Goal: Task Accomplishment & Management: Manage account settings

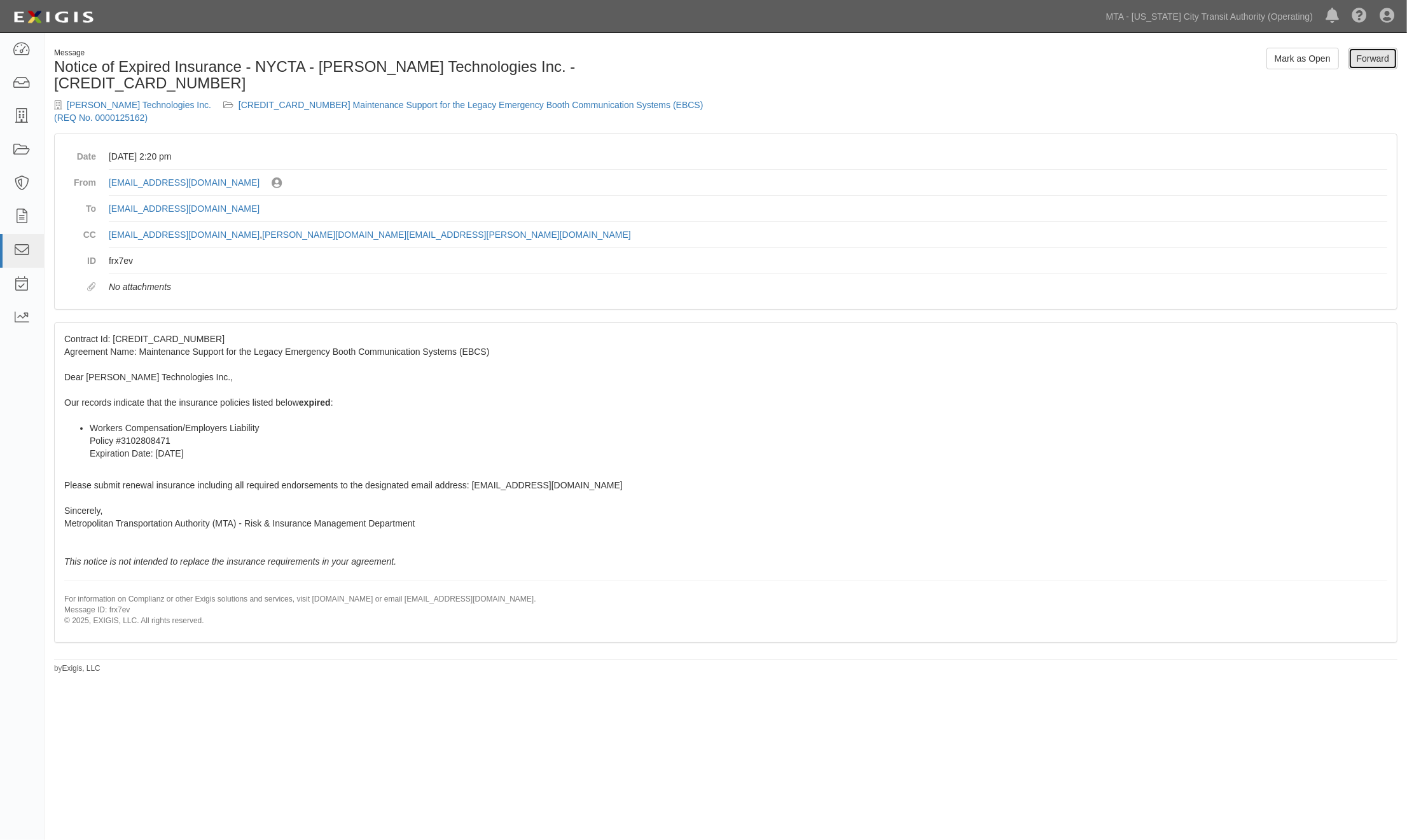
click at [1372, 54] on link "Forward" at bounding box center [1372, 58] width 49 height 22
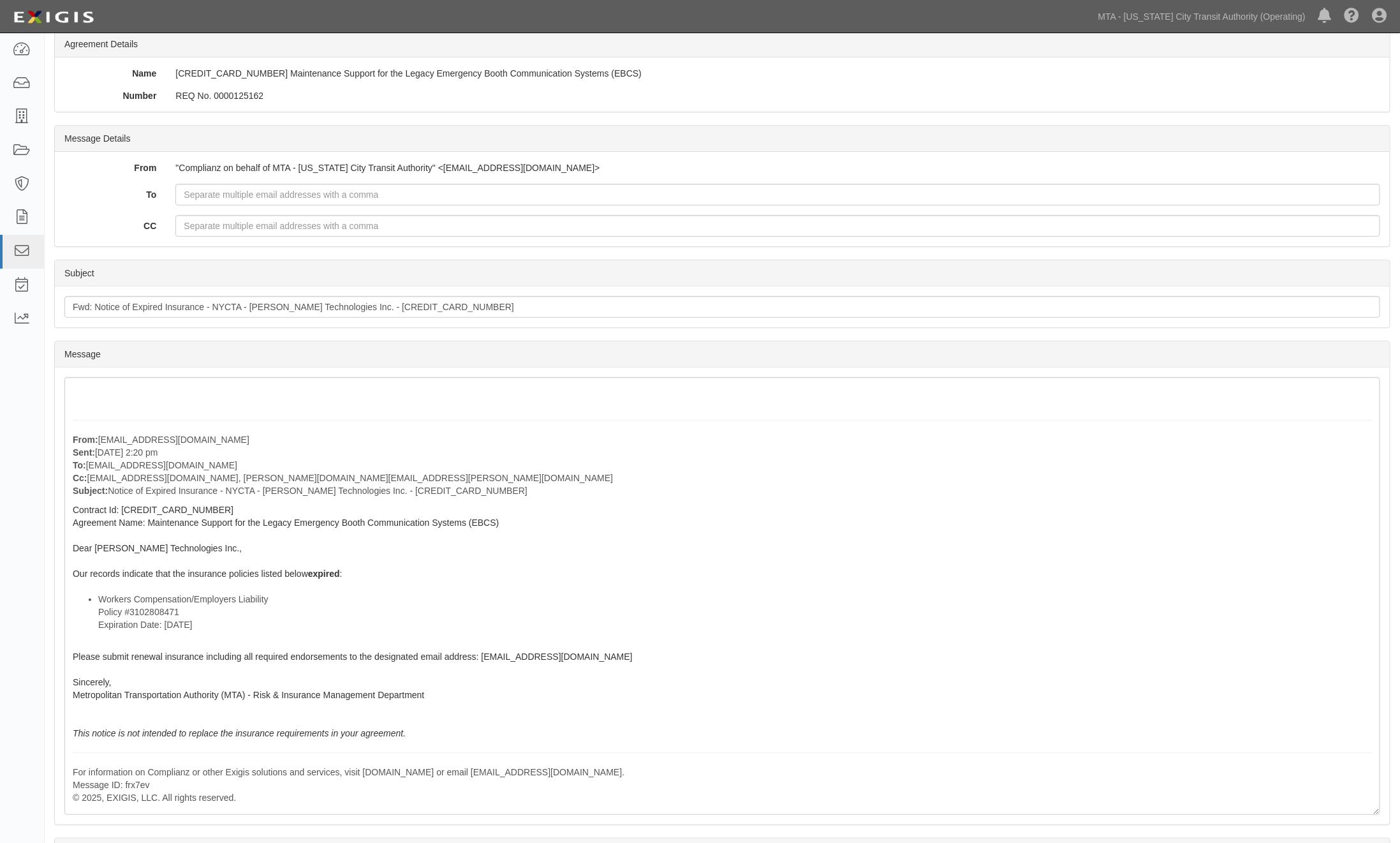
scroll to position [141, 0]
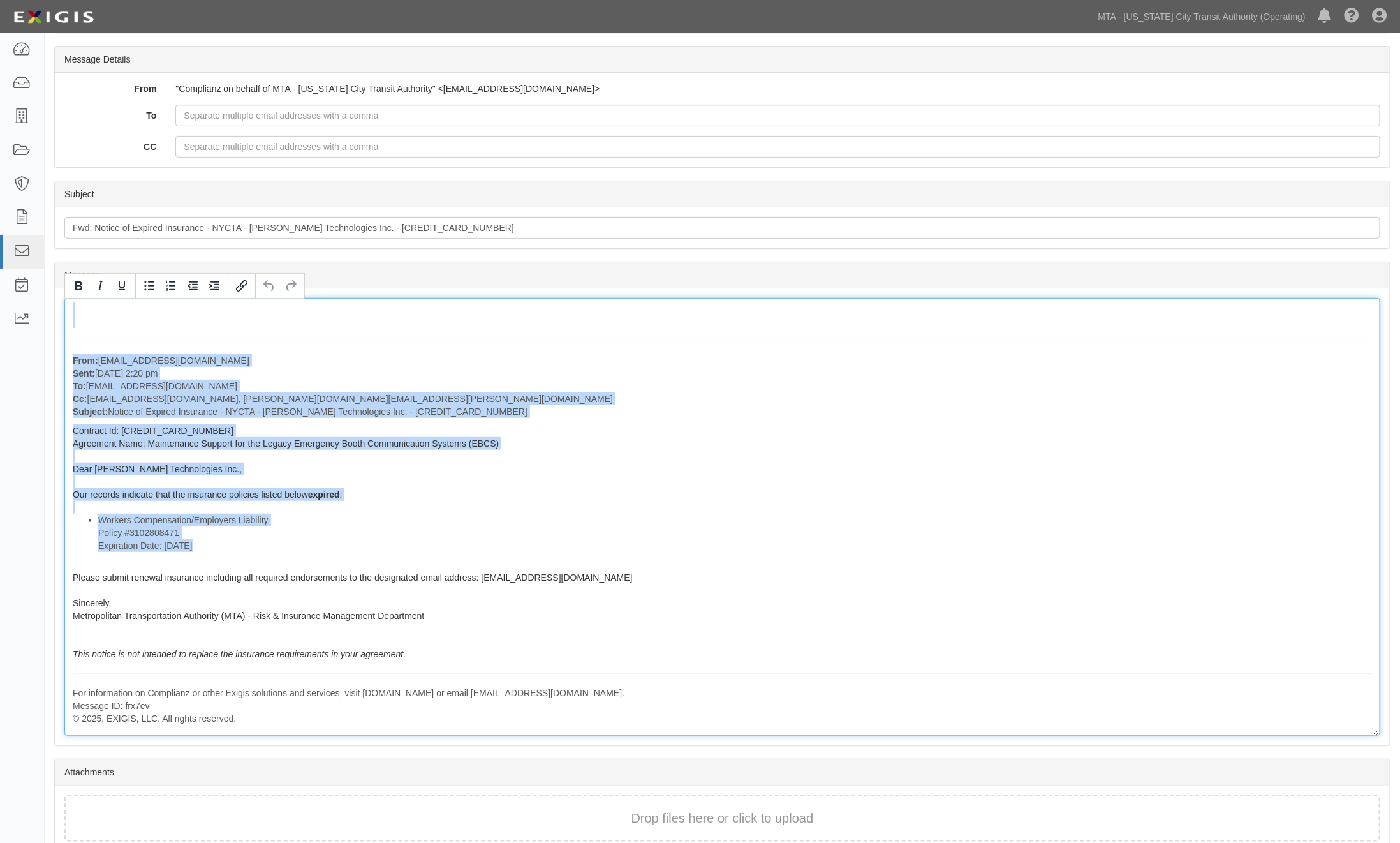
drag, startPoint x: 71, startPoint y: 321, endPoint x: 564, endPoint y: 662, distance: 599.4
click at [564, 662] on div "From: agreement-tkcfca@mtato.complianz.com Sent: August 05, 2025 at 2:20 pm To:…" at bounding box center [722, 516] width 1316 height 438
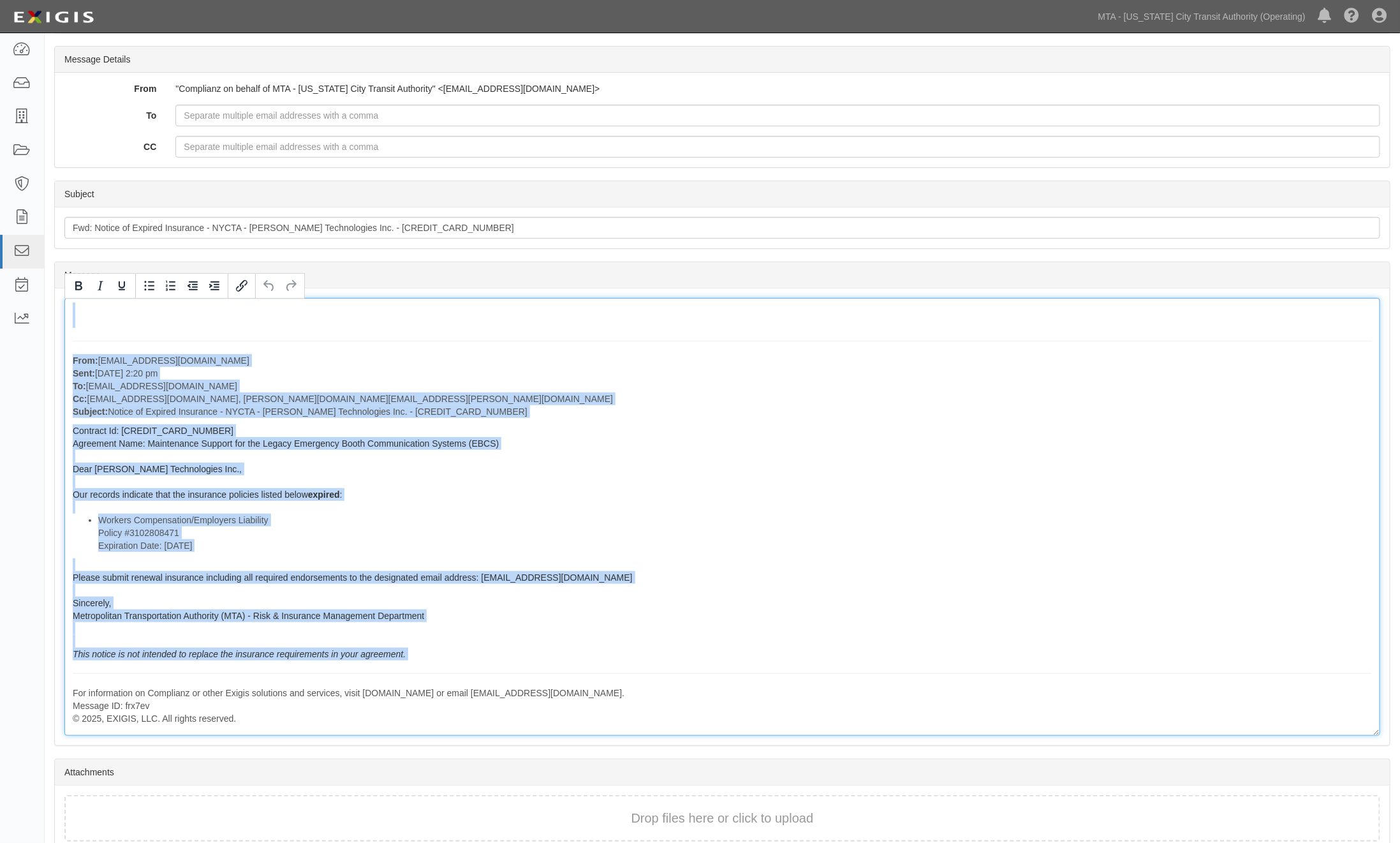
copy div "From: agreement-tkcfca@mtato.complianz.com Sent: August 05, 2025 at 2:20 pm To:…"
click at [824, 425] on div "From: agreement-tkcfca@mtato.complianz.com Sent: August 05, 2025 at 2:20 pm To:…" at bounding box center [722, 516] width 1316 height 438
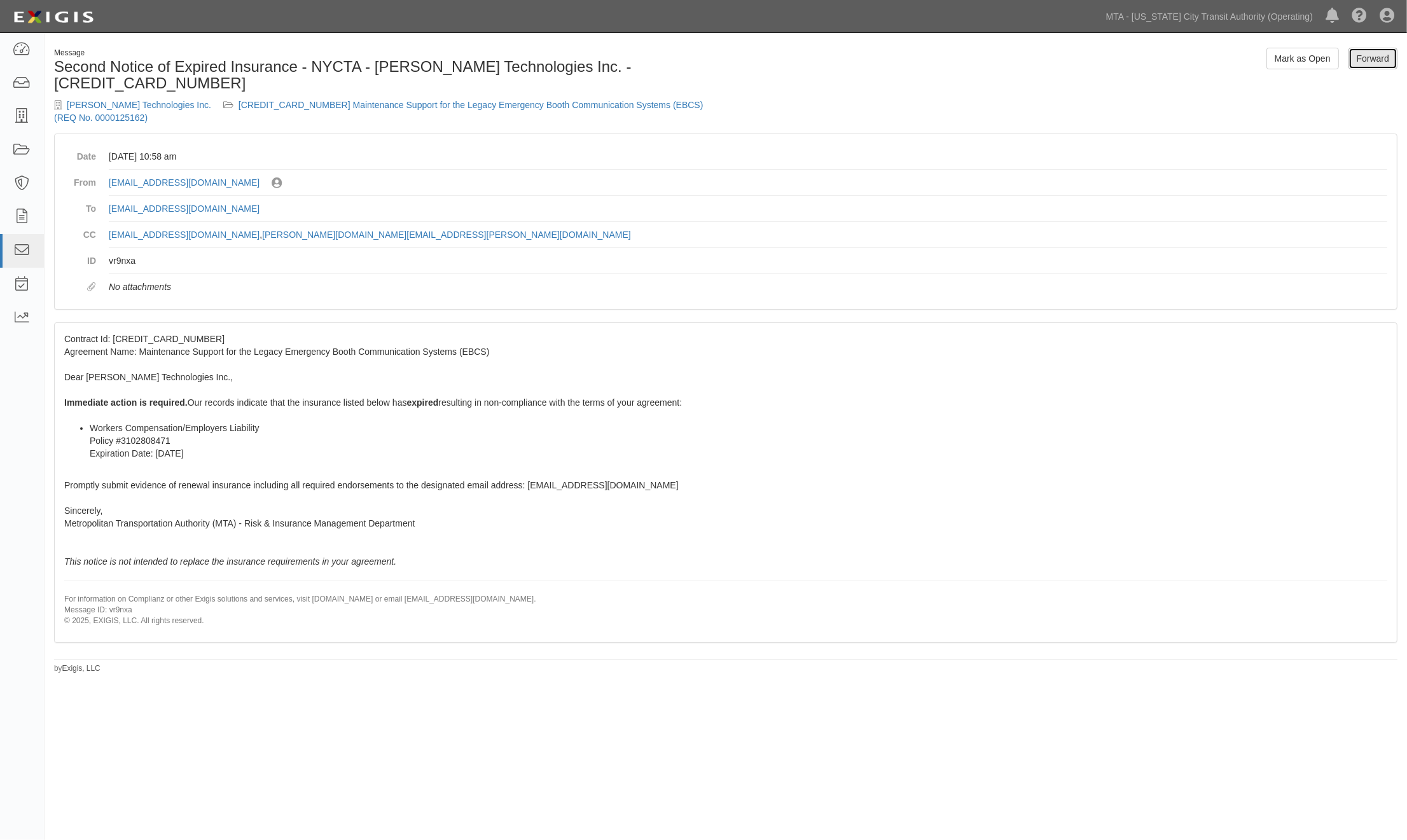
click at [1381, 60] on link "Forward" at bounding box center [1372, 58] width 49 height 22
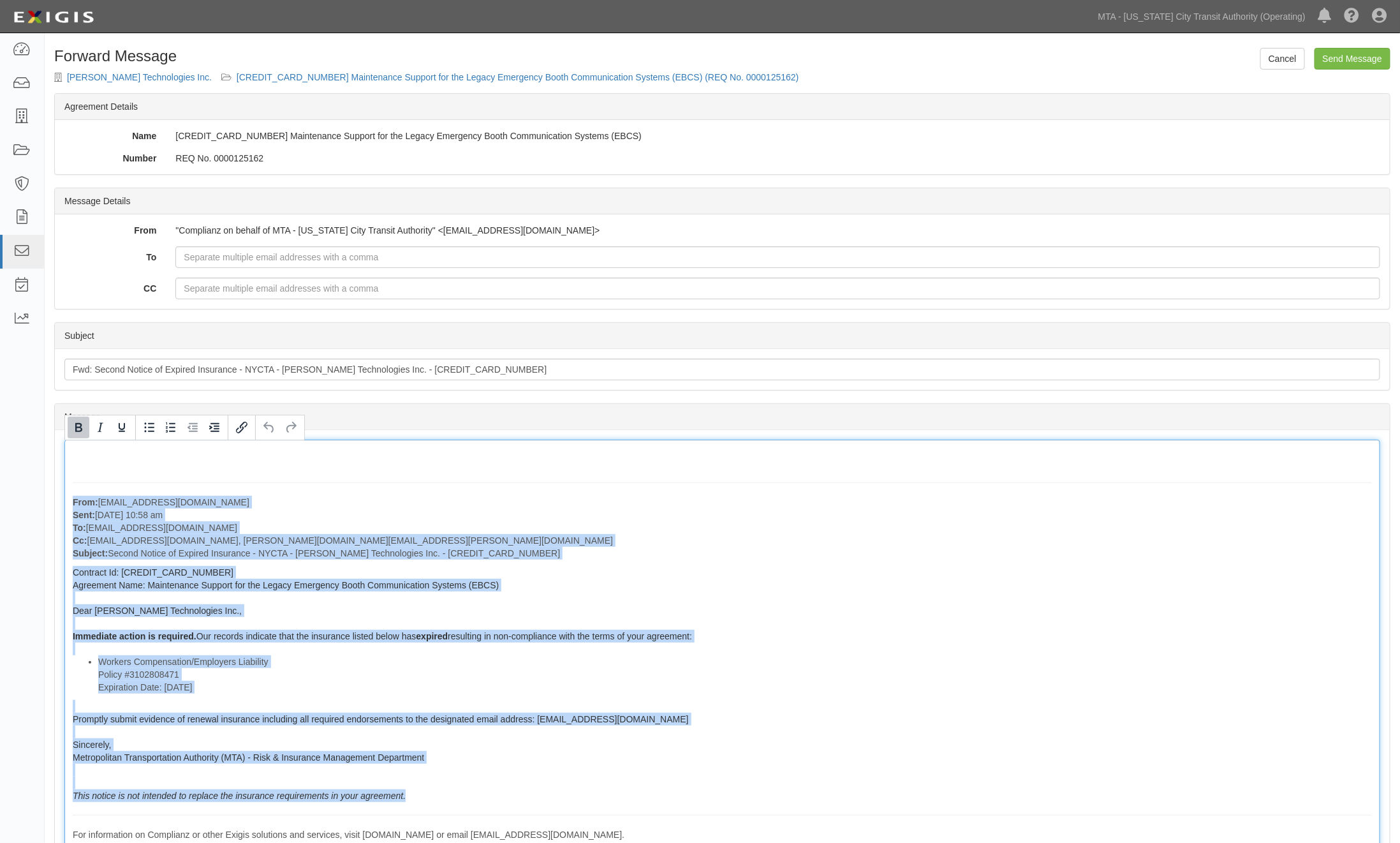
drag, startPoint x: 68, startPoint y: 497, endPoint x: 533, endPoint y: 666, distance: 494.8
click at [461, 798] on div "From: agreement-tkcfca@mtato.complianz.com Sent: August 13, 2025 at 10:58 am To…" at bounding box center [722, 658] width 1316 height 438
click at [538, 660] on li "Workers Compensation/Employers Liability Policy #3102808471 Expiration Date: 8/…" at bounding box center [735, 674] width 1274 height 38
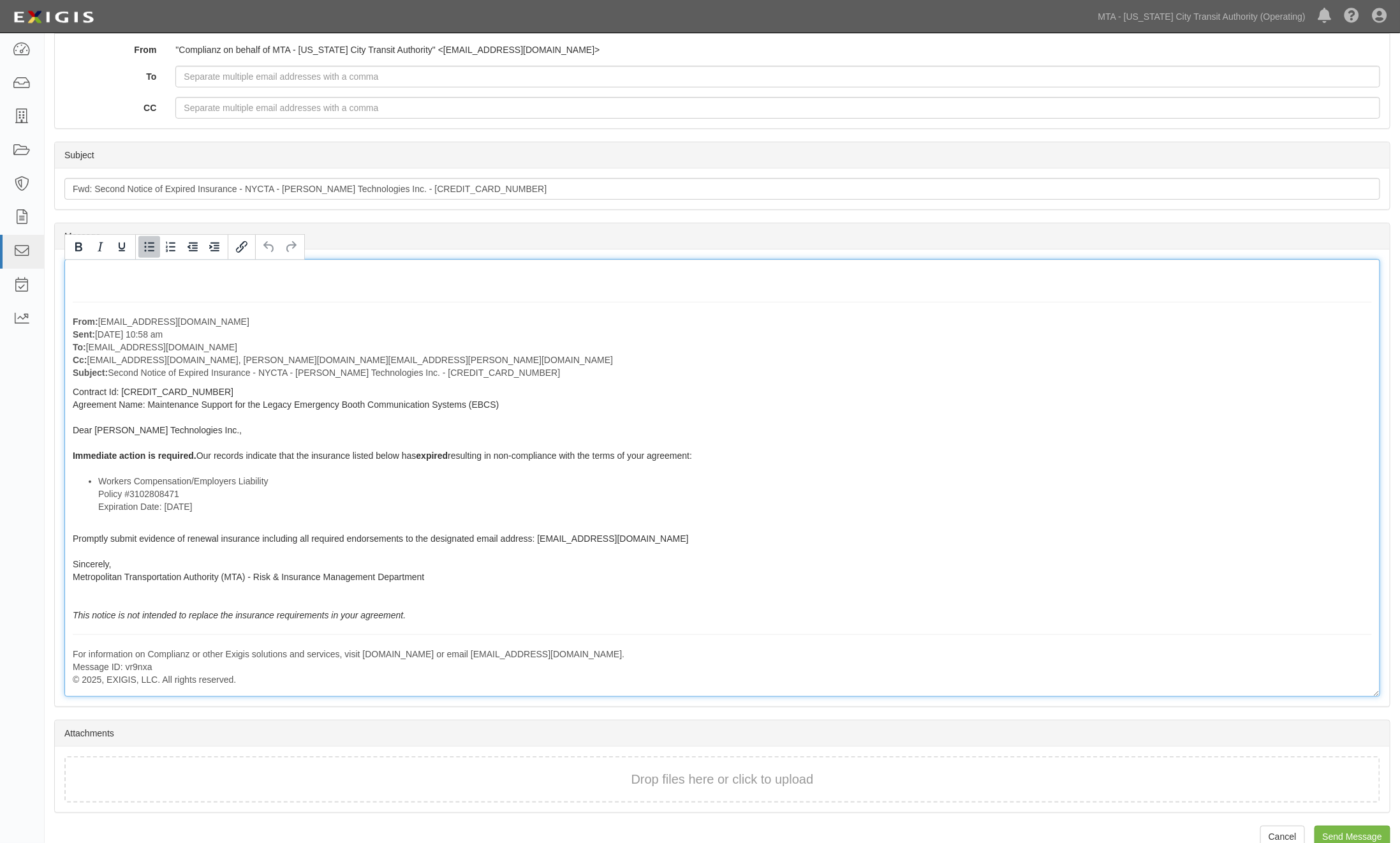
scroll to position [203, 0]
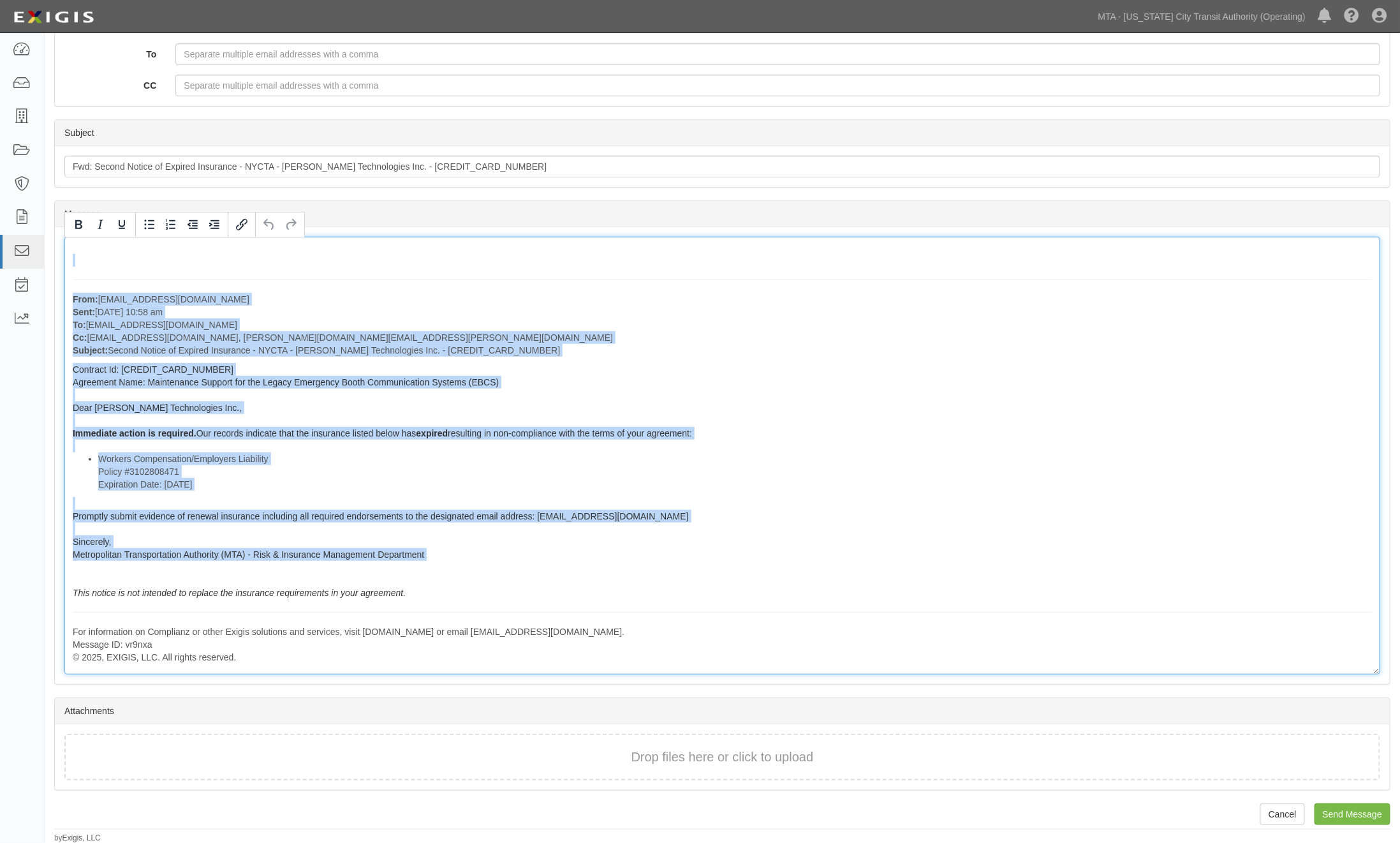
drag, startPoint x: 72, startPoint y: 269, endPoint x: 195, endPoint y: 564, distance: 319.6
click at [195, 564] on div "From: agreement-tkcfca@mtato.complianz.com Sent: August 13, 2025 at 10:58 am To…" at bounding box center [722, 455] width 1316 height 438
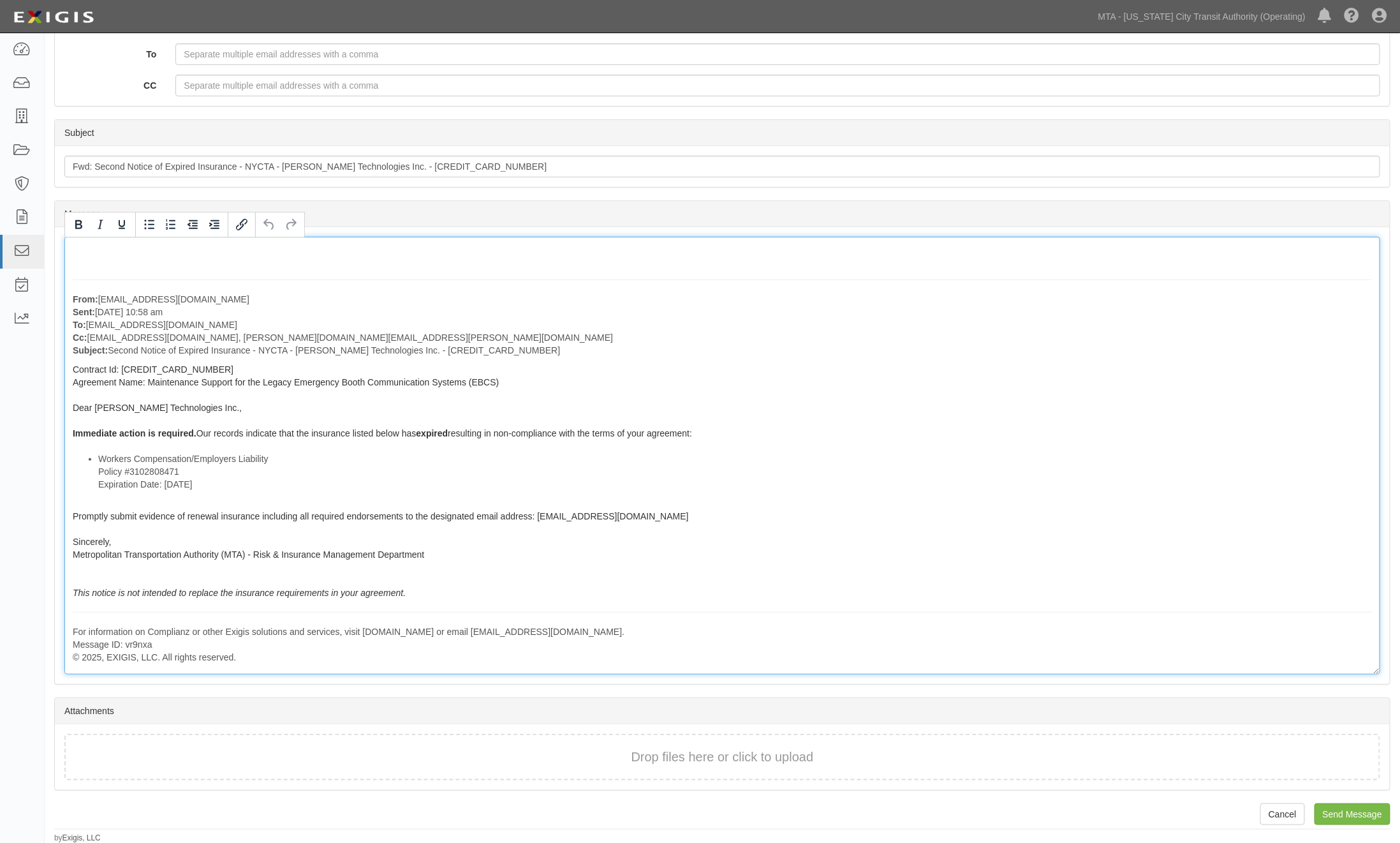
click at [113, 240] on div "From: agreement-tkcfca@mtato.complianz.com Sent: August 13, 2025 at 10:58 am To…" at bounding box center [722, 455] width 1316 height 438
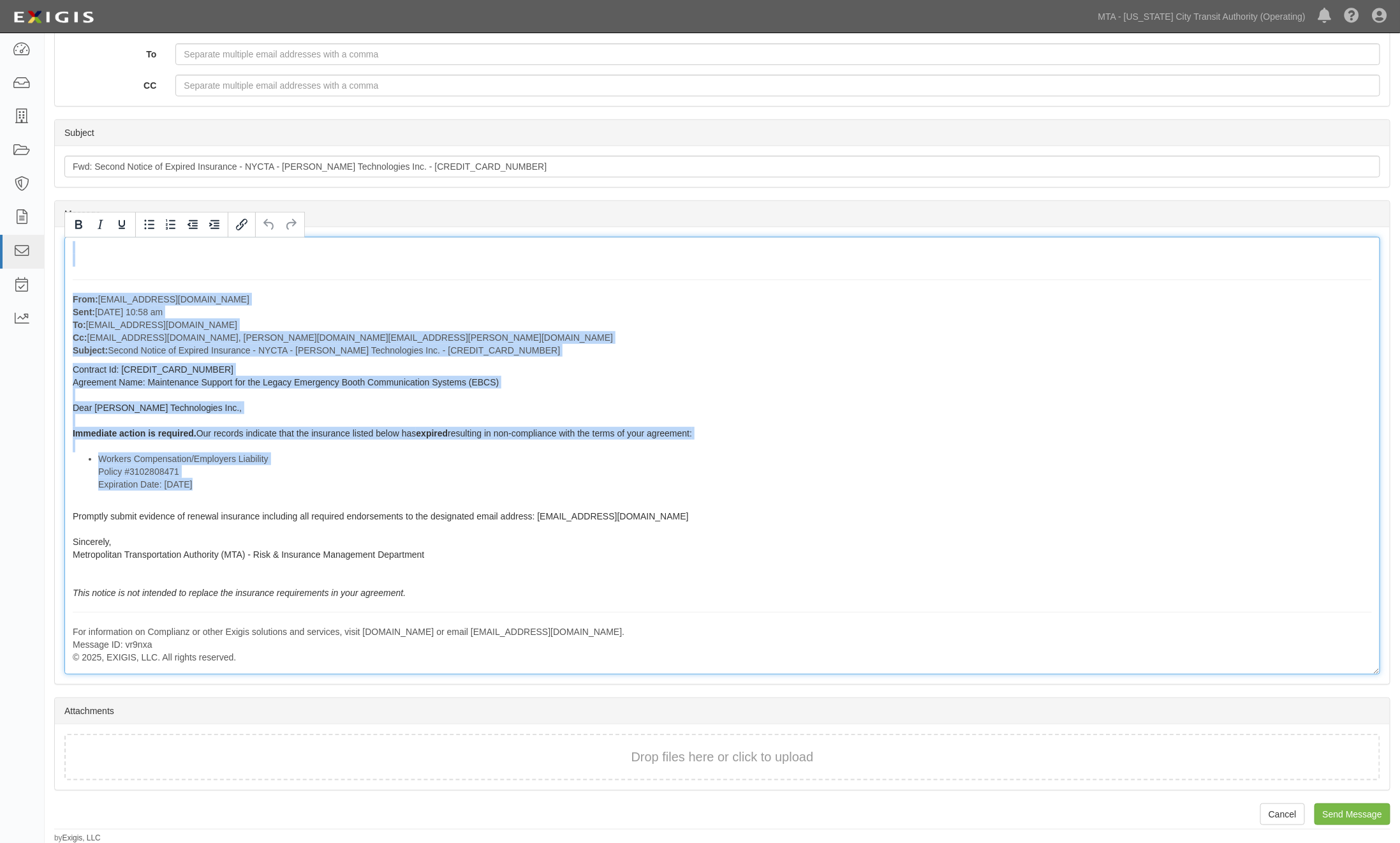
drag, startPoint x: 103, startPoint y: 254, endPoint x: 411, endPoint y: 607, distance: 468.5
click at [411, 607] on div "From: agreement-tkcfca@mtato.complianz.com Sent: August 13, 2025 at 10:58 am To…" at bounding box center [722, 455] width 1316 height 438
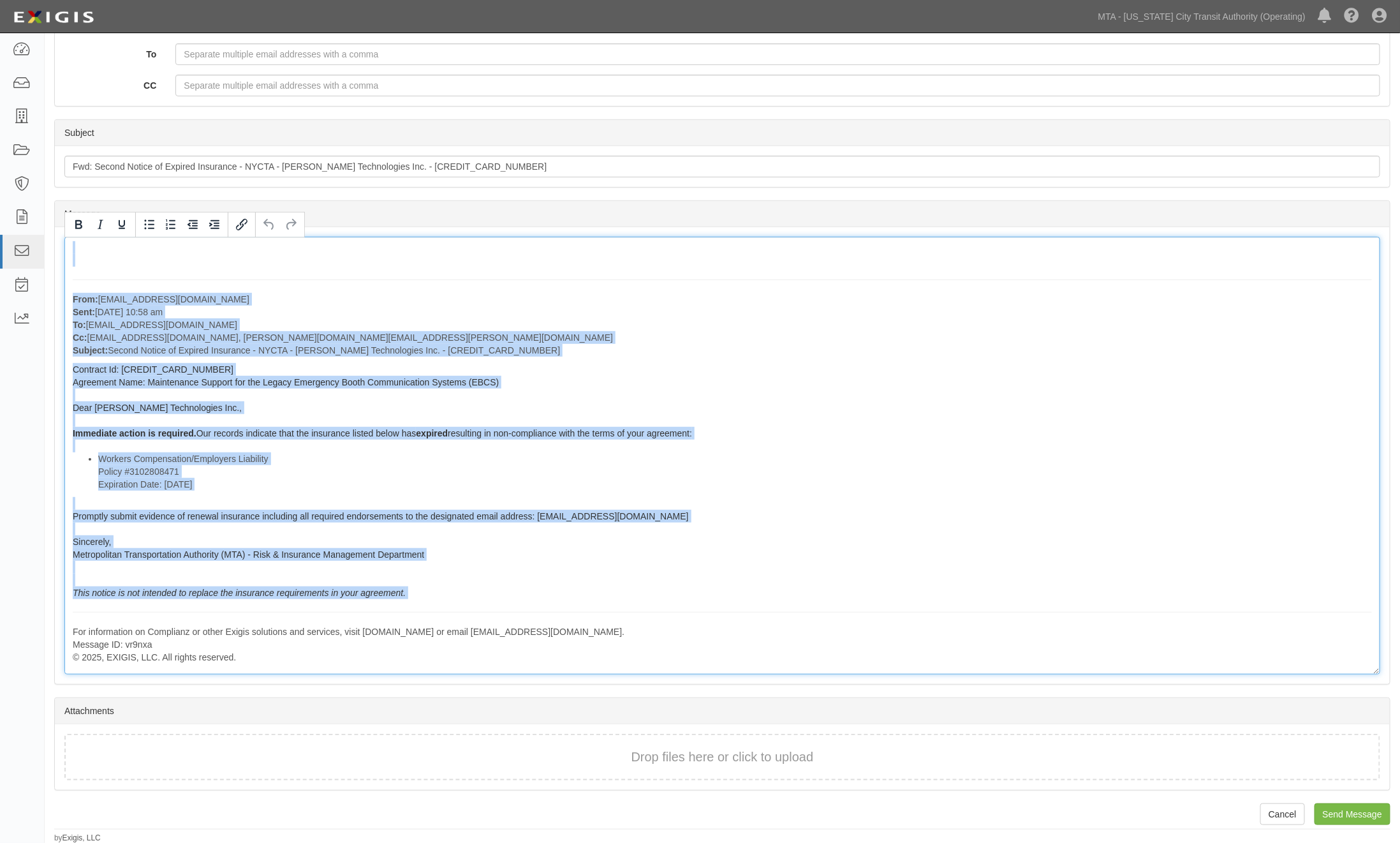
copy div "From: agreement-tkcfca@mtato.complianz.com Sent: August 13, 2025 at 10:58 am To…"
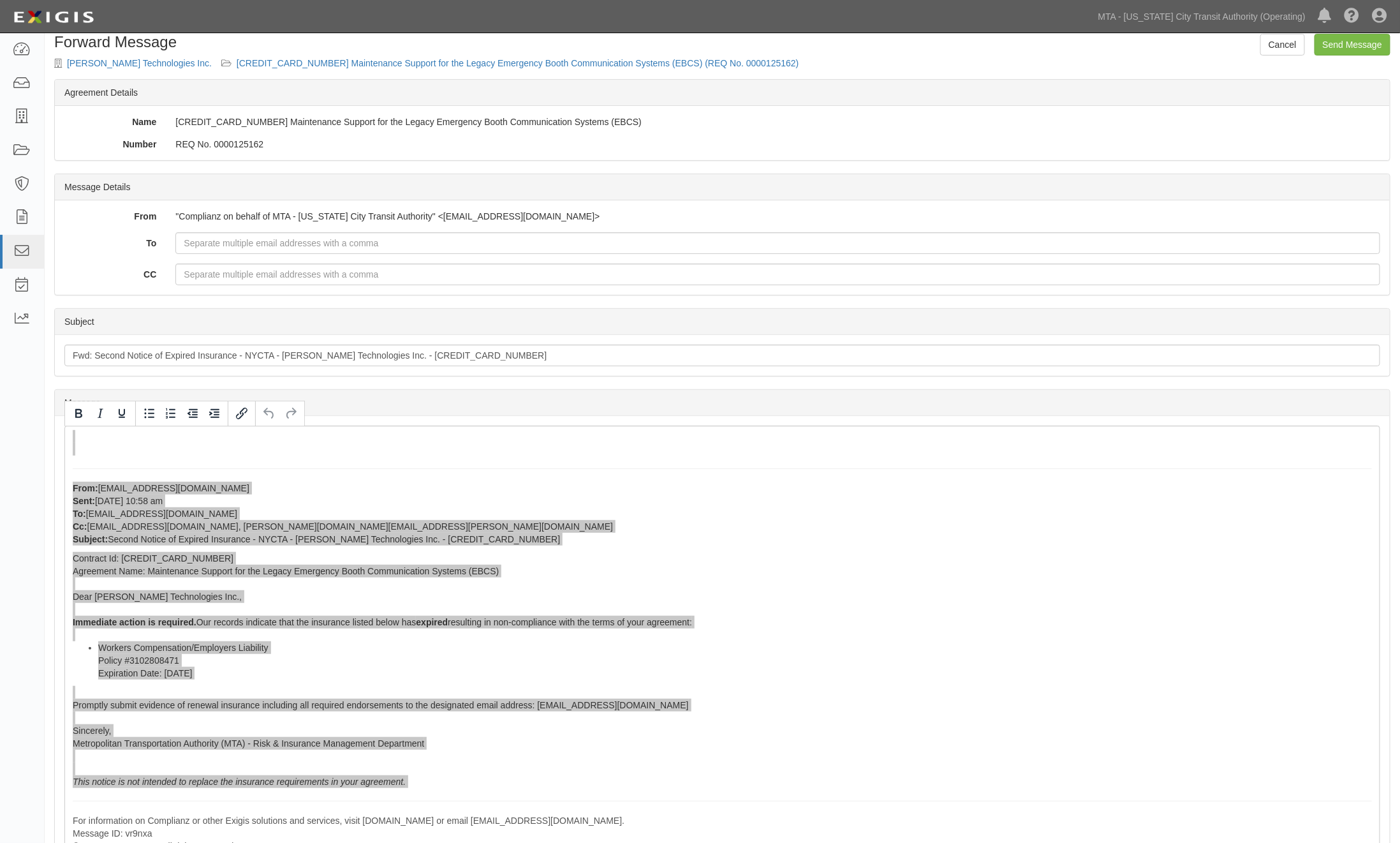
scroll to position [0, 0]
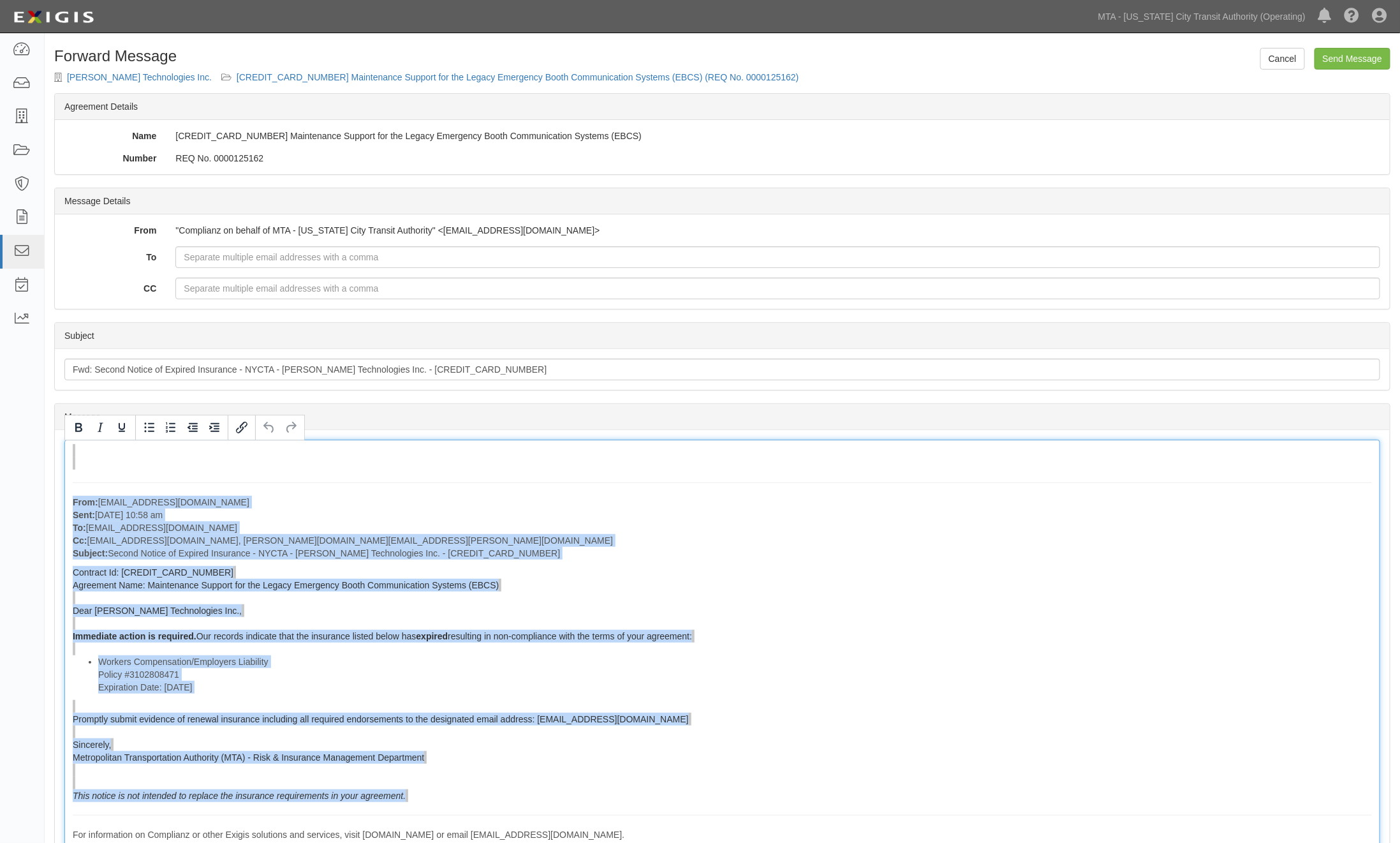
drag, startPoint x: 772, startPoint y: 483, endPoint x: 749, endPoint y: 474, distance: 24.7
click at [769, 483] on hr at bounding box center [723, 483] width 1300 height 1
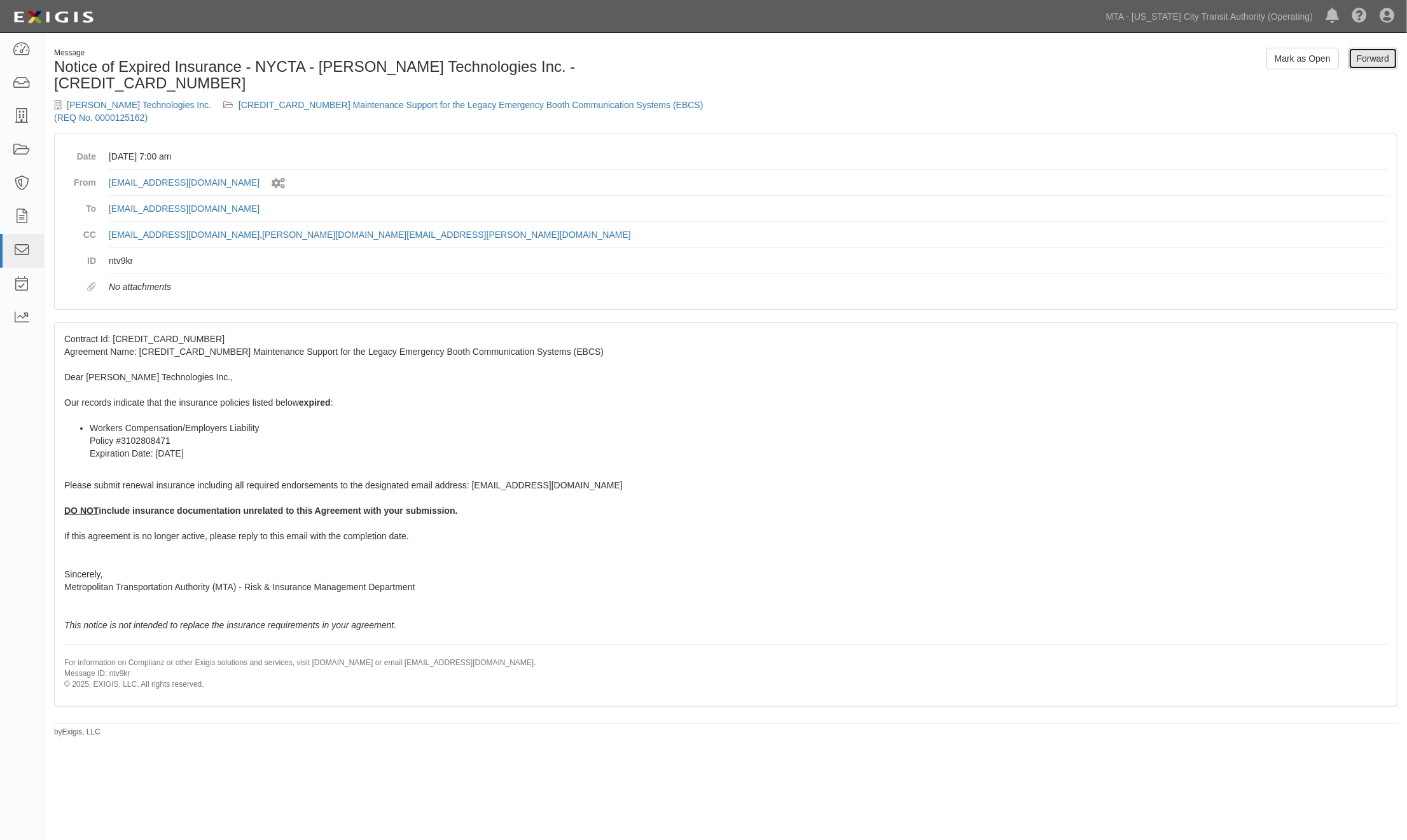
click at [1369, 64] on link "Forward" at bounding box center [1372, 58] width 49 height 22
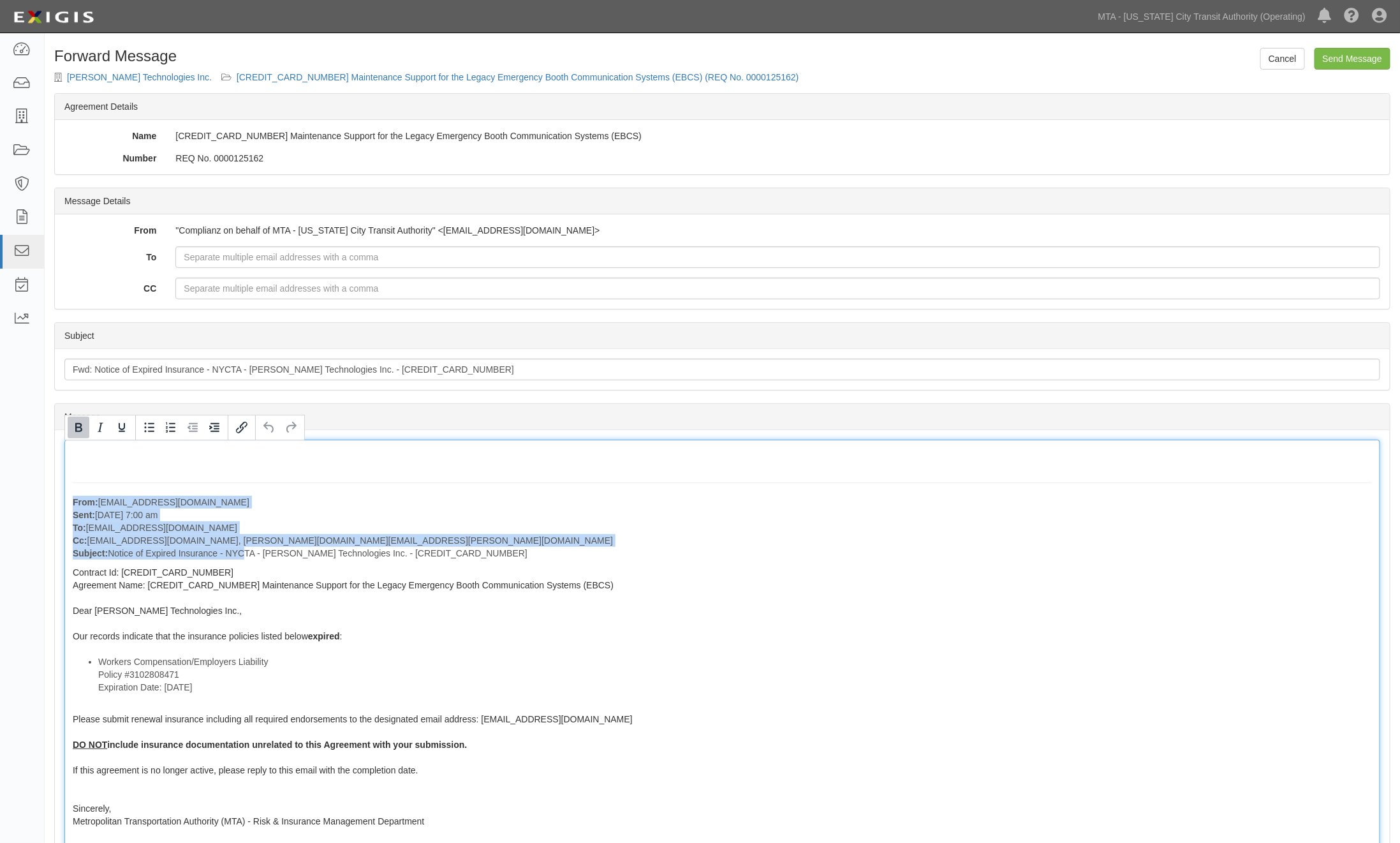
drag, startPoint x: 70, startPoint y: 491, endPoint x: 238, endPoint y: 555, distance: 179.8
click at [238, 555] on div "From: agreement-tkcfca@mtato.complianz.com Sent: August 15, 2025 at 7:00 am To:…" at bounding box center [722, 690] width 1316 height 502
drag, startPoint x: 345, startPoint y: 519, endPoint x: 125, endPoint y: 483, distance: 222.9
click at [343, 519] on p "From: agreement-tkcfca@mtato.complianz.com Sent: August 15, 2025 at 7:00 am To:…" at bounding box center [723, 528] width 1300 height 64
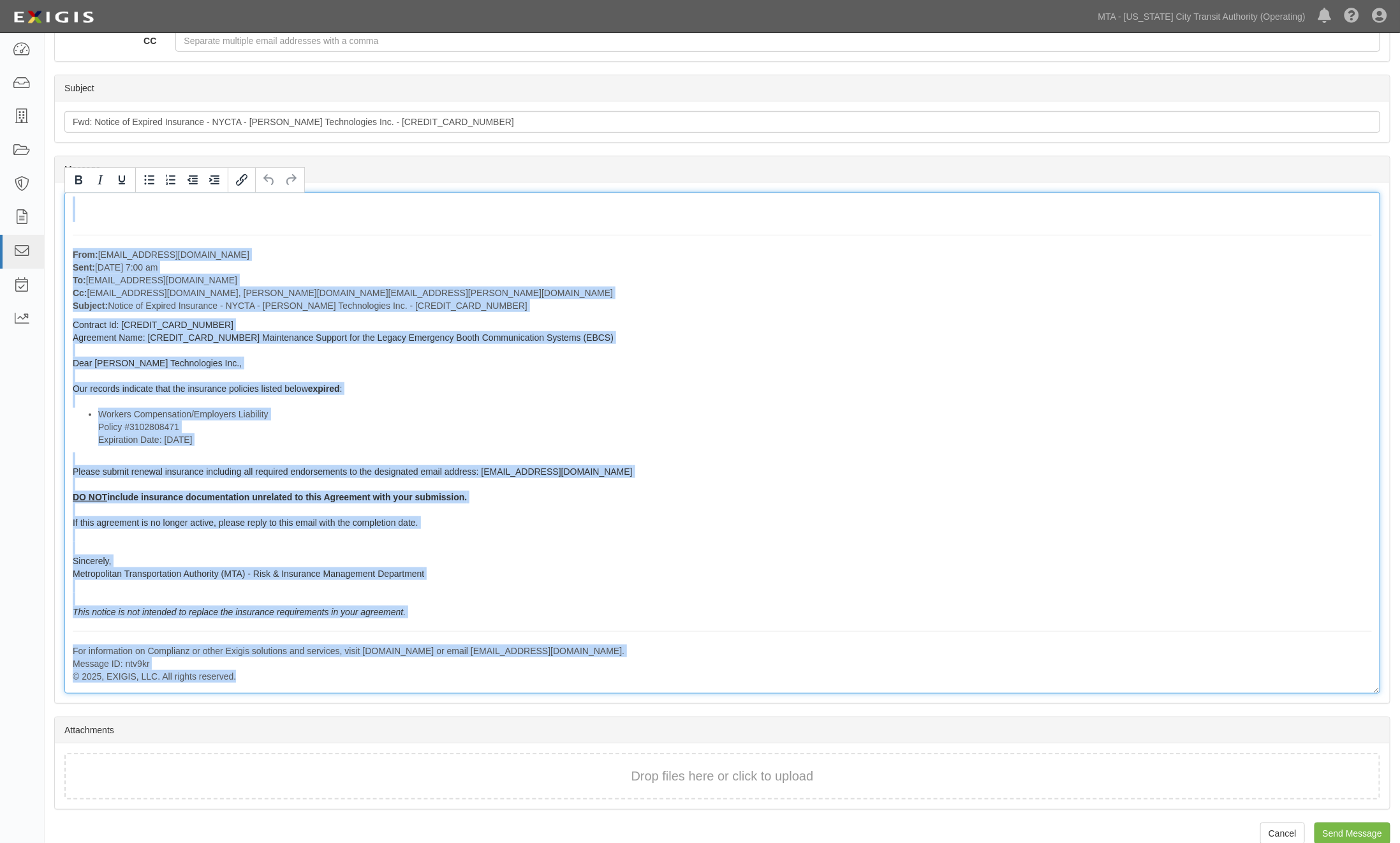
scroll to position [253, 0]
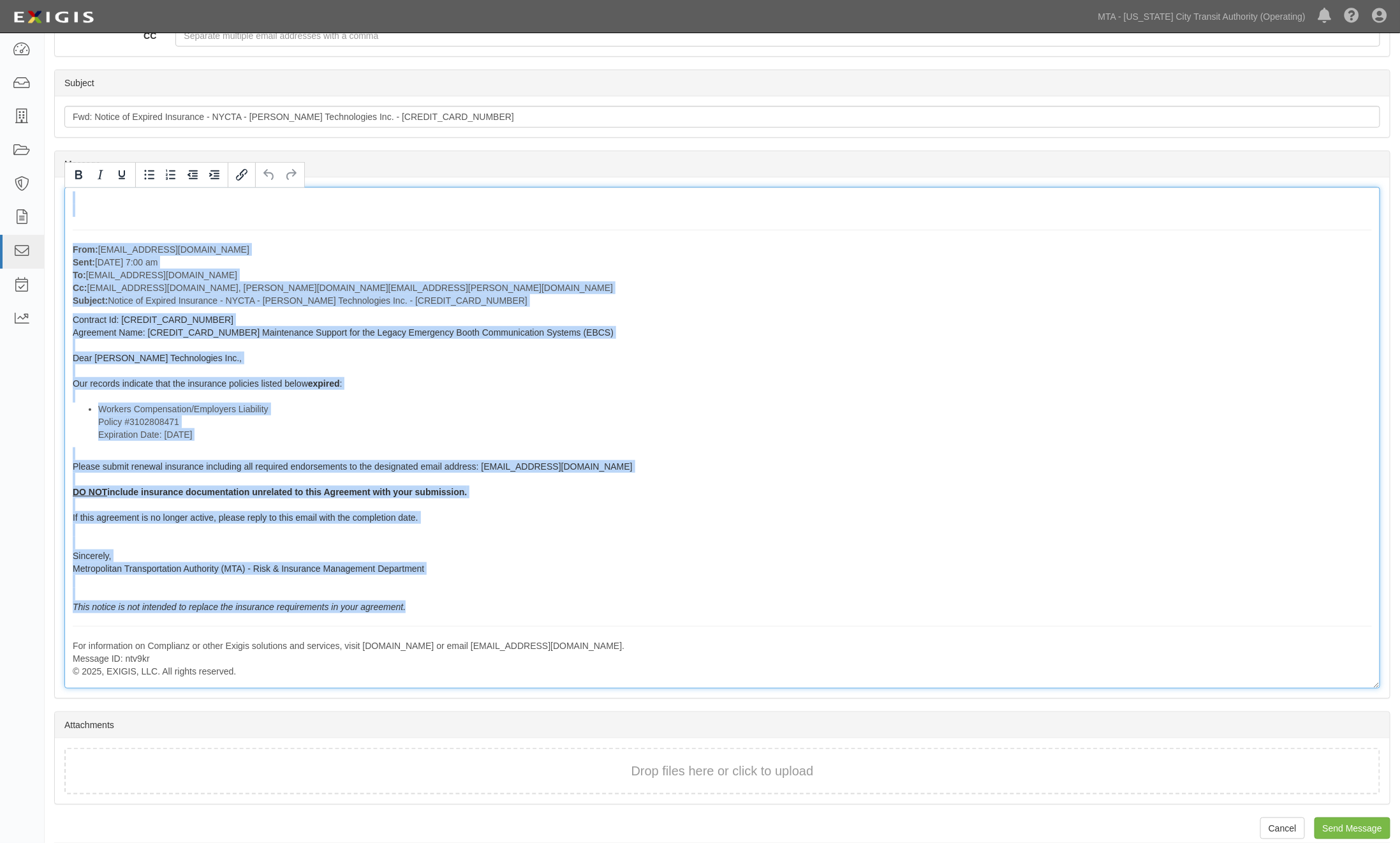
drag, startPoint x: 94, startPoint y: 462, endPoint x: 423, endPoint y: 609, distance: 360.3
click at [423, 609] on div "From: agreement-tkcfca@mtato.complianz.com Sent: August 15, 2025 at 7:00 am To:…" at bounding box center [722, 438] width 1316 height 502
copy div "From: agreement-tkcfca@mtato.complianz.com Sent: August 15, 2025 at 7:00 am To:…"
click at [711, 333] on div "From: agreement-tkcfca@mtato.complianz.com Sent: August 15, 2025 at 7:00 am To:…" at bounding box center [722, 438] width 1316 height 502
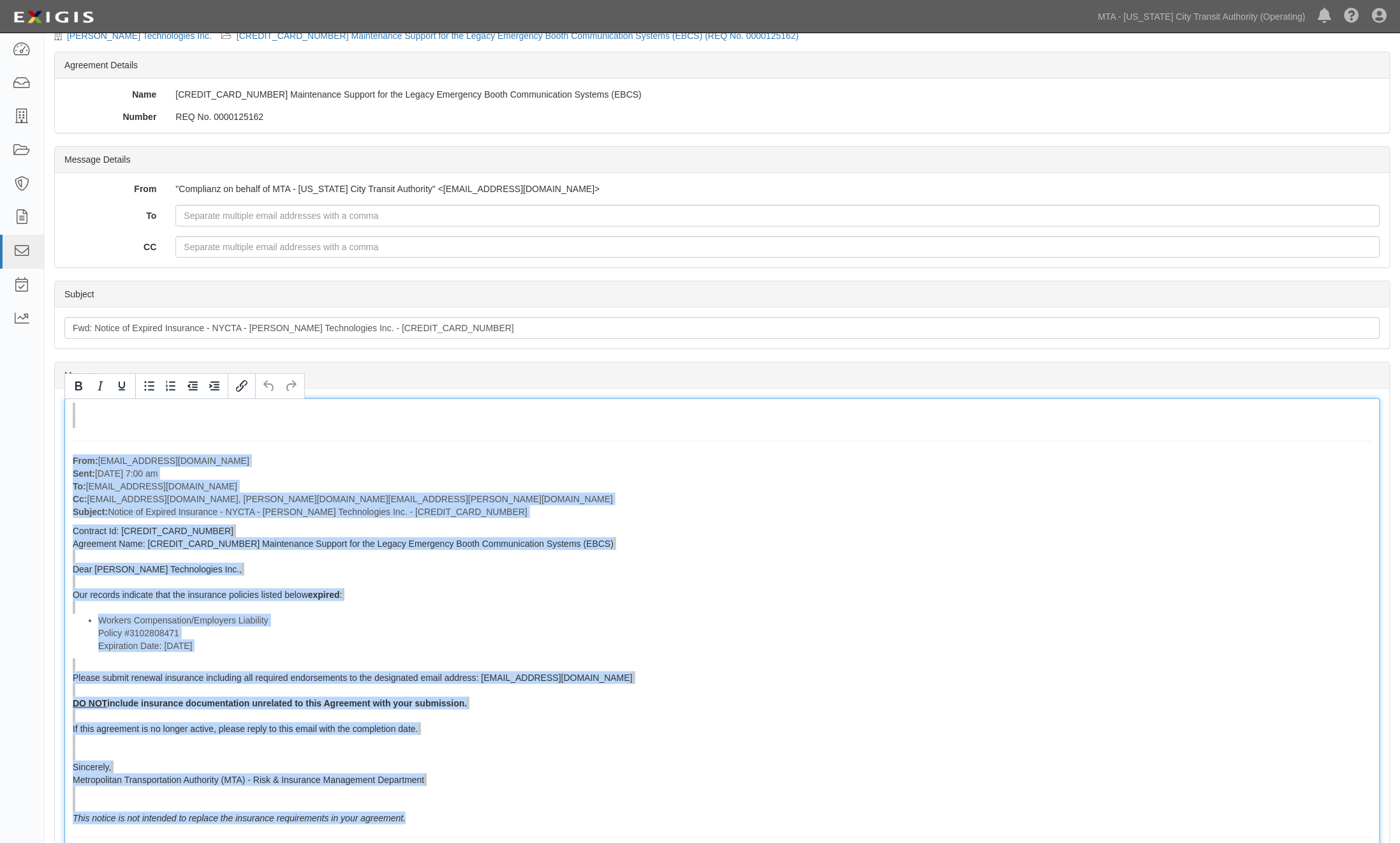
scroll to position [40, 0]
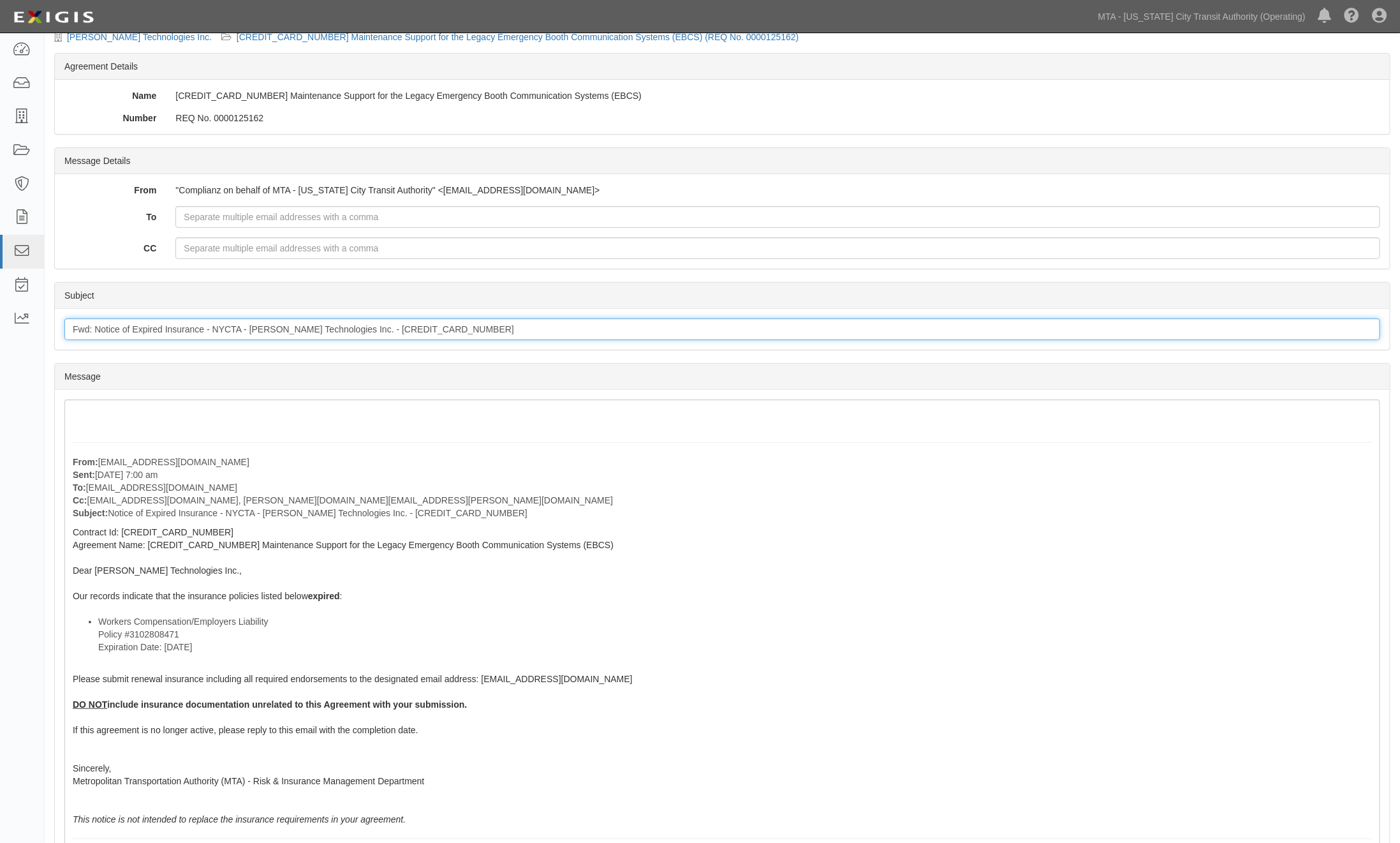
drag, startPoint x: 462, startPoint y: 327, endPoint x: 216, endPoint y: 319, distance: 246.1
click at [216, 319] on input "Fwd: Notice of Expired Insurance - NYCTA - Boyce Technologies Inc. - 6000000000…" at bounding box center [722, 328] width 1316 height 22
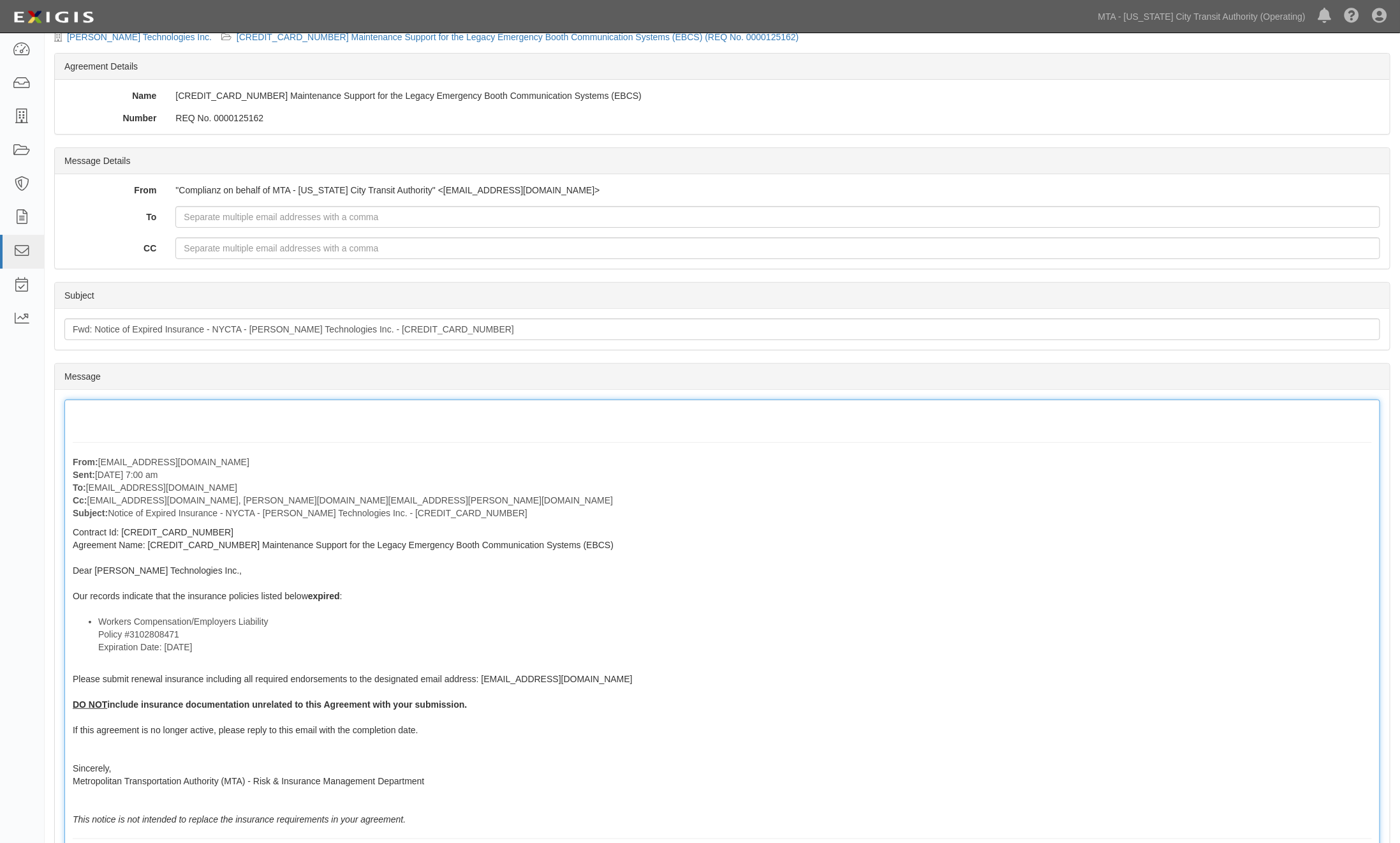
click at [222, 550] on div "From: agreement-tkcfca@mtato.complianz.com Sent: August 15, 2025 at 7:00 am To:…" at bounding box center [722, 650] width 1316 height 502
drag, startPoint x: 148, startPoint y: 541, endPoint x: 584, endPoint y: 548, distance: 436.1
click at [584, 548] on div "From: agreement-tkcfca@mtato.complianz.com Sent: August 15, 2025 at 7:00 am To:…" at bounding box center [722, 650] width 1316 height 502
copy span "[CREDIT_CARD_NUMBER] Maintenance Support for the Legacy Emergency Booth Communi…"
drag, startPoint x: 708, startPoint y: 469, endPoint x: 563, endPoint y: 441, distance: 147.7
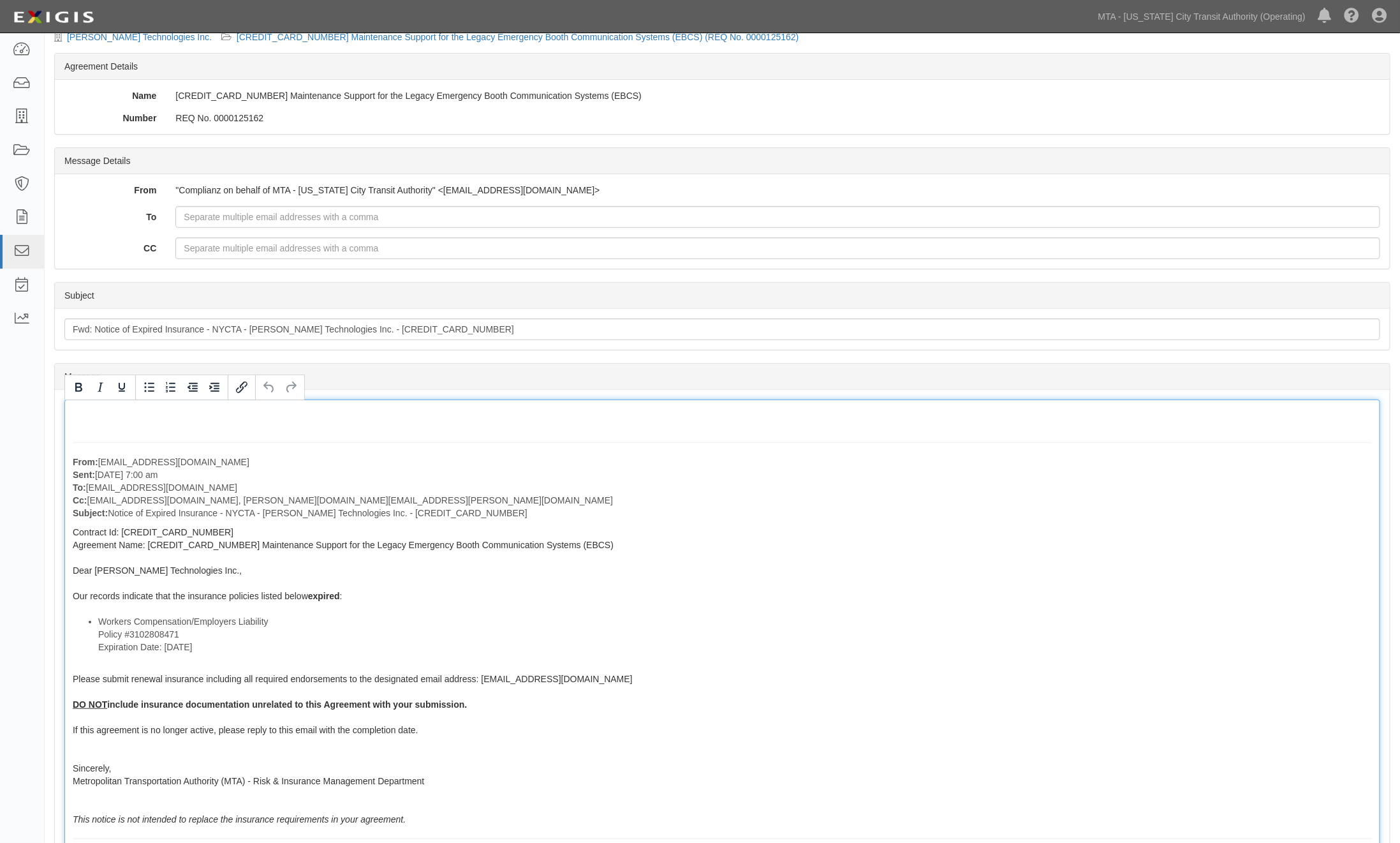
click at [708, 470] on p "From: agreement-tkcfca@mtato.complianz.com Sent: August 15, 2025 at 7:00 am To:…" at bounding box center [723, 488] width 1300 height 64
drag, startPoint x: 212, startPoint y: 488, endPoint x: 86, endPoint y: 492, distance: 126.1
click at [86, 492] on p "From: agreement-tkcfca@mtato.complianz.com Sent: August 15, 2025 at 7:00 am To:…" at bounding box center [723, 488] width 1300 height 64
paste div
click at [747, 571] on div "From: agreement-tkcfca@mtato.complianz.com Sent: August 15, 2025 at 7:00 am To:…" at bounding box center [722, 650] width 1316 height 502
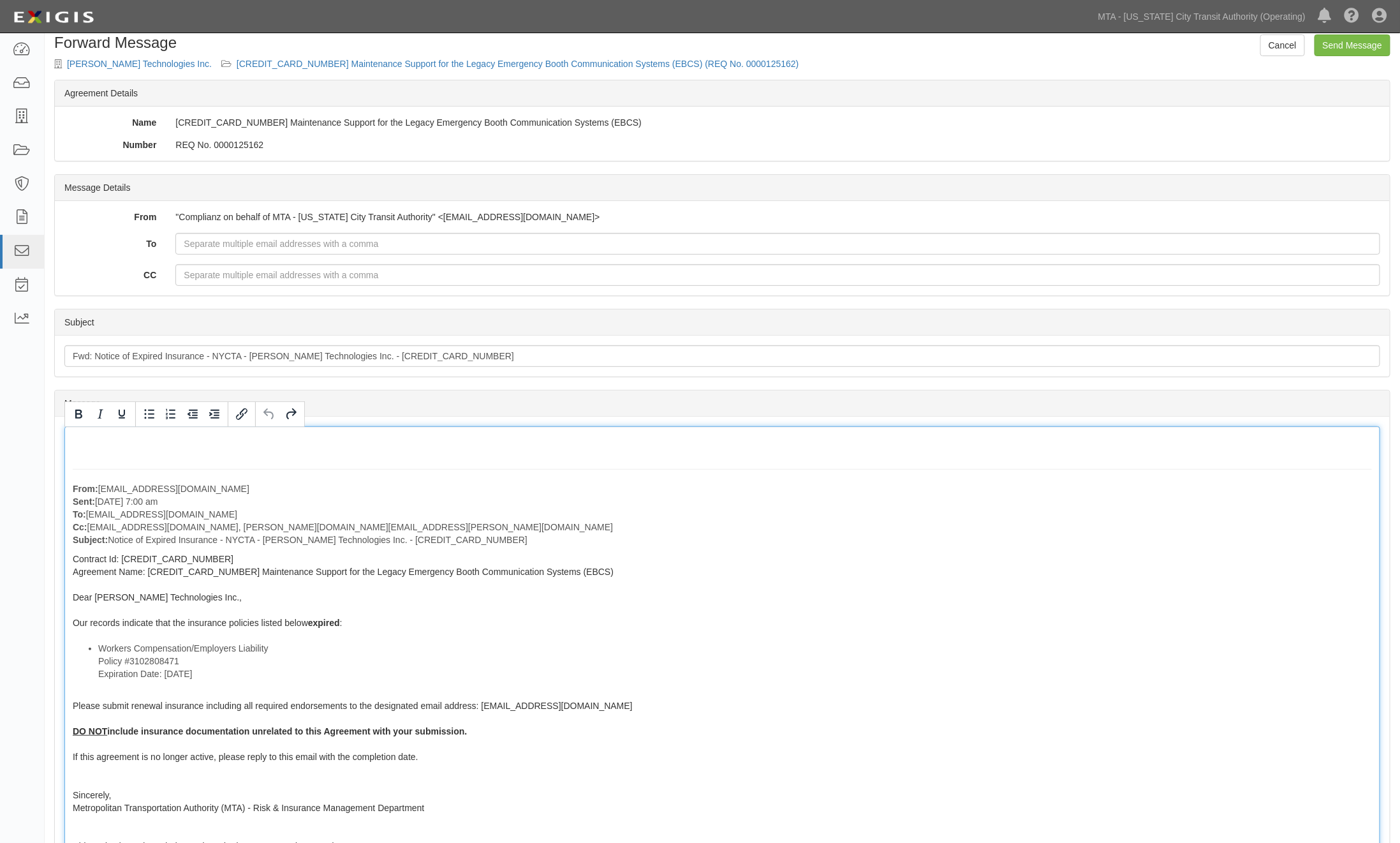
scroll to position [0, 0]
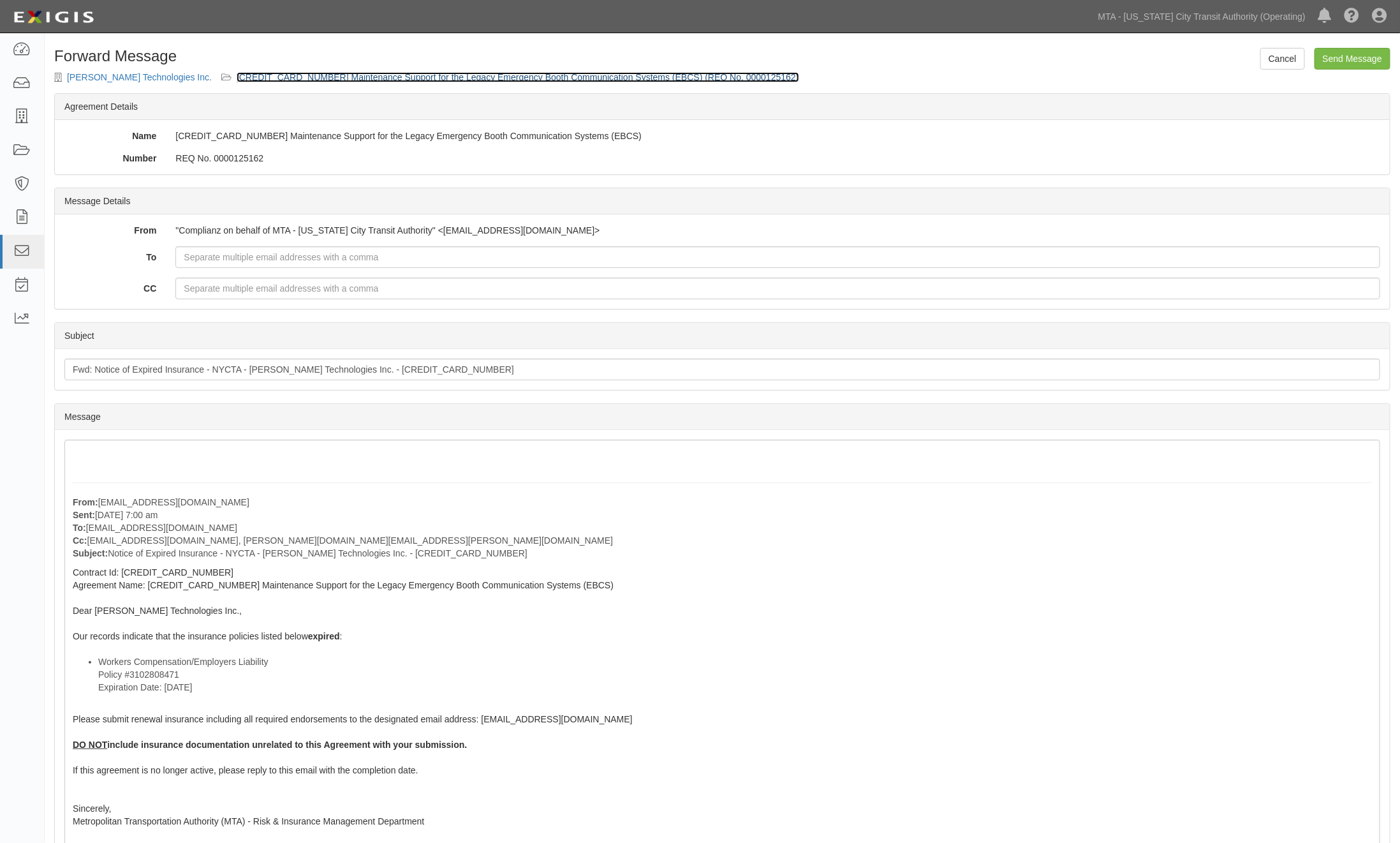
click at [336, 72] on link "600000000034607 Maintenance Support for the Legacy Emergency Booth Communicatio…" at bounding box center [518, 77] width 563 height 10
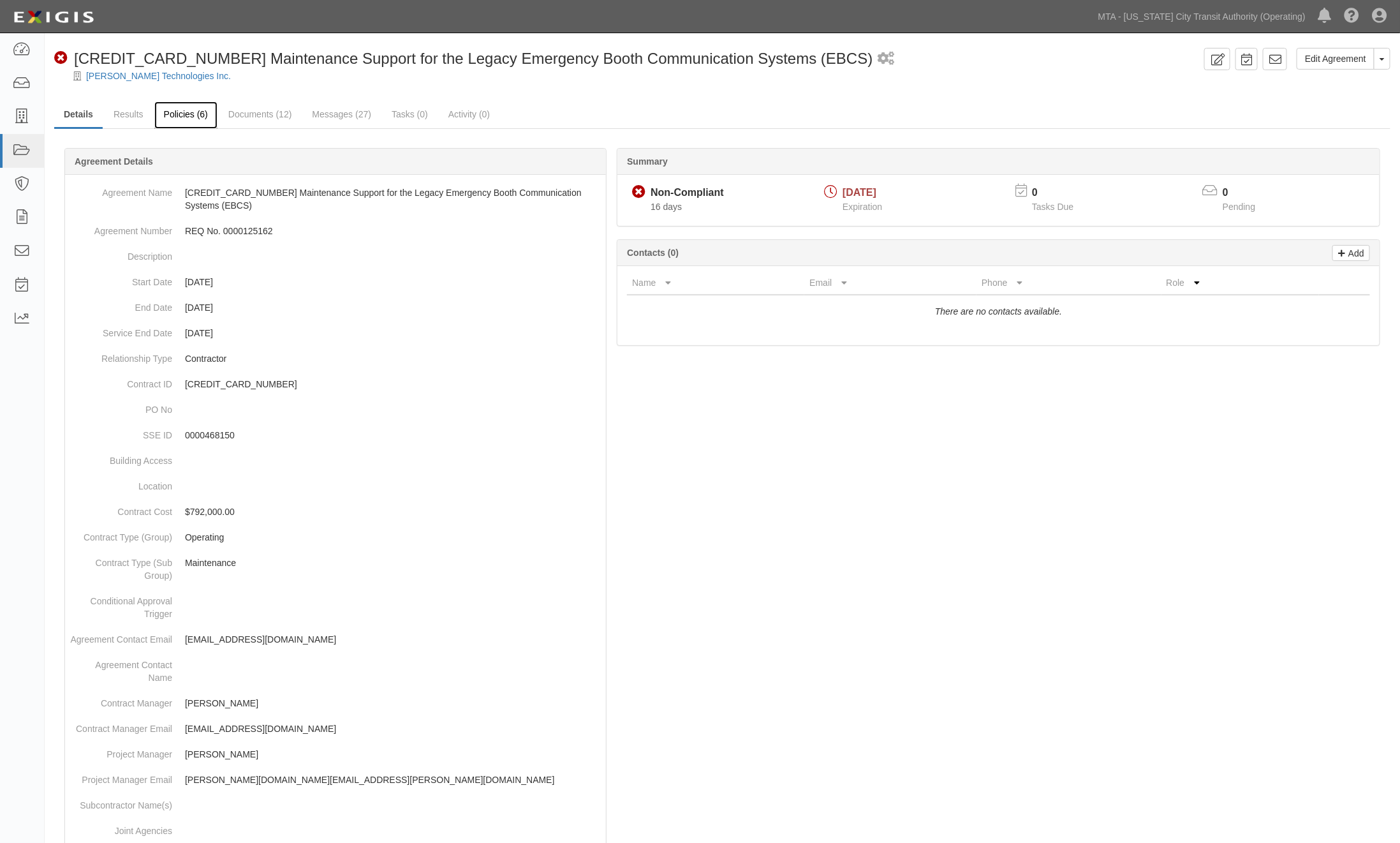
click at [196, 110] on link "Policies (6)" at bounding box center [185, 115] width 63 height 28
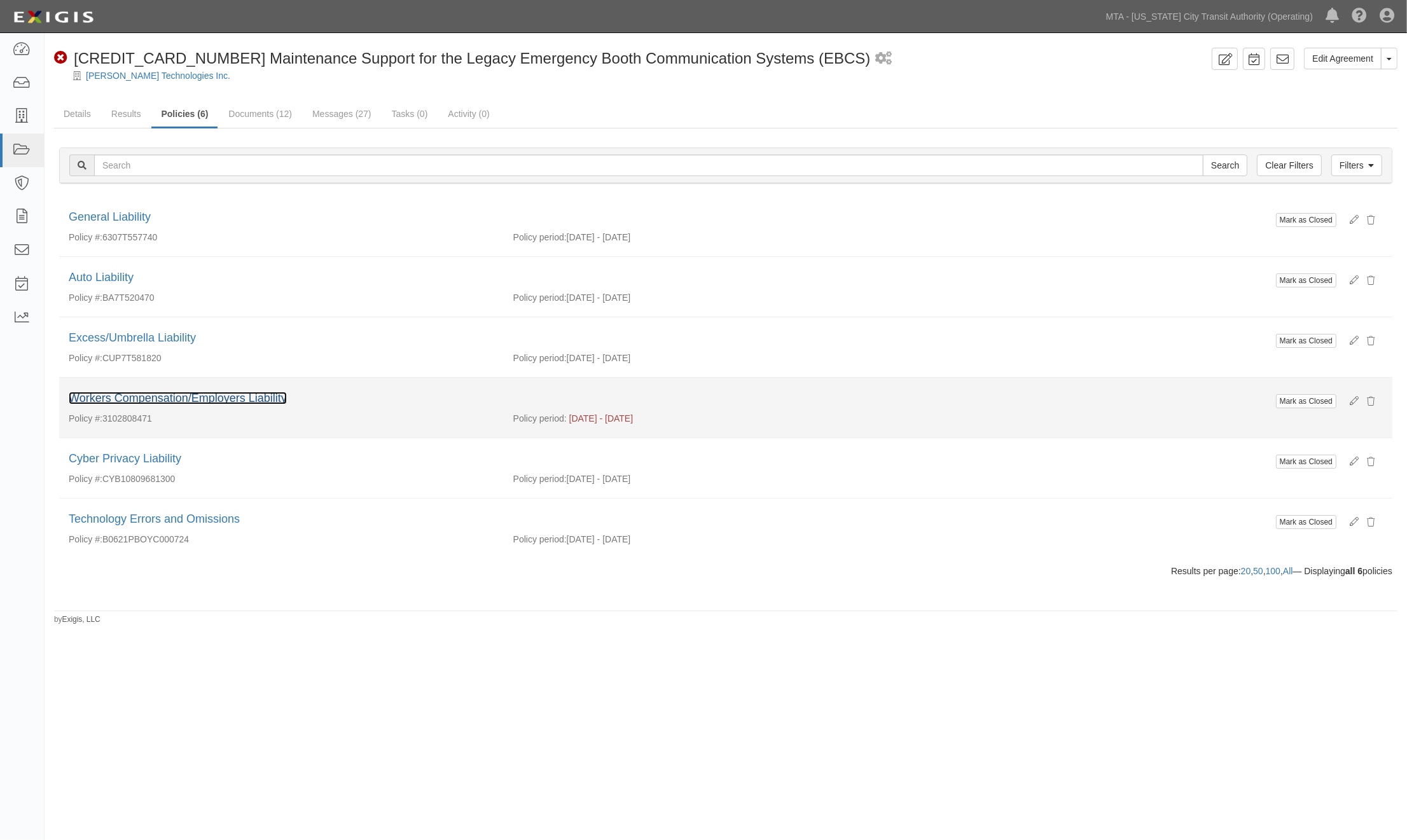
click at [111, 397] on link "Workers Compensation/Employers Liability" at bounding box center [178, 398] width 219 height 13
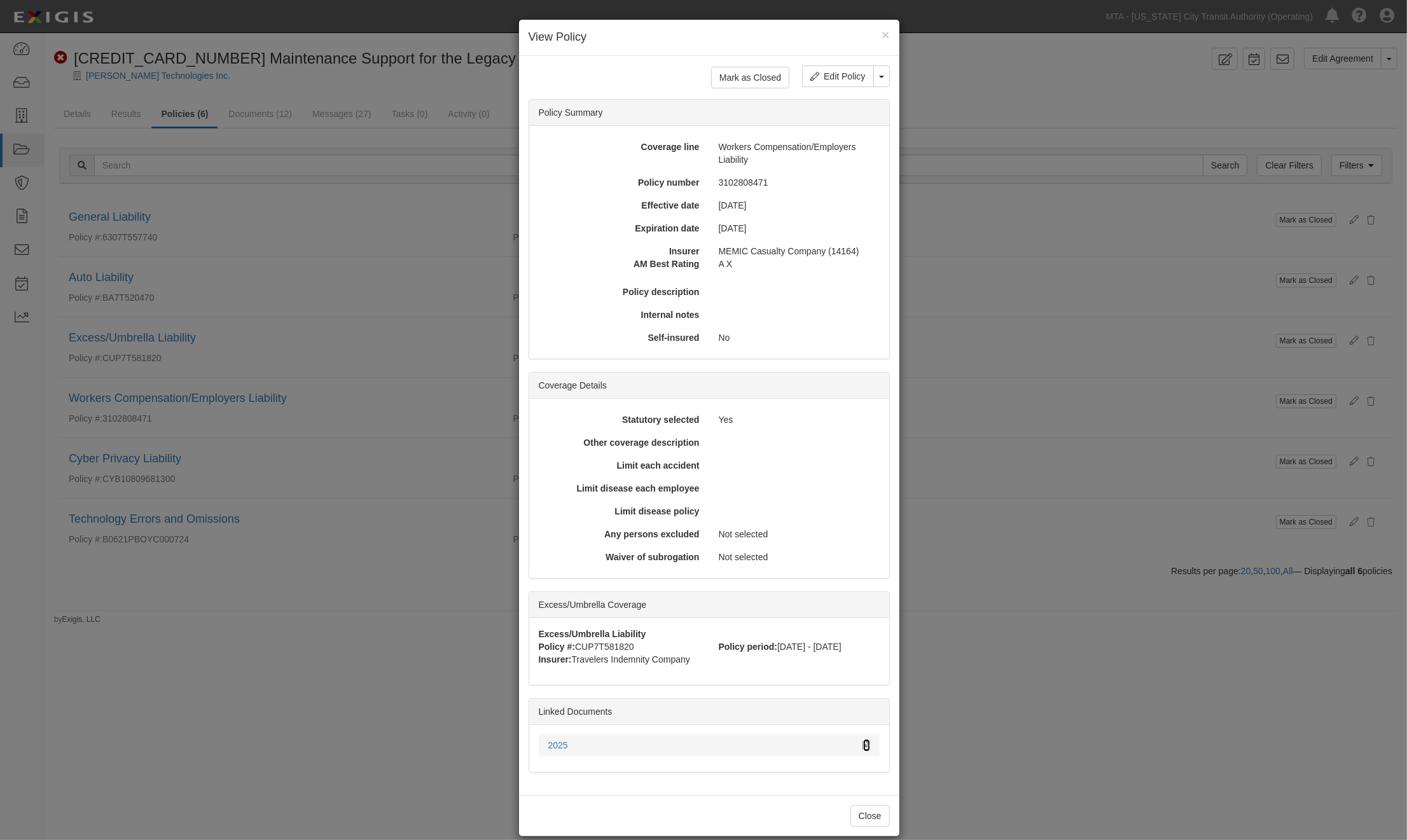
click at [863, 742] on icon at bounding box center [866, 746] width 7 height 9
click at [1108, 277] on div "× View Policy Mark as Closed Edit Policy Toggle Dropdown Delete Policy Policy S…" at bounding box center [703, 420] width 1407 height 840
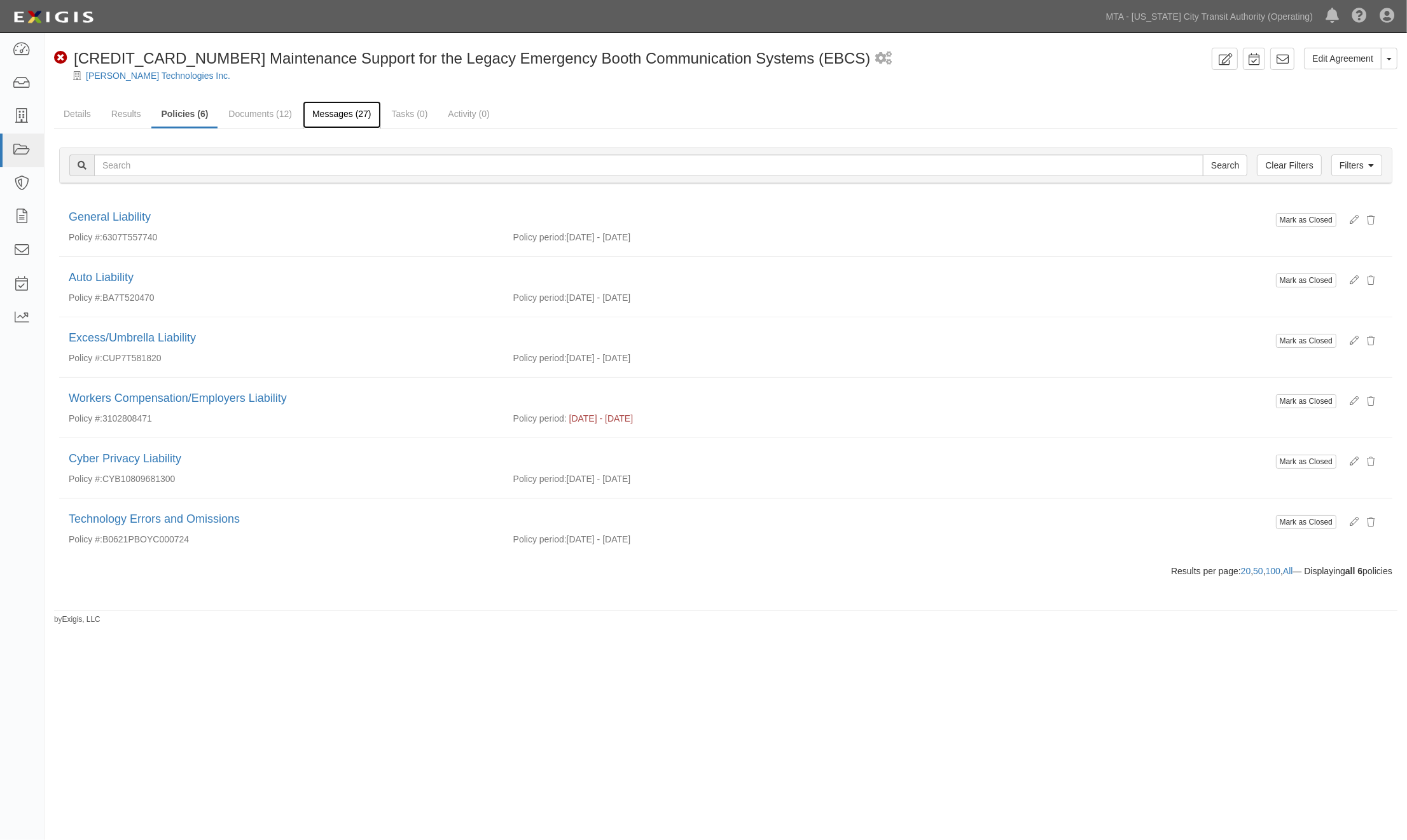
click at [339, 110] on link "Messages (27)" at bounding box center [342, 115] width 79 height 28
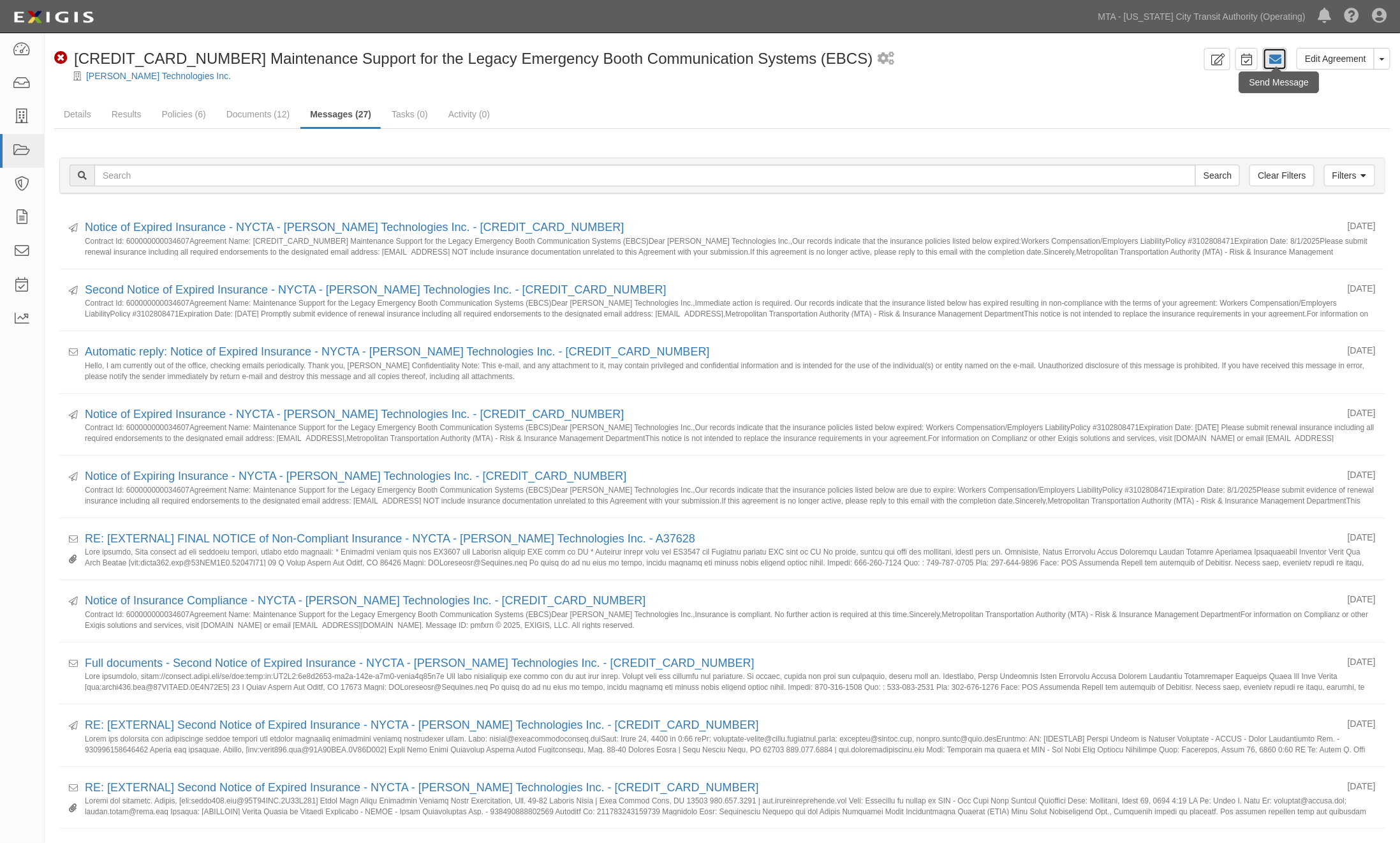
click at [1279, 59] on icon at bounding box center [1275, 59] width 13 height 13
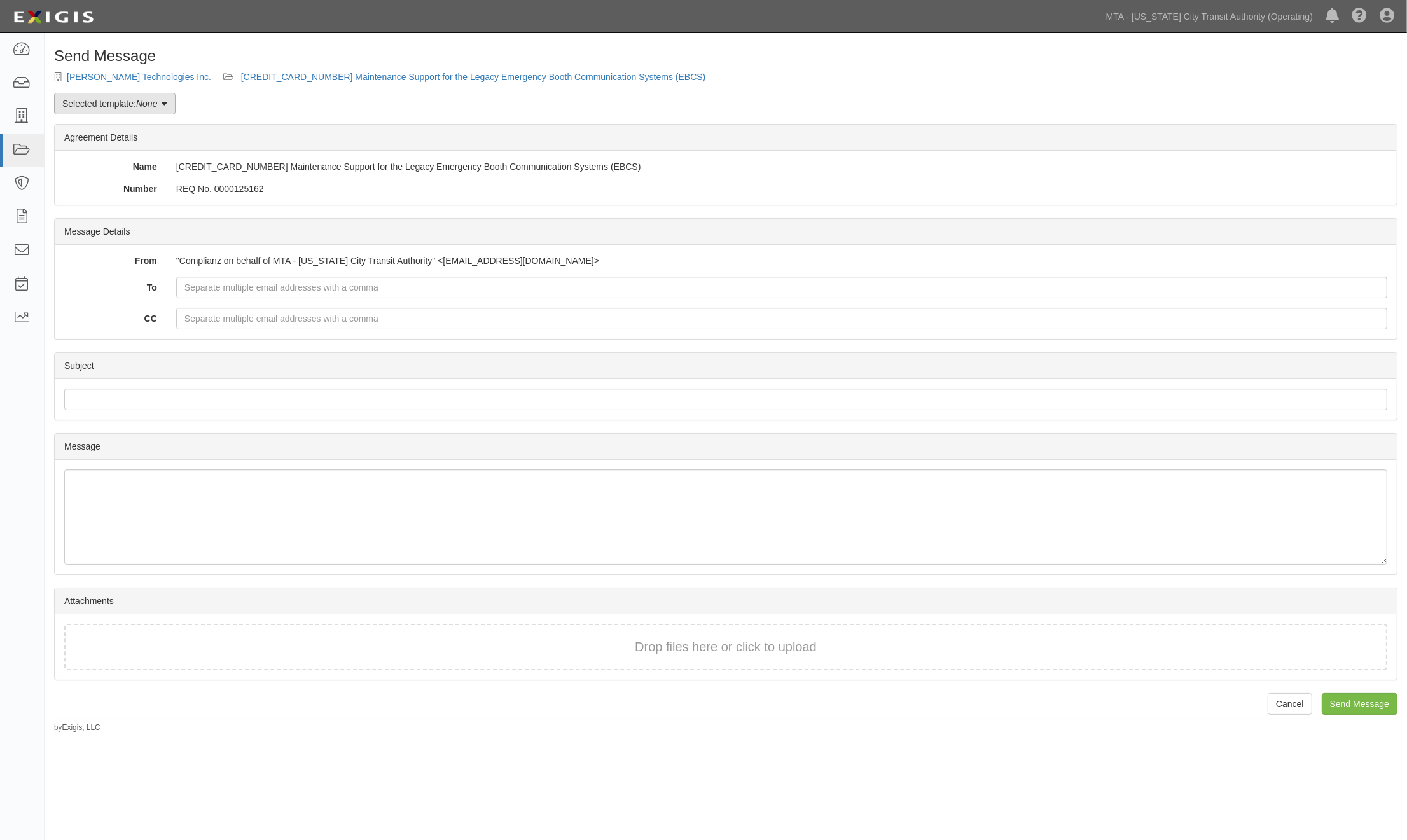
click at [166, 104] on icon at bounding box center [164, 104] width 6 height 9
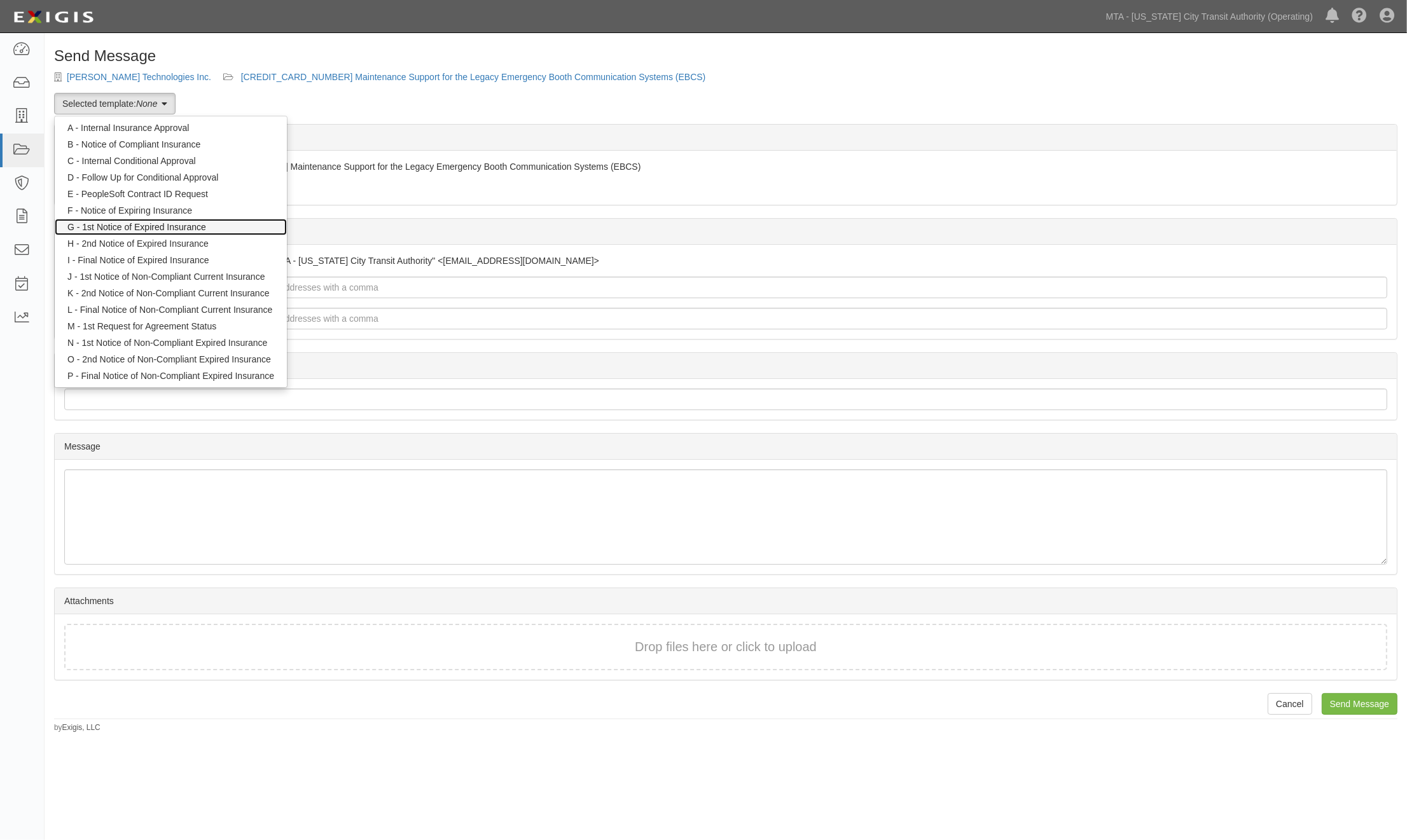
click at [155, 227] on link "G - 1st Notice of Expired Insurance" at bounding box center [170, 226] width 232 height 16
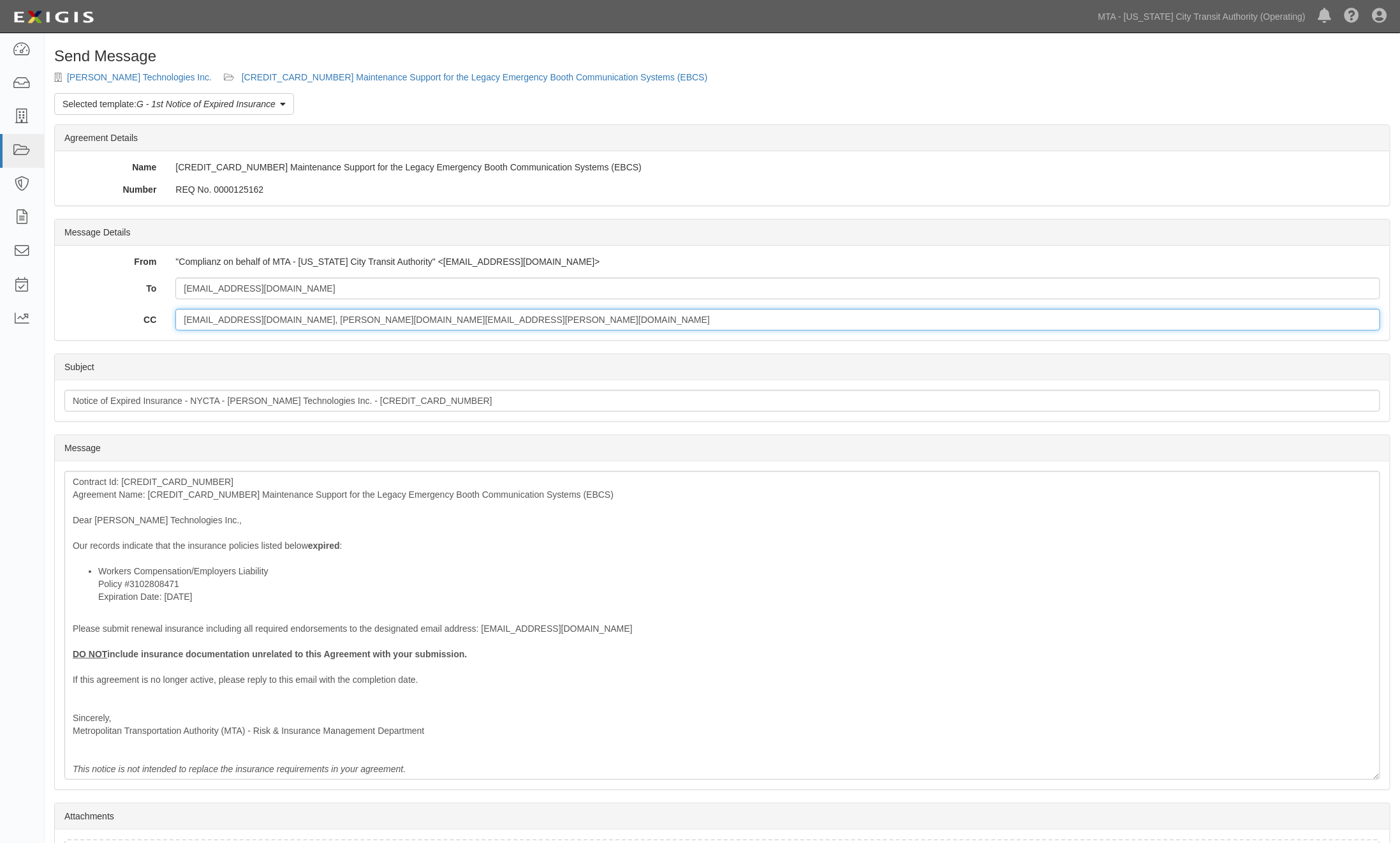
drag, startPoint x: 272, startPoint y: 320, endPoint x: 172, endPoint y: 321, distance: 100.0
click at [172, 321] on div "cspollen@mtabsc.org, curtis.chase@nyct.com" at bounding box center [777, 319] width 1224 height 22
drag, startPoint x: 323, startPoint y: 286, endPoint x: 86, endPoint y: 289, distance: 237.0
click at [86, 289] on div "To jtguss@boycetechnologies.com" at bounding box center [722, 288] width 1335 height 22
paste input "cspollen@mtabsc.org,"
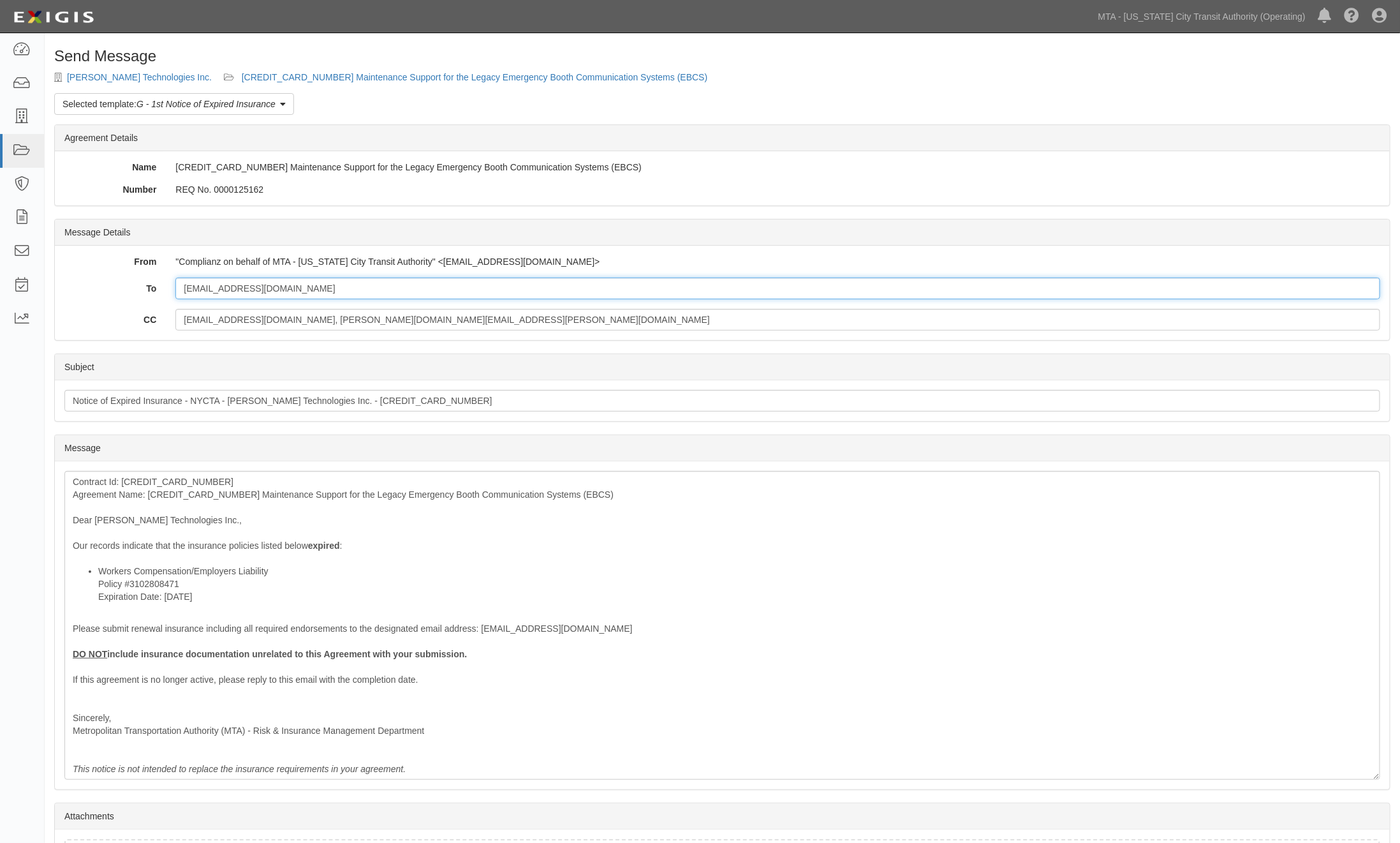
type input "[EMAIL_ADDRESS][DOMAIN_NAME]"
drag, startPoint x: 275, startPoint y: 320, endPoint x: 127, endPoint y: 317, distance: 148.0
click at [127, 317] on div "CC cspollen@mtabsc.org, curtis.chase@nyct.com" at bounding box center [722, 319] width 1335 height 22
type input "curtis.chase@nyct.com"
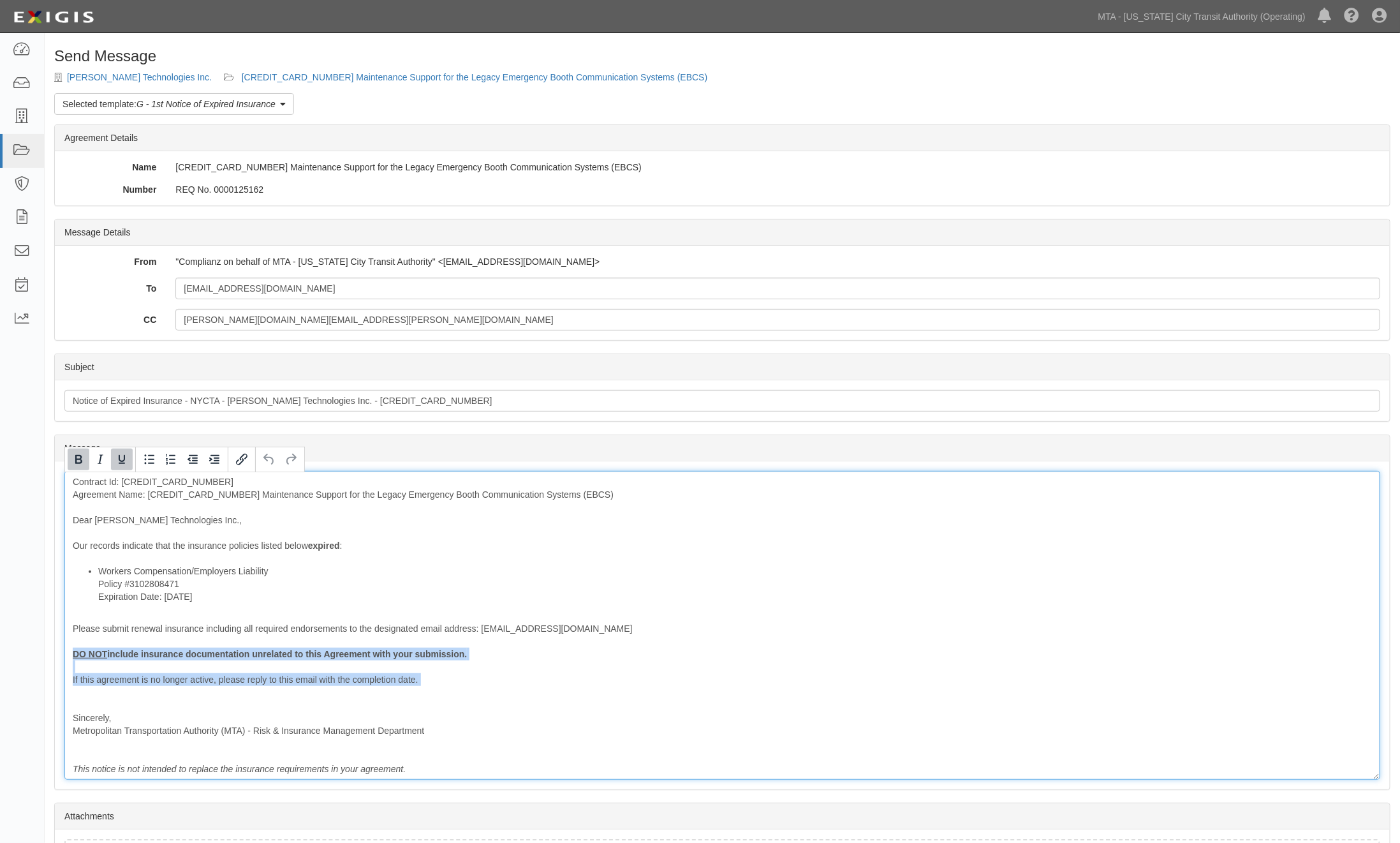
drag, startPoint x: 432, startPoint y: 689, endPoint x: 56, endPoint y: 652, distance: 377.8
click at [56, 652] on div "Message Contract Id: 600000000034607 Agreement Name: 600000000034607 Maintenanc…" at bounding box center [722, 625] width 1335 height 328
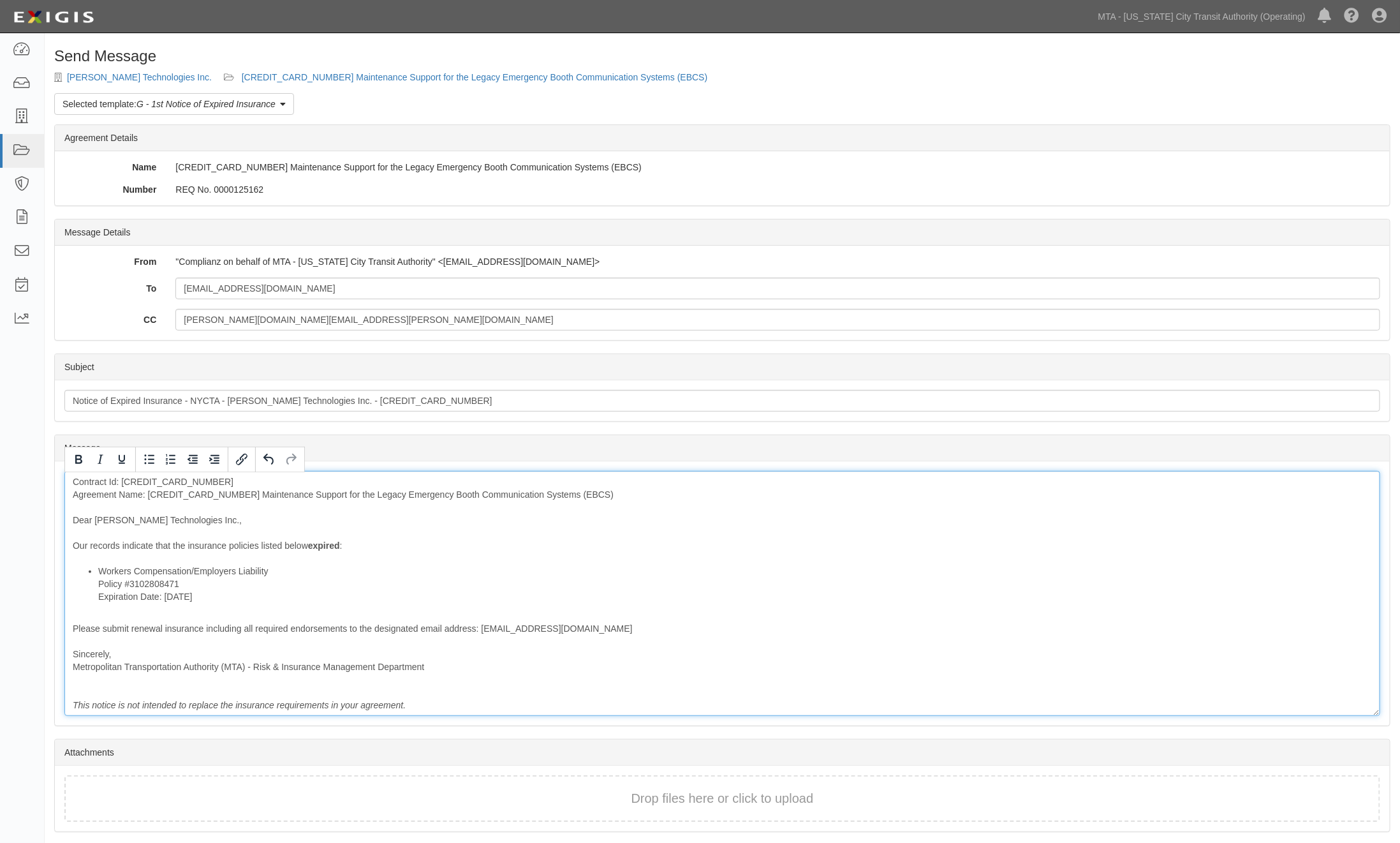
click at [96, 521] on div "Contract Id: 600000000034607 Agreement Name: 600000000034607 Maintenance Suppor…" at bounding box center [722, 593] width 1316 height 245
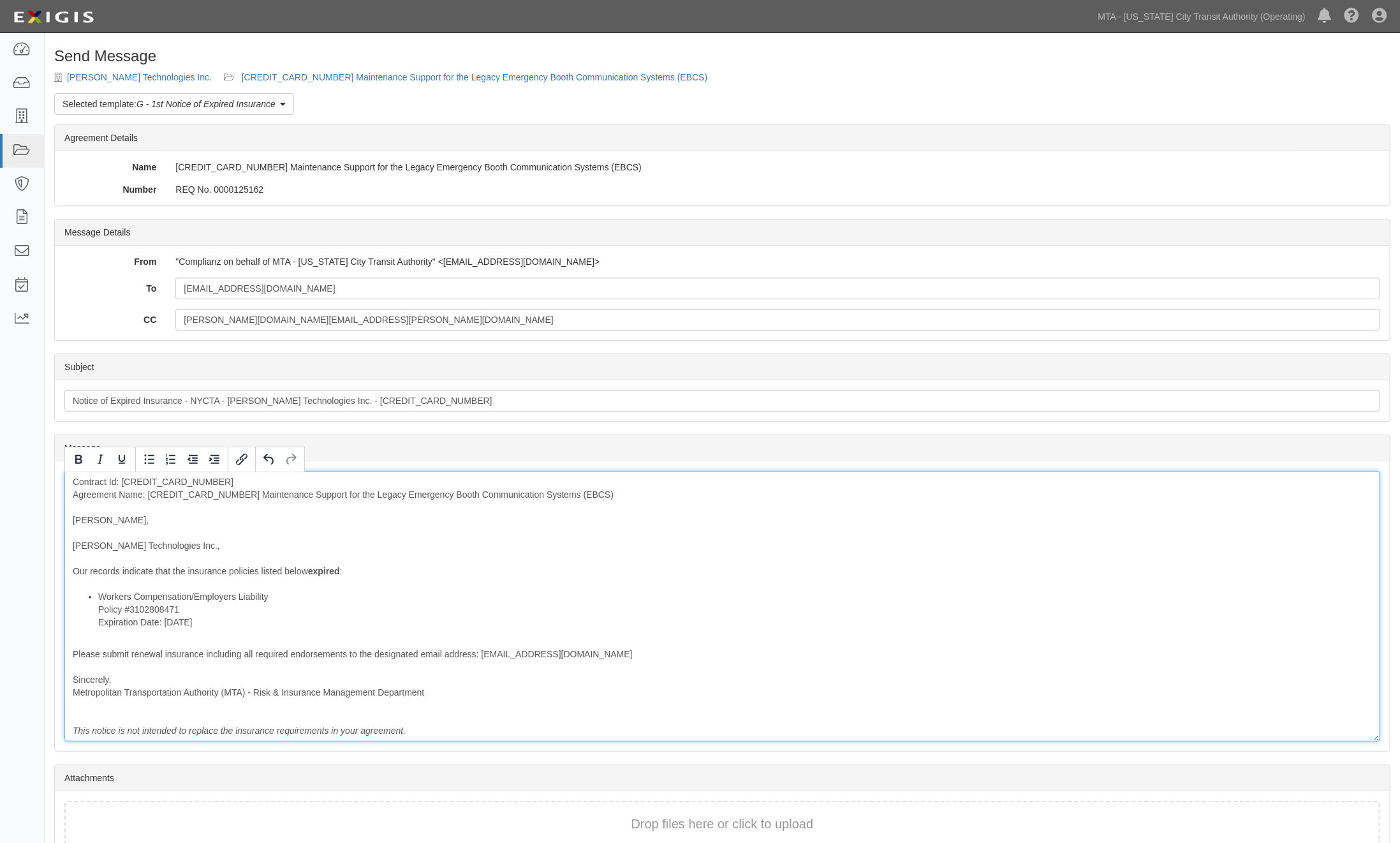
click at [100, 543] on div "Contract Id: 600000000034607 Agreement Name: 600000000034607 Maintenance Suppor…" at bounding box center [722, 606] width 1316 height 270
drag, startPoint x: 97, startPoint y: 596, endPoint x: 61, endPoint y: 563, distance: 48.8
click at [61, 563] on div "Message Contract Id: 600000000034607 Agreement Name: 600000000034607 Maintenanc…" at bounding box center [722, 606] width 1335 height 289
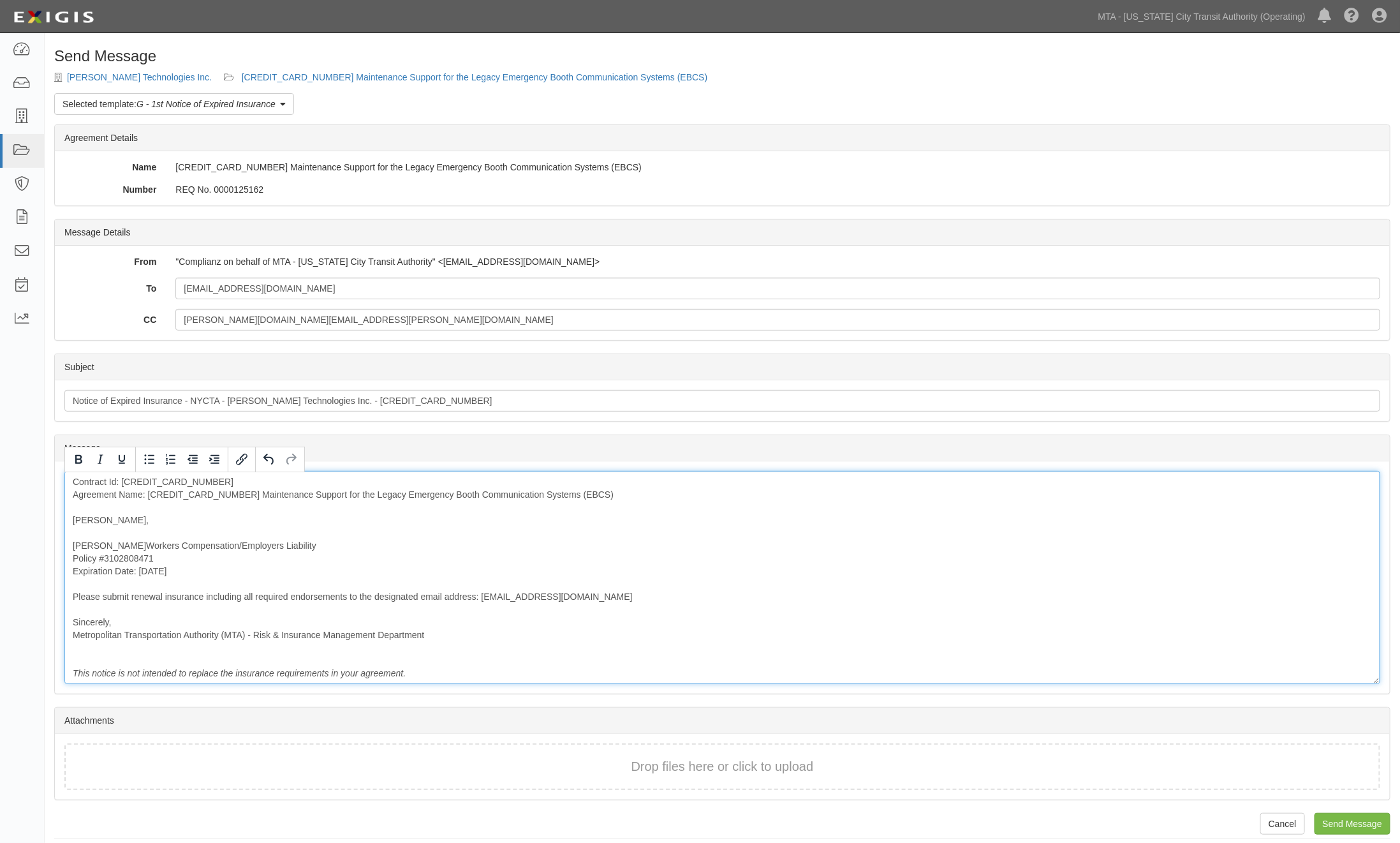
click at [287, 544] on div "Contract Id: 600000000034607 Agreement Name: 600000000034607 Maintenance Suppor…" at bounding box center [722, 577] width 1316 height 213
drag, startPoint x: 212, startPoint y: 577, endPoint x: 58, endPoint y: 562, distance: 154.7
click at [58, 562] on div "Message Contract Id: 600000000034607 Agreement Name: 600000000034607 Maintenanc…" at bounding box center [722, 577] width 1335 height 232
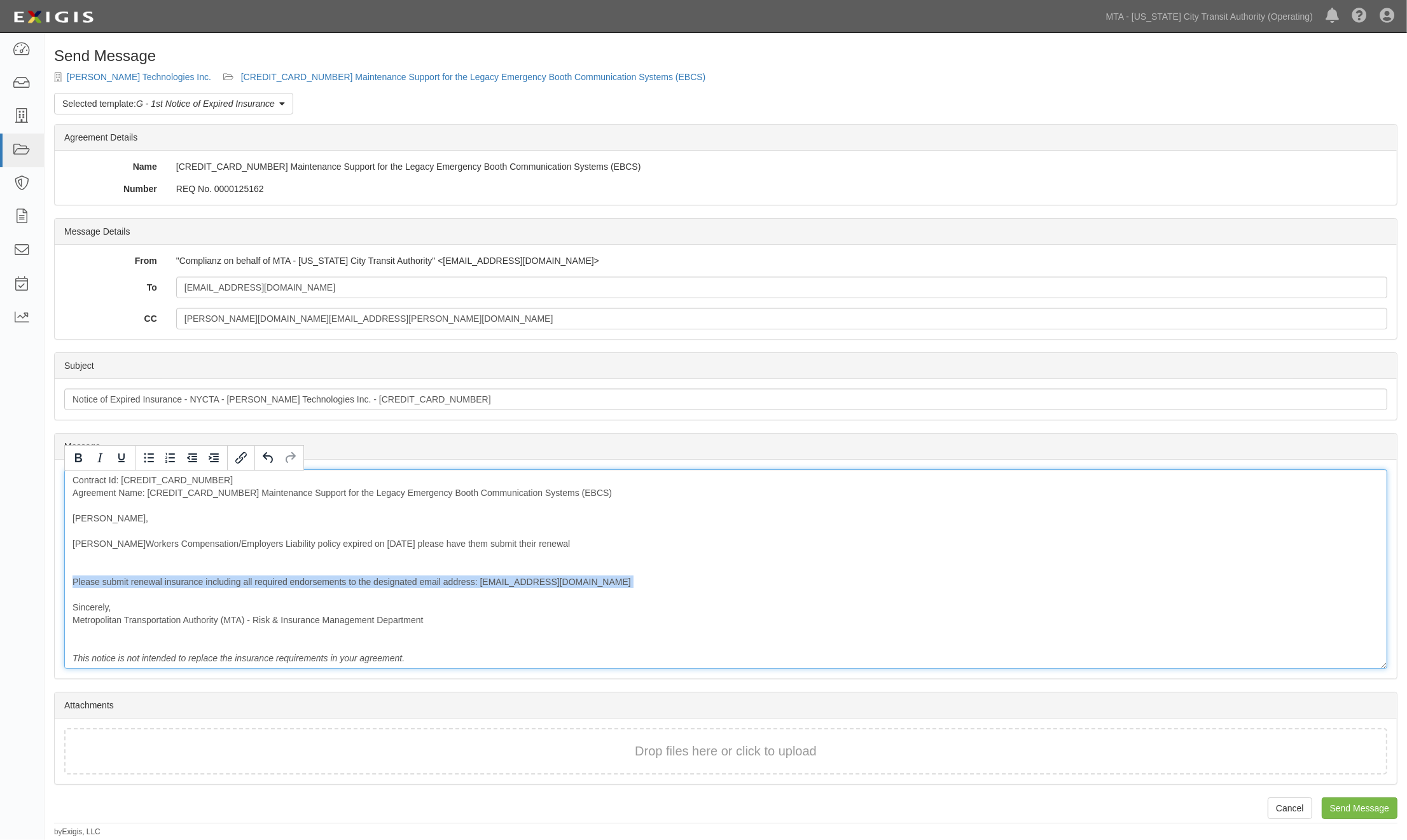
drag, startPoint x: 151, startPoint y: 589, endPoint x: 48, endPoint y: 579, distance: 103.5
click at [48, 579] on div "Send Message Boyce Technologies Inc. 600000000034607 Maintenance Support for th…" at bounding box center [726, 442] width 1362 height 790
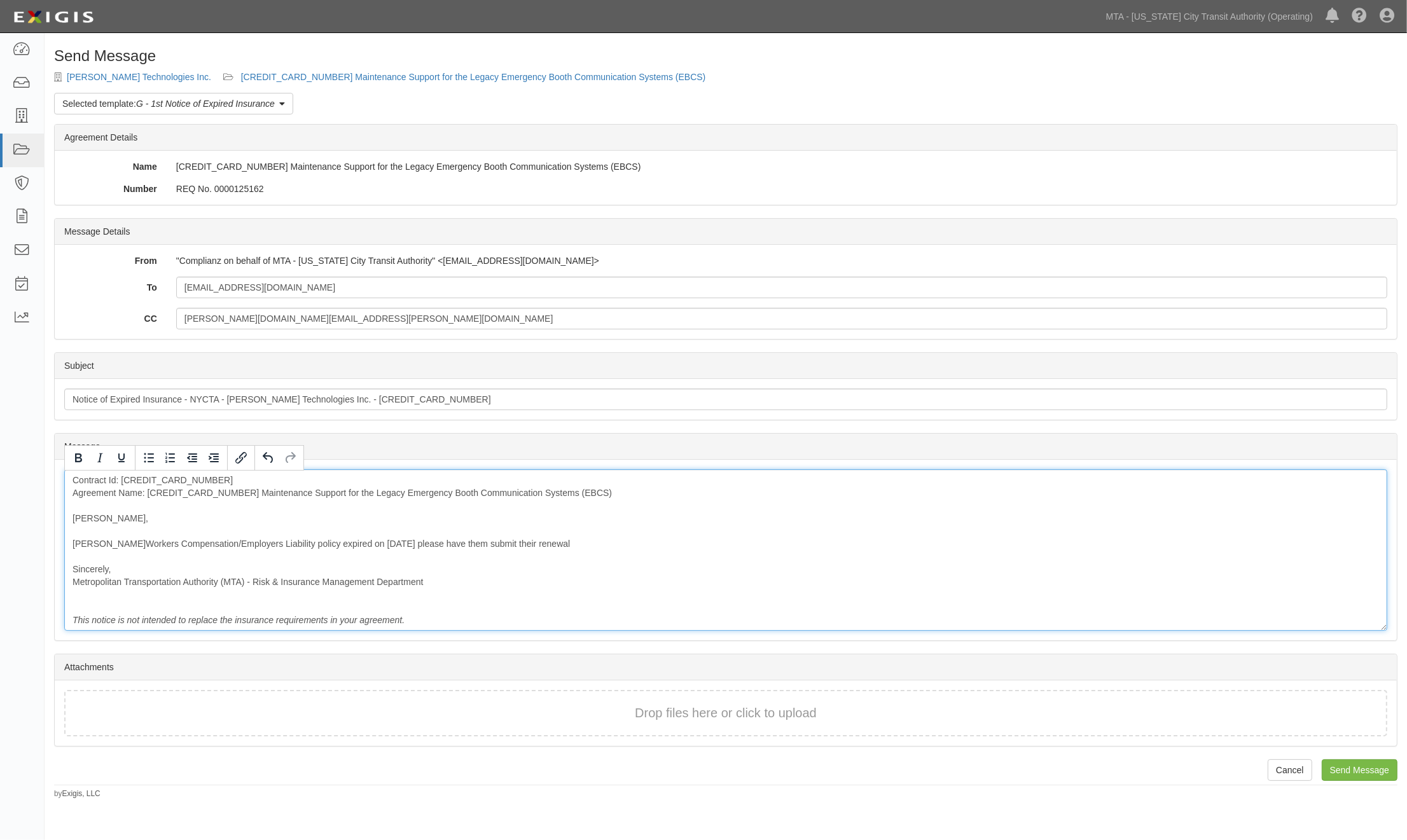
click at [195, 494] on div "Contract Id: 600000000034607 Agreement Name: 600000000034607 Maintenance Suppor…" at bounding box center [726, 549] width 1323 height 161
click at [751, 573] on div "Contract Id: 600000000034607 Agreement Name: Maintenance Support for the Legacy…" at bounding box center [726, 549] width 1323 height 161
click at [1336, 766] on input "Send Message" at bounding box center [1359, 769] width 76 height 22
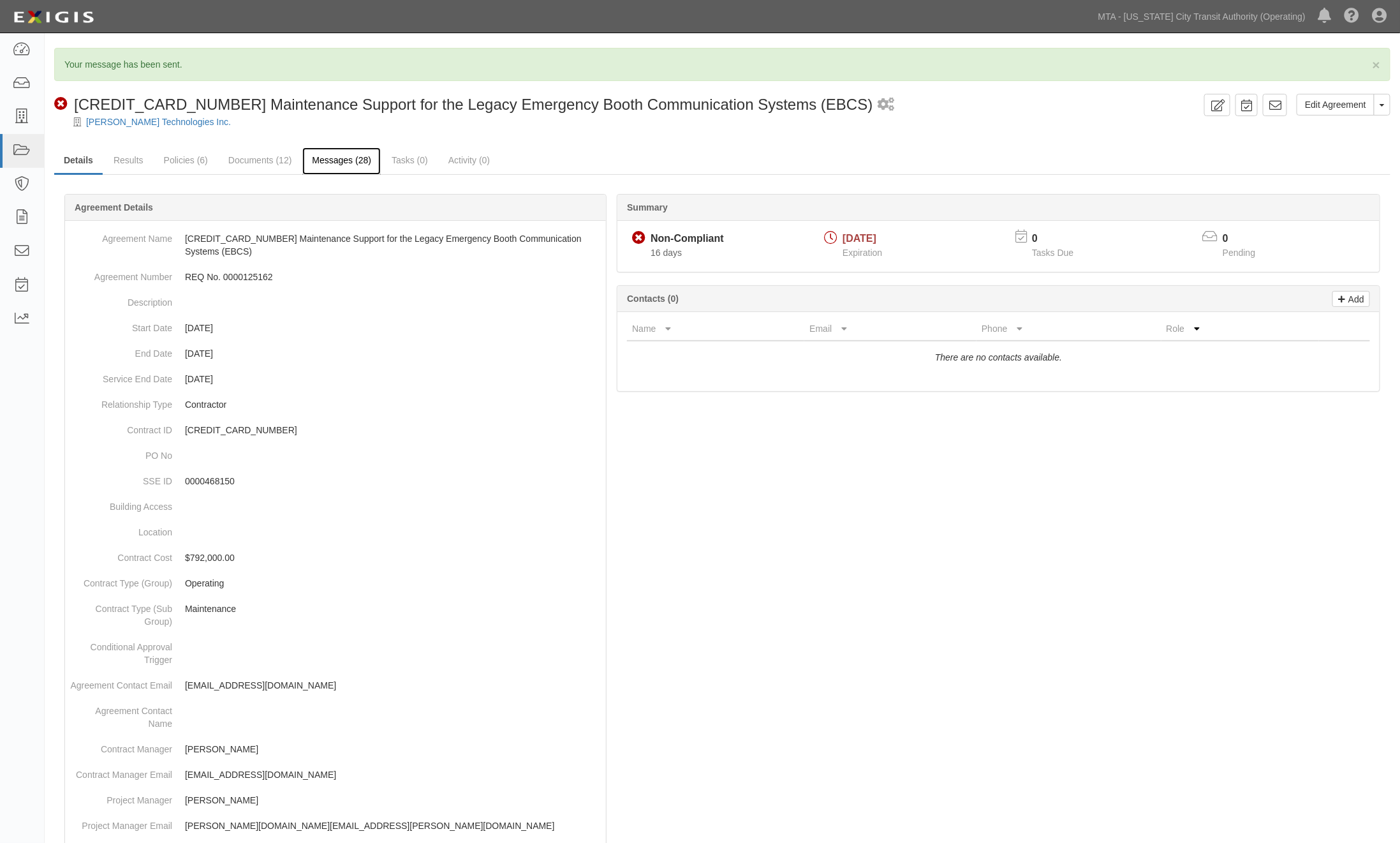
click at [353, 157] on link "Messages (28)" at bounding box center [341, 161] width 79 height 28
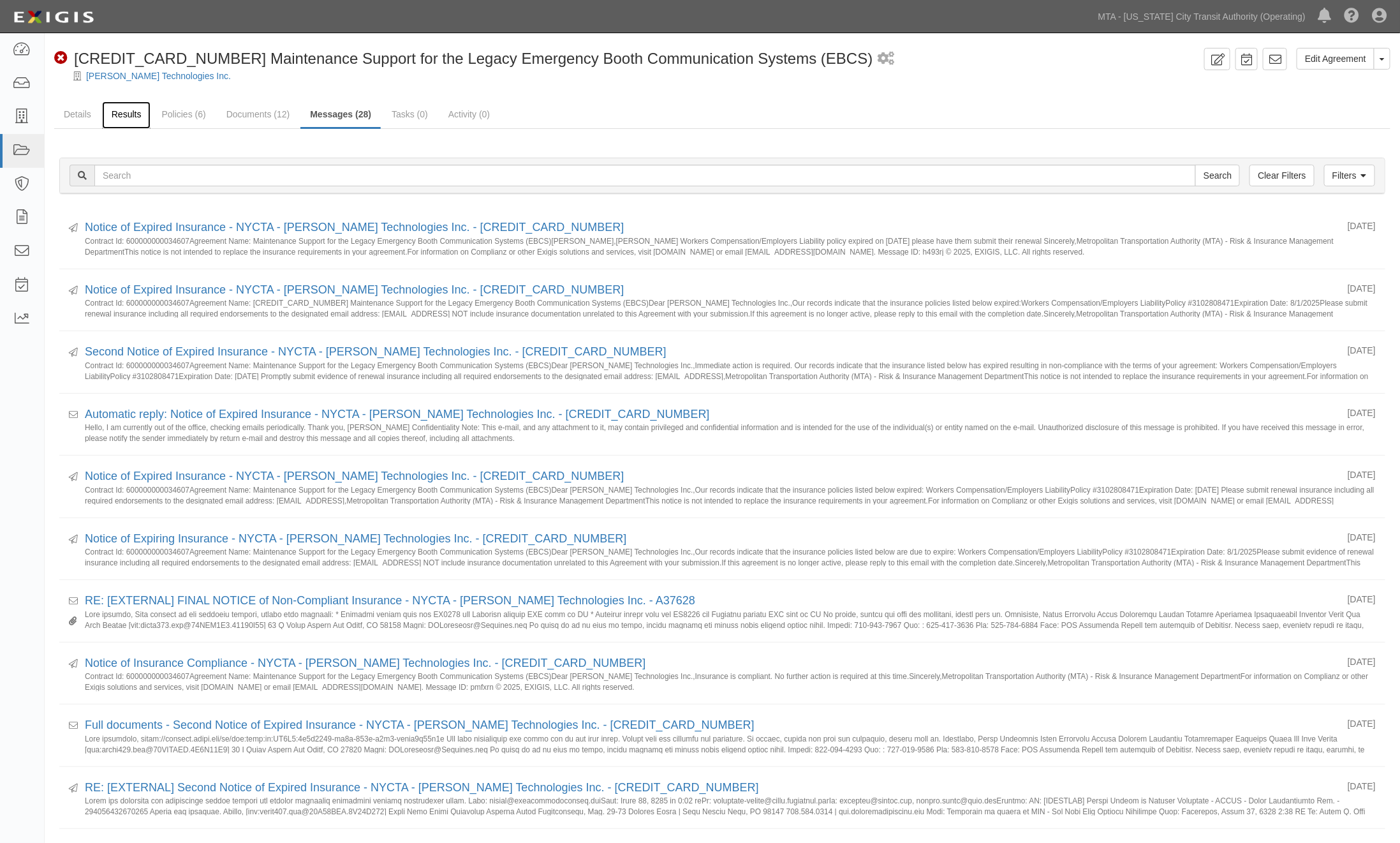
click at [113, 115] on link "Results" at bounding box center [126, 115] width 49 height 28
click at [73, 118] on link "Details" at bounding box center [78, 115] width 47 height 28
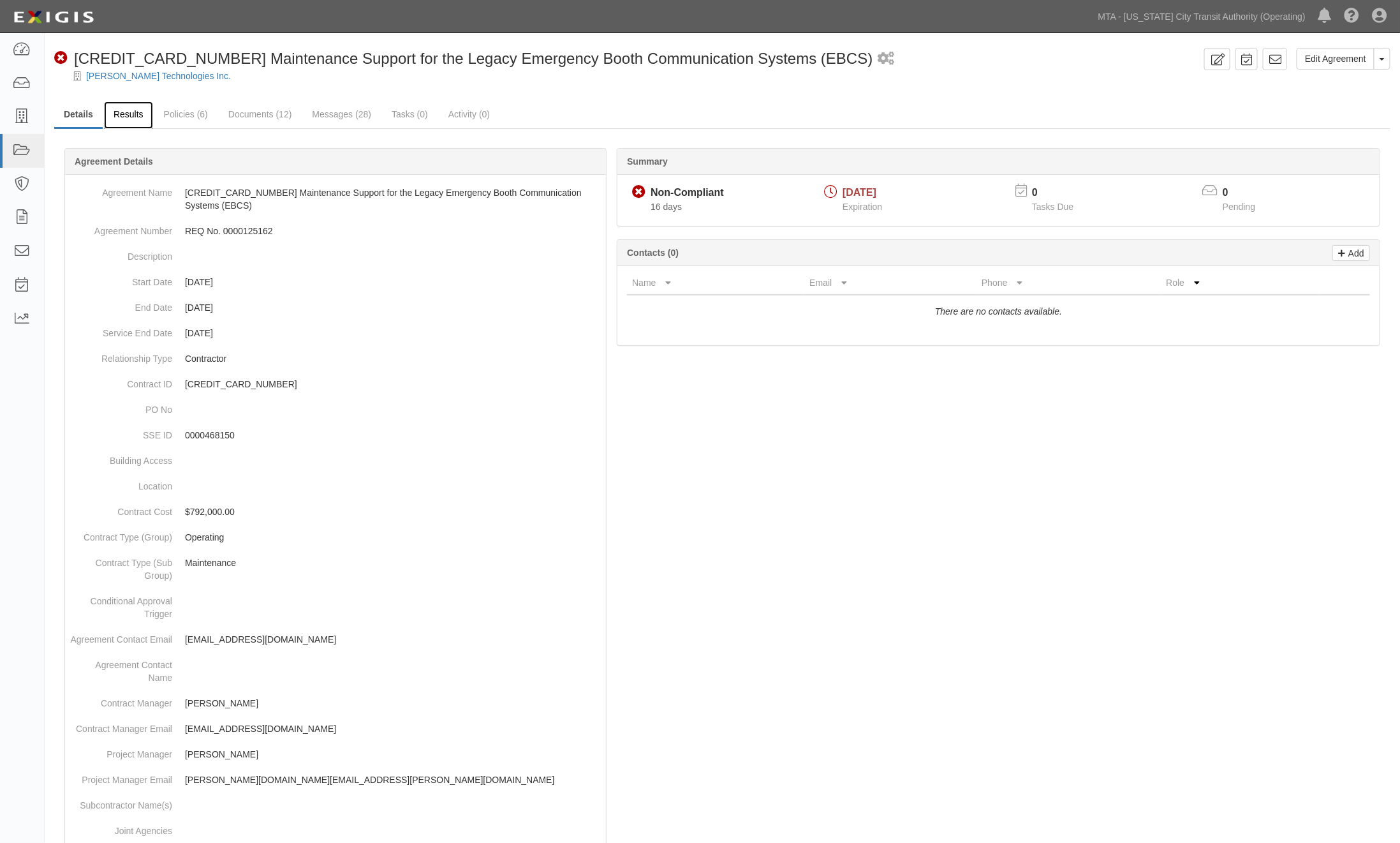
click at [126, 120] on link "Results" at bounding box center [128, 115] width 49 height 28
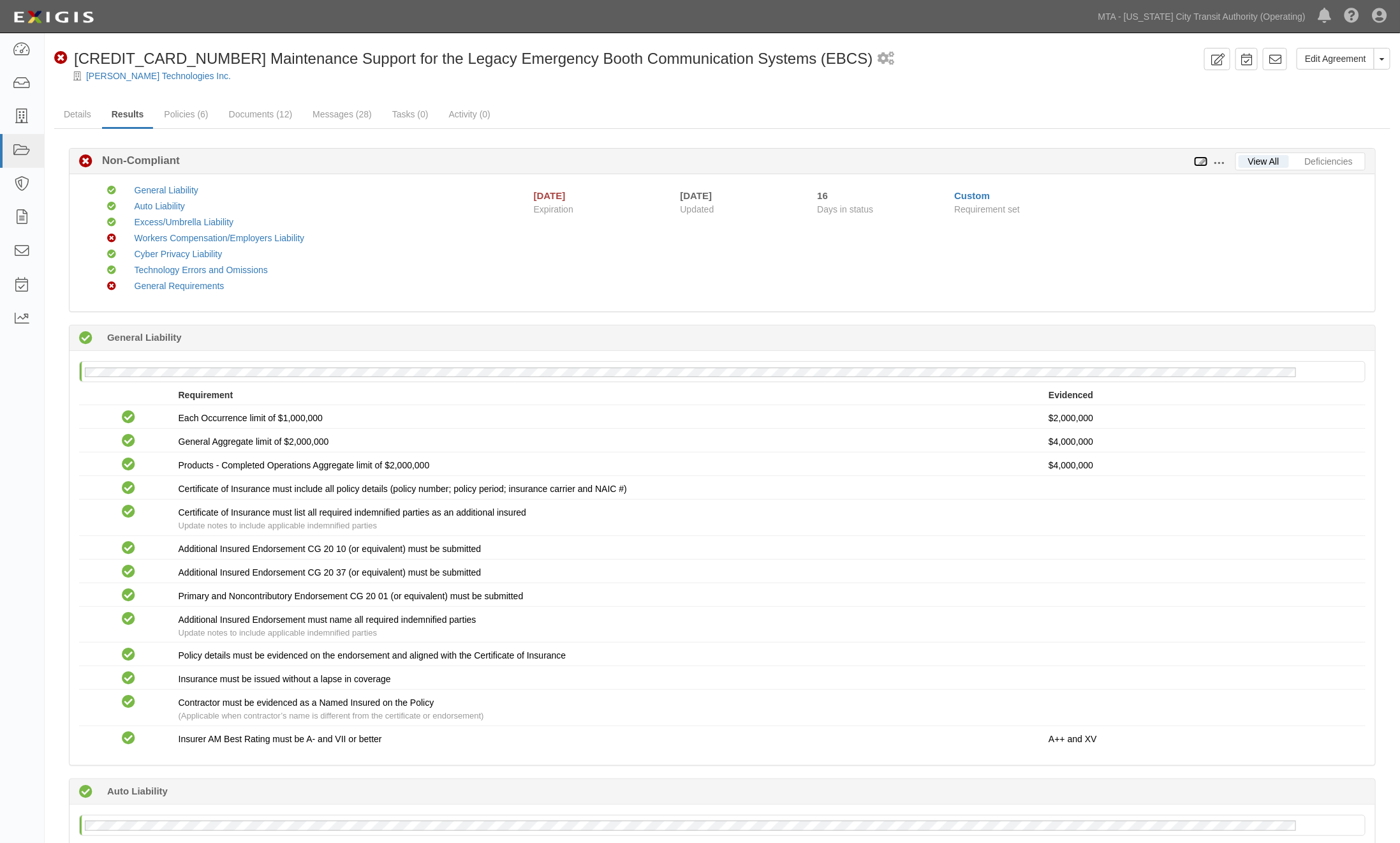
click at [1204, 161] on icon at bounding box center [1202, 162] width 14 height 9
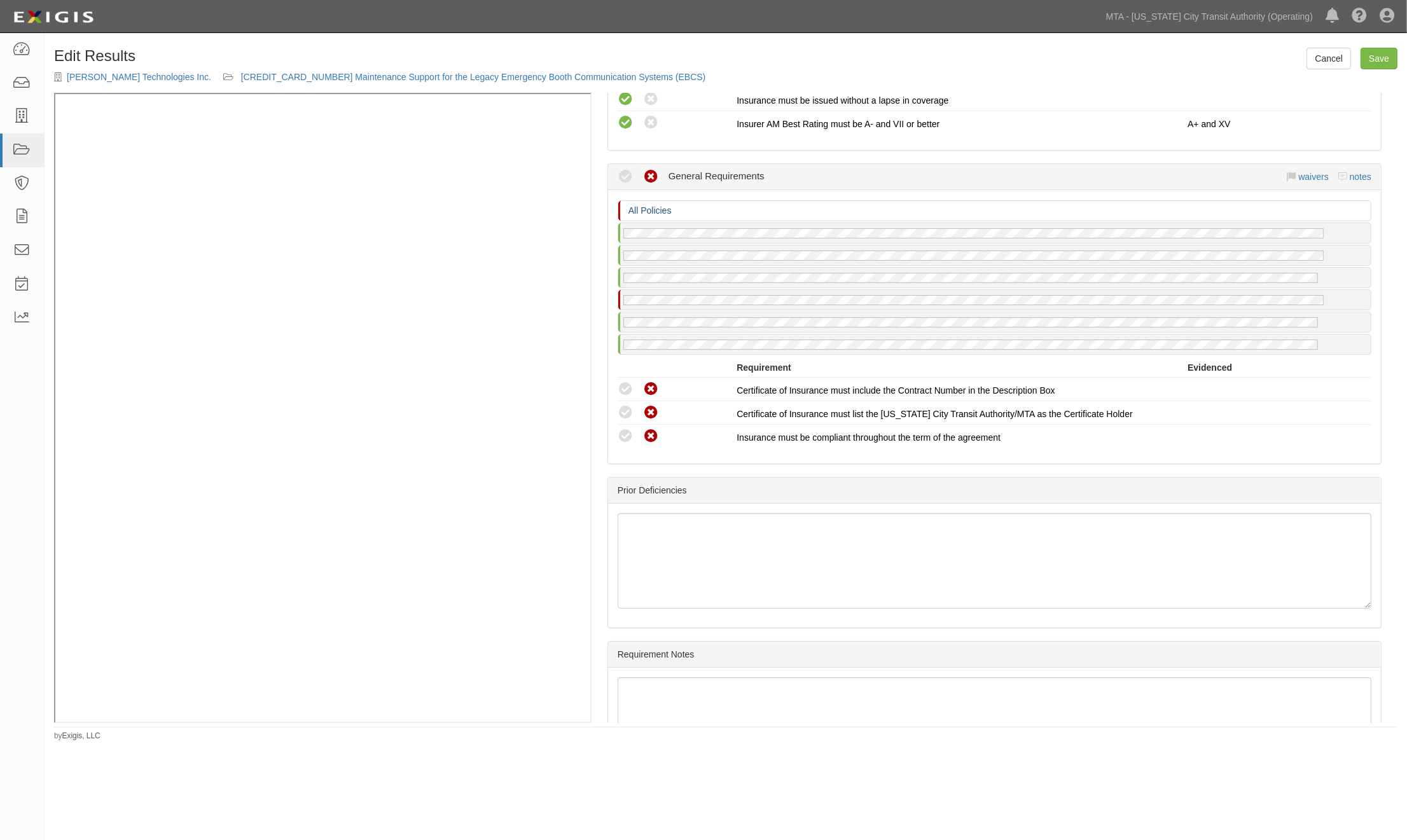
scroll to position [2150, 0]
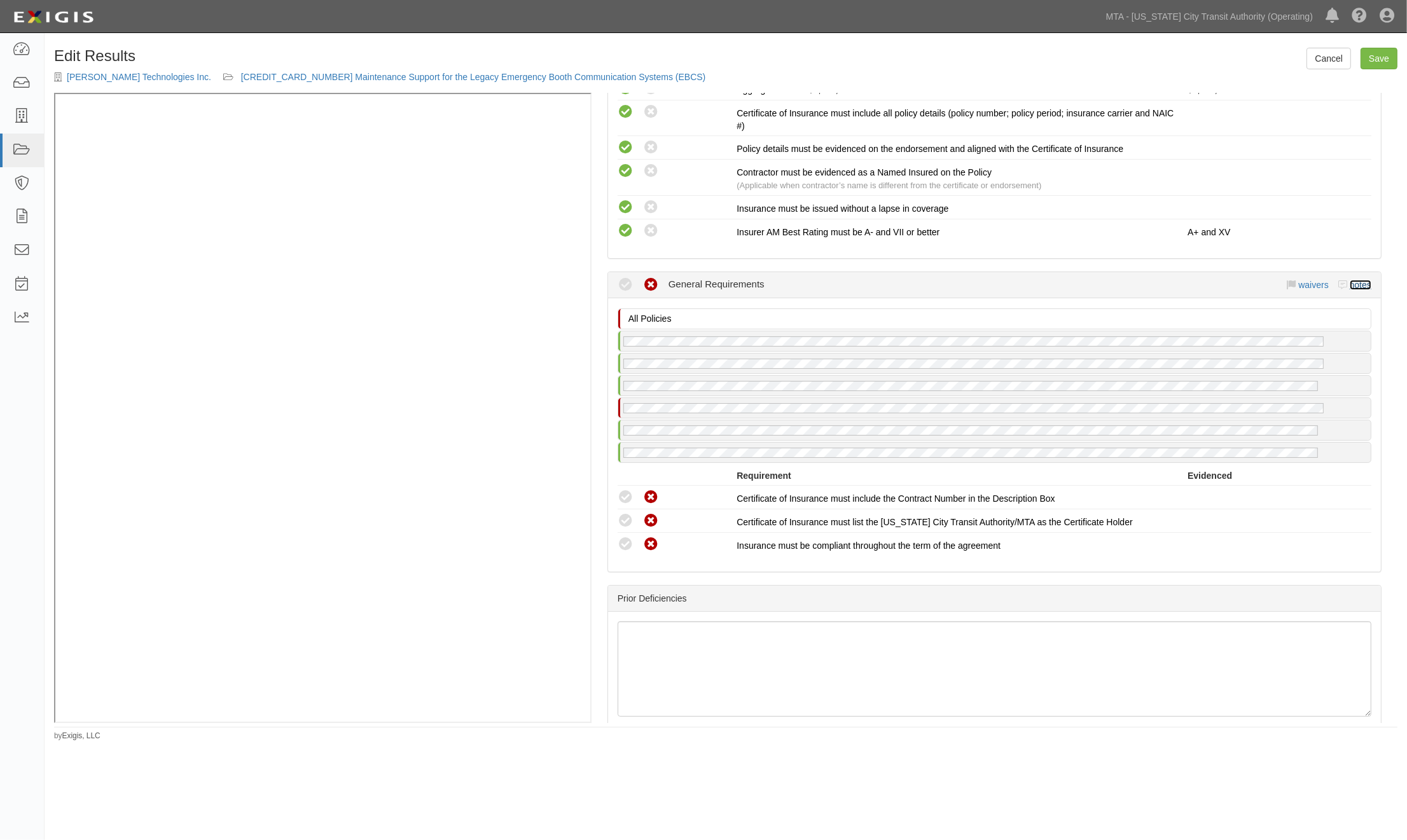
click at [1360, 290] on link "notes" at bounding box center [1360, 285] width 22 height 10
radio input "true"
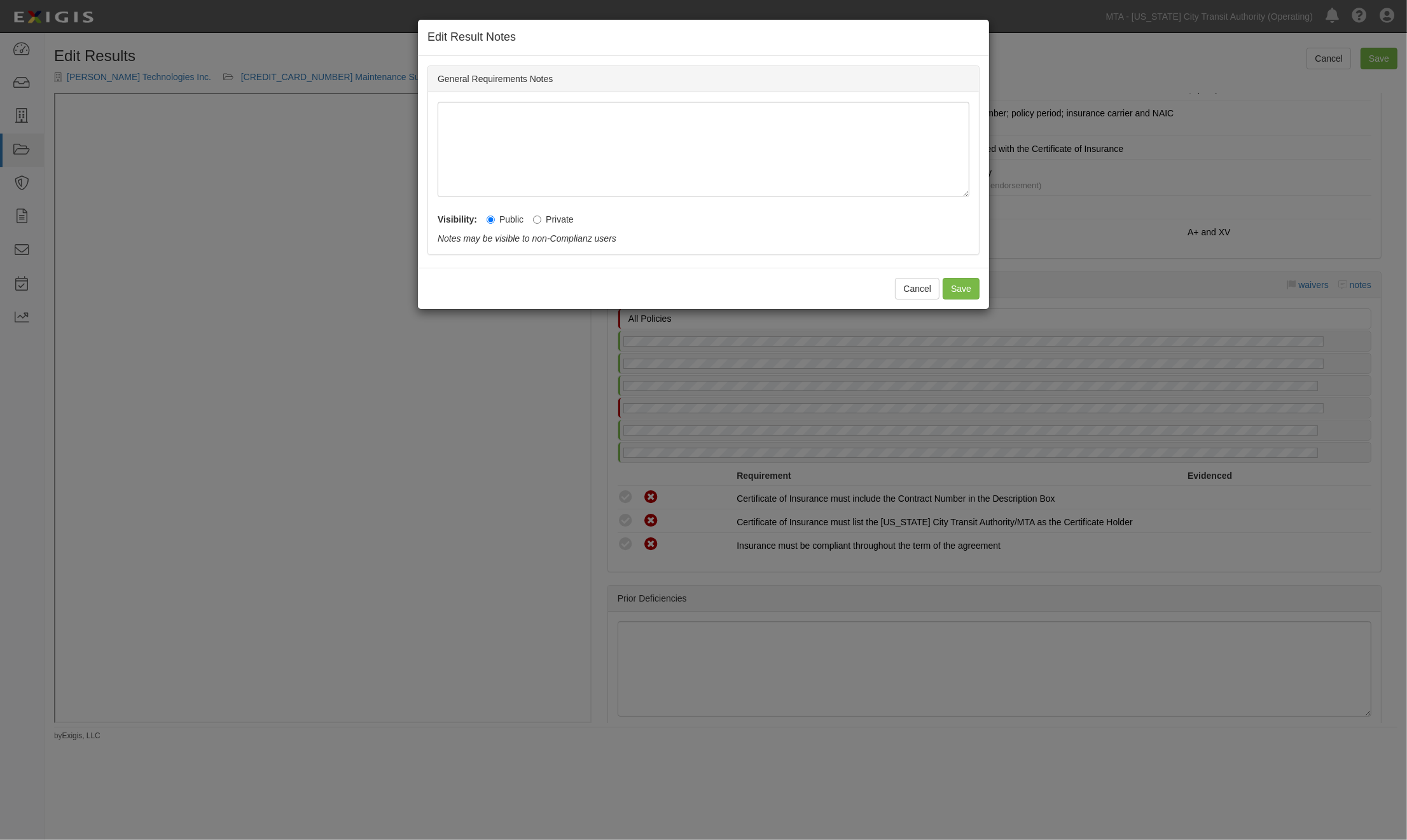
click at [565, 220] on label "Private" at bounding box center [553, 219] width 41 height 13
click at [542, 220] on input "Private" at bounding box center [537, 220] width 9 height 9
radio input "true"
click at [957, 282] on button "Save" at bounding box center [960, 288] width 37 height 22
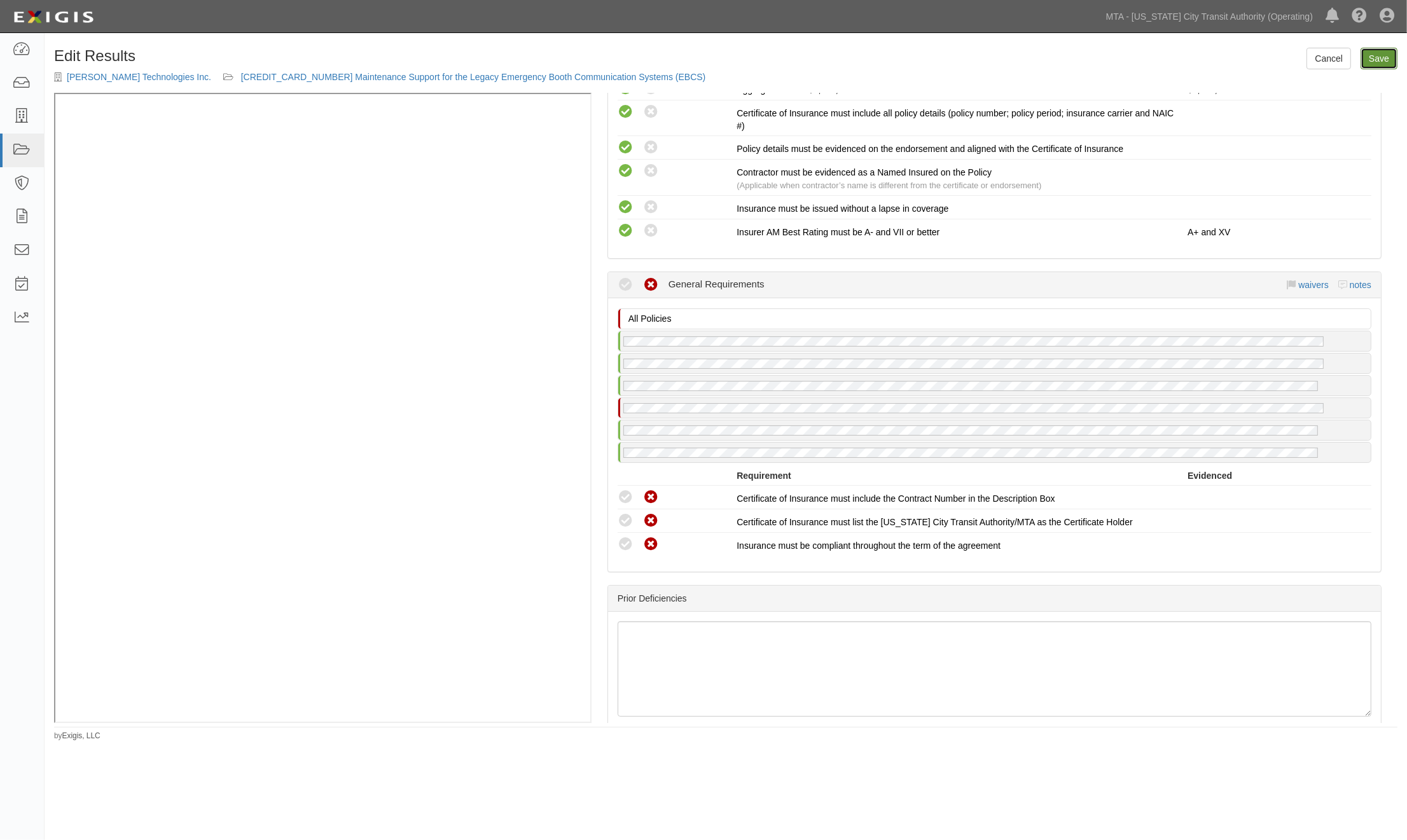
click at [1371, 55] on link "Save" at bounding box center [1378, 58] width 37 height 22
radio input "true"
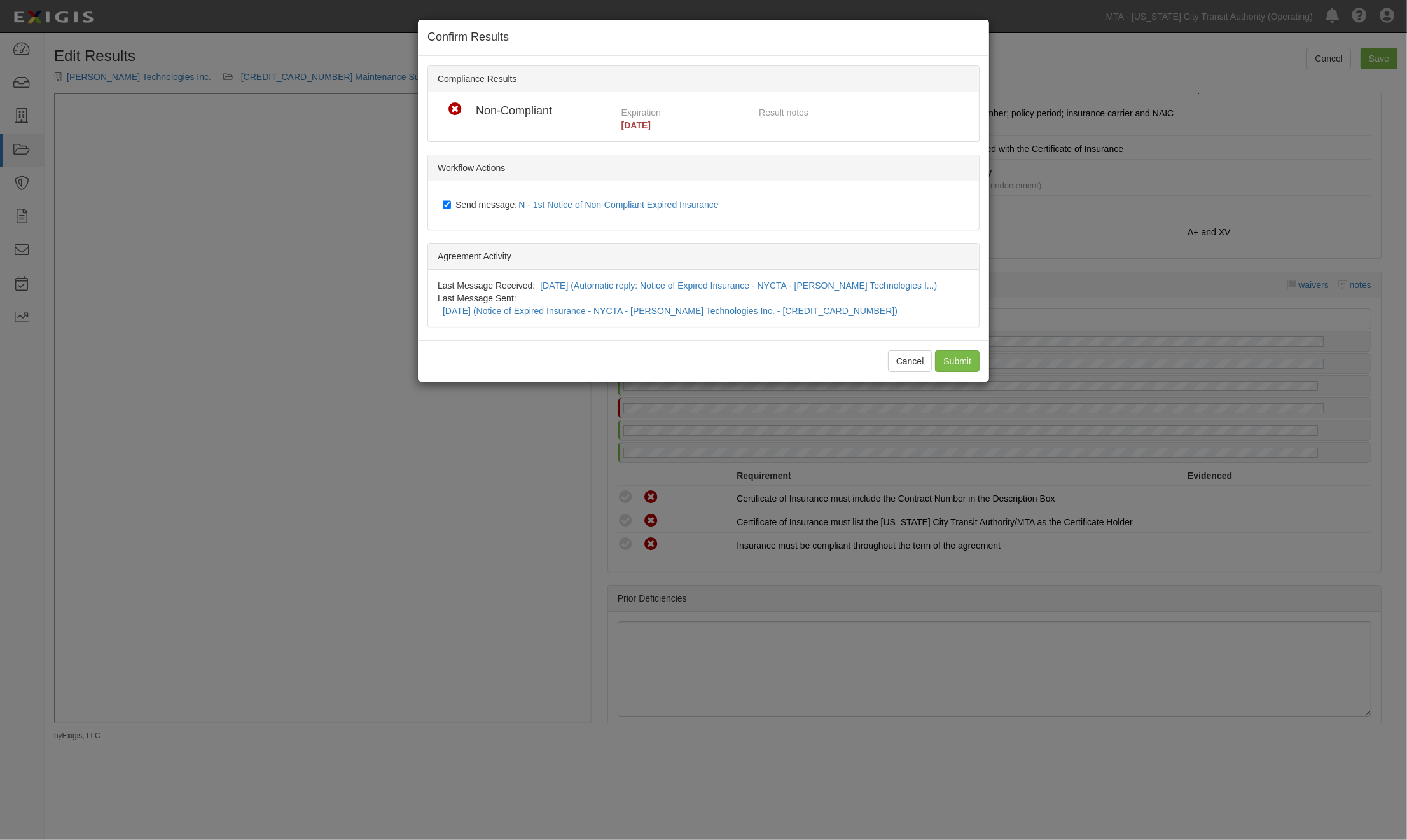
click at [494, 195] on div "Send message: N - 1st Notice of Non-Compliant Expired Insurance" at bounding box center [707, 205] width 546 height 29
click at [490, 205] on span "Send message: N - 1st Notice of Non-Compliant Expired Insurance" at bounding box center [589, 205] width 269 height 10
click at [451, 205] on input "Send message: N - 1st Notice of Non-Compliant Expired Insurance" at bounding box center [447, 205] width 9 height 10
checkbox input "false"
click at [953, 351] on input "Submit" at bounding box center [958, 361] width 45 height 22
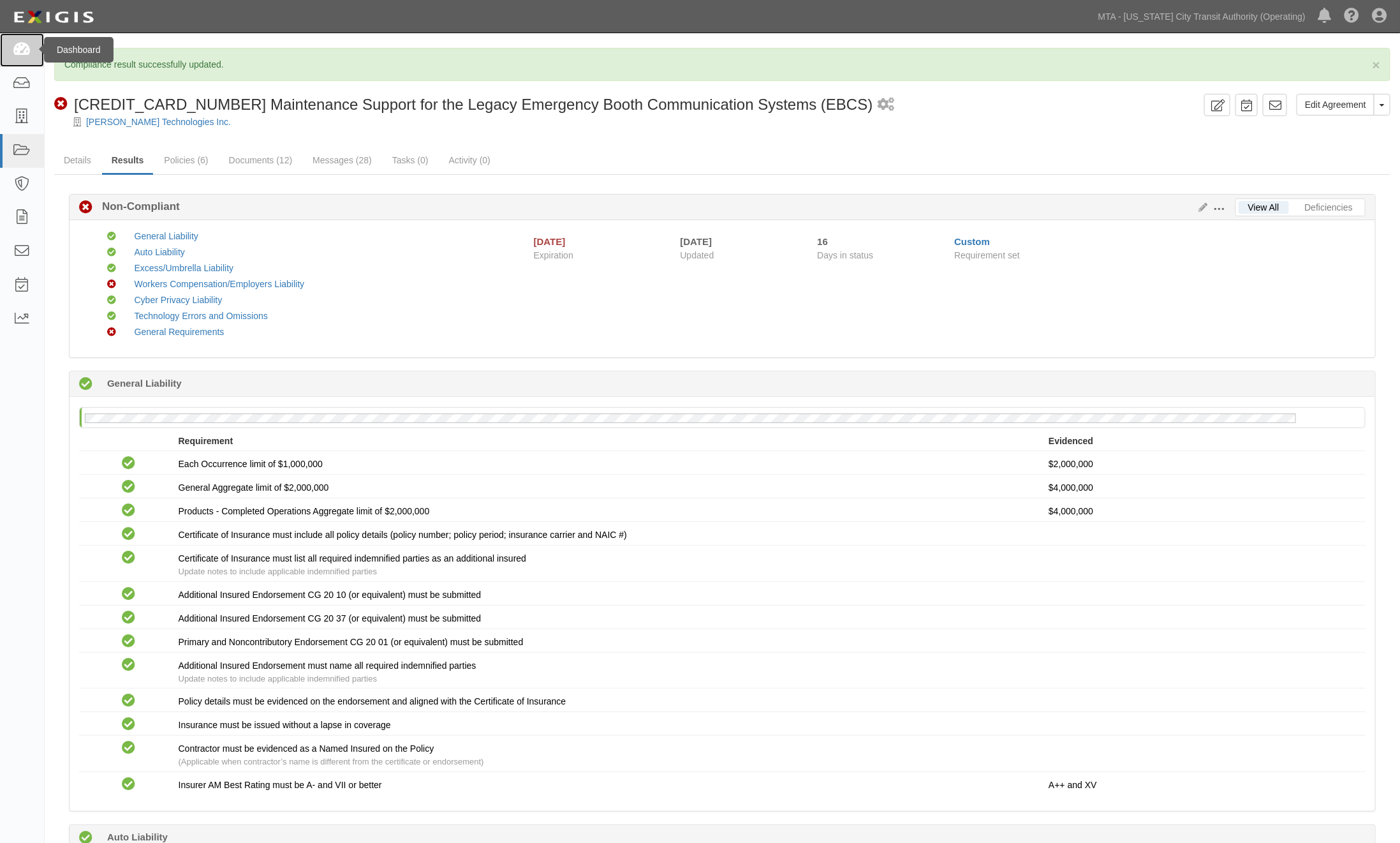
click at [22, 47] on icon at bounding box center [22, 49] width 18 height 15
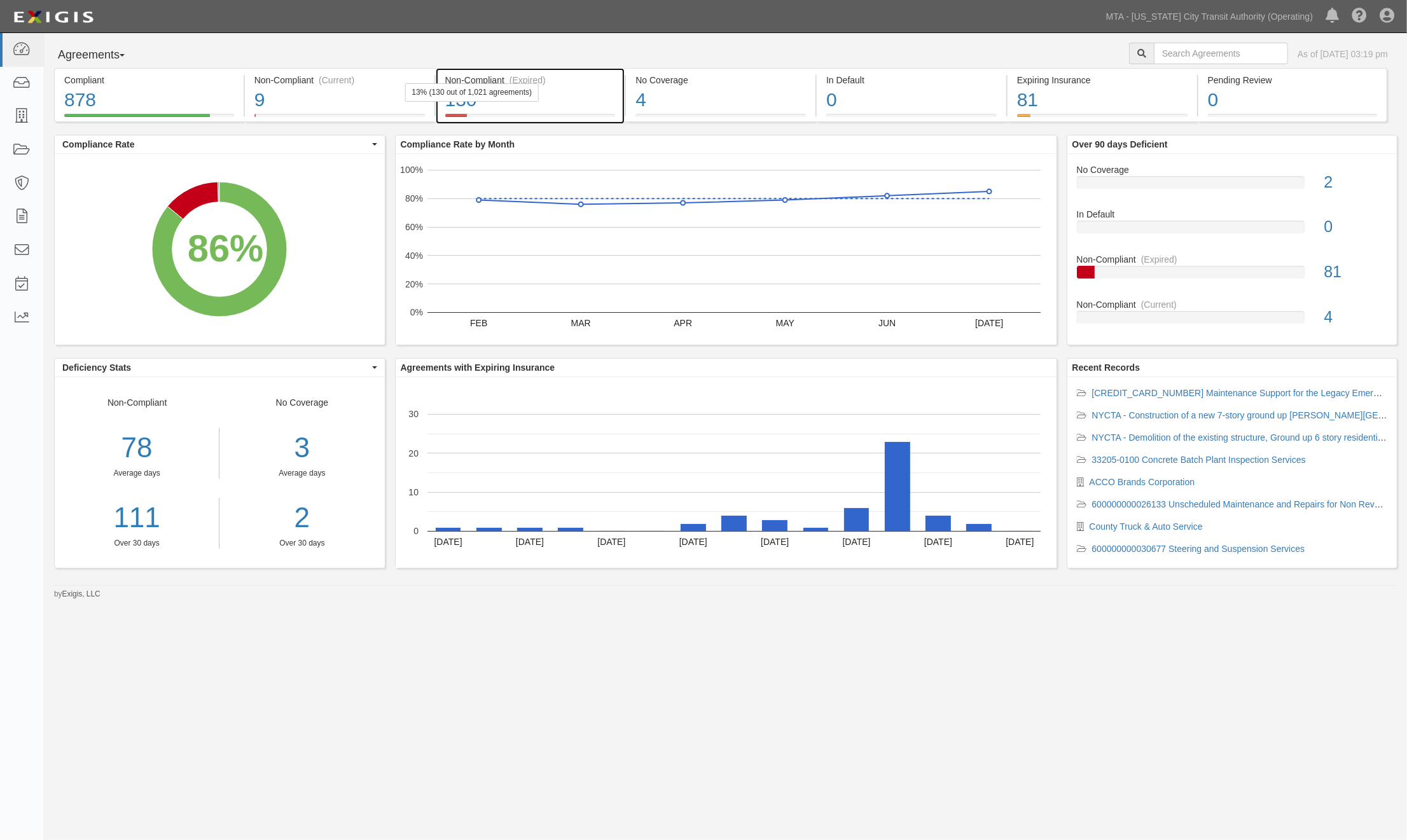
click at [586, 105] on div "130" at bounding box center [530, 100] width 170 height 28
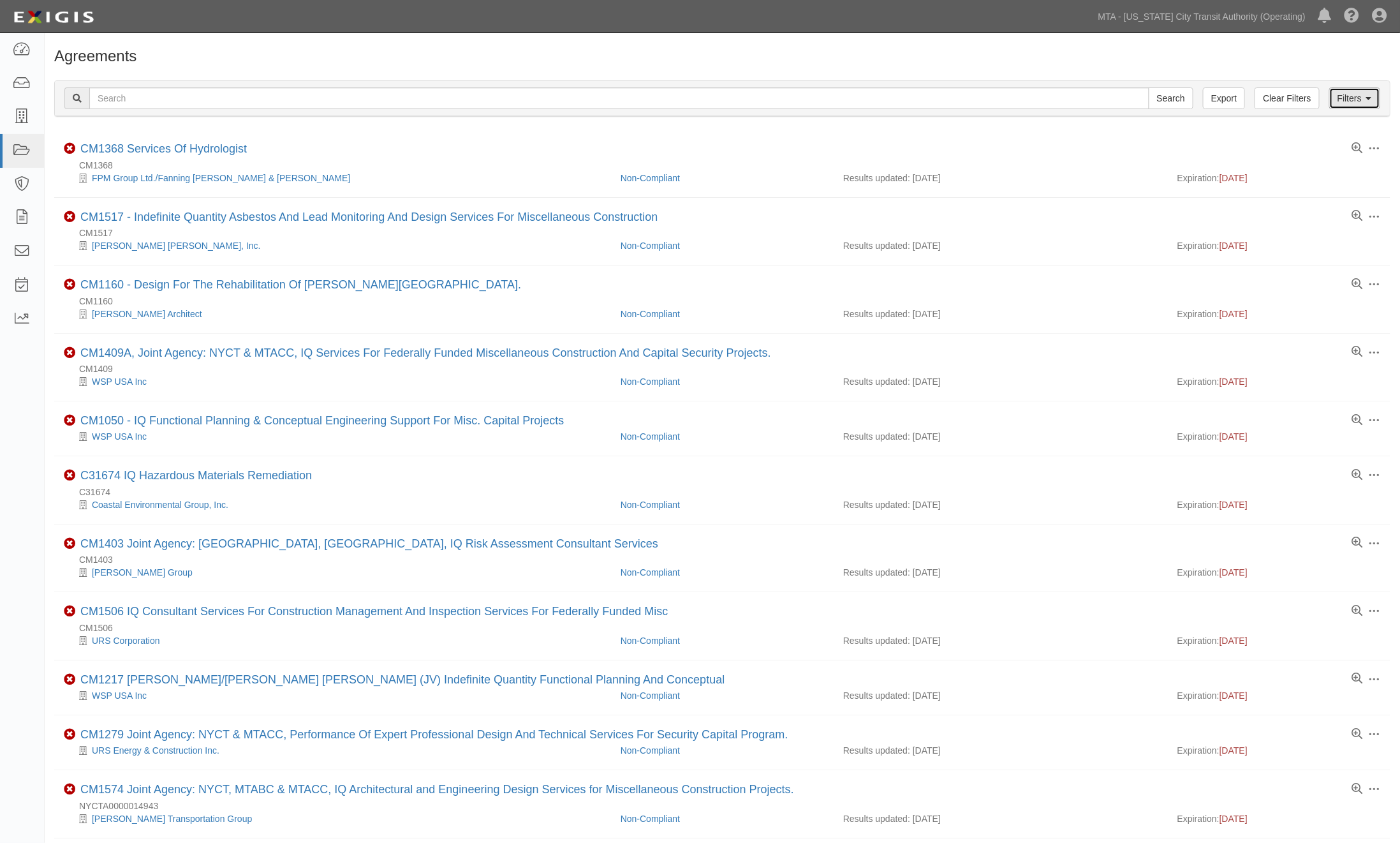
click at [1338, 101] on link "Filters" at bounding box center [1355, 98] width 51 height 22
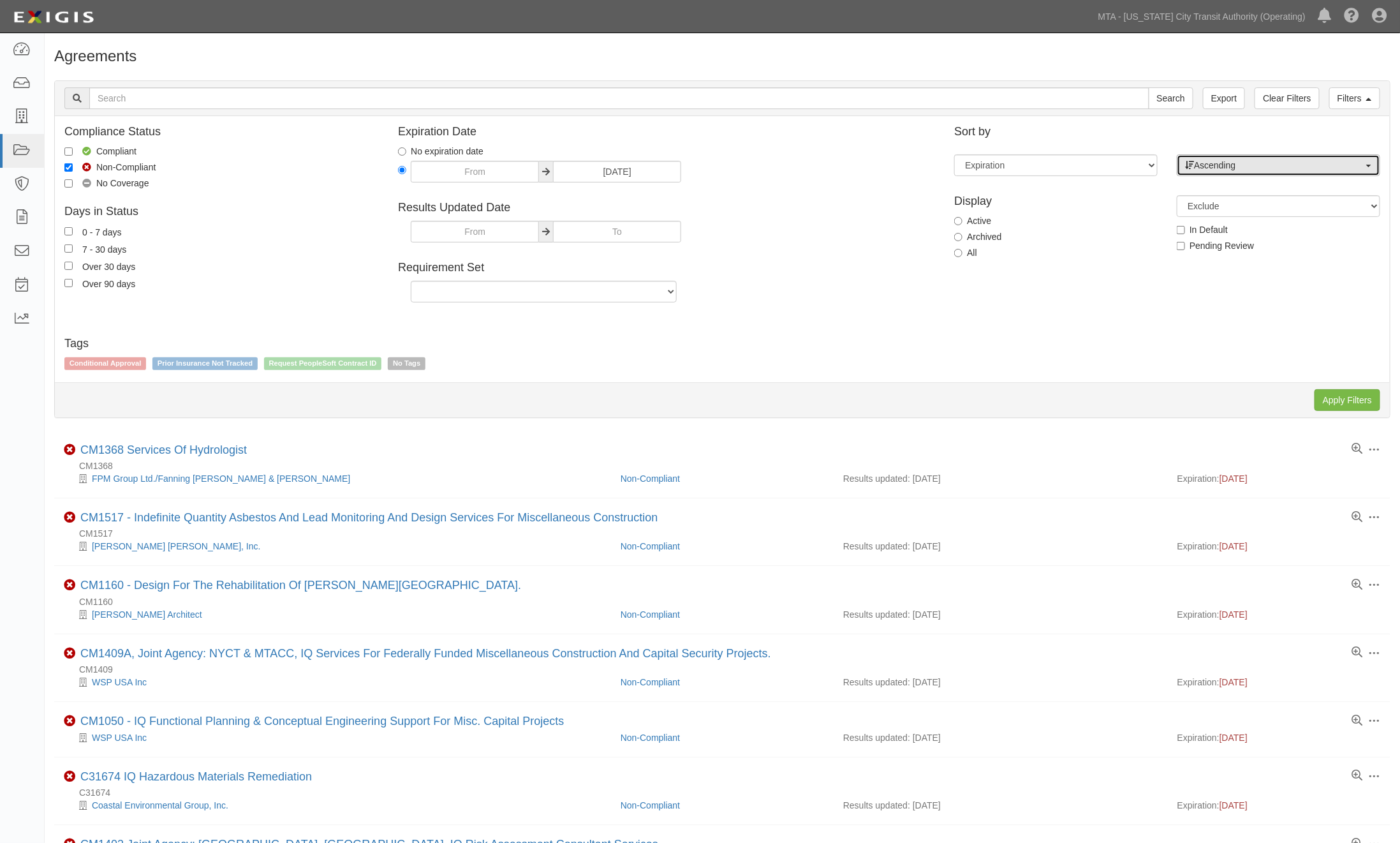
click at [1278, 168] on span "Ascending" at bounding box center [1274, 165] width 178 height 13
click at [1254, 207] on link "Descending" at bounding box center [1278, 205] width 202 height 16
select select "desc"
click at [1348, 405] on input "Apply Filters" at bounding box center [1348, 399] width 66 height 22
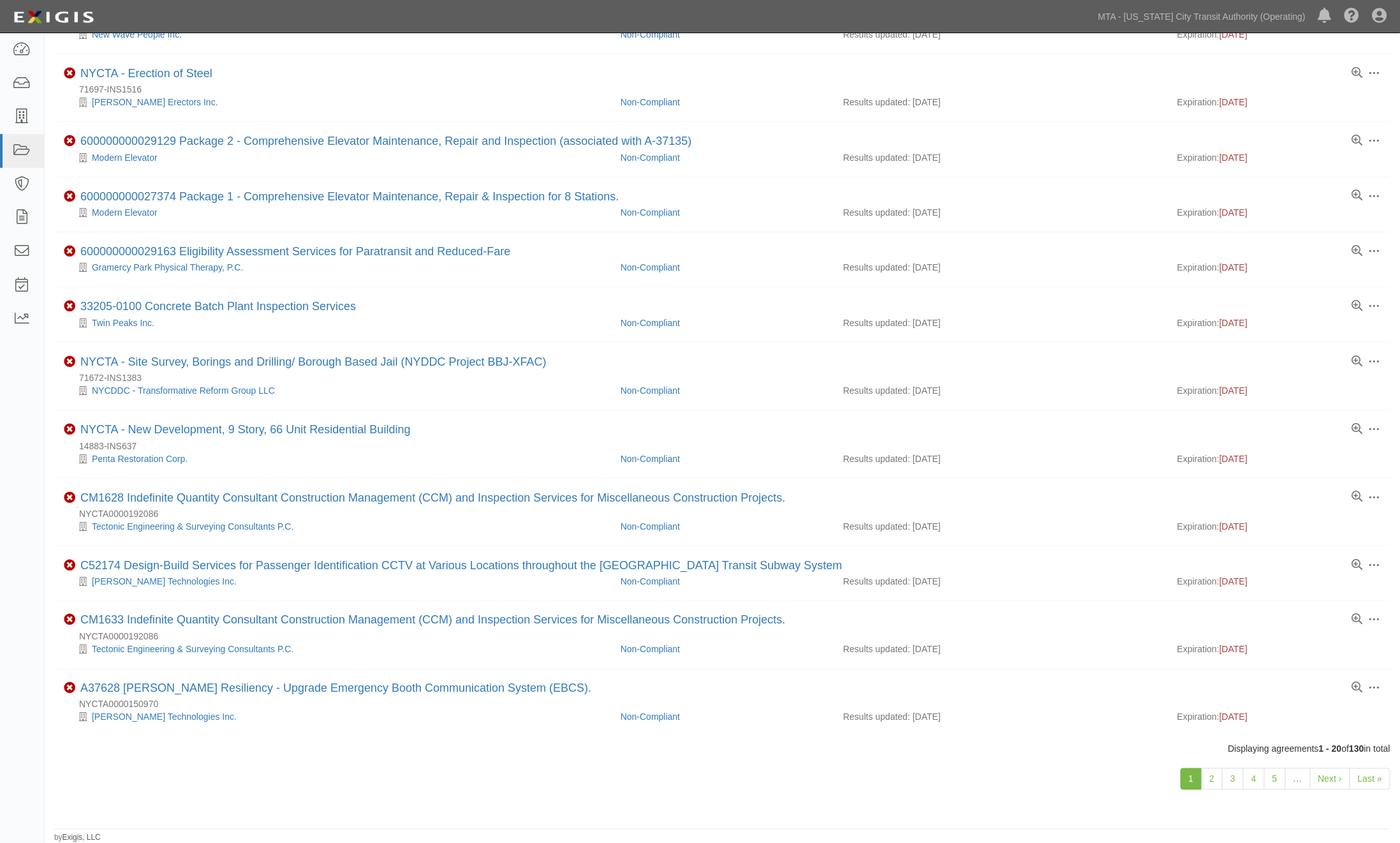
scroll to position [674, 0]
click at [1213, 772] on link "2" at bounding box center [1212, 778] width 22 height 22
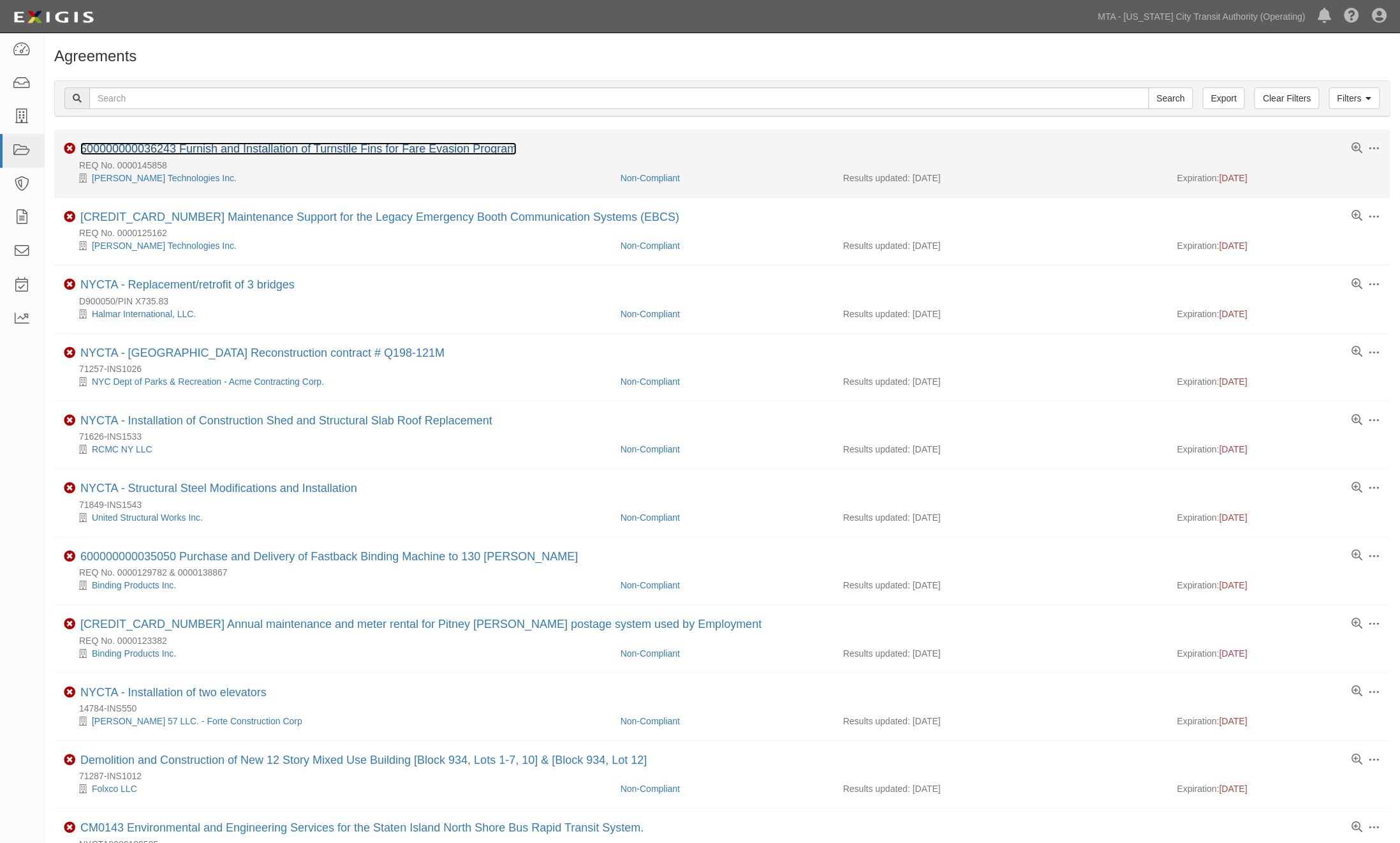
click at [394, 144] on link "600000000036243 Furnish and Installation of Turnstile Fins for Fare Evasion Pro…" at bounding box center [299, 148] width 437 height 13
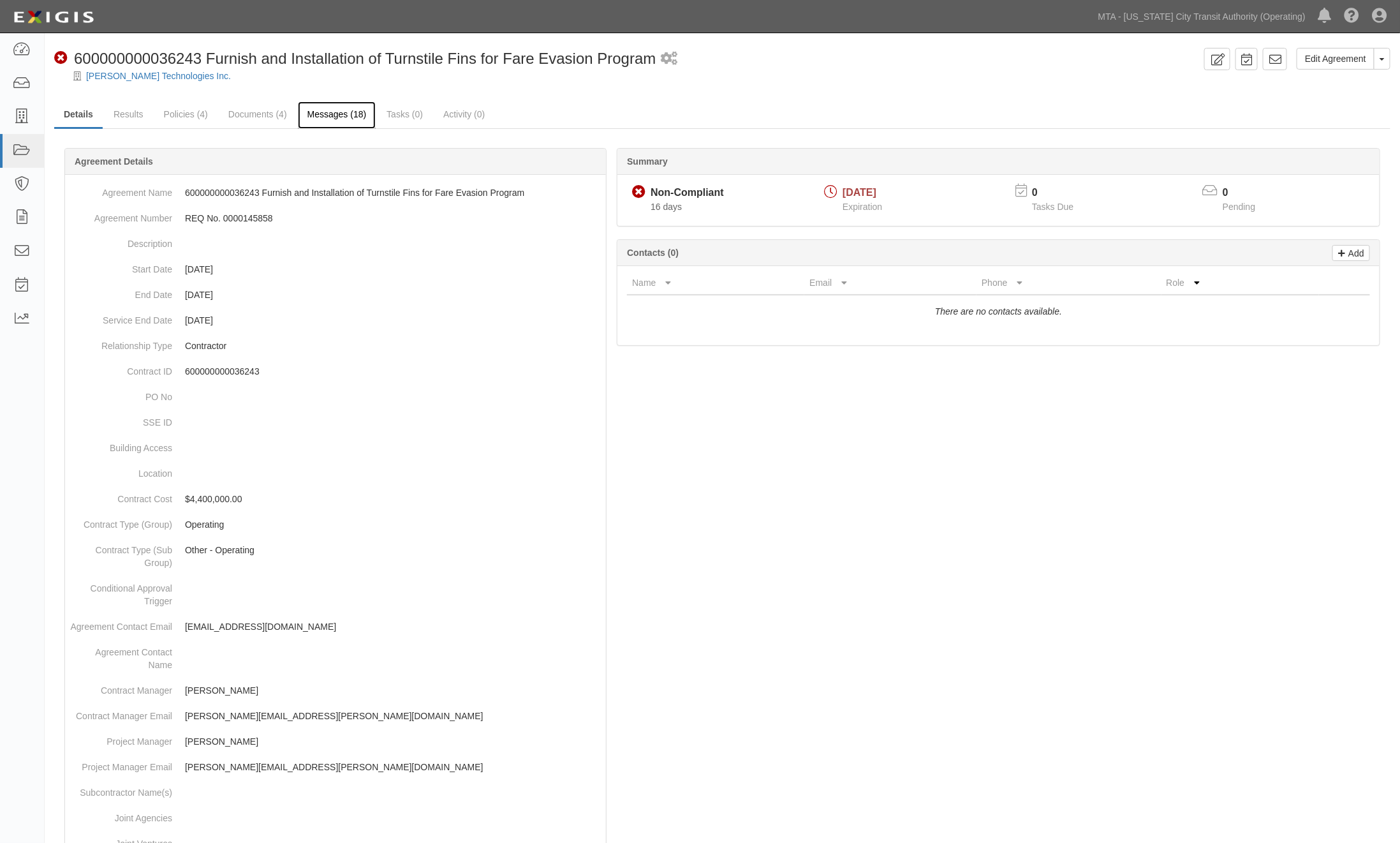
click at [346, 119] on link "Messages (18)" at bounding box center [337, 115] width 79 height 28
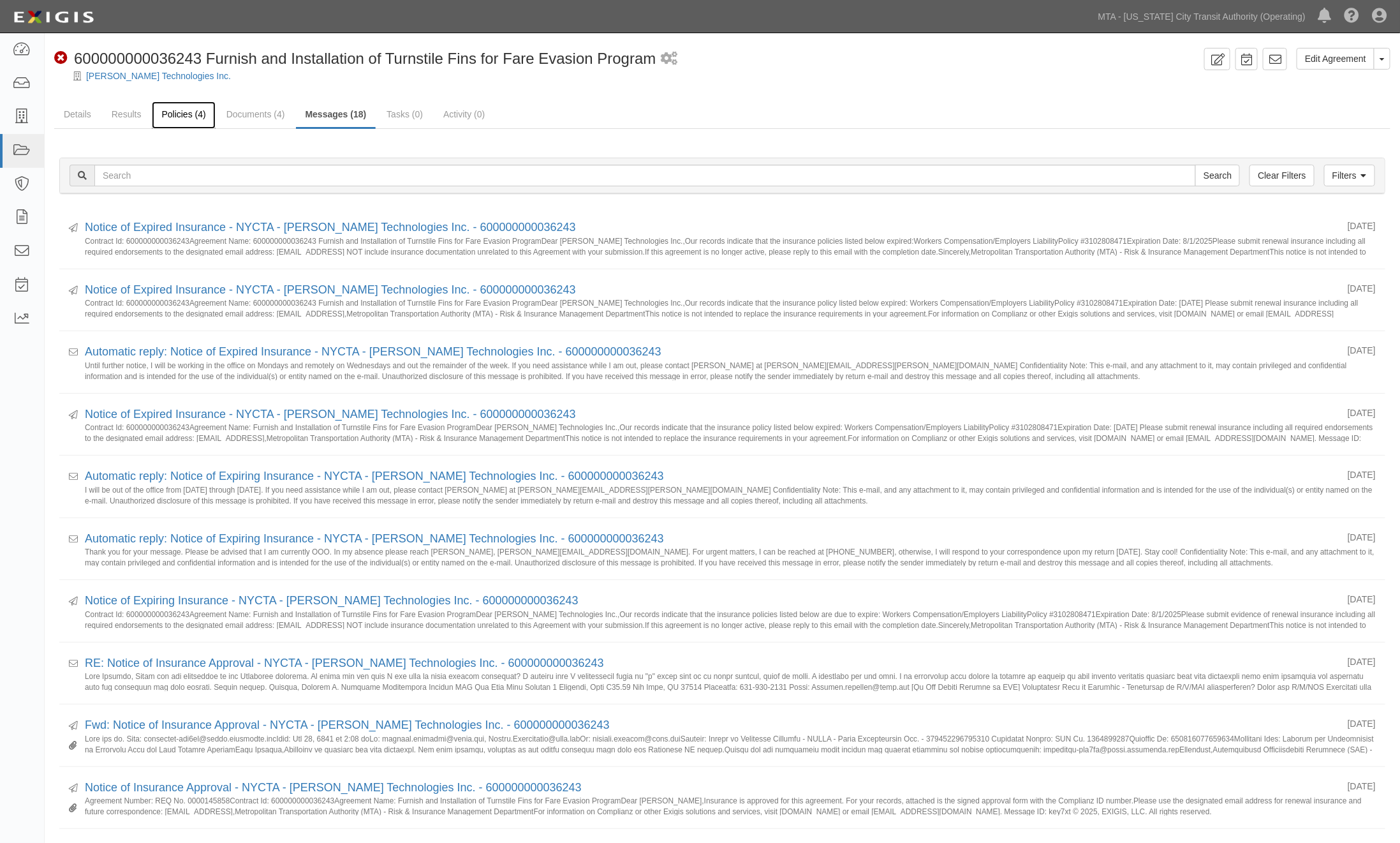
click at [165, 113] on link "Policies (4)" at bounding box center [183, 115] width 63 height 28
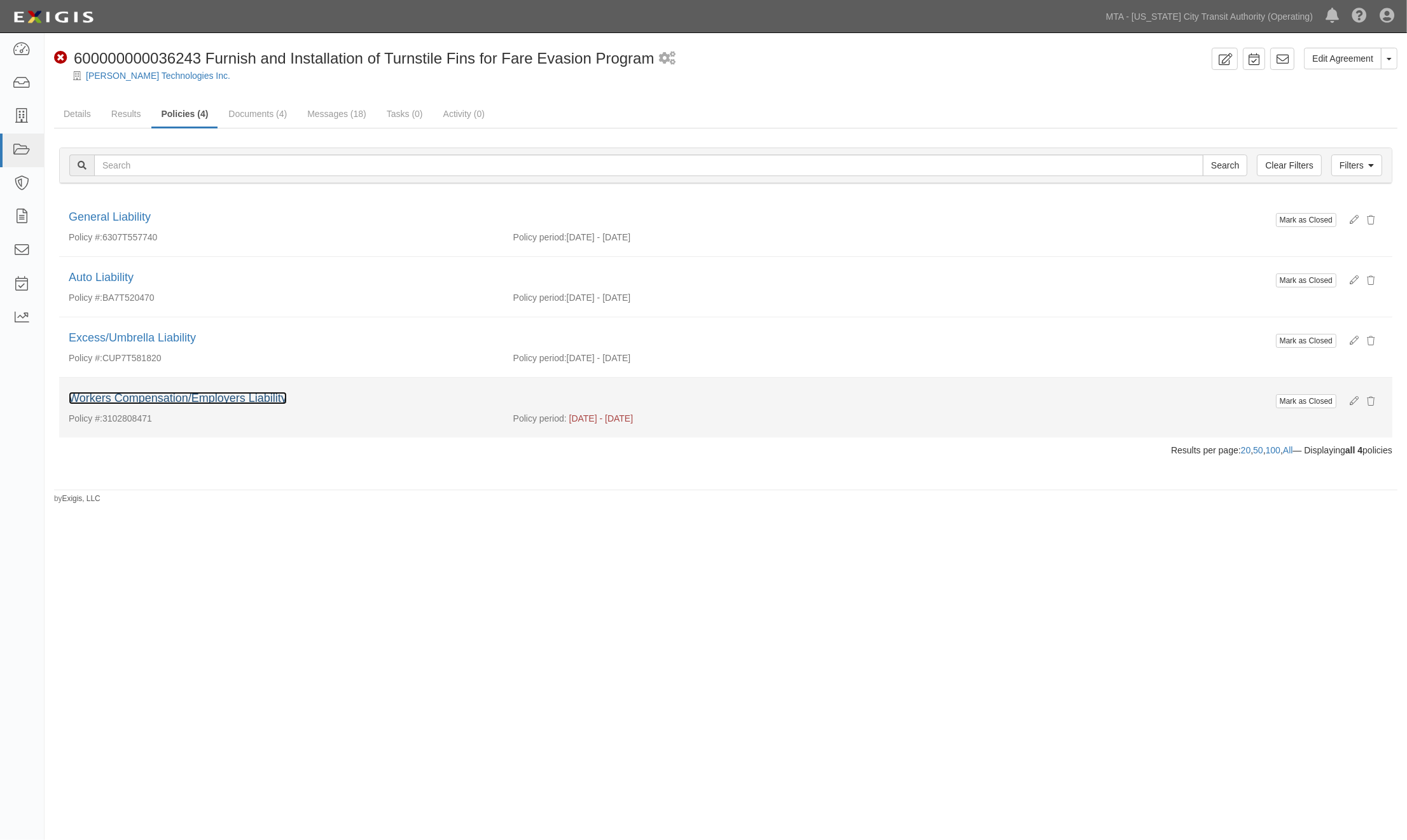
click at [218, 401] on link "Workers Compensation/Employers Liability" at bounding box center [178, 398] width 219 height 13
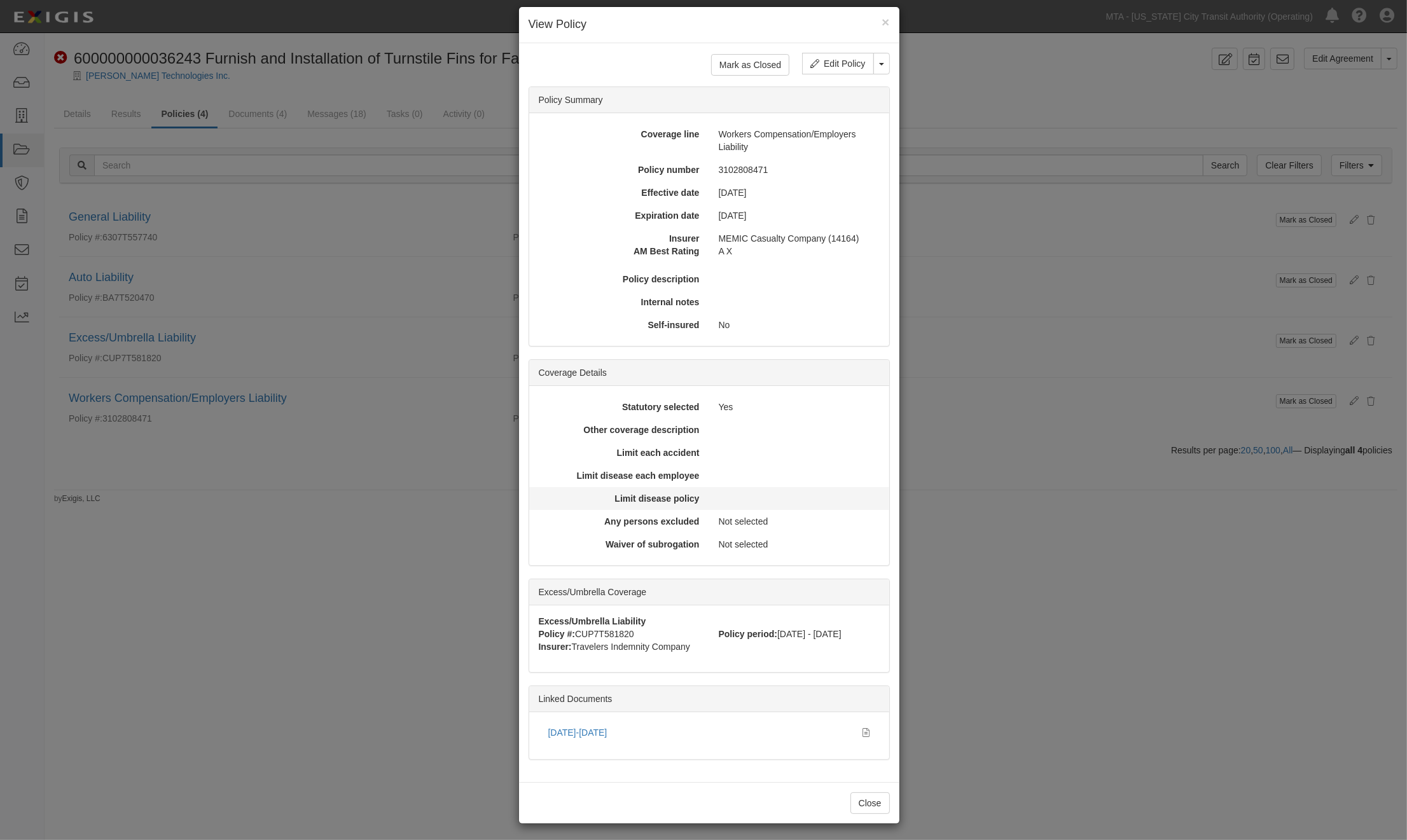
scroll to position [16, 0]
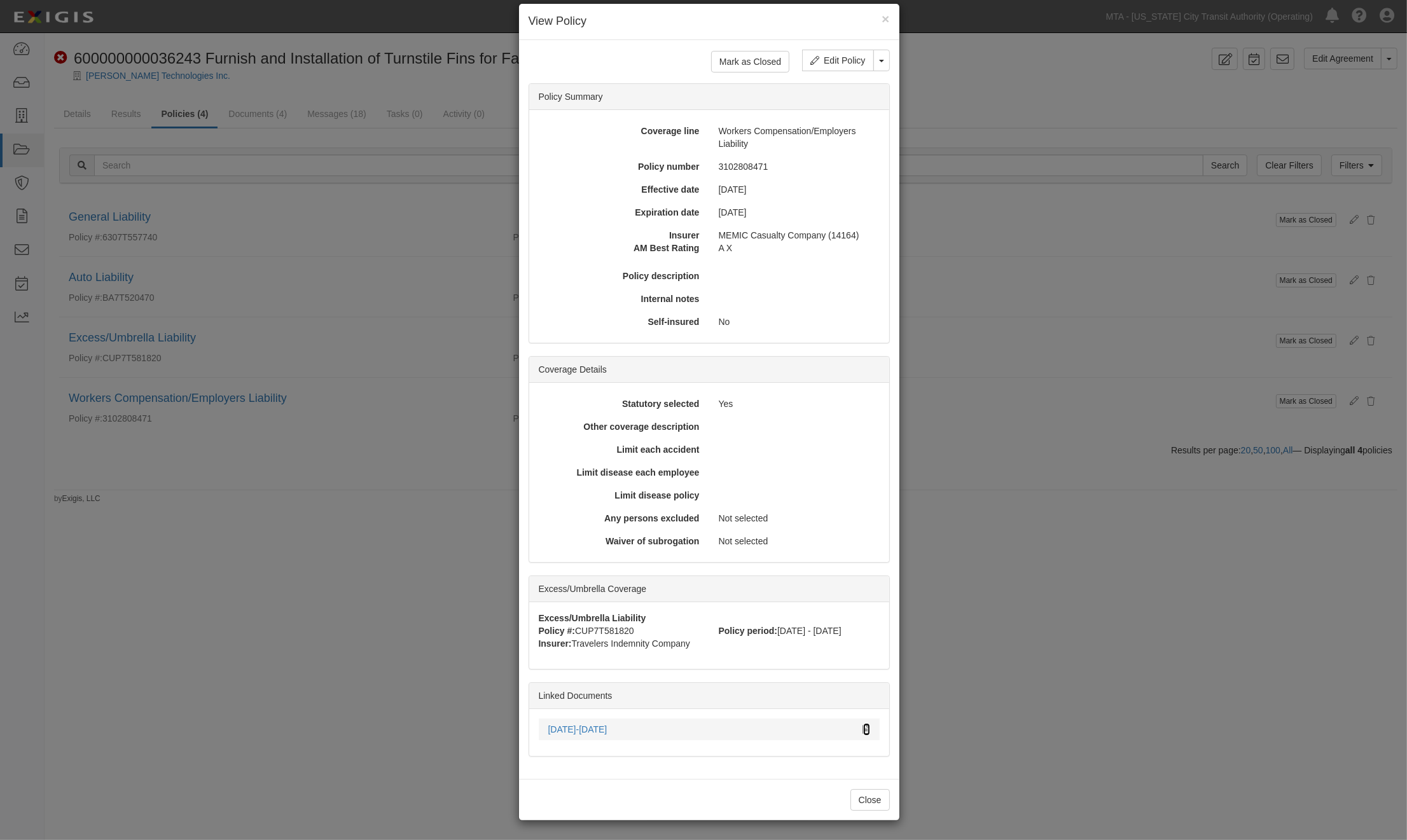
click at [863, 728] on icon at bounding box center [866, 729] width 7 height 9
click at [967, 592] on div "× View Policy Mark as Closed Edit Policy Toggle Dropdown Delete Policy Policy S…" at bounding box center [703, 420] width 1407 height 840
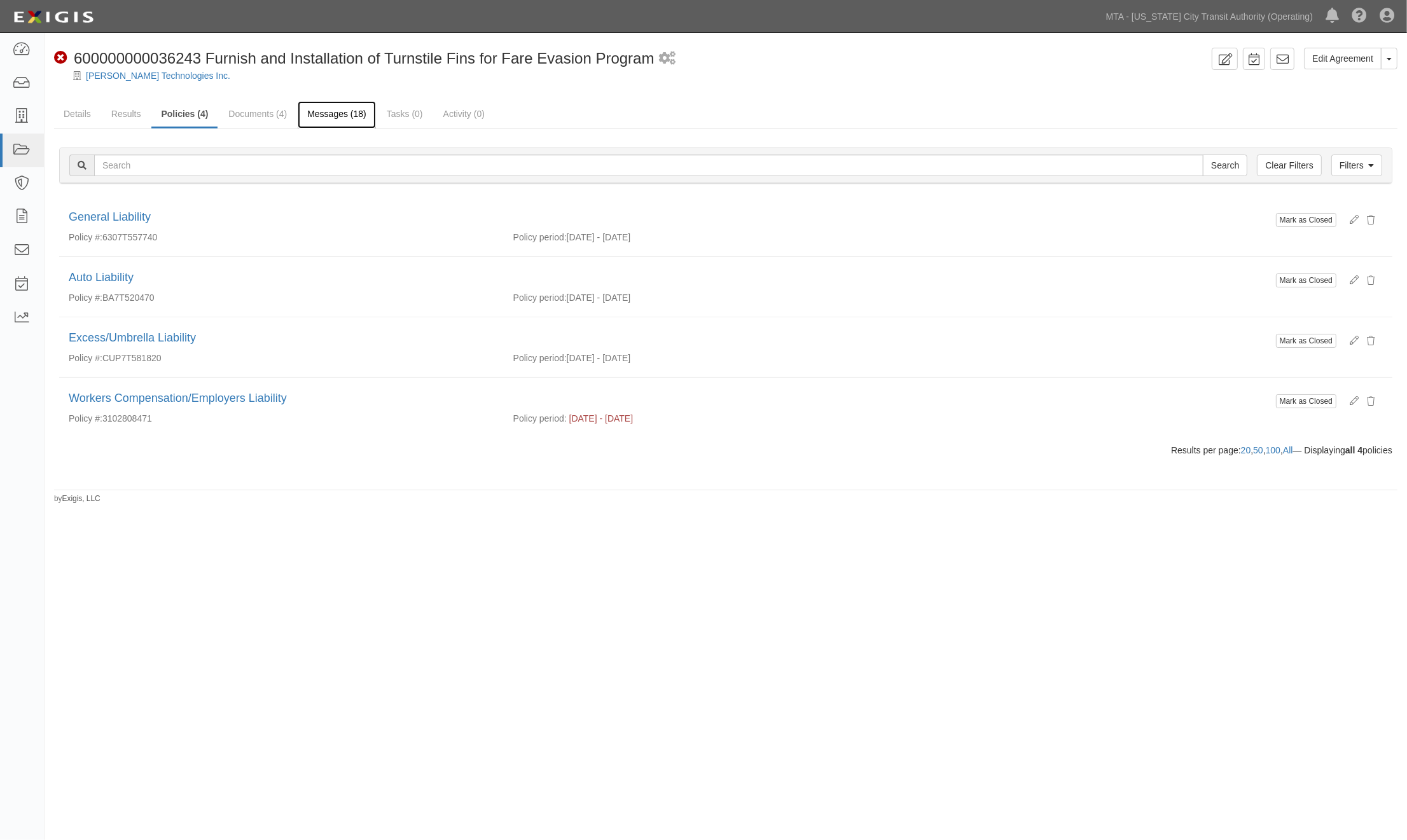
click at [322, 119] on link "Messages (18)" at bounding box center [337, 115] width 79 height 28
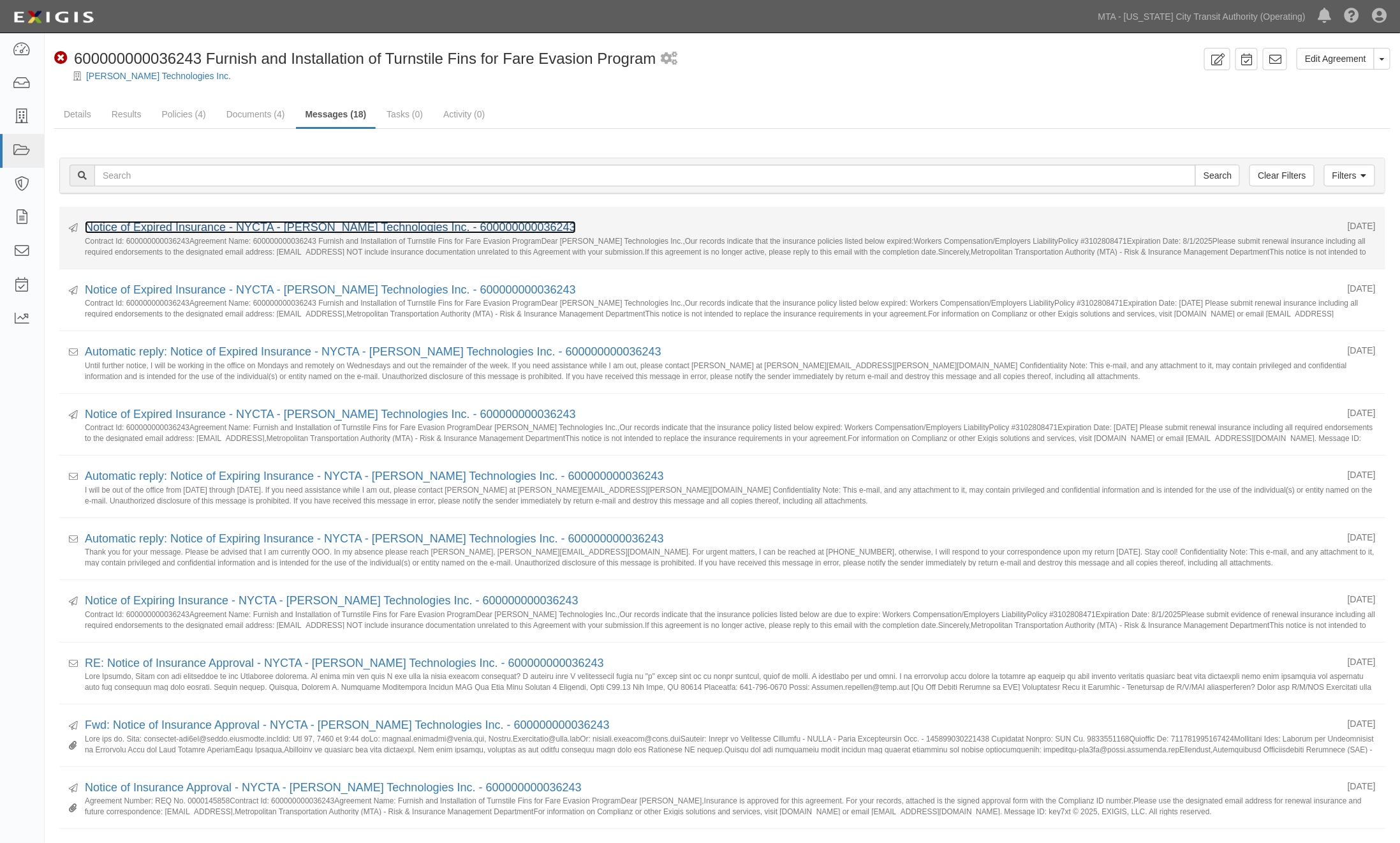
click at [292, 225] on link "Notice of Expired Insurance - NYCTA - [PERSON_NAME] Technologies Inc. - 6000000…" at bounding box center [330, 227] width 491 height 13
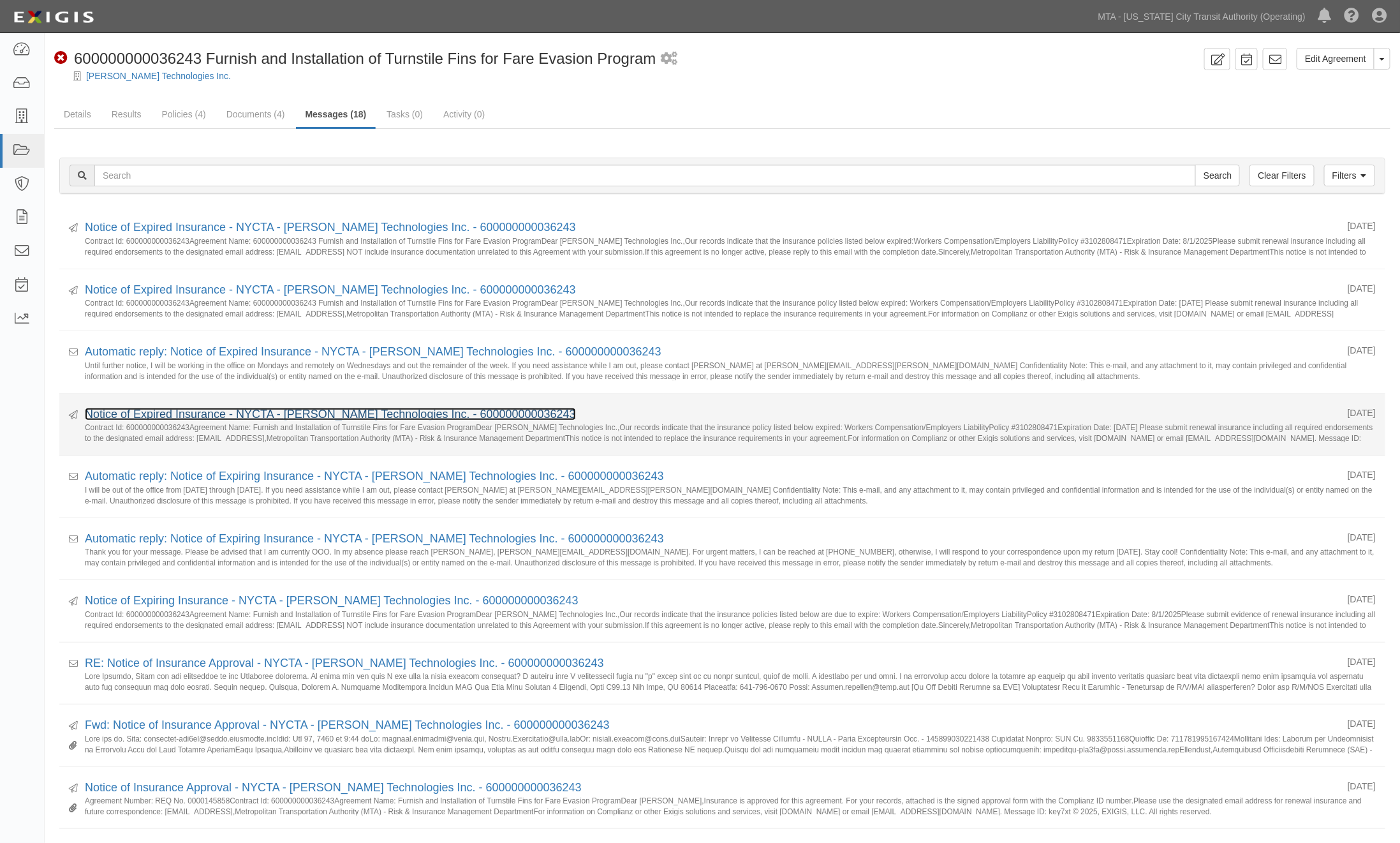
click at [280, 412] on link "Notice of Expired Insurance - NYCTA - [PERSON_NAME] Technologies Inc. - 6000000…" at bounding box center [330, 414] width 491 height 13
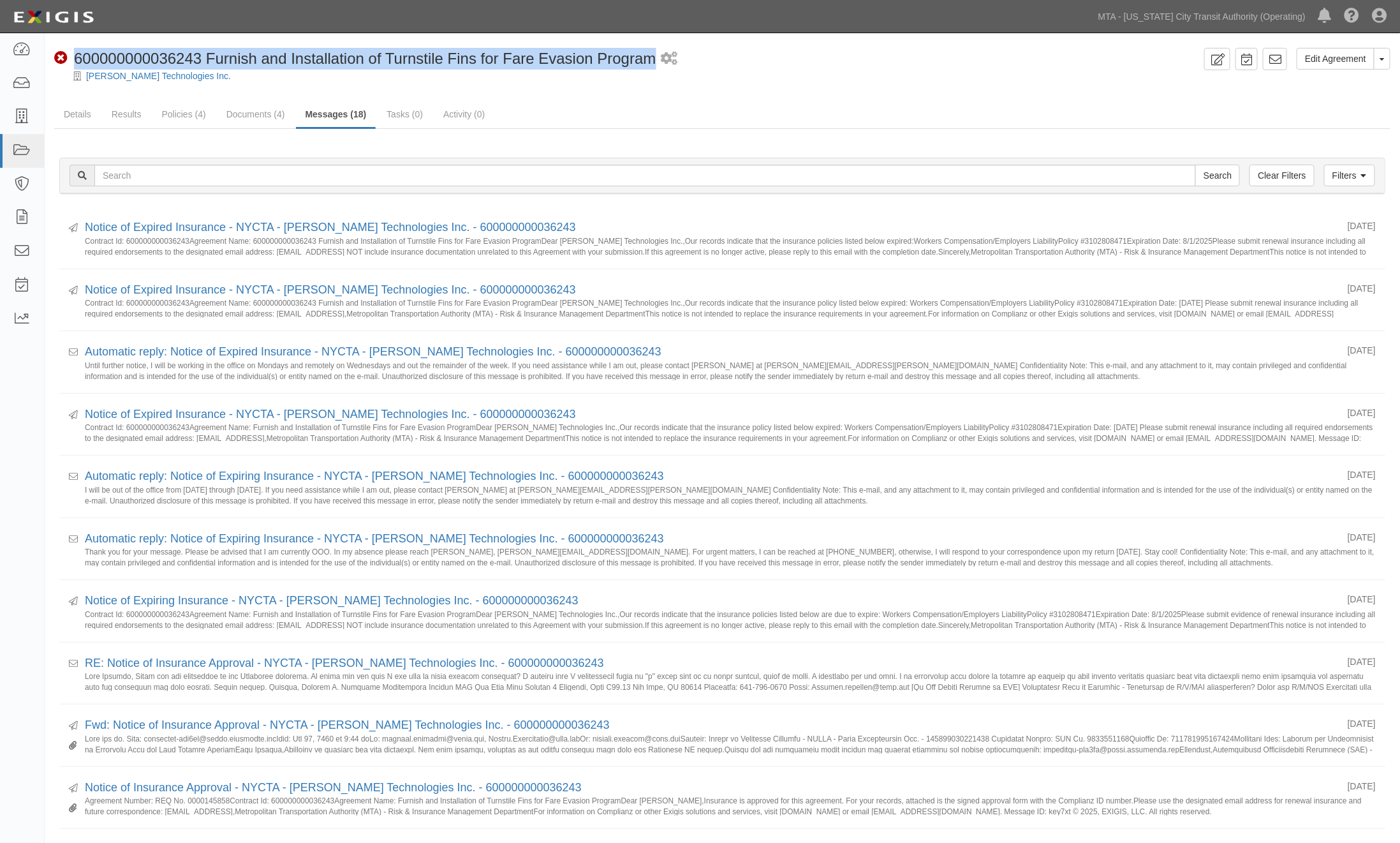
drag, startPoint x: 659, startPoint y: 58, endPoint x: 74, endPoint y: 67, distance: 585.1
click at [74, 67] on div "Non-Compliant 600000000036243 Furnish and Installation of Turnstile Fins for Fa…" at bounding box center [627, 58] width 1145 height 22
copy span "600000000036243 Furnish and Installation of Turnstile Fins for Fare Evasion Pro…"
click at [633, 111] on ul "Details Results Policies (4) Documents (4) Messages (18) Tasks (0) Activity (0)" at bounding box center [723, 115] width 1337 height 28
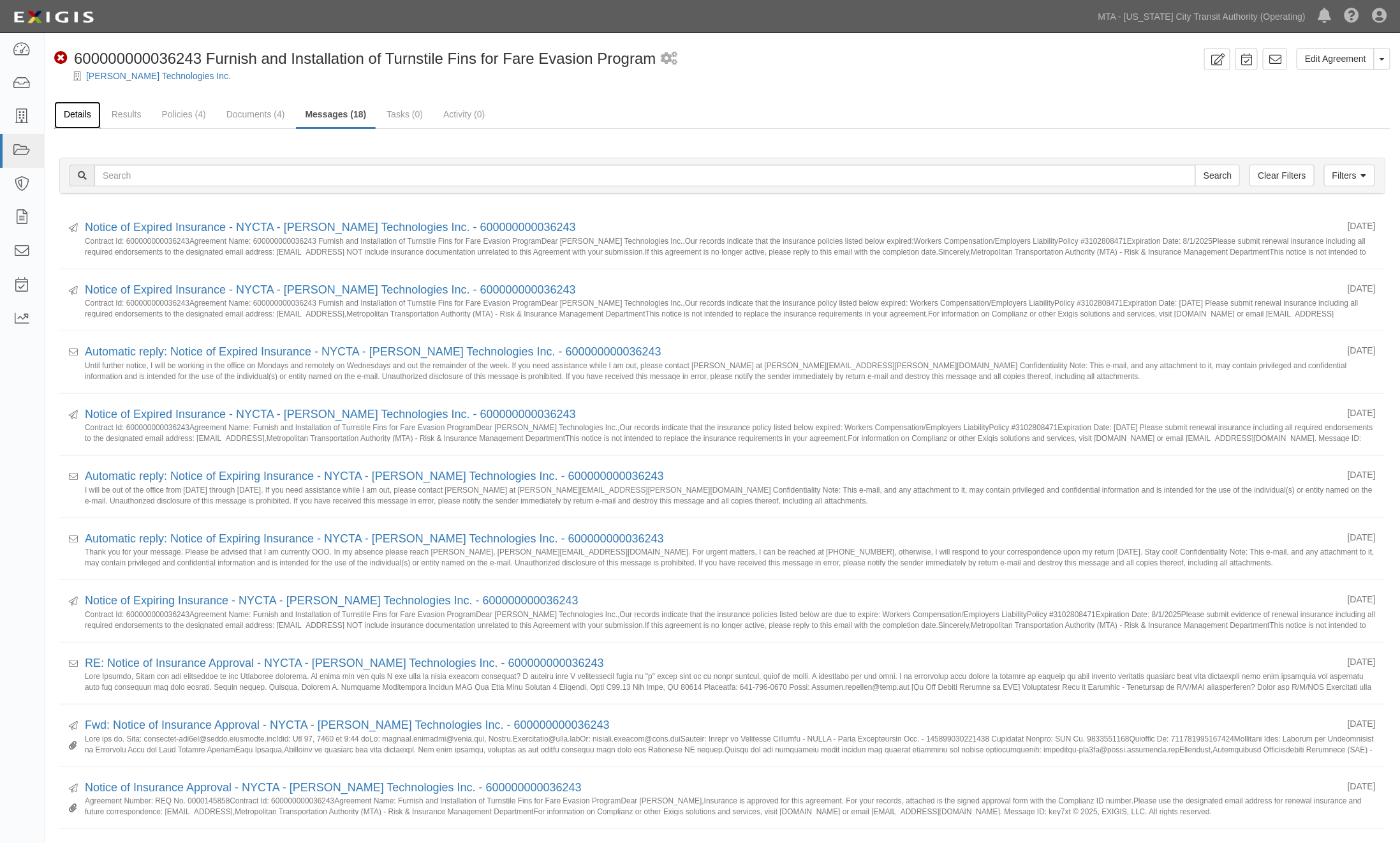
click at [68, 110] on link "Details" at bounding box center [78, 115] width 47 height 28
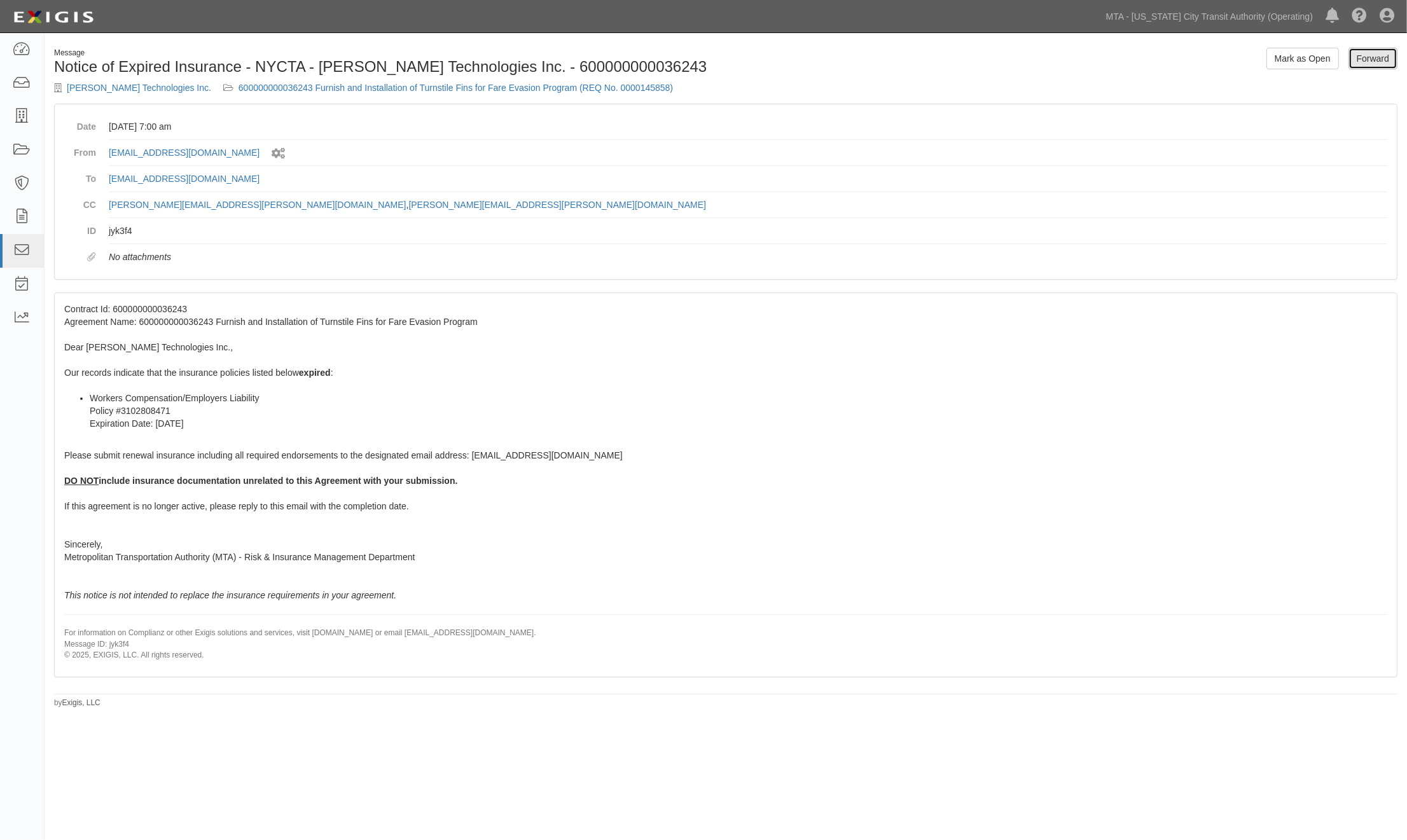
click at [1374, 59] on link "Forward" at bounding box center [1372, 58] width 49 height 22
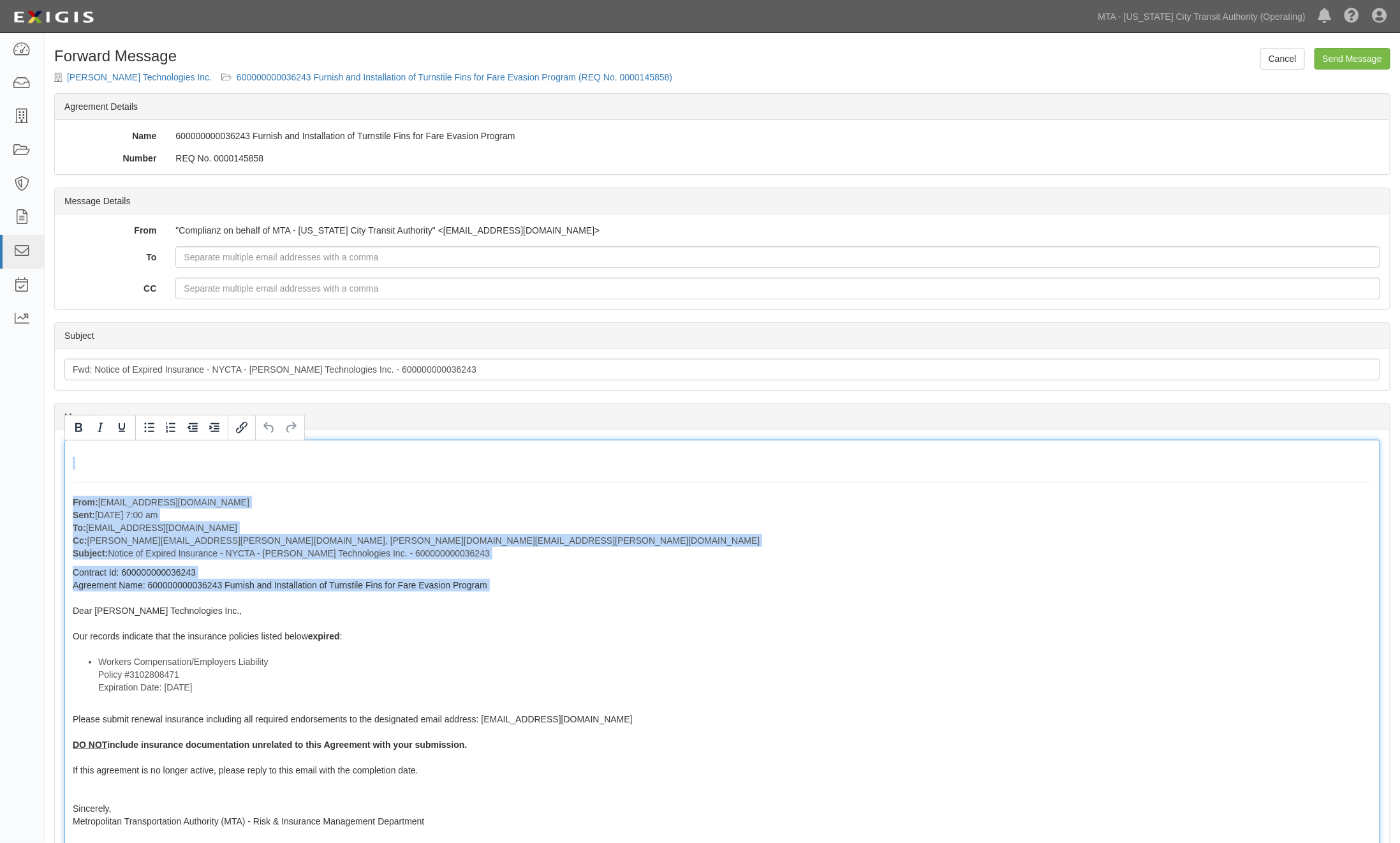
drag, startPoint x: 73, startPoint y: 475, endPoint x: 211, endPoint y: 600, distance: 186.2
click at [211, 600] on div "From: [EMAIL_ADDRESS][DOMAIN_NAME] Sent: [DATE] 7:00 am To: [EMAIL_ADDRESS][DOM…" at bounding box center [722, 690] width 1316 height 502
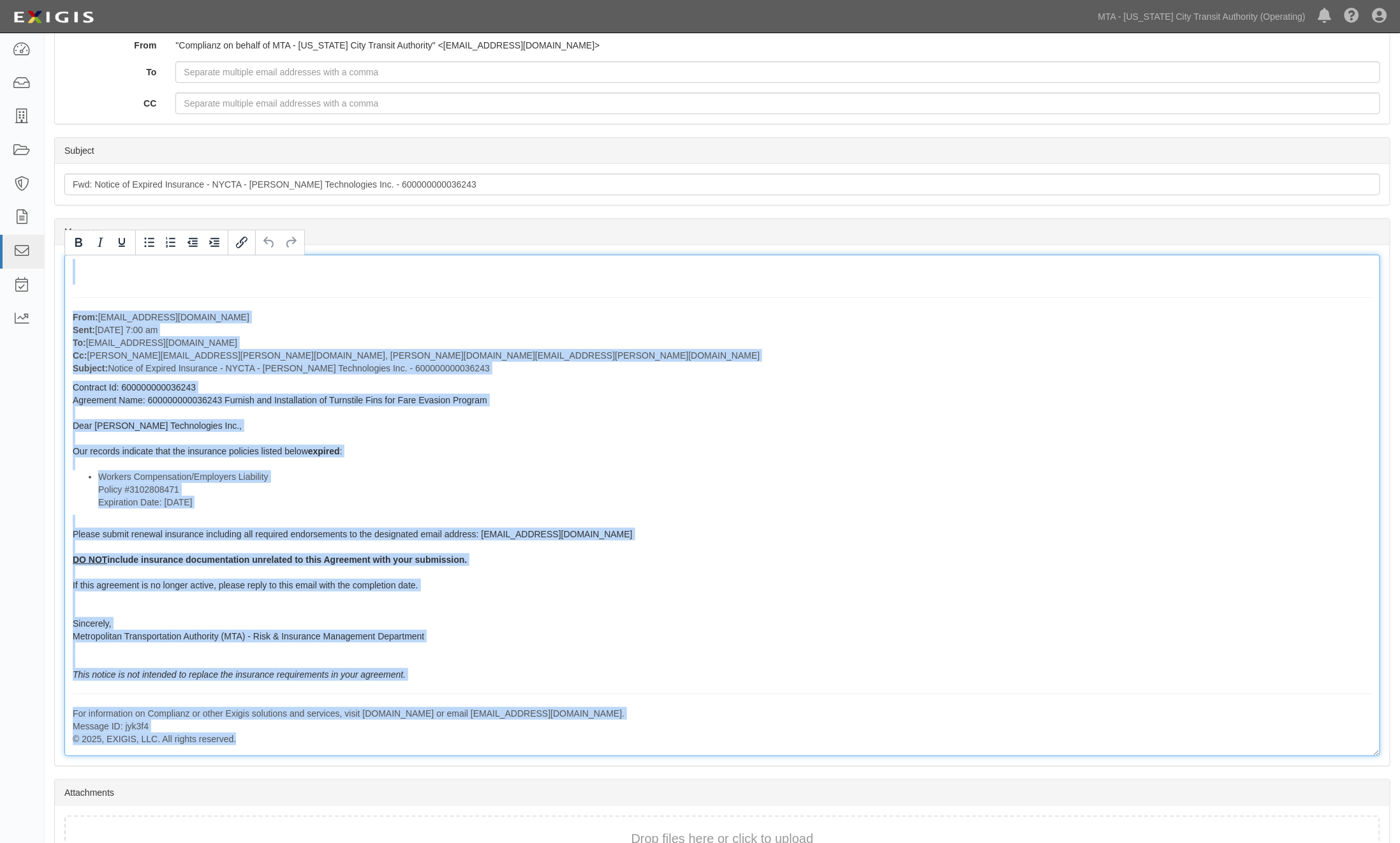
scroll to position [267, 0]
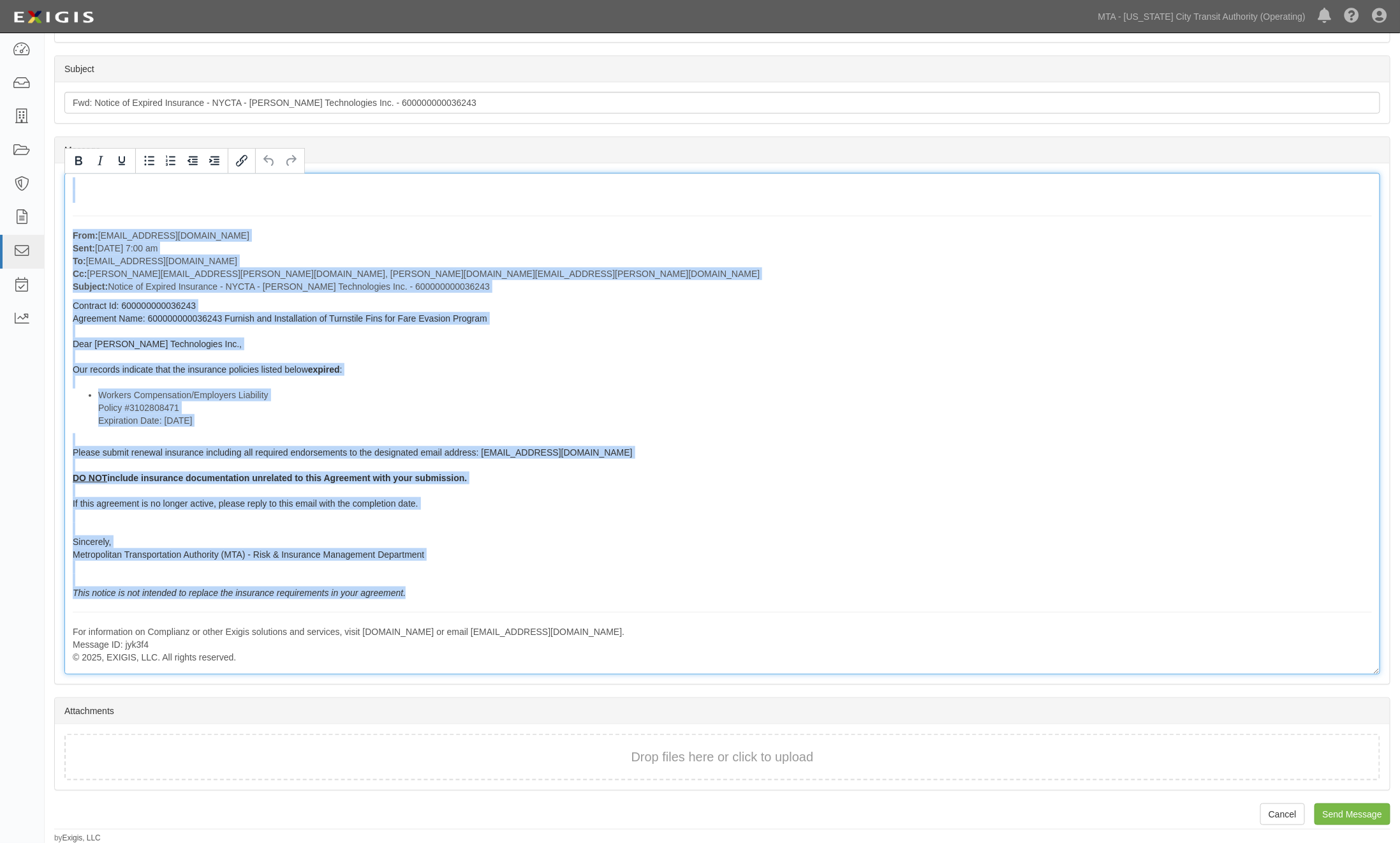
drag, startPoint x: 79, startPoint y: 457, endPoint x: 451, endPoint y: 589, distance: 394.7
click at [451, 589] on div "From: agreement-tpk7kr@mtato.complianz.com Sent: August 15, 2025 at 7:00 am To:…" at bounding box center [722, 424] width 1316 height 502
copy div "From: agreement-tpk7kr@mtato.complianz.com Sent: August 15, 2025 at 7:00 am To:…"
drag, startPoint x: 945, startPoint y: 587, endPoint x: 941, endPoint y: 578, distance: 9.8
click at [945, 587] on div "From: agreement-tpk7kr@mtato.complianz.com Sent: August 15, 2025 at 7:00 am To:…" at bounding box center [722, 424] width 1316 height 502
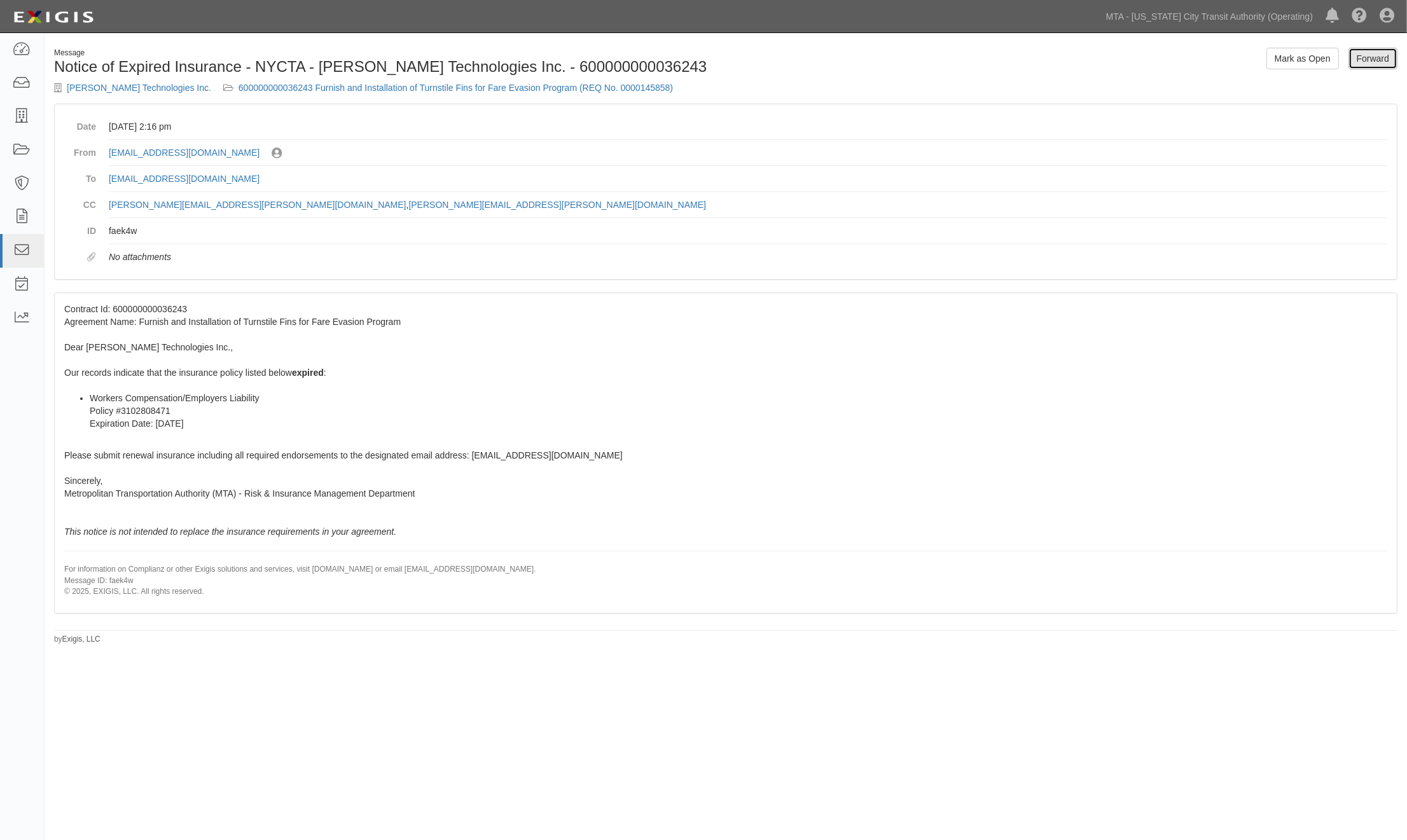
click at [1366, 52] on link "Forward" at bounding box center [1372, 58] width 49 height 22
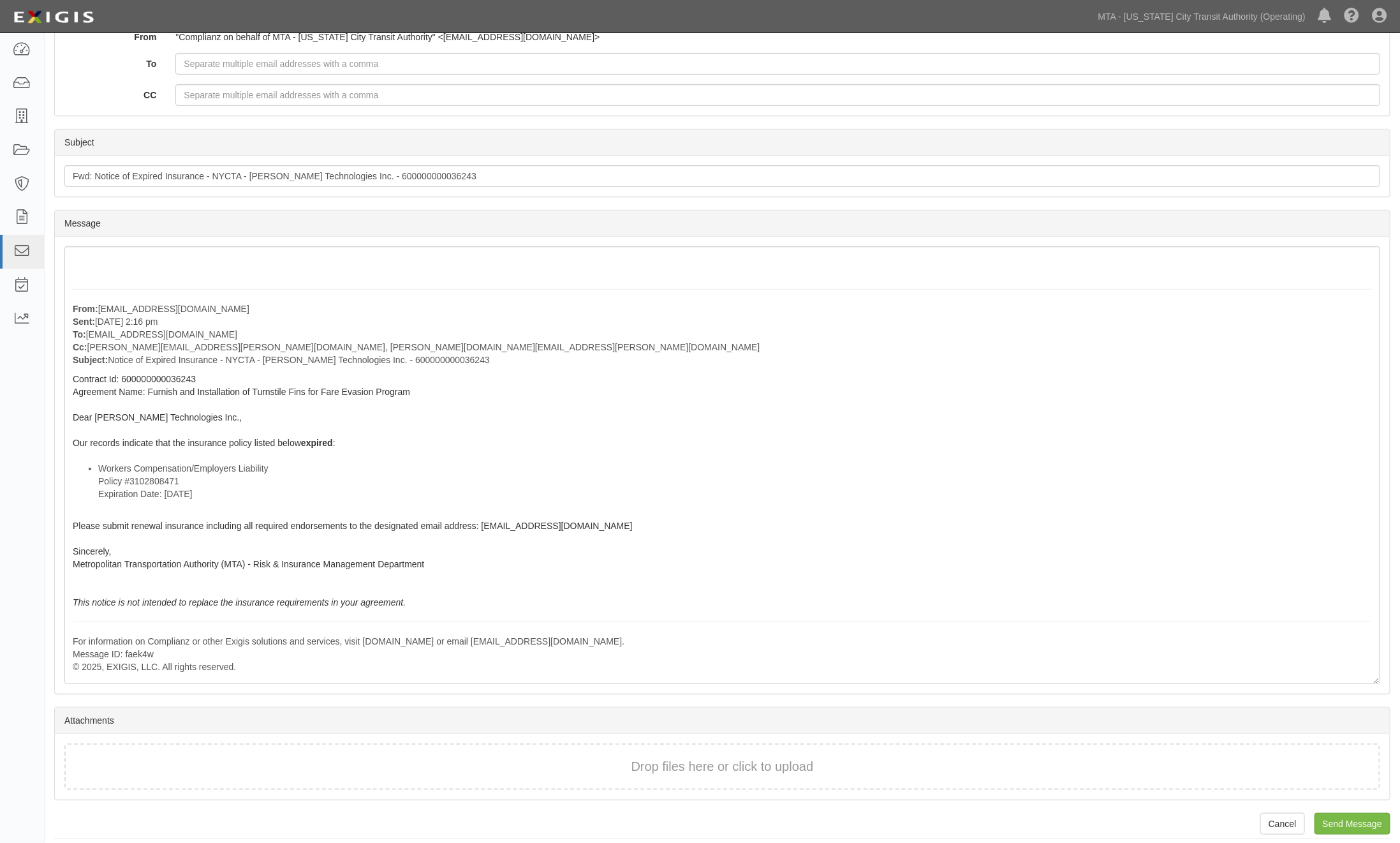
scroll to position [203, 0]
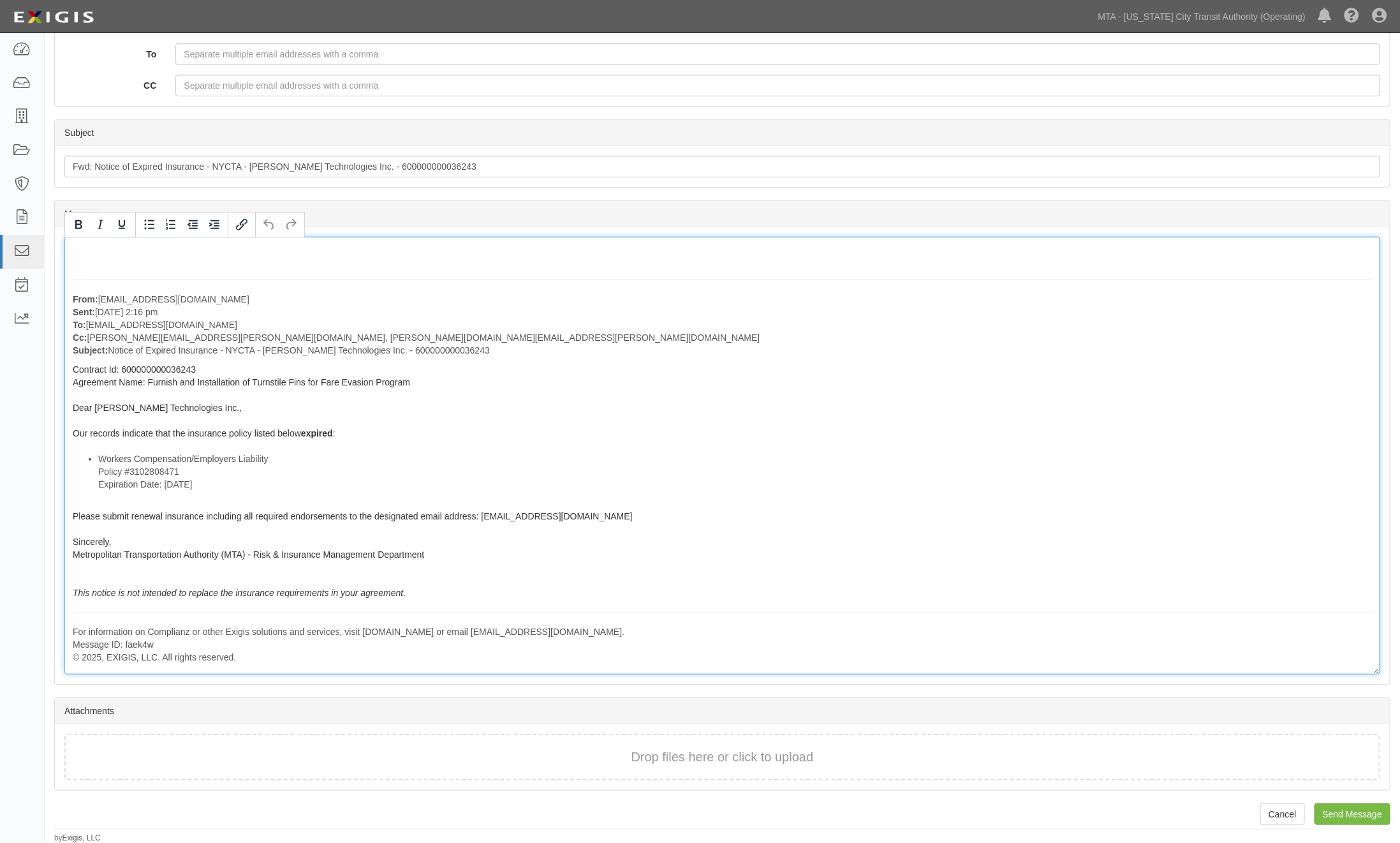
click at [68, 269] on div "From: [EMAIL_ADDRESS][DOMAIN_NAME] Sent: [DATE] 2:16 pm To: [EMAIL_ADDRESS][DOM…" at bounding box center [722, 455] width 1316 height 438
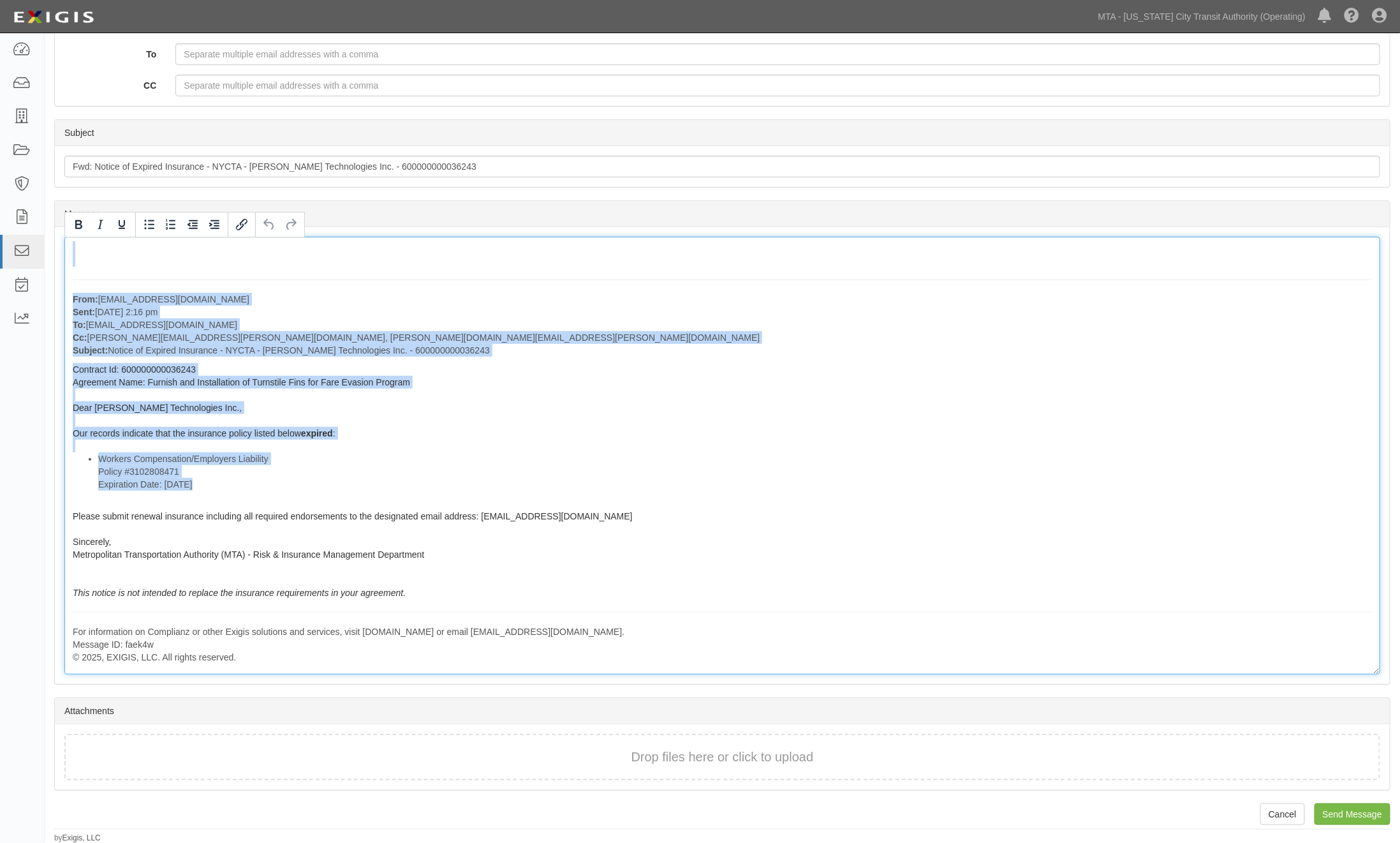
drag, startPoint x: 68, startPoint y: 259, endPoint x: 481, endPoint y: 603, distance: 537.5
click at [481, 603] on div "From: agreement-tpk7kr@mtato.complianz.com Sent: August 05, 2025 at 2:16 pm To:…" at bounding box center [722, 455] width 1316 height 438
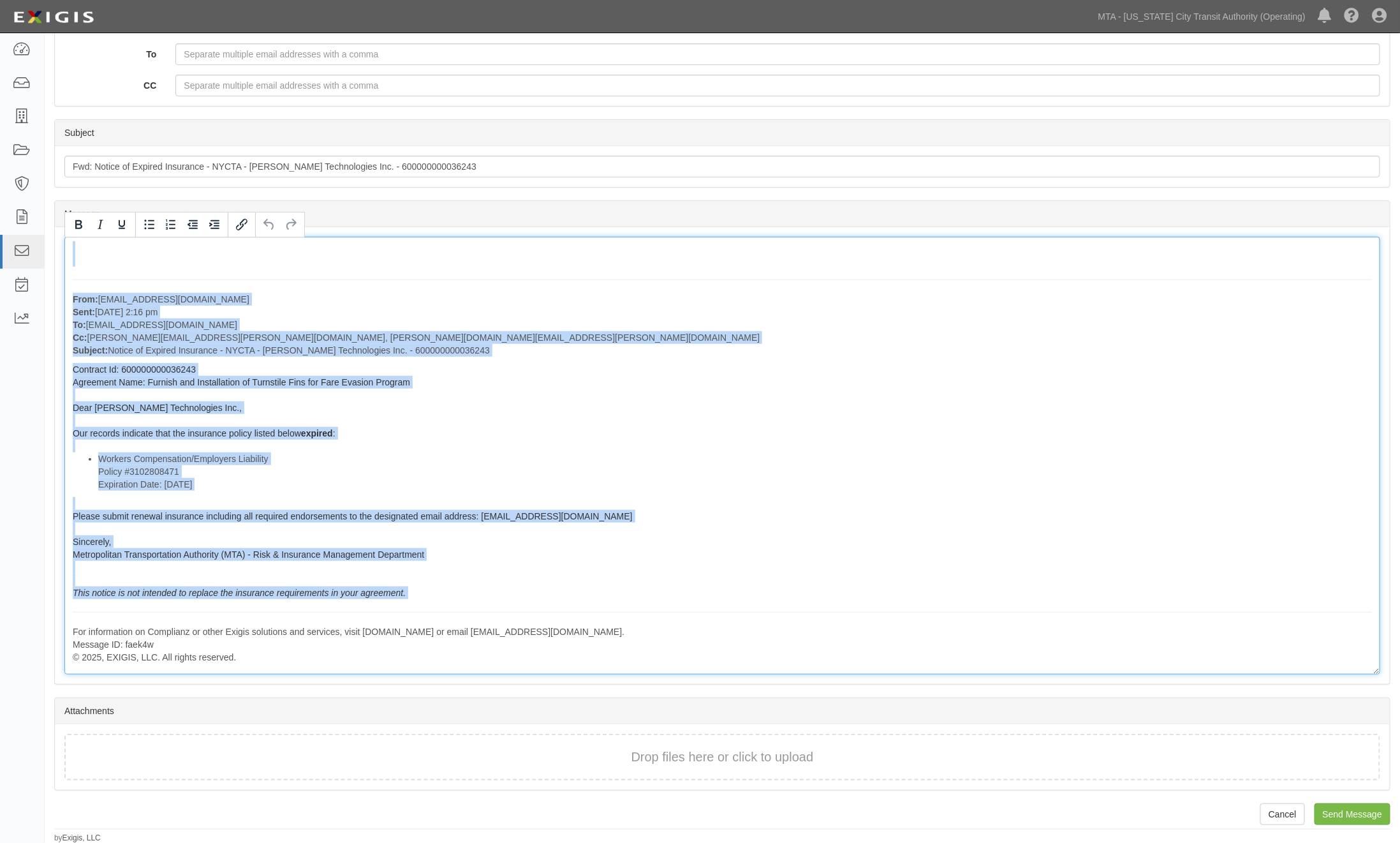
copy div "From: agreement-tpk7kr@mtato.complianz.com Sent: August 05, 2025 at 2:16 pm To:…"
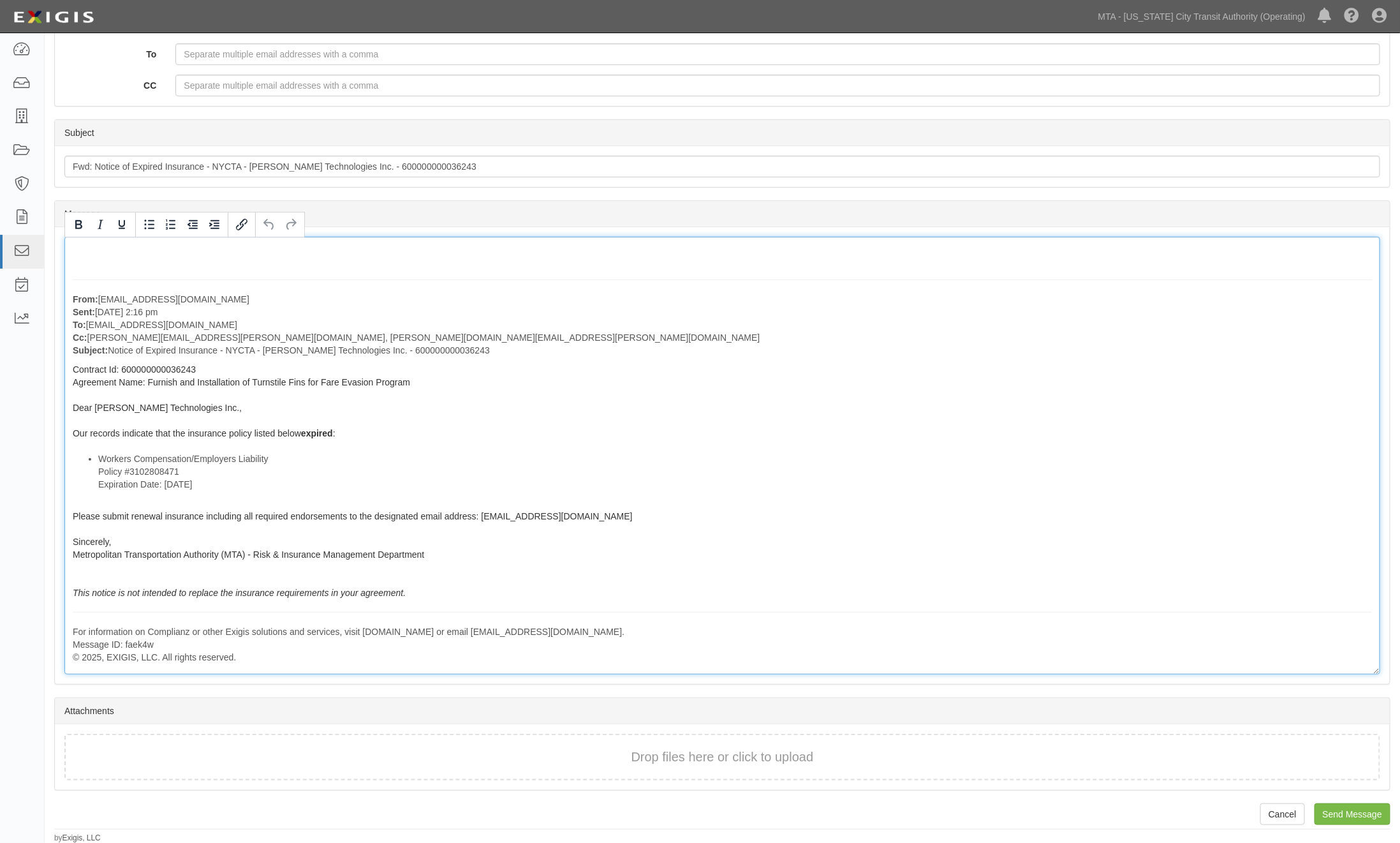
drag, startPoint x: 769, startPoint y: 621, endPoint x: 766, endPoint y: 607, distance: 14.3
click at [769, 621] on div "From: agreement-tpk7kr@mtato.complianz.com Sent: August 05, 2025 at 2:16 pm To:…" at bounding box center [722, 455] width 1316 height 438
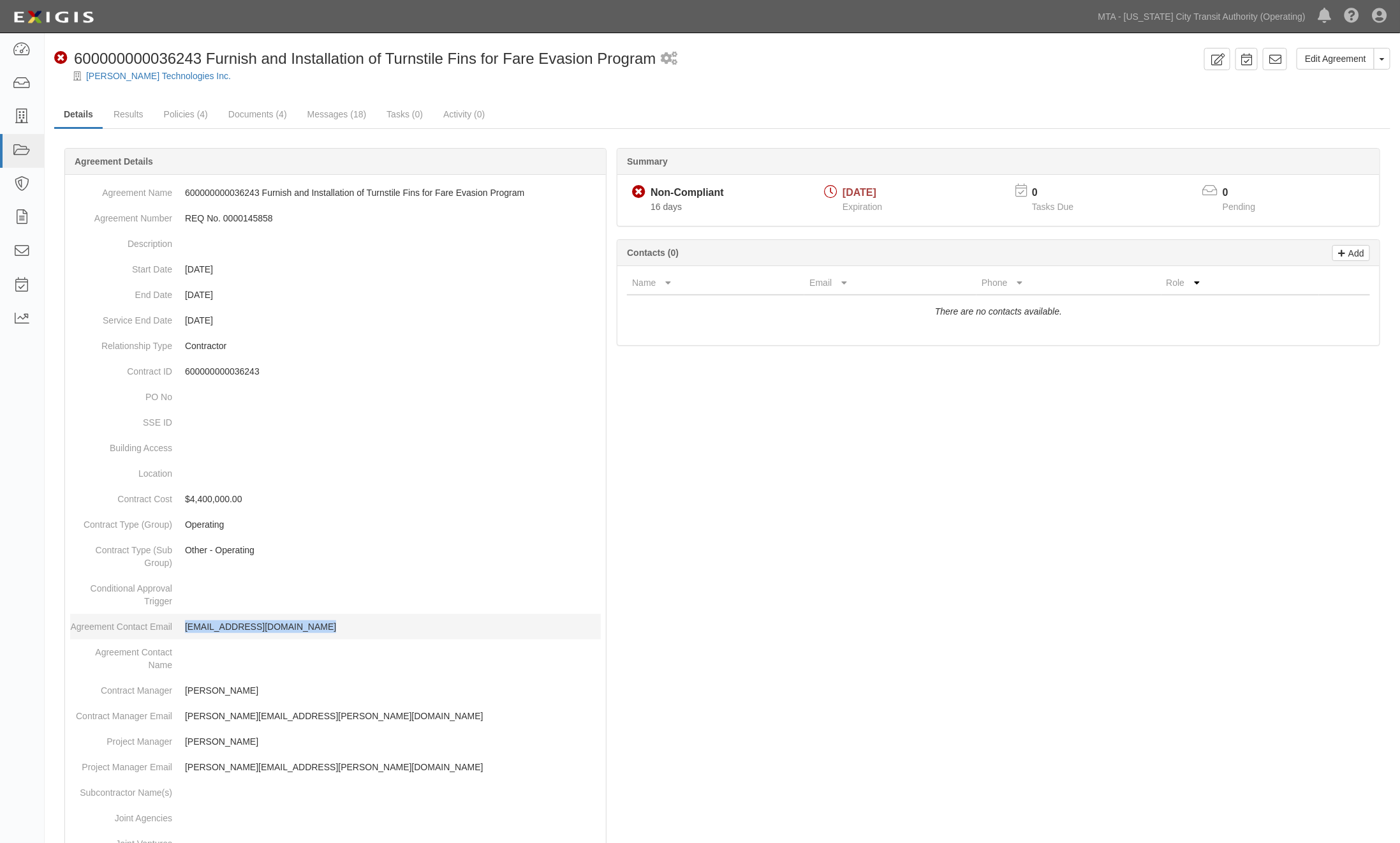
drag, startPoint x: 326, startPoint y: 624, endPoint x: 183, endPoint y: 635, distance: 143.4
click at [183, 635] on dd "jtguss@boycetechnologies.com" at bounding box center [335, 626] width 531 height 25
copy p "jtguss@boycetechnologies.com"
click at [832, 655] on div at bounding box center [723, 692] width 1337 height 1050
click at [324, 118] on link "Messages (18)" at bounding box center [337, 115] width 79 height 28
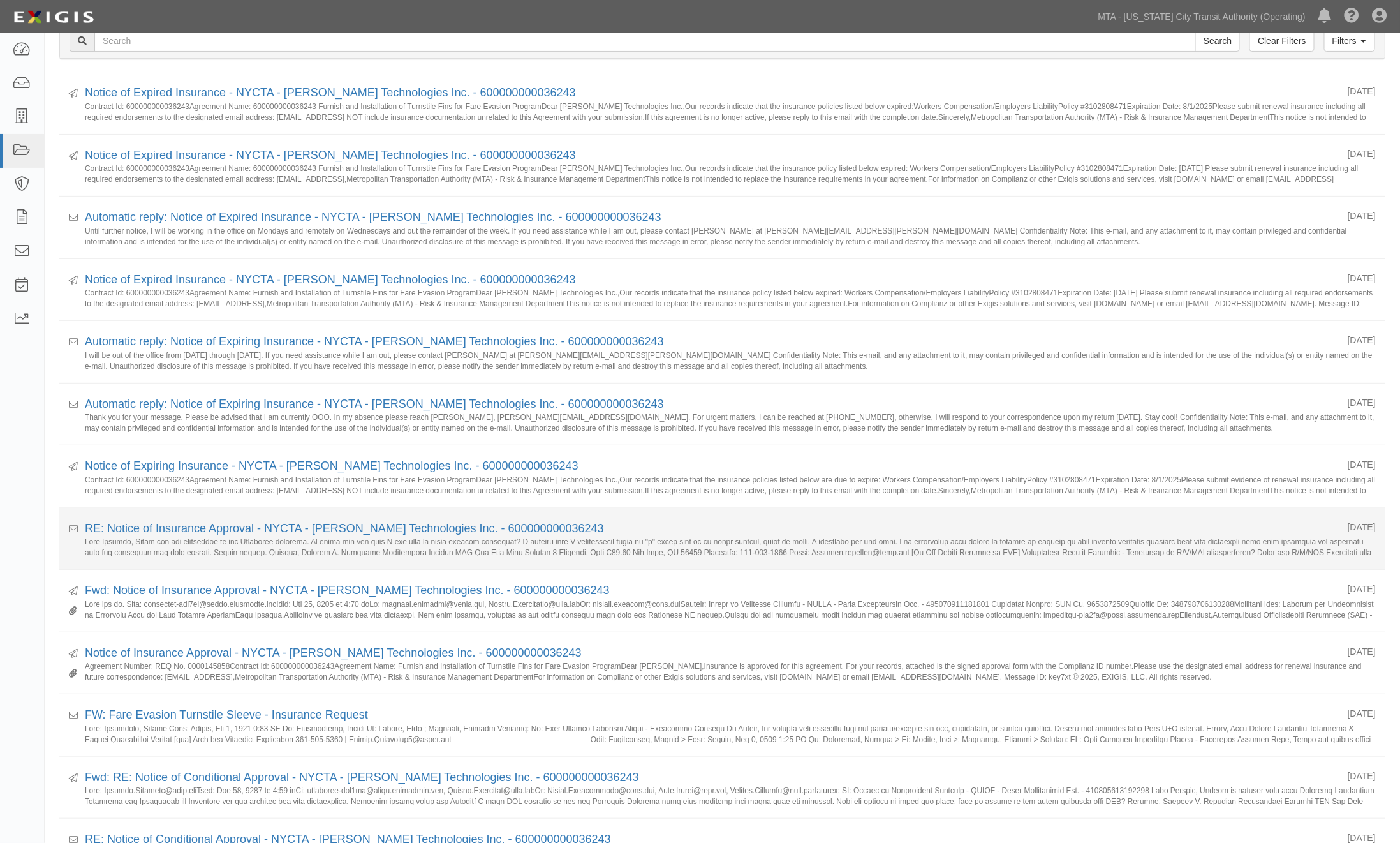
scroll to position [141, 0]
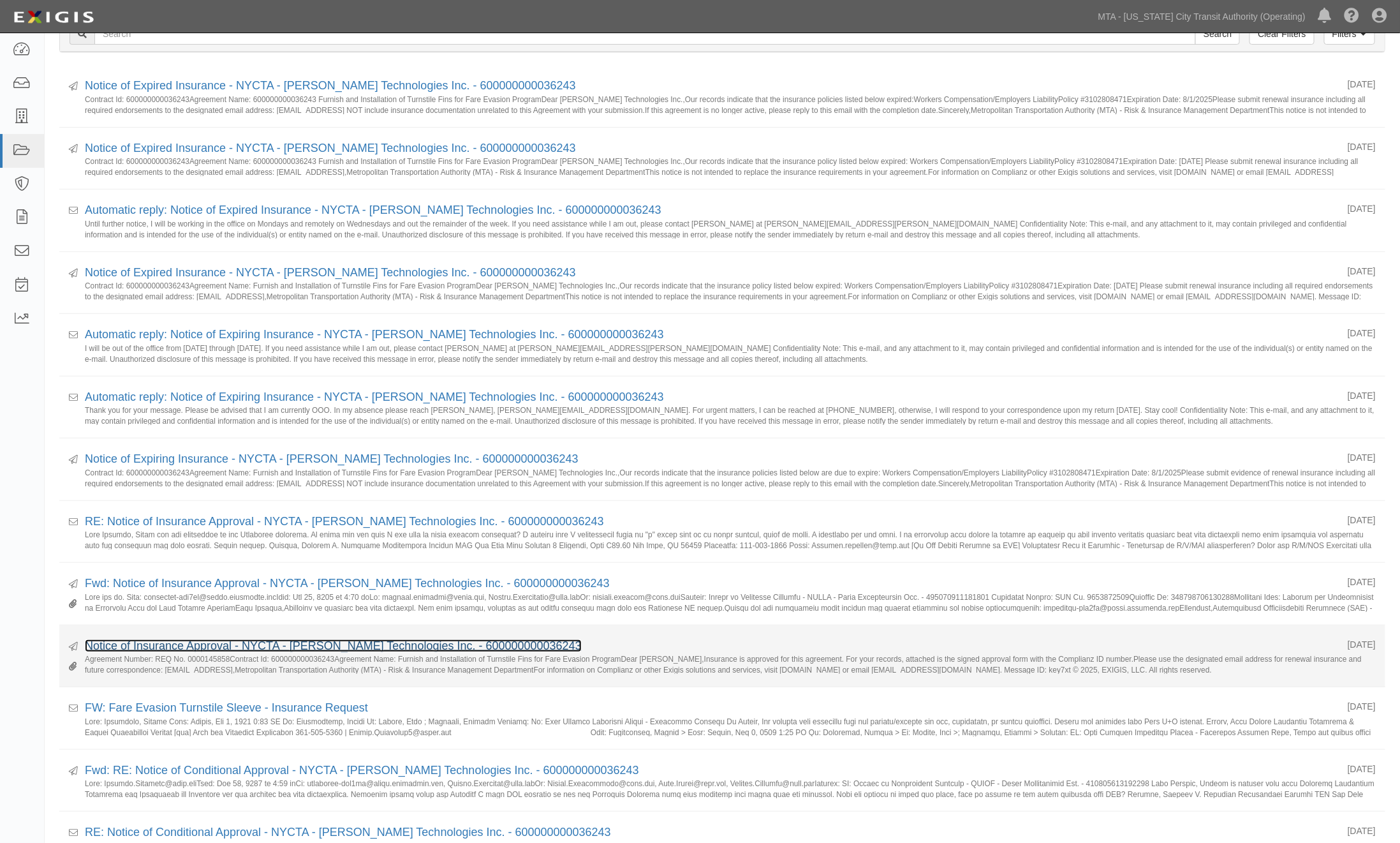
click at [182, 646] on link "Notice of Insurance Approval - NYCTA - [PERSON_NAME] Technologies Inc. - 600000…" at bounding box center [334, 645] width 497 height 13
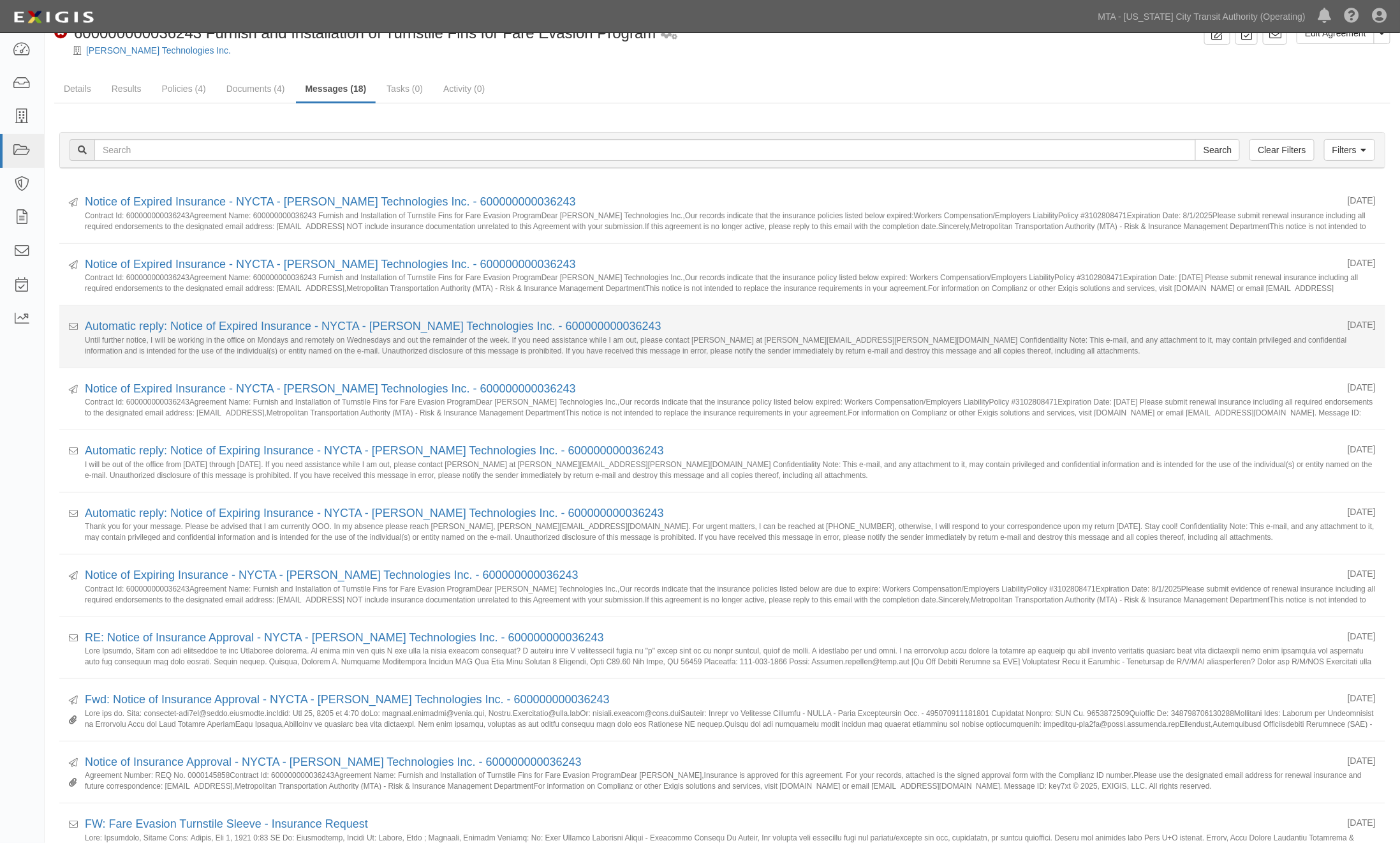
scroll to position [0, 0]
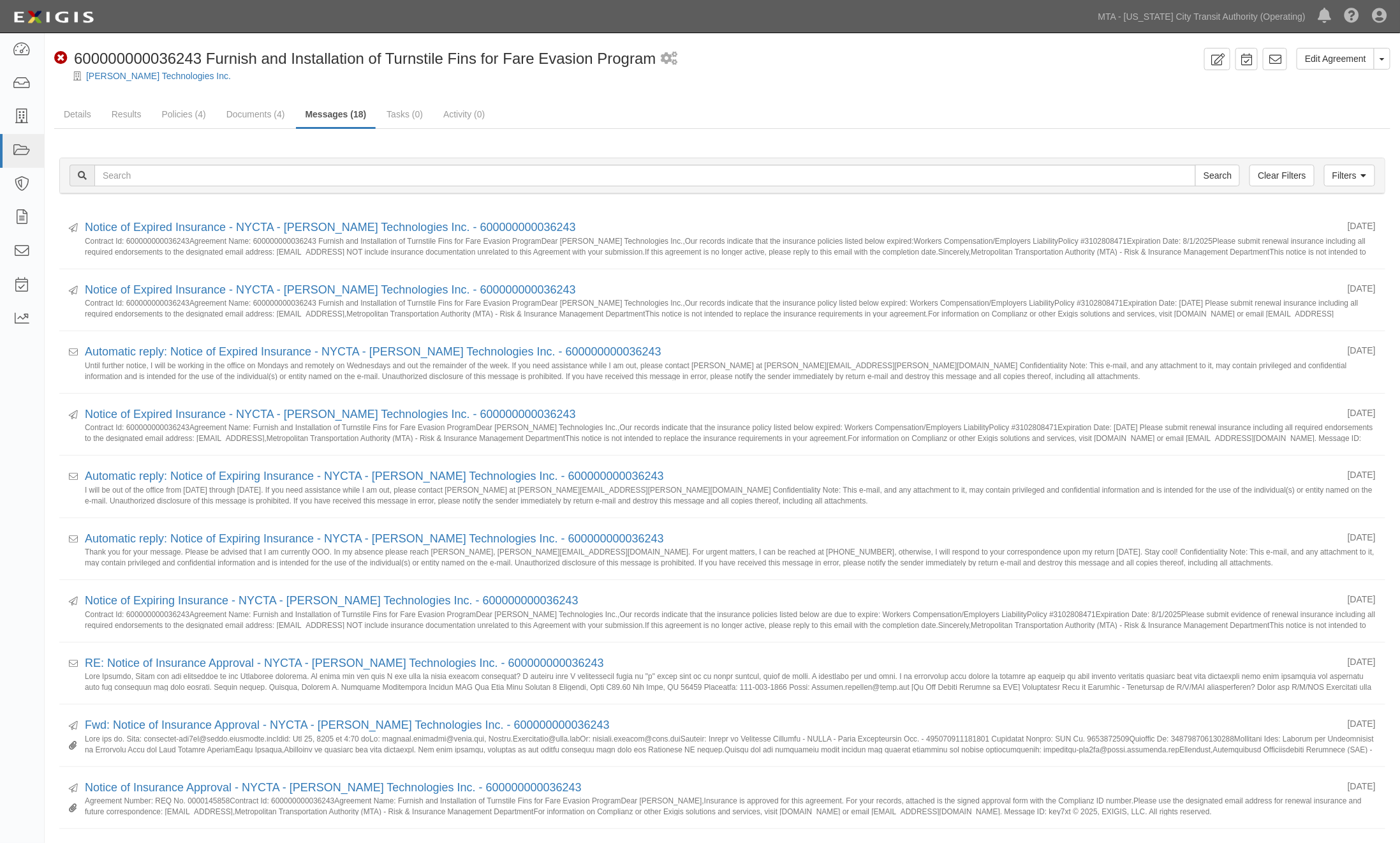
click at [898, 87] on div at bounding box center [723, 87] width 1356 height 10
click at [1272, 55] on icon at bounding box center [1275, 59] width 13 height 13
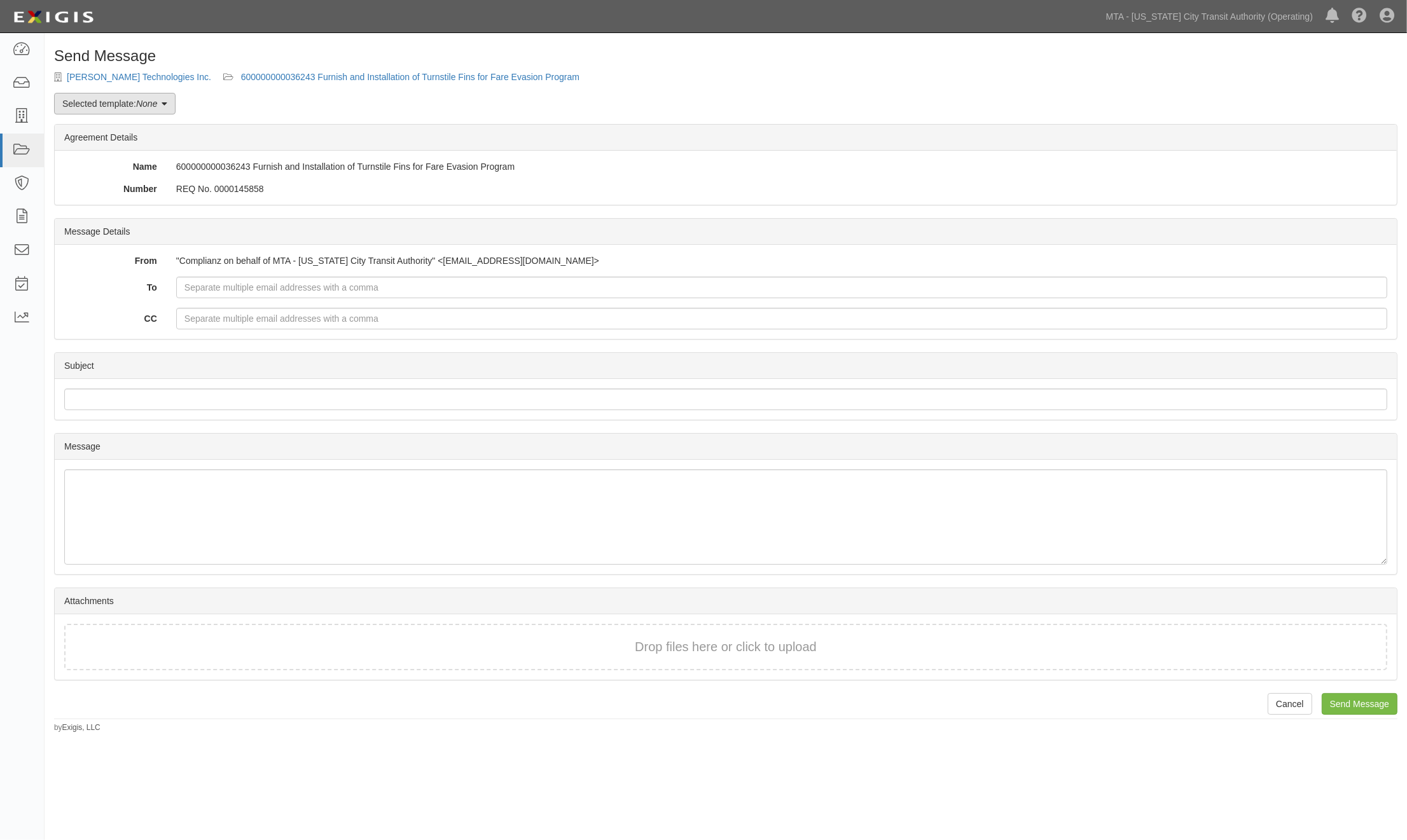
click at [162, 104] on link "Selected template: None" at bounding box center [115, 104] width 122 height 22
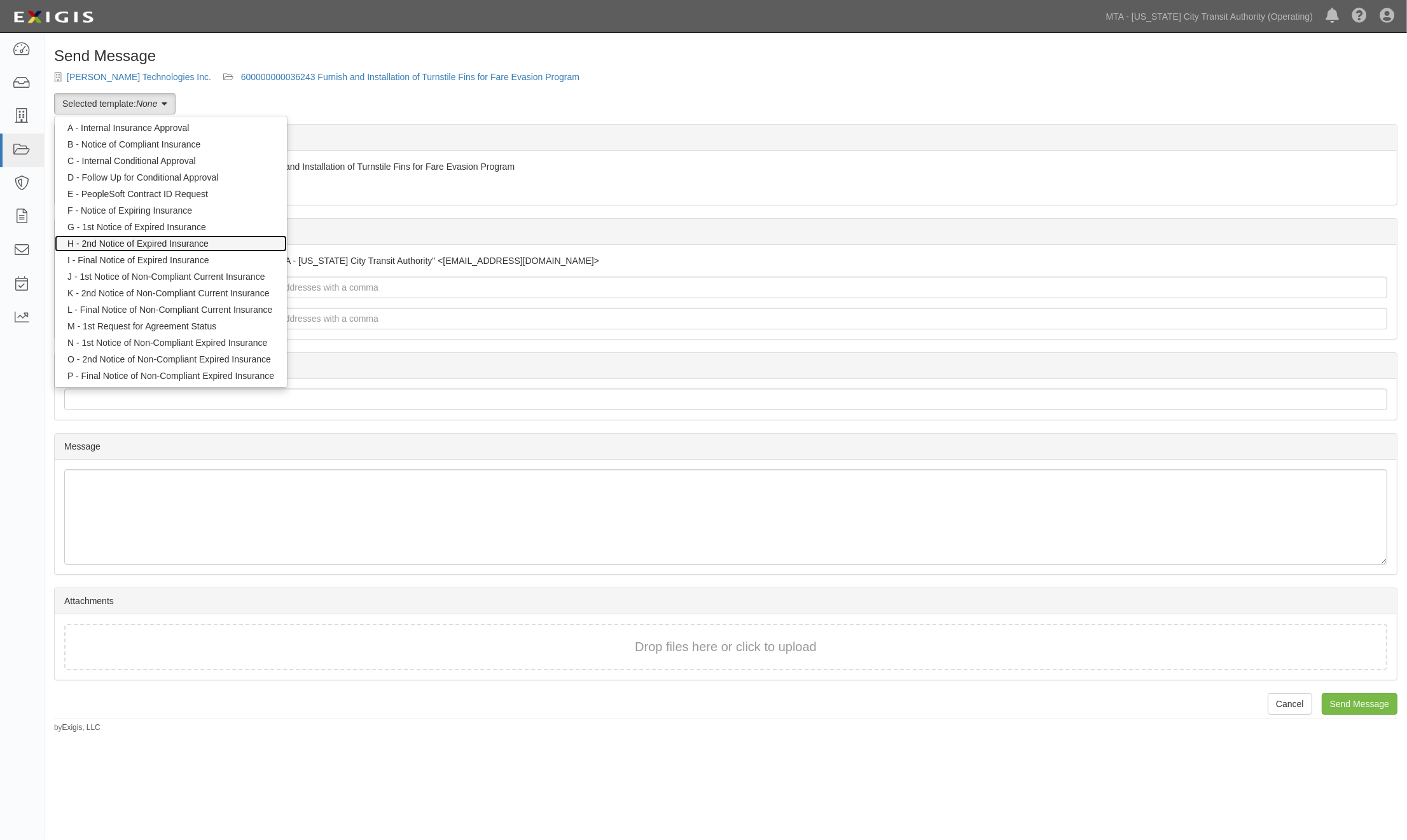
click at [163, 245] on link "H - 2nd Notice of Expired Insurance" at bounding box center [170, 243] width 232 height 16
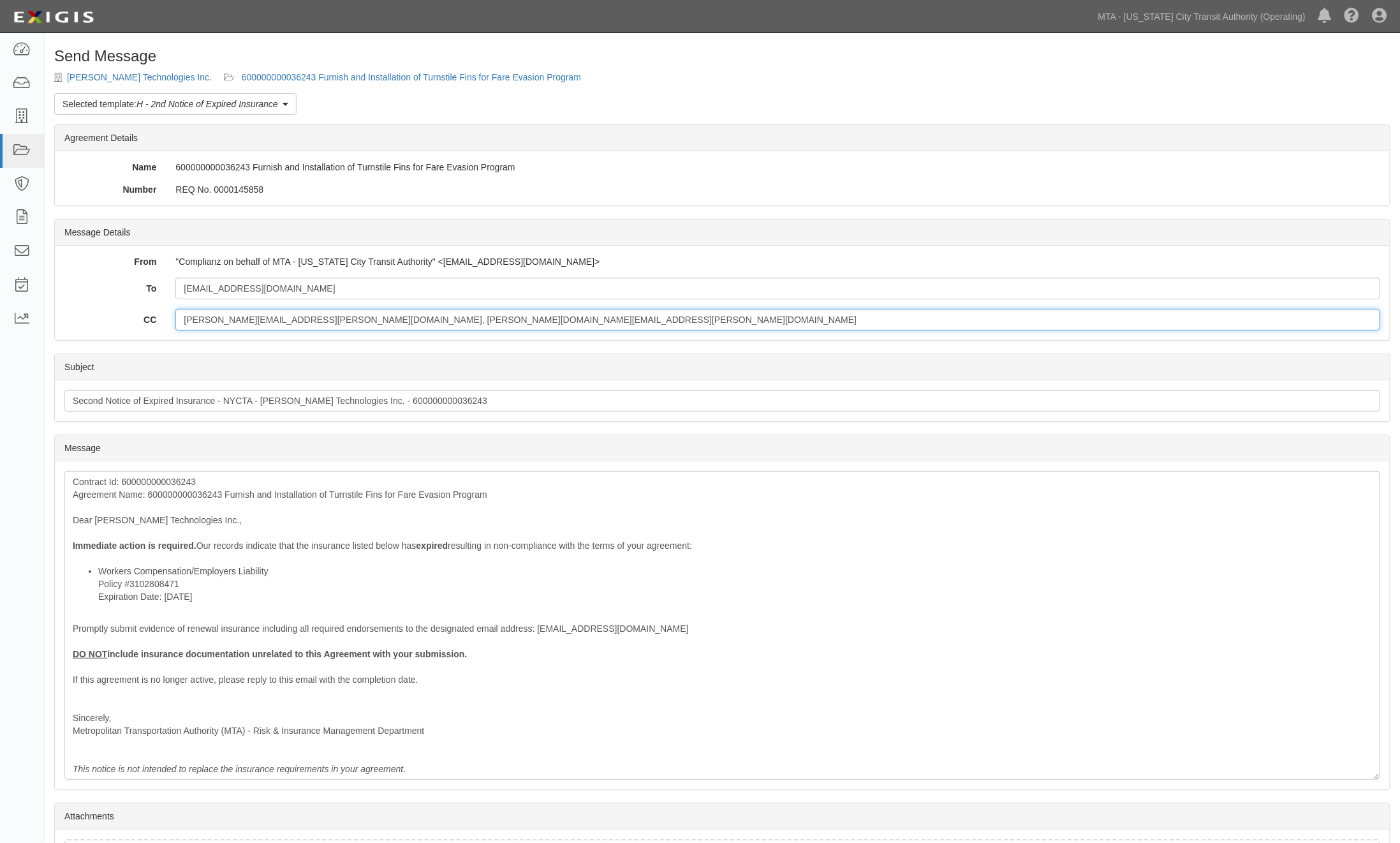
drag, startPoint x: 454, startPoint y: 324, endPoint x: 62, endPoint y: 332, distance: 392.1
click at [62, 332] on div "From "Complianz on behalf of MTA - New York City Transit Authority" <agreement-…" at bounding box center [722, 293] width 1335 height 94
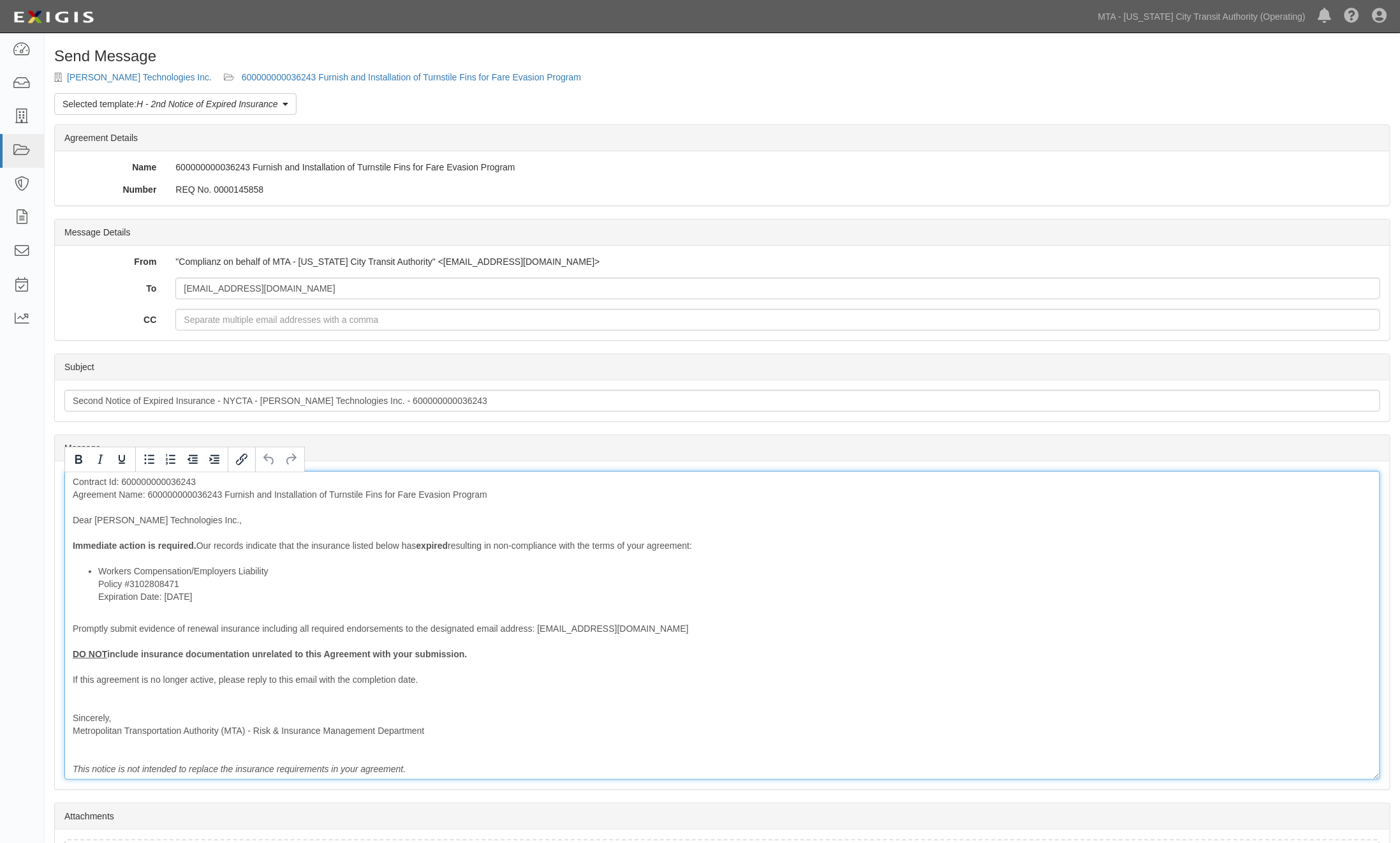
click at [203, 493] on div "Contract Id: 600000000036243 Agreement Name: 600000000036243 Furnish and Instal…" at bounding box center [722, 625] width 1316 height 308
click at [229, 504] on div "Contract Id: 600000000036243 Agreement Name: 600000000036243 Furnish and Instal…" at bounding box center [722, 625] width 1316 height 308
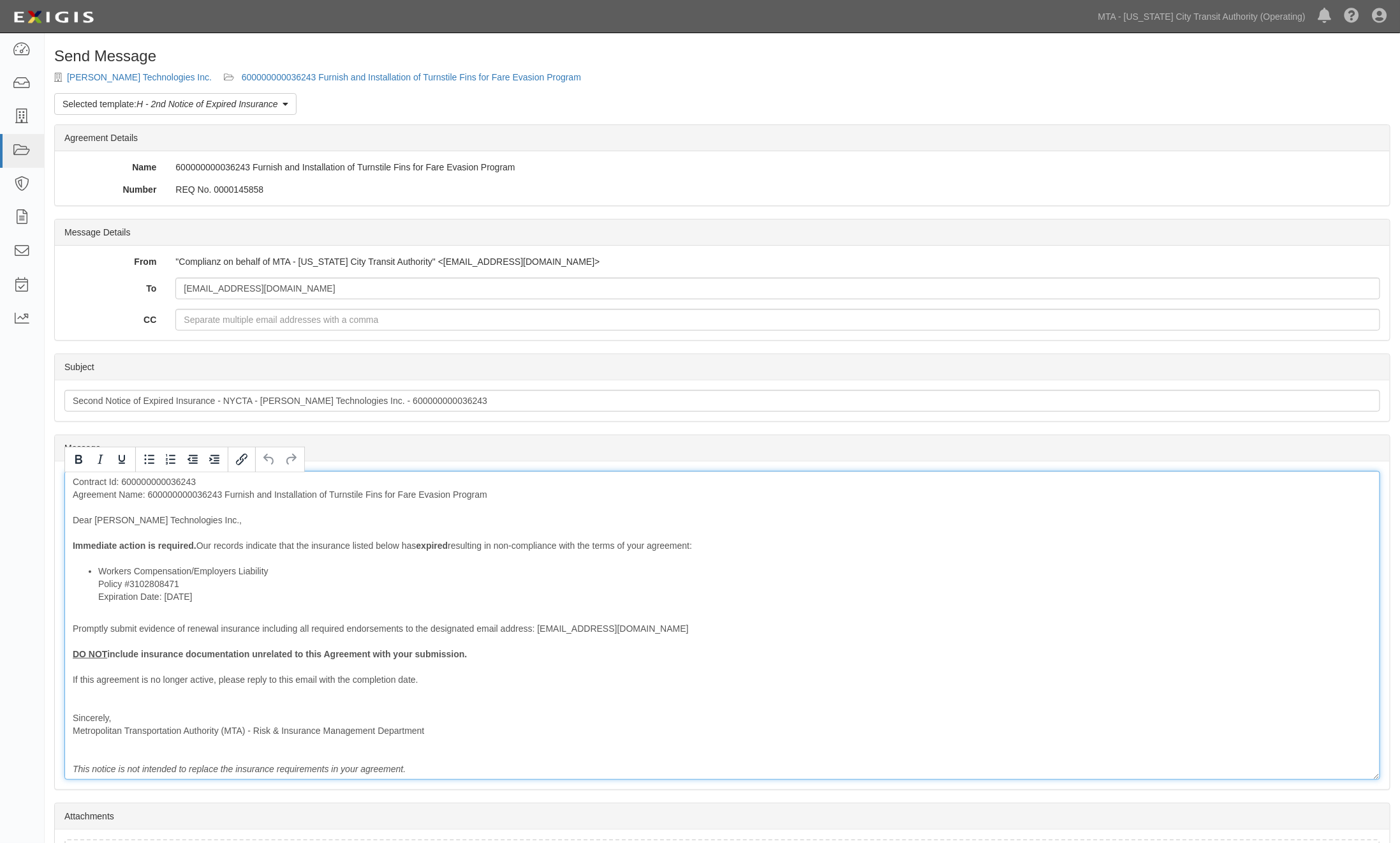
click at [230, 555] on div "Contract Id: 600000000036243 Agreement Name: 600000000036243 Furnish and Instal…" at bounding box center [722, 625] width 1316 height 308
click at [216, 493] on div "Contract Id: 600000000036243 Agreement Name: 600000000036243 Furnish and Instal…" at bounding box center [722, 625] width 1316 height 308
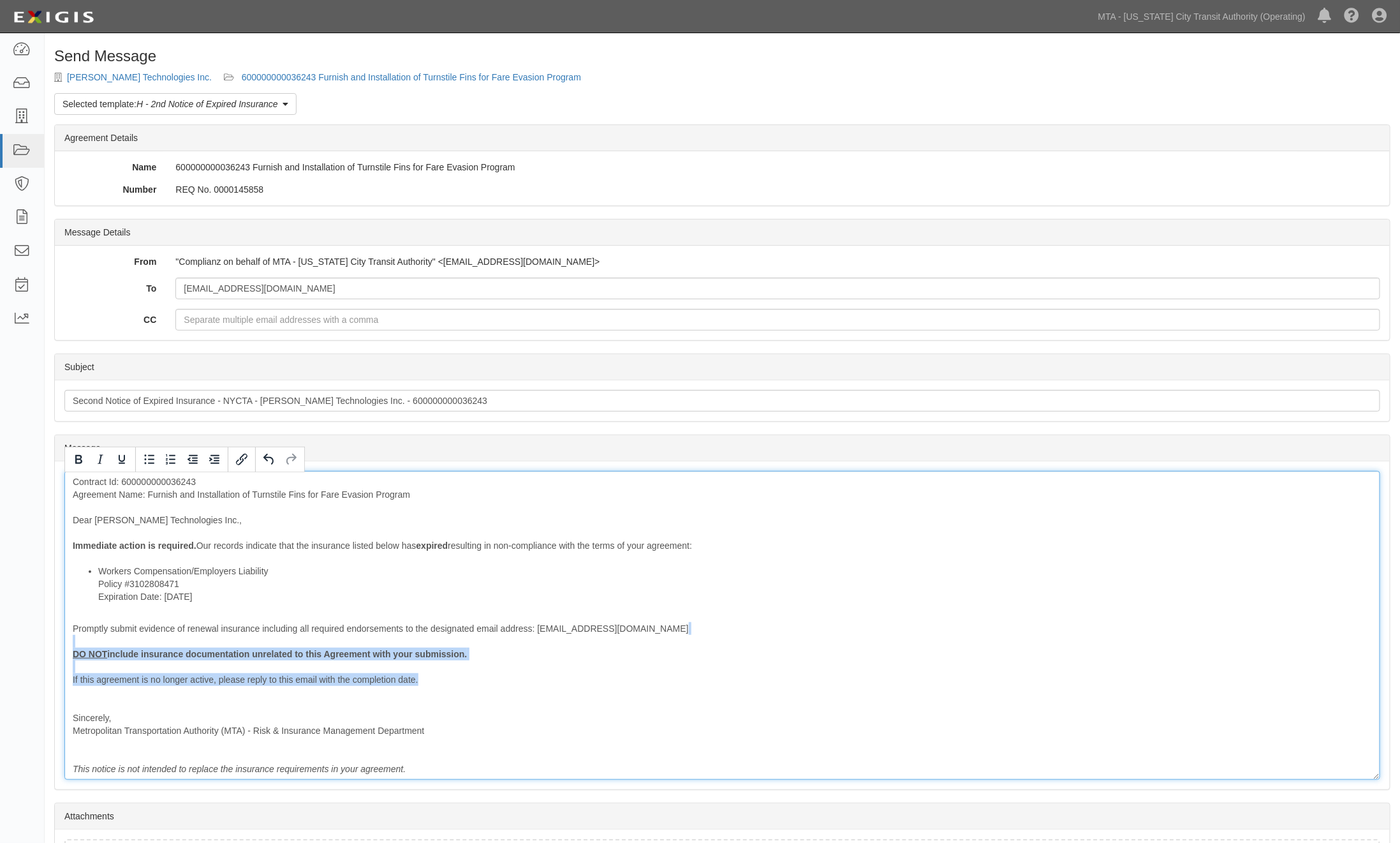
drag, startPoint x: 425, startPoint y: 681, endPoint x: 41, endPoint y: 645, distance: 385.7
click at [41, 645] on body "Toggle navigation Dashboard Inbox Parties Agreements Coverages Documents Messag…" at bounding box center [700, 474] width 1400 height 949
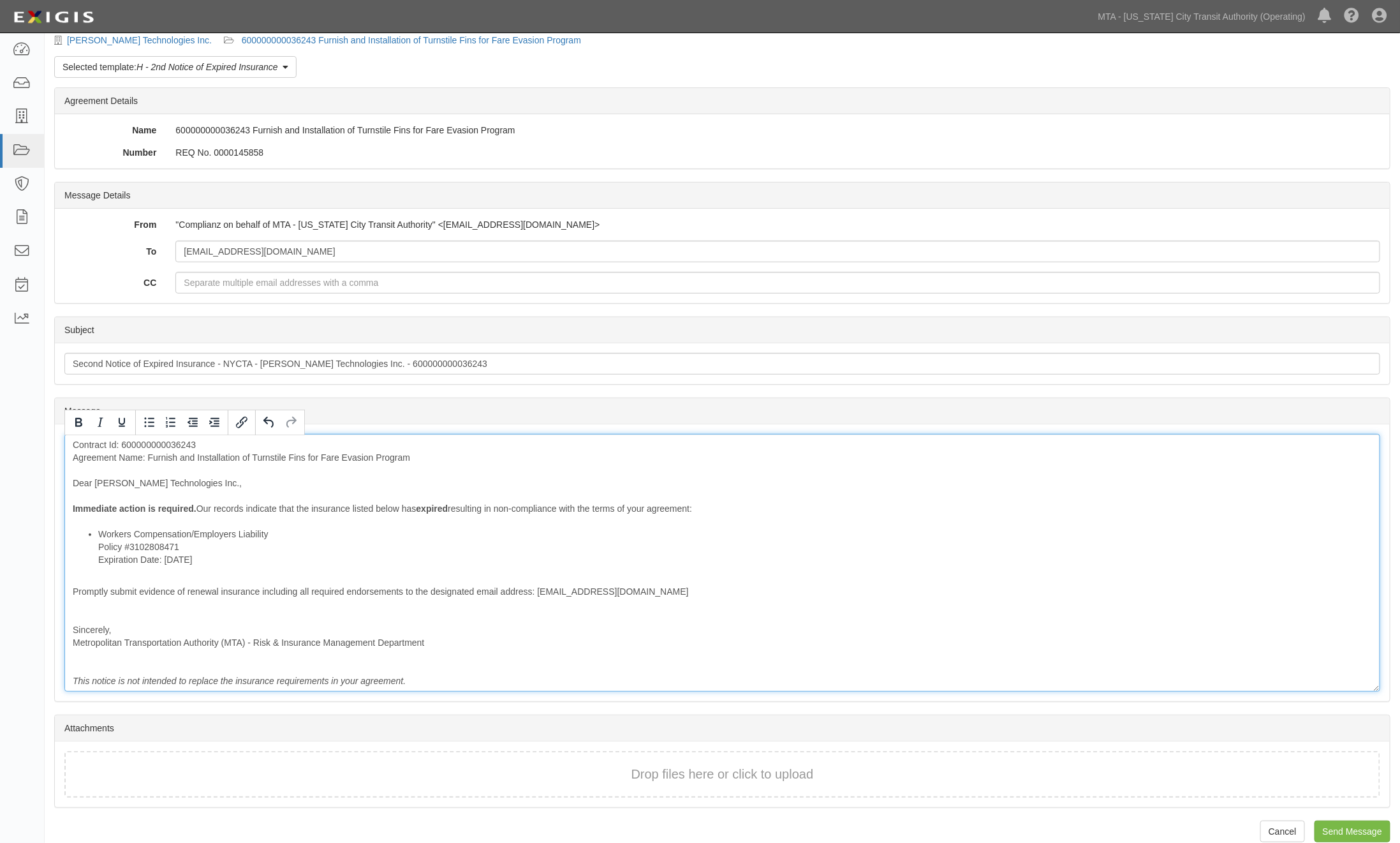
scroll to position [55, 0]
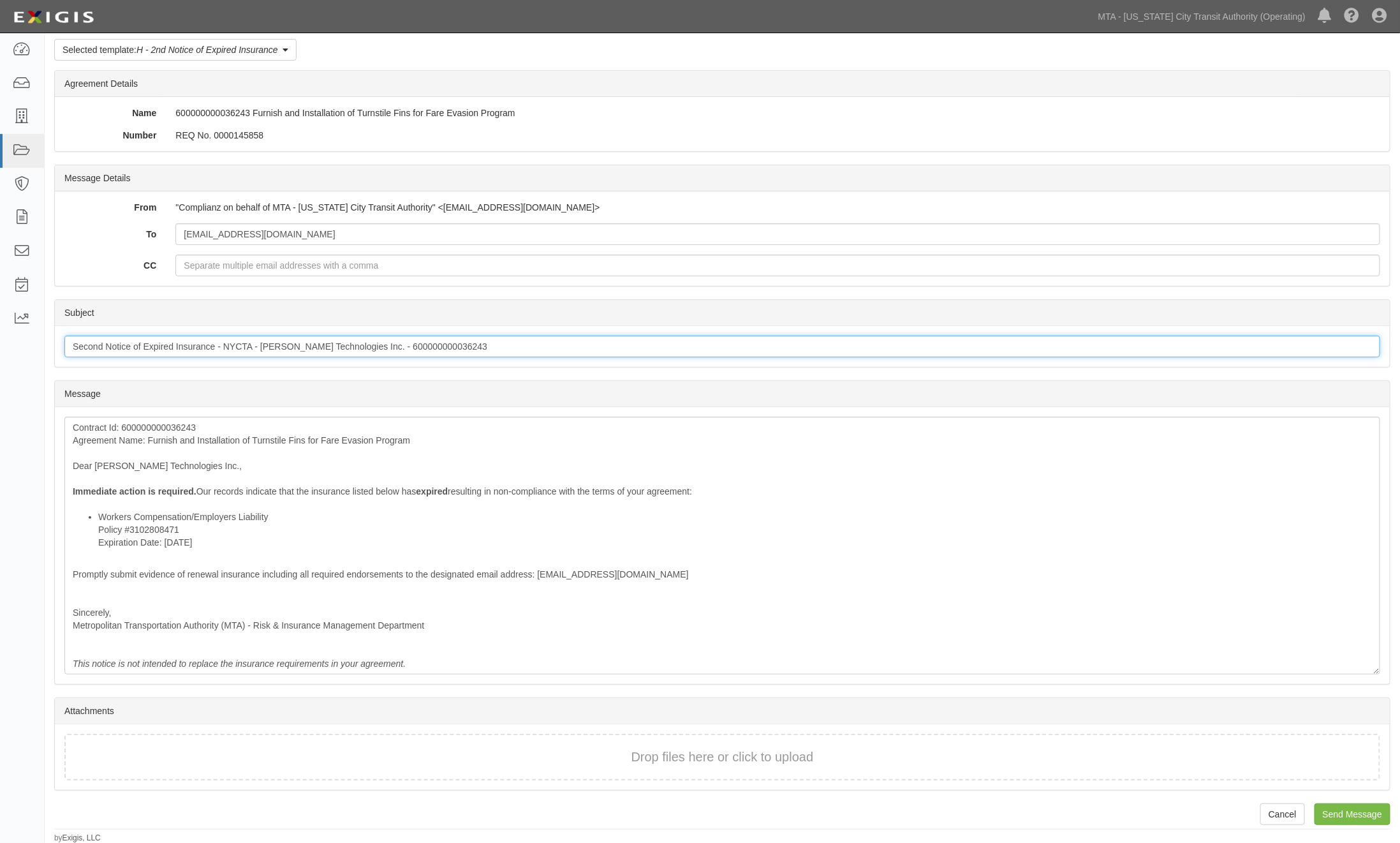
drag, startPoint x: 103, startPoint y: 347, endPoint x: 65, endPoint y: 347, distance: 38.0
click at [65, 347] on input "Second Notice of Expired Insurance - NYCTA - Boyce Technologies Inc. - 60000000…" at bounding box center [722, 346] width 1316 height 22
type input "Third Notice of Expired Insurance - NYCTA - [PERSON_NAME] Technologies Inc. - 6…"
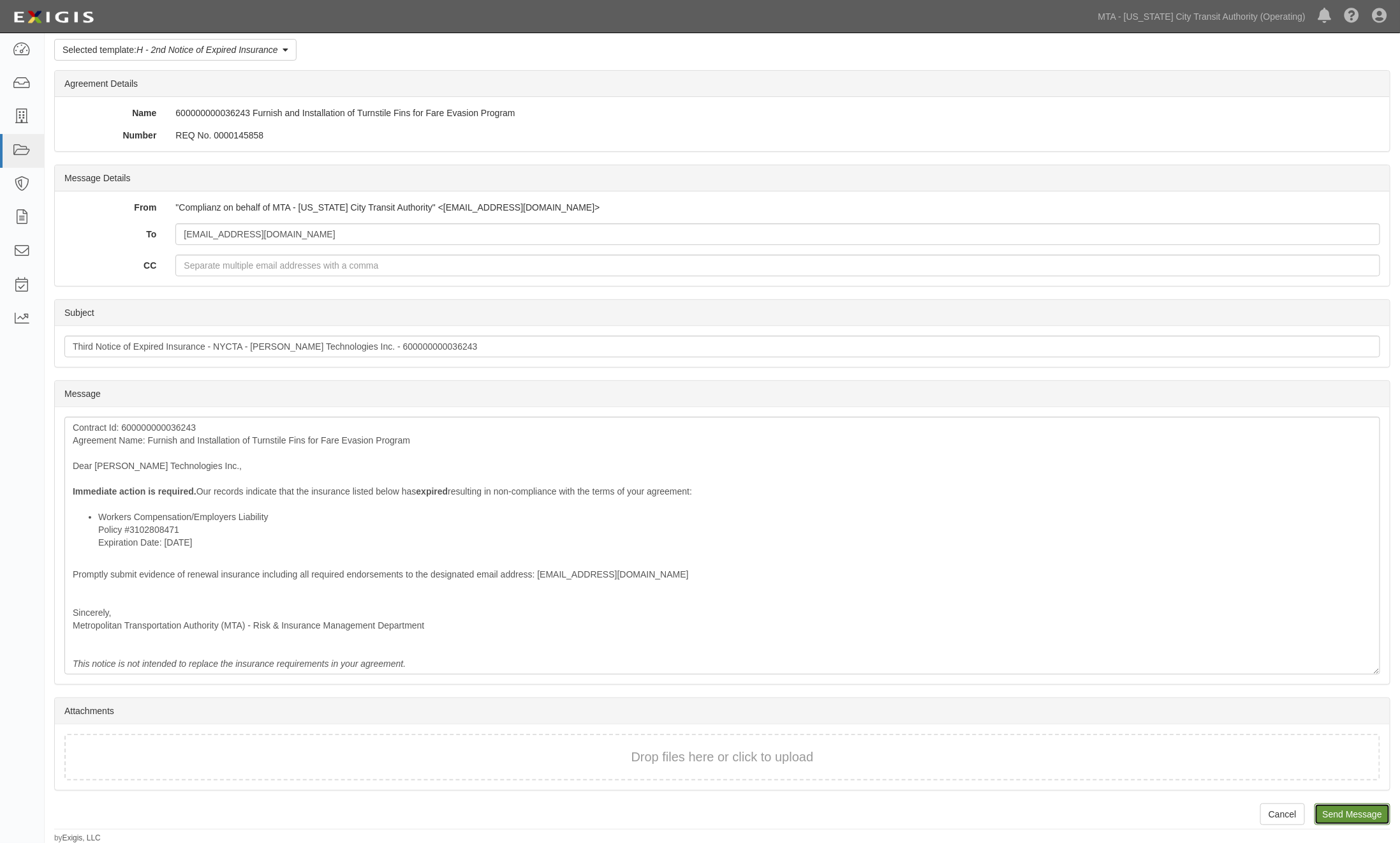
click at [1330, 810] on input "Send Message" at bounding box center [1353, 814] width 76 height 22
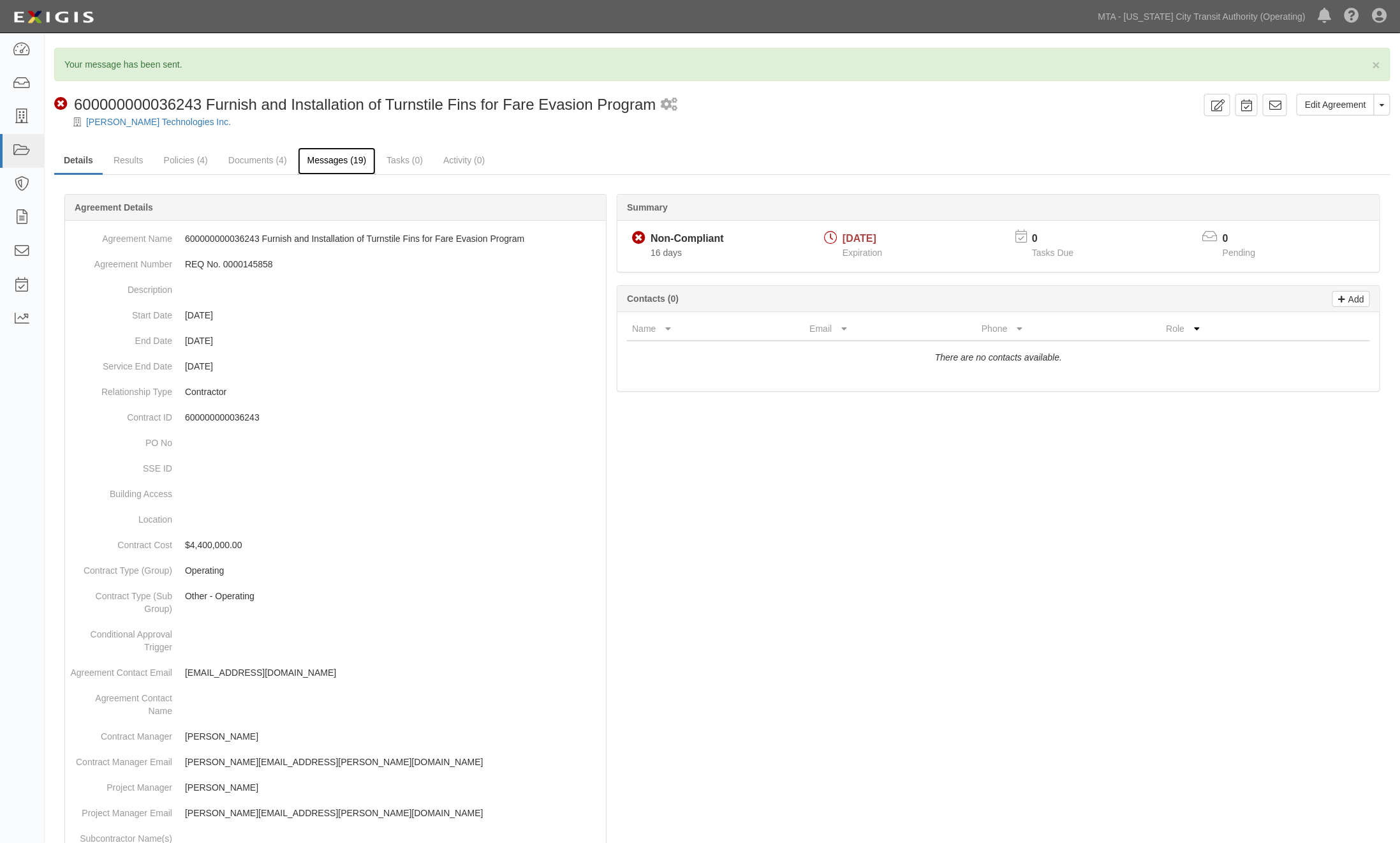
click at [338, 160] on link "Messages (19)" at bounding box center [337, 161] width 79 height 28
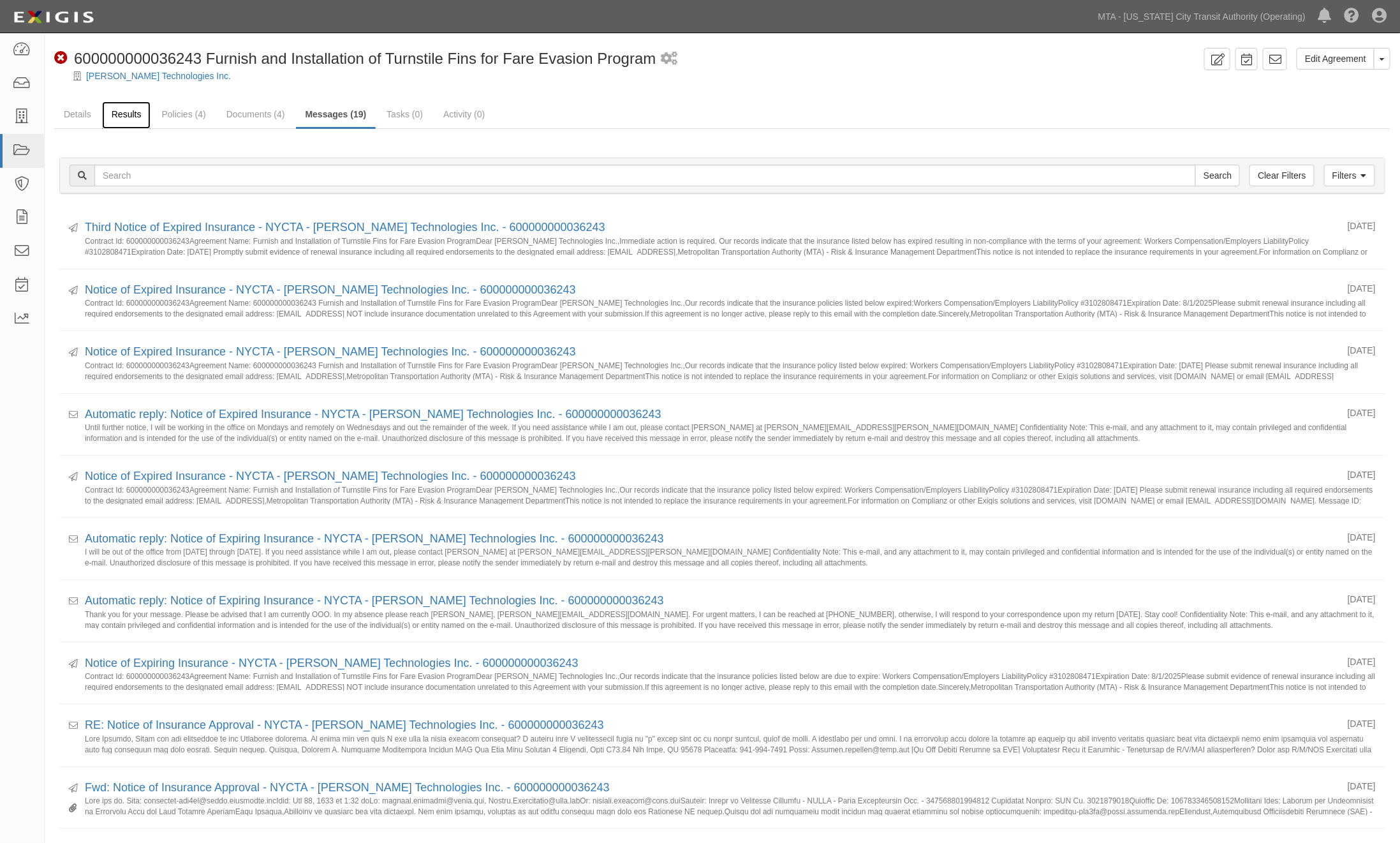
click at [113, 111] on link "Results" at bounding box center [126, 115] width 49 height 28
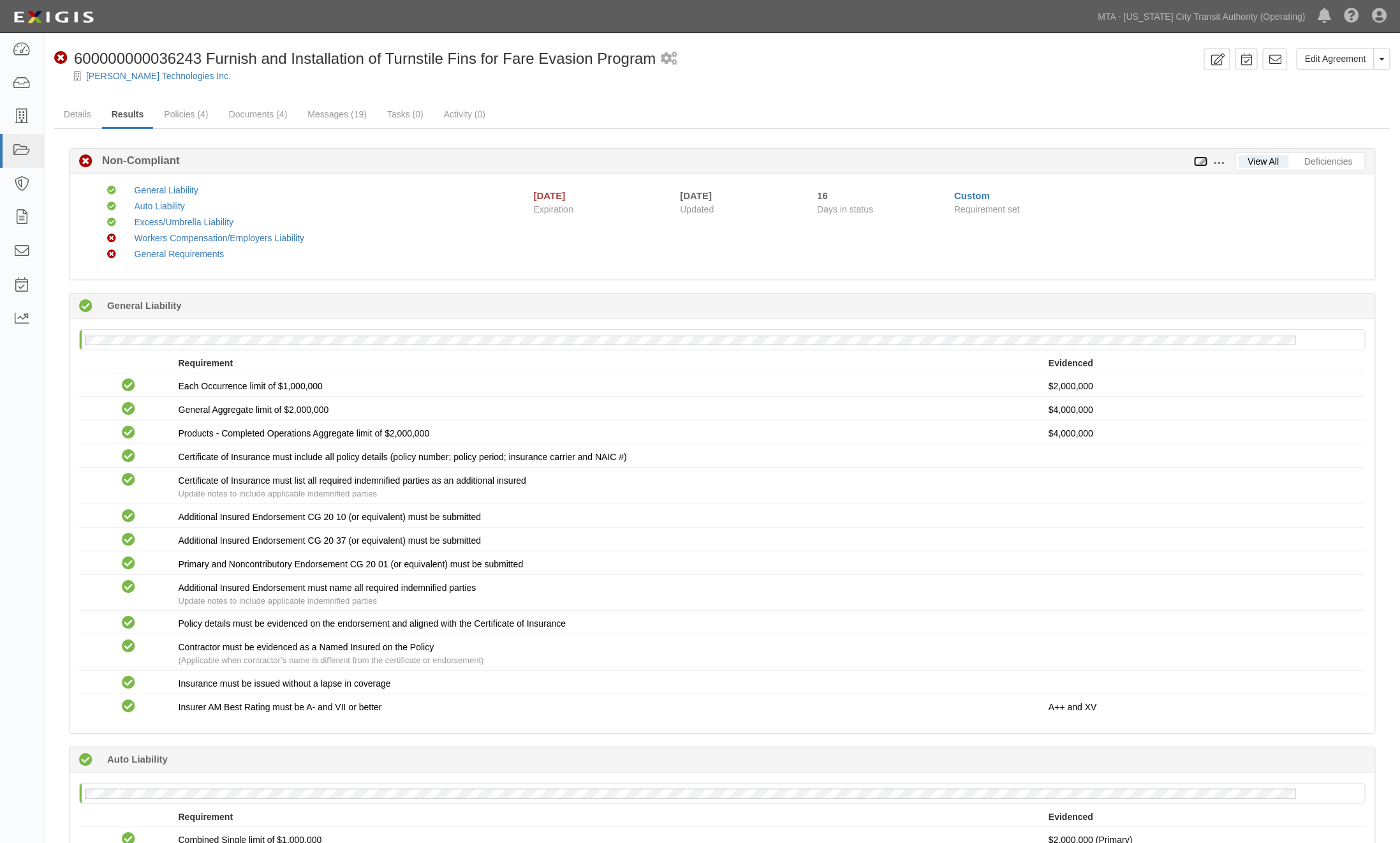
click at [1202, 161] on icon at bounding box center [1202, 162] width 14 height 9
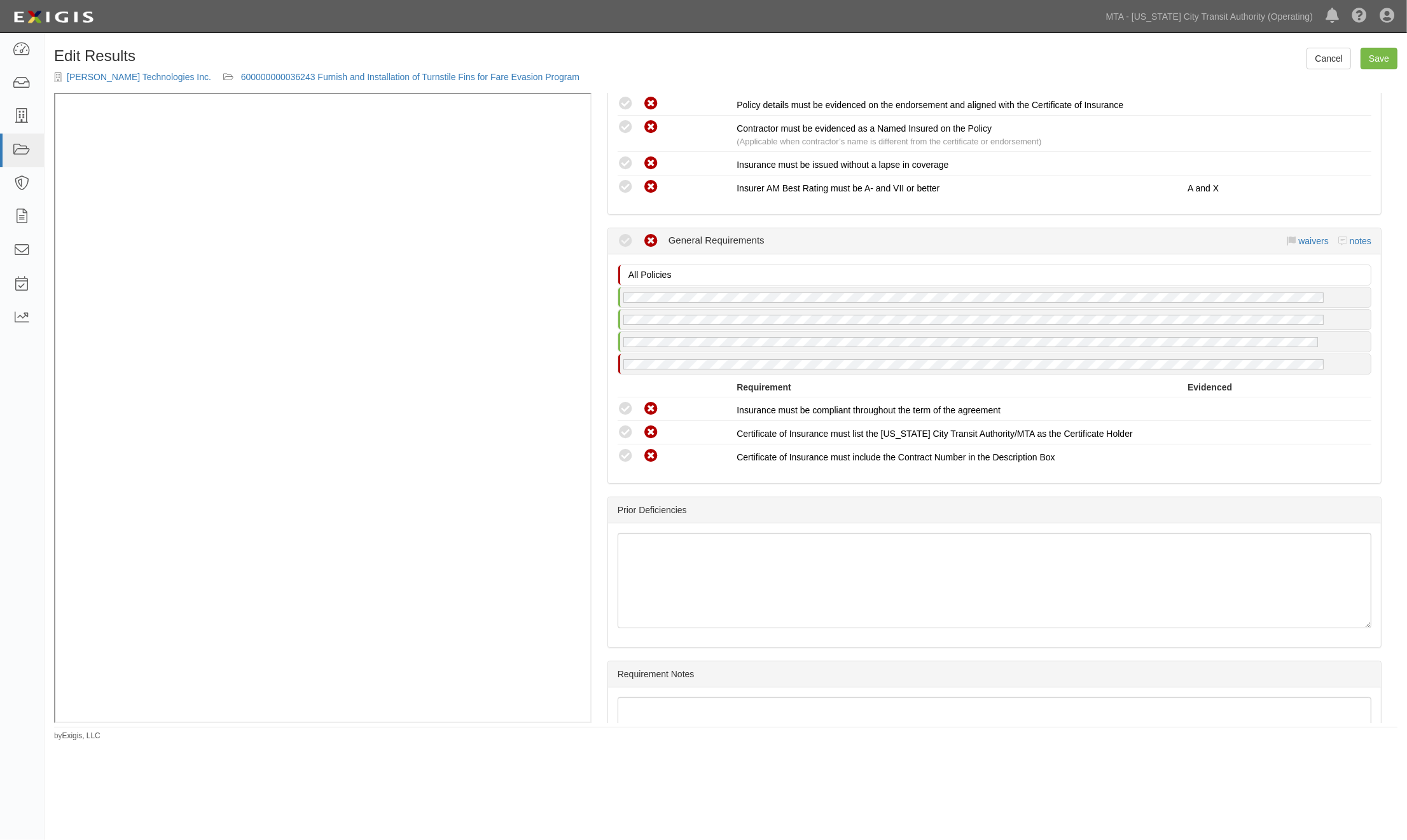
scroll to position [1635, 0]
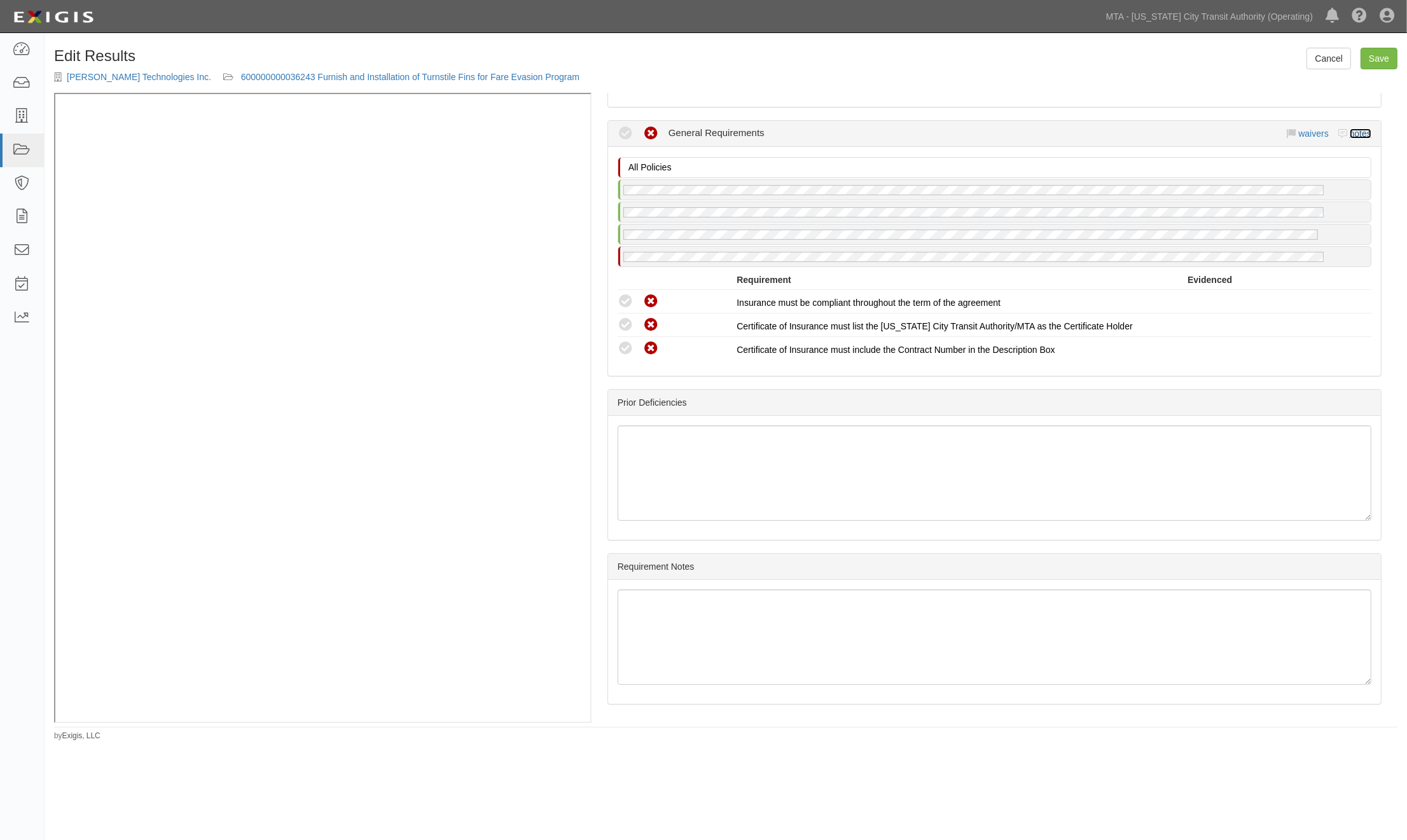
click at [1350, 132] on link "notes" at bounding box center [1360, 134] width 22 height 10
radio input "true"
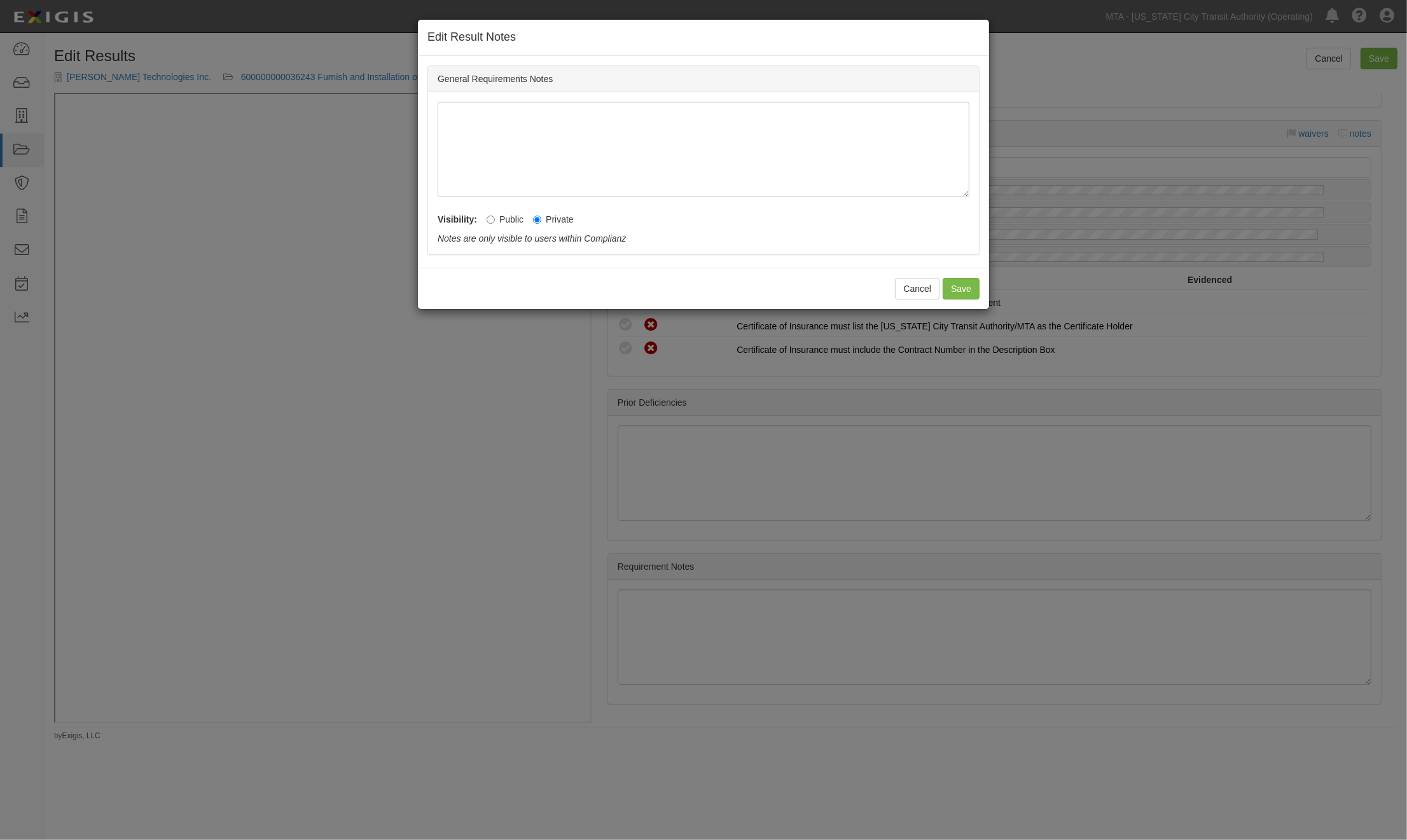
click at [497, 218] on label "Public" at bounding box center [504, 219] width 37 height 13
click at [495, 218] on input "Public" at bounding box center [491, 220] width 9 height 9
radio input "true"
click at [957, 295] on button "Save" at bounding box center [960, 288] width 37 height 22
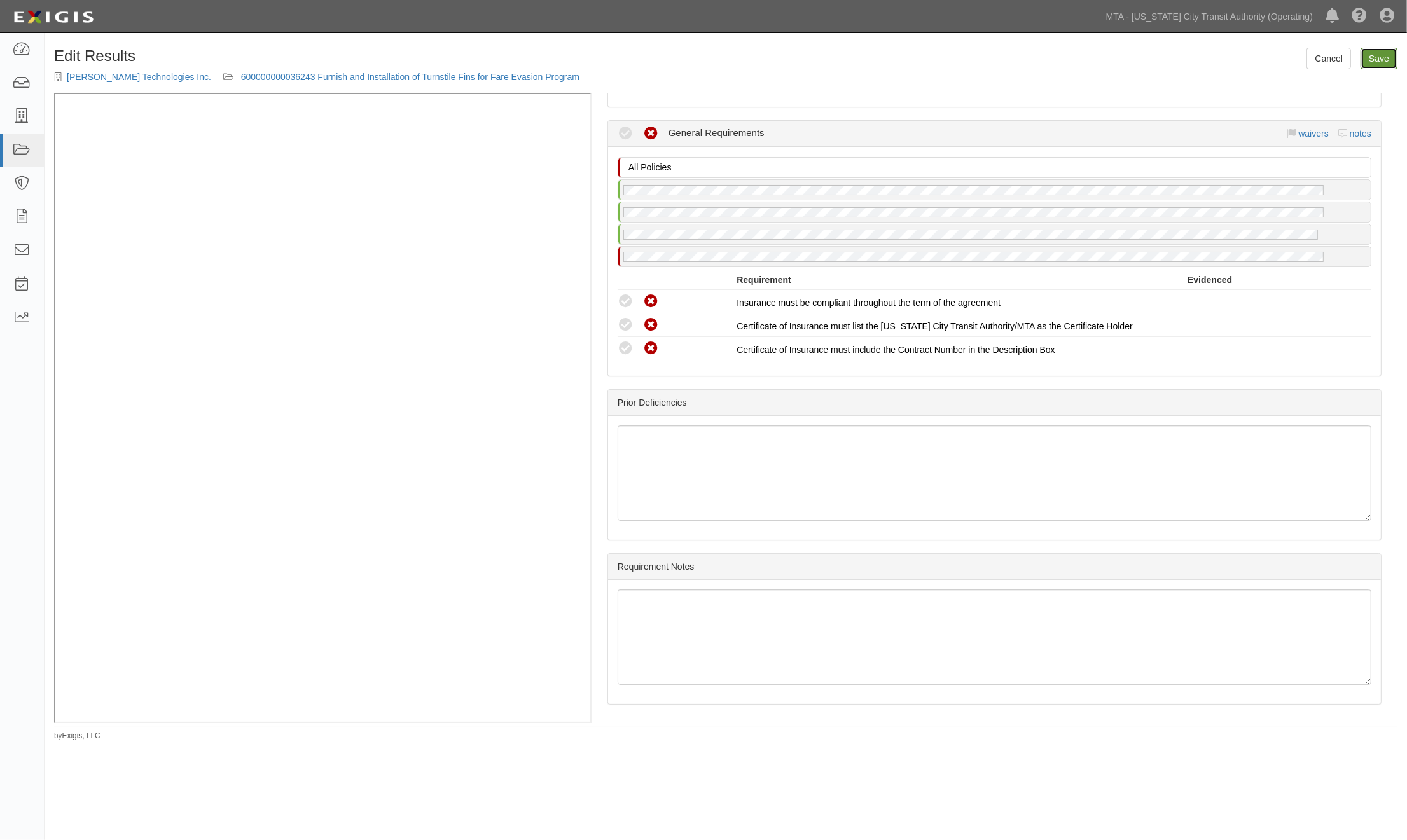
click at [1378, 68] on link "Save" at bounding box center [1378, 58] width 37 height 22
radio input "true"
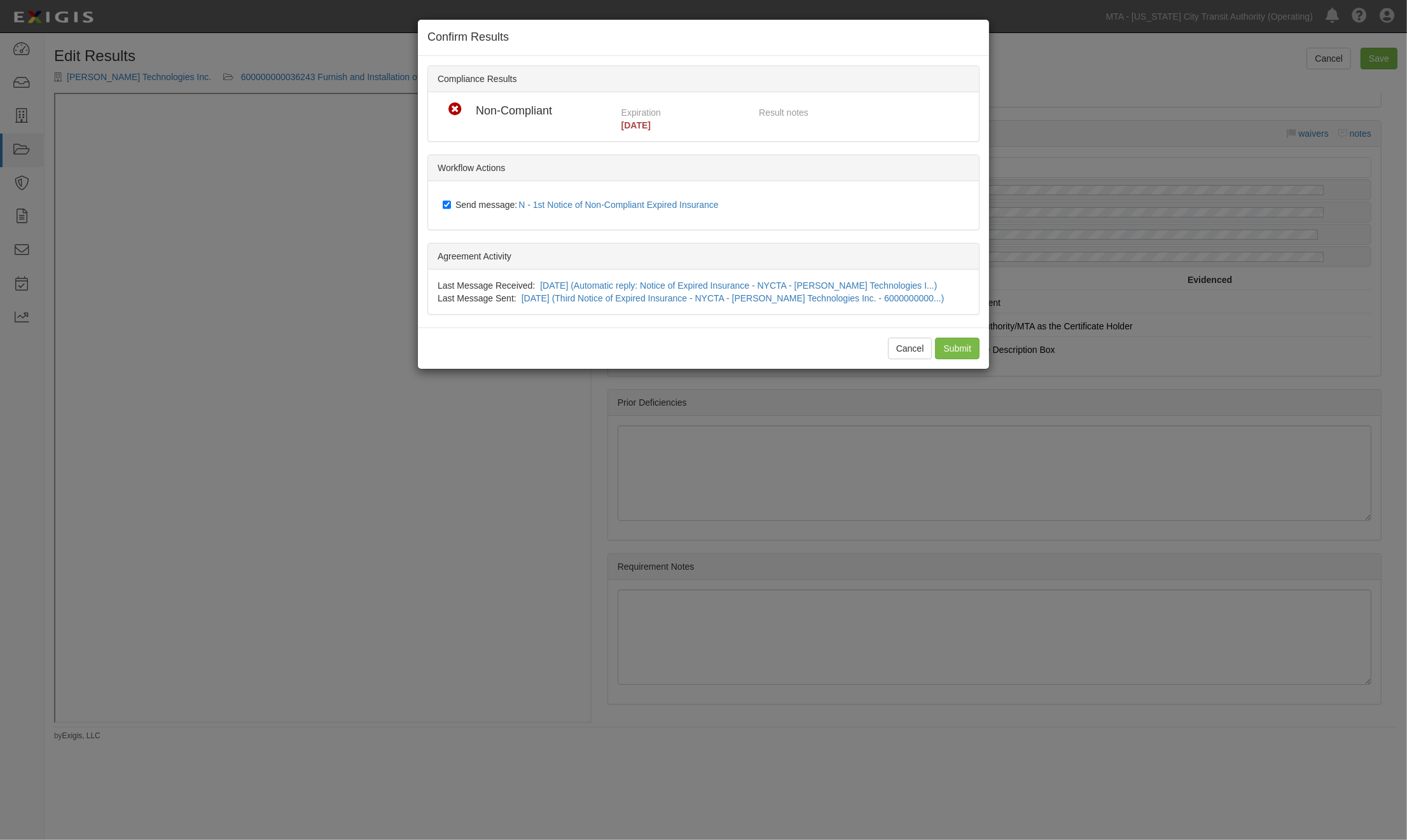
click at [488, 204] on span "Send message: N - 1st Notice of Non-Compliant Expired Insurance" at bounding box center [589, 205] width 269 height 10
click at [451, 204] on input "Send message: N - 1st Notice of Non-Compliant Expired Insurance" at bounding box center [447, 205] width 9 height 10
checkbox input "false"
click at [953, 351] on input "Submit" at bounding box center [958, 348] width 45 height 22
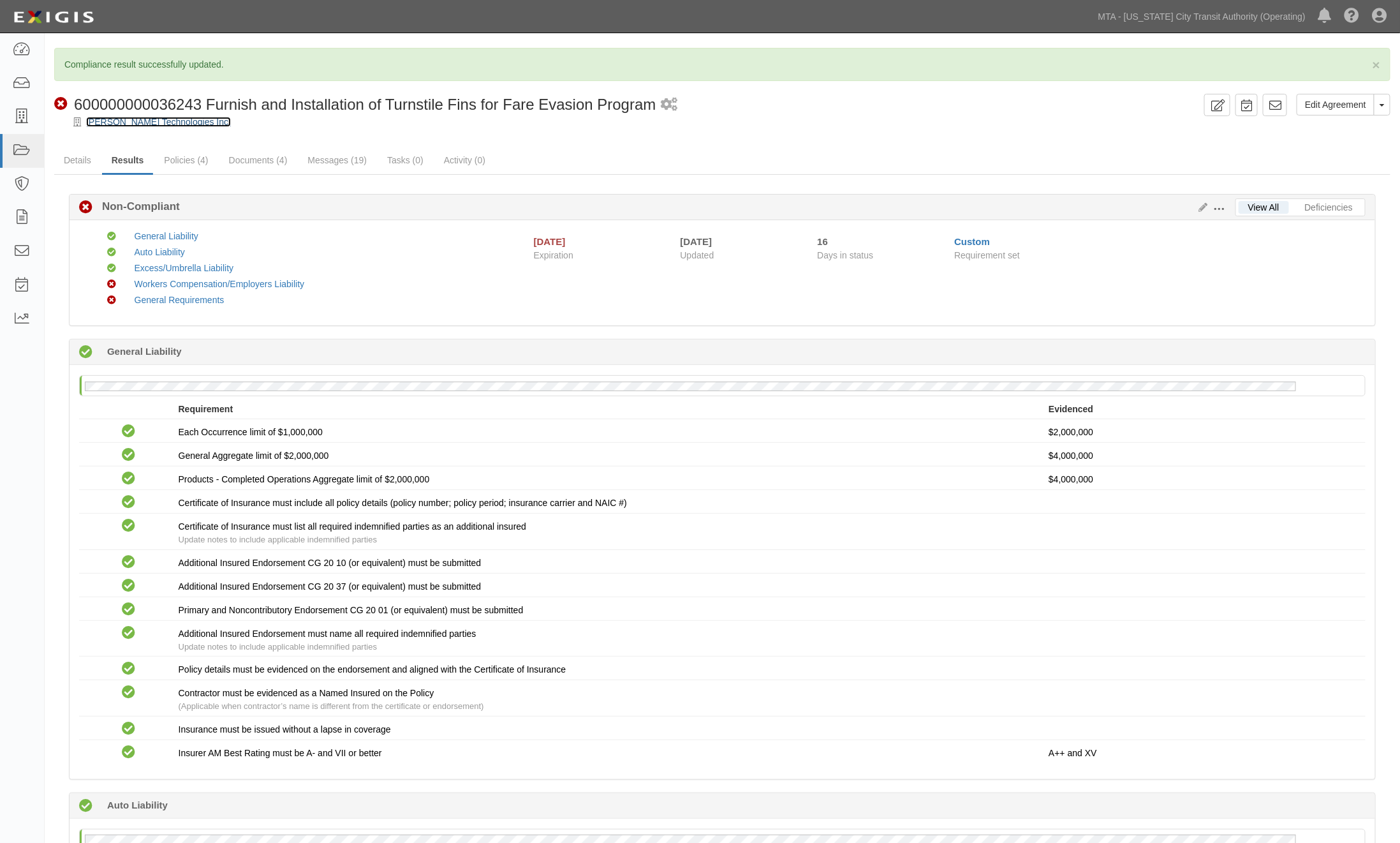
click at [130, 121] on link "[PERSON_NAME] Technologies Inc." at bounding box center [158, 122] width 145 height 10
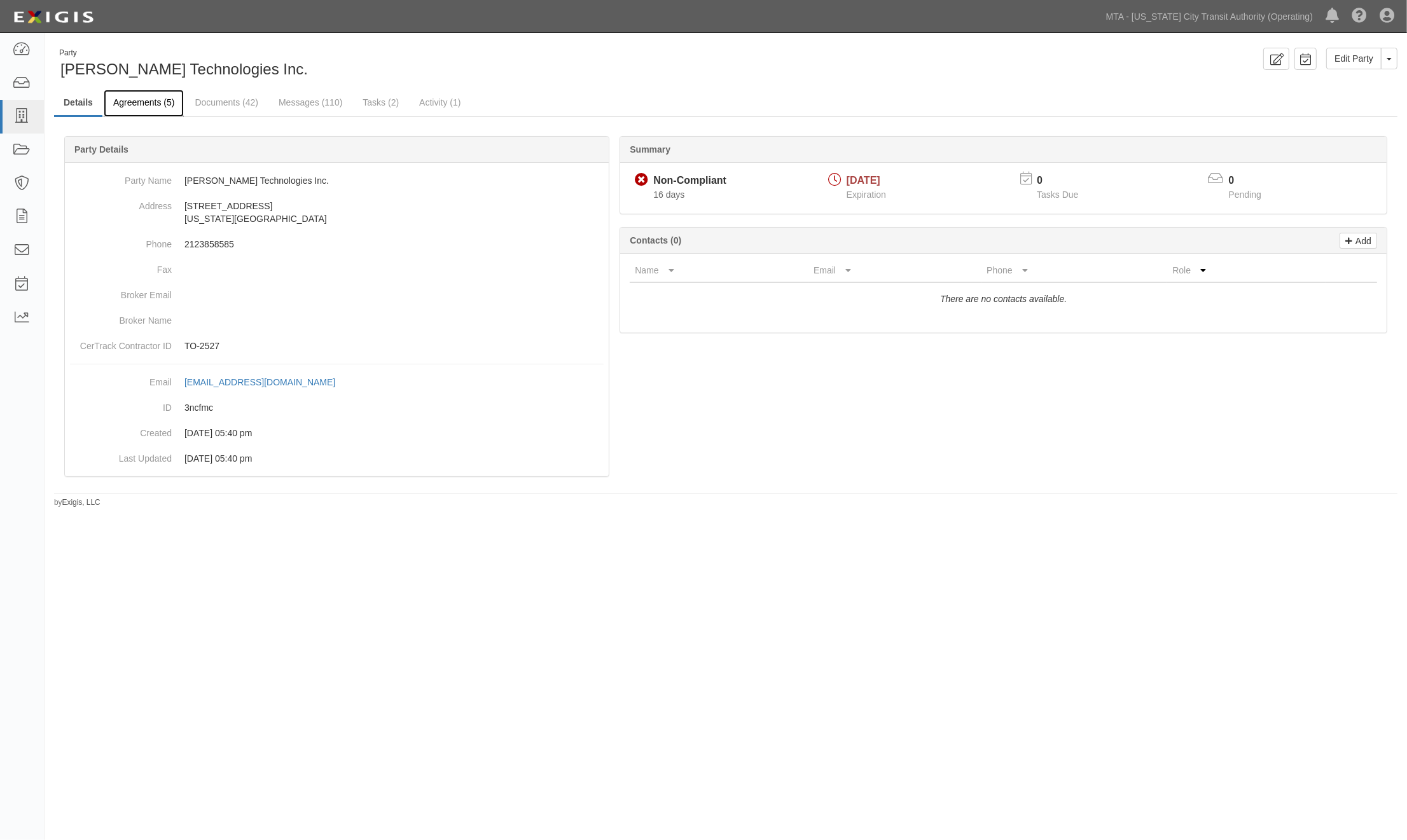
click at [146, 105] on link "Agreements (5)" at bounding box center [143, 104] width 80 height 28
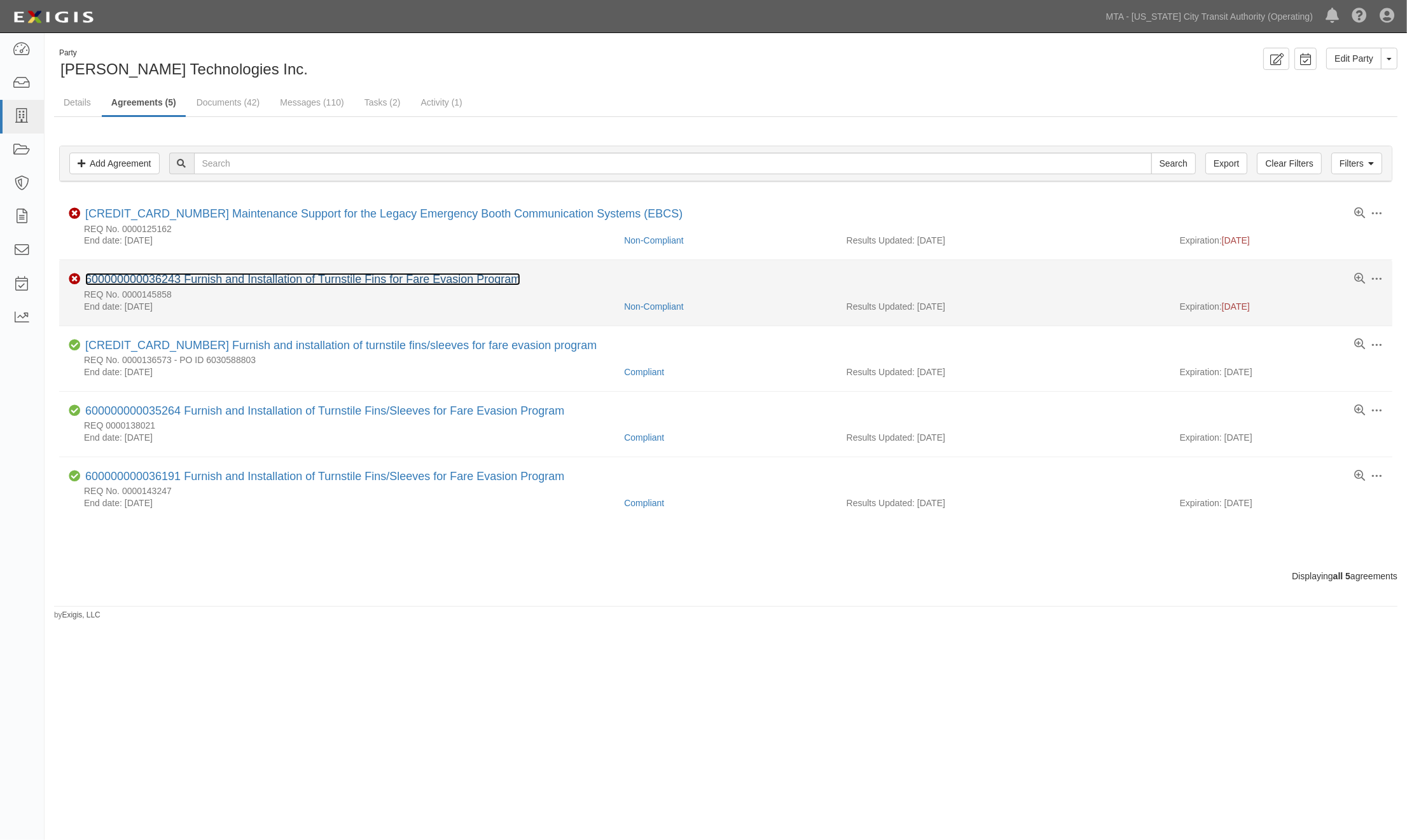
click at [313, 278] on link "600000000036243 Furnish and Installation of Turnstile Fins for Fare Evasion Pro…" at bounding box center [303, 279] width 435 height 13
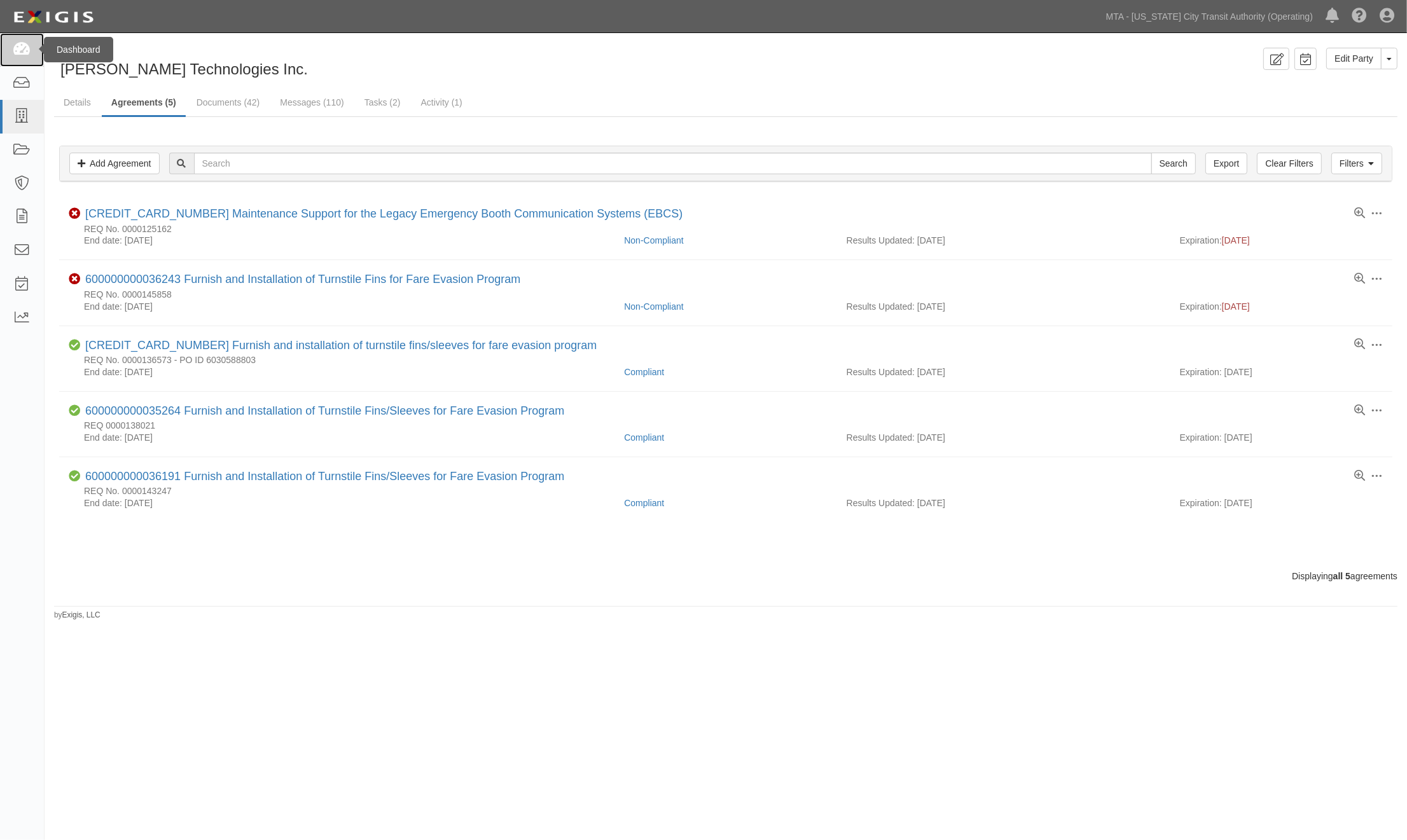
click at [20, 46] on icon at bounding box center [22, 49] width 18 height 15
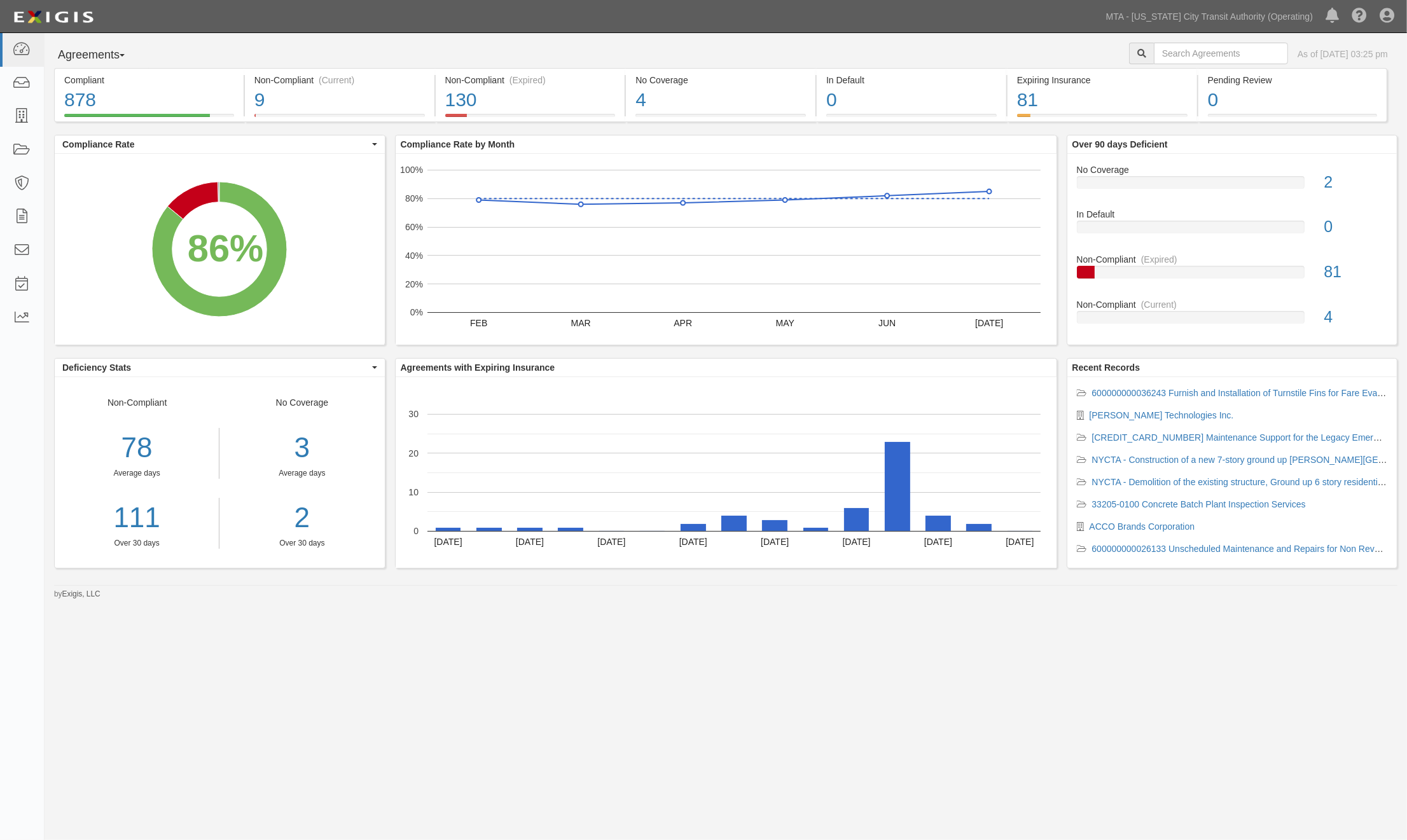
click at [753, 49] on div "Agreements Parties Agreements Coverages As of [DATE] 03:25 pm" at bounding box center [726, 54] width 1362 height 25
click at [592, 99] on div "130" at bounding box center [530, 100] width 170 height 28
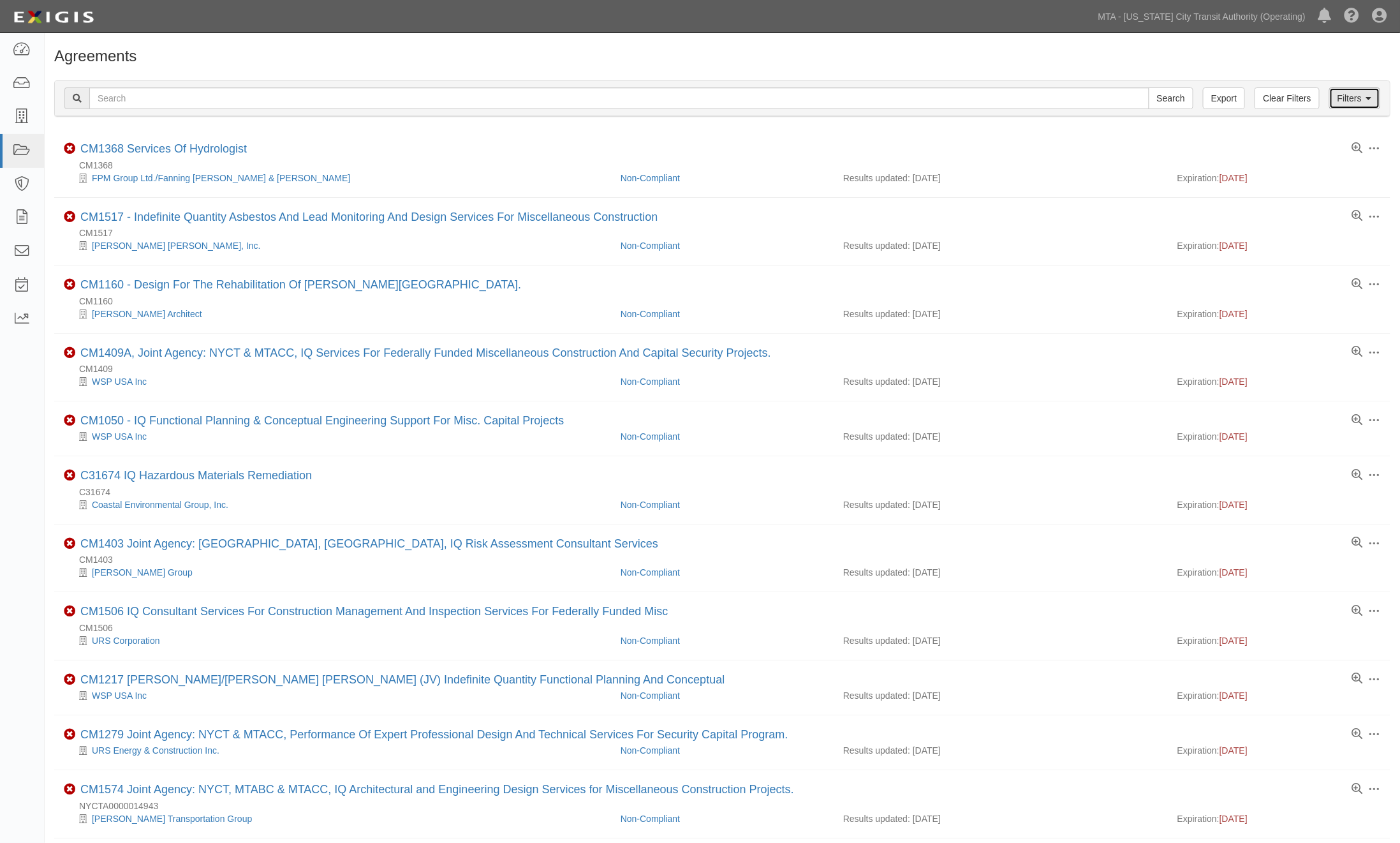
click at [1363, 103] on link "Filters" at bounding box center [1355, 98] width 51 height 22
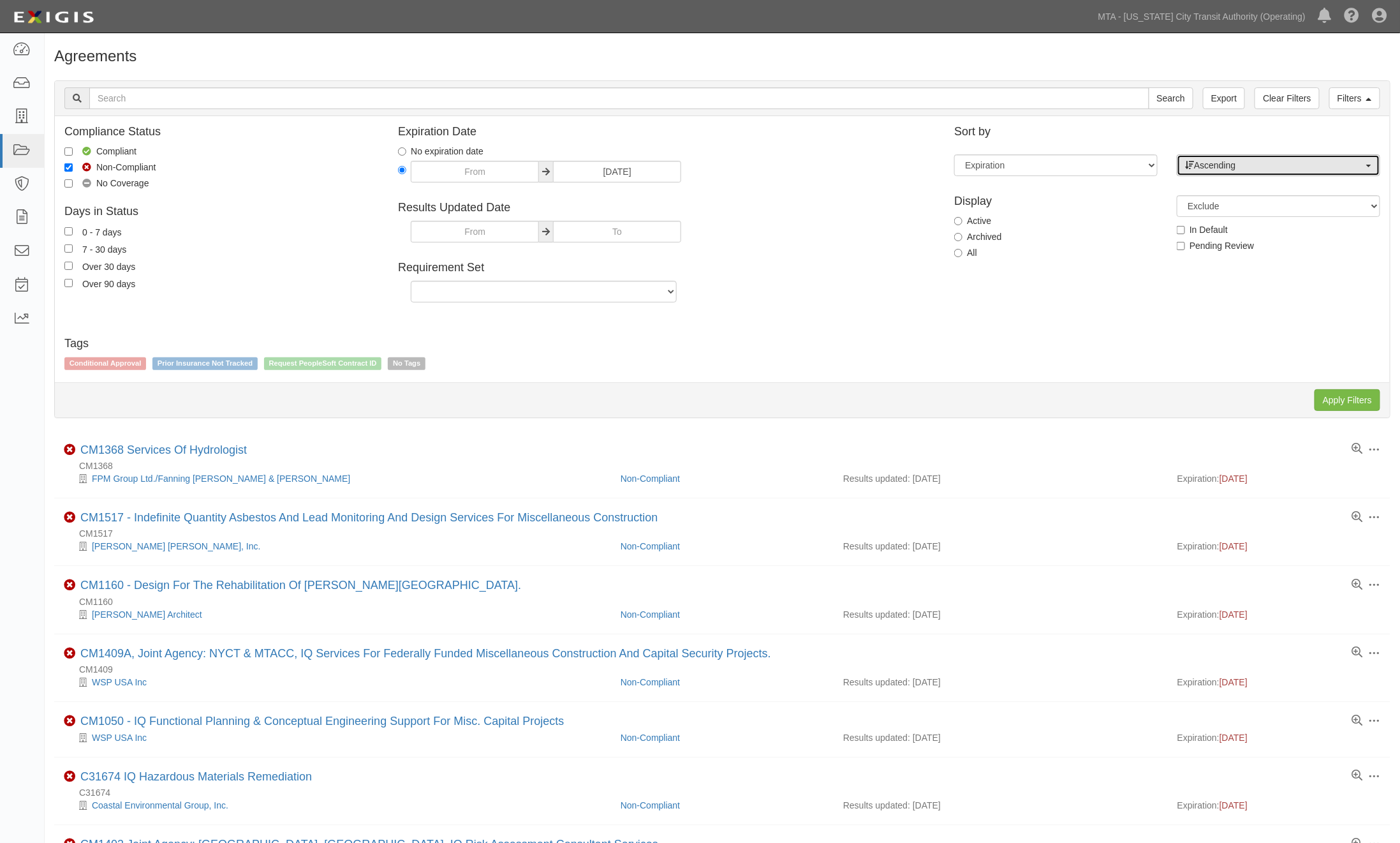
click at [1219, 167] on span "Ascending" at bounding box center [1274, 165] width 178 height 13
click at [1219, 200] on span "Descending" at bounding box center [1225, 206] width 47 height 13
select select "desc"
click at [1359, 403] on input "Apply Filters" at bounding box center [1348, 399] width 66 height 22
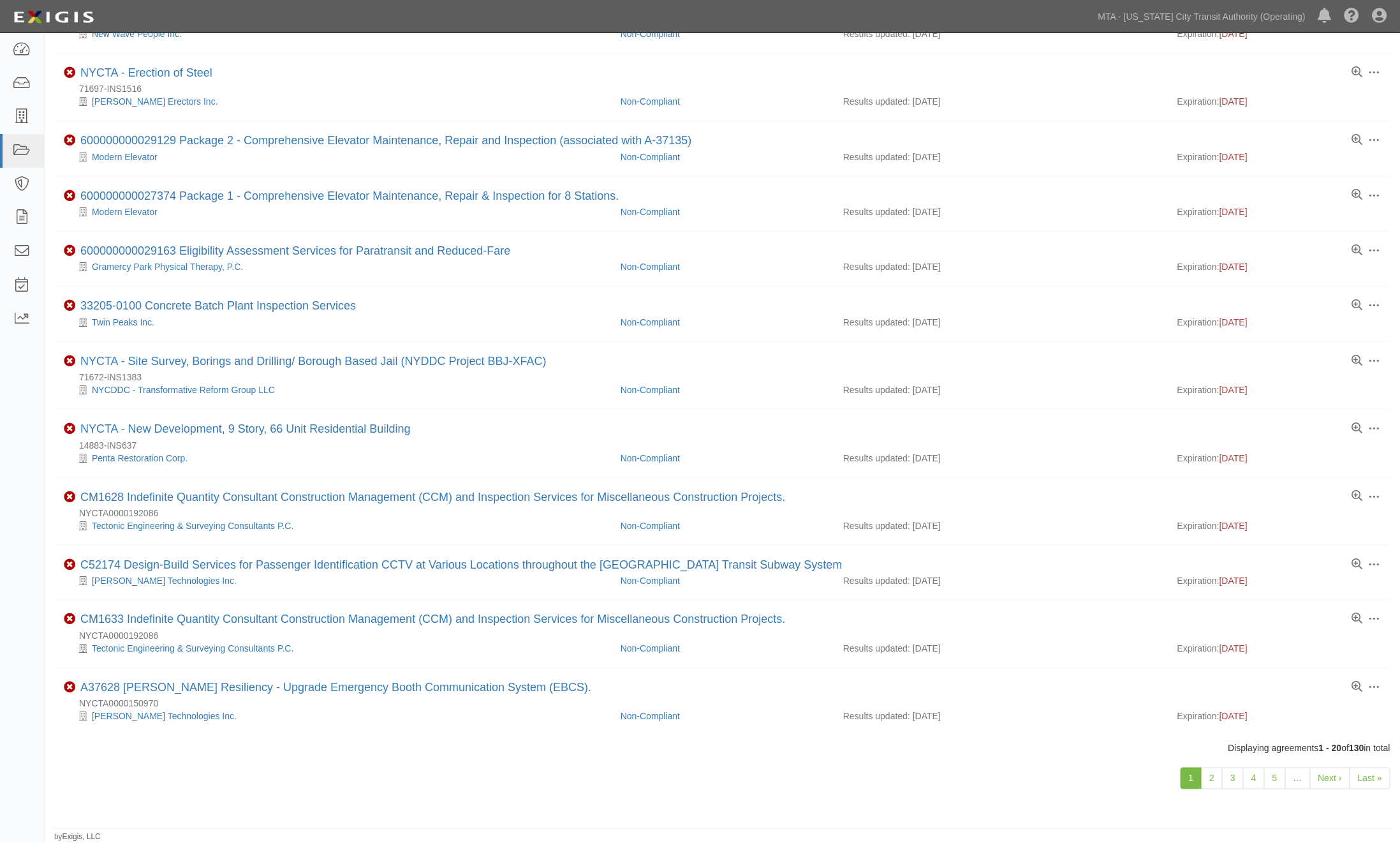
scroll to position [674, 0]
click at [1211, 778] on link "2" at bounding box center [1212, 778] width 22 height 22
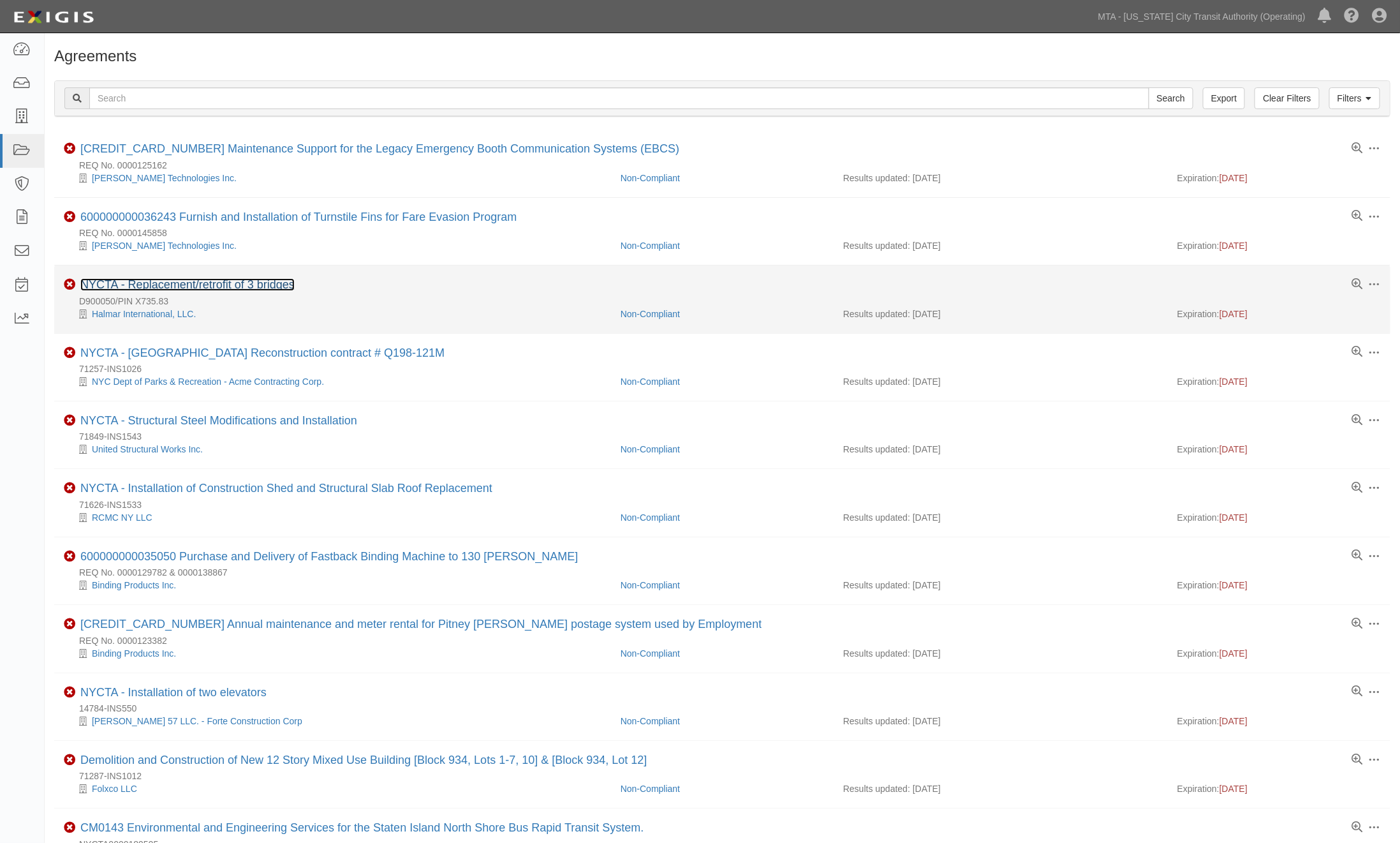
click at [248, 286] on link "NYCTA - Replacement/retrofit of 3 bridges" at bounding box center [187, 284] width 214 height 13
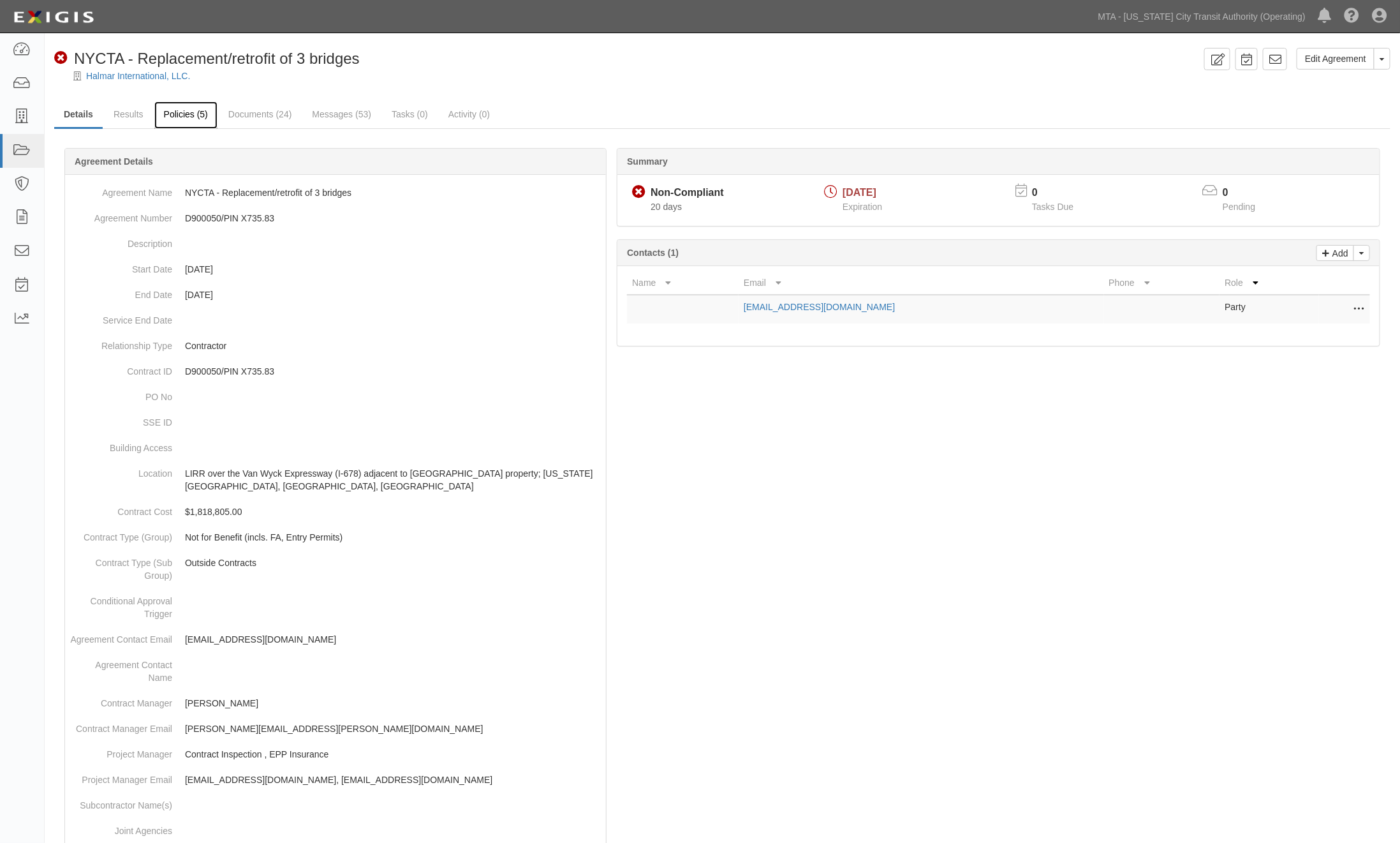
click at [181, 119] on link "Policies (5)" at bounding box center [185, 115] width 63 height 28
drag, startPoint x: 356, startPoint y: 196, endPoint x: 185, endPoint y: 195, distance: 171.0
click at [185, 195] on dd "NYCTA - Replacement/retrofit of 3 bridges" at bounding box center [335, 192] width 531 height 25
copy dd "NYCTA - Replacement/retrofit of 3 bridges"
click at [735, 551] on div at bounding box center [723, 698] width 1337 height 1063
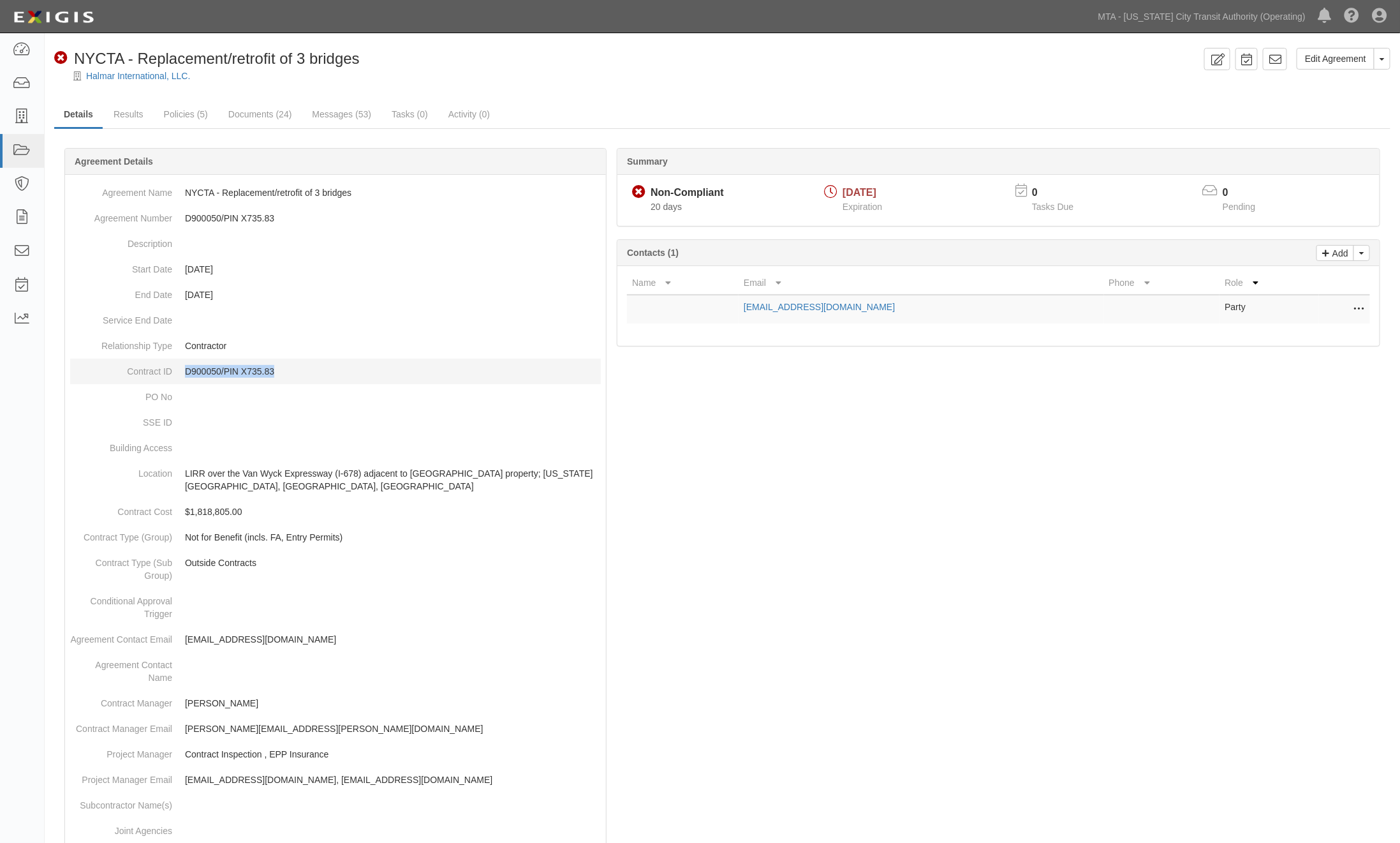
drag, startPoint x: 302, startPoint y: 368, endPoint x: 185, endPoint y: 373, distance: 117.1
click at [185, 373] on p "D900050/PIN X735.83" at bounding box center [393, 371] width 416 height 13
copy p "D900050/PIN X735.83"
click at [947, 635] on div at bounding box center [723, 698] width 1337 height 1063
click at [336, 118] on link "Messages (53)" at bounding box center [341, 115] width 79 height 28
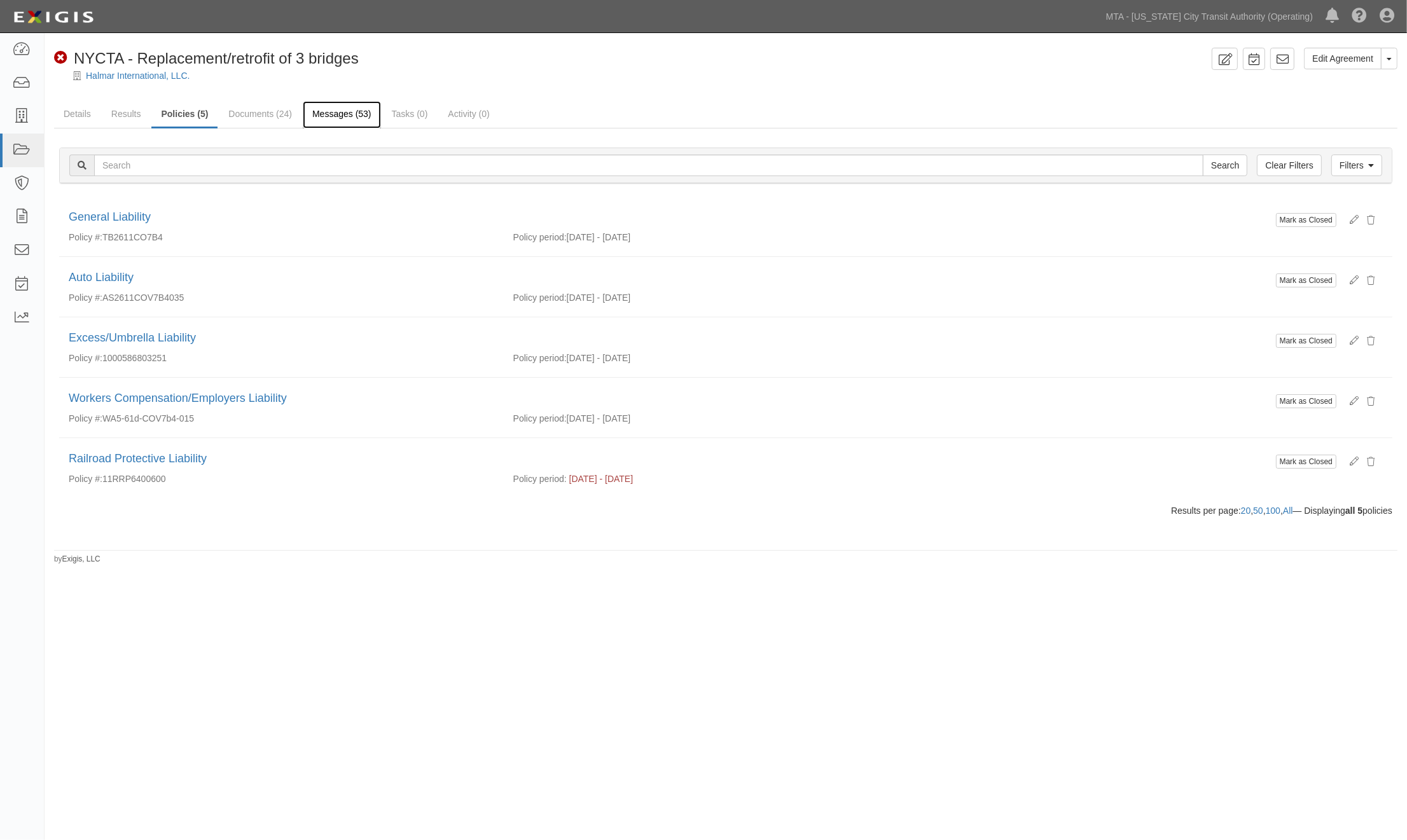
click at [320, 106] on link "Messages (53)" at bounding box center [342, 115] width 79 height 28
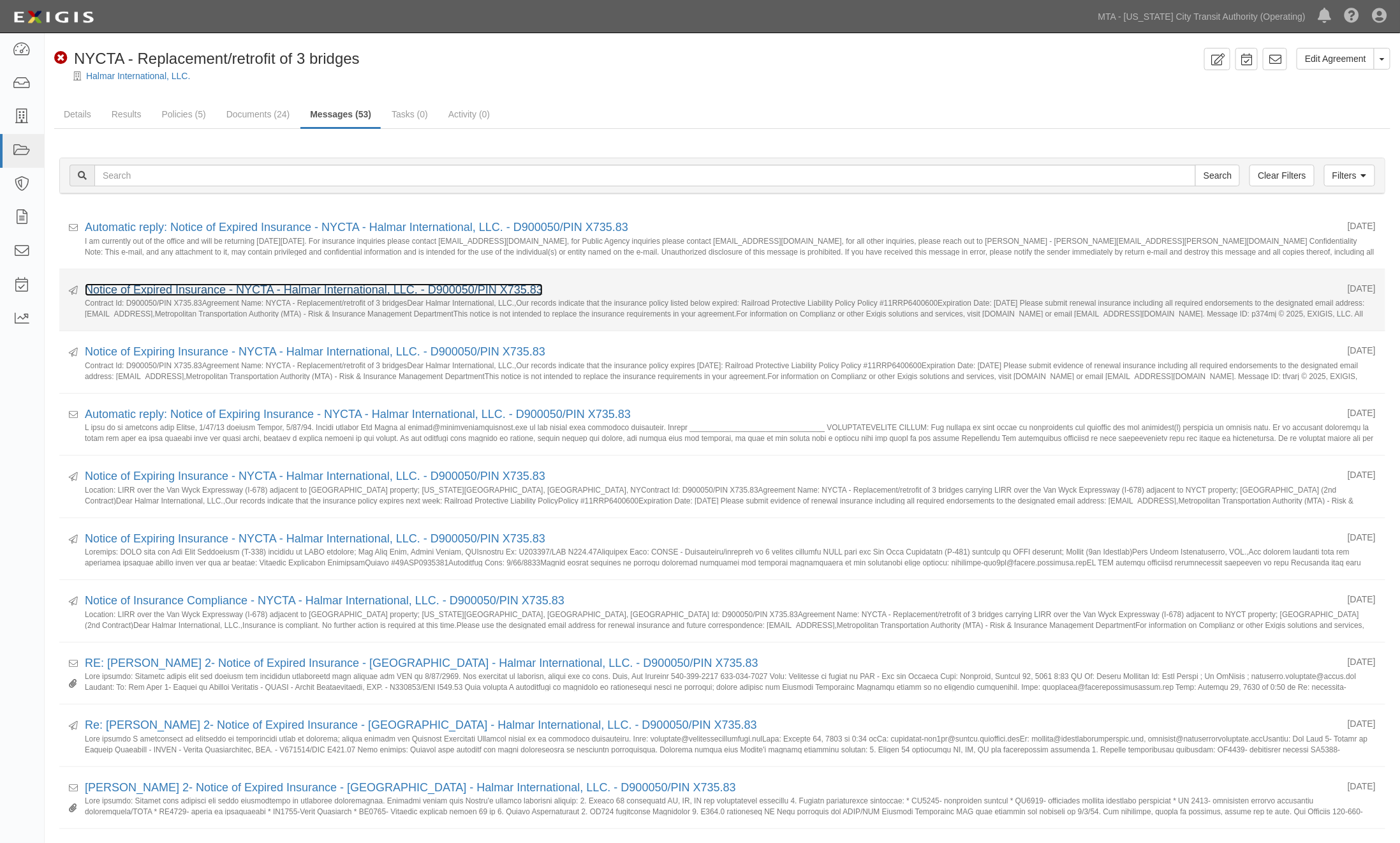
click at [354, 294] on link "Notice of Expired Insurance - NYCTA - Halmar International, LLC. - D900050/PIN …" at bounding box center [314, 289] width 458 height 13
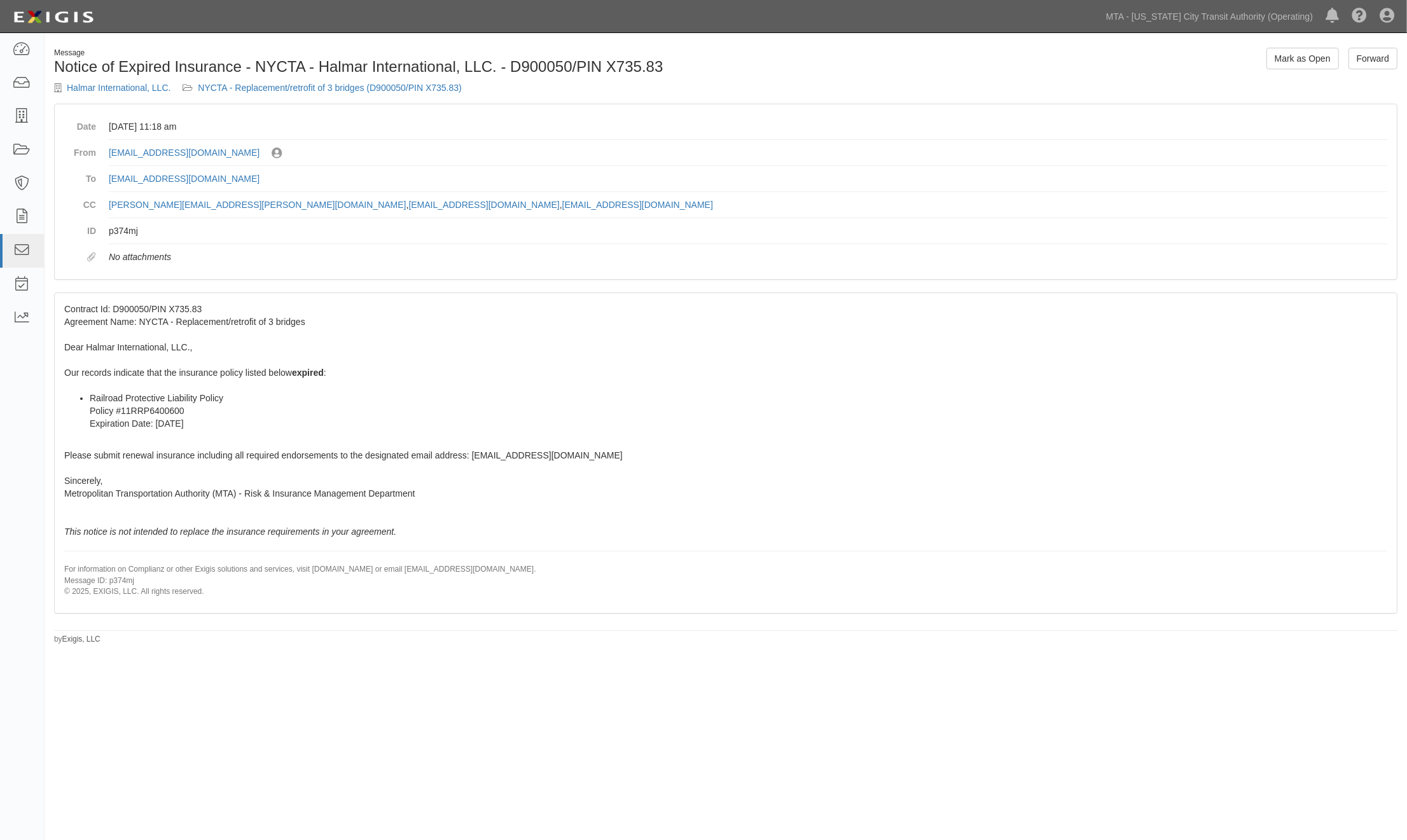
drag, startPoint x: 829, startPoint y: 529, endPoint x: 514, endPoint y: 513, distance: 315.4
click at [825, 532] on div "Contract Id: D900050/PIN X735.83 Agreement Name: NYCTA - Replacement/retrofit o…" at bounding box center [726, 452] width 1342 height 319
click at [1374, 55] on link "Forward" at bounding box center [1372, 58] width 49 height 22
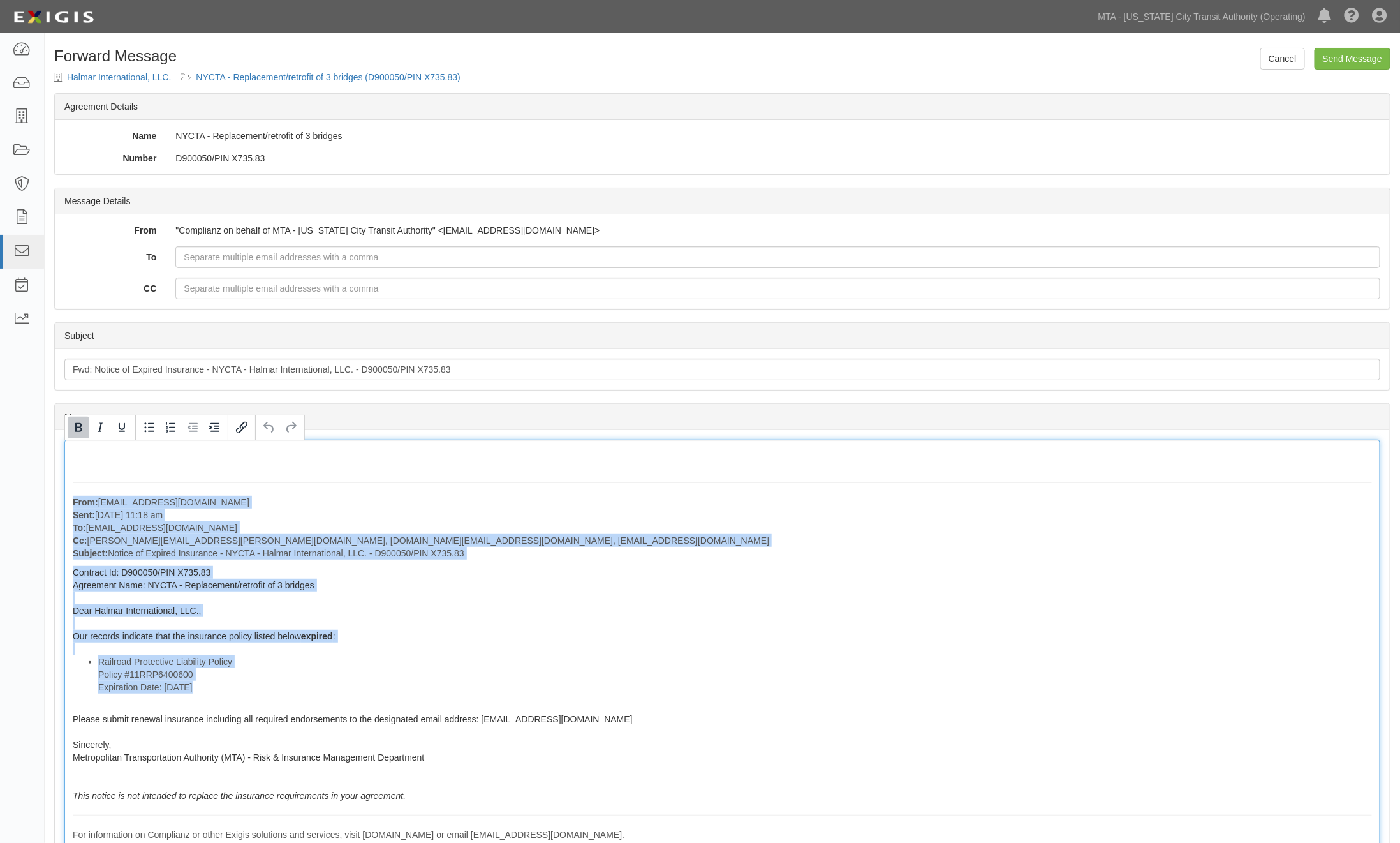
drag, startPoint x: 67, startPoint y: 498, endPoint x: 425, endPoint y: 815, distance: 478.2
click at [425, 815] on div "From: [EMAIL_ADDRESS][DOMAIN_NAME] Sent: [DATE] 11:18 am To: [EMAIL_ADDRESS][DO…" at bounding box center [722, 658] width 1316 height 438
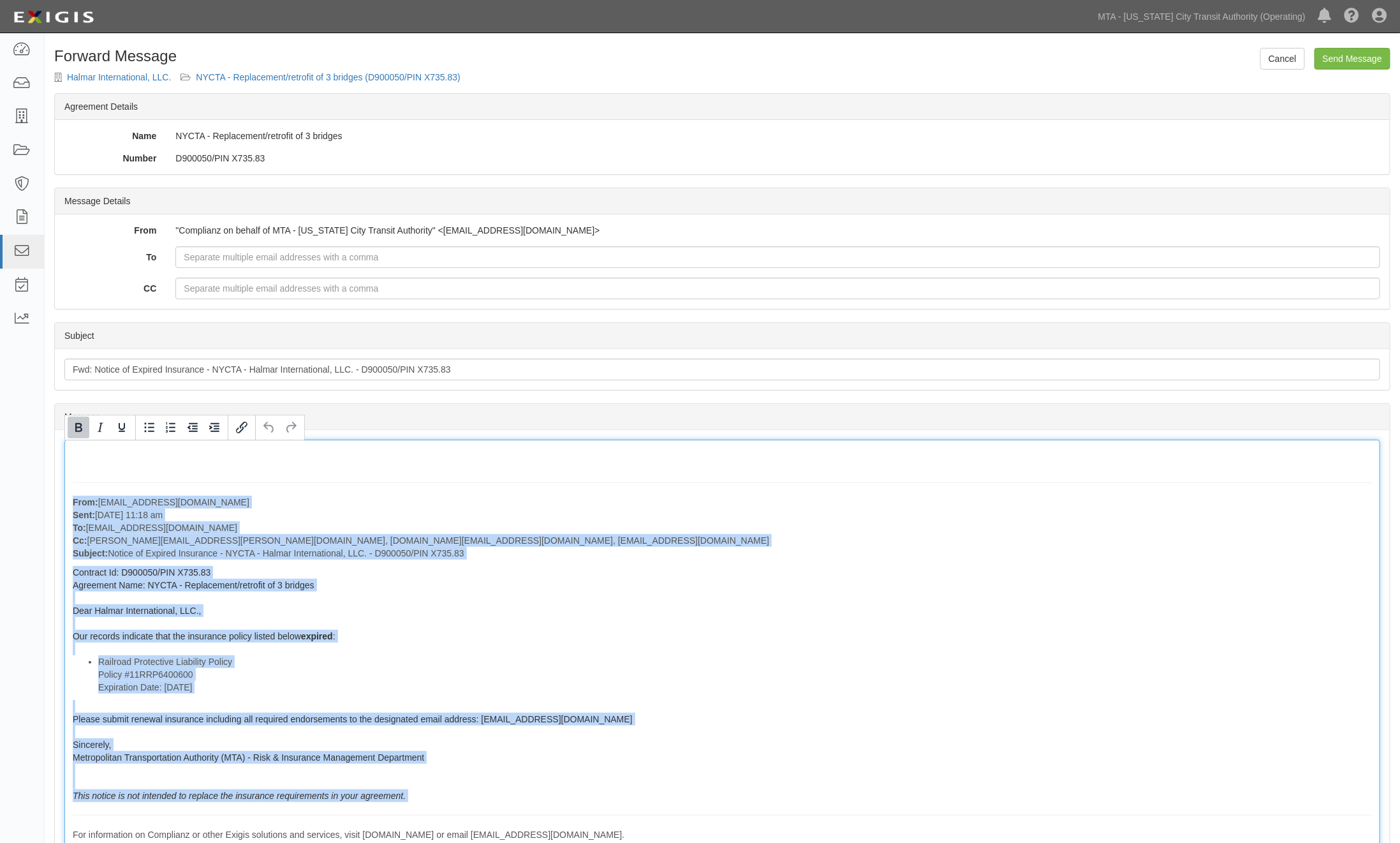
copy div "From: [EMAIL_ADDRESS][DOMAIN_NAME] Sent: [DATE] 11:18 am To: [EMAIL_ADDRESS][DO…"
click at [679, 604] on div "From: [EMAIL_ADDRESS][DOMAIN_NAME] Sent: [DATE] 11:18 am To: [EMAIL_ADDRESS][DO…" at bounding box center [722, 658] width 1316 height 438
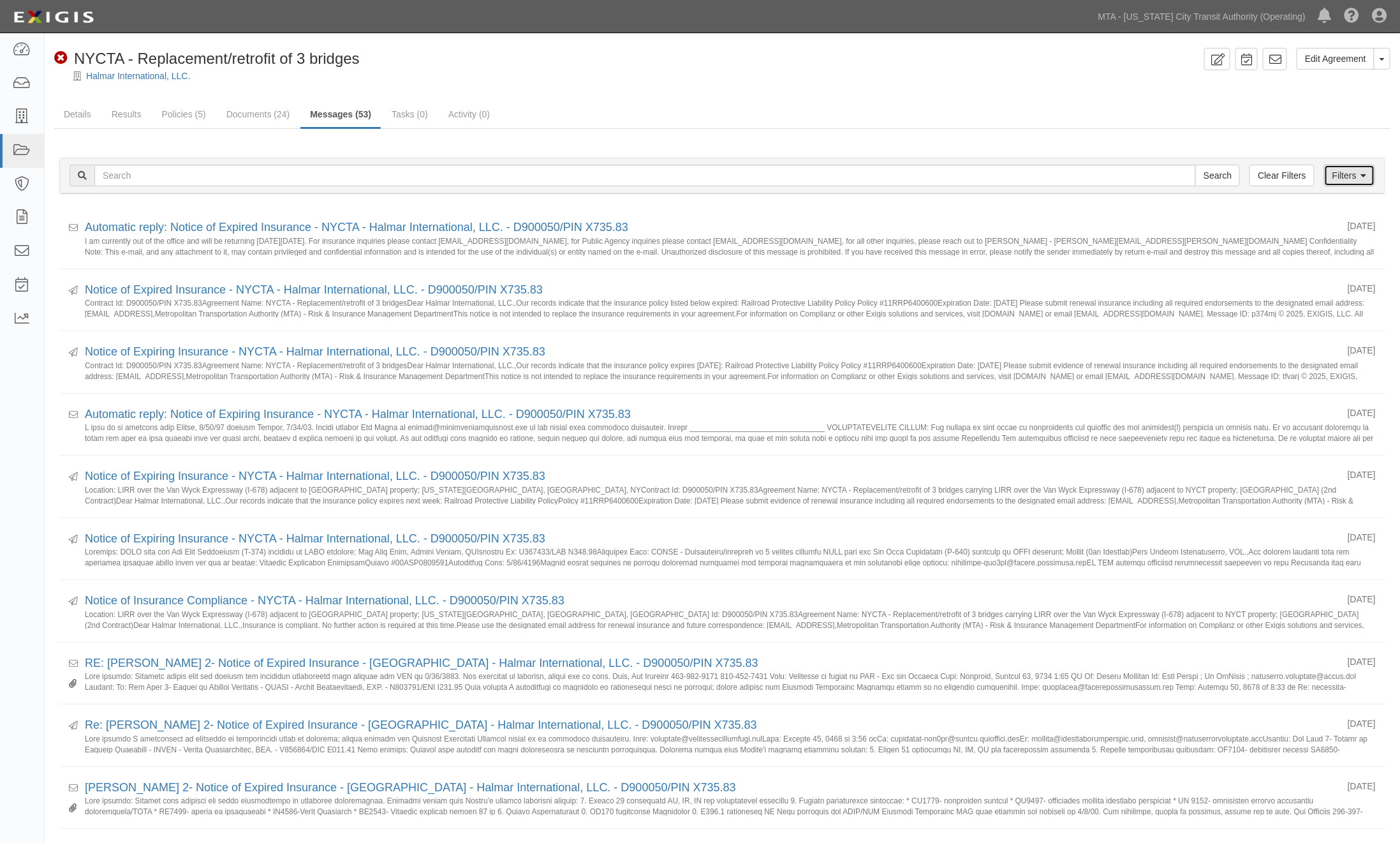
click at [1341, 172] on link "Filters" at bounding box center [1350, 175] width 51 height 22
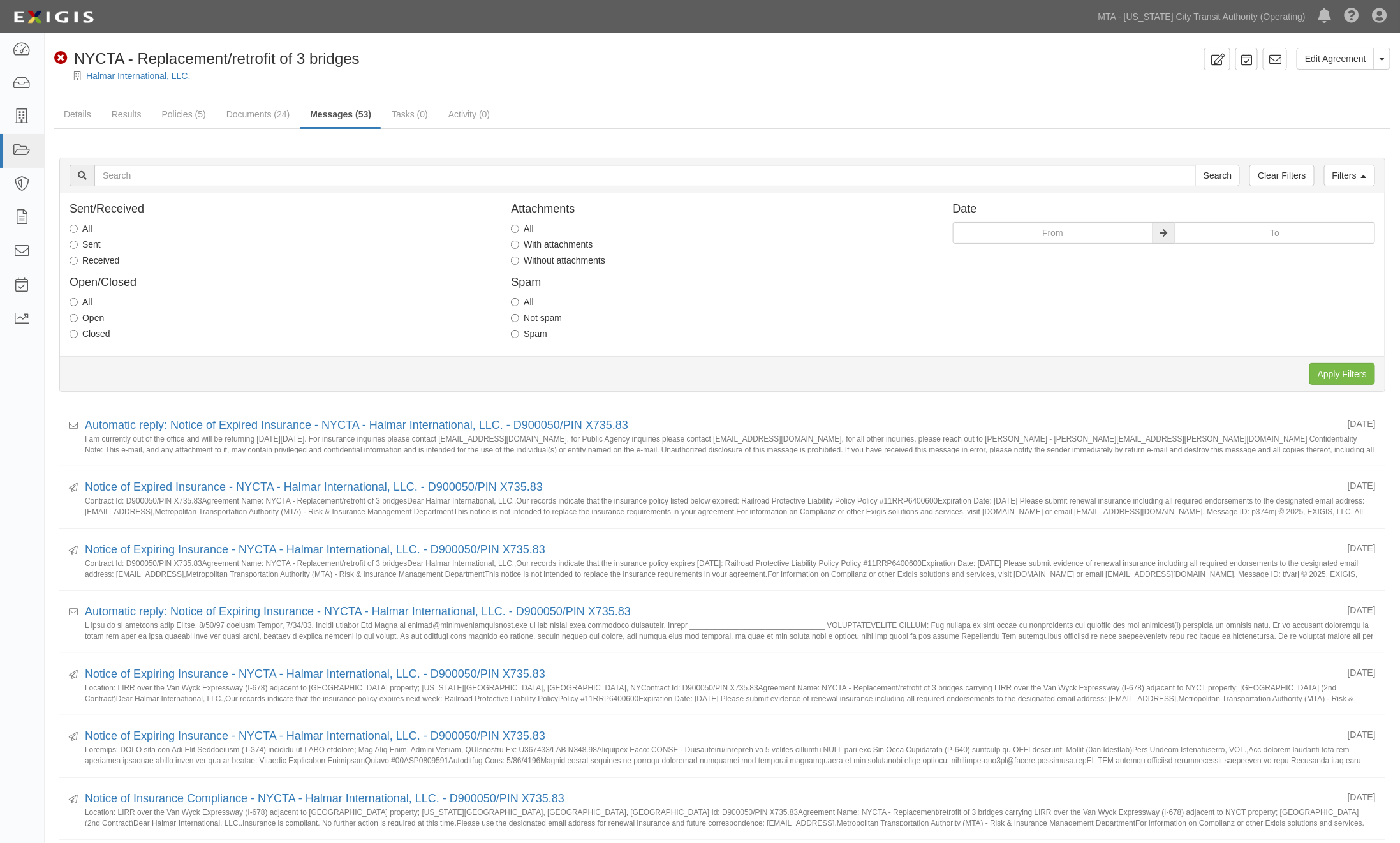
click at [88, 247] on label "Sent" at bounding box center [85, 244] width 31 height 13
click at [78, 247] on input "Sent" at bounding box center [74, 245] width 9 height 9
radio input "true"
click at [1351, 366] on input "Apply Filters" at bounding box center [1343, 373] width 66 height 22
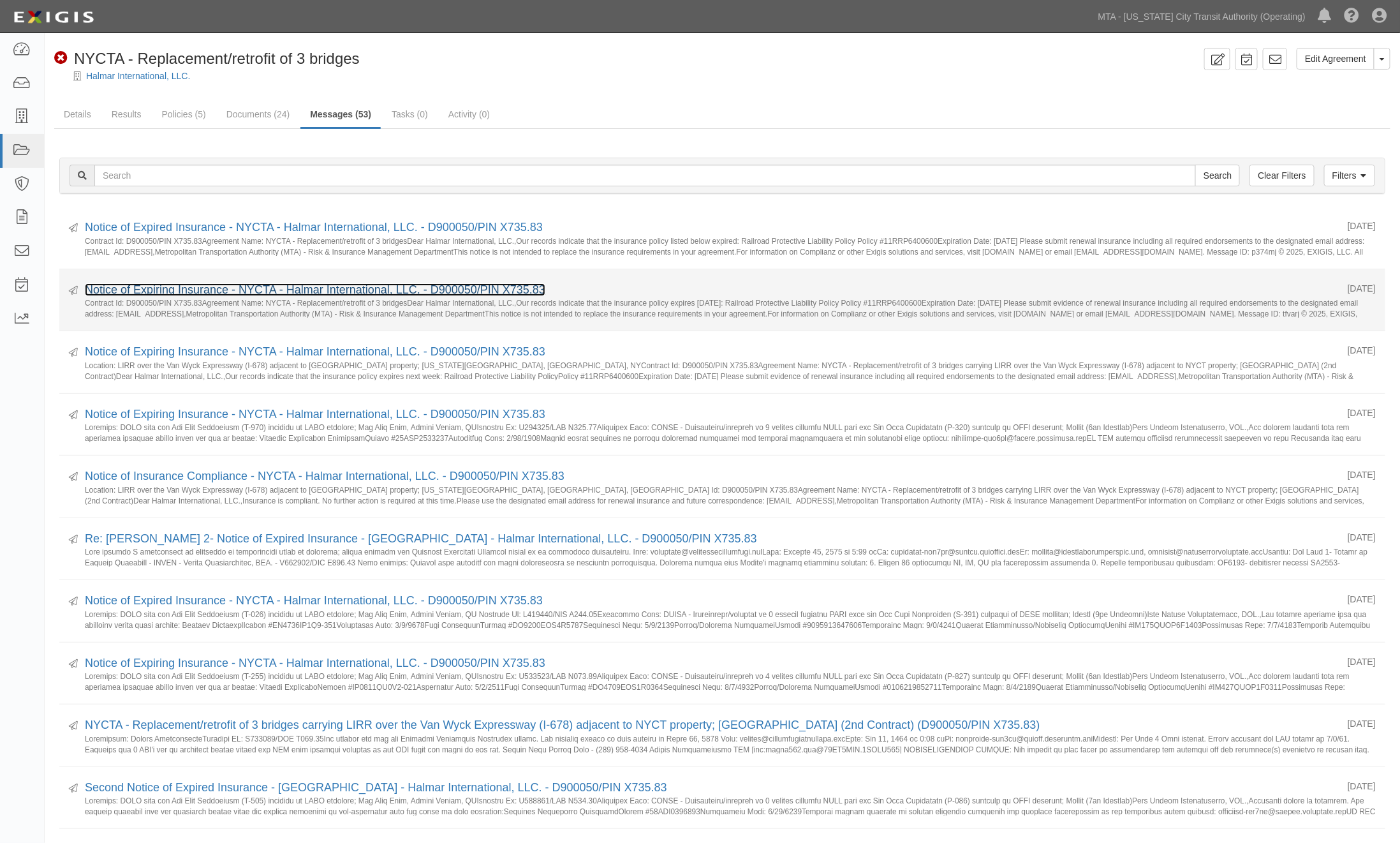
click at [246, 289] on link "Notice of Expiring Insurance - NYCTA - Halmar International, LLC. - D900050/PIN…" at bounding box center [315, 289] width 461 height 13
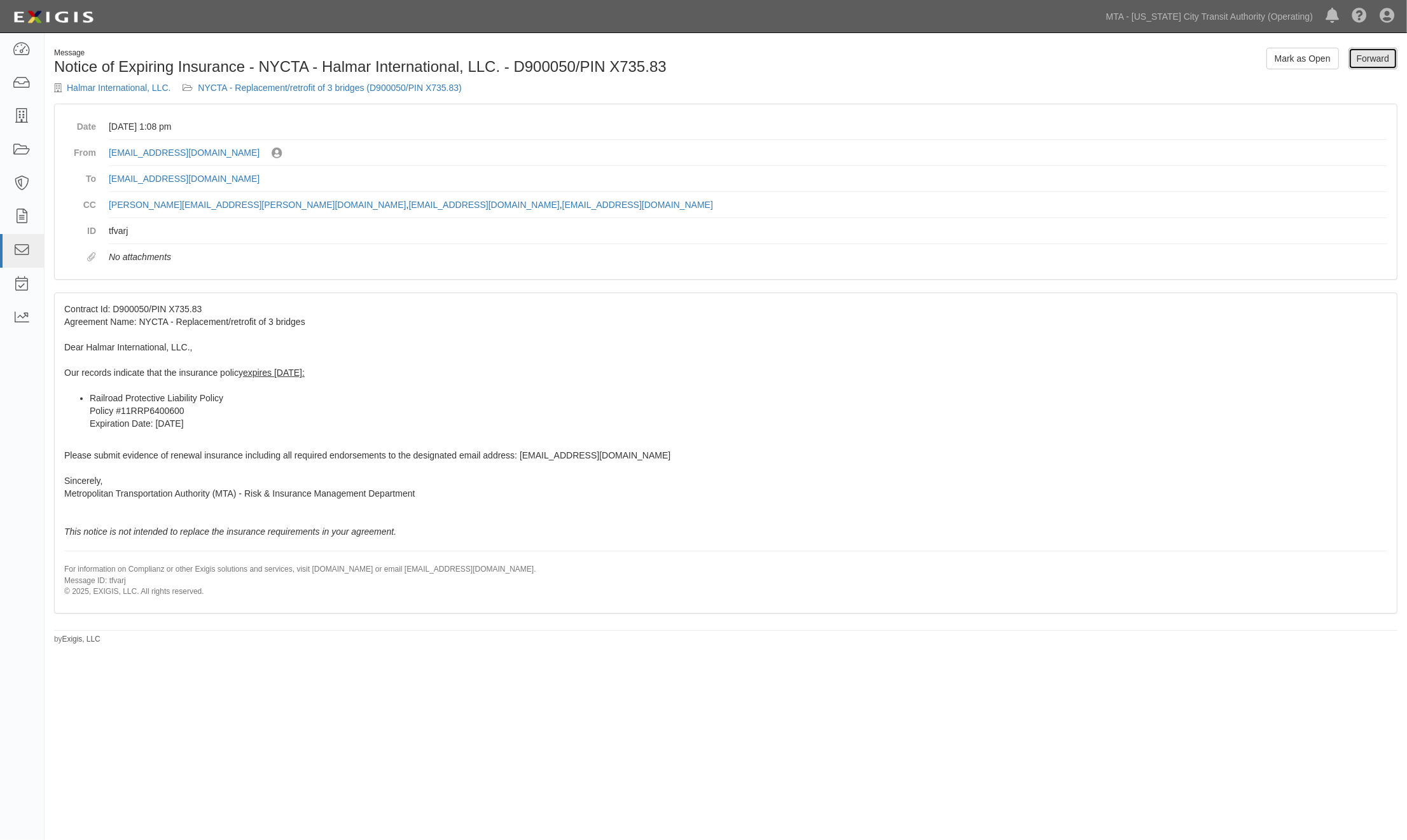
click at [1379, 59] on link "Forward" at bounding box center [1372, 58] width 49 height 22
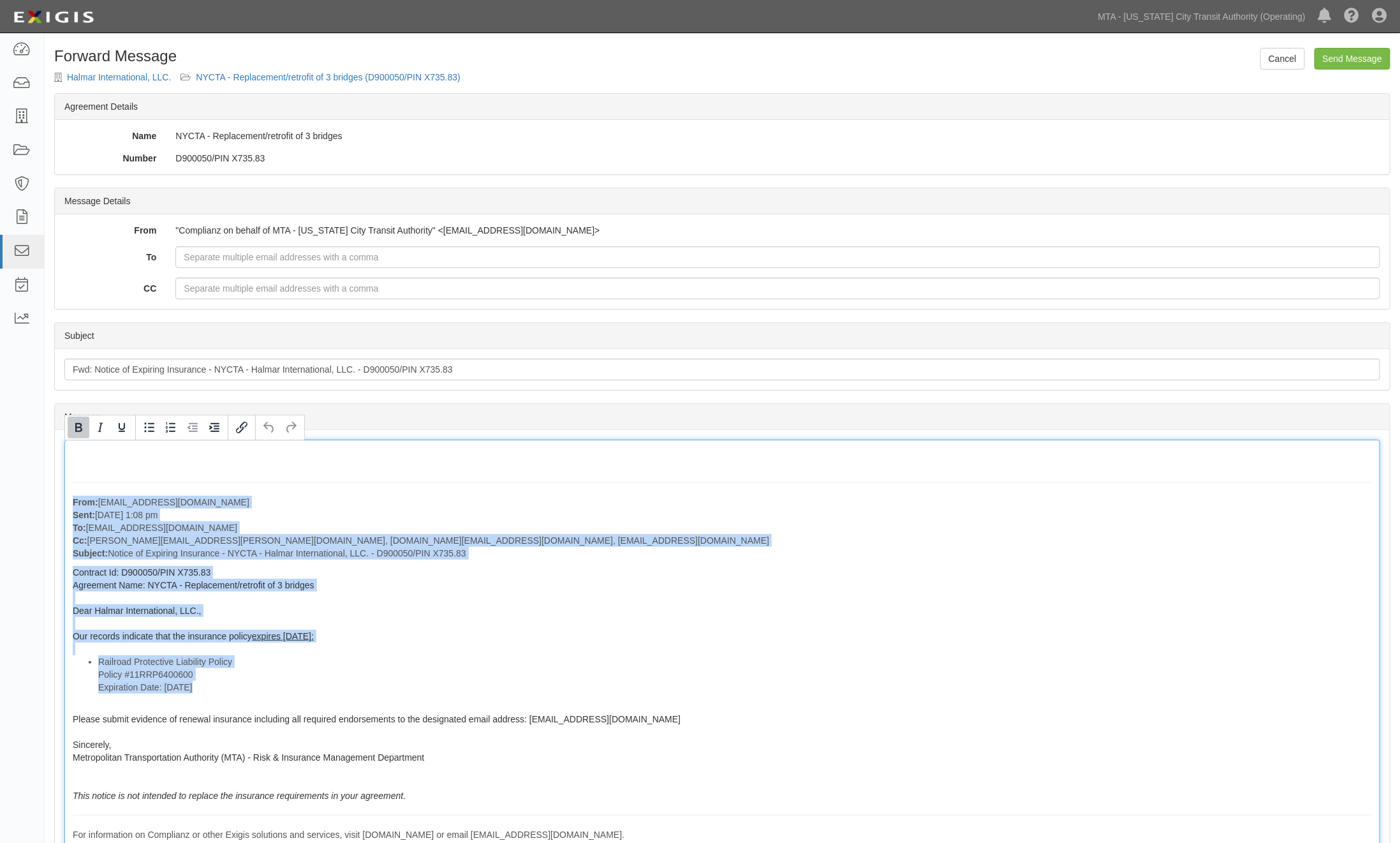
drag, startPoint x: 70, startPoint y: 488, endPoint x: 282, endPoint y: 719, distance: 313.5
click at [373, 802] on div "From: agreement-nae3py@mtato.complianz.com Sent: July 28, 2025 at 1:08 pm To: j…" at bounding box center [722, 658] width 1316 height 438
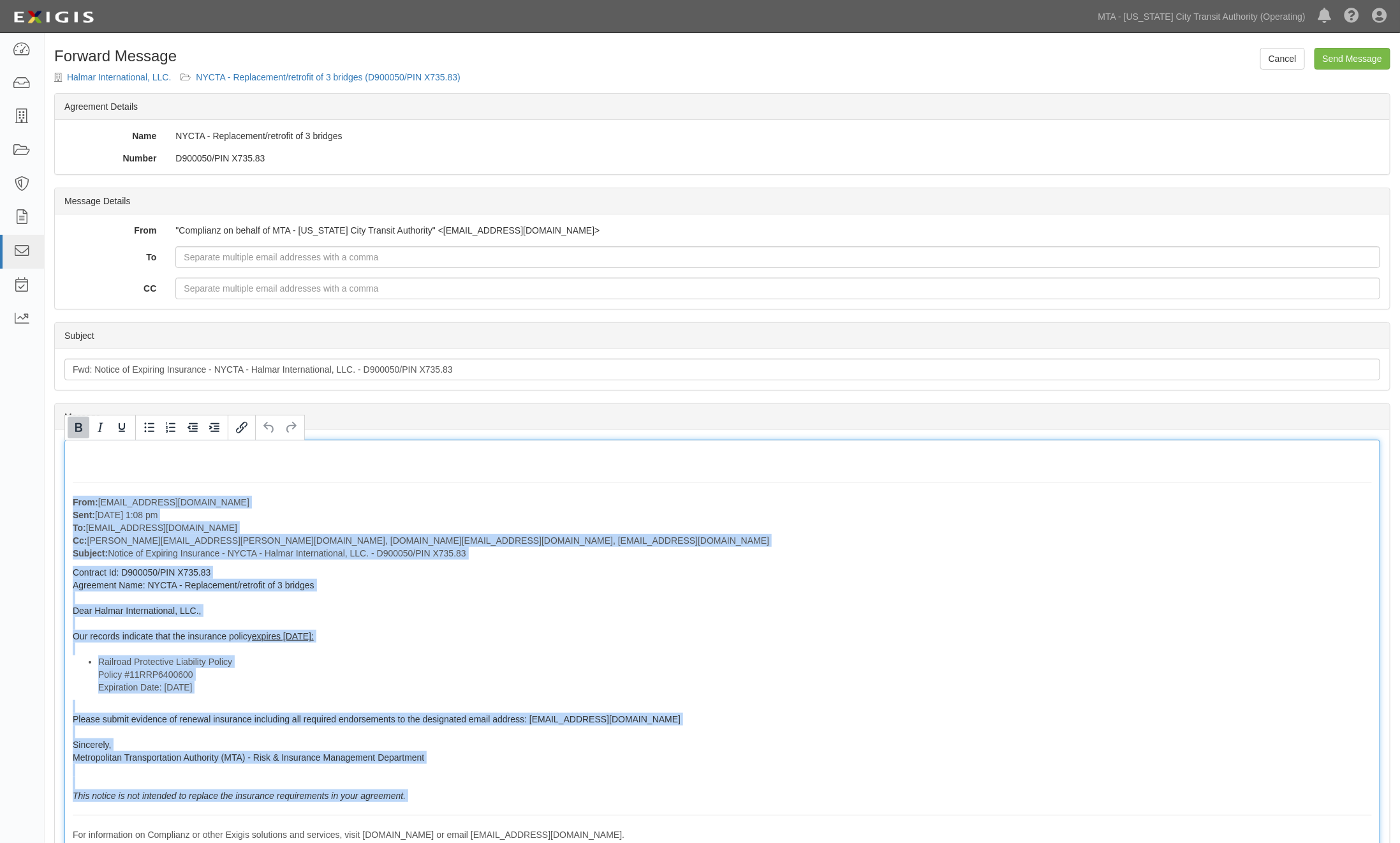
copy div "From: agreement-nae3py@mtato.complianz.com Sent: July 28, 2025 at 1:08 pm To: j…"
click at [587, 678] on li "Railroad Protective Liability Policy Policy #11RRP6400600 Expiration Date: 7/31…" at bounding box center [735, 674] width 1274 height 38
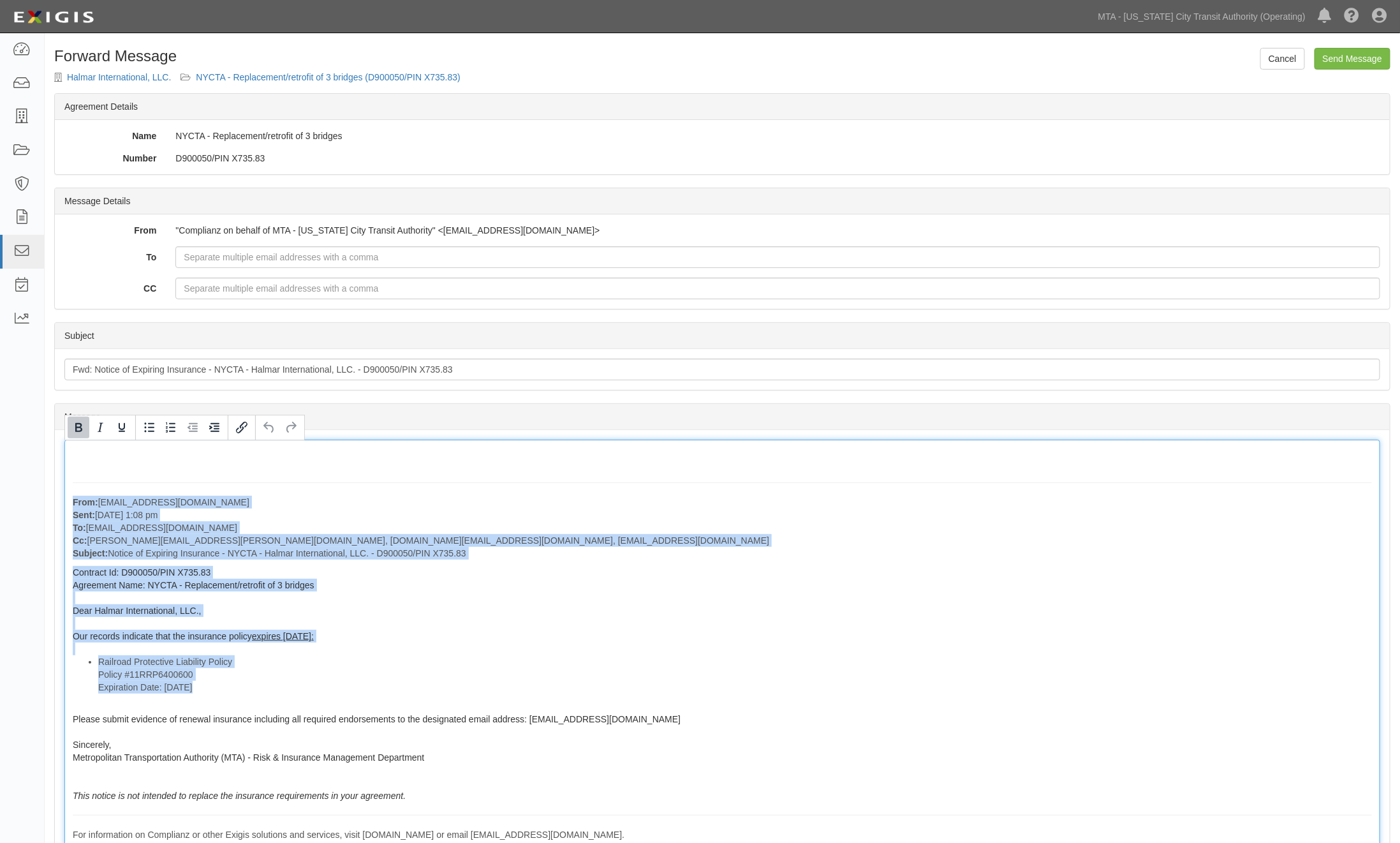
drag, startPoint x: 144, startPoint y: 497, endPoint x: 432, endPoint y: 804, distance: 420.9
click at [432, 804] on div "From: agreement-nae3py@mtato.complianz.com Sent: July 28, 2025 at 1:08 pm To: j…" at bounding box center [722, 658] width 1316 height 438
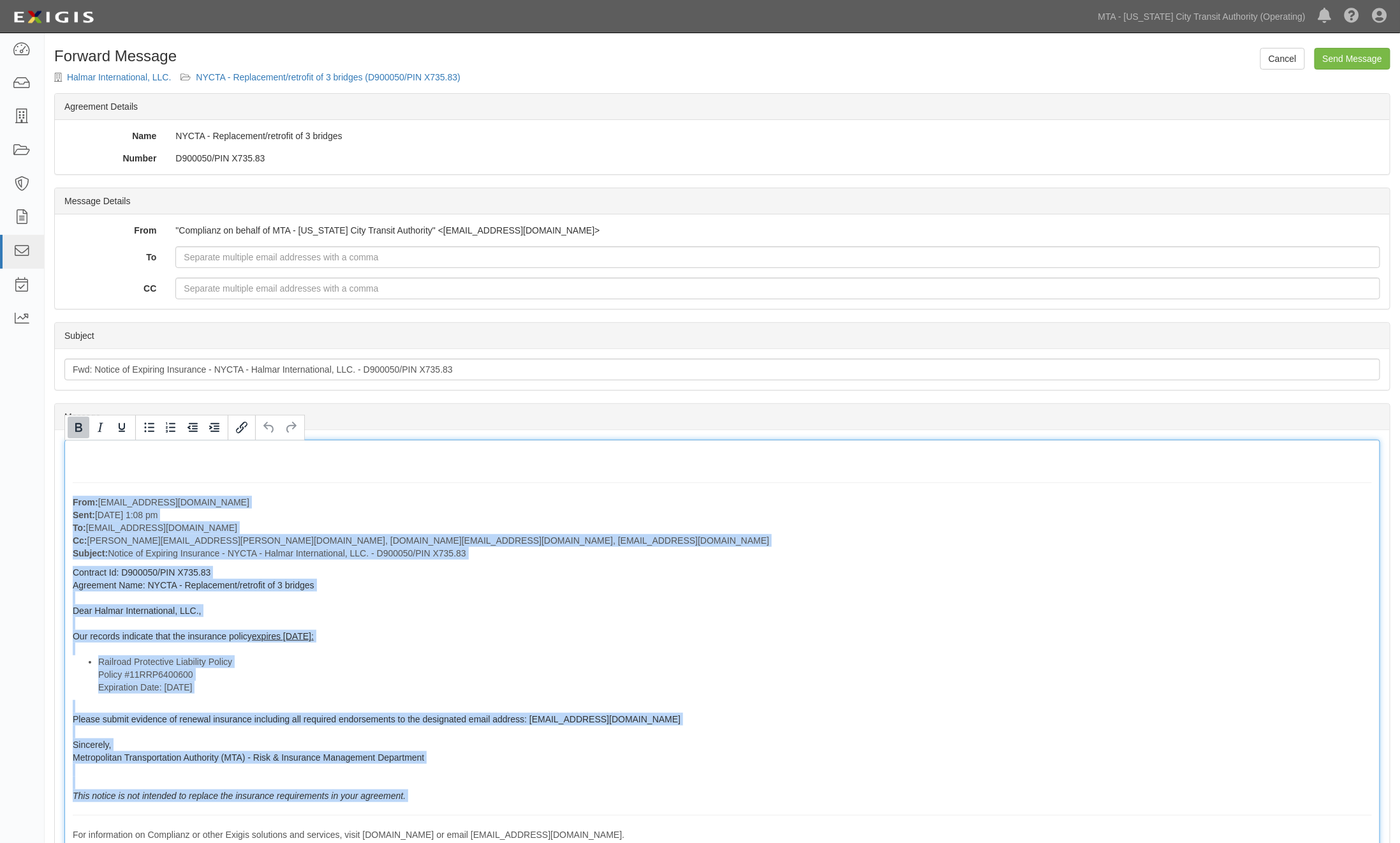
copy div "From: agreement-nae3py@mtato.complianz.com Sent: July 28, 2025 at 1:08 pm To: j…"
click at [946, 586] on div "From: agreement-nae3py@mtato.complianz.com Sent: July 28, 2025 at 1:08 pm To: j…" at bounding box center [722, 658] width 1316 height 438
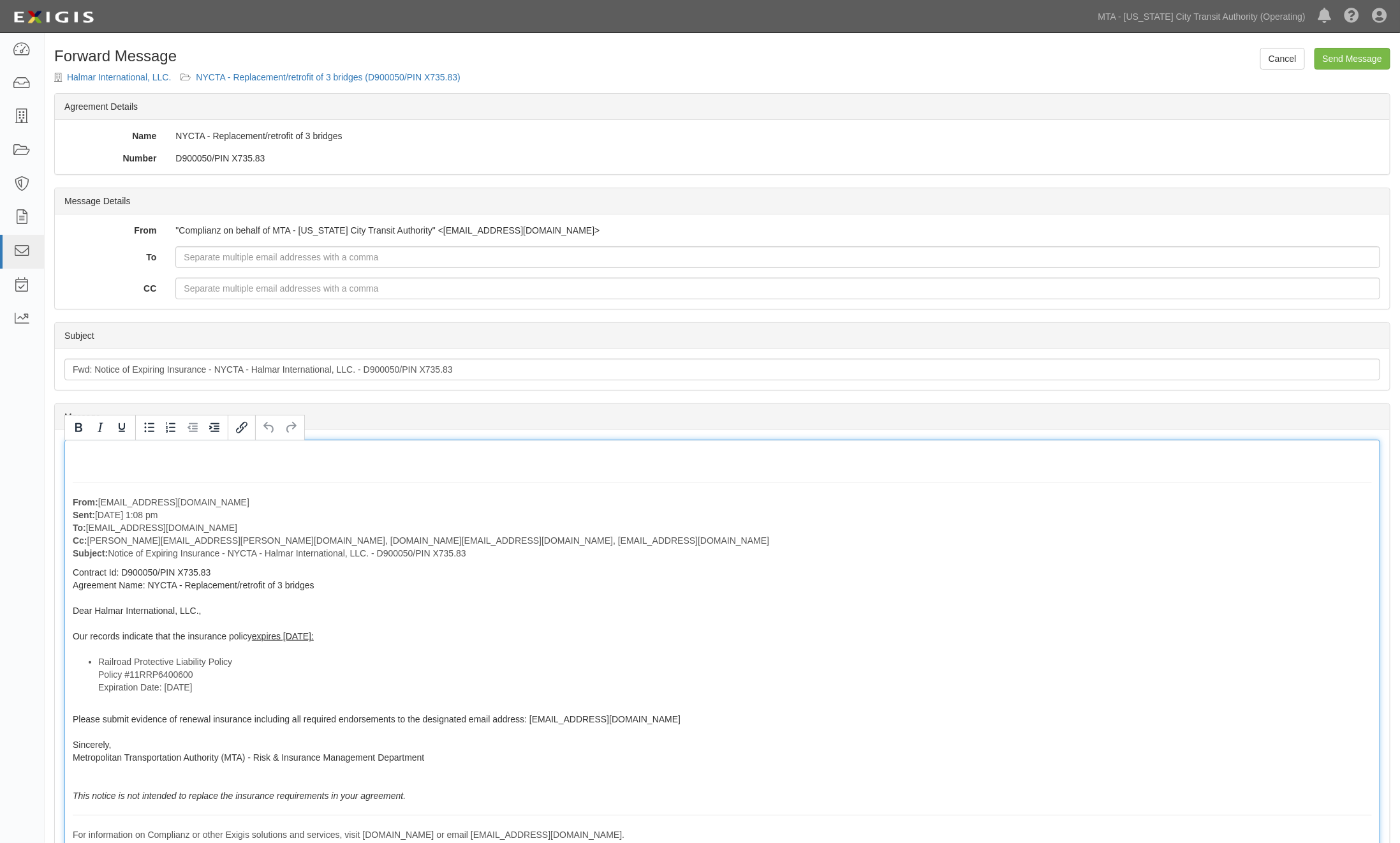
drag, startPoint x: 237, startPoint y: 526, endPoint x: 86, endPoint y: 532, distance: 151.1
click at [86, 532] on p "From: agreement-nae3py@mtato.complianz.com Sent: July 28, 2025 at 1:08 pm To: j…" at bounding box center [723, 528] width 1300 height 64
copy p "[EMAIL_ADDRESS][DOMAIN_NAME]"
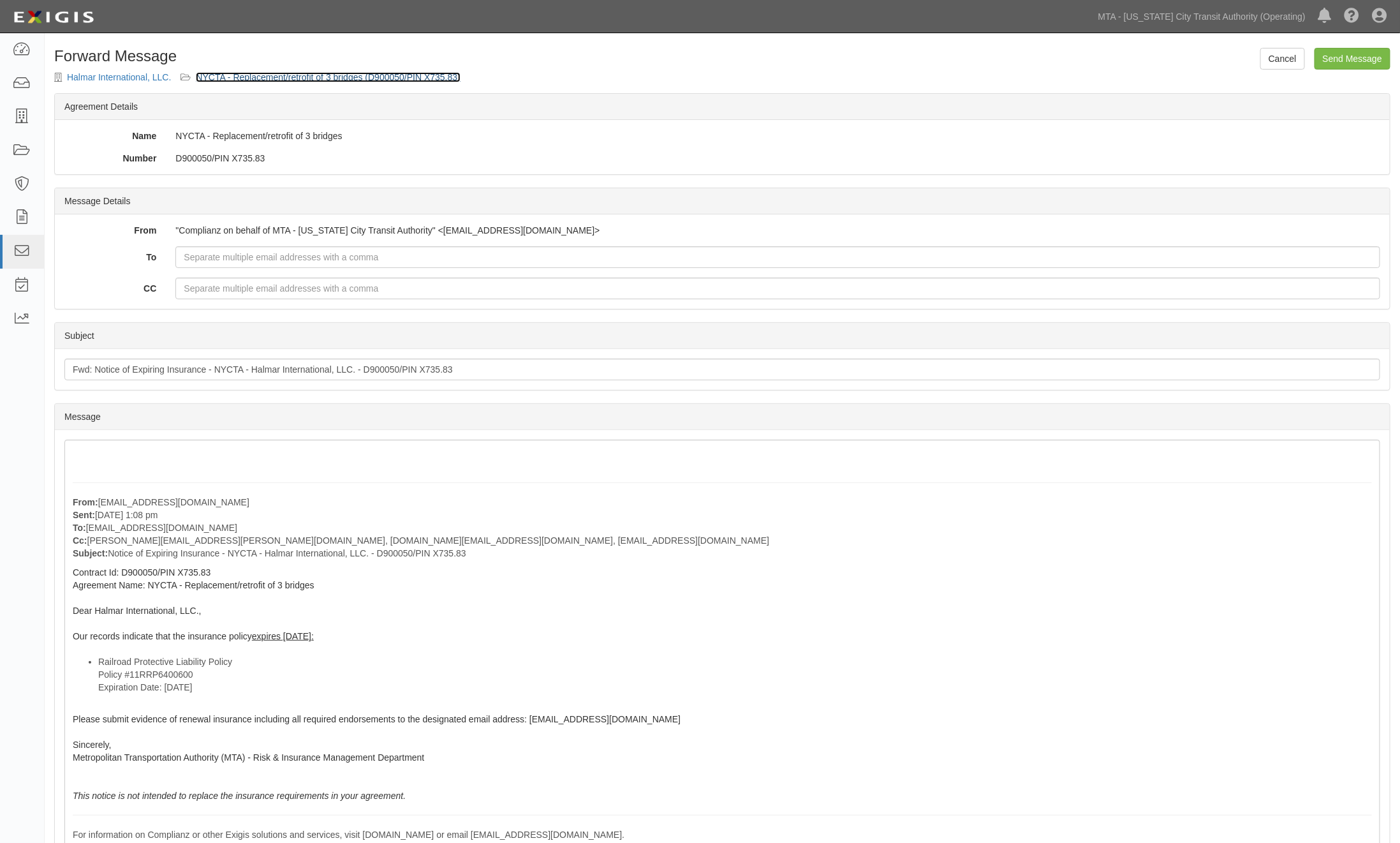
click at [349, 76] on link "NYCTA - Replacement/retrofit of 3 bridges (D900050/PIN X735.83)" at bounding box center [328, 77] width 265 height 10
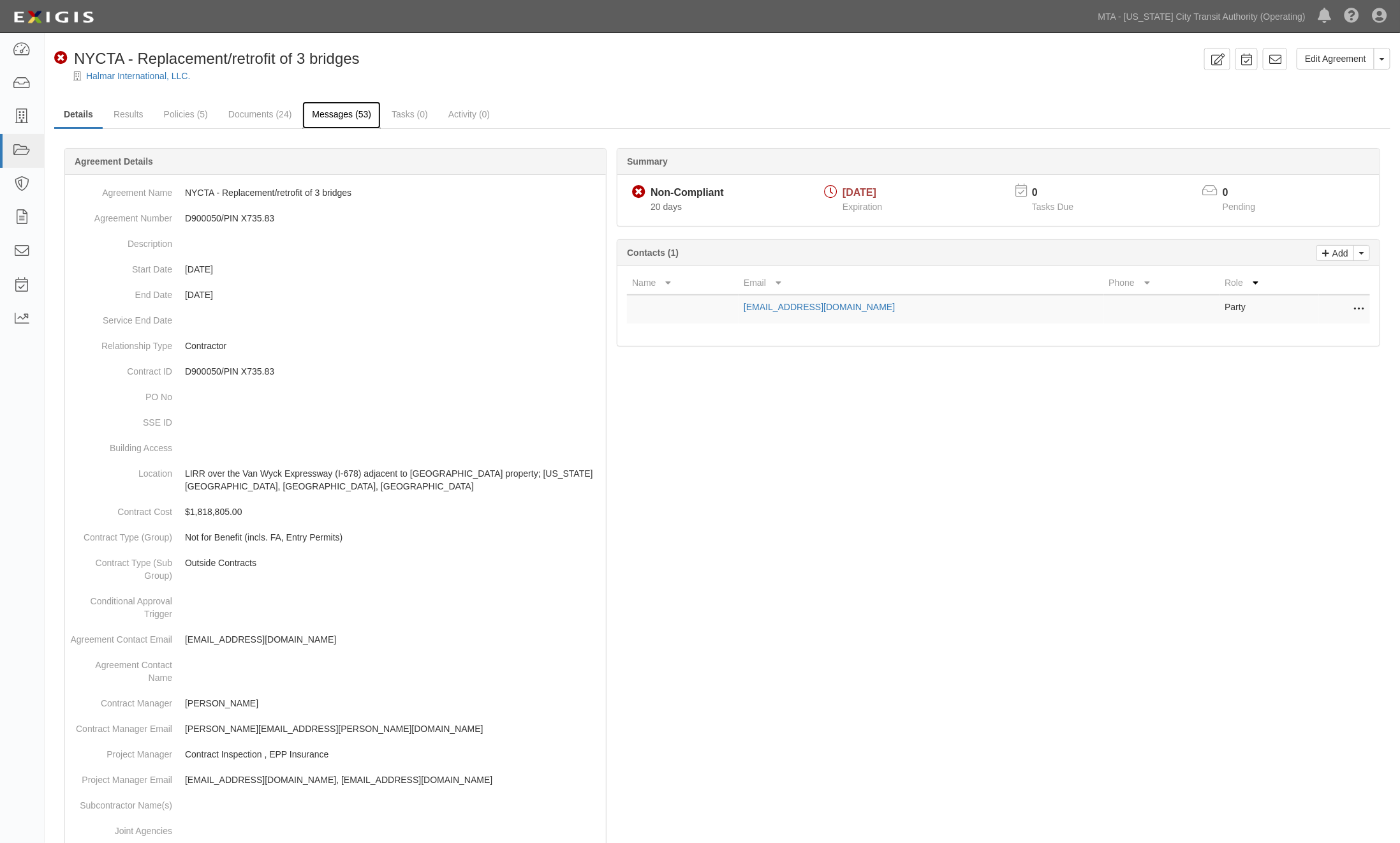
click at [328, 110] on link "Messages (53)" at bounding box center [341, 115] width 79 height 28
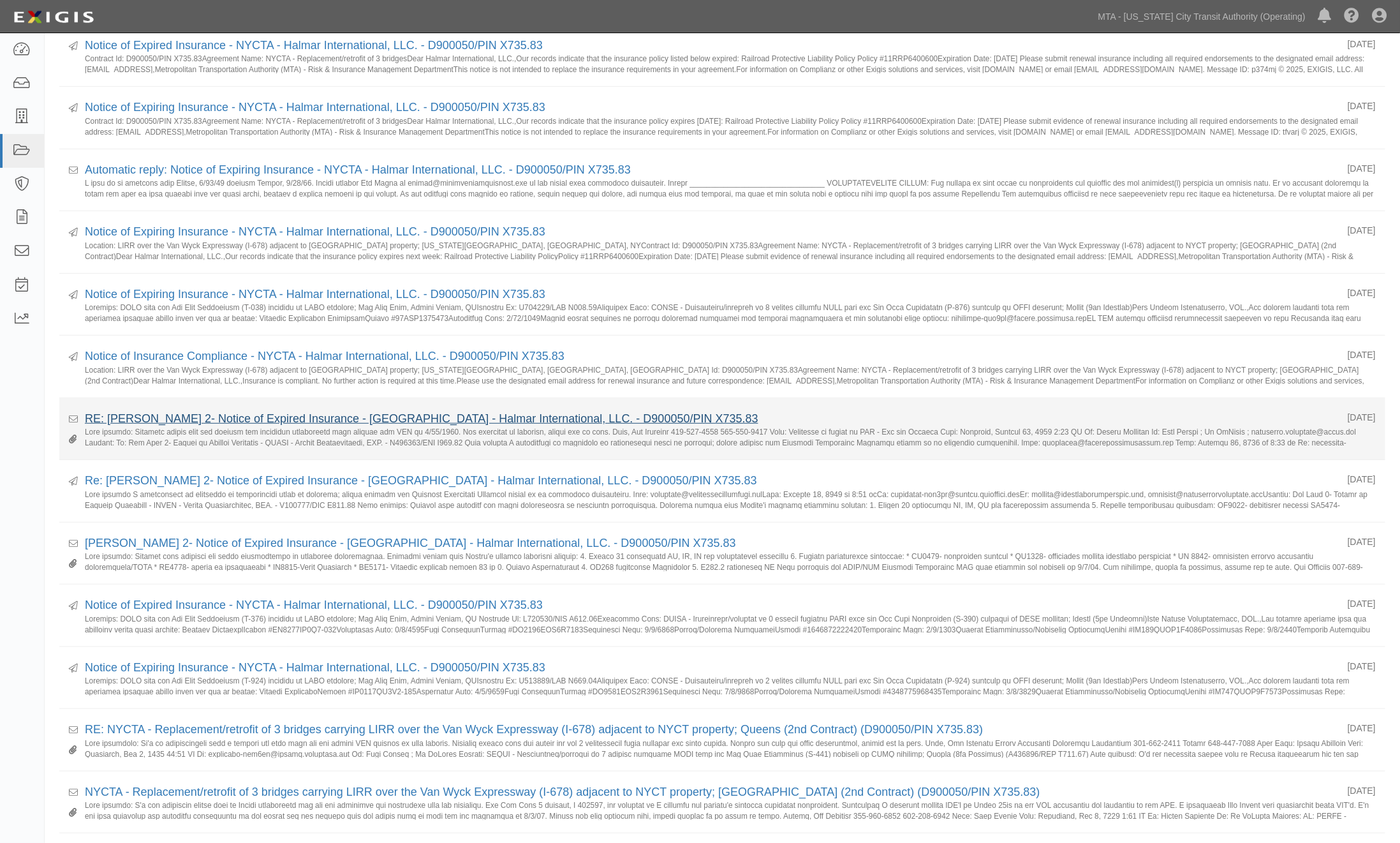
scroll to position [283, 0]
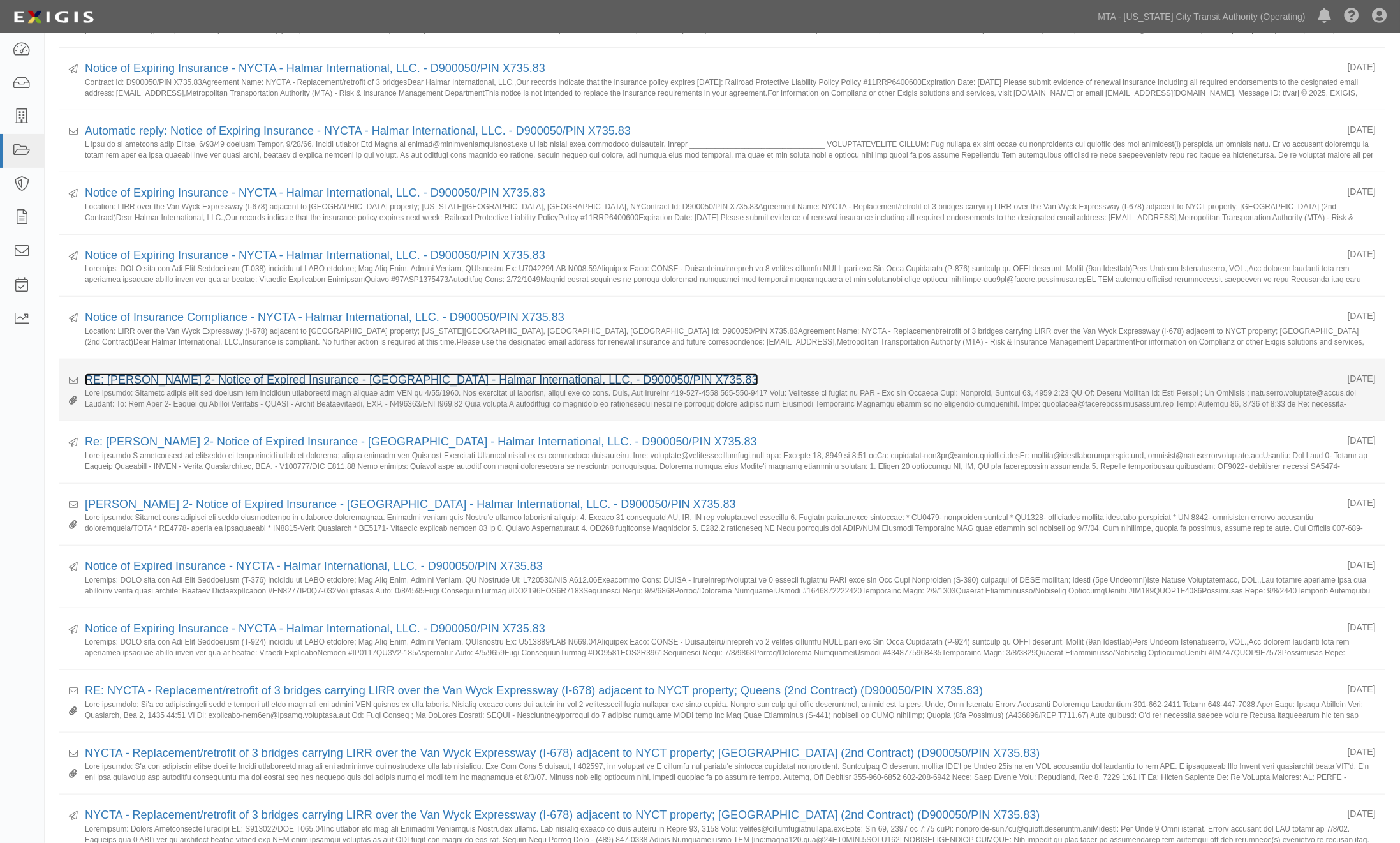
click at [173, 379] on link "RE: [PERSON_NAME] 2- Notice of Expired Insurance - [GEOGRAPHIC_DATA] - Halmar I…" at bounding box center [422, 379] width 674 height 13
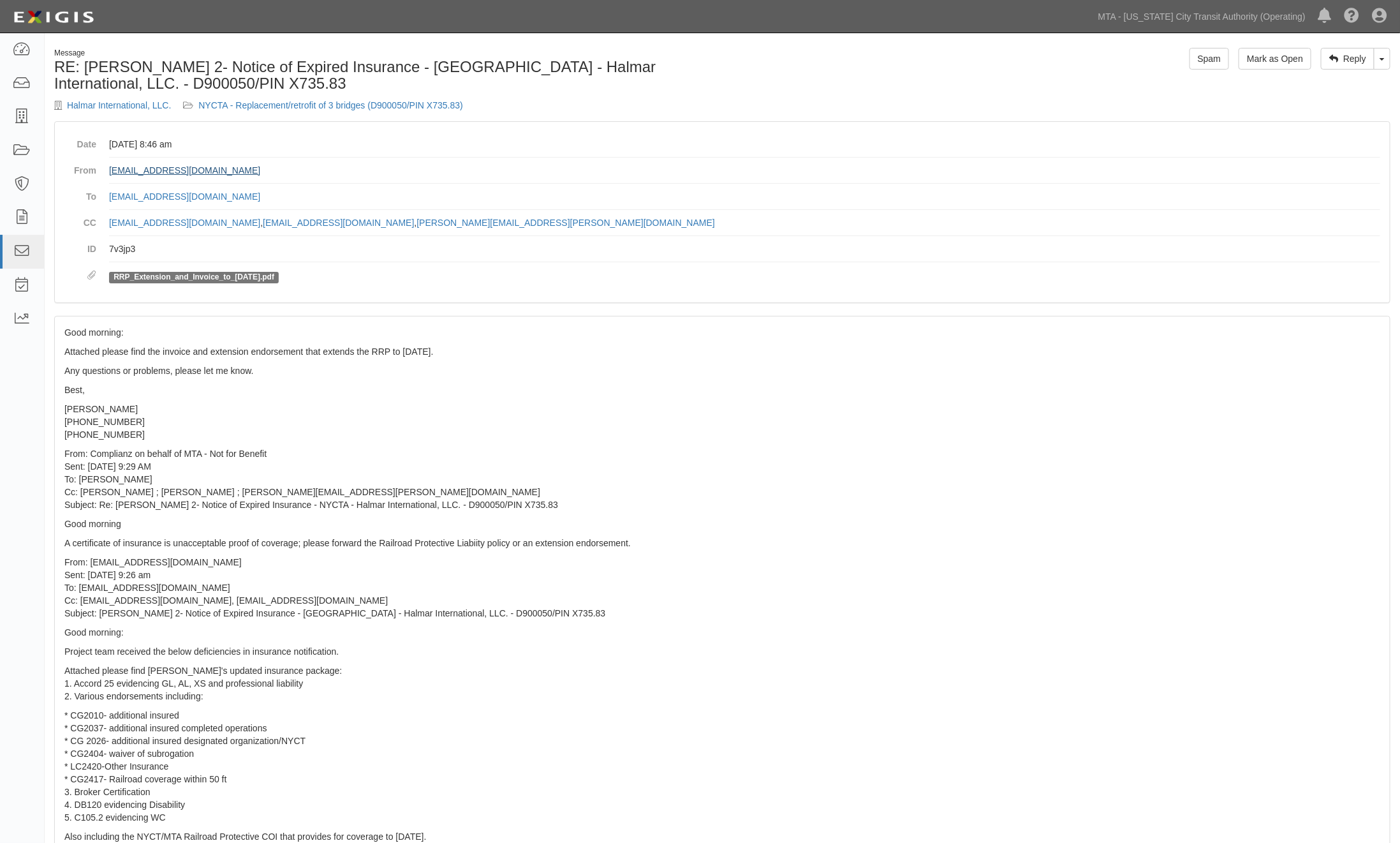
drag, startPoint x: 284, startPoint y: 169, endPoint x: 109, endPoint y: 171, distance: 175.0
click at [109, 171] on dd "rphillips@halmarinternational.com" at bounding box center [745, 171] width 1272 height 26
copy link "rphillips@halmarinternational.com"
click at [778, 464] on p "From: Complianz on behalf of MTA - Not for Benefit Sent: Thursday, January 23, …" at bounding box center [722, 479] width 1316 height 64
drag, startPoint x: 389, startPoint y: 217, endPoint x: 249, endPoint y: 221, distance: 140.1
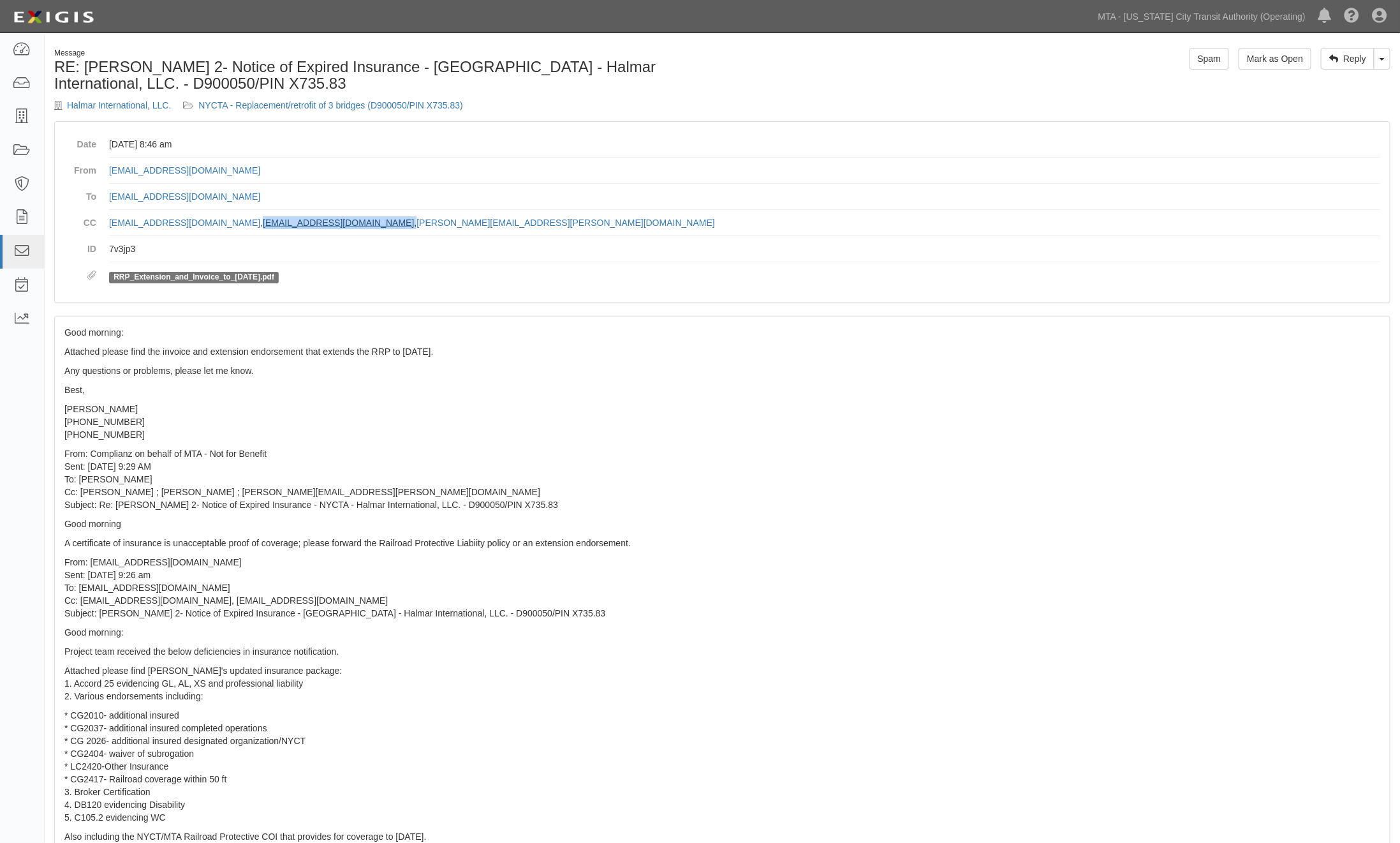
click at [249, 221] on dd "jmarron@halmarinternational.com , rdinardo@halmarinternational.com , stephanie.…" at bounding box center [745, 223] width 1272 height 26
copy dd "rdinardo@halmarinternational.com ,"
click at [692, 504] on p "From: Complianz on behalf of MTA - Not for Benefit Sent: Thursday, January 23, …" at bounding box center [722, 479] width 1316 height 64
click at [21, 49] on icon at bounding box center [22, 49] width 18 height 15
click at [322, 103] on link "NYCTA - Replacement/retrofit of 3 bridges (D900050/PIN X735.83)" at bounding box center [331, 106] width 265 height 10
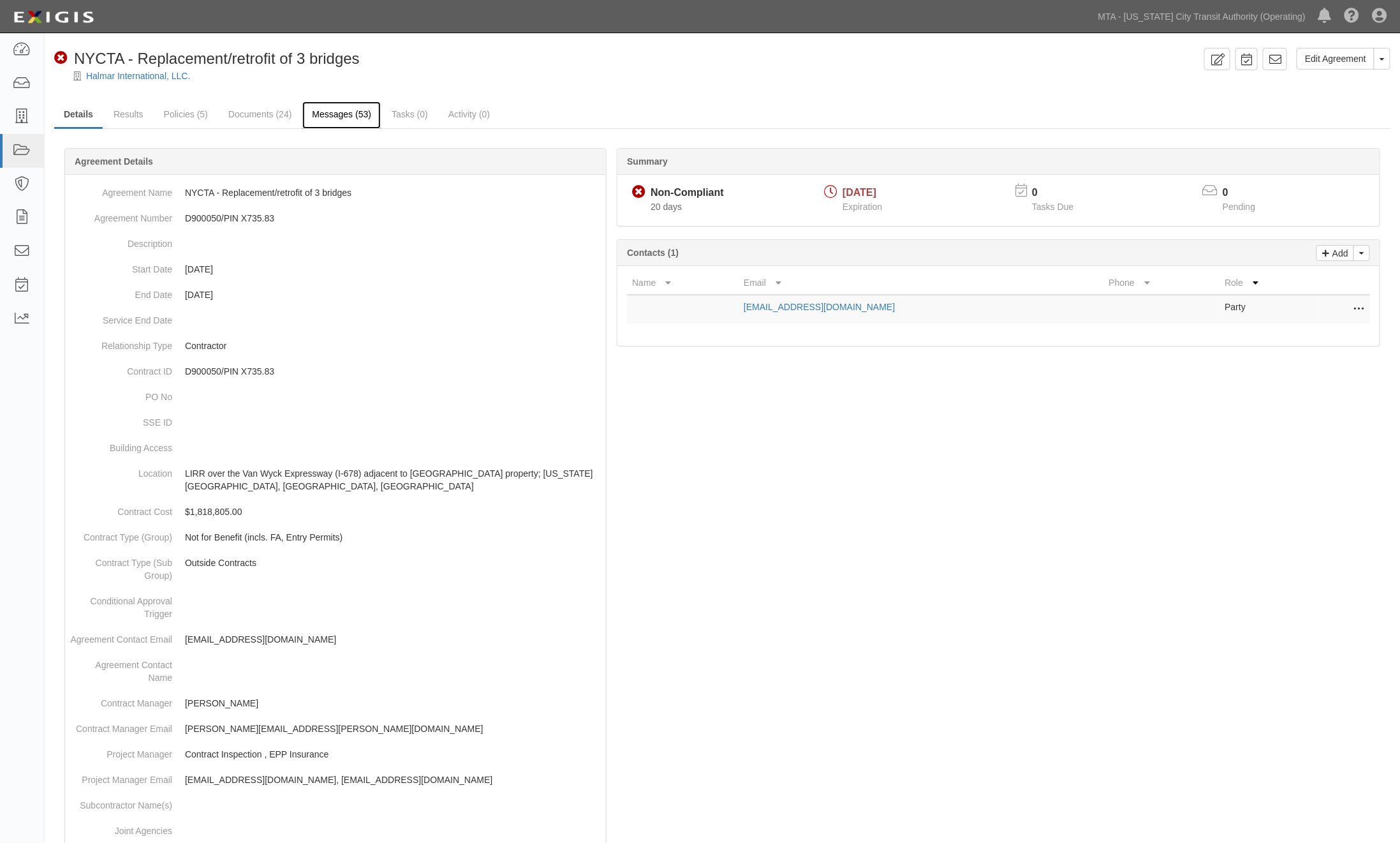
click at [346, 122] on link "Messages (53)" at bounding box center [341, 115] width 79 height 28
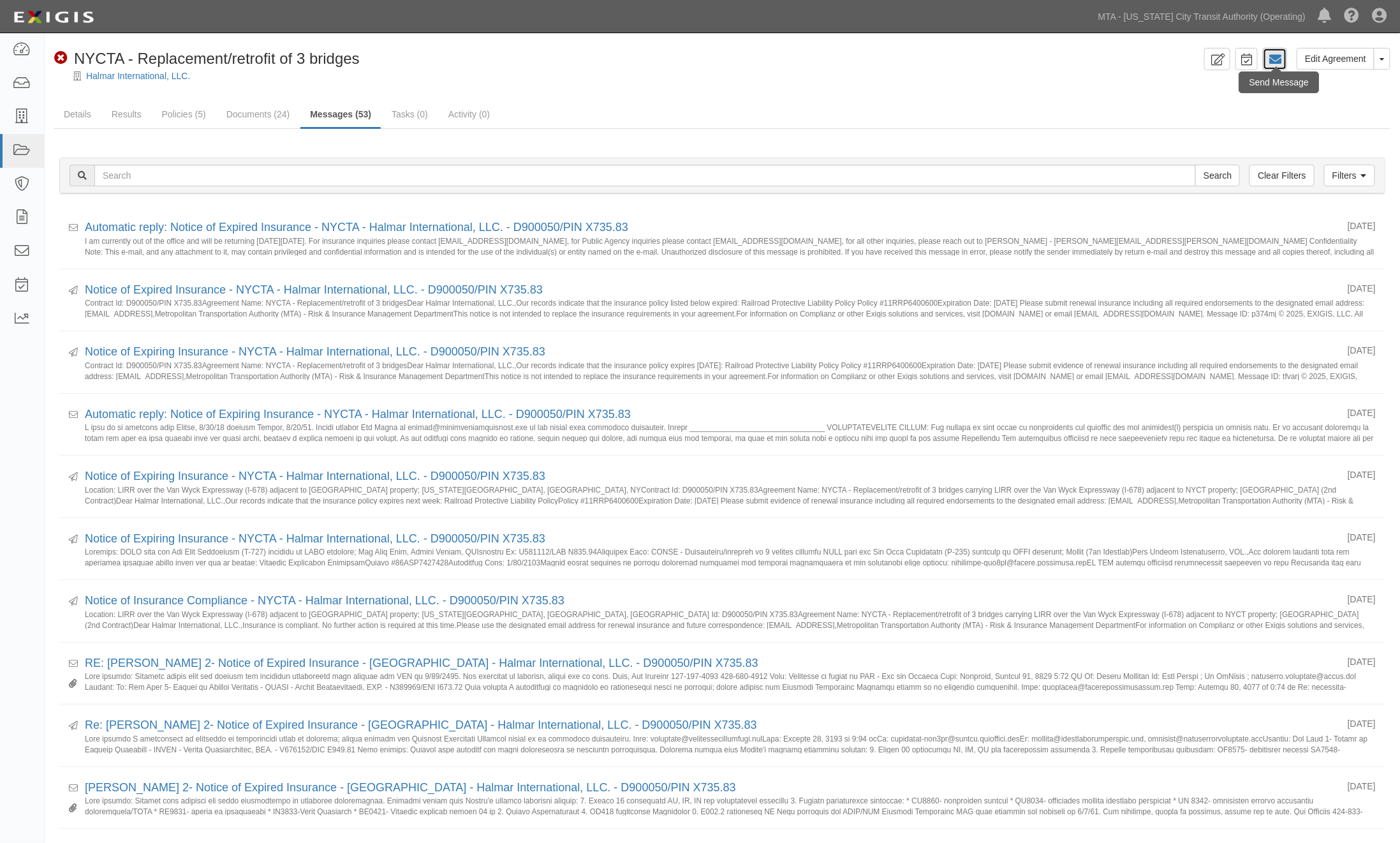
click at [1277, 56] on icon at bounding box center [1275, 59] width 13 height 13
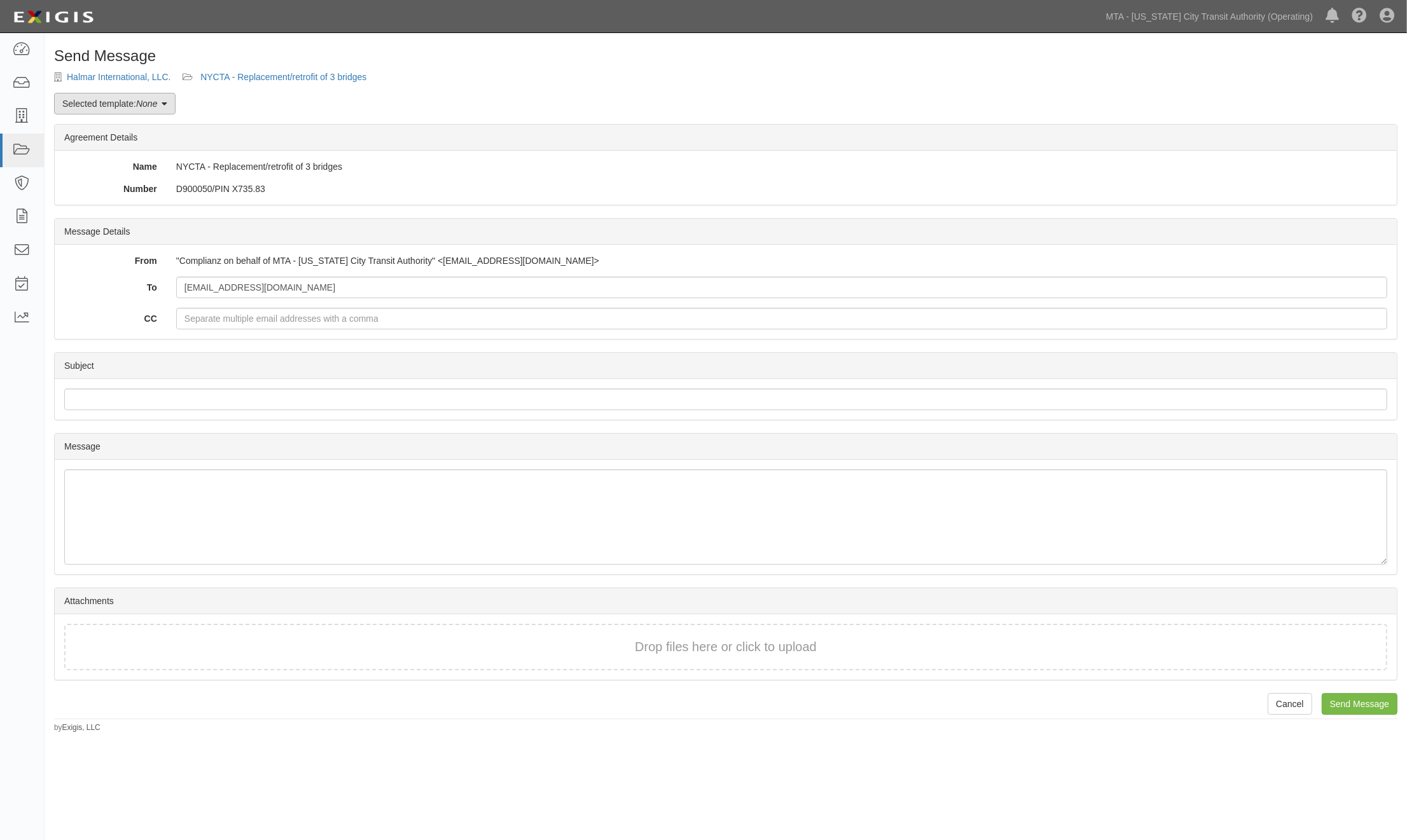
click at [143, 111] on link "Selected template: None" at bounding box center [115, 104] width 122 height 22
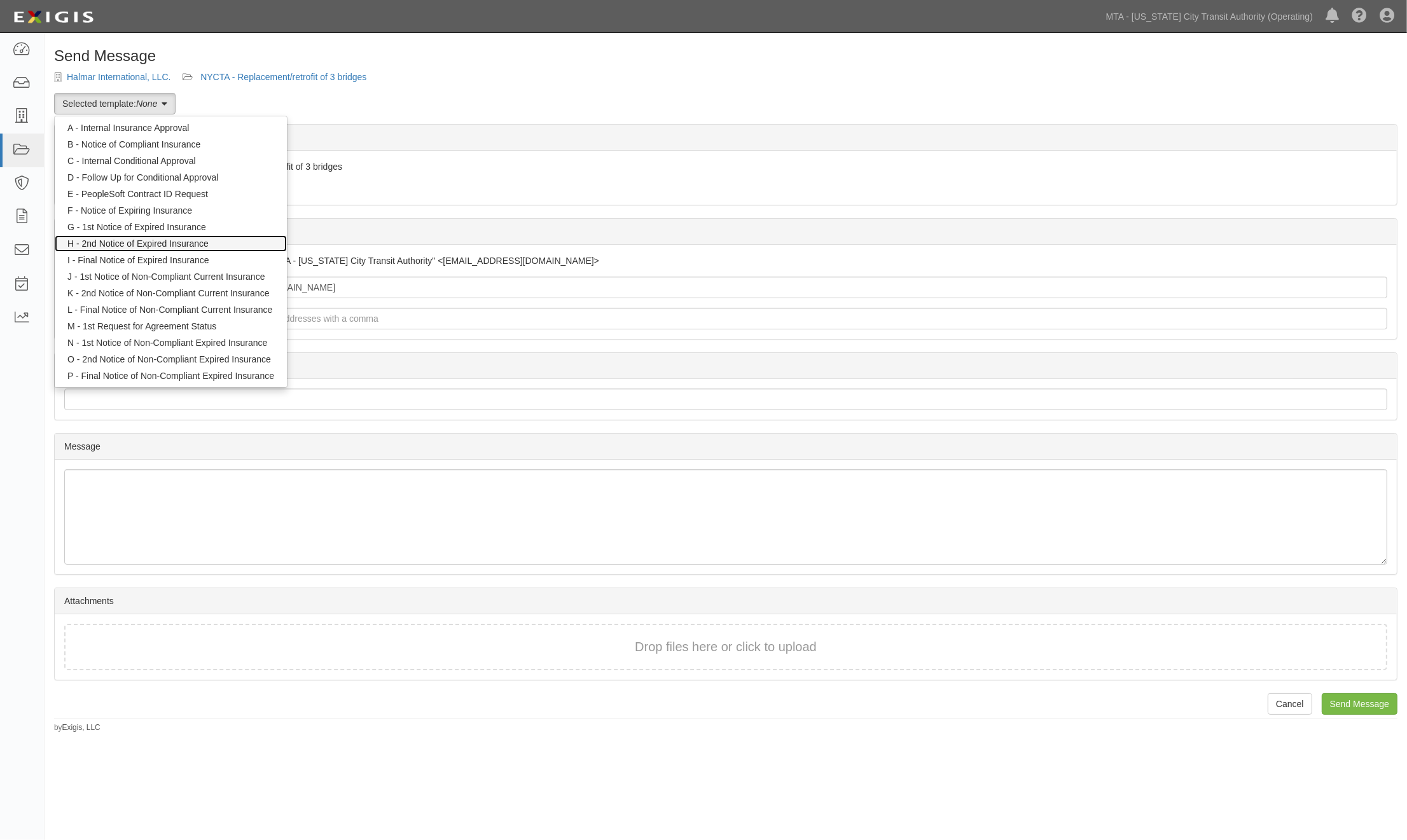
click at [153, 243] on link "H - 2nd Notice of Expired Insurance" at bounding box center [170, 243] width 232 height 16
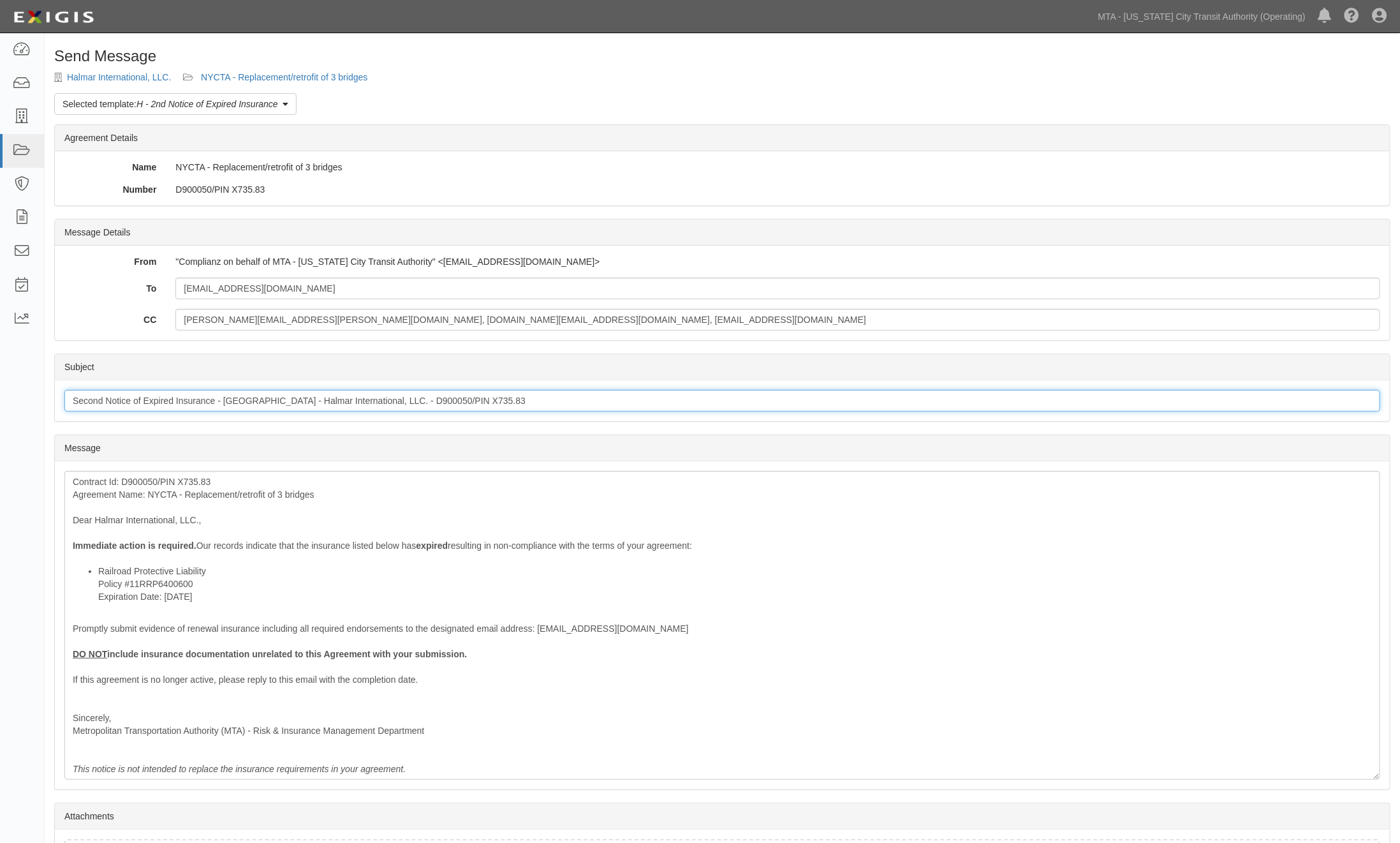
drag, startPoint x: 102, startPoint y: 399, endPoint x: 32, endPoint y: 389, distance: 70.7
click at [32, 389] on body "Toggle navigation Dashboard Inbox Parties Agreements Coverages Documents Messag…" at bounding box center [700, 474] width 1400 height 949
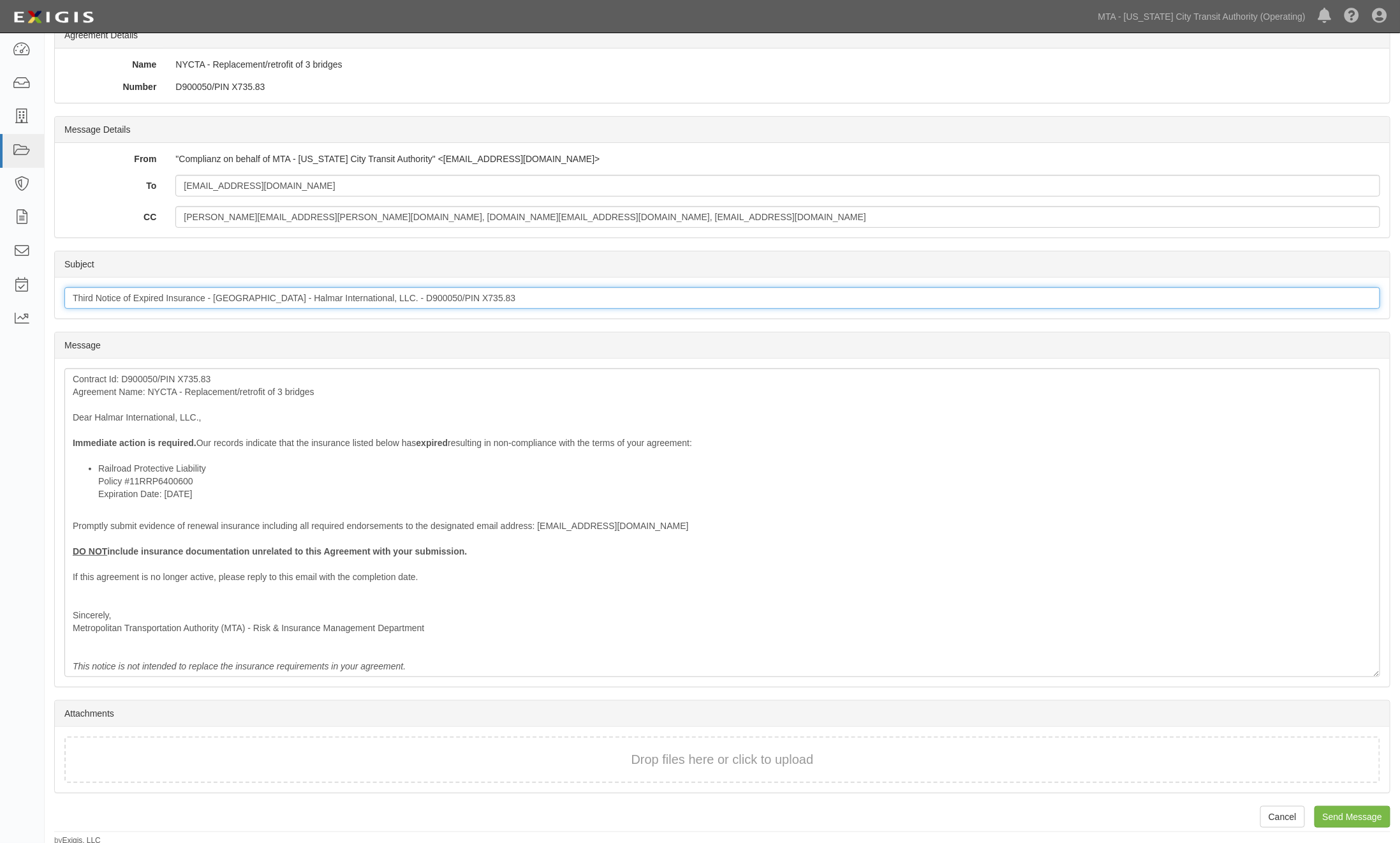
scroll to position [106, 0]
type input "Third Notice of Expired Insurance - NYCTA - Halmar International, LLC. - D90005…"
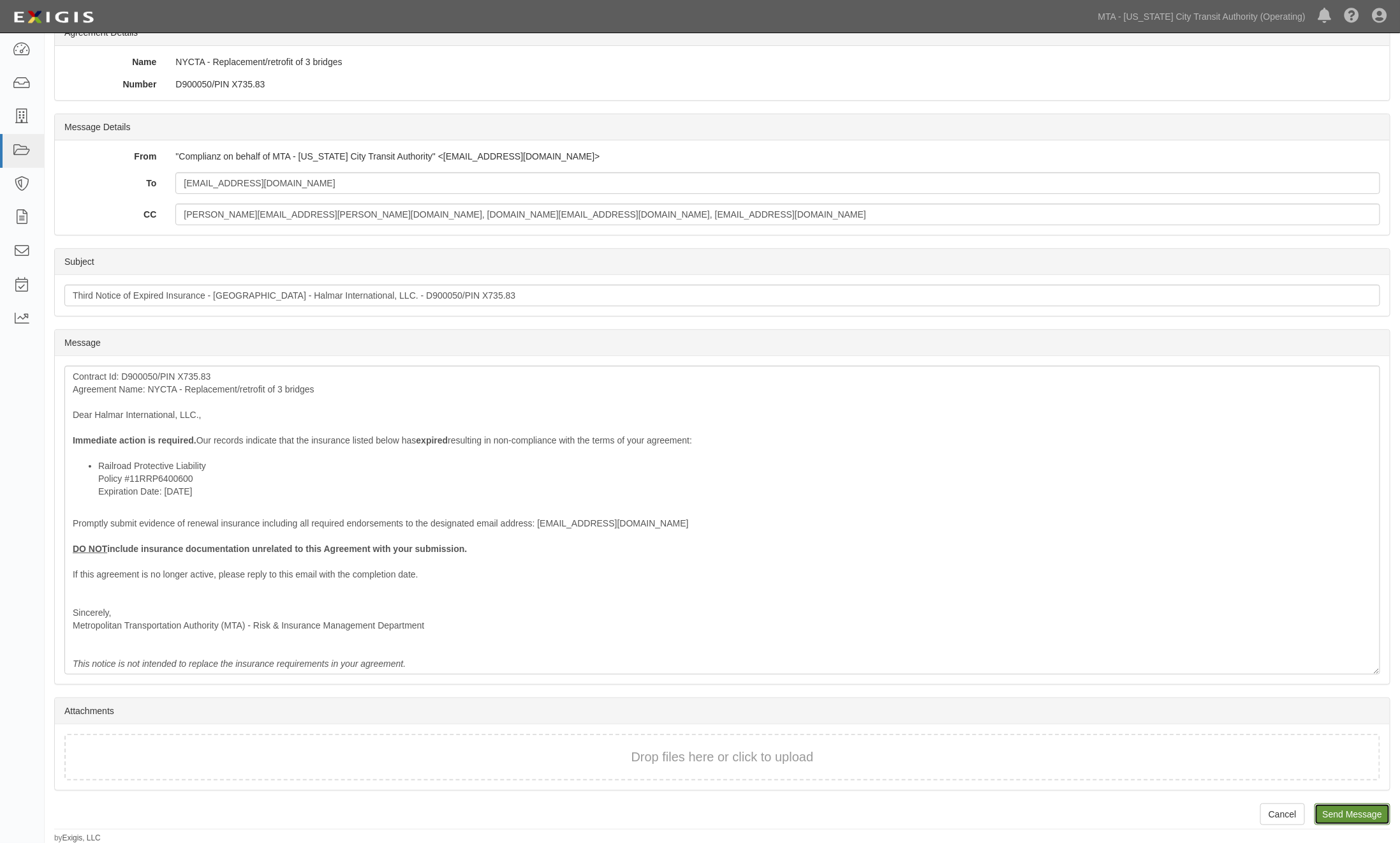
click at [1340, 812] on input "Send Message" at bounding box center [1353, 814] width 76 height 22
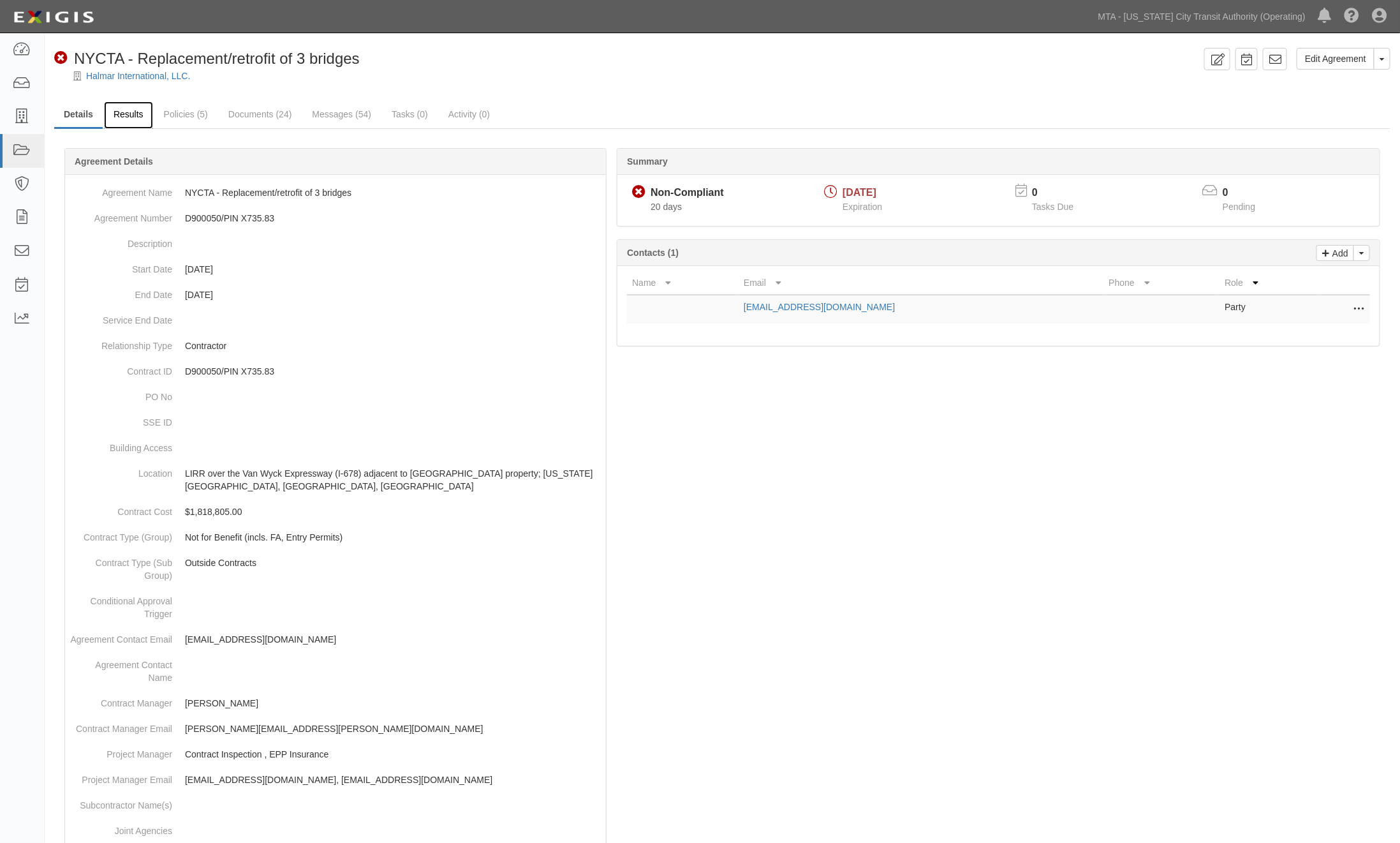
click at [132, 115] on link "Results" at bounding box center [128, 115] width 49 height 28
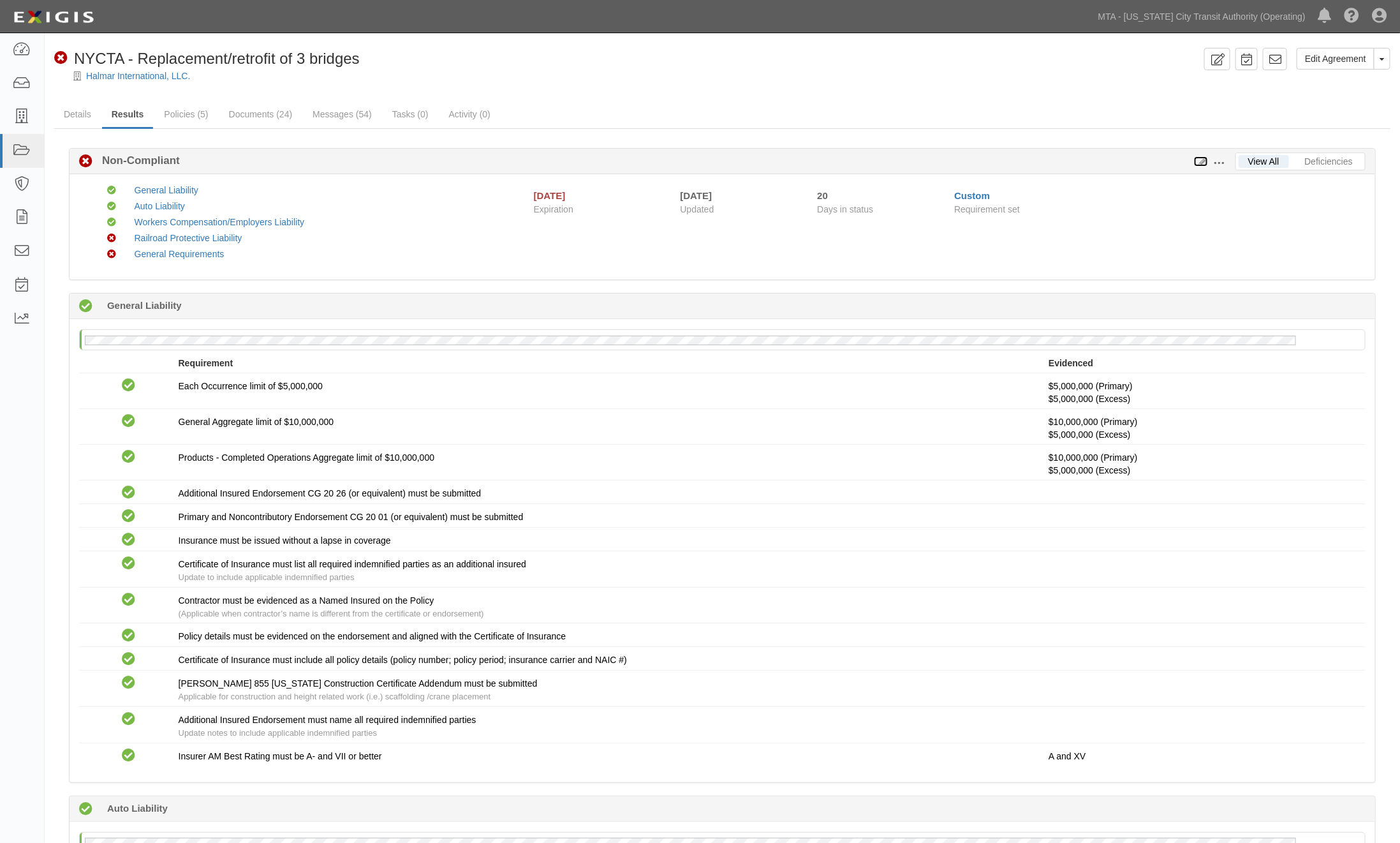
click at [1204, 159] on icon at bounding box center [1202, 162] width 14 height 9
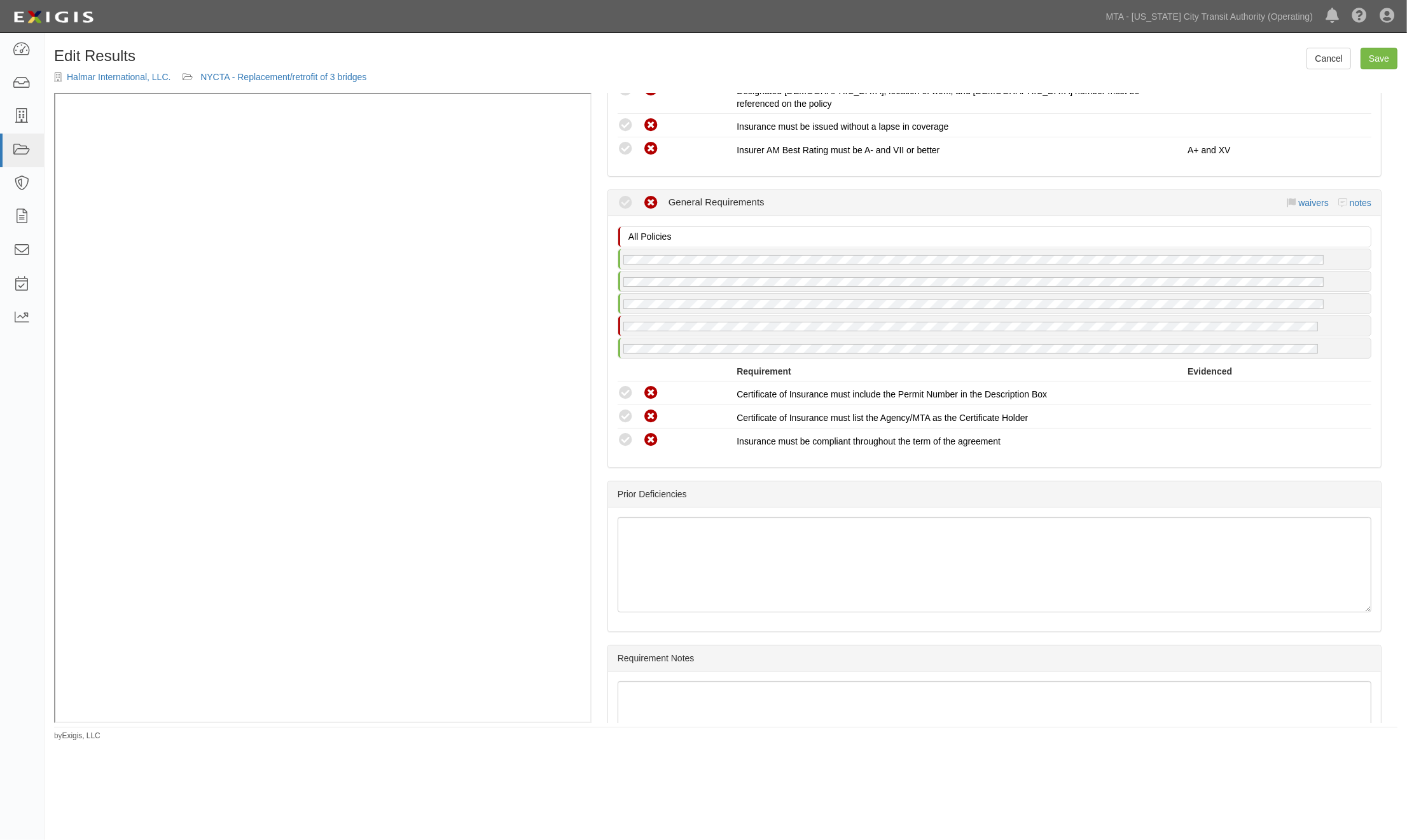
scroll to position [1669, 0]
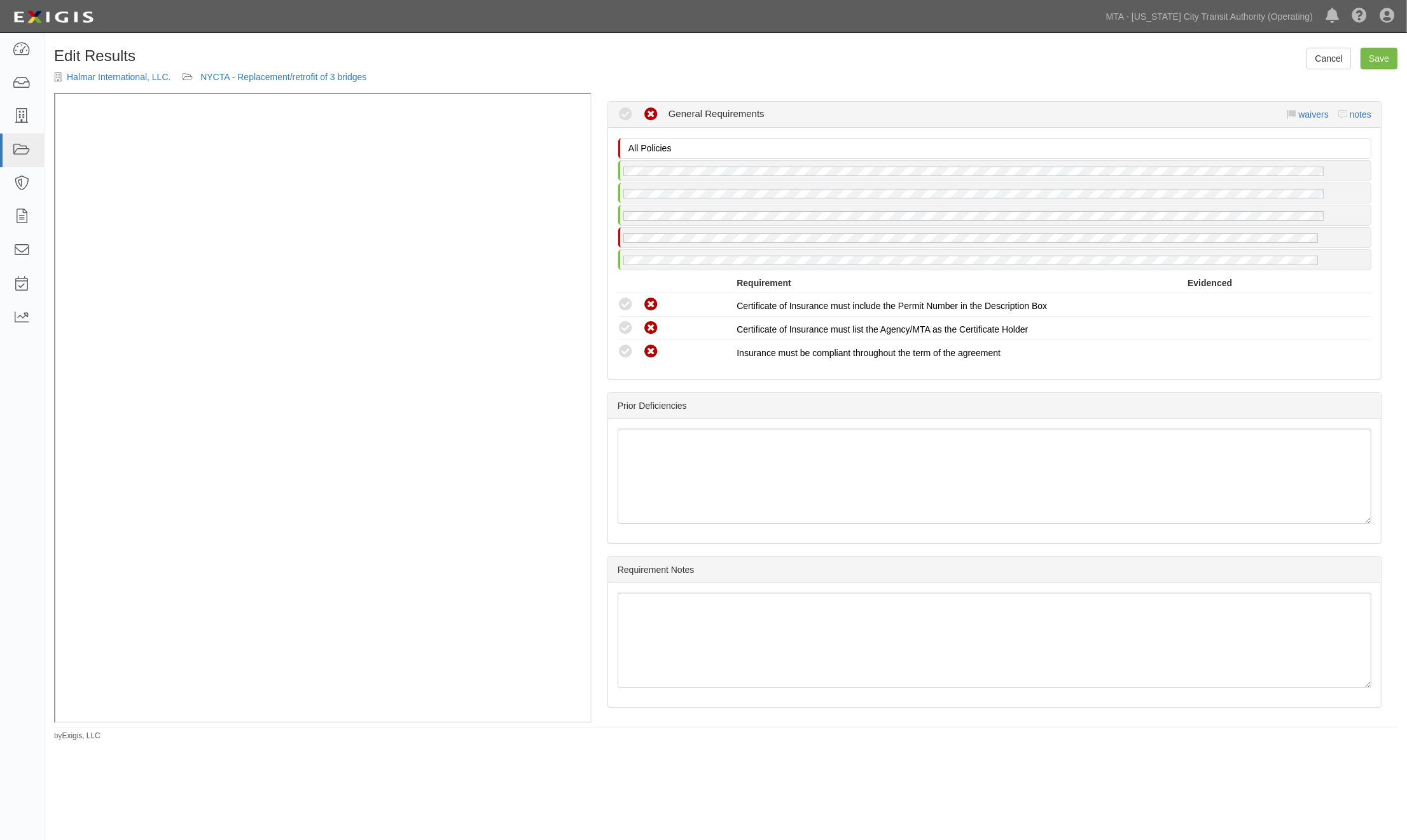
click at [1350, 116] on div "Compliant Waived Non-Compliant General Requirements waivers notes" at bounding box center [994, 114] width 754 height 25
click at [1348, 115] on div "waivers notes" at bounding box center [1330, 114] width 85 height 13
click at [1356, 110] on link "notes" at bounding box center [1360, 115] width 22 height 10
radio input "true"
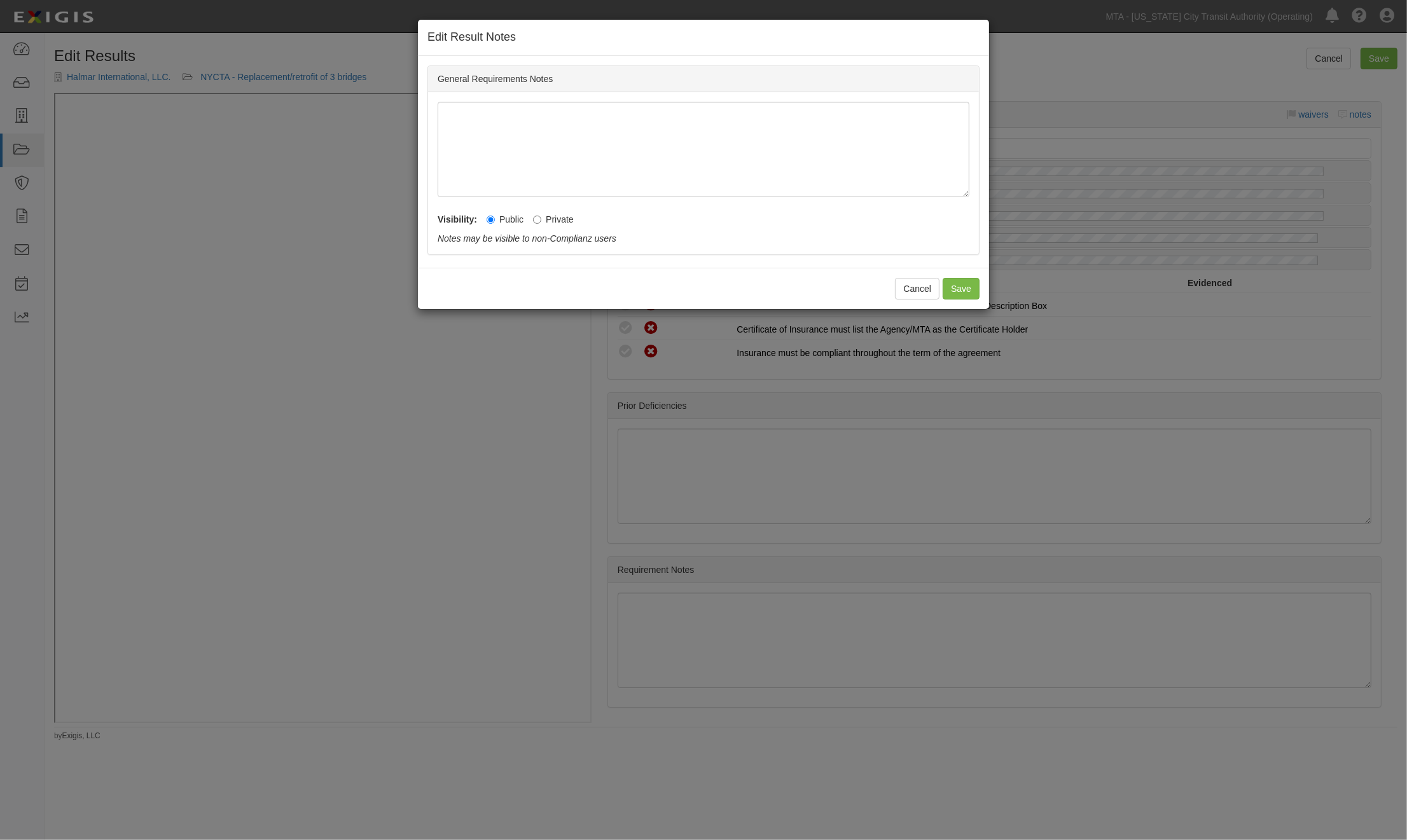
click at [551, 220] on label "Private" at bounding box center [553, 219] width 41 height 13
click at [542, 220] on input "Private" at bounding box center [537, 220] width 9 height 9
radio input "true"
click at [961, 294] on button "Save" at bounding box center [960, 288] width 37 height 22
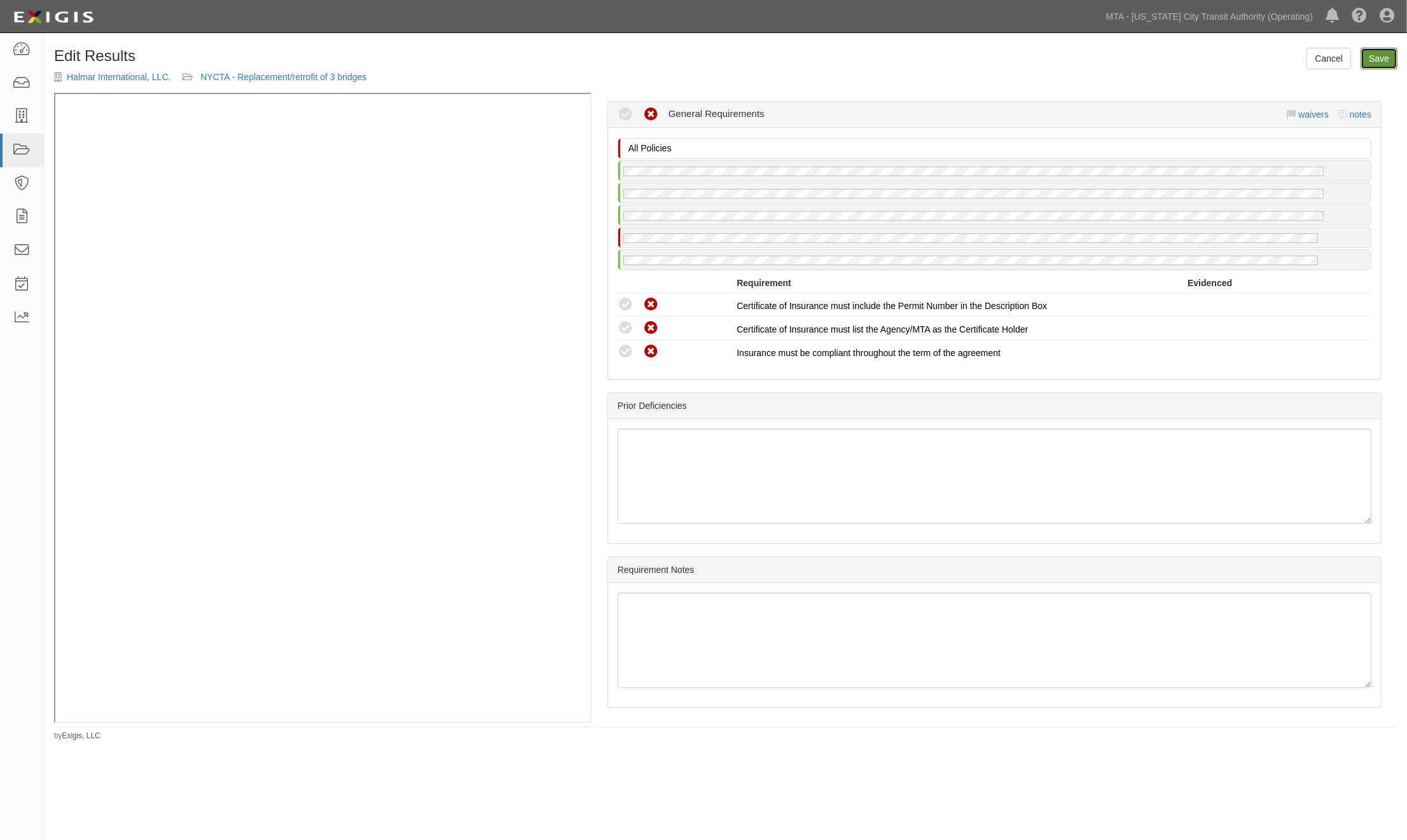
click at [1382, 68] on link "Save" at bounding box center [1378, 58] width 37 height 22
radio input "true"
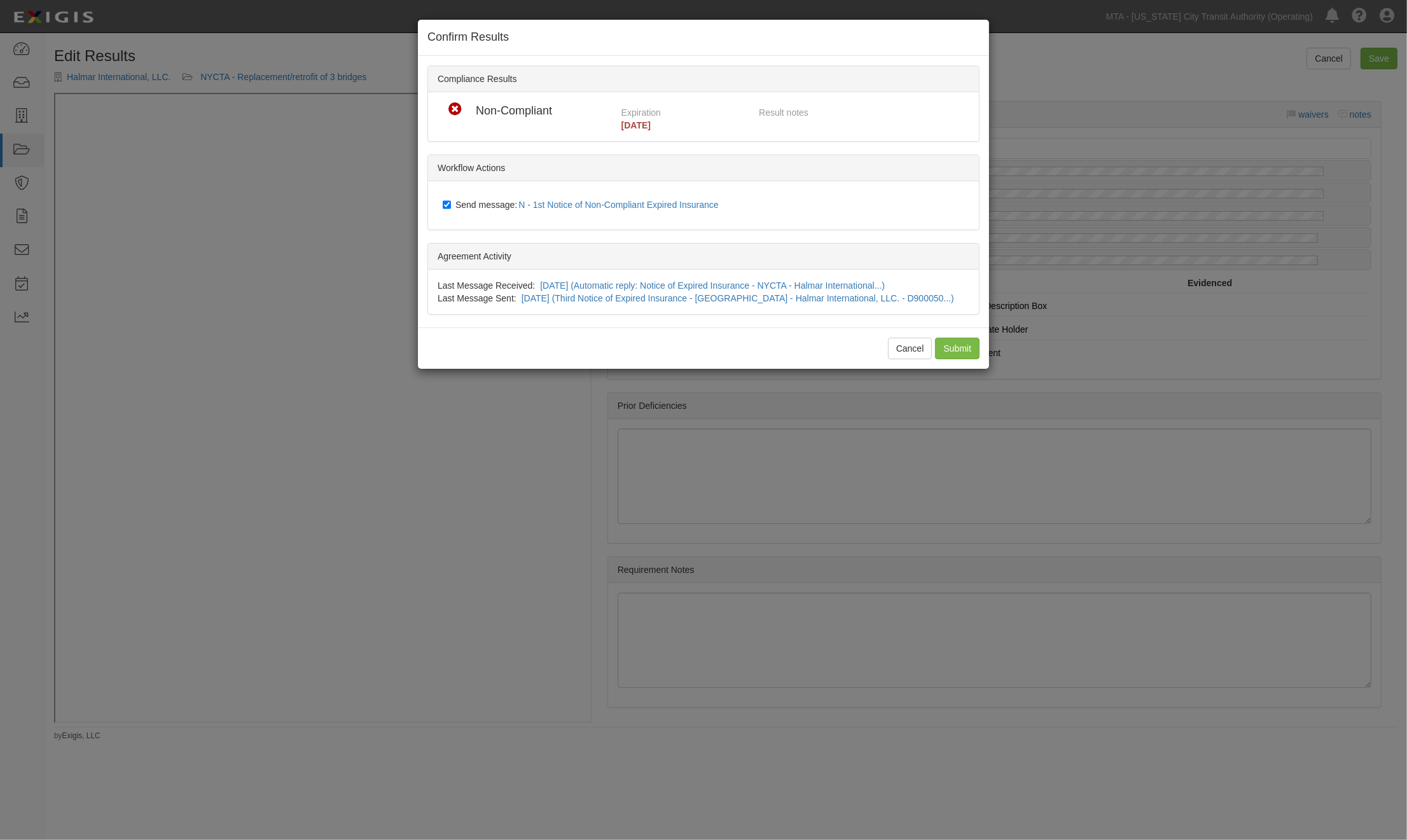
click at [492, 199] on span "Send message: N - 1st Notice of Non-Compliant Expired Insurance" at bounding box center [589, 205] width 269 height 10
click at [451, 199] on input "Send message: N - 1st Notice of Non-Compliant Expired Insurance" at bounding box center [447, 205] width 9 height 10
checkbox input "false"
click at [949, 346] on input "Submit" at bounding box center [958, 348] width 45 height 22
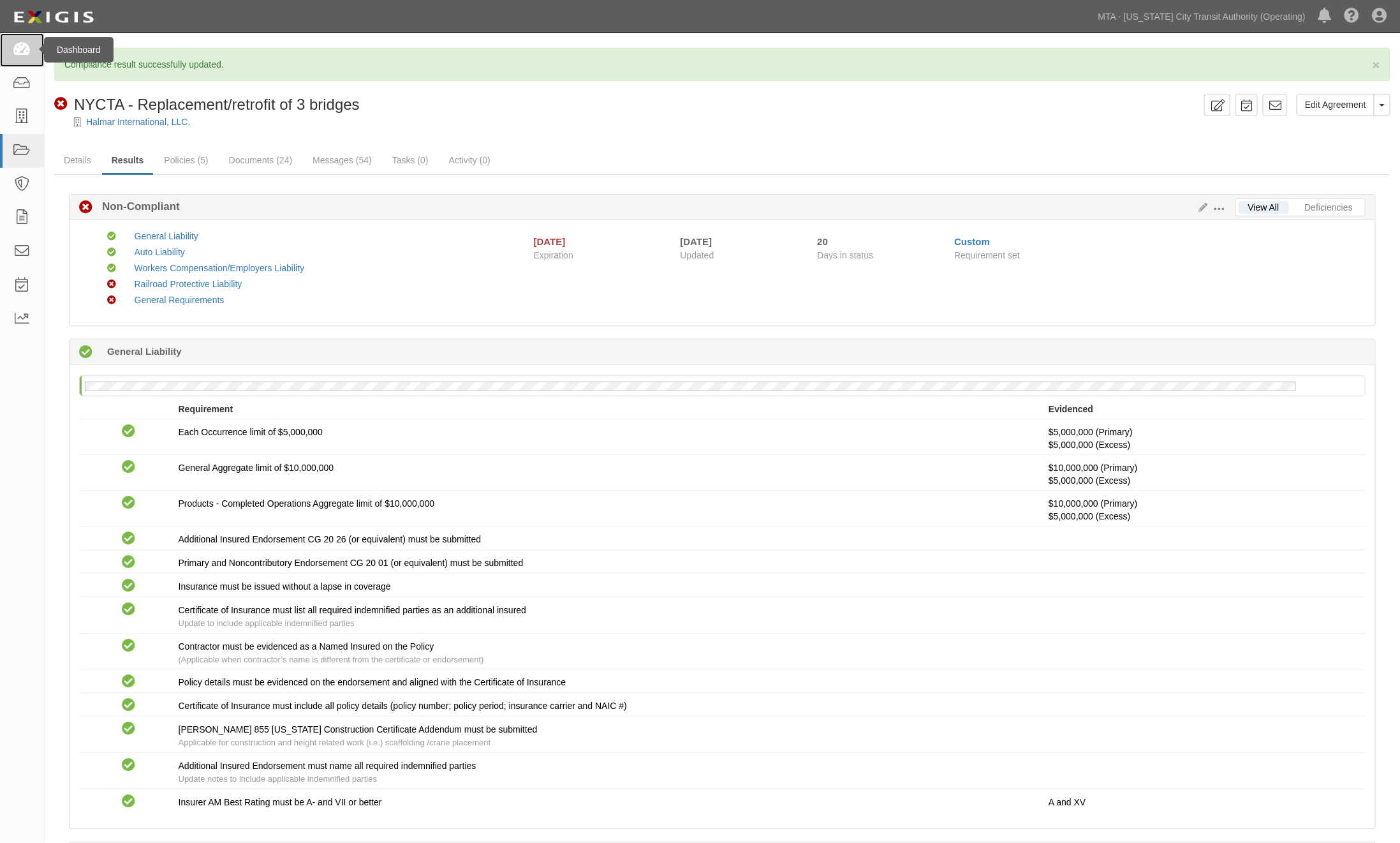
click at [23, 42] on icon at bounding box center [22, 49] width 18 height 15
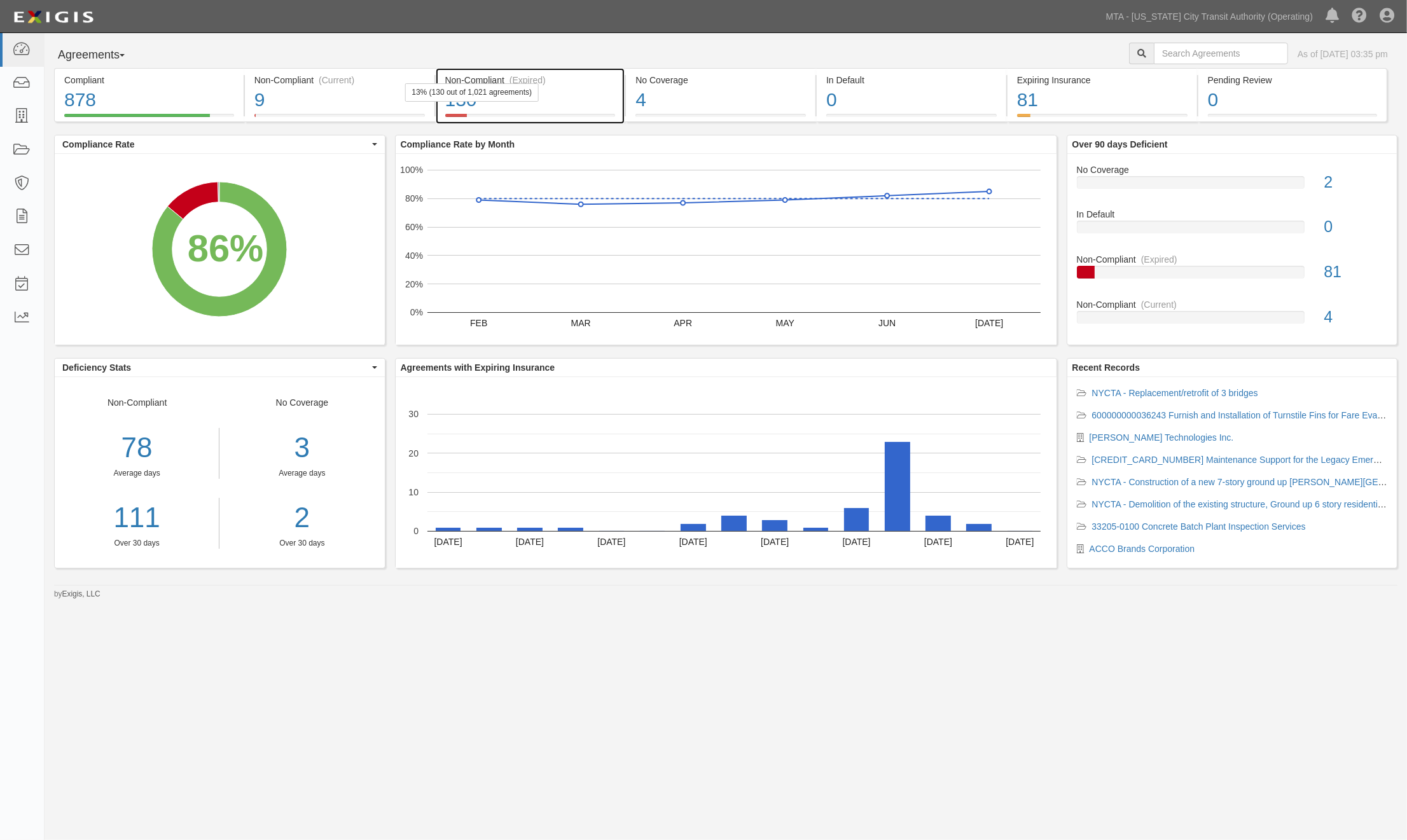
click at [583, 92] on div "130" at bounding box center [530, 100] width 170 height 28
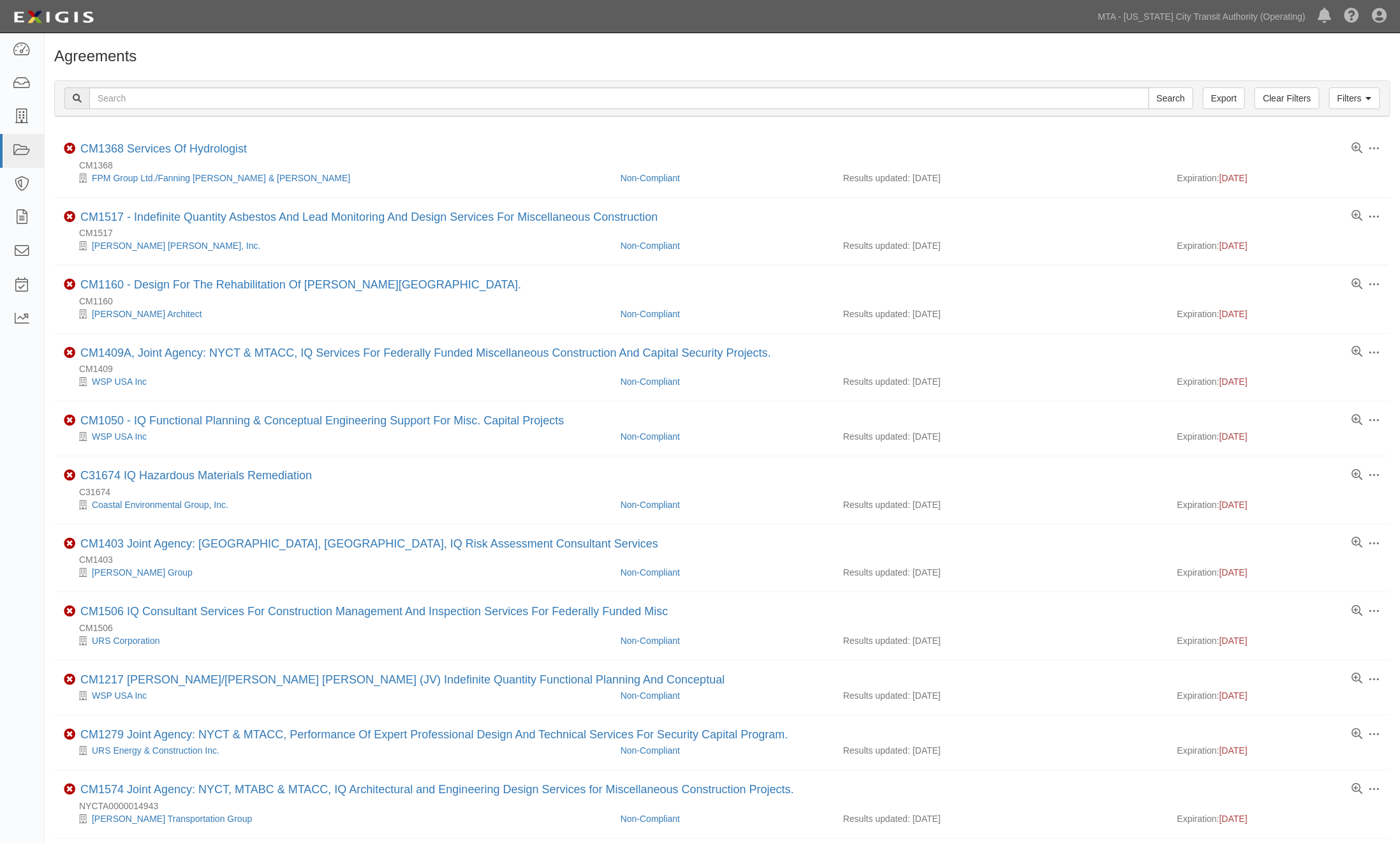
click at [1382, 106] on div "Filters Clear Filters Export Search Filters" at bounding box center [722, 99] width 1335 height 36
click at [1369, 104] on link "Filters" at bounding box center [1355, 98] width 51 height 22
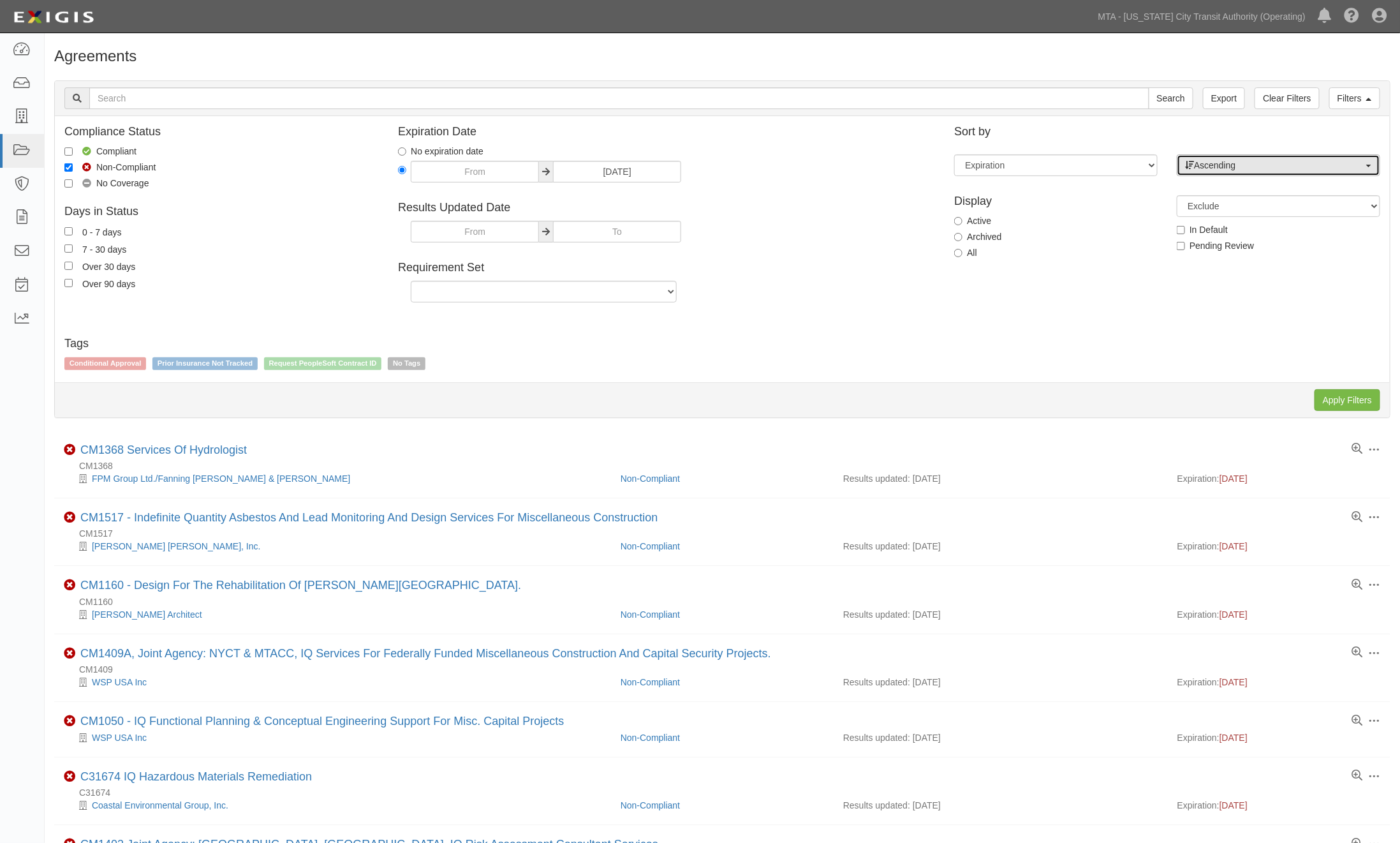
click at [1241, 172] on button "Ascending" at bounding box center [1279, 165] width 204 height 22
click at [1229, 201] on span "Descending" at bounding box center [1225, 206] width 47 height 13
select select "desc"
click at [1334, 403] on input "Apply Filters" at bounding box center [1348, 399] width 66 height 22
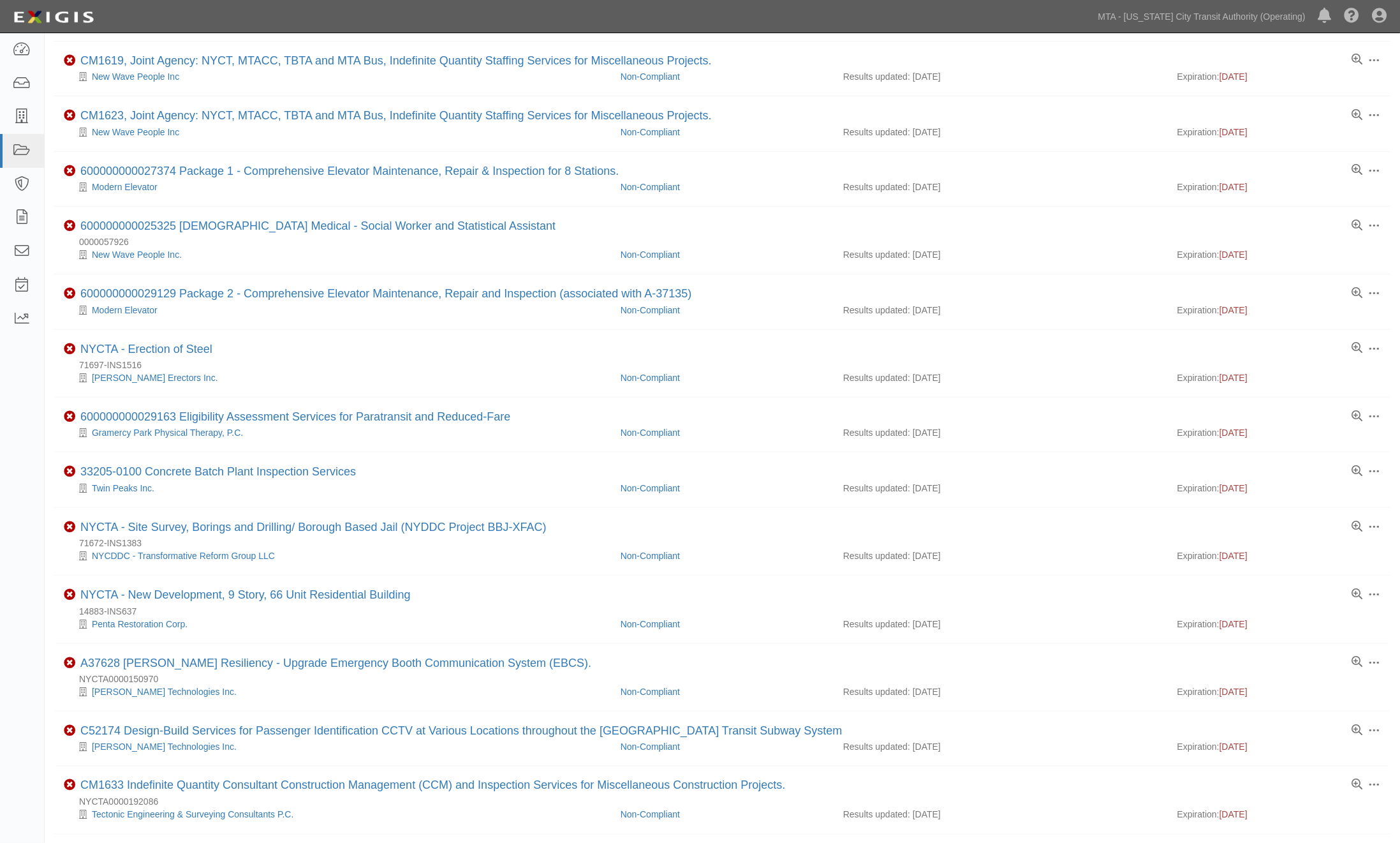
scroll to position [674, 0]
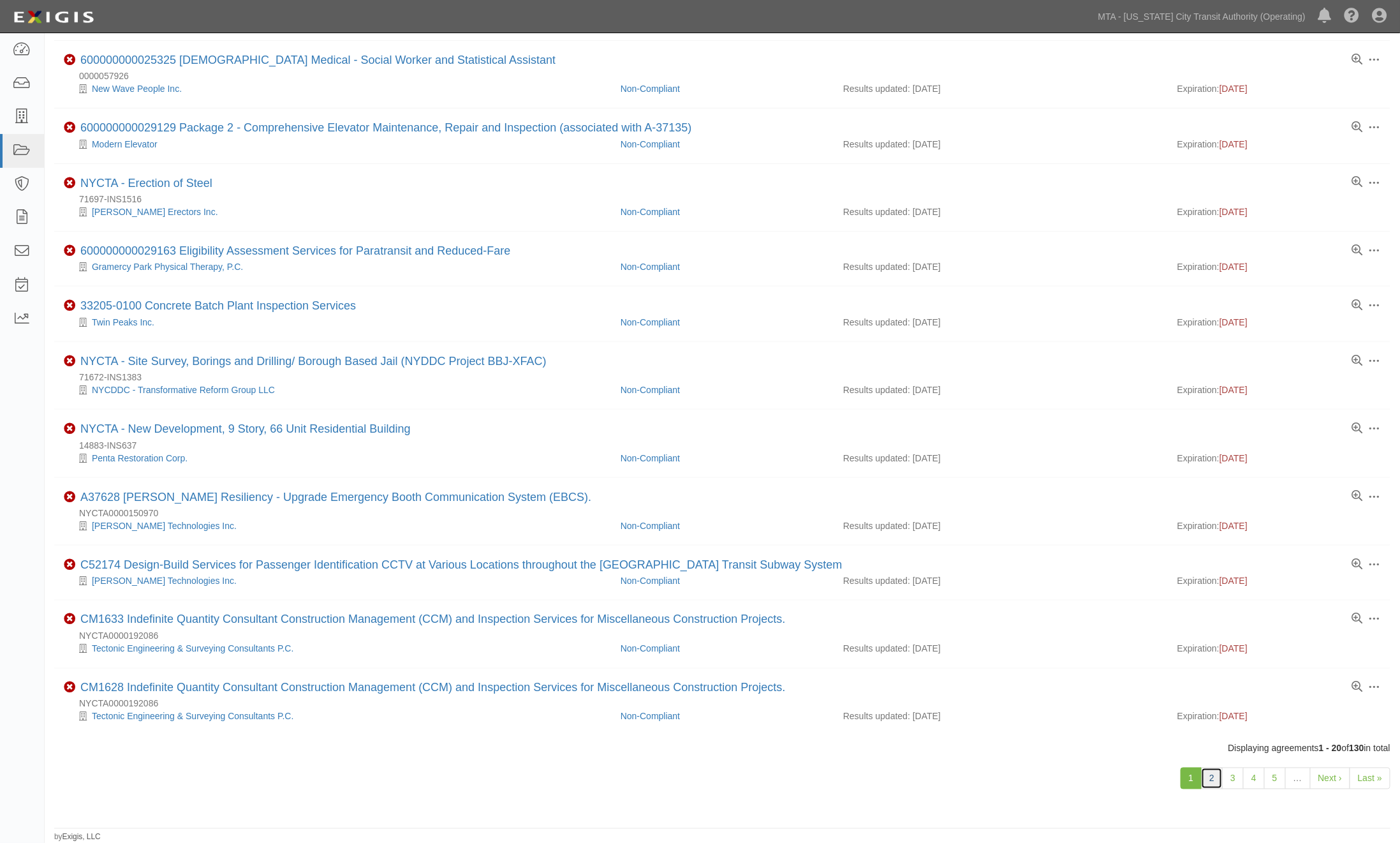
click at [1207, 772] on link "2" at bounding box center [1212, 778] width 22 height 22
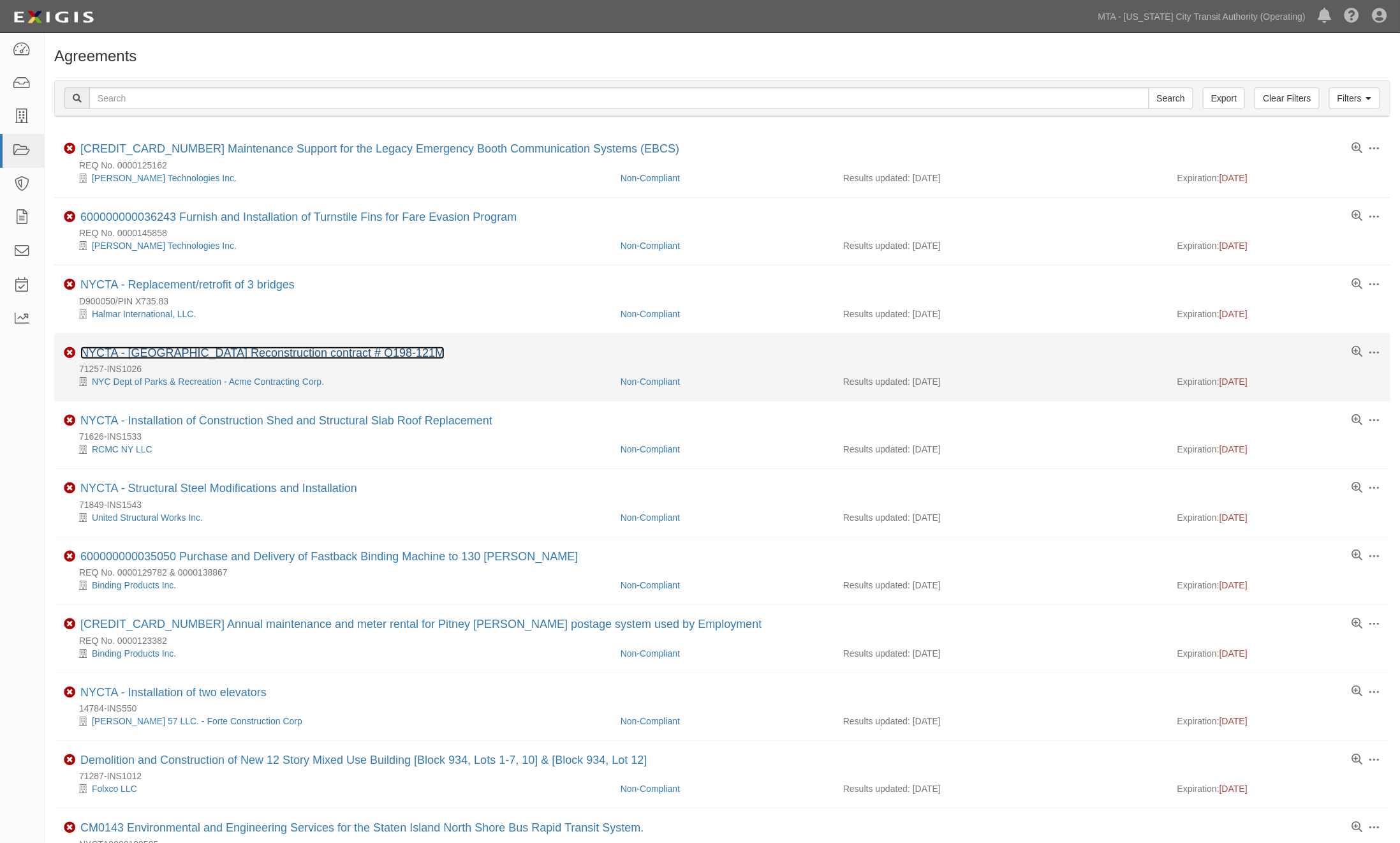
click at [411, 354] on link "NYCTA - [GEOGRAPHIC_DATA] Reconstruction contract # Q198-121M" at bounding box center [262, 353] width 365 height 13
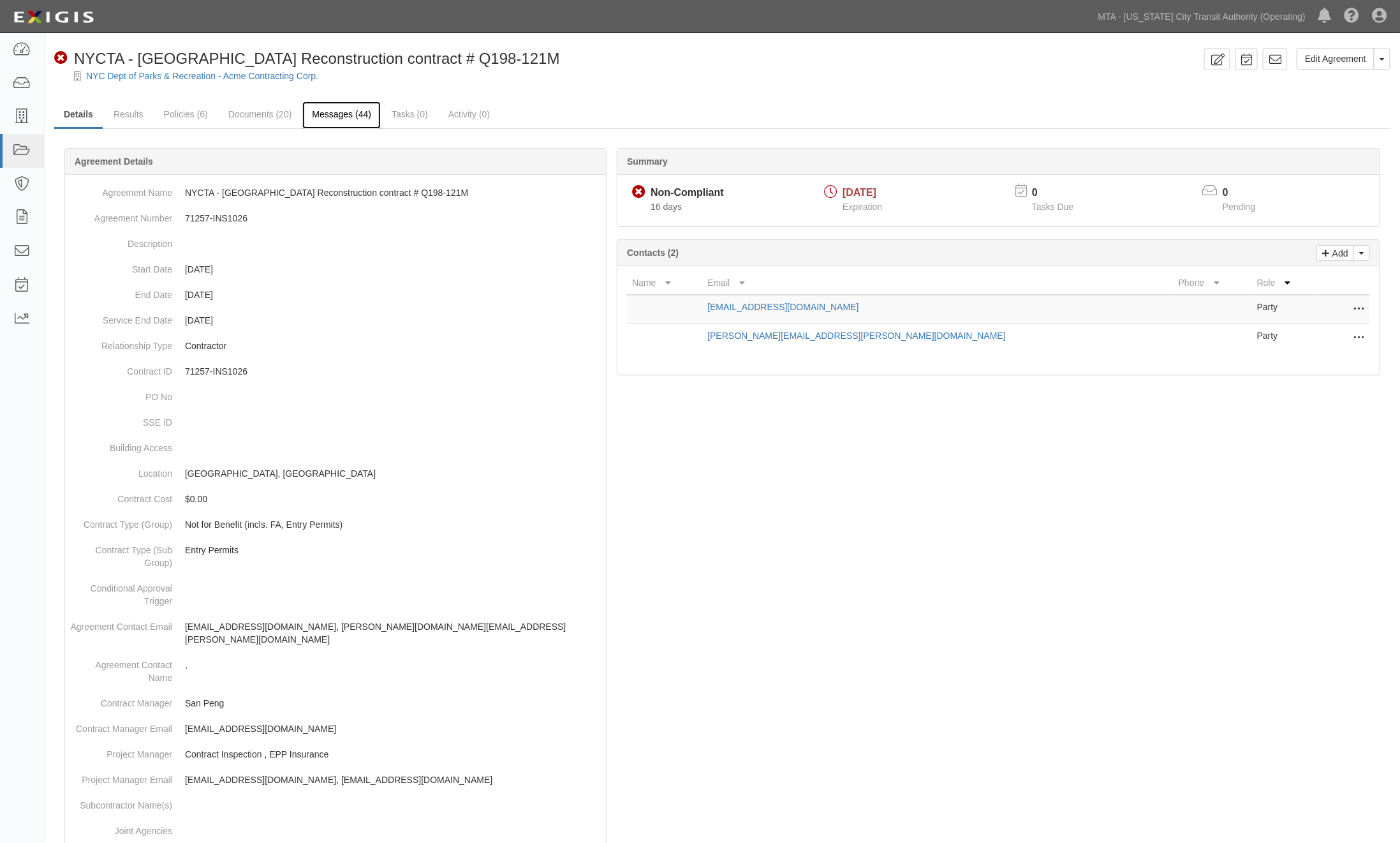
click at [340, 113] on link "Messages (44)" at bounding box center [341, 115] width 79 height 28
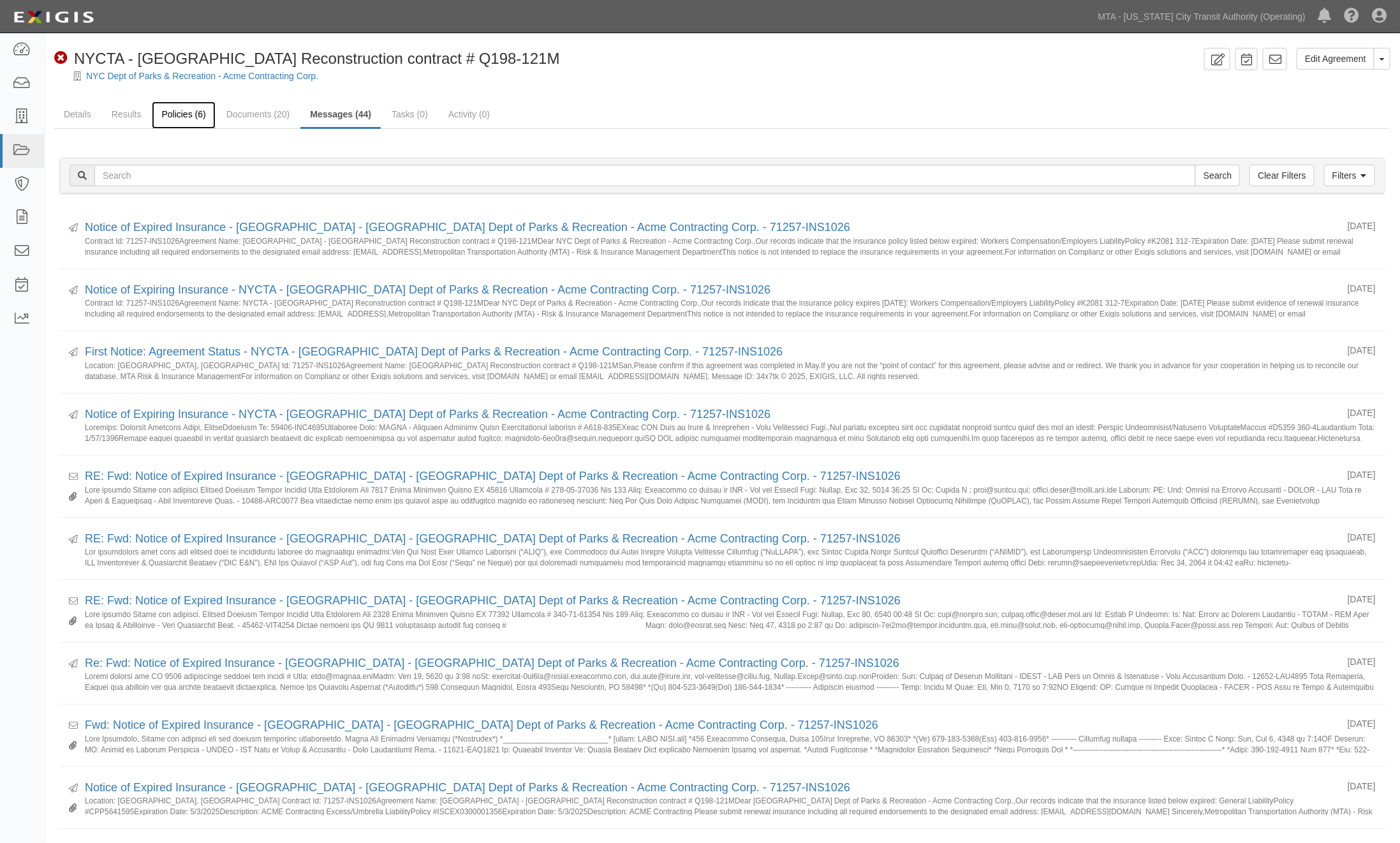
click at [191, 110] on link "Policies (6)" at bounding box center [183, 115] width 63 height 28
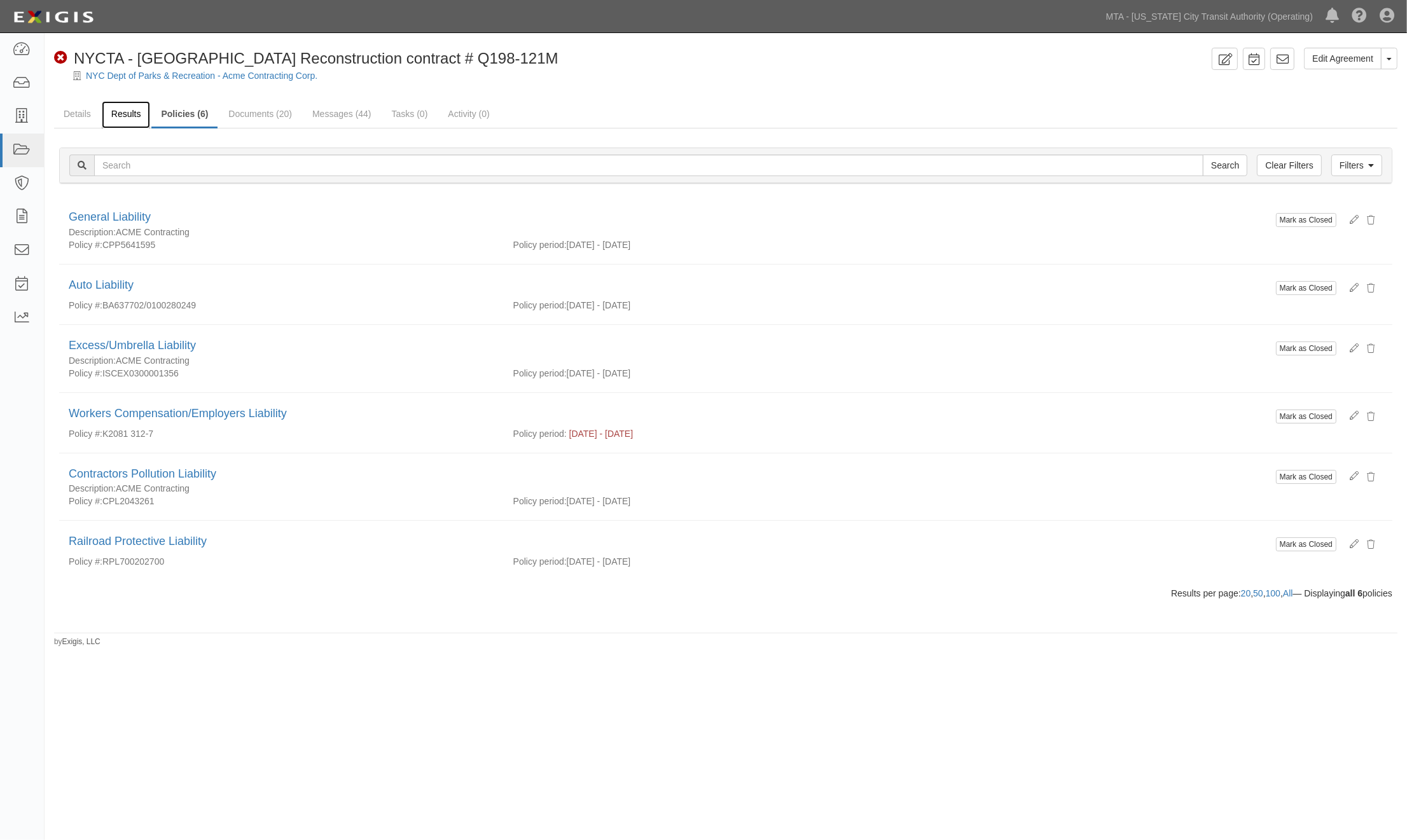
click at [130, 111] on link "Results" at bounding box center [126, 115] width 49 height 28
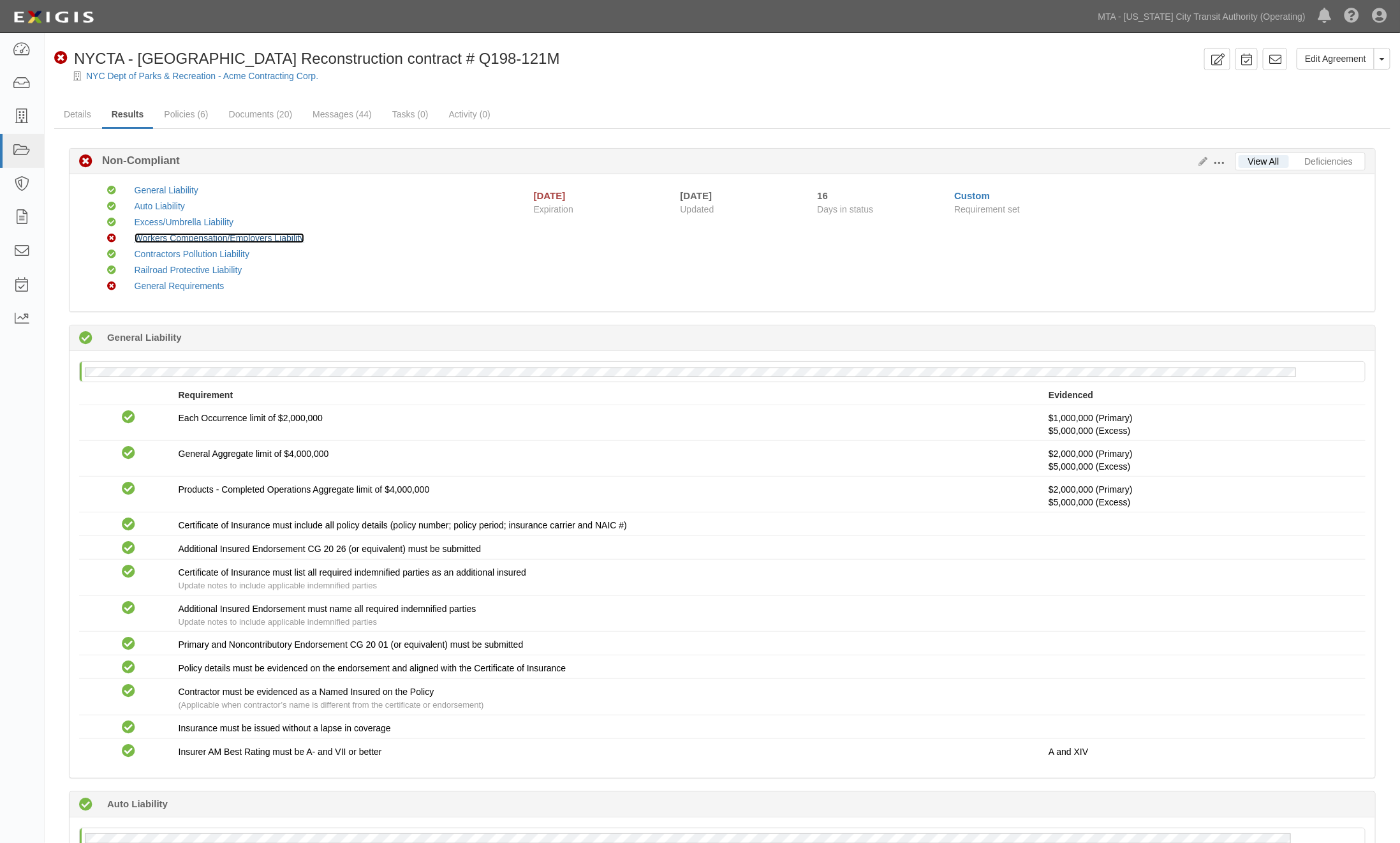
click at [277, 234] on link "Workers Compensation/Employers Liability" at bounding box center [219, 238] width 171 height 10
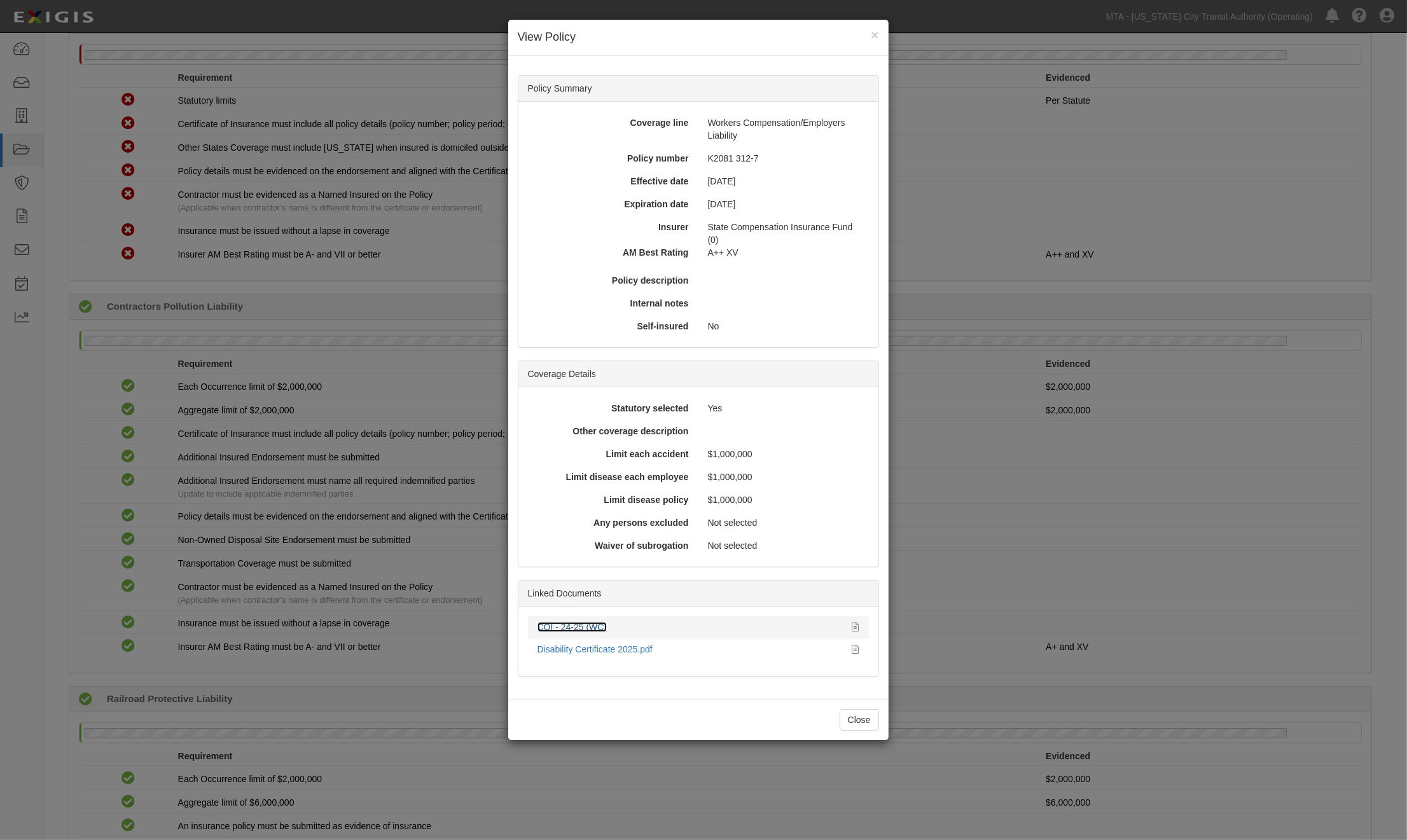
click at [583, 625] on link "COI - 24-25 (WC)" at bounding box center [572, 627] width 70 height 10
click at [635, 646] on link "Disability Certificate 2025.pdf" at bounding box center [594, 649] width 115 height 10
click at [975, 586] on div "× View Policy Policy Summary Coverage line Workers Compensation/Employers Liabi…" at bounding box center [703, 420] width 1407 height 840
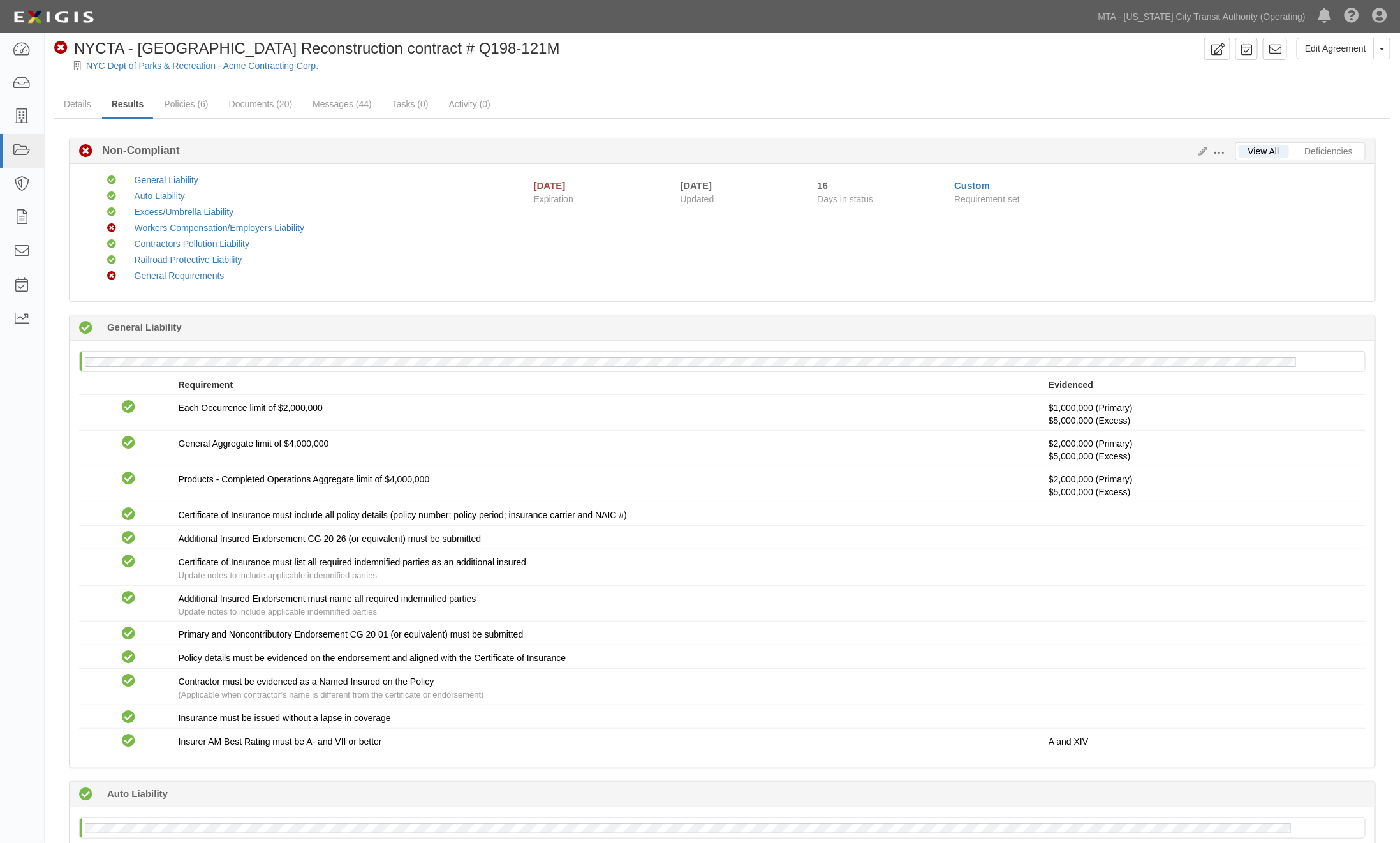
scroll to position [0, 0]
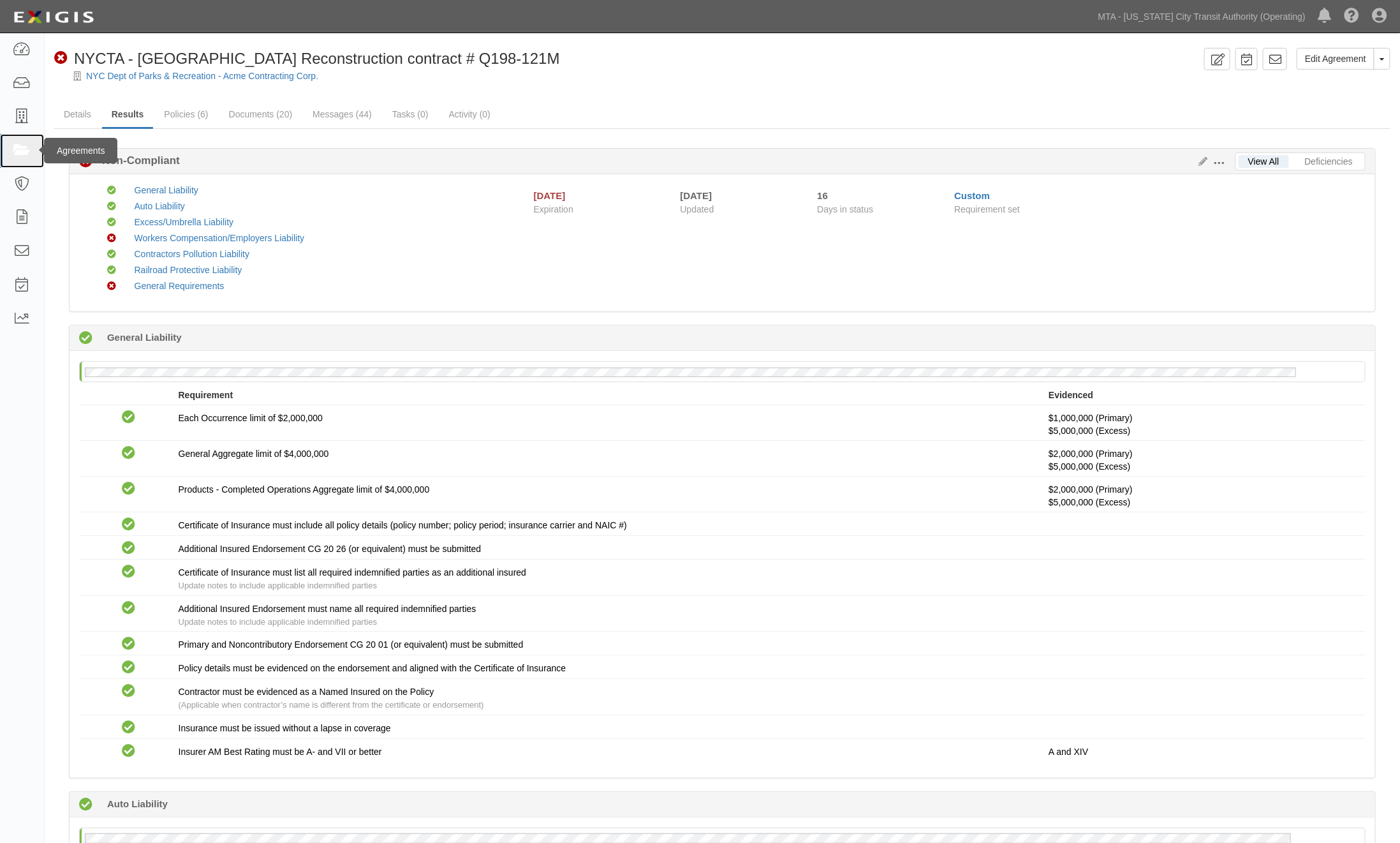
click at [22, 149] on icon at bounding box center [22, 151] width 18 height 15
click at [173, 237] on link "Workers Compensation/Employers Liability" at bounding box center [219, 238] width 171 height 10
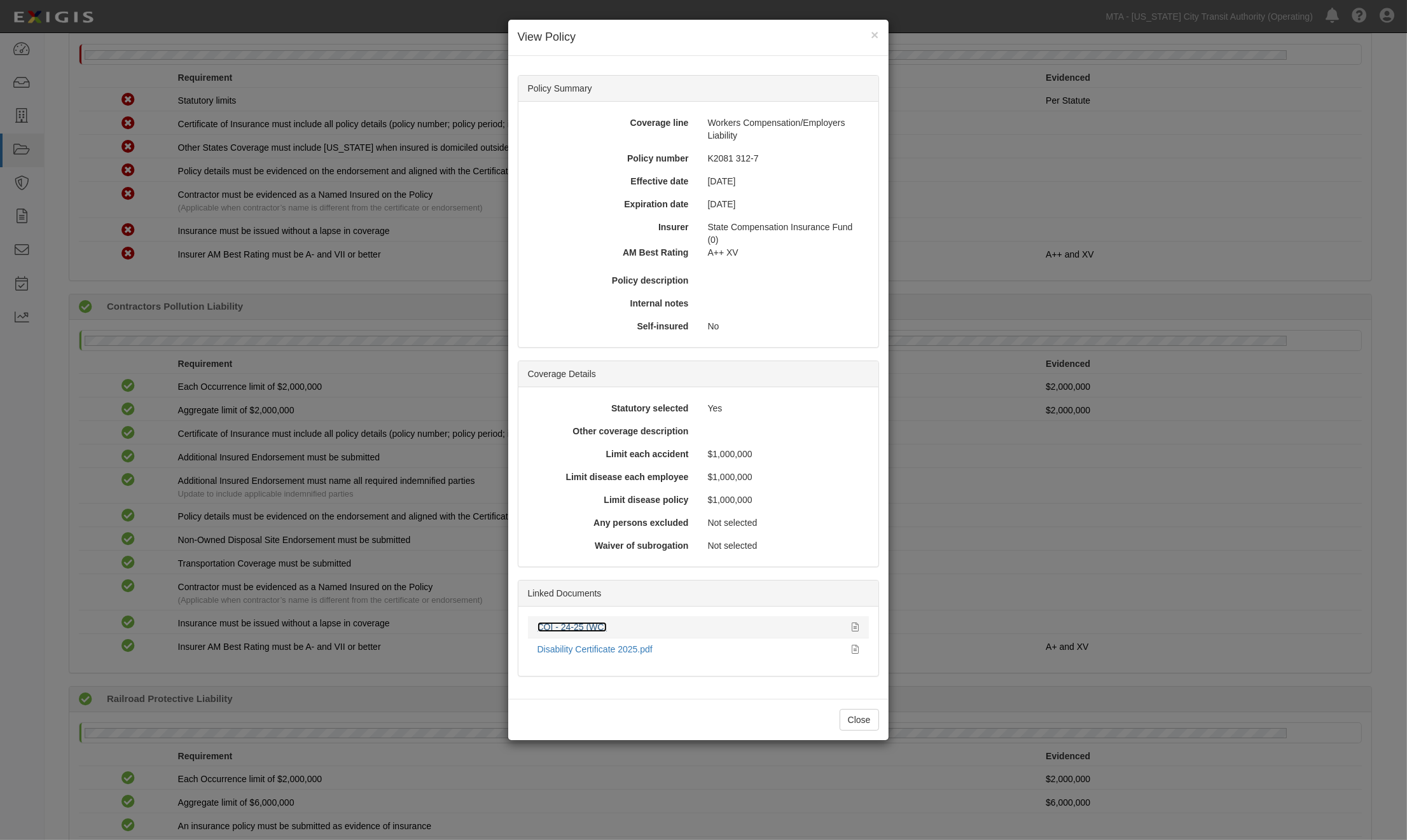
click at [599, 626] on link "COI - 24-25 (WC)" at bounding box center [572, 627] width 70 height 10
click at [422, 685] on div "× View Policy Policy Summary Coverage line Workers Compensation/Employers Liabi…" at bounding box center [703, 420] width 1407 height 840
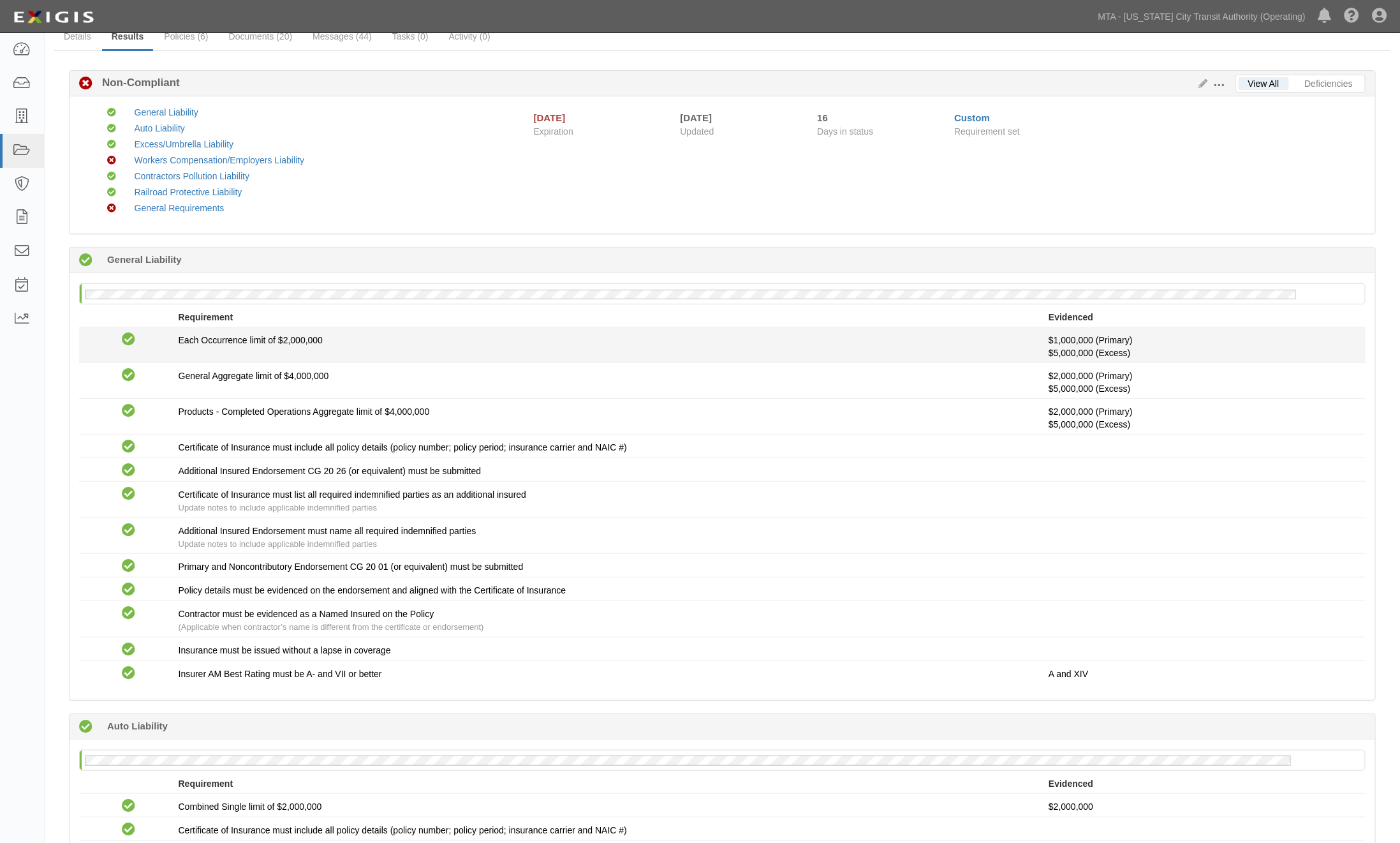
scroll to position [0, 0]
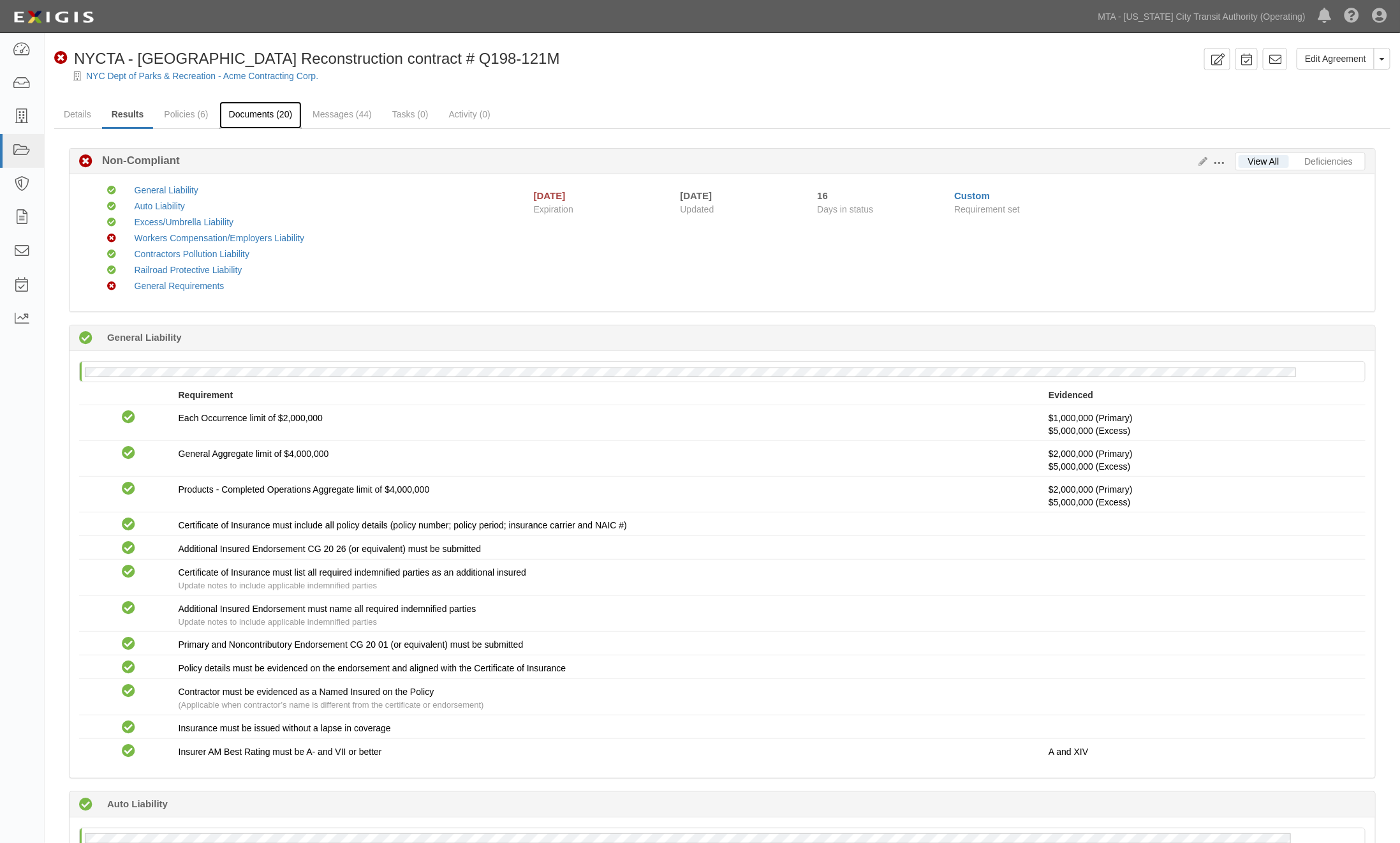
click at [273, 107] on link "Documents (20)" at bounding box center [261, 115] width 83 height 28
click at [346, 108] on link "Messages (44)" at bounding box center [342, 115] width 79 height 28
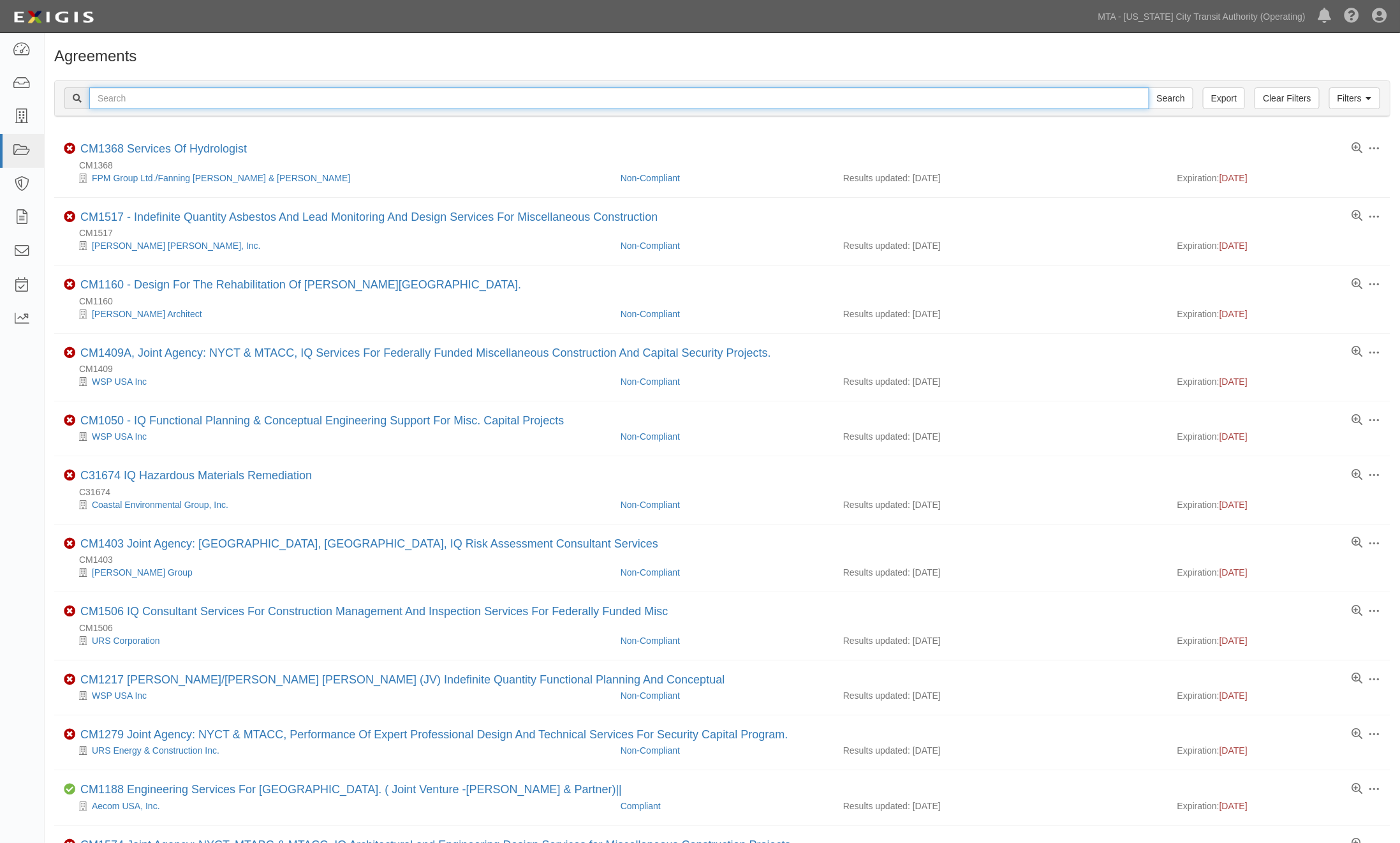
click at [175, 103] on input "text" at bounding box center [619, 98] width 1060 height 22
type input "acmo"
click at [1149, 88] on input "Search" at bounding box center [1171, 98] width 45 height 22
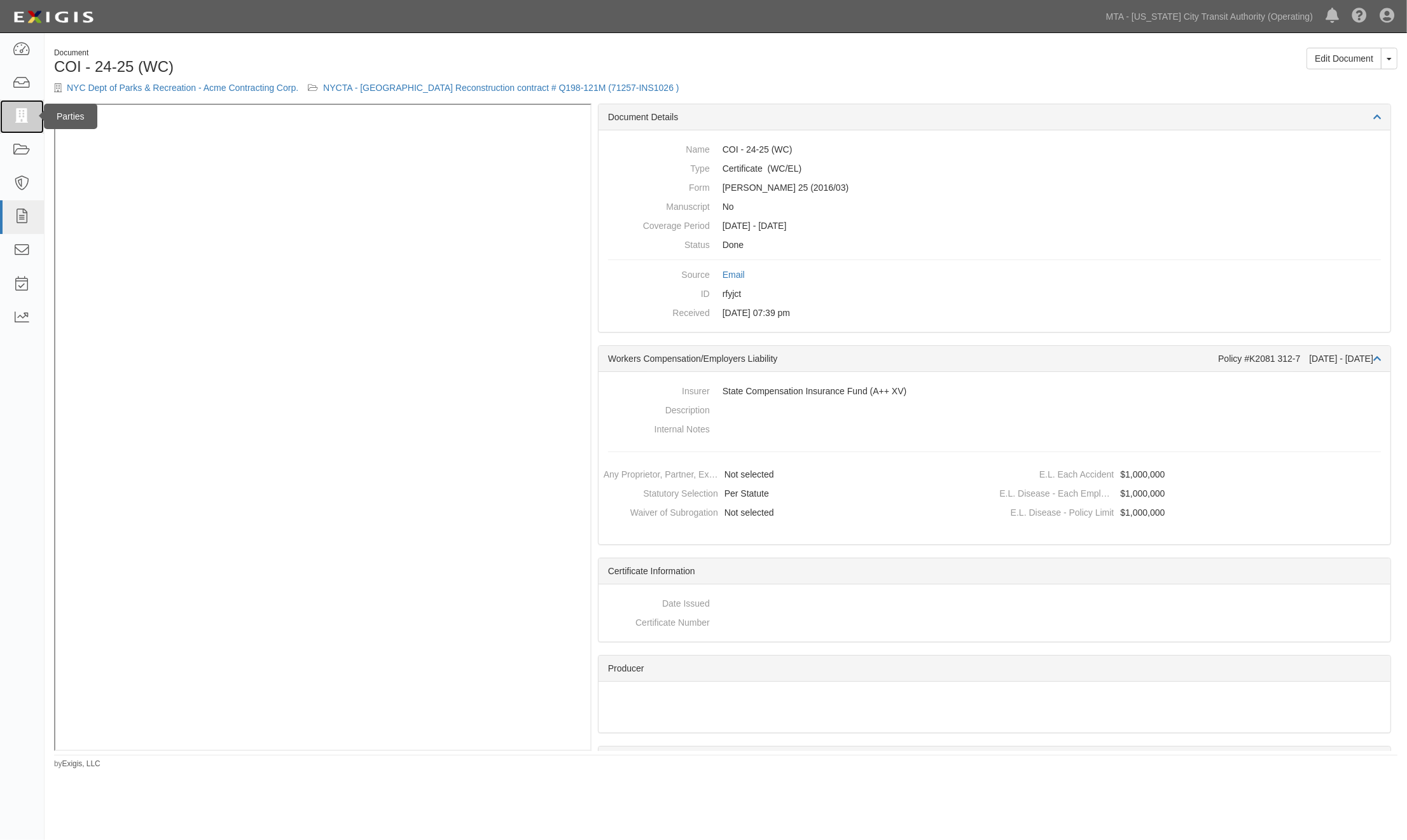
click at [20, 106] on link at bounding box center [22, 117] width 44 height 34
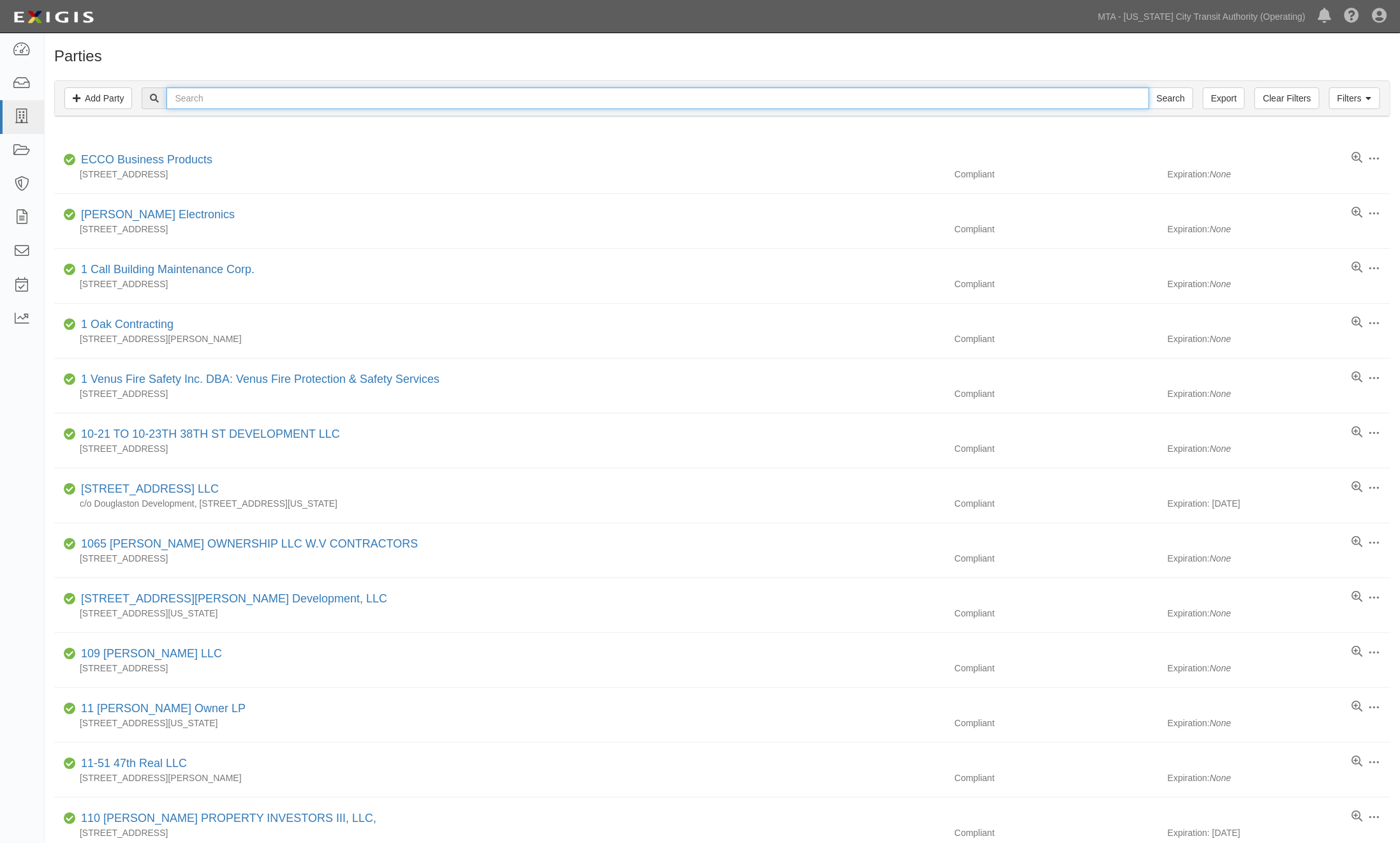
click at [194, 105] on input "text" at bounding box center [658, 98] width 982 height 22
paste input "ACME C"
type input "ACME"
click at [1149, 88] on input "Search" at bounding box center [1171, 98] width 45 height 22
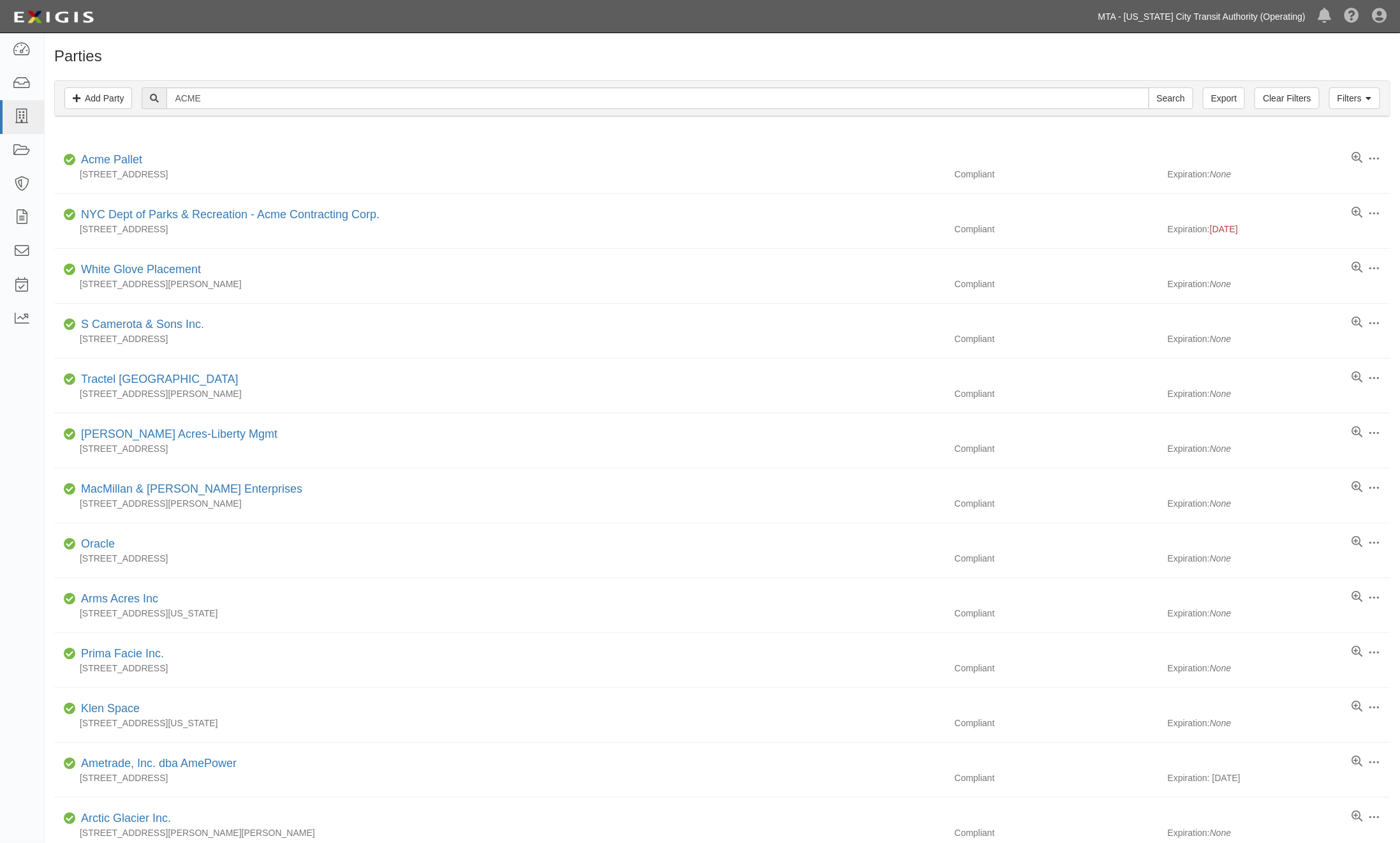
click at [1185, 13] on link "MTA - [US_STATE] City Transit Authority (Operating)" at bounding box center [1202, 16] width 220 height 25
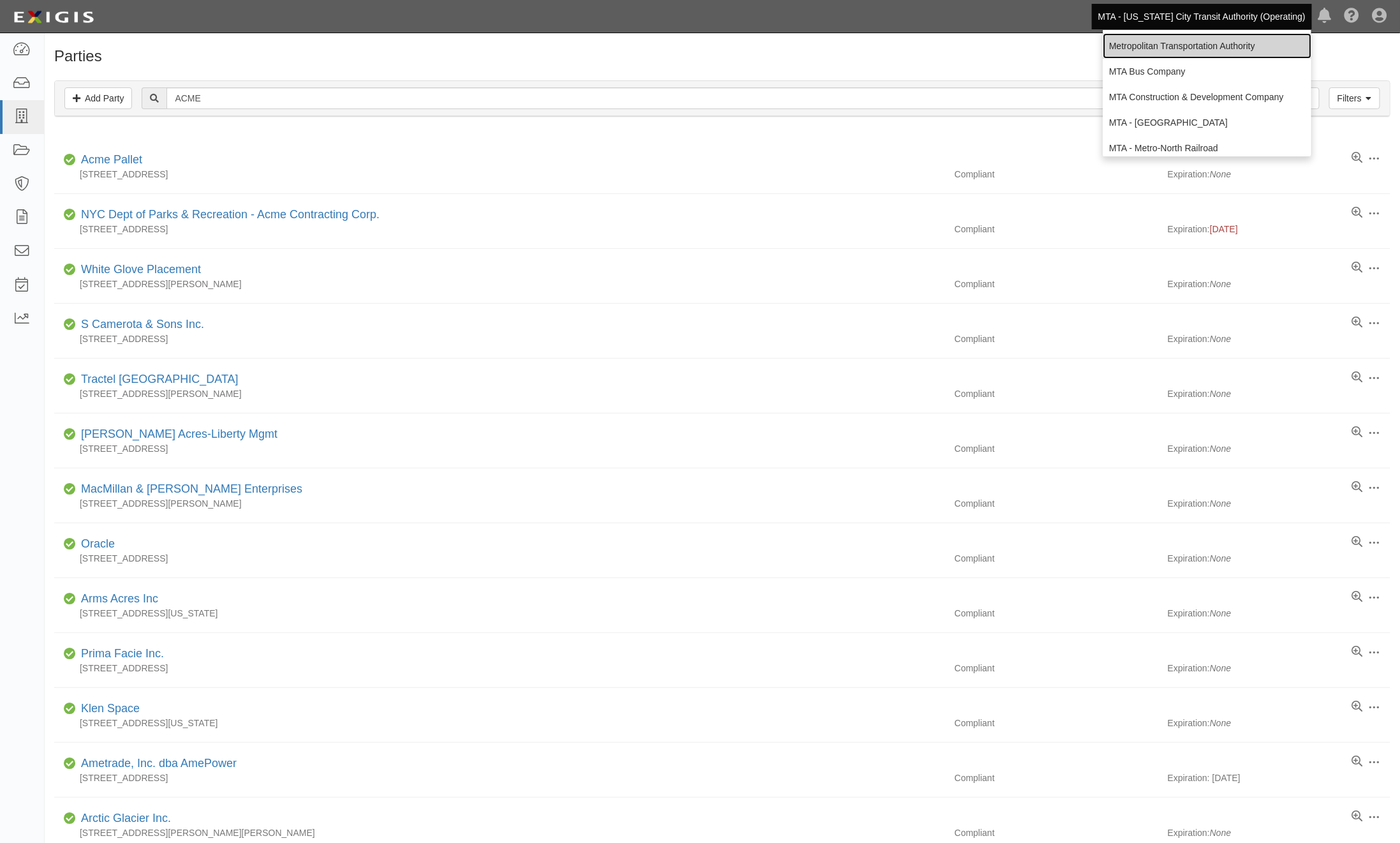
click at [1176, 45] on link "Metropolitan Transportation Authority" at bounding box center [1207, 45] width 209 height 25
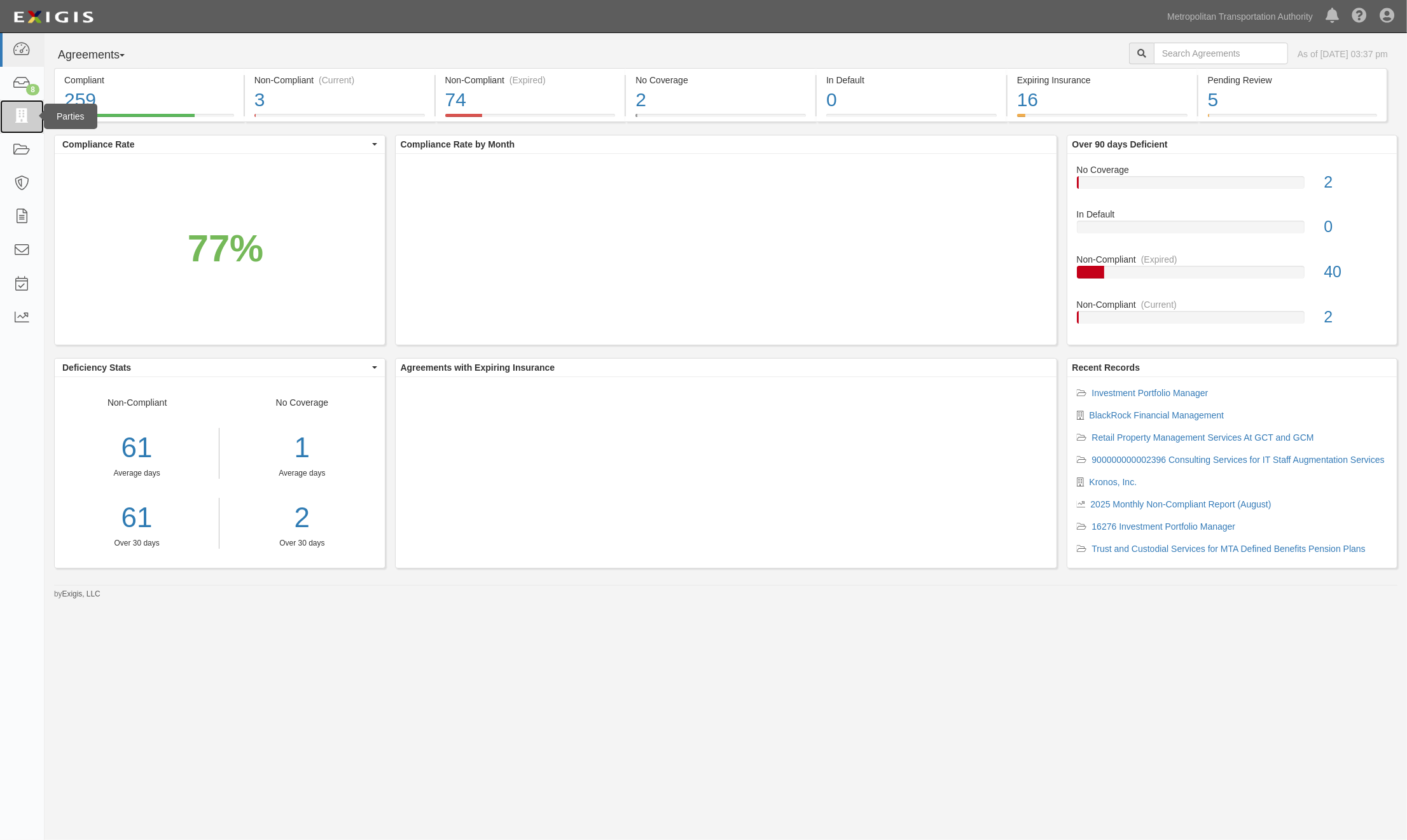
click at [24, 124] on link at bounding box center [22, 117] width 44 height 34
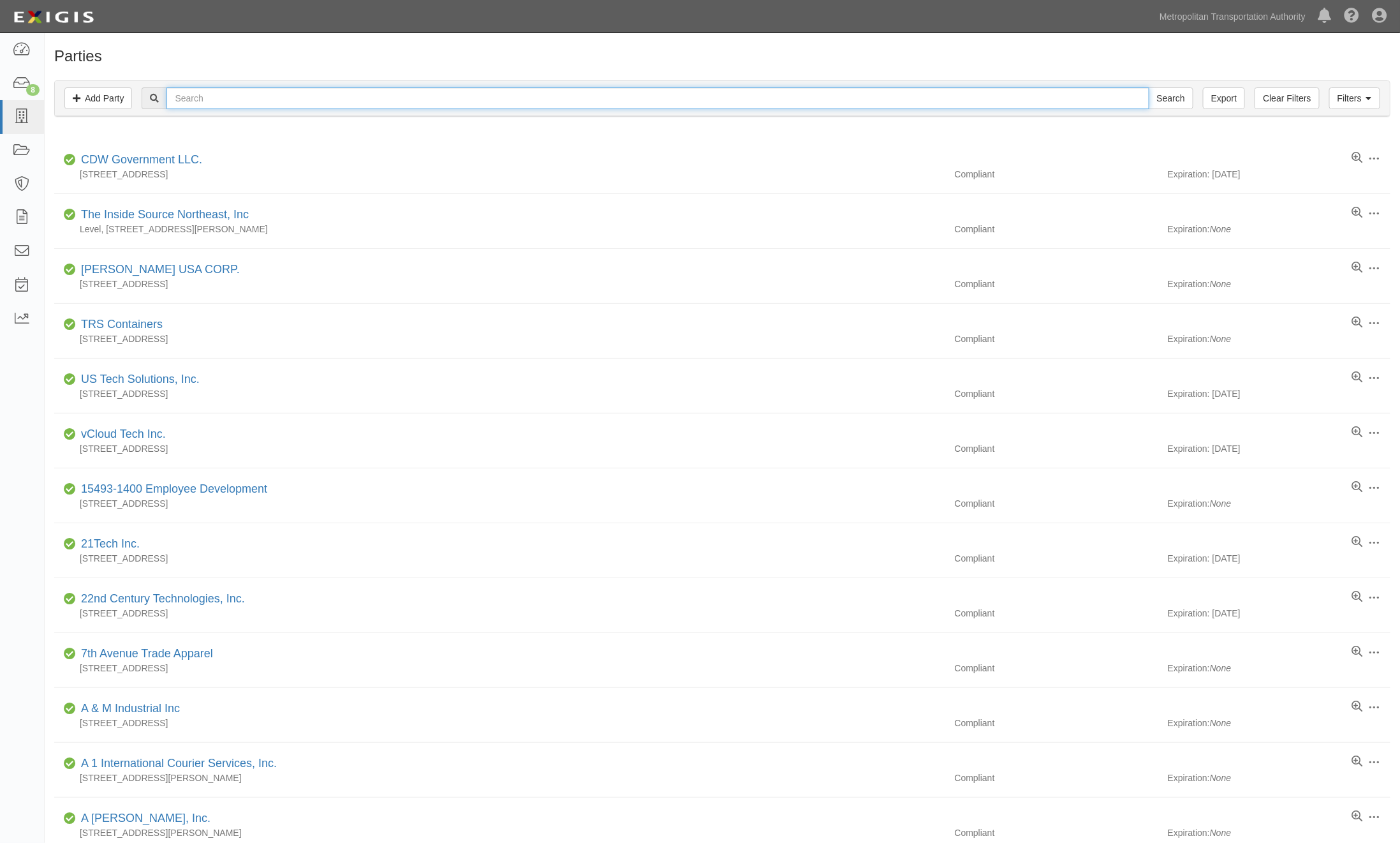
click at [606, 98] on input "text" at bounding box center [658, 98] width 982 height 22
type input "a"
paste input "ACME C"
type input "ACME"
click at [1149, 88] on input "Search" at bounding box center [1171, 98] width 45 height 22
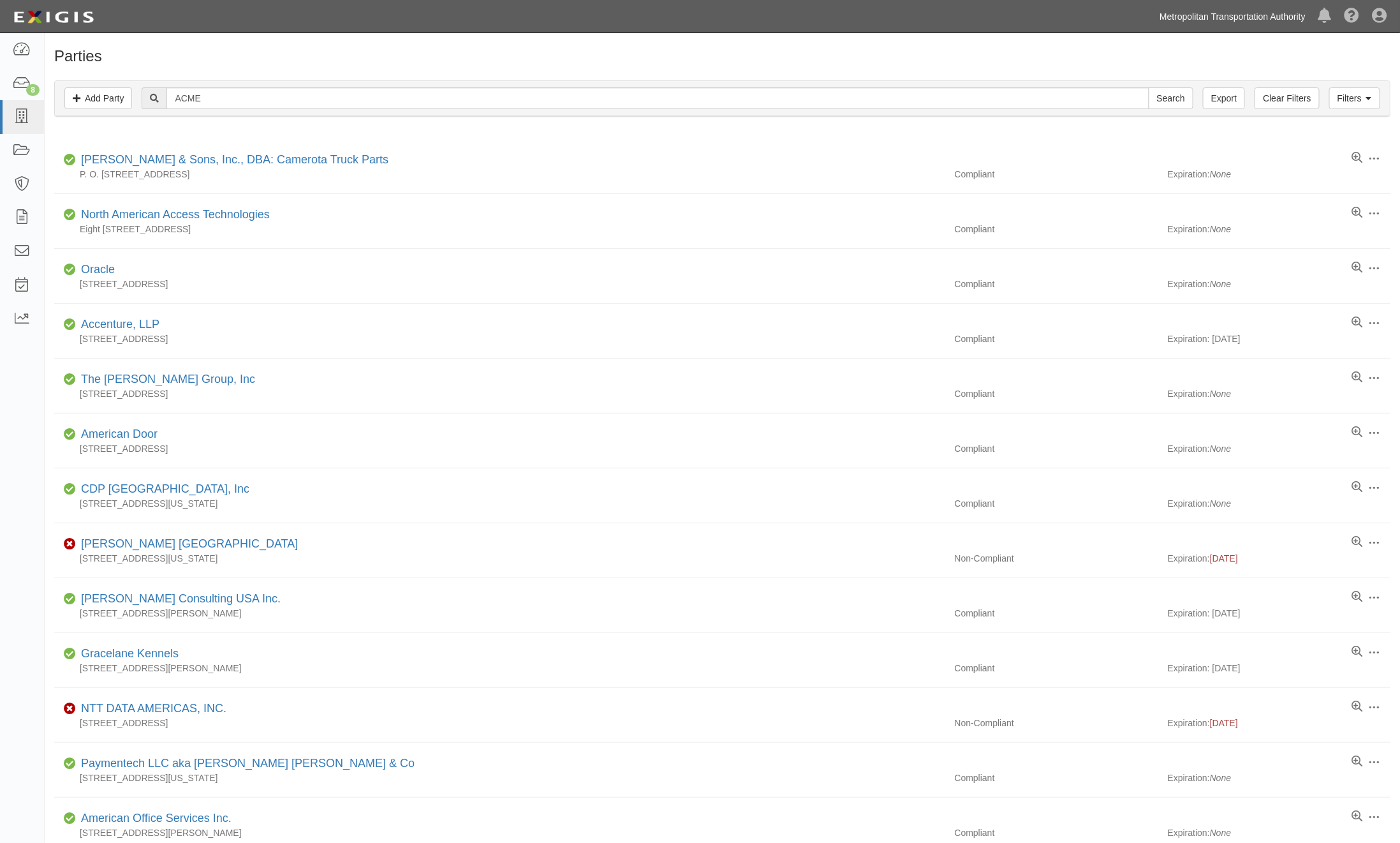
click at [1165, 15] on link "Metropolitan Transportation Authority" at bounding box center [1232, 16] width 159 height 25
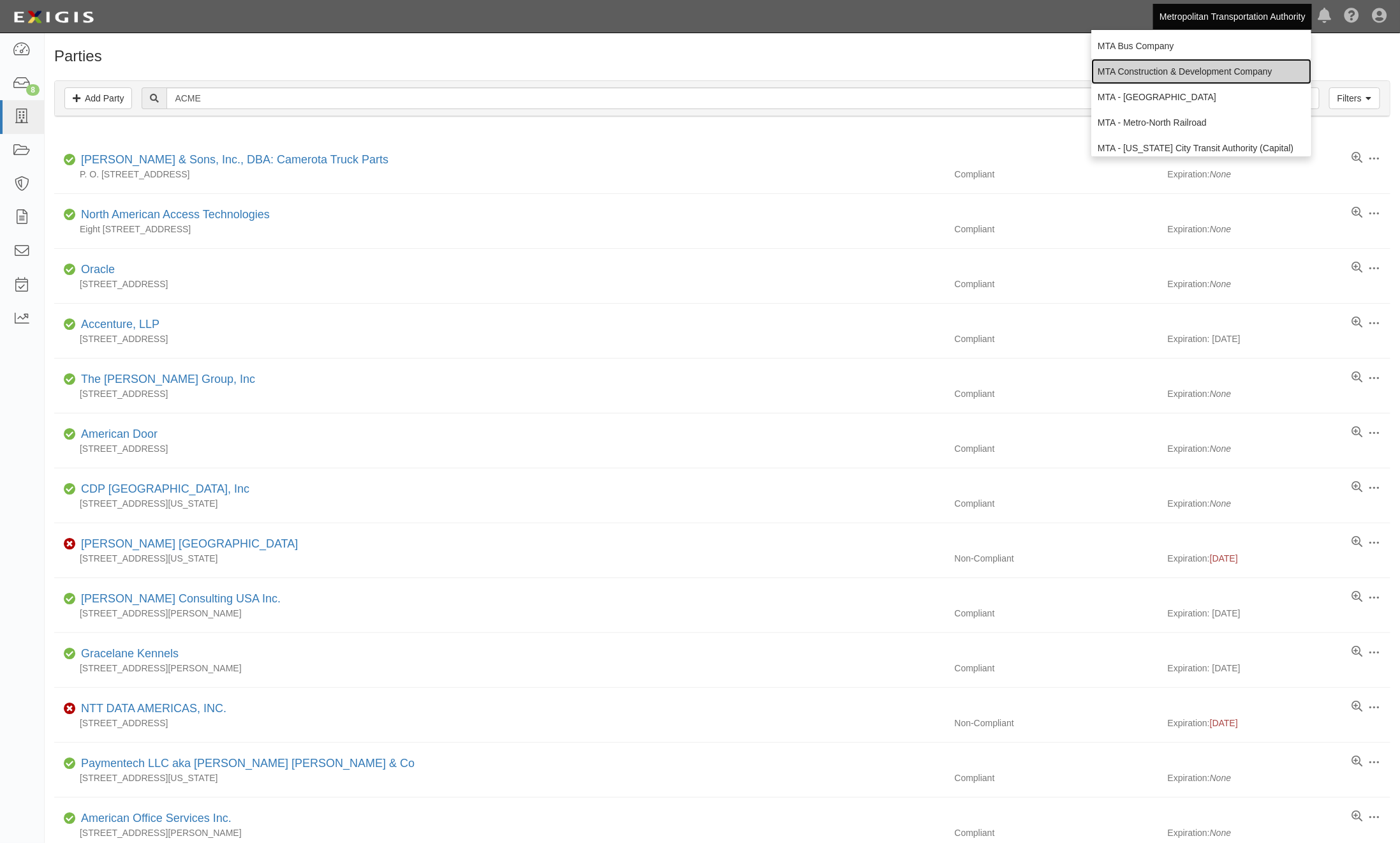
click at [1151, 74] on link "MTA Construction & Development Company" at bounding box center [1202, 71] width 220 height 25
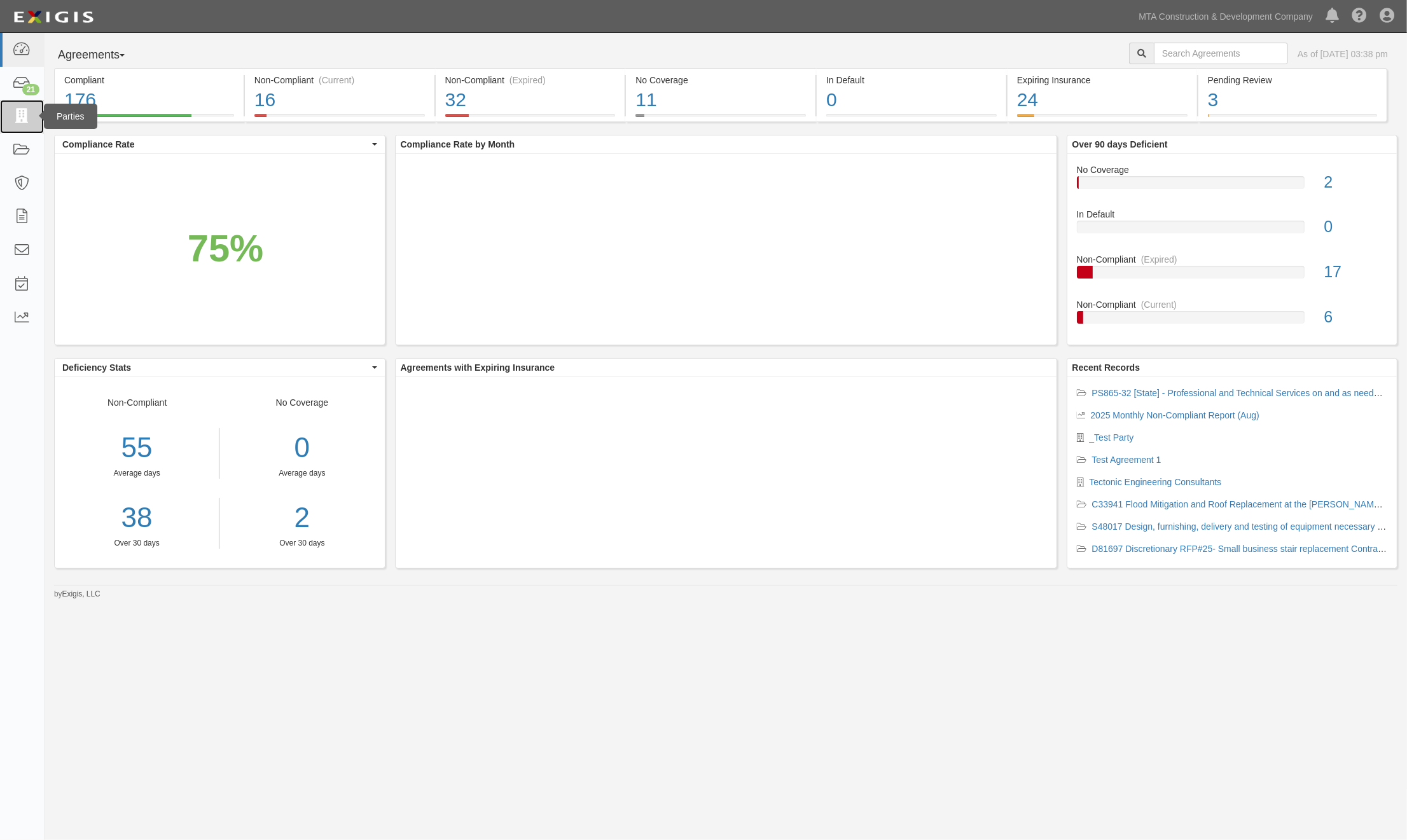
click at [20, 116] on icon at bounding box center [22, 117] width 18 height 15
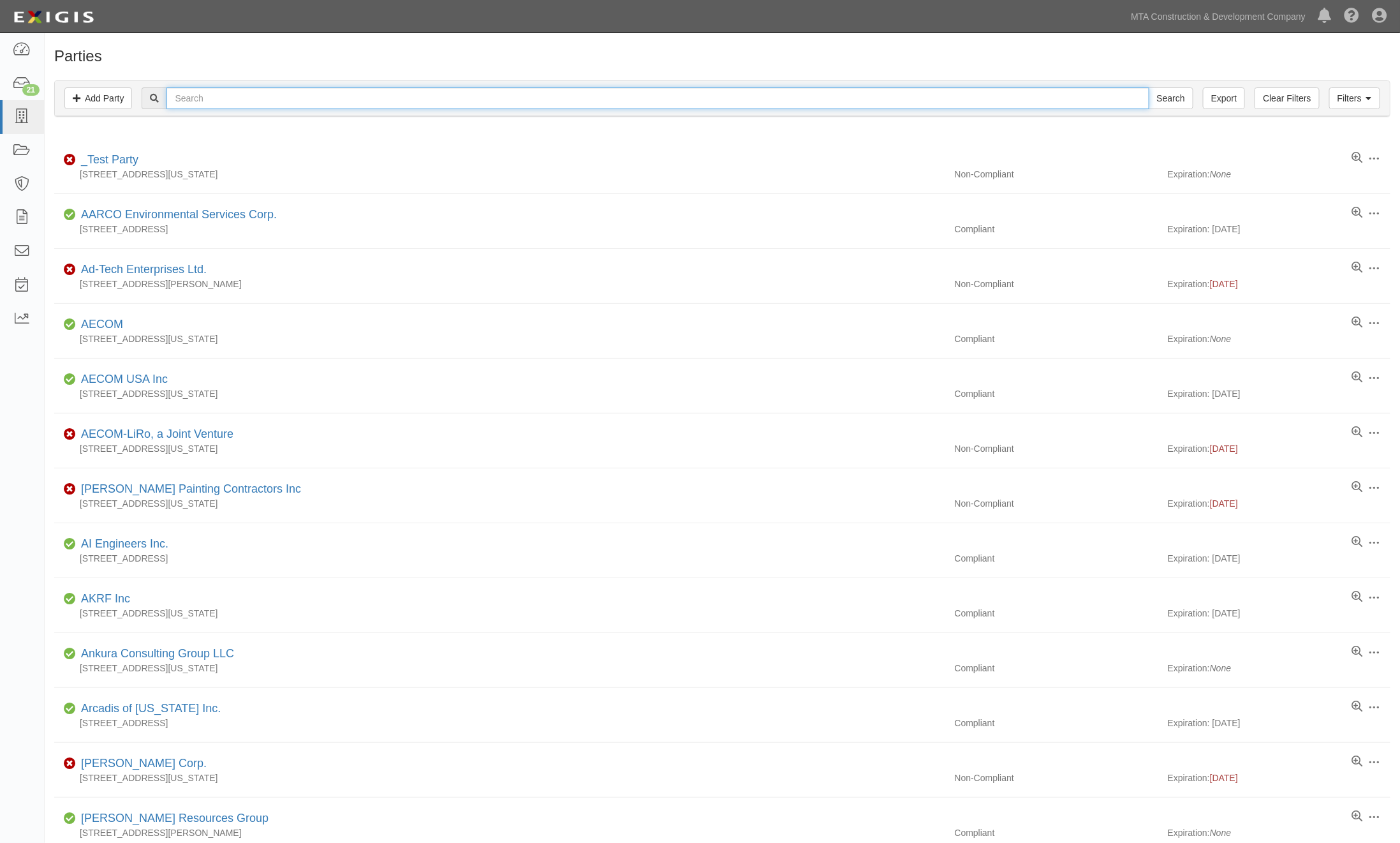
click at [354, 102] on input "text" at bounding box center [658, 98] width 982 height 22
paste input "ACME C"
type input "ACME"
click at [1149, 88] on input "Search" at bounding box center [1171, 98] width 45 height 22
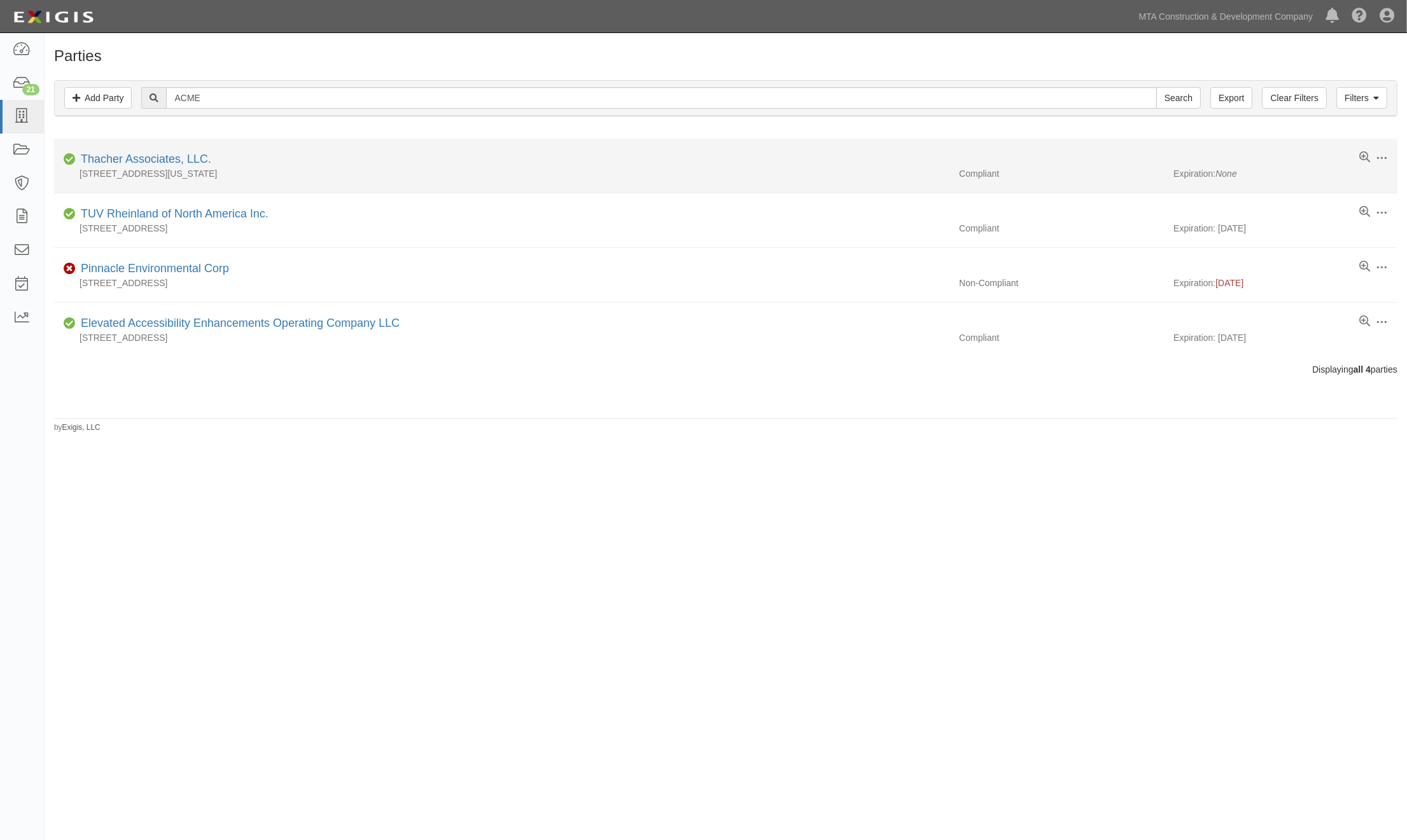
drag, startPoint x: 474, startPoint y: 710, endPoint x: 143, endPoint y: 187, distance: 618.9
click at [472, 709] on div "Parties Add Party Filters Add Party Clear Filters Export ACME Search Filters Co…" at bounding box center [703, 416] width 1407 height 756
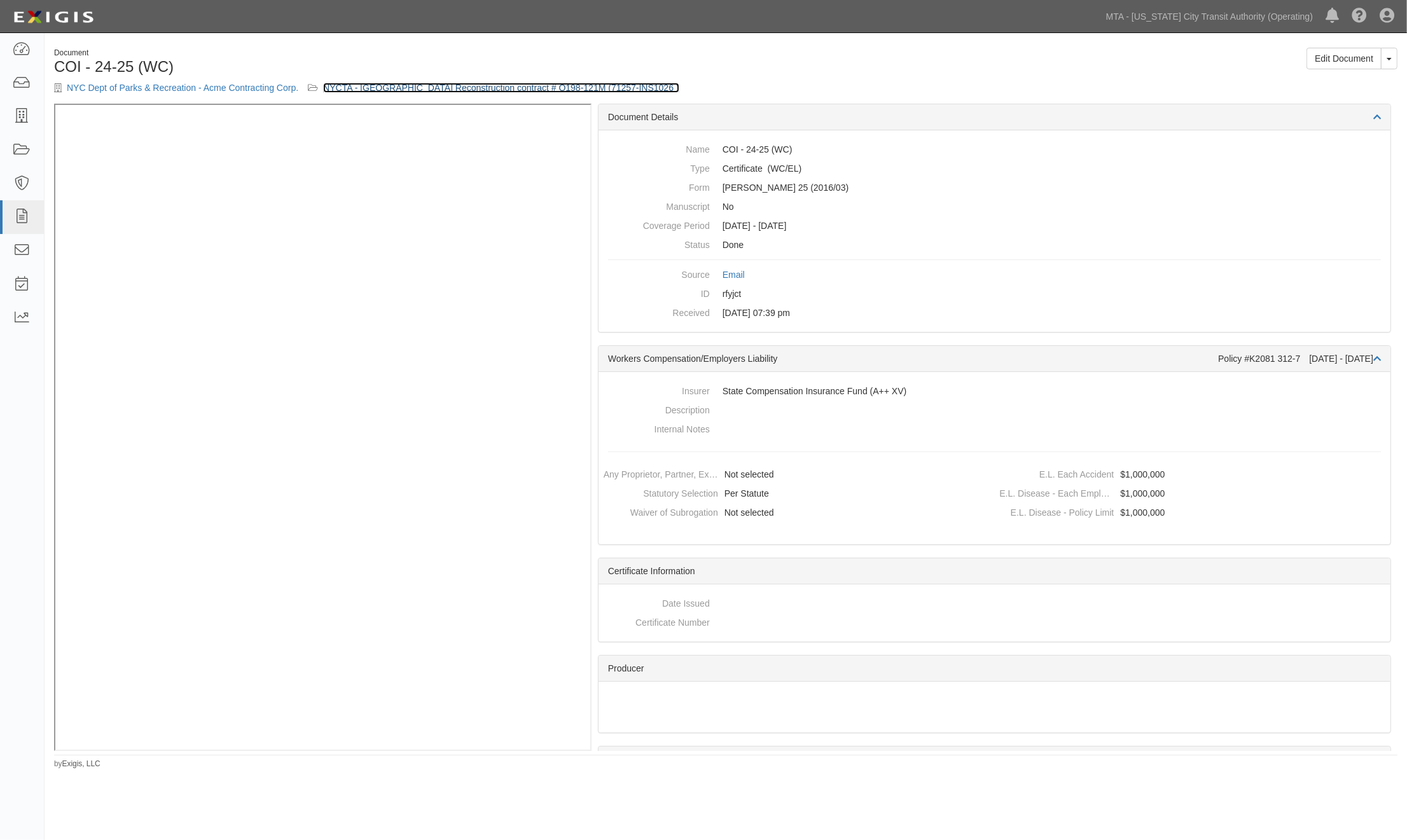
click at [481, 83] on link "NYCTA - [GEOGRAPHIC_DATA] Reconstruction contract # Q198-121M (71257-INS1026 )" at bounding box center [501, 88] width 356 height 10
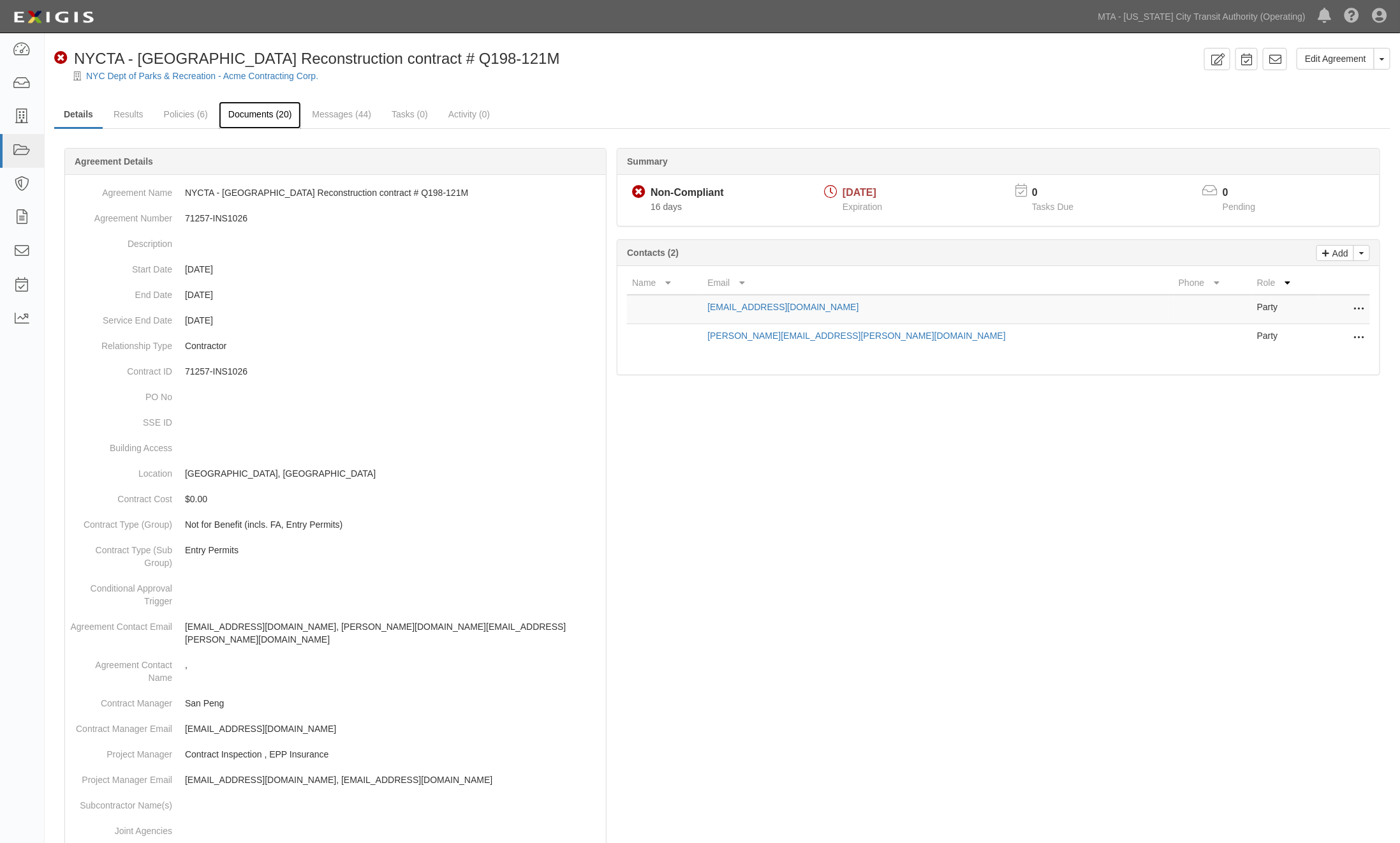
click at [265, 113] on link "Documents (20)" at bounding box center [261, 115] width 83 height 28
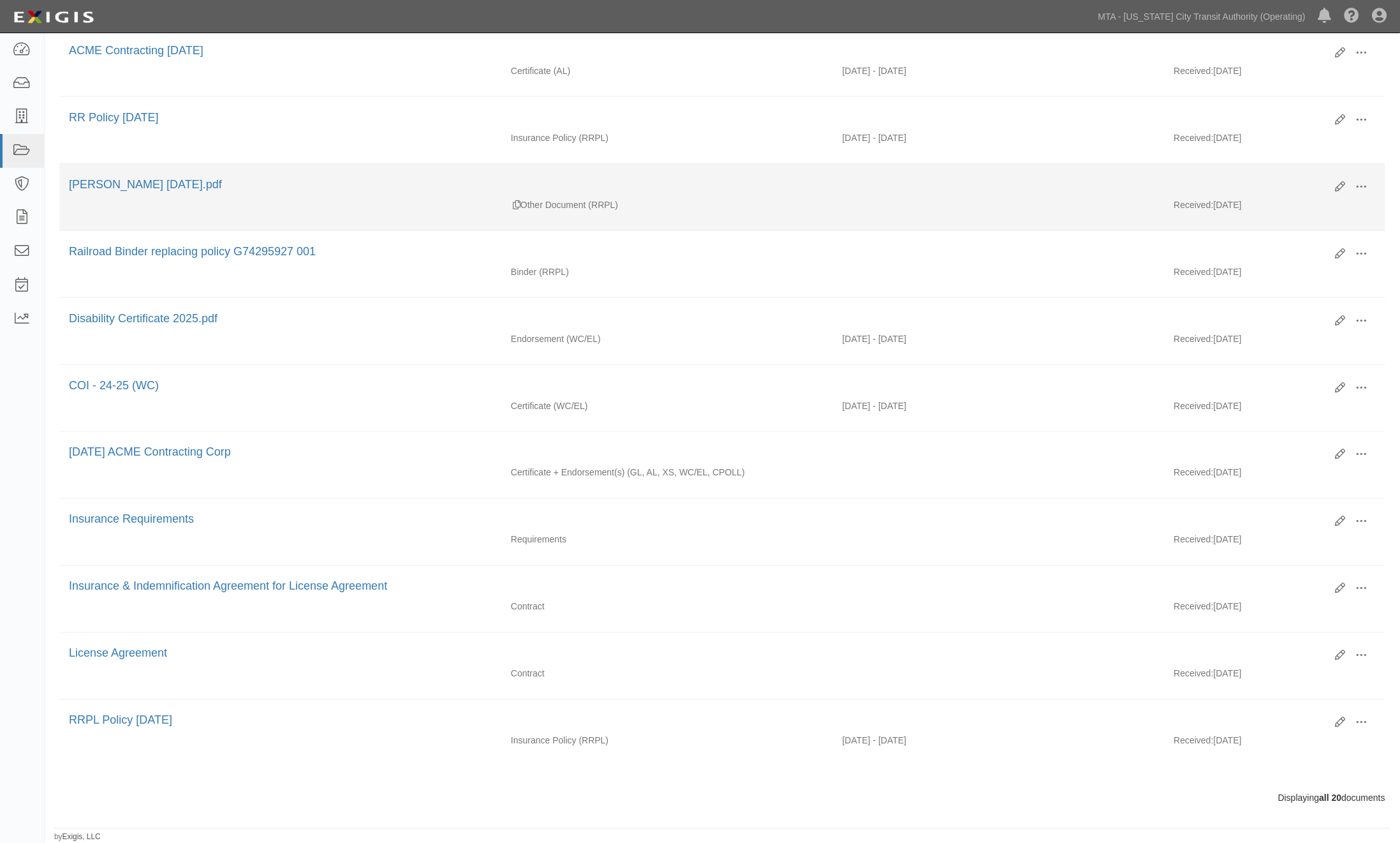
scroll to position [866, 0]
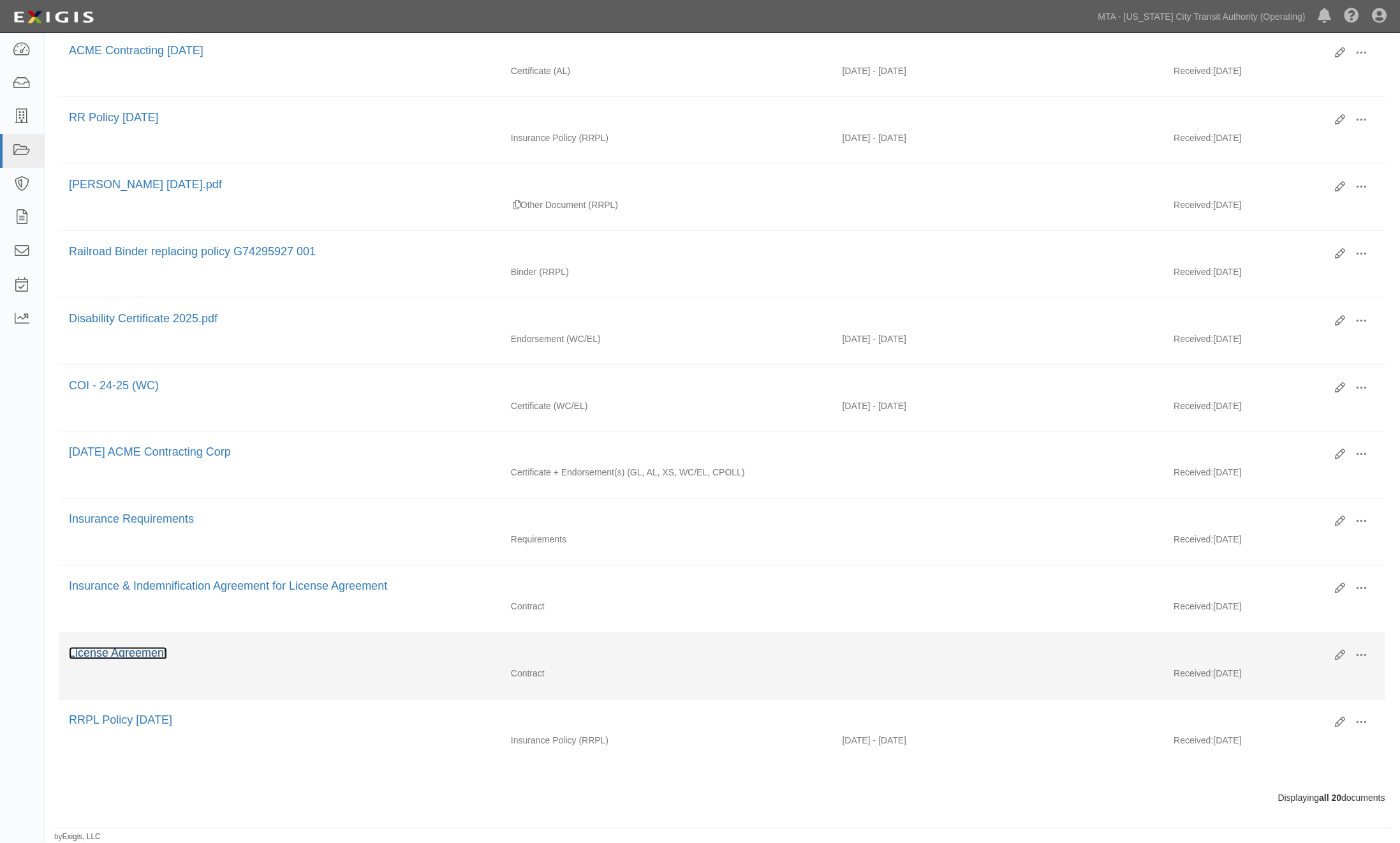
click at [137, 652] on link "License Agreement" at bounding box center [118, 653] width 98 height 13
click at [154, 650] on link "License Agreement" at bounding box center [118, 653] width 98 height 13
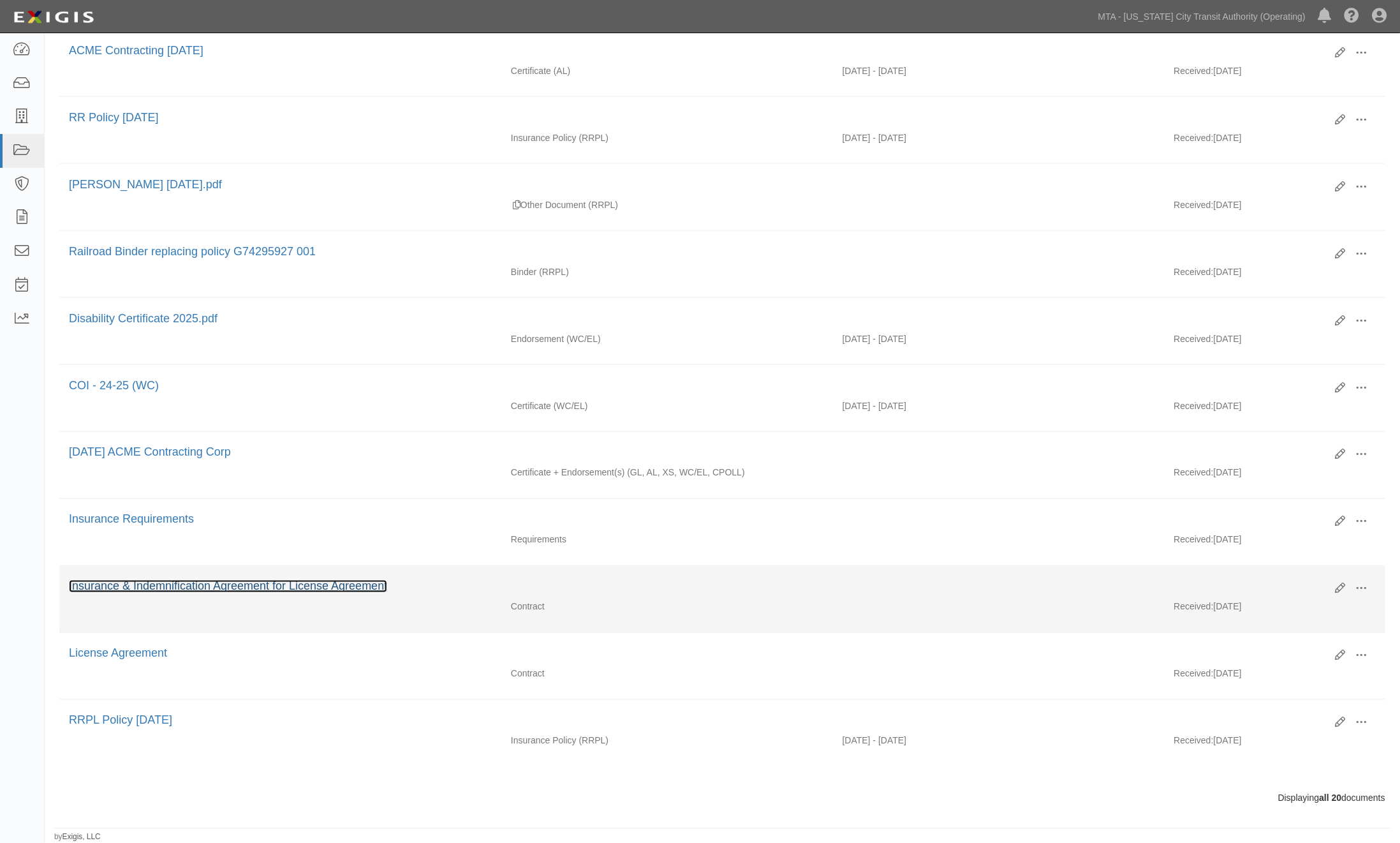
click at [199, 583] on link "Insurance & Indemnification Agreement for License Agreement" at bounding box center [228, 586] width 318 height 13
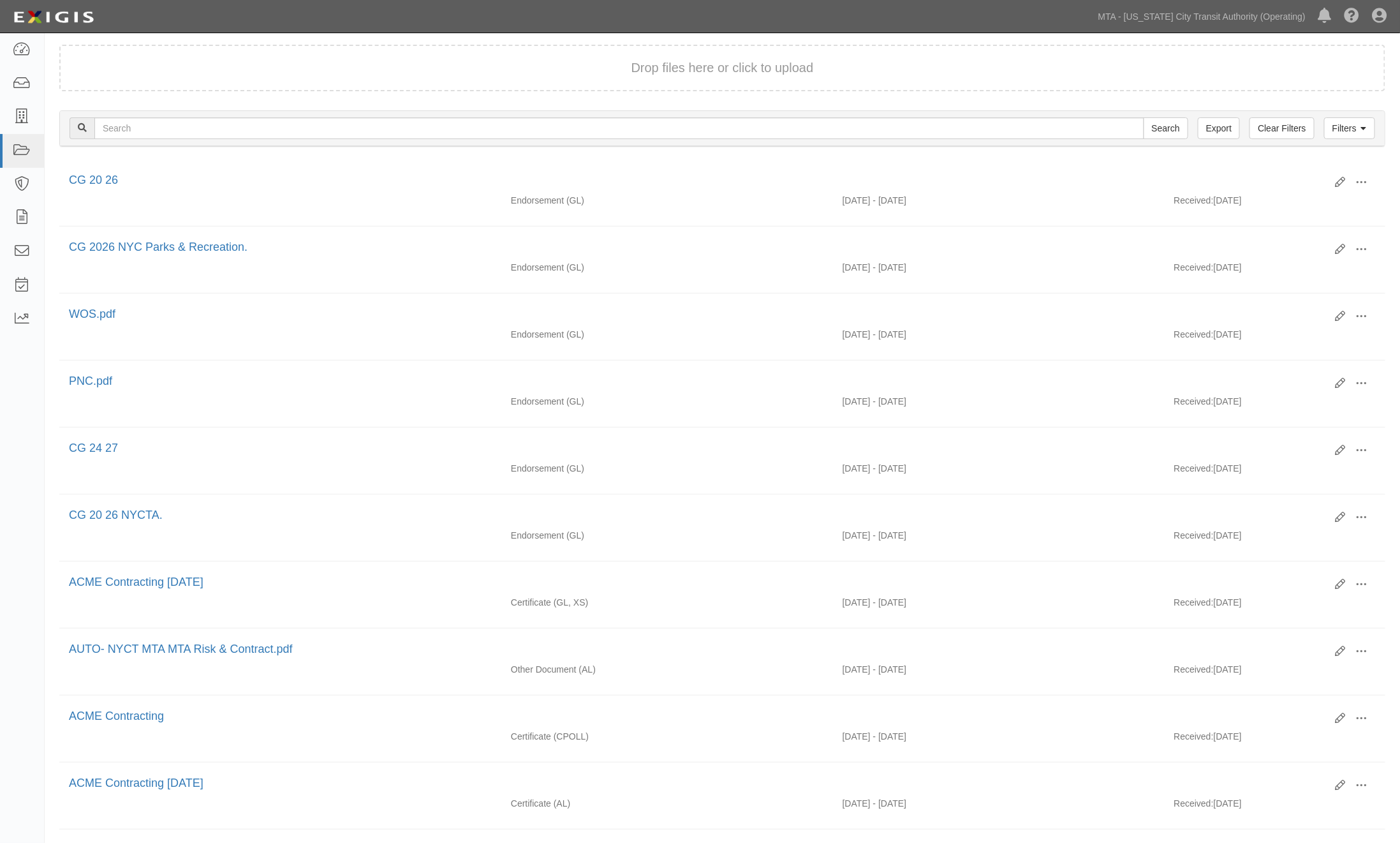
scroll to position [86, 0]
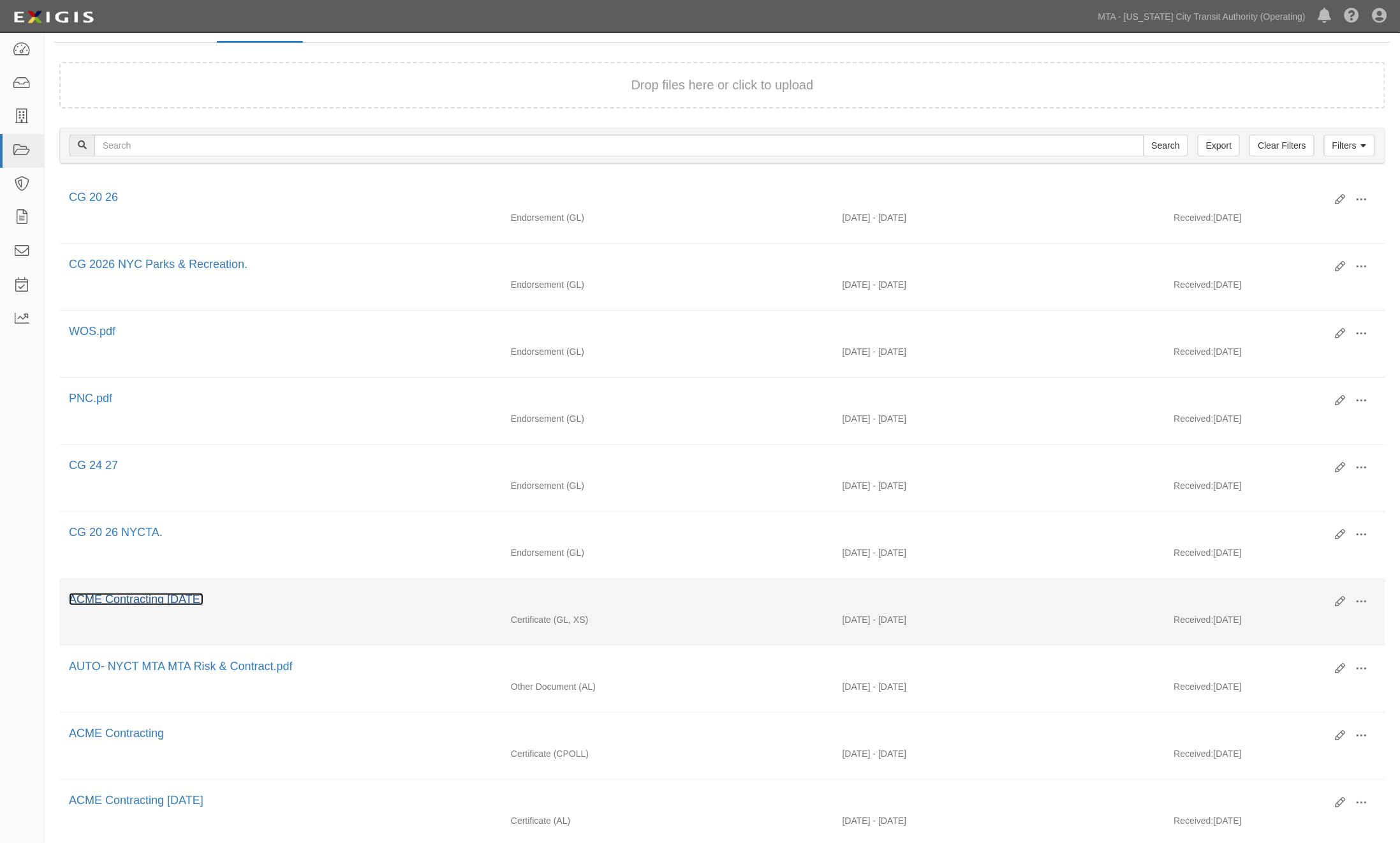
click at [192, 606] on link "ACME Contracting [DATE]" at bounding box center [136, 599] width 134 height 13
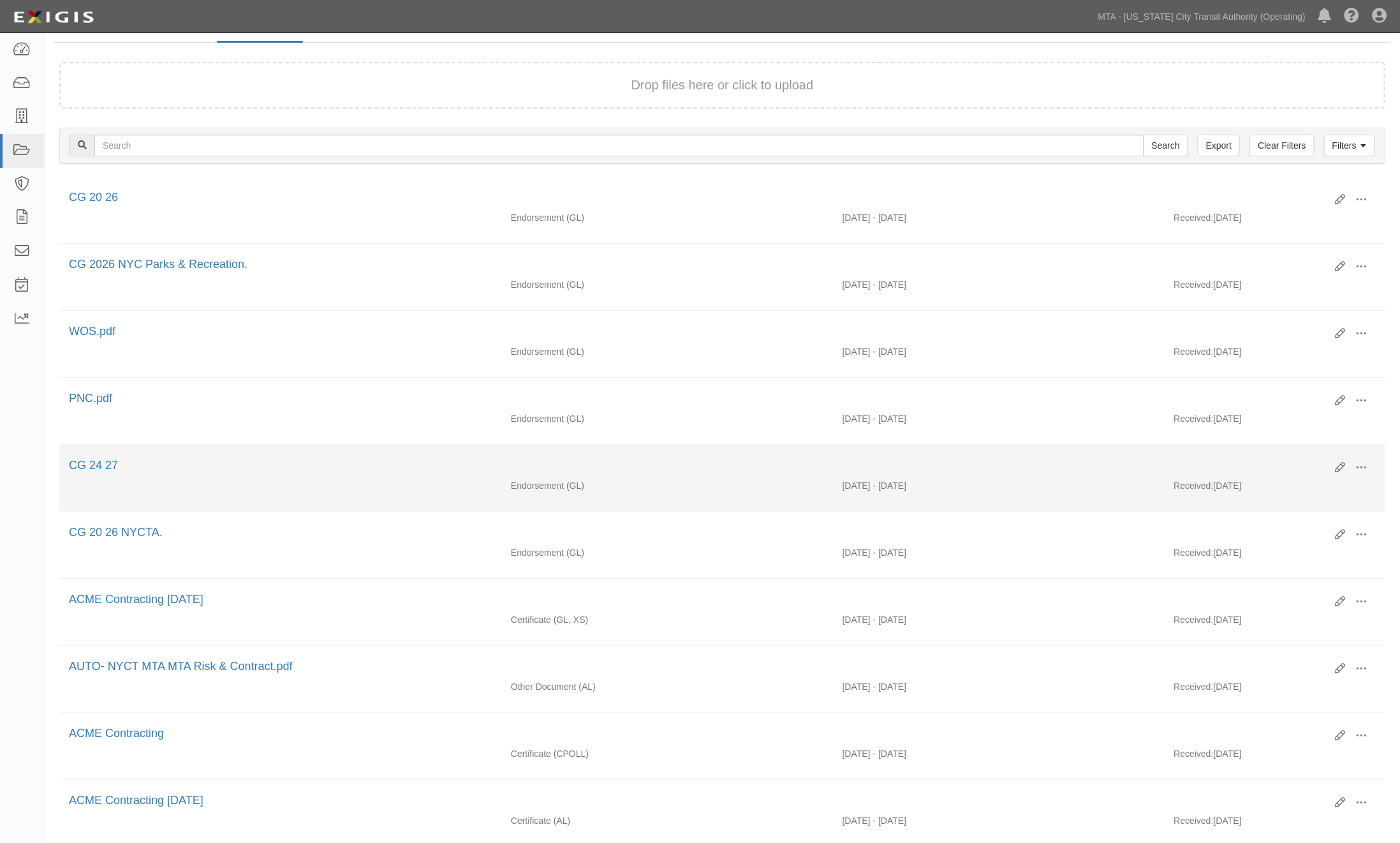
click at [271, 468] on div "CG 24 27" at bounding box center [697, 465] width 1257 height 16
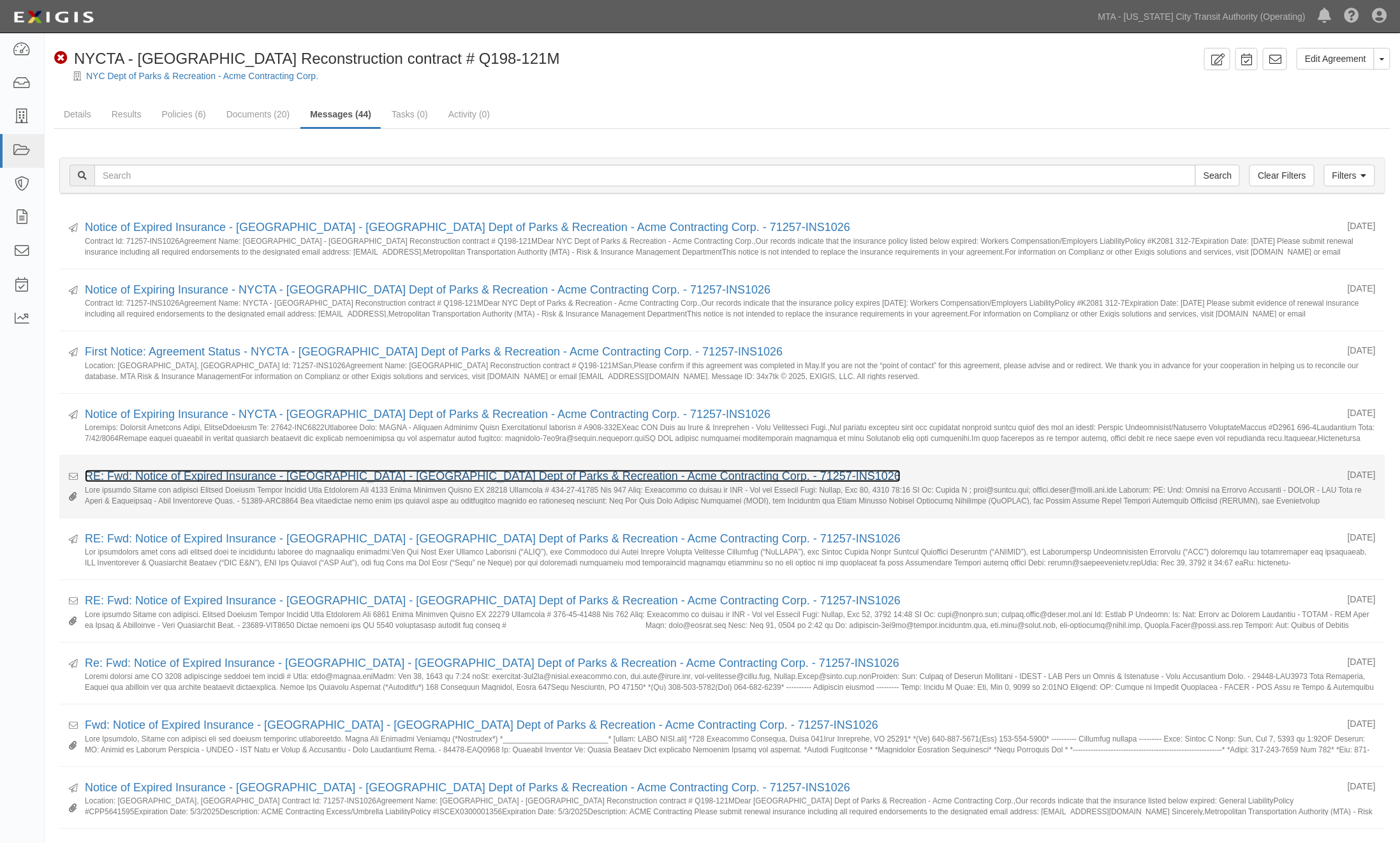
click at [243, 476] on link "RE: Fwd: Notice of Expired Insurance - [GEOGRAPHIC_DATA] - [GEOGRAPHIC_DATA] De…" at bounding box center [493, 476] width 816 height 13
click at [183, 478] on link "RE: Fwd: Notice of Expired Insurance - NYCTA - NYC Dept of Parks & Recreation -…" at bounding box center [493, 476] width 816 height 13
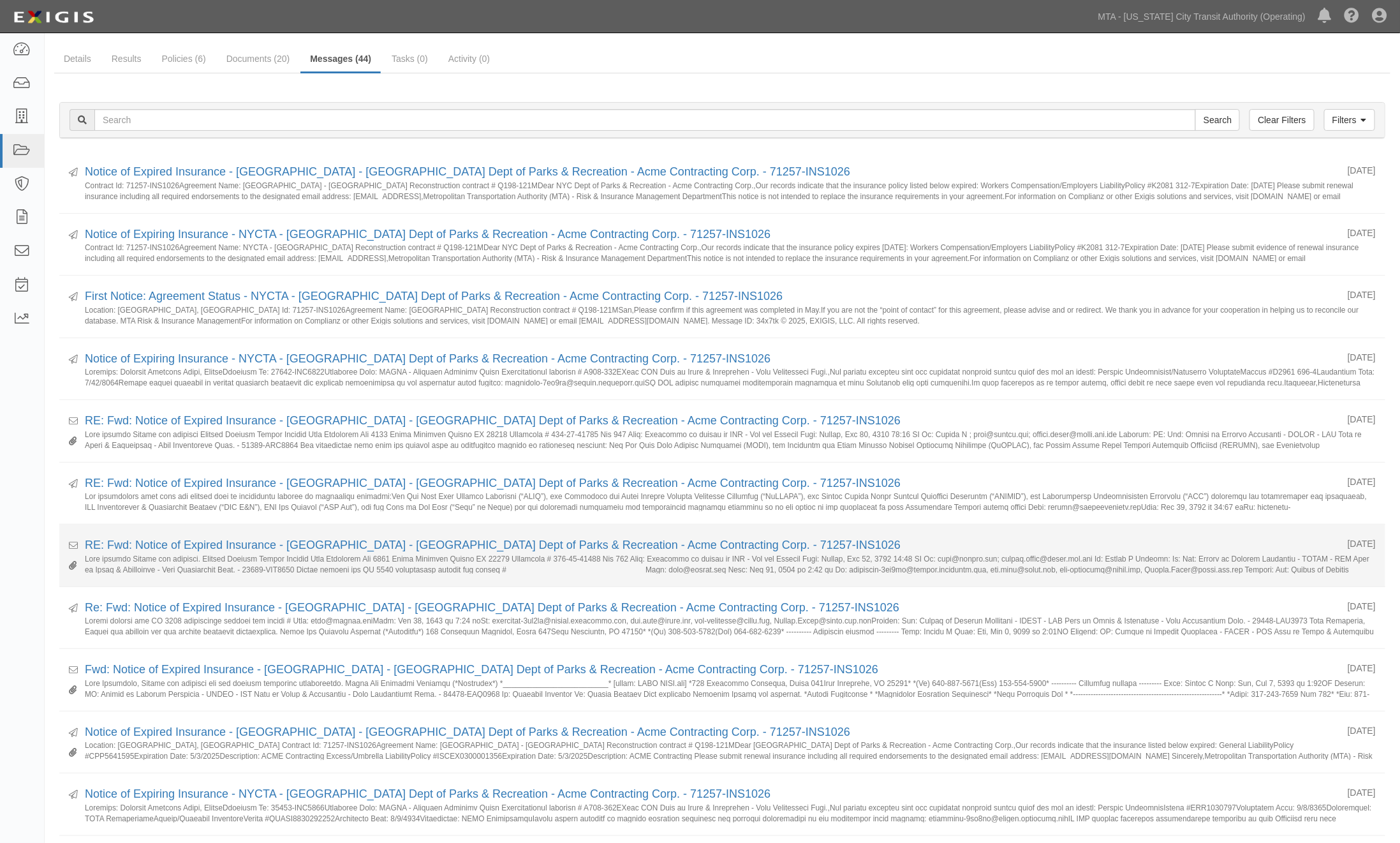
scroll to position [141, 0]
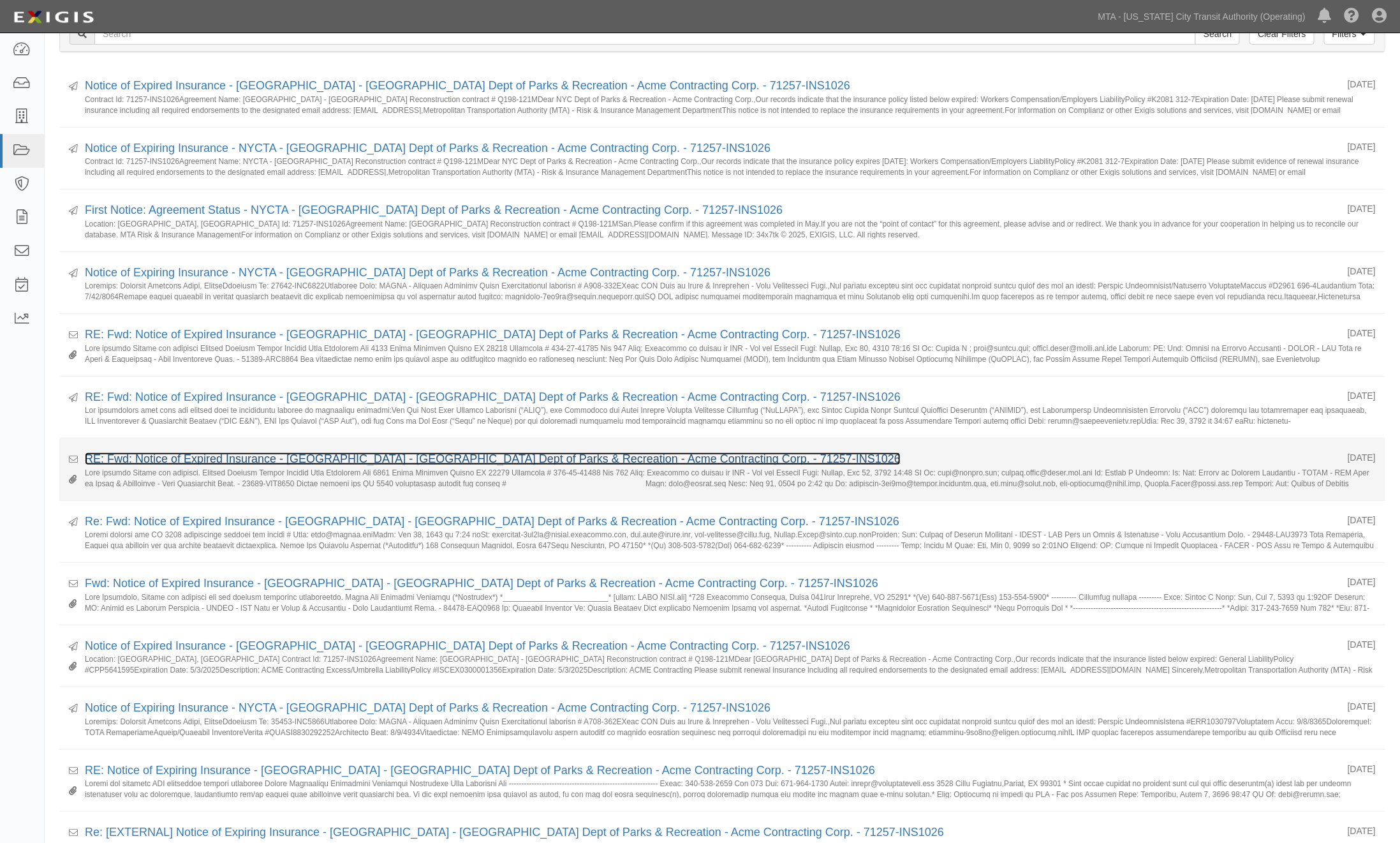
click at [288, 462] on link "RE: Fwd: Notice of Expired Insurance - NYCTA - NYC Dept of Parks & Recreation -…" at bounding box center [493, 458] width 816 height 13
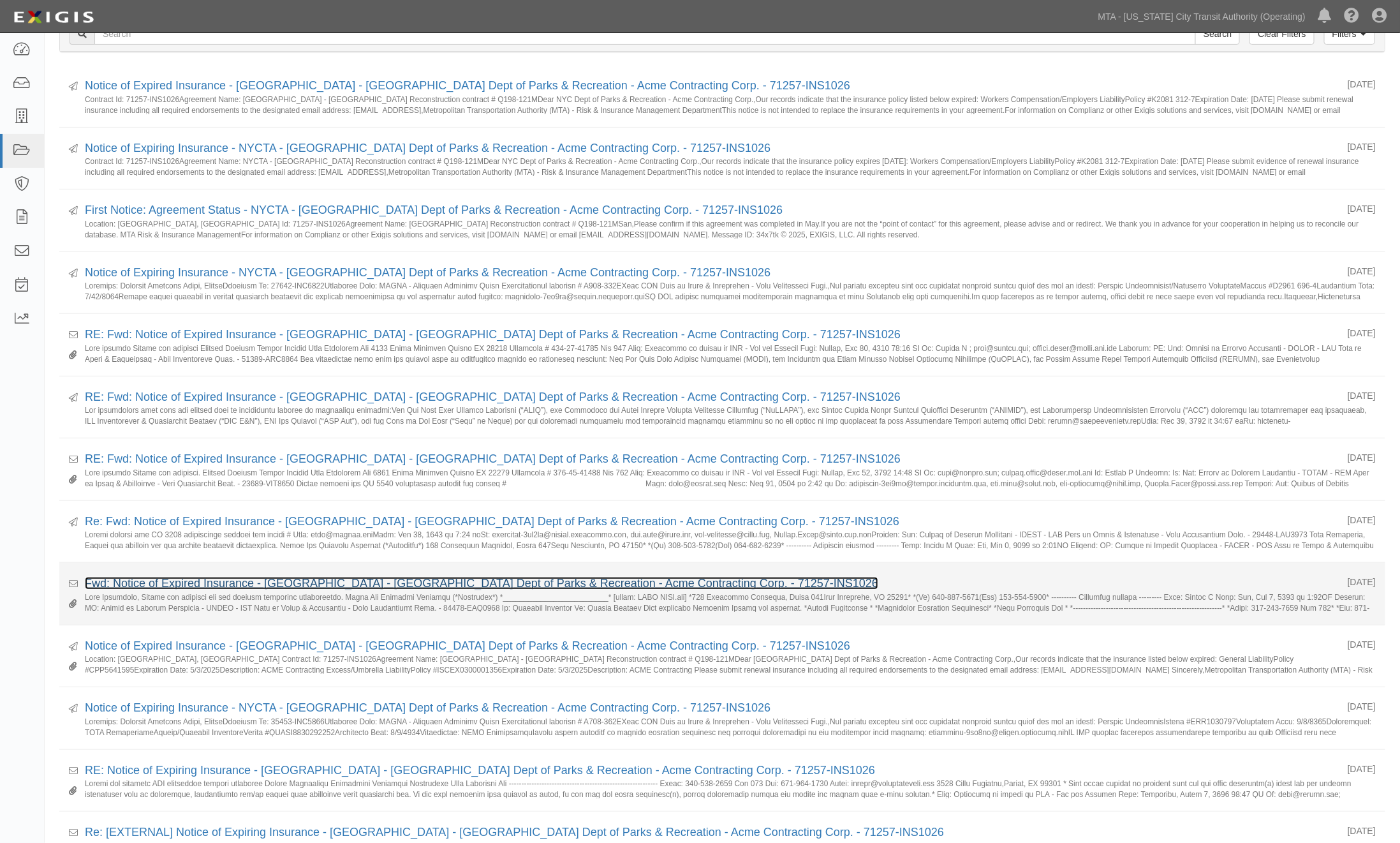
click at [231, 581] on link "Fwd: Notice of Expired Insurance - [GEOGRAPHIC_DATA] - [GEOGRAPHIC_DATA] Dept o…" at bounding box center [482, 583] width 794 height 13
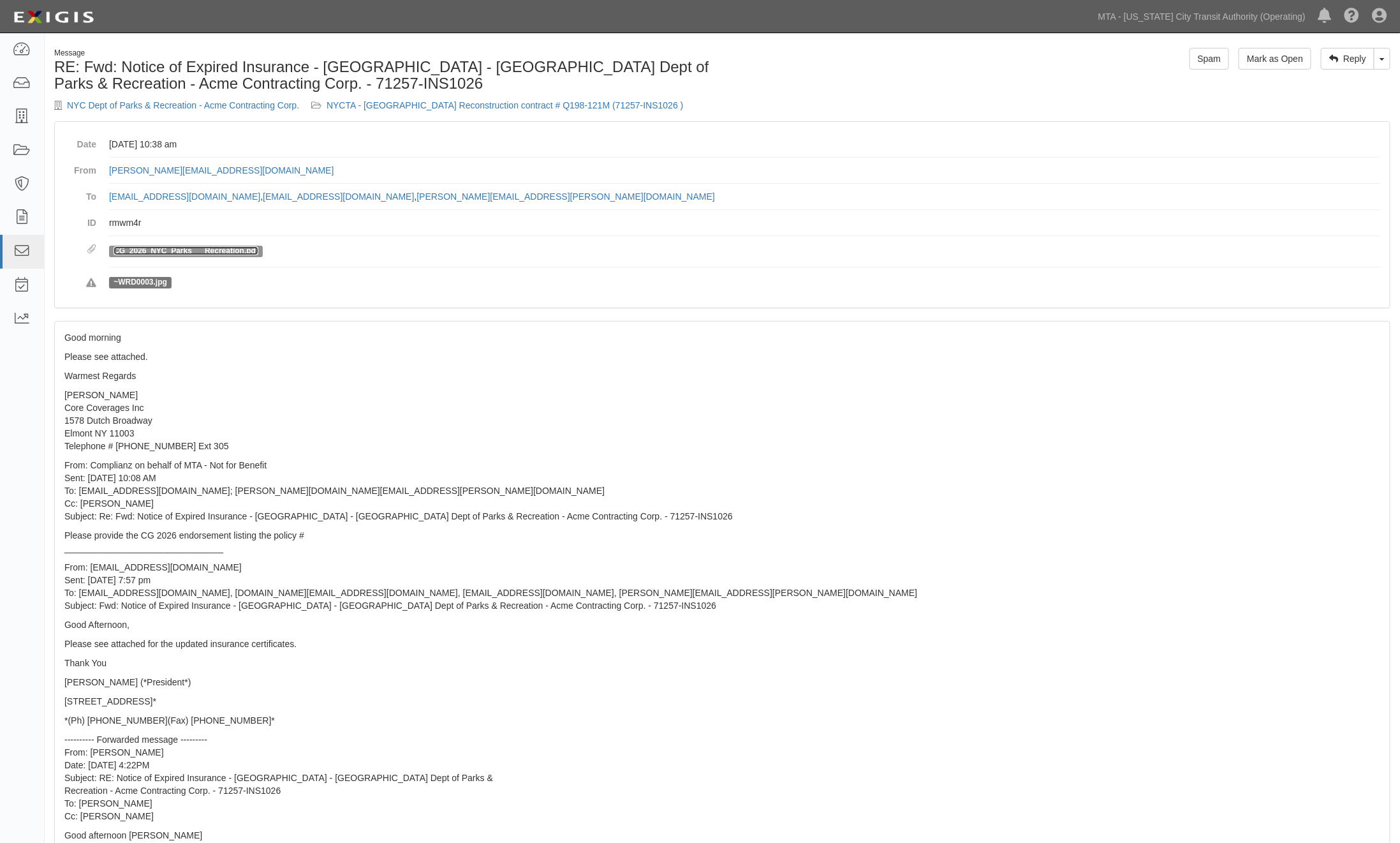
click at [231, 250] on link "CG_2026_NYC_Parks___Recreation.pdf" at bounding box center [185, 250] width 145 height 9
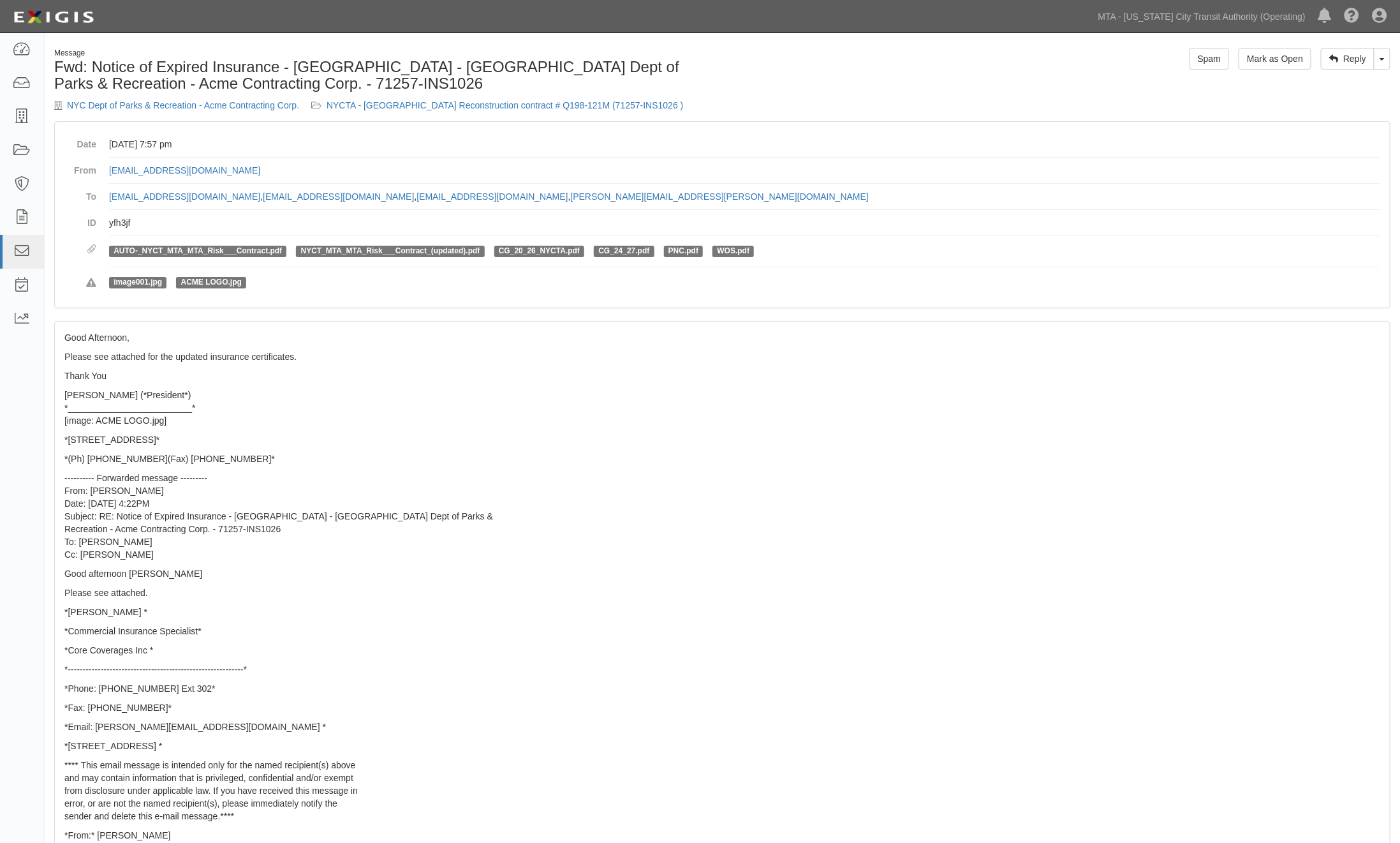
click at [948, 558] on p "---------- Forwarded message --------- From: [PERSON_NAME] S Date: [DATE] 4:22P…" at bounding box center [722, 516] width 1316 height 89
drag, startPoint x: 202, startPoint y: 168, endPoint x: 110, endPoint y: 167, distance: 92.0
click at [110, 167] on dd "[EMAIL_ADDRESS][DOMAIN_NAME]" at bounding box center [745, 171] width 1272 height 26
copy link "[EMAIL_ADDRESS][DOMAIN_NAME]"
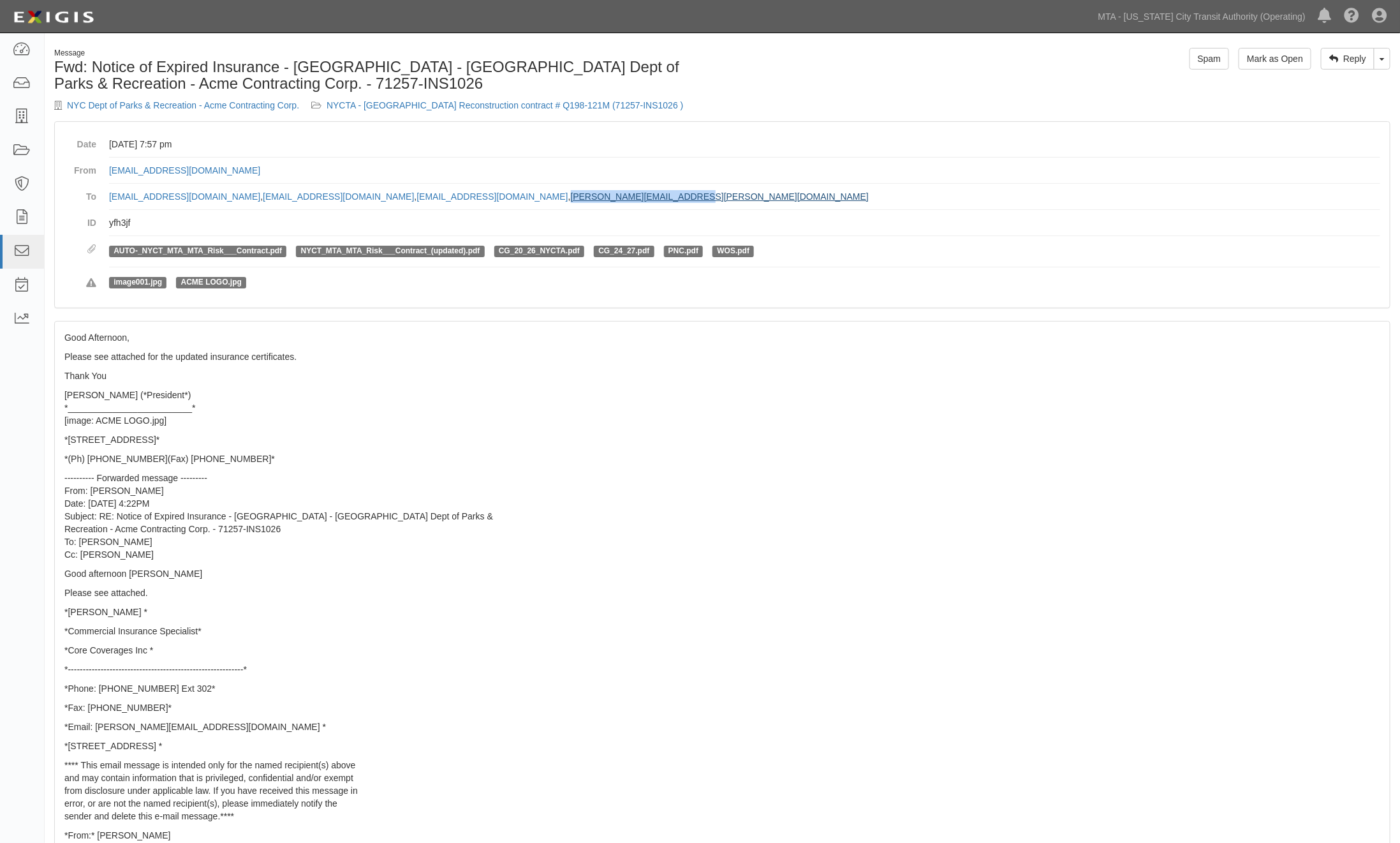
drag, startPoint x: 617, startPoint y: 199, endPoint x: 487, endPoint y: 199, distance: 130.0
click at [487, 199] on dd "[EMAIL_ADDRESS][DOMAIN_NAME] , [DOMAIN_NAME][EMAIL_ADDRESS][DOMAIN_NAME] , [EMA…" at bounding box center [745, 197] width 1272 height 26
copy link "[PERSON_NAME][EMAIL_ADDRESS][PERSON_NAME][DOMAIN_NAME]"
drag, startPoint x: 690, startPoint y: 490, endPoint x: 724, endPoint y: 505, distance: 37.2
click at [696, 493] on p "---------- Forwarded message --------- From: [PERSON_NAME] S Date: [DATE] 4:22P…" at bounding box center [722, 516] width 1316 height 89
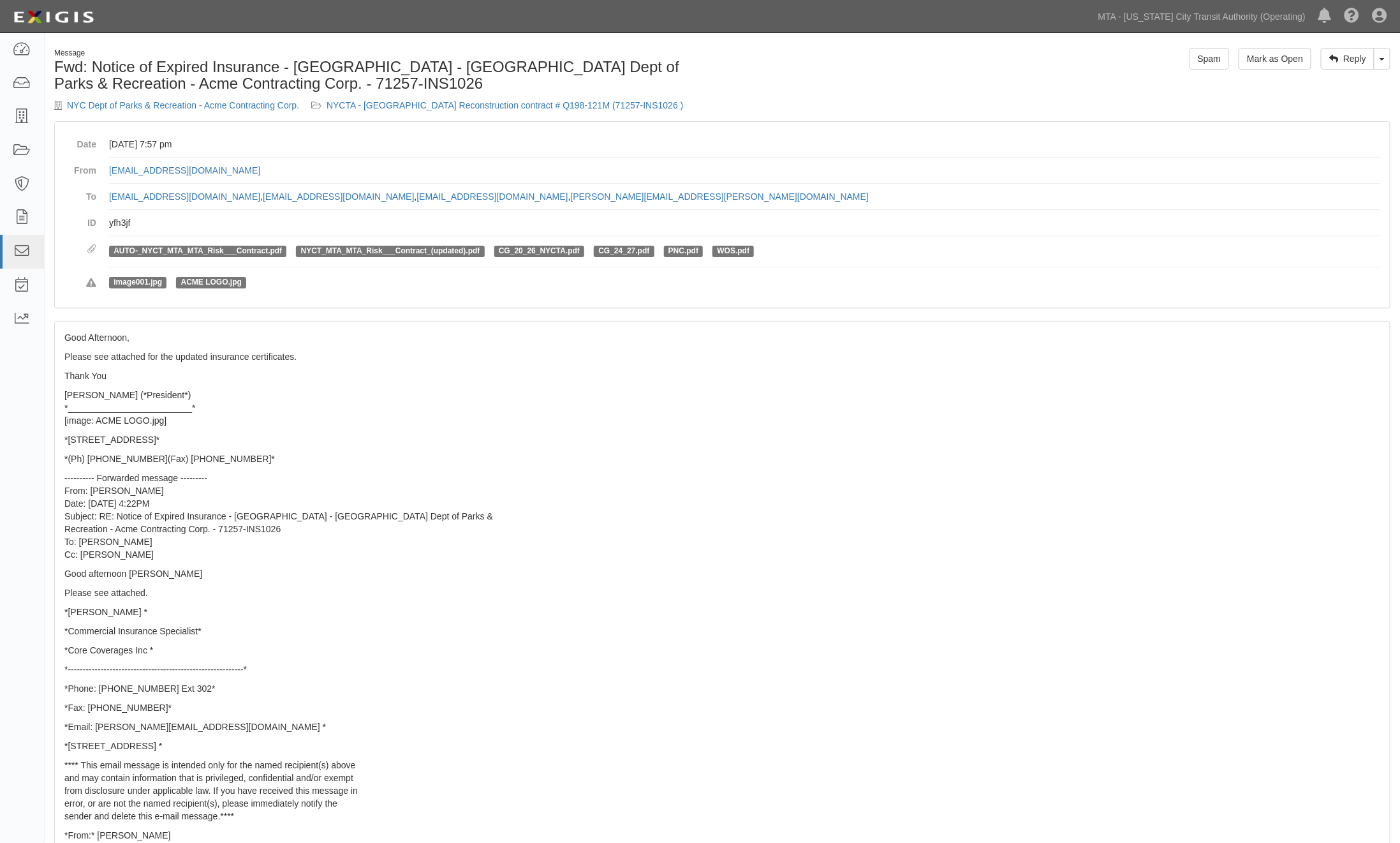
drag, startPoint x: 723, startPoint y: 102, endPoint x: 318, endPoint y: 103, distance: 405.0
click at [318, 103] on div "Message Fwd: Notice of Expired Insurance - [GEOGRAPHIC_DATA] - [GEOGRAPHIC_DATA…" at bounding box center [384, 84] width 678 height 74
copy div "NYCTA - [GEOGRAPHIC_DATA] Reconstruction contract # Q198-121M (71257-INS1026 )"
click at [833, 534] on p "---------- Forwarded message --------- From: [PERSON_NAME] S Date: [DATE] 4:22P…" at bounding box center [722, 516] width 1316 height 89
click at [392, 101] on link "NYCTA - [GEOGRAPHIC_DATA] Reconstruction contract # Q198-121M (71257-INS1026 )" at bounding box center [505, 106] width 357 height 10
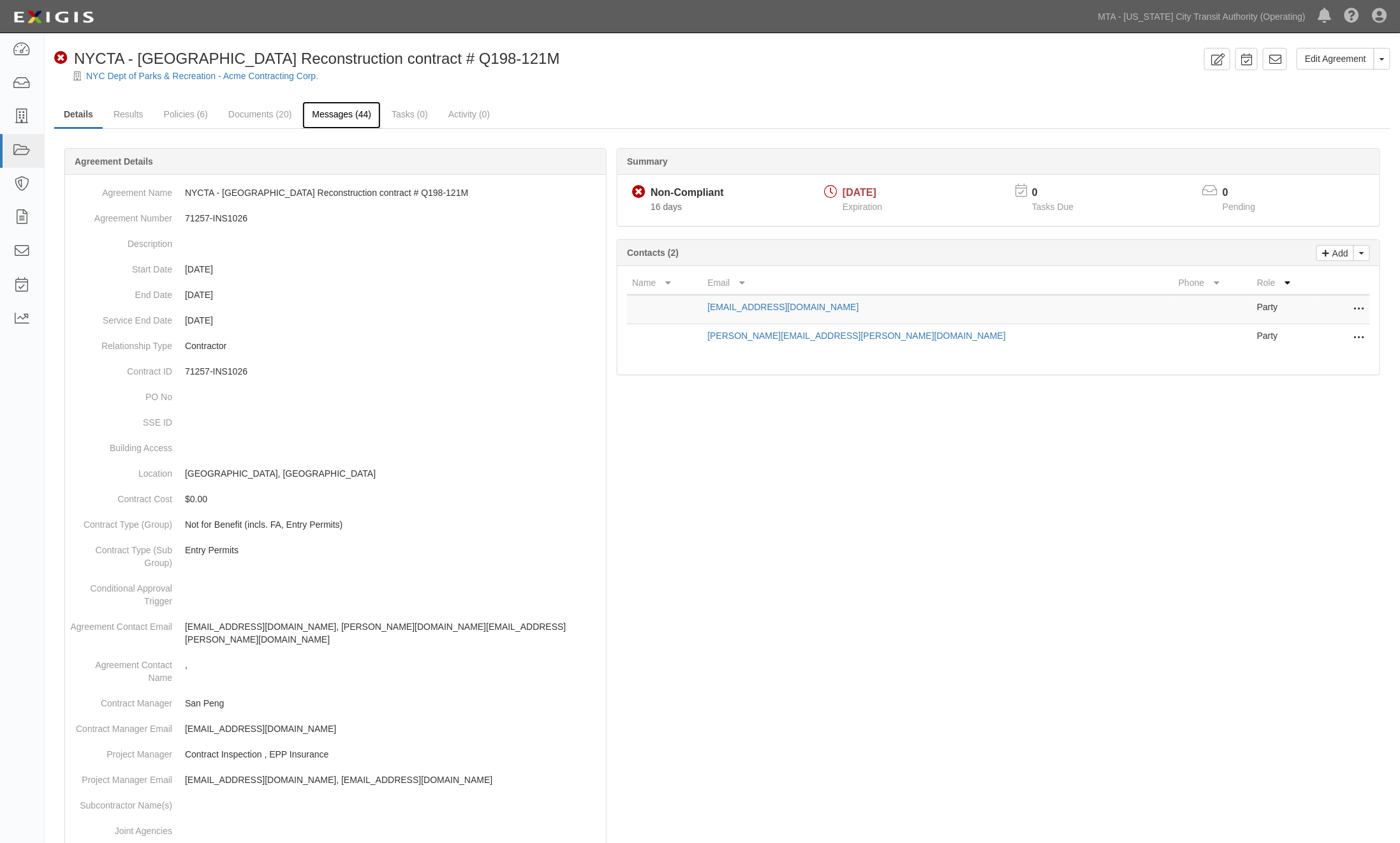
click at [322, 110] on link "Messages (44)" at bounding box center [341, 115] width 79 height 28
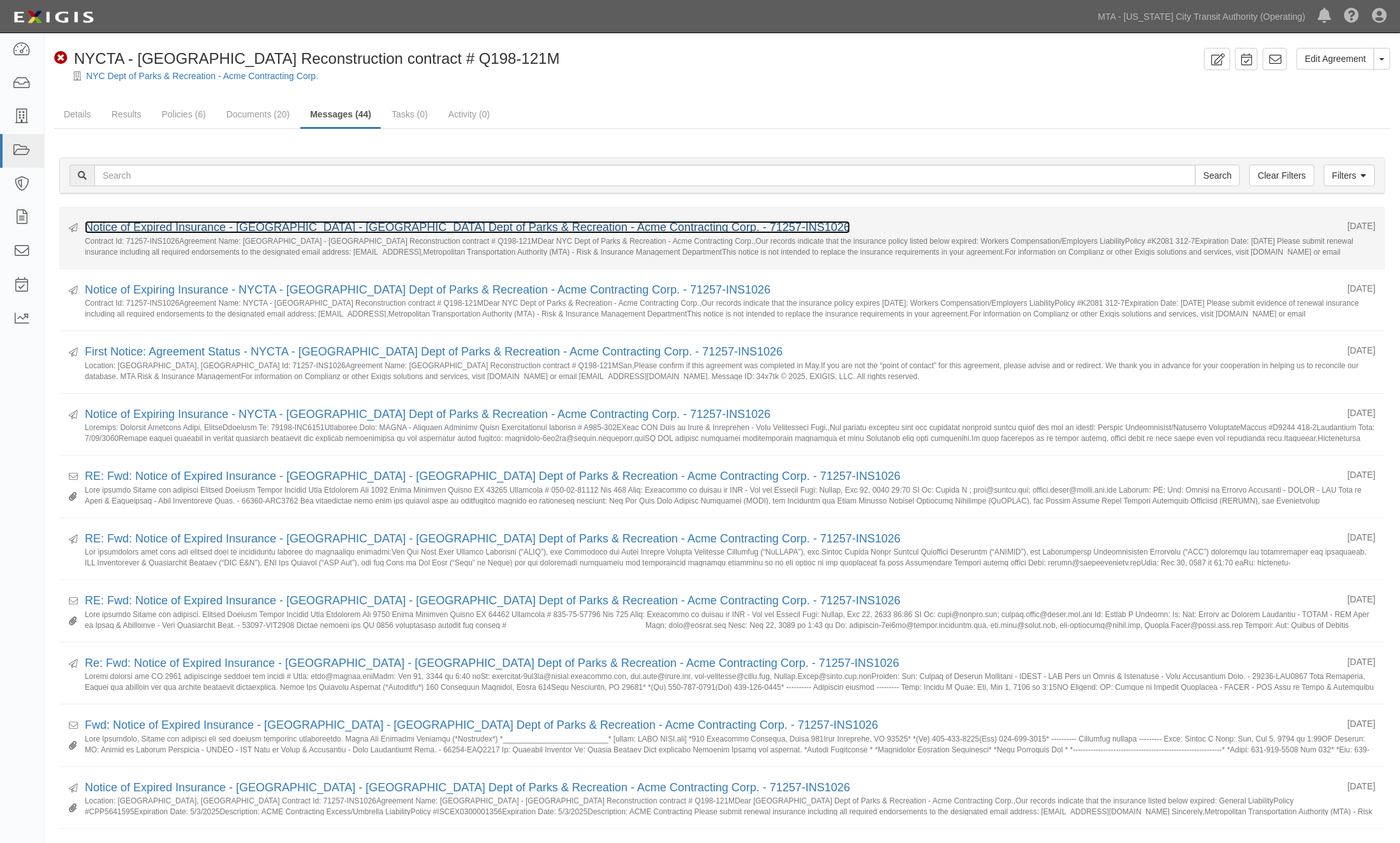
click at [224, 229] on link "Notice of Expired Insurance - [GEOGRAPHIC_DATA] - [GEOGRAPHIC_DATA] Dept of Par…" at bounding box center [468, 227] width 766 height 13
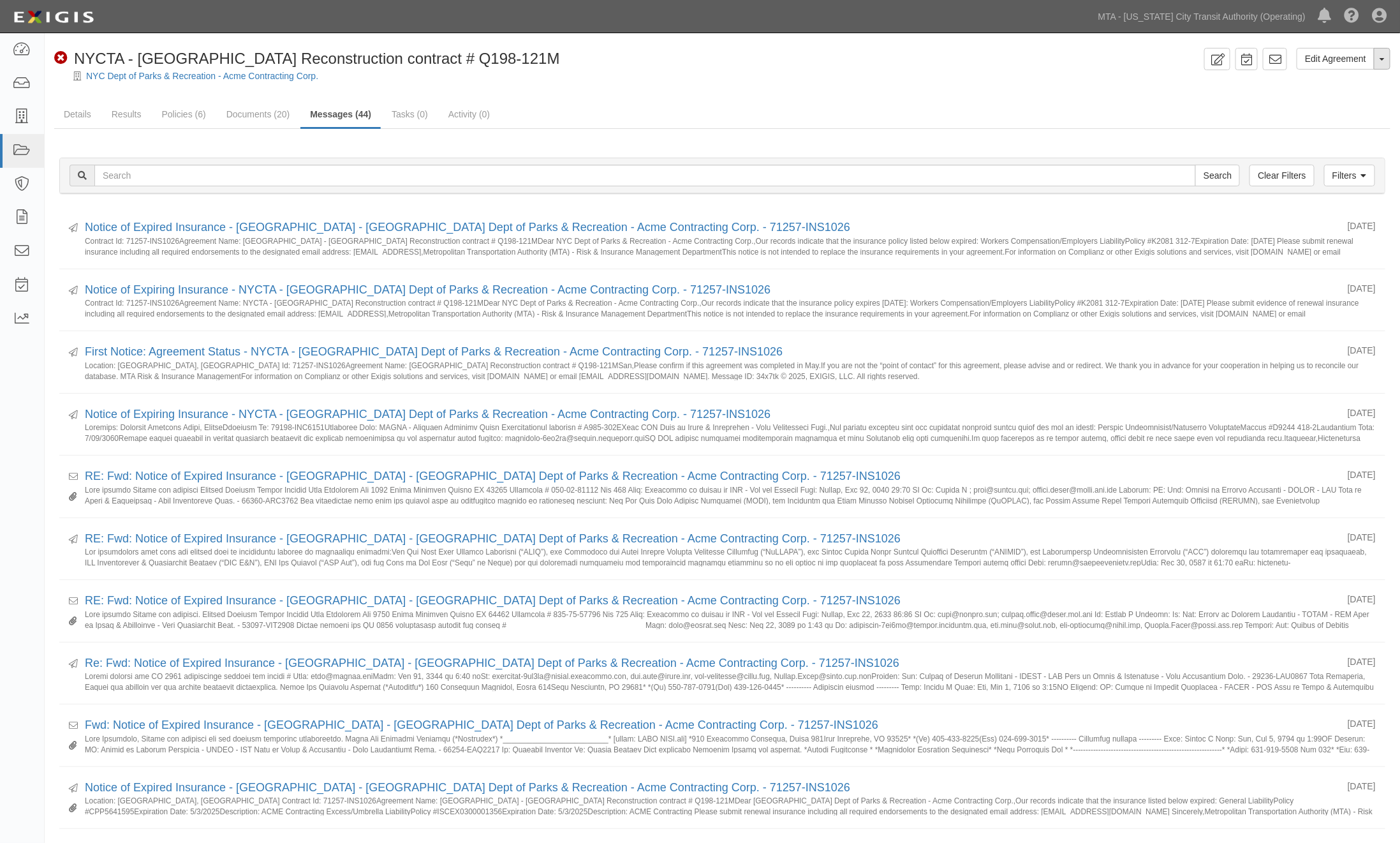
click at [1386, 62] on button "Toggle Agreement Dropdown" at bounding box center [1382, 58] width 16 height 22
click at [1241, 107] on ul "Details Results Policies (6) Documents (20) Messages (44) Tasks (0) Activity (0)" at bounding box center [723, 115] width 1337 height 28
click at [1340, 174] on link "Filters" at bounding box center [1350, 175] width 51 height 22
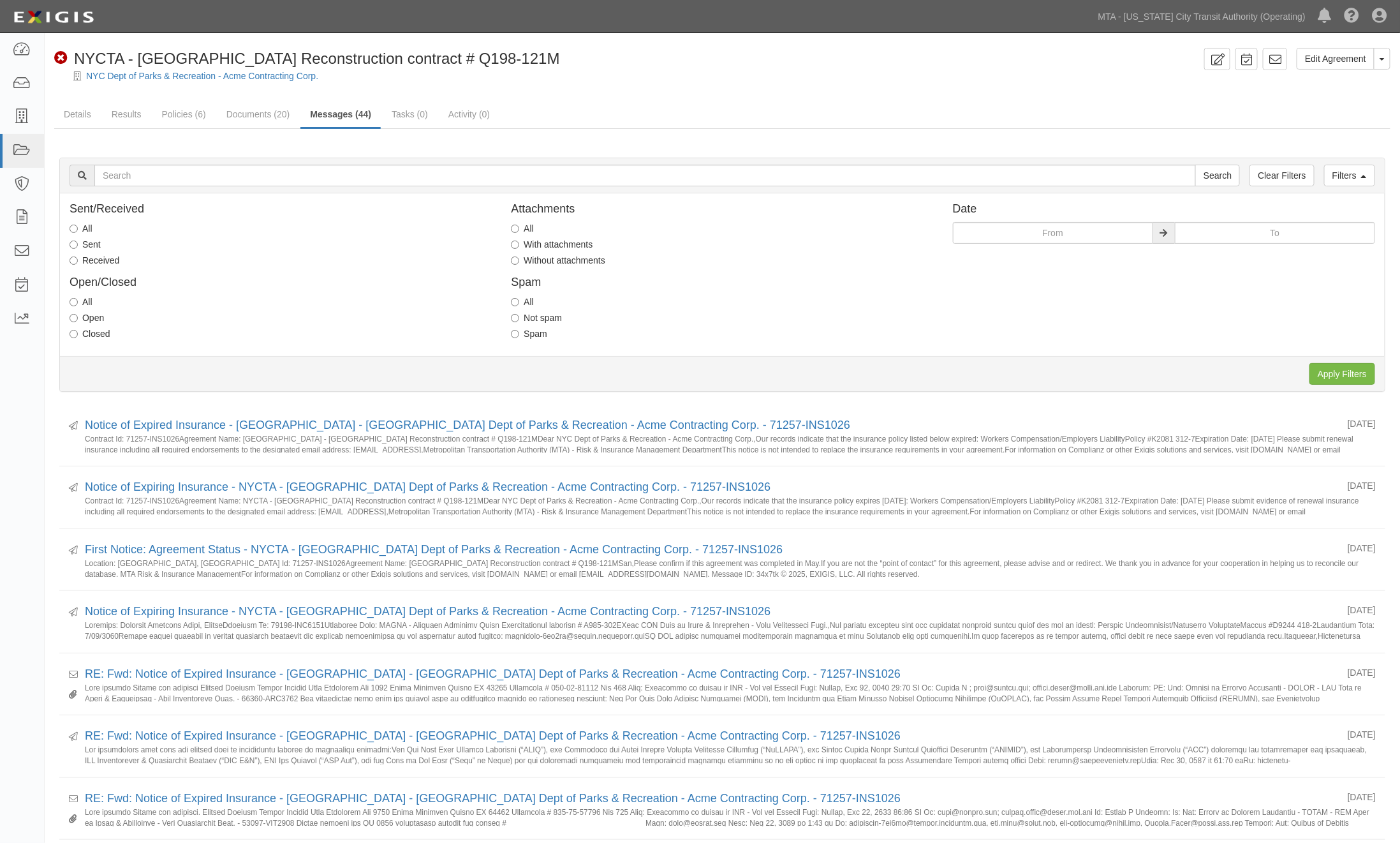
click at [100, 244] on label "Sent" at bounding box center [85, 244] width 31 height 13
click at [78, 244] on input "Sent" at bounding box center [74, 245] width 9 height 9
radio input "true"
click at [1330, 371] on input "Apply Filters" at bounding box center [1343, 373] width 66 height 22
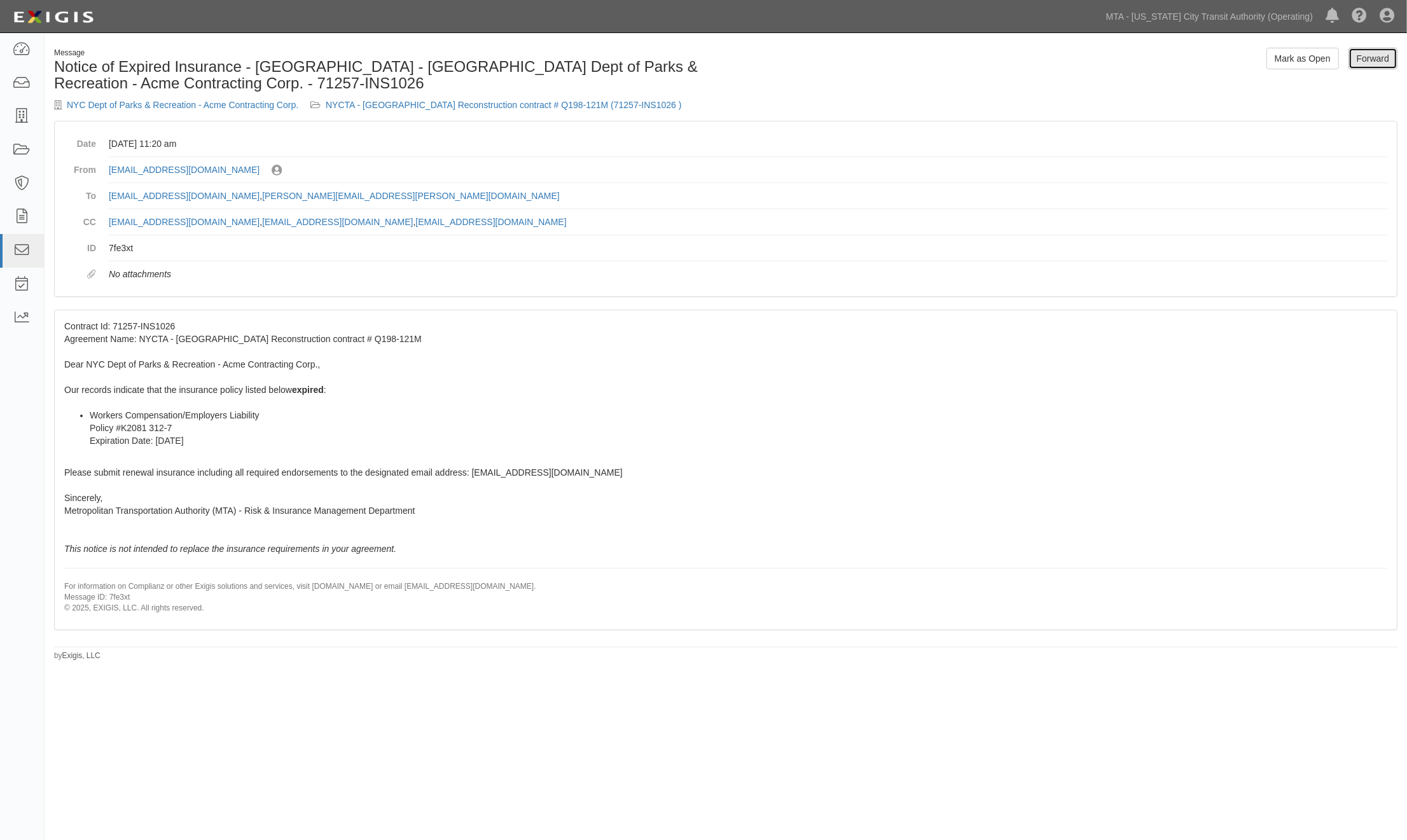
click at [1377, 55] on link "Forward" at bounding box center [1372, 58] width 49 height 22
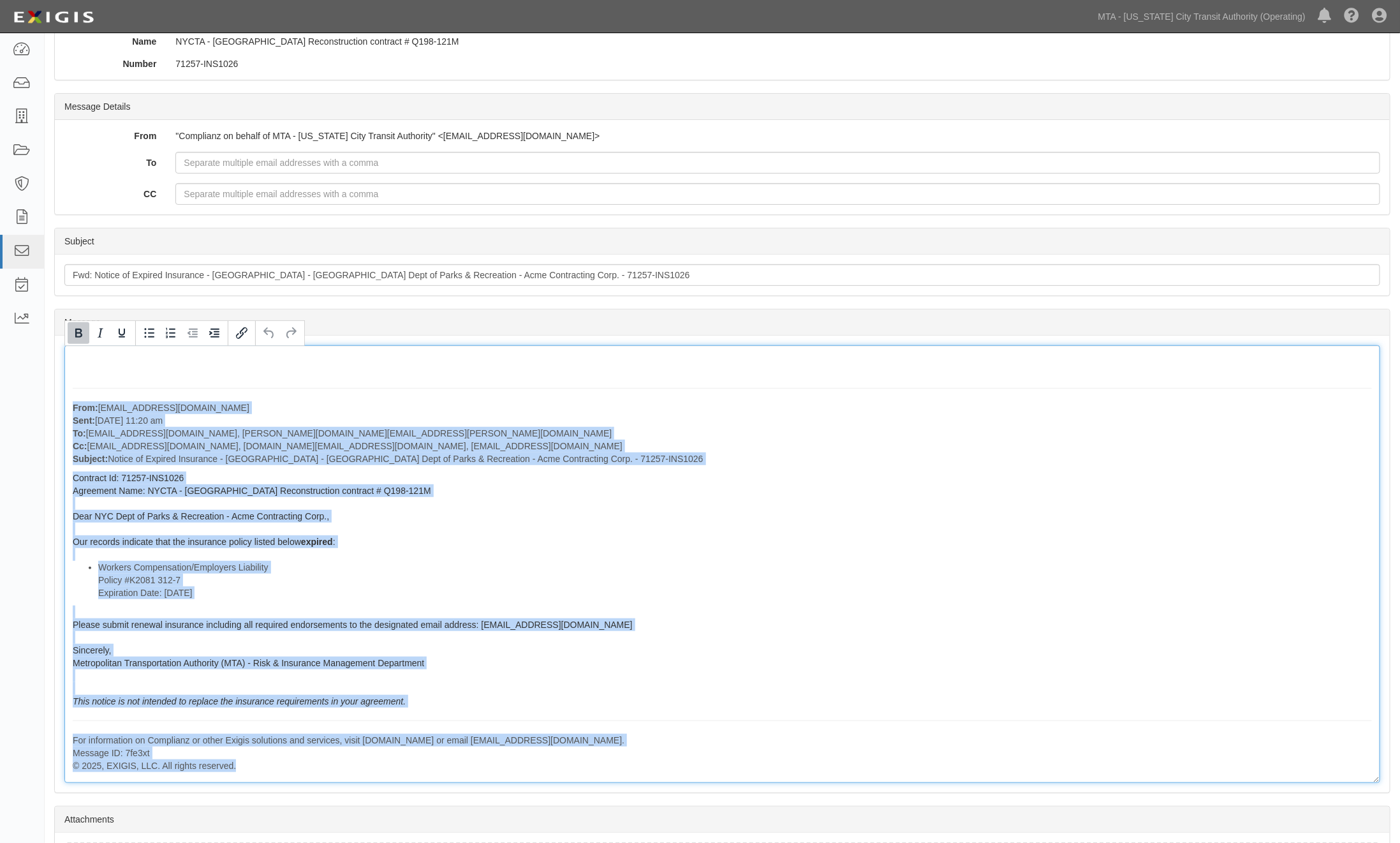
scroll to position [203, 0]
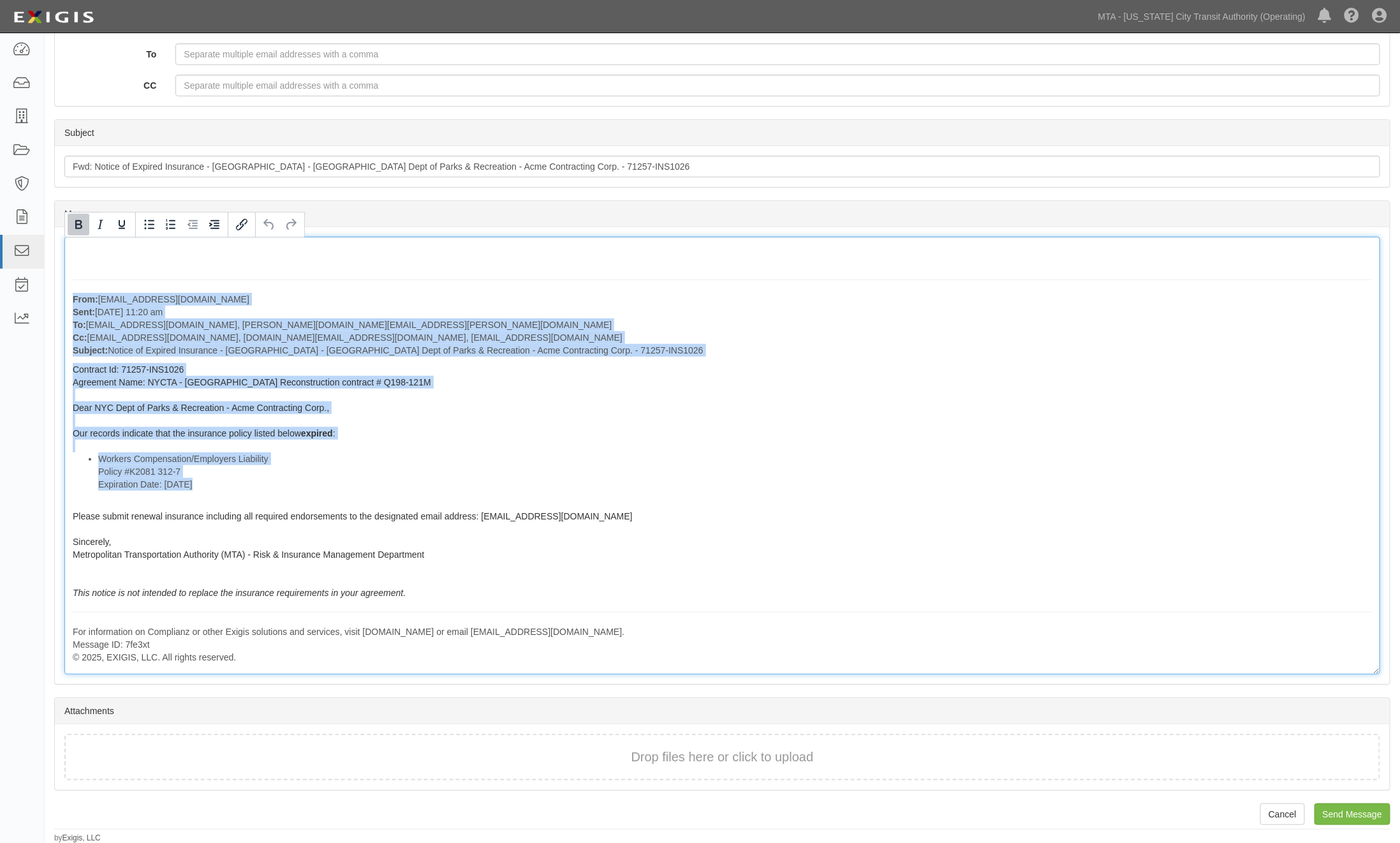
drag, startPoint x: 69, startPoint y: 496, endPoint x: 467, endPoint y: 602, distance: 411.9
click at [467, 602] on div "From: [EMAIL_ADDRESS][DOMAIN_NAME] Sent: [DATE] 11:20 am To: [EMAIL_ADDRESS][DO…" at bounding box center [722, 455] width 1316 height 438
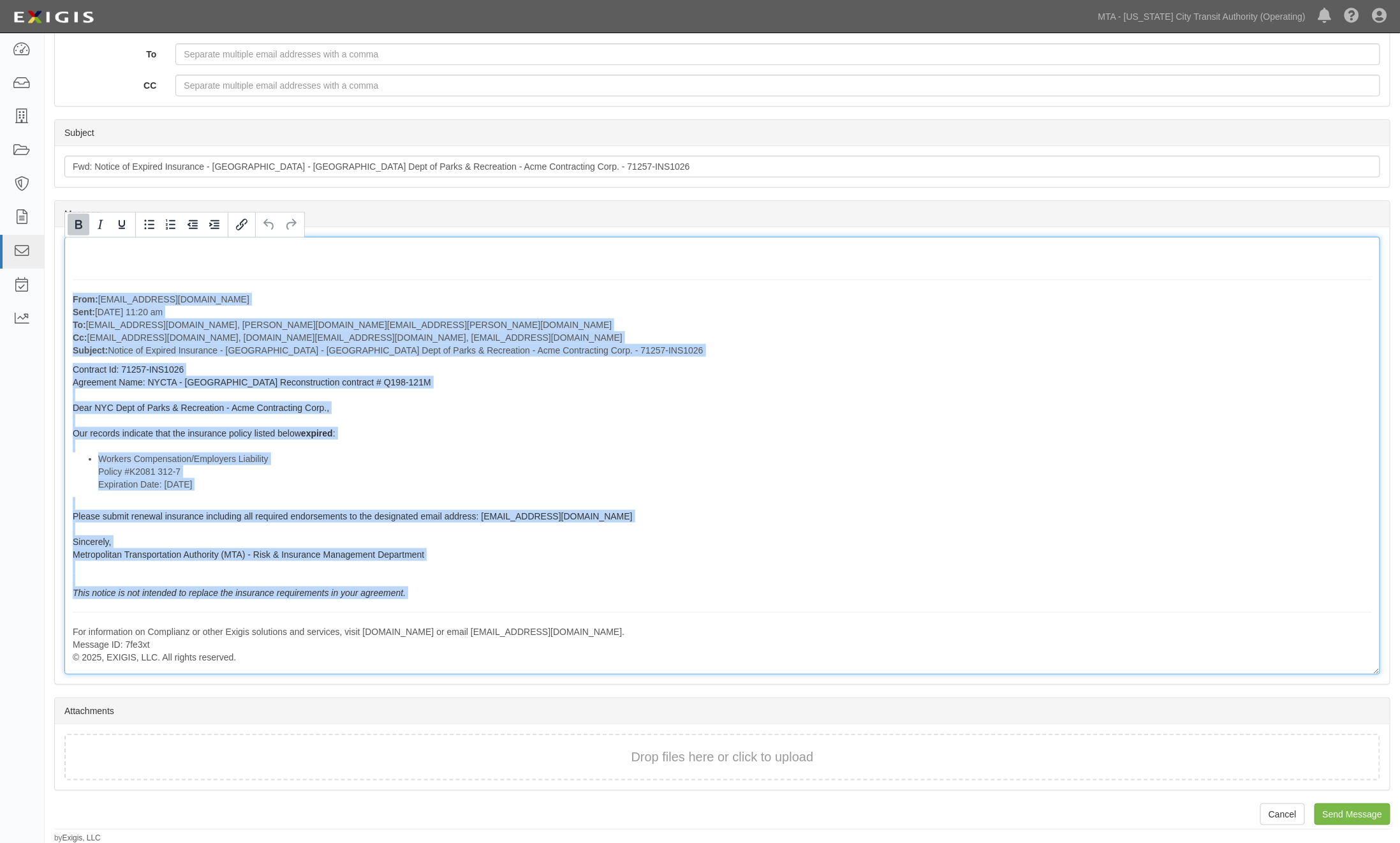
copy div "From: [EMAIL_ADDRESS][DOMAIN_NAME] Sent: [DATE] 11:20 am To: [EMAIL_ADDRESS][DO…"
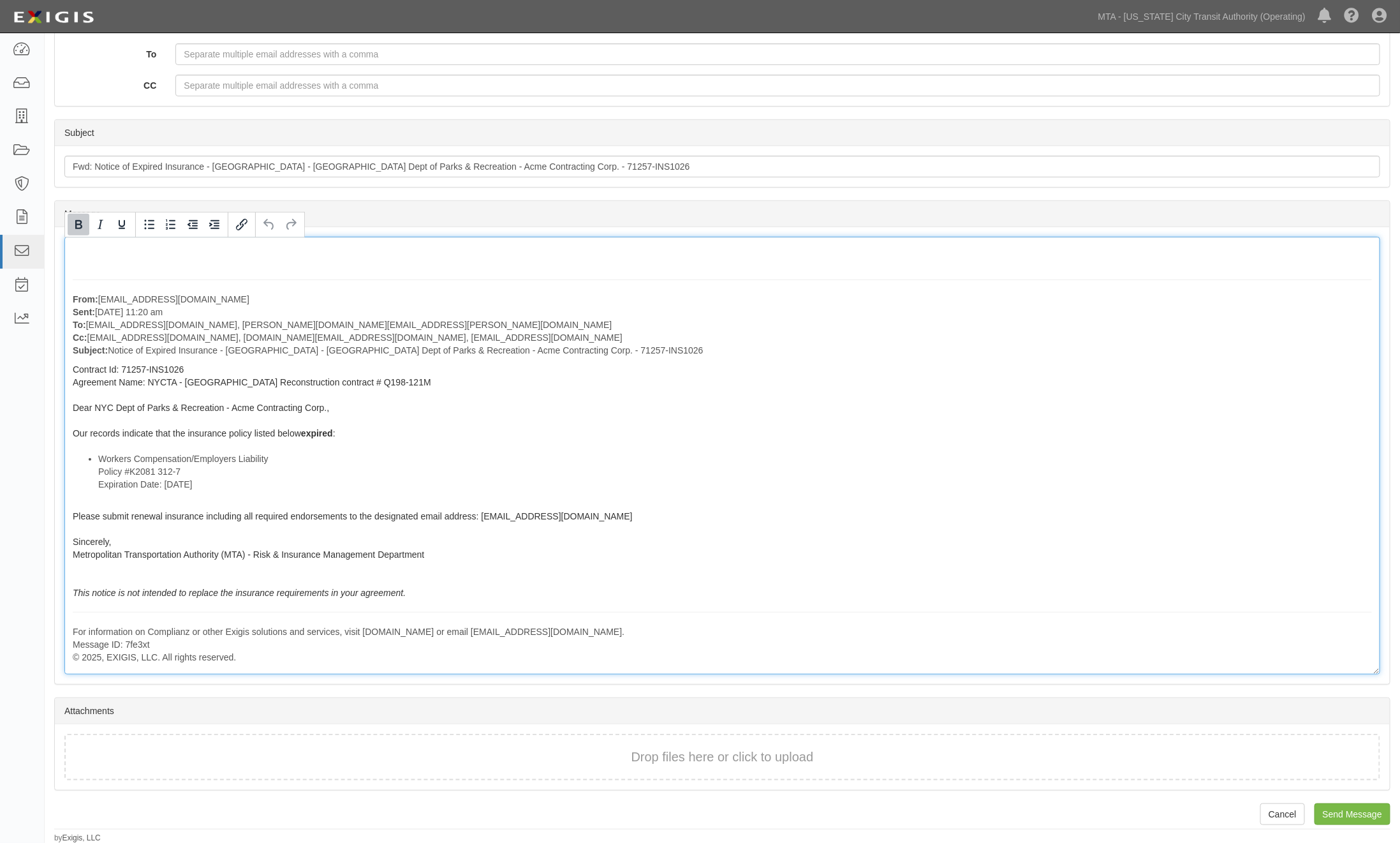
click at [1080, 632] on p "For information on Complianz or other Exigis solutions and services, visit [DOM…" at bounding box center [723, 645] width 1300 height 38
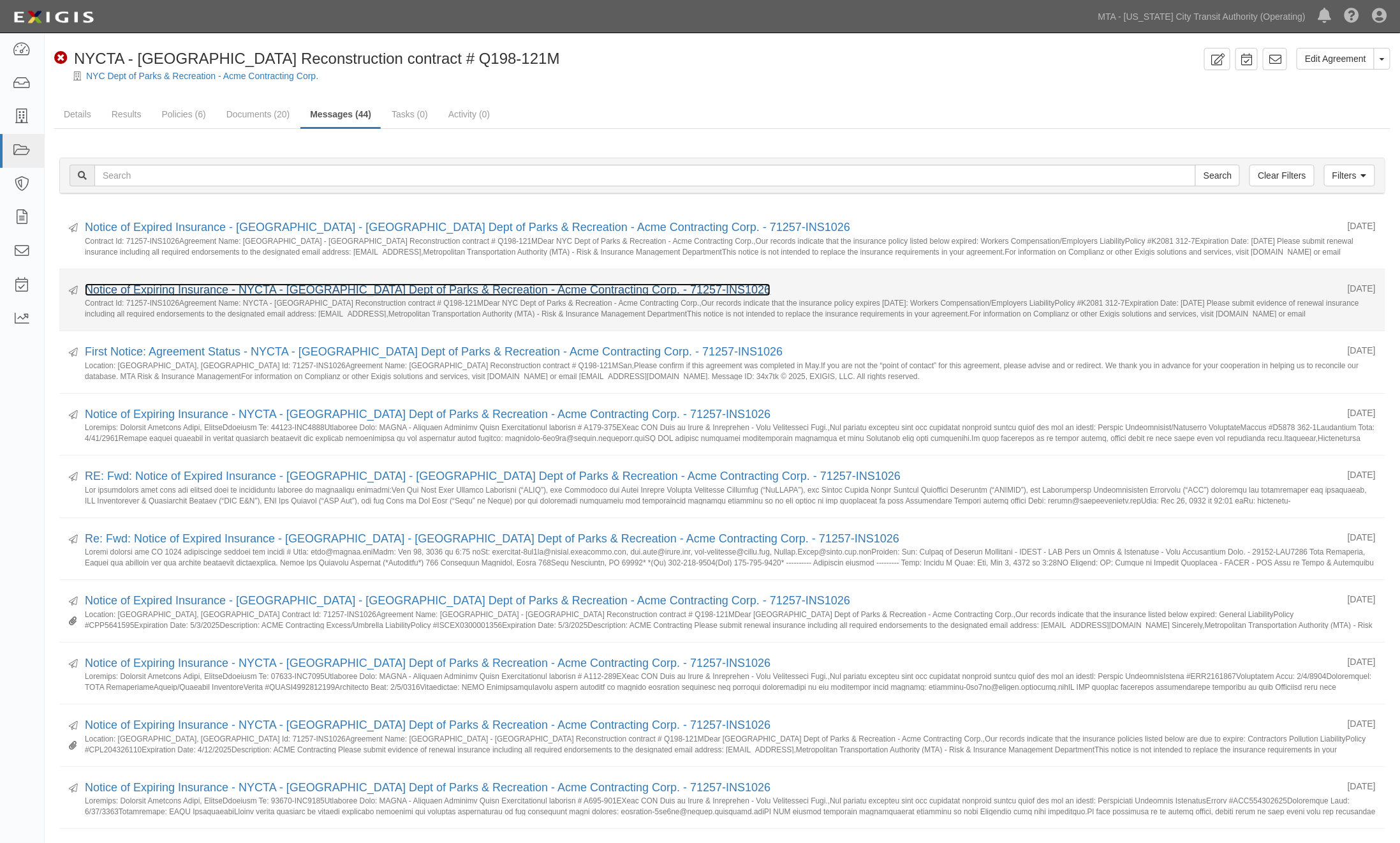
click at [330, 290] on link "Notice of Expiring Insurance - NYCTA - [GEOGRAPHIC_DATA] Dept of Parks & Recrea…" at bounding box center [428, 289] width 686 height 13
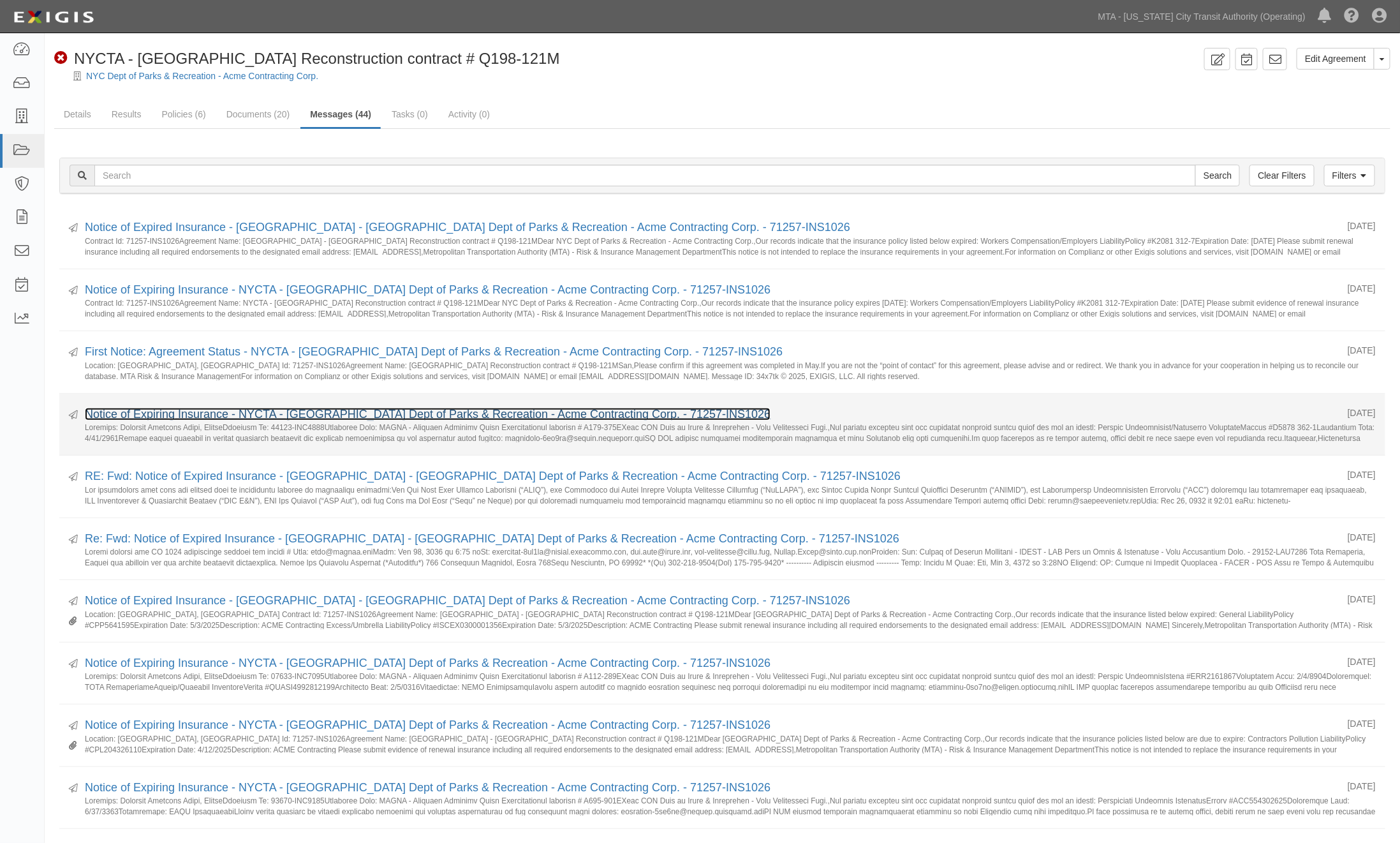
click at [262, 412] on link "Notice of Expiring Insurance - NYCTA - [GEOGRAPHIC_DATA] Dept of Parks & Recrea…" at bounding box center [428, 414] width 686 height 13
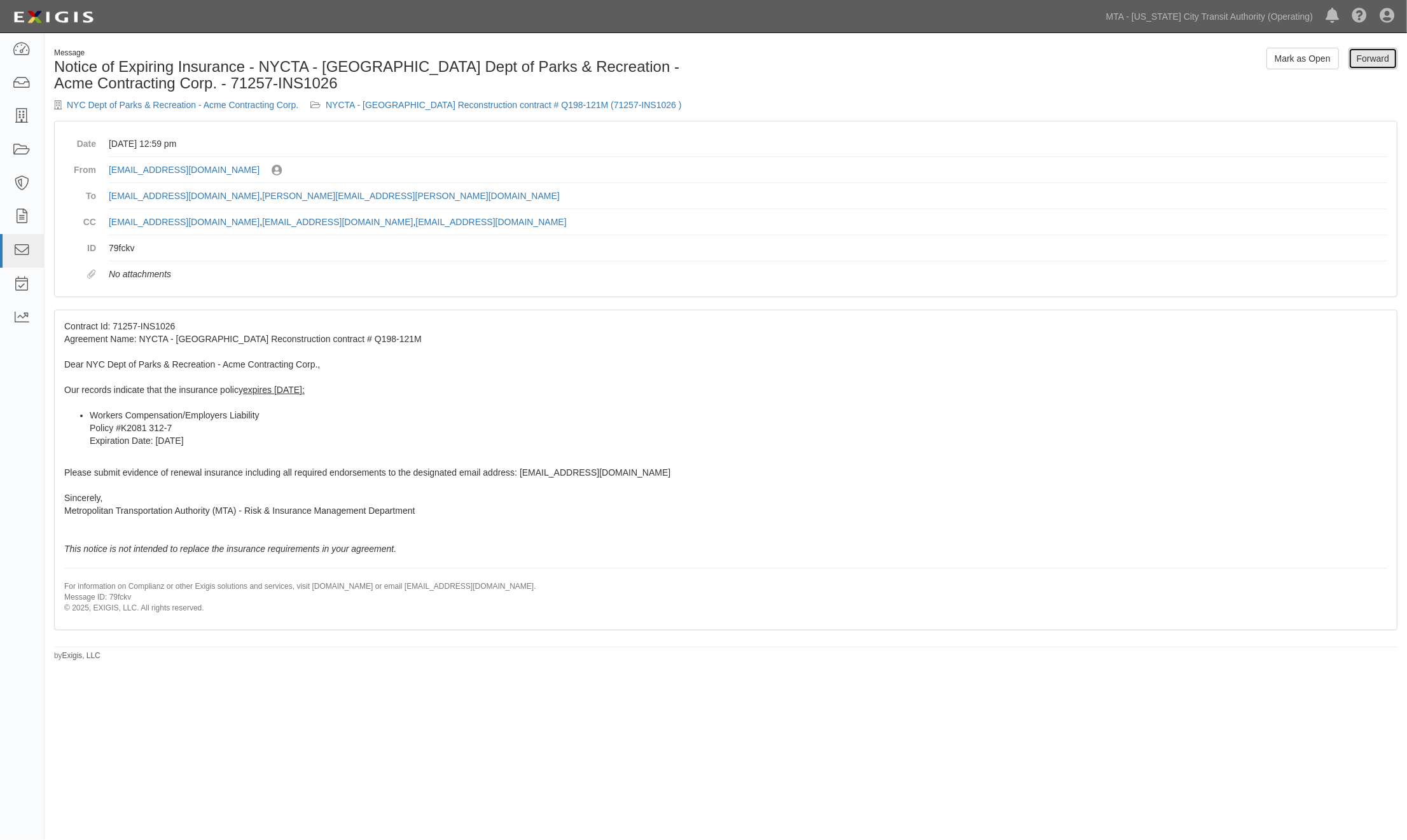
click at [1360, 65] on link "Forward" at bounding box center [1372, 58] width 49 height 22
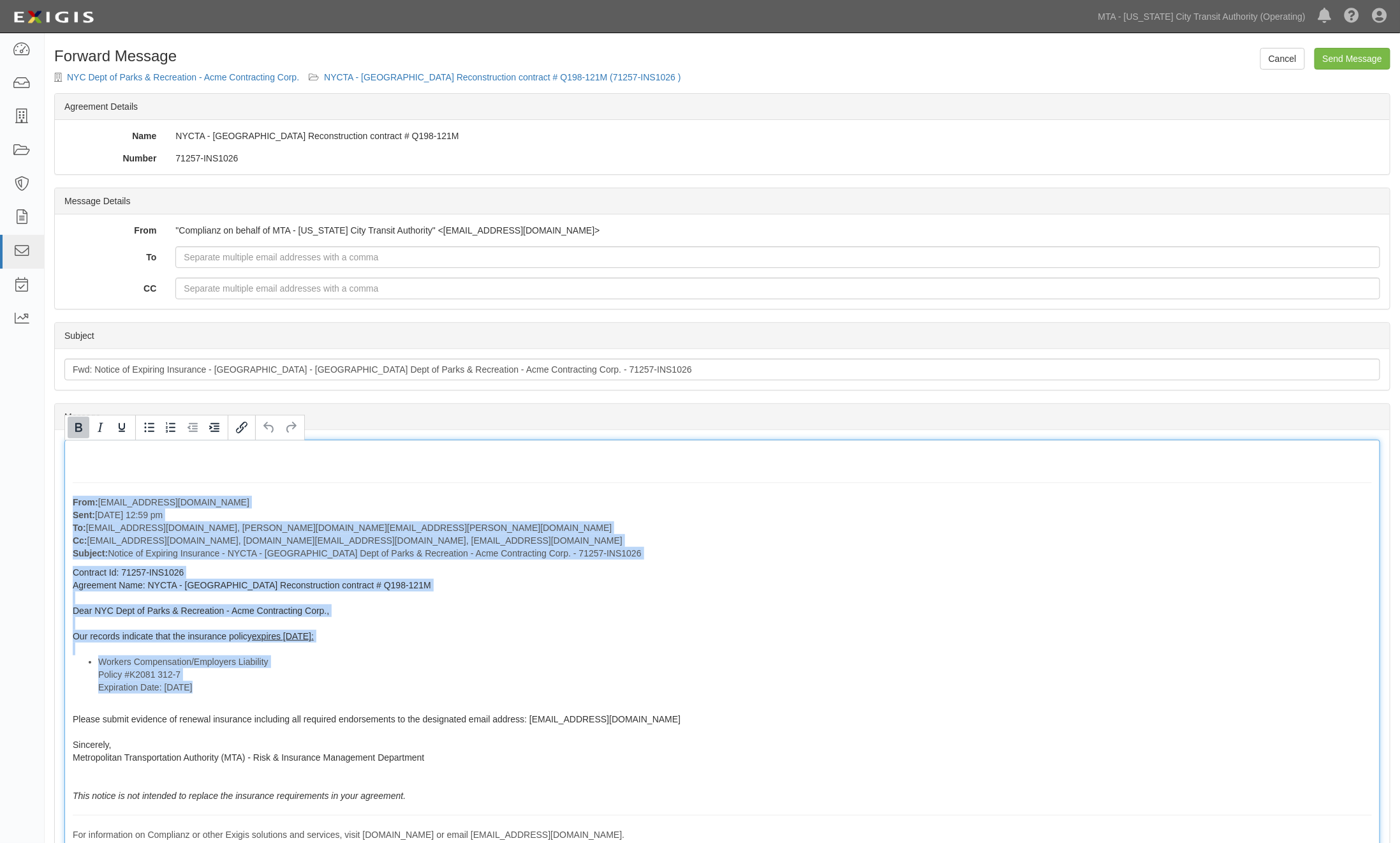
drag, startPoint x: 69, startPoint y: 500, endPoint x: 396, endPoint y: 805, distance: 447.2
click at [396, 805] on div "From: [EMAIL_ADDRESS][DOMAIN_NAME] Sent: [DATE] 12:59 pm To: [EMAIL_ADDRESS][DO…" at bounding box center [722, 658] width 1316 height 438
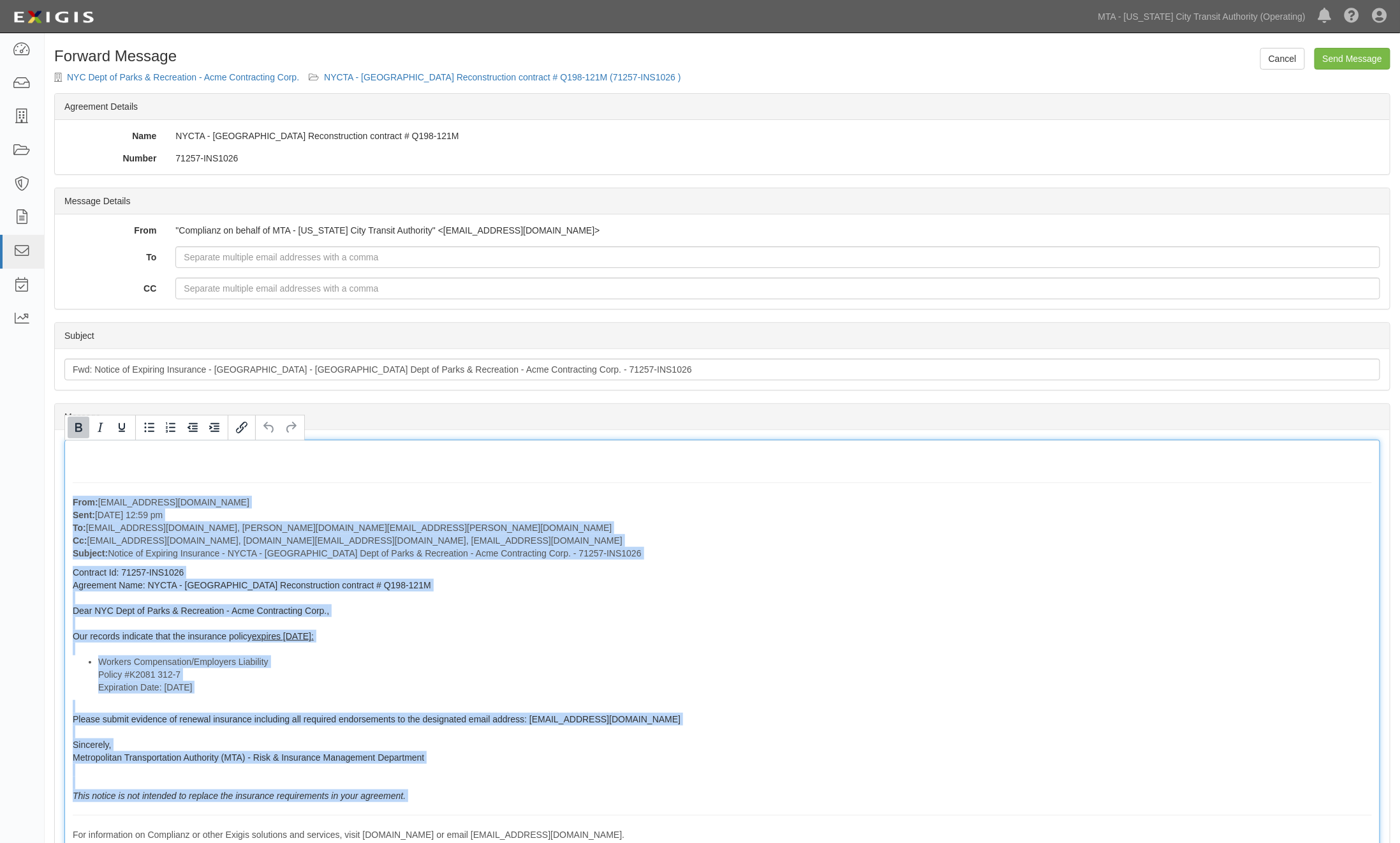
copy div "From: [EMAIL_ADDRESS][DOMAIN_NAME] Sent: [DATE] 12:59 pm To: [EMAIL_ADDRESS][DO…"
click at [894, 496] on p "From: [EMAIL_ADDRESS][DOMAIN_NAME] Sent: [DATE] 12:59 pm To: [EMAIL_ADDRESS][DO…" at bounding box center [723, 528] width 1300 height 64
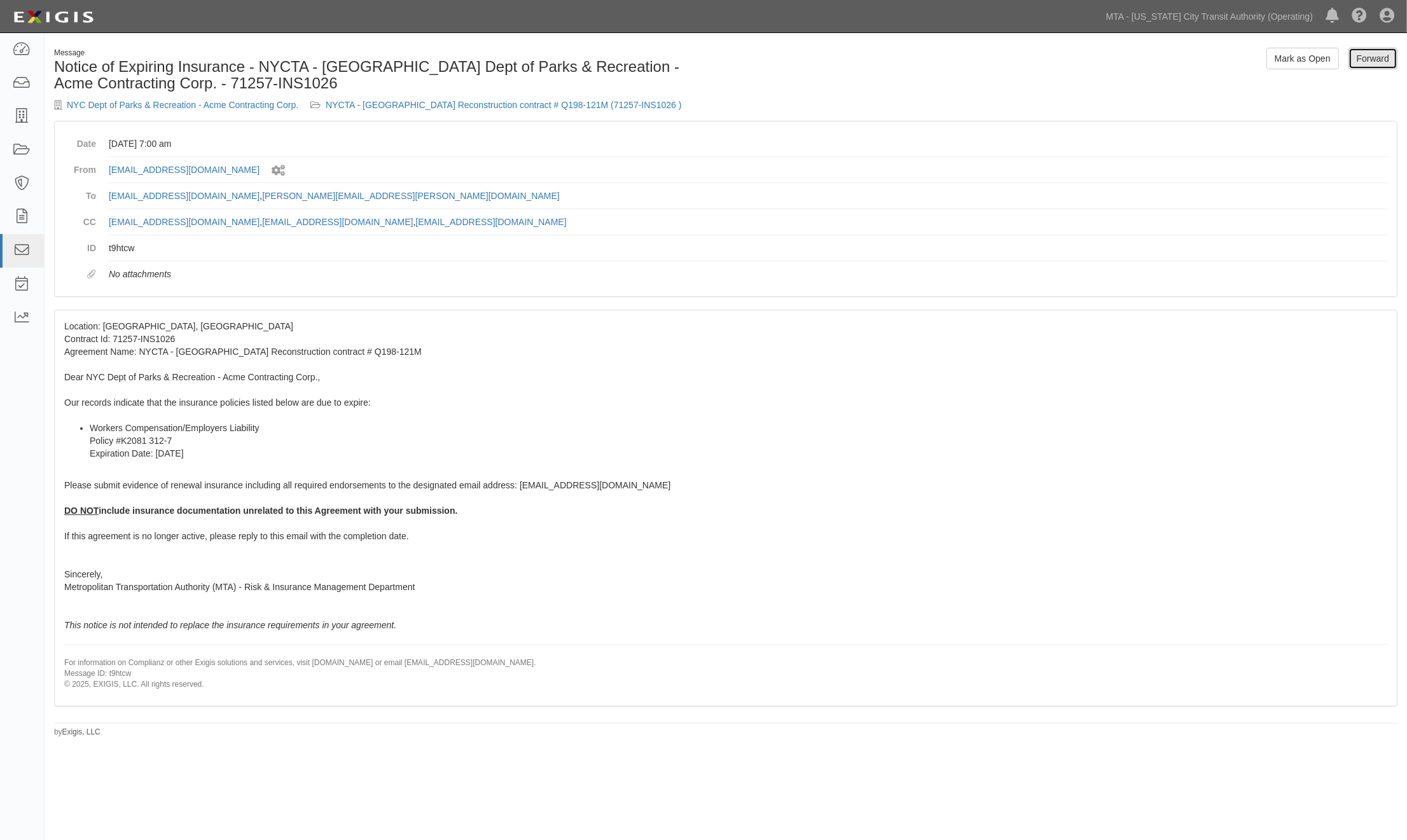
click at [1361, 65] on link "Forward" at bounding box center [1372, 58] width 49 height 22
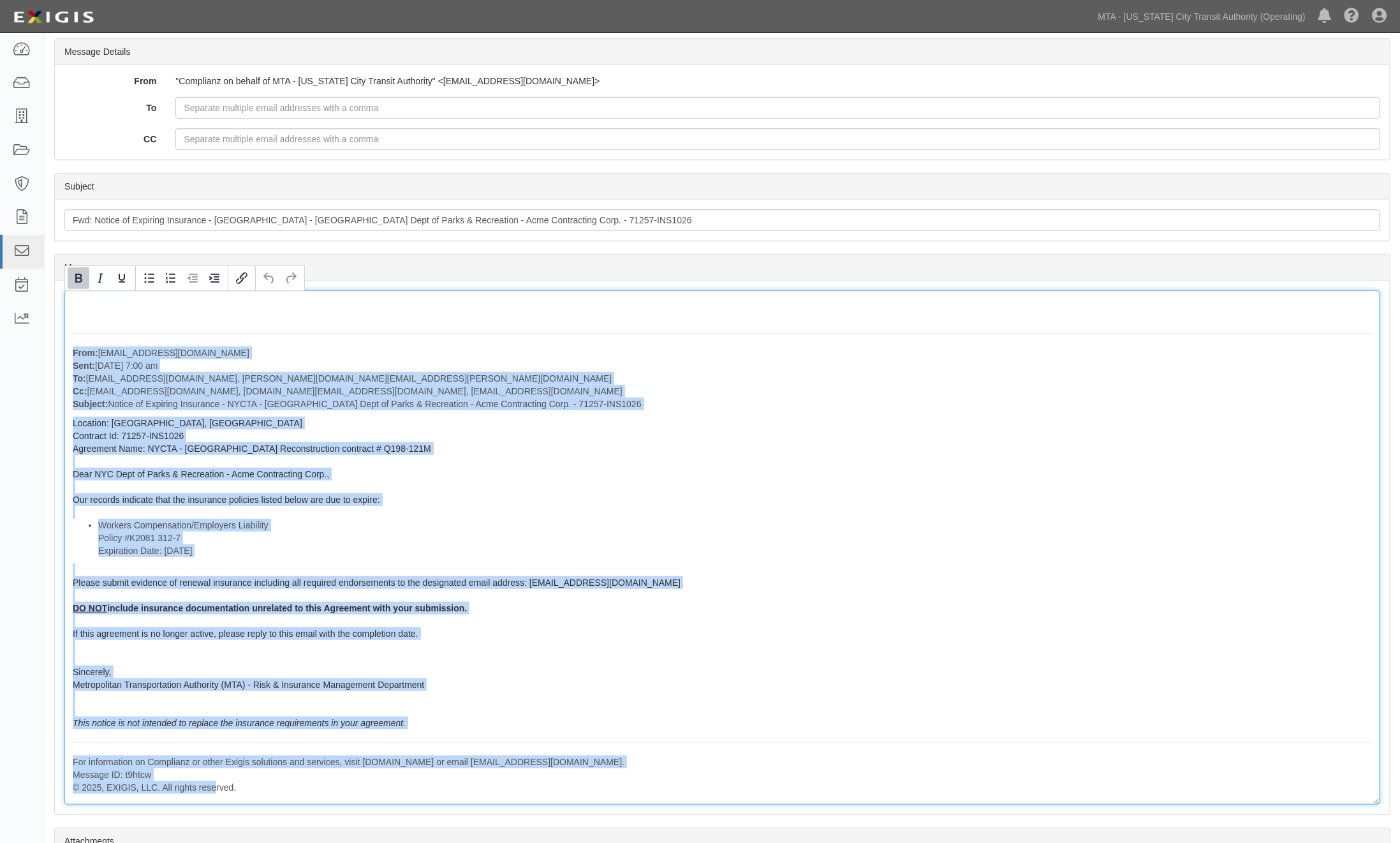
scroll to position [280, 0]
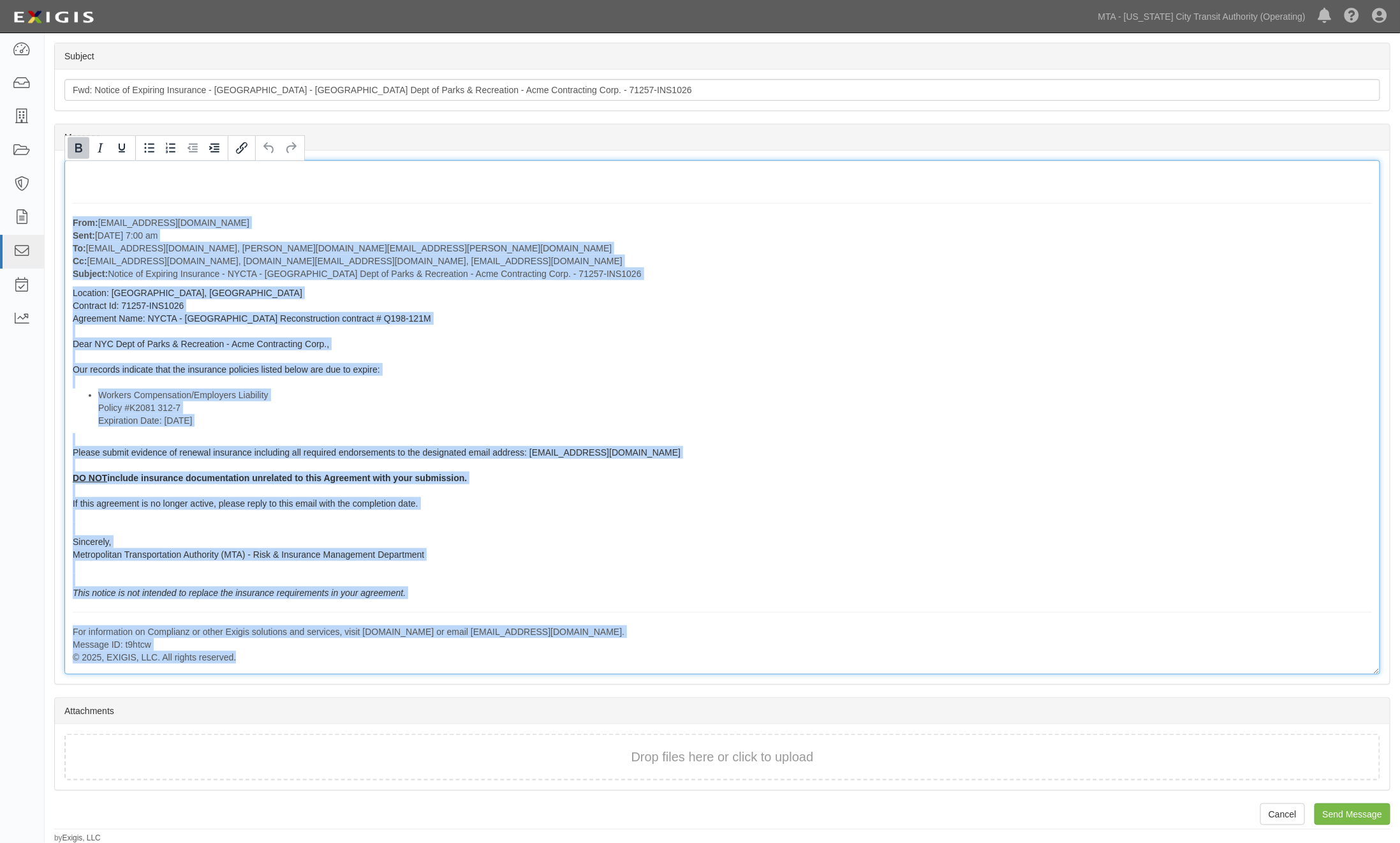
drag, startPoint x: 68, startPoint y: 498, endPoint x: 431, endPoint y: 658, distance: 396.7
click at [431, 658] on div "From: [EMAIL_ADDRESS][DOMAIN_NAME] Sent: [DATE] 7:00 am To: [EMAIL_ADDRESS][DOM…" at bounding box center [722, 418] width 1316 height 515
copy div "From: [EMAIL_ADDRESS][DOMAIN_NAME] Sent: [DATE] 7:00 am To: [EMAIL_ADDRESS][DOM…"
click at [822, 466] on div "From: agreement-7nj9ya@mtanfb.complianz.com Sent: July 15, 2025 at 7:00 am To: …" at bounding box center [722, 418] width 1316 height 515
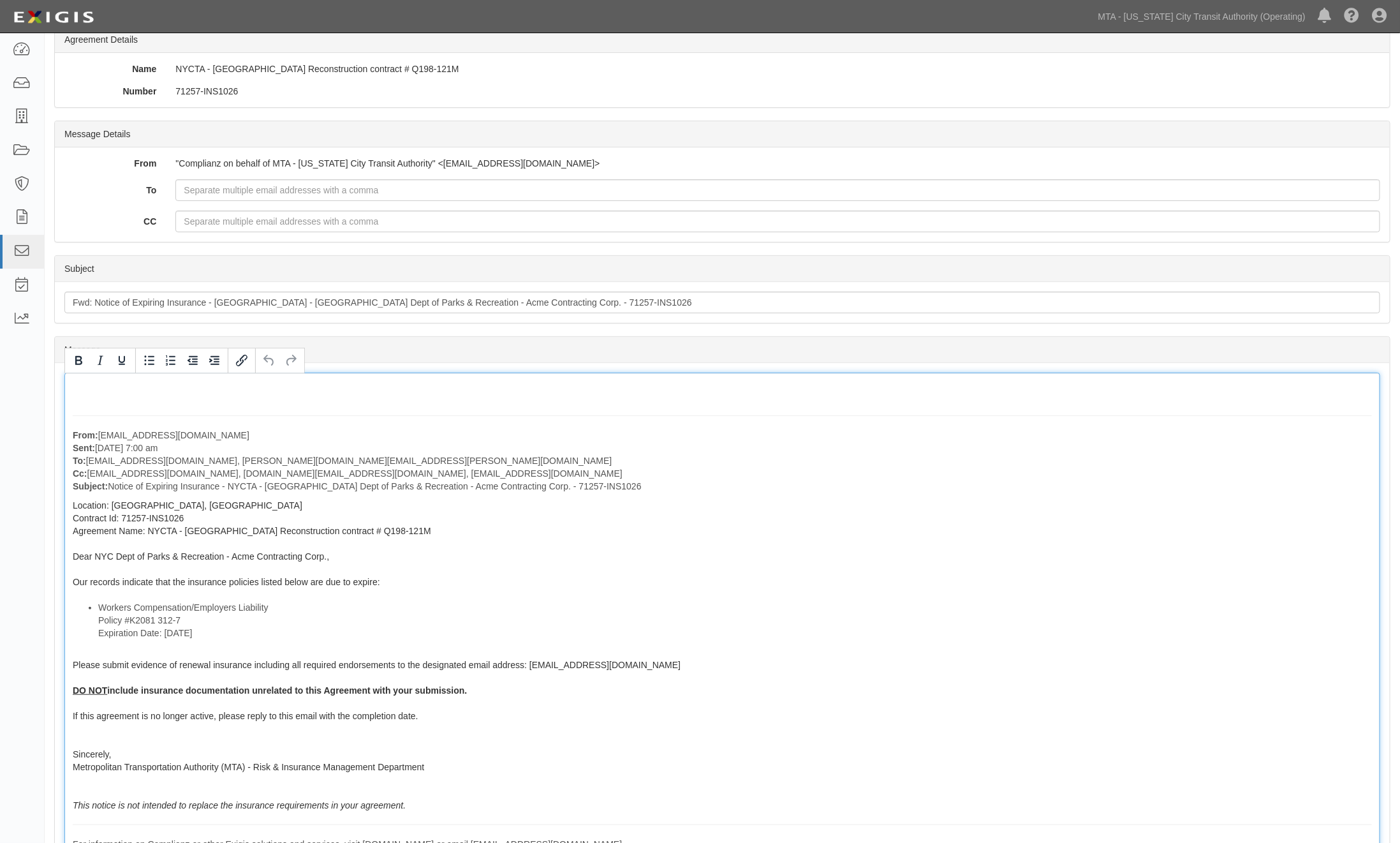
scroll to position [0, 0]
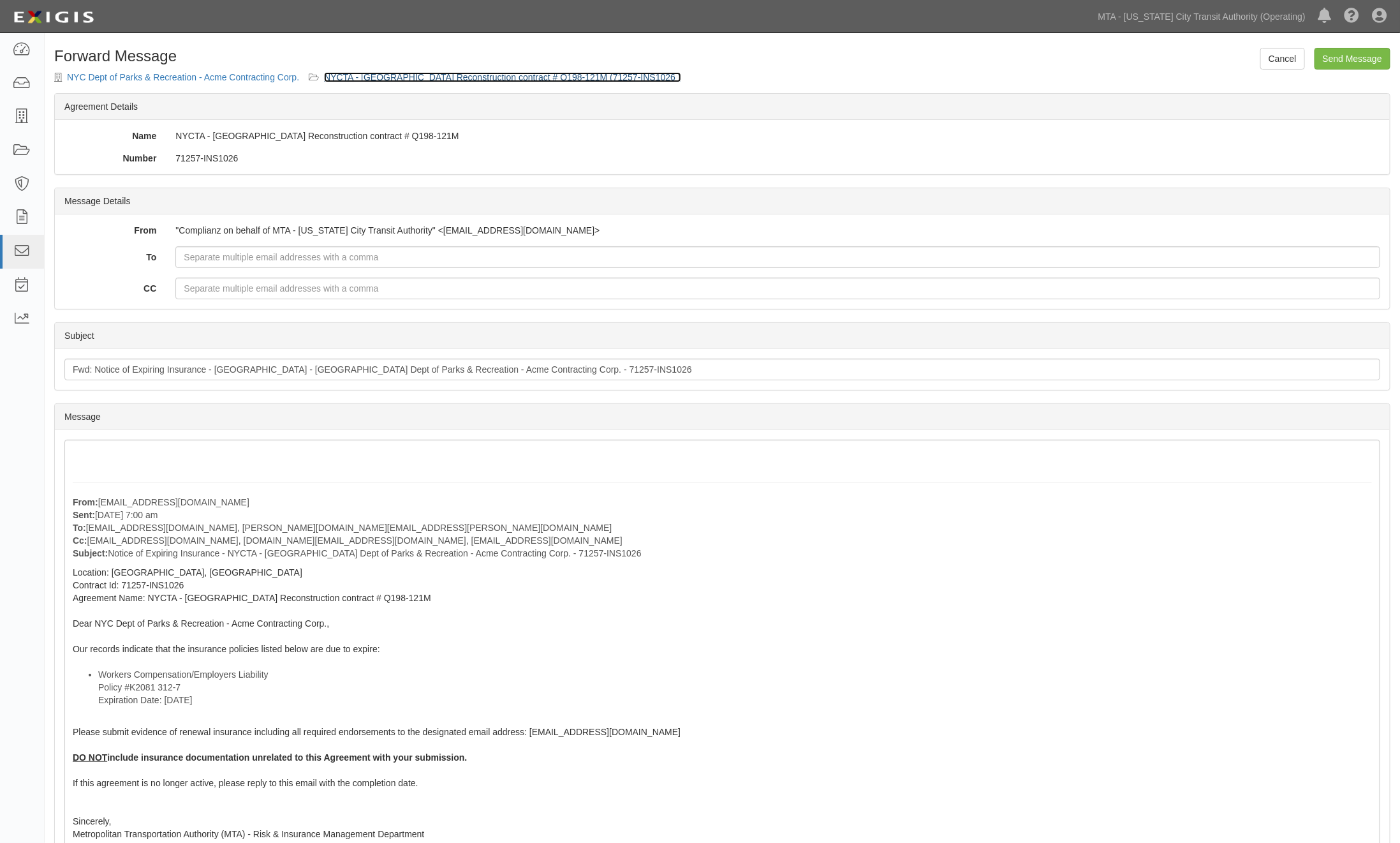
click at [573, 73] on link "NYCTA - [GEOGRAPHIC_DATA] Reconstruction contract # Q198-121M (71257-INS1026 )" at bounding box center [502, 77] width 357 height 10
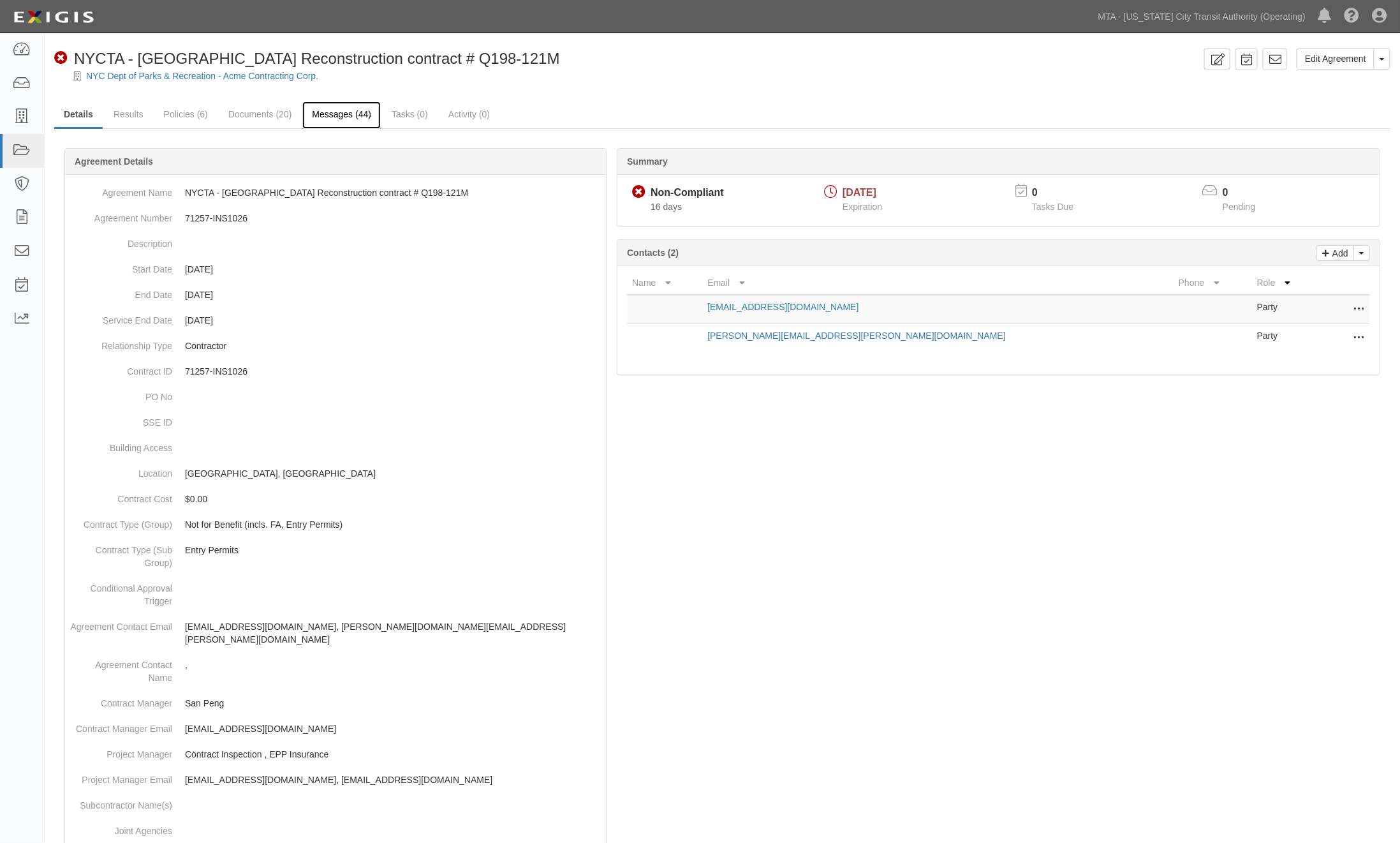
click at [345, 119] on link "Messages (44)" at bounding box center [341, 115] width 79 height 28
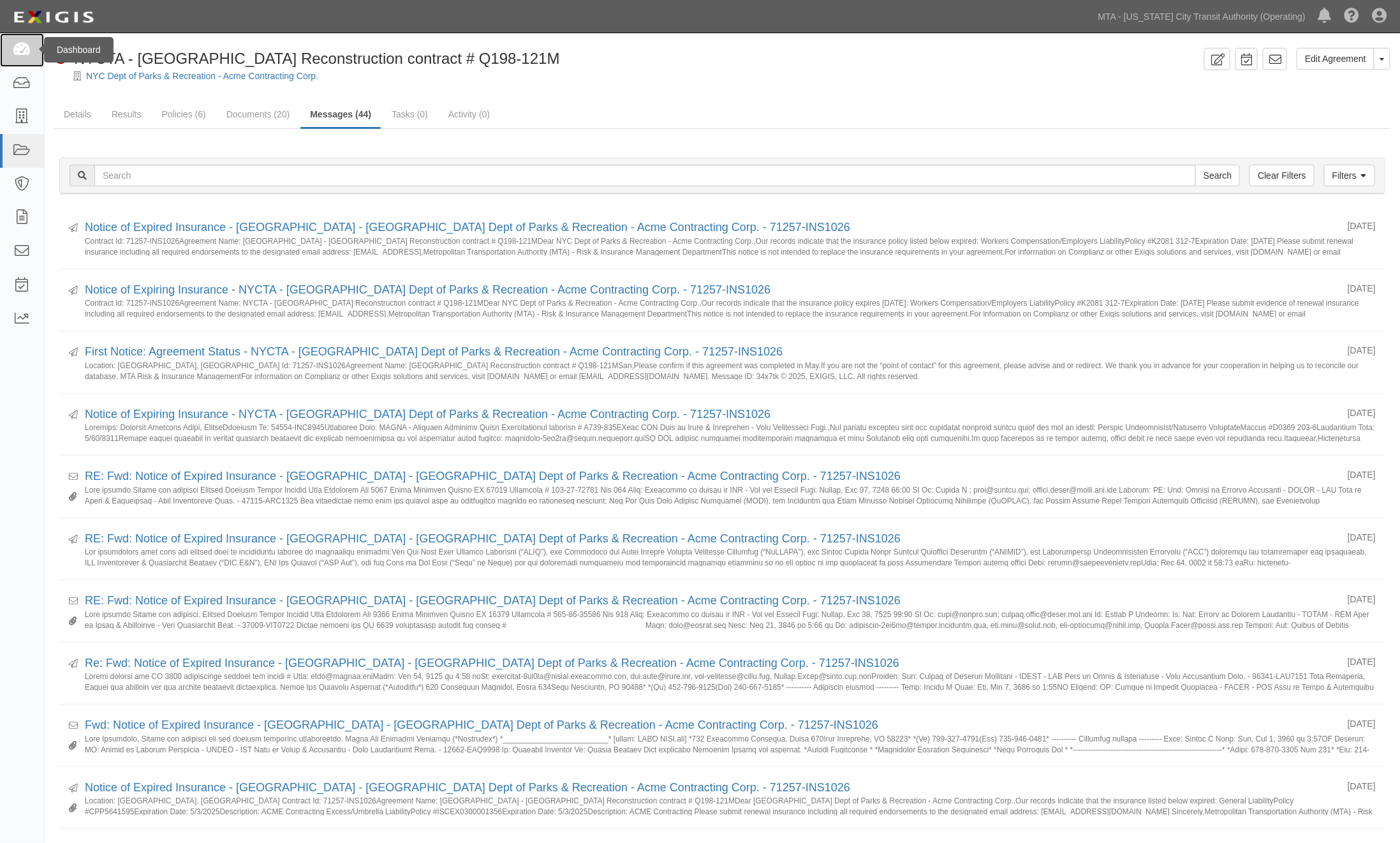
click icon
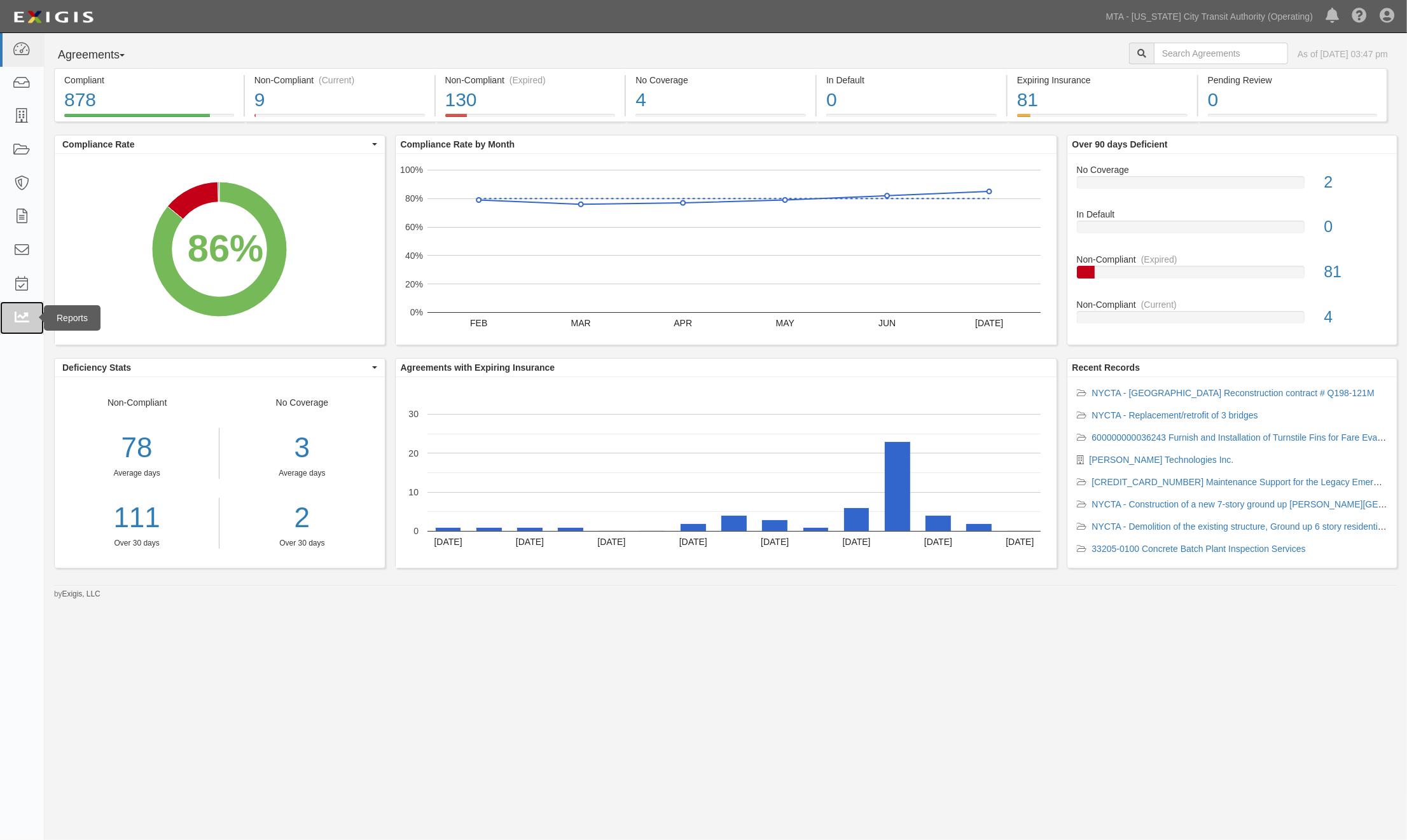
click at [27, 314] on icon at bounding box center [22, 318] width 18 height 15
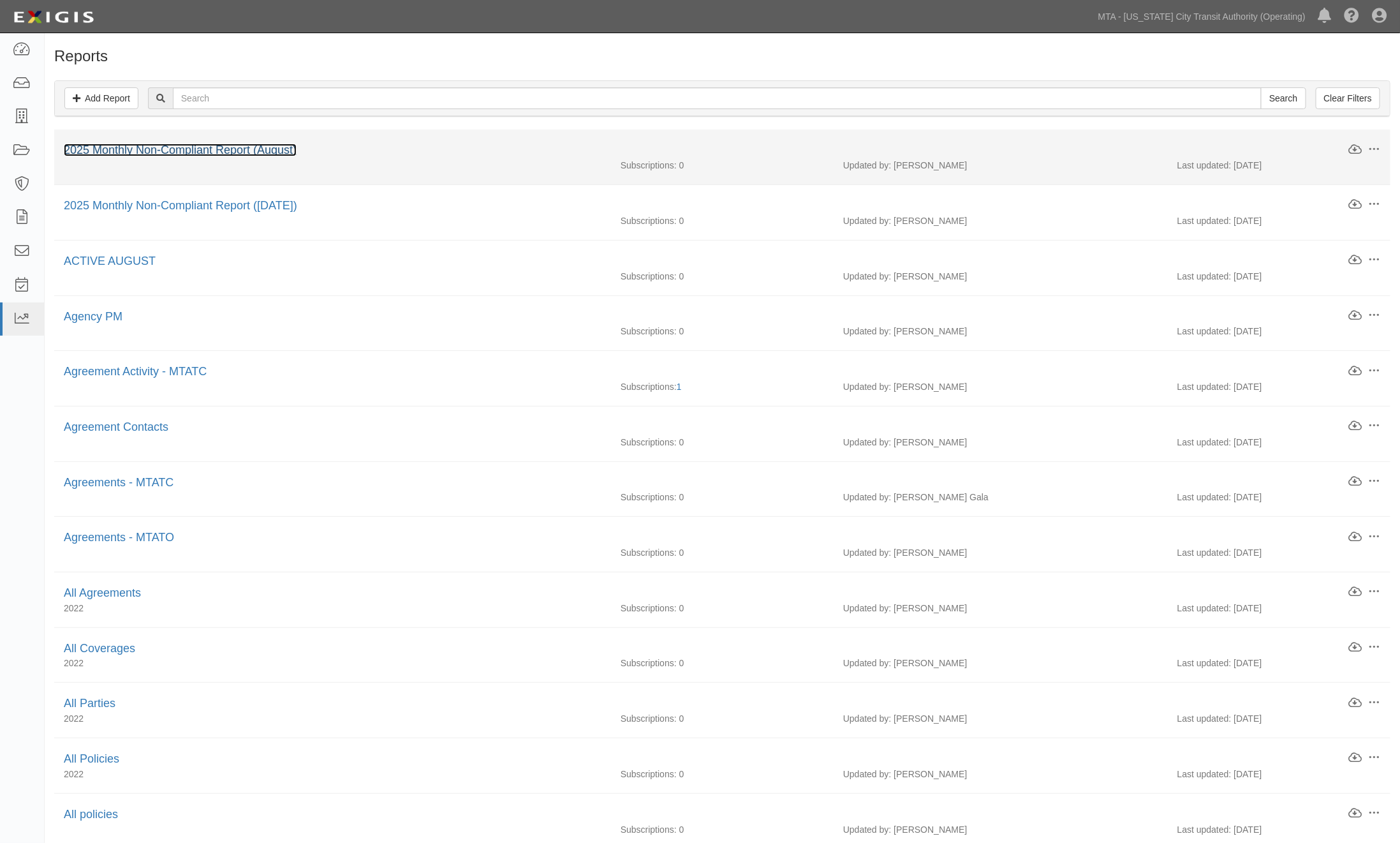
click at [256, 149] on link "2025 Monthly Non-Compliant Report (August)" at bounding box center [180, 150] width 233 height 13
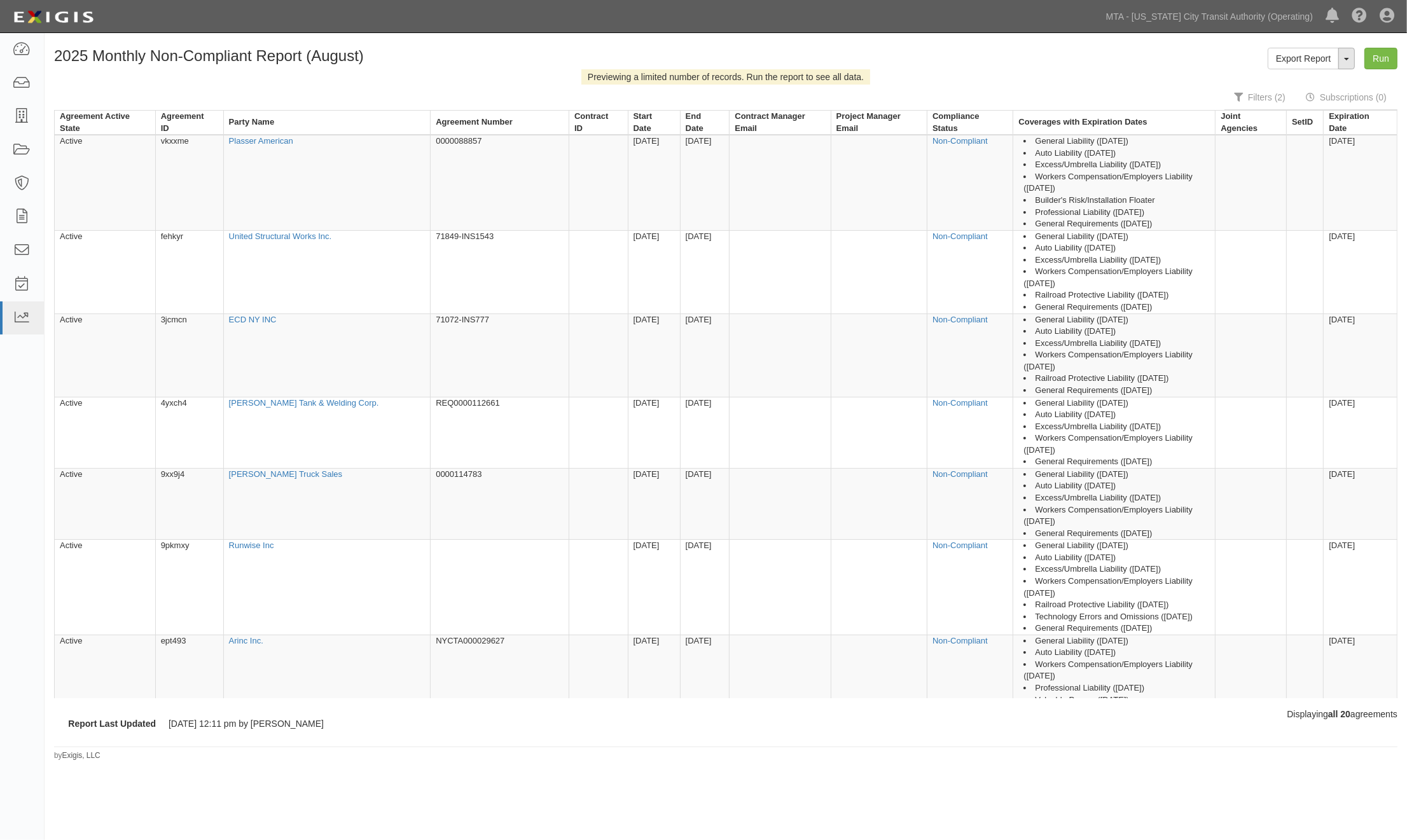
click at [1348, 58] on span "button" at bounding box center [1347, 59] width 5 height 3
click at [1312, 83] on link "Edit Report" at bounding box center [1318, 82] width 100 height 16
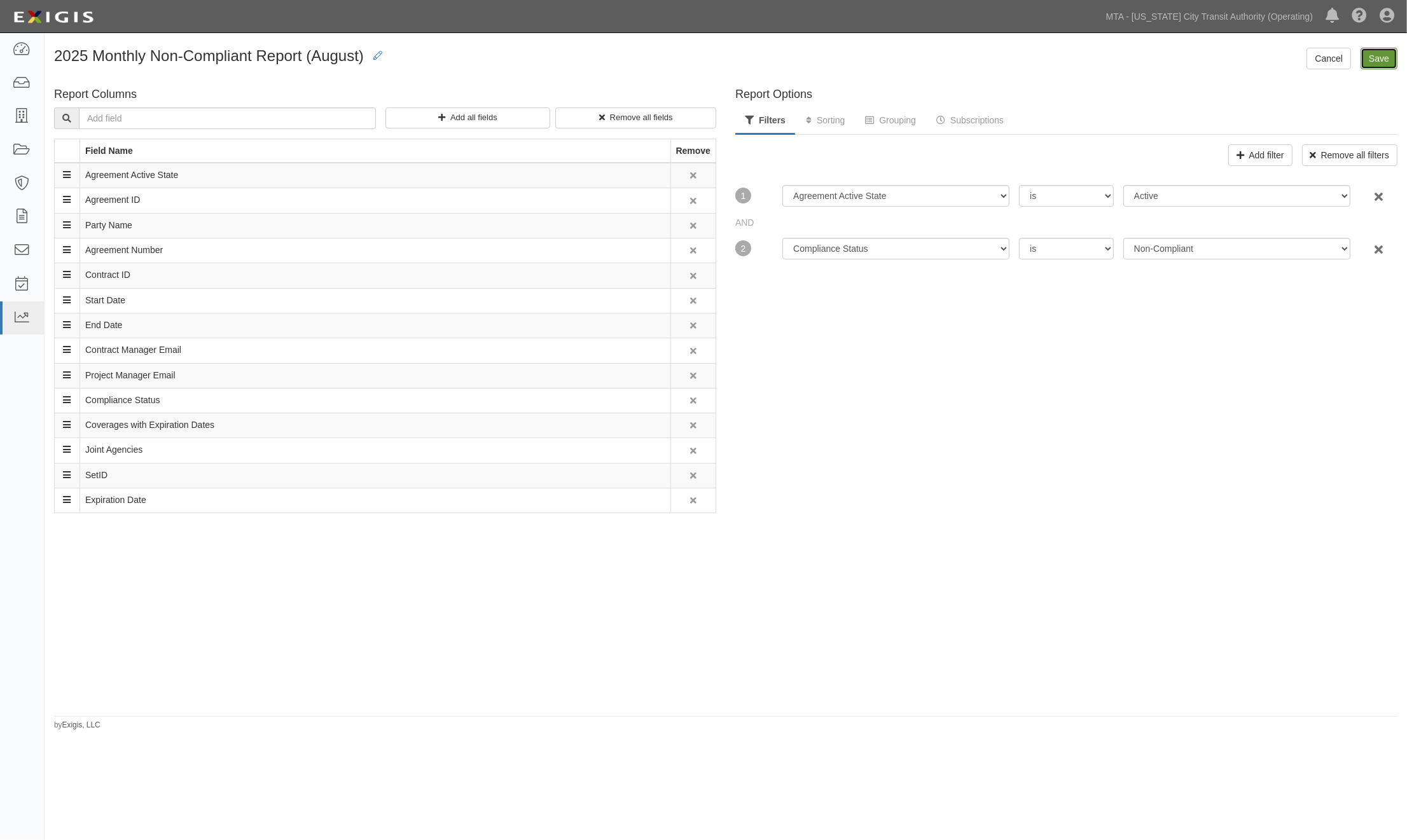
click at [1374, 59] on input "Save" at bounding box center [1378, 58] width 37 height 22
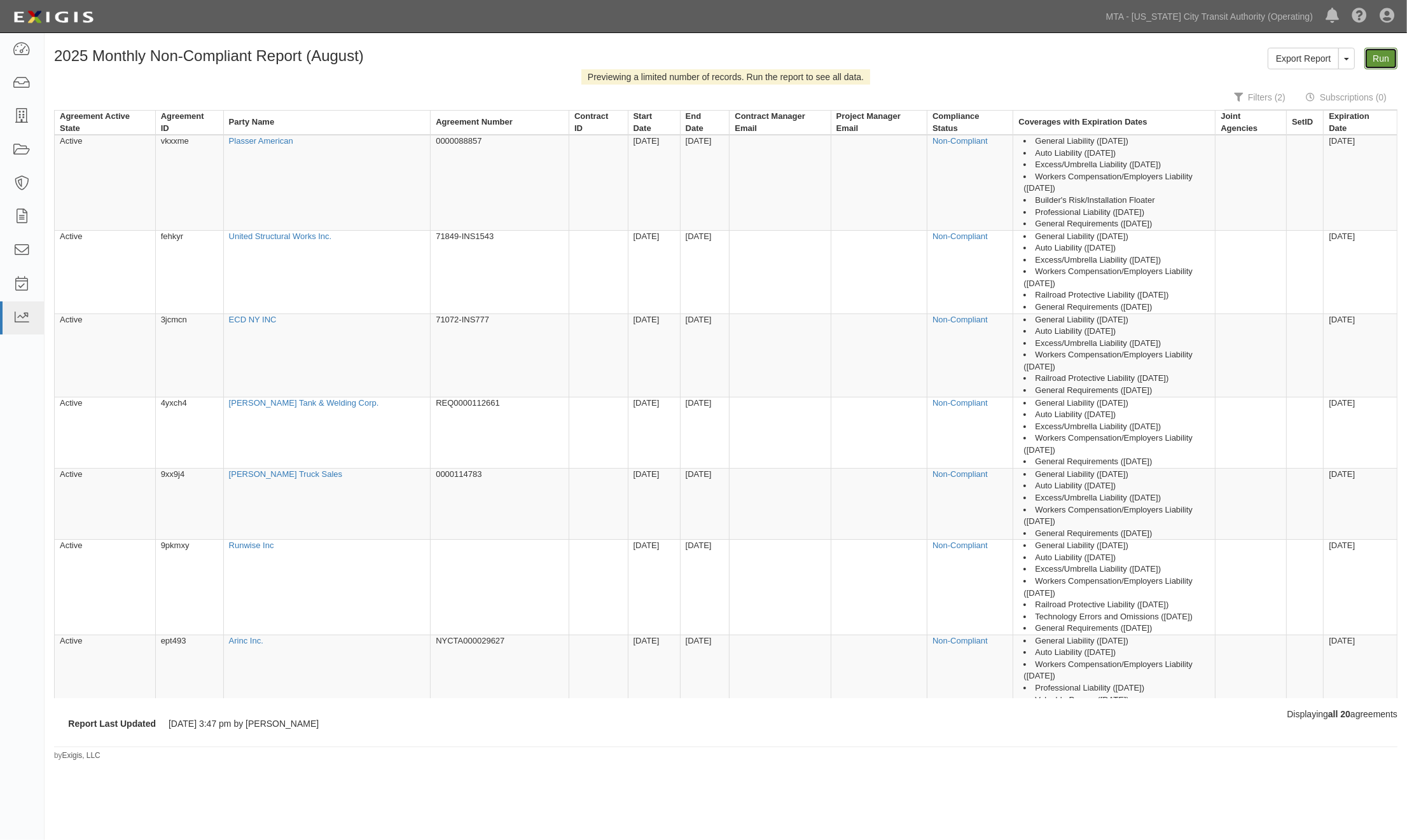
click at [1394, 61] on link "Run" at bounding box center [1381, 58] width 33 height 22
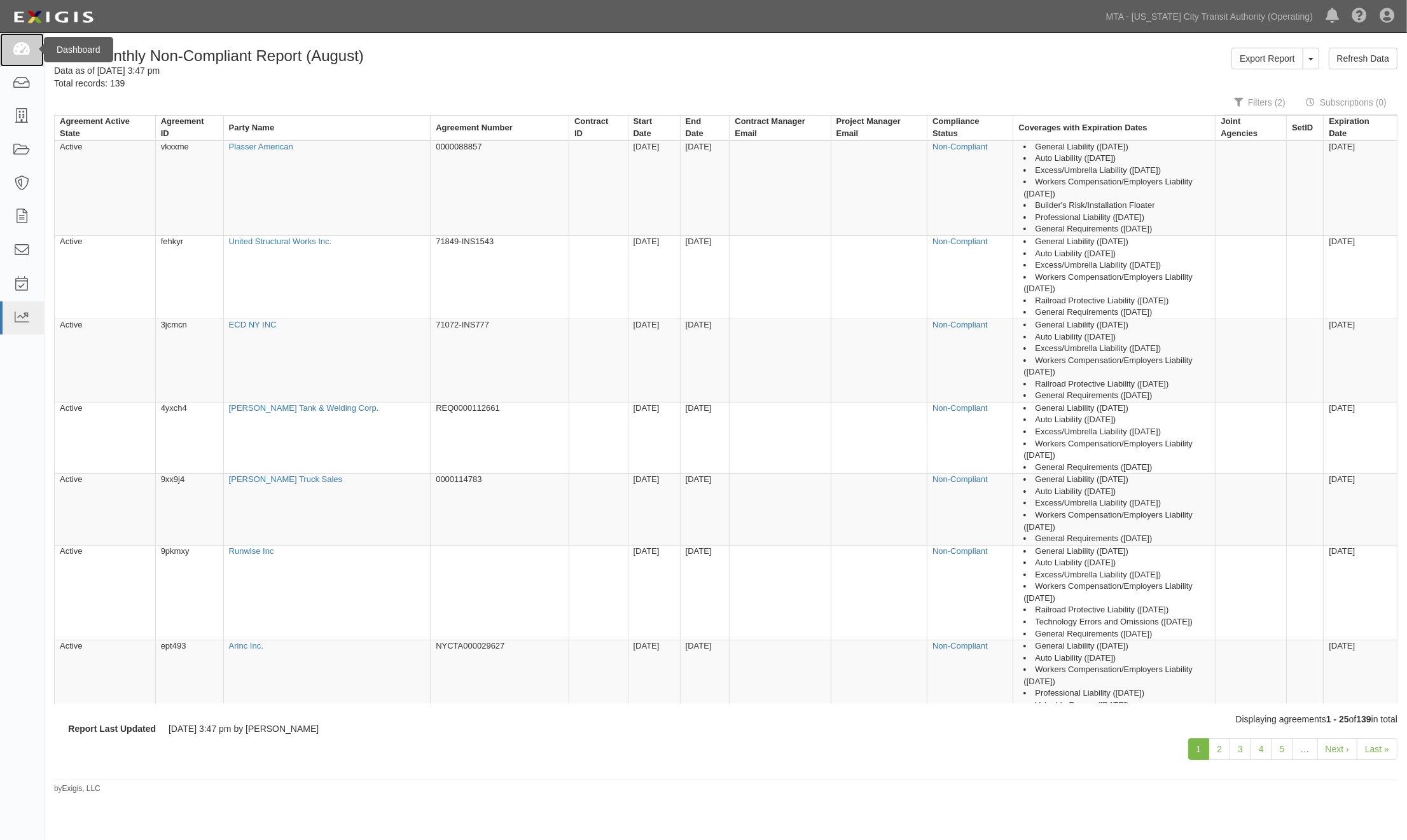
click at [13, 46] on icon at bounding box center [22, 49] width 18 height 15
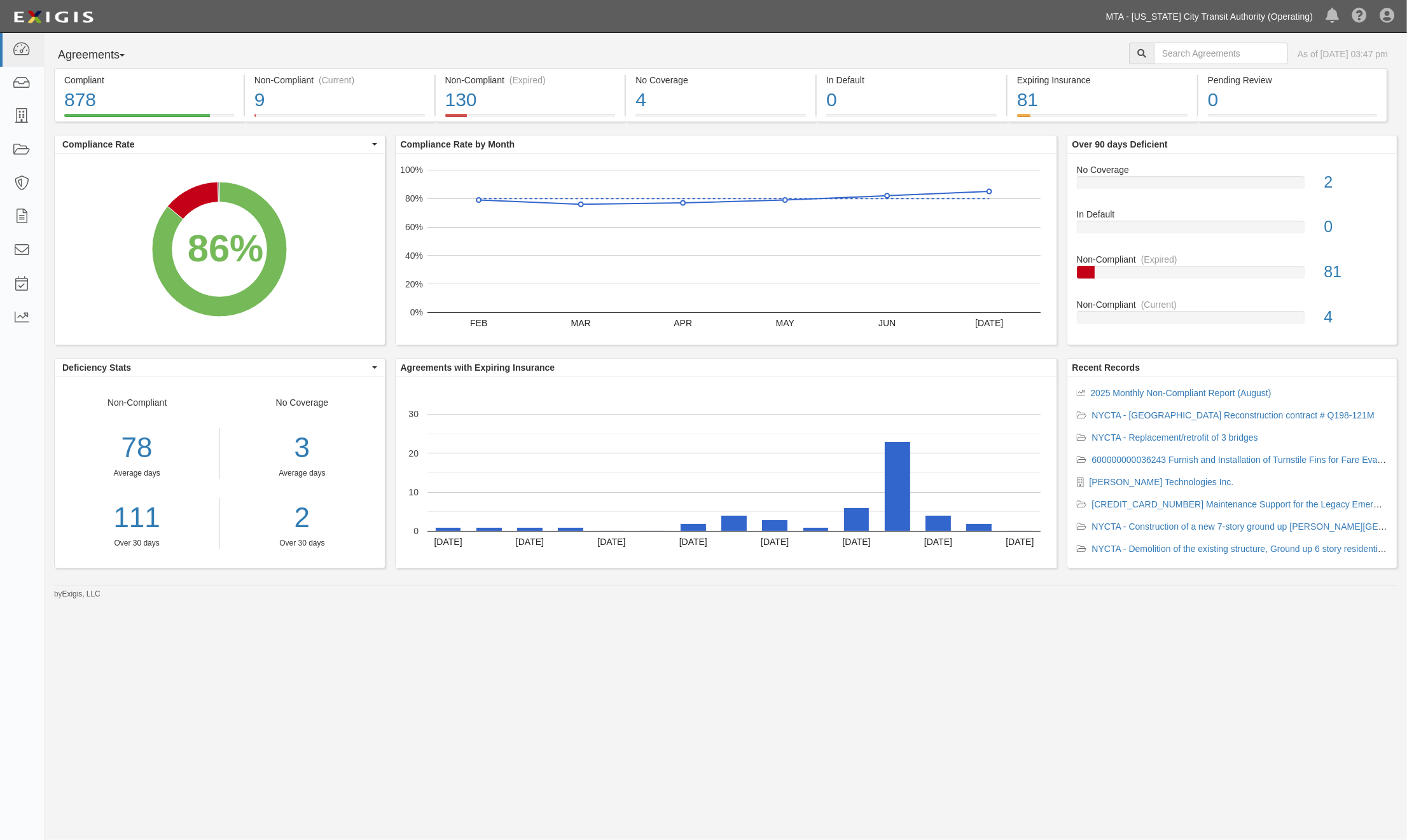
click at [1283, 16] on link "MTA - [US_STATE] City Transit Authority (Operating)" at bounding box center [1209, 16] width 219 height 25
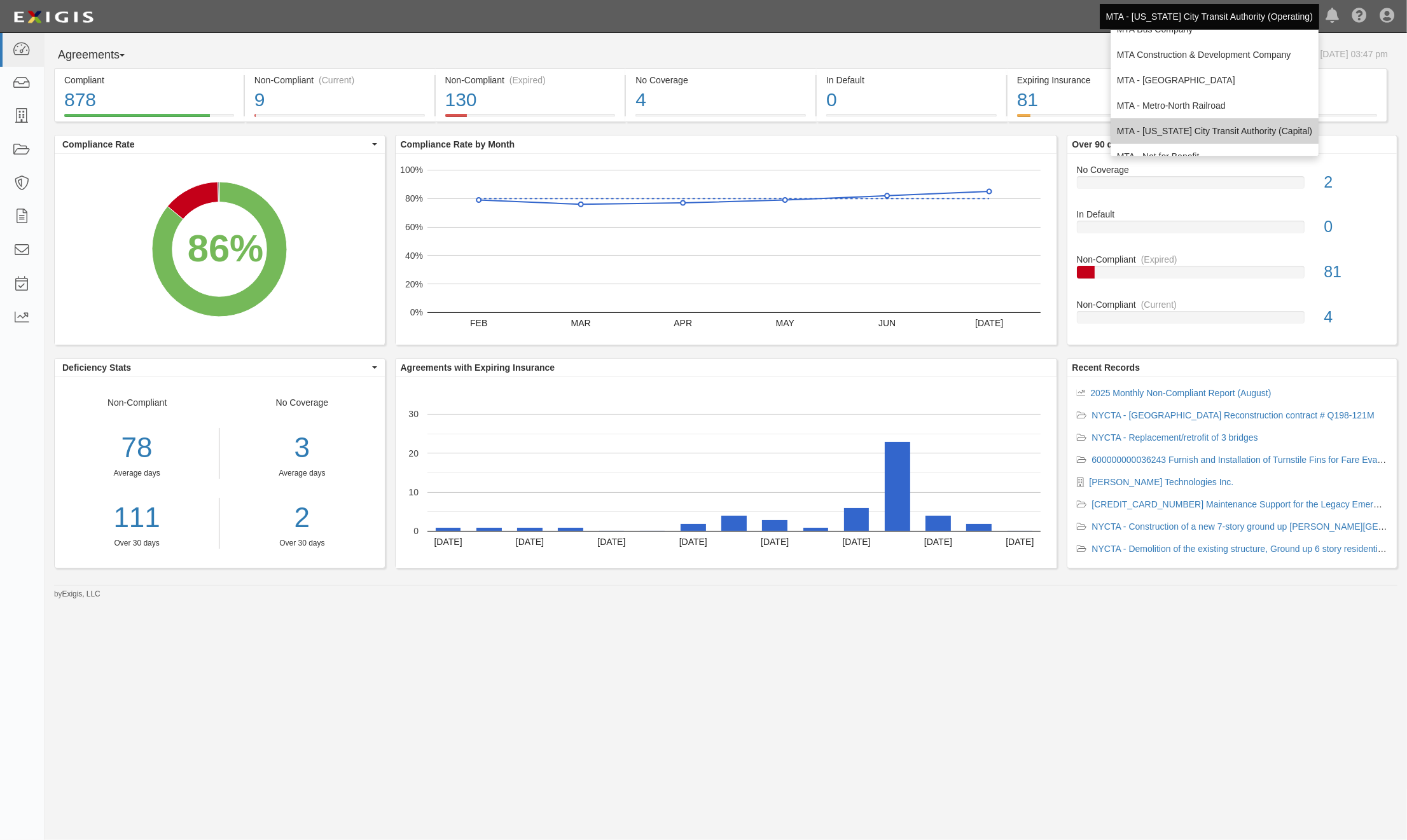
scroll to position [84, 0]
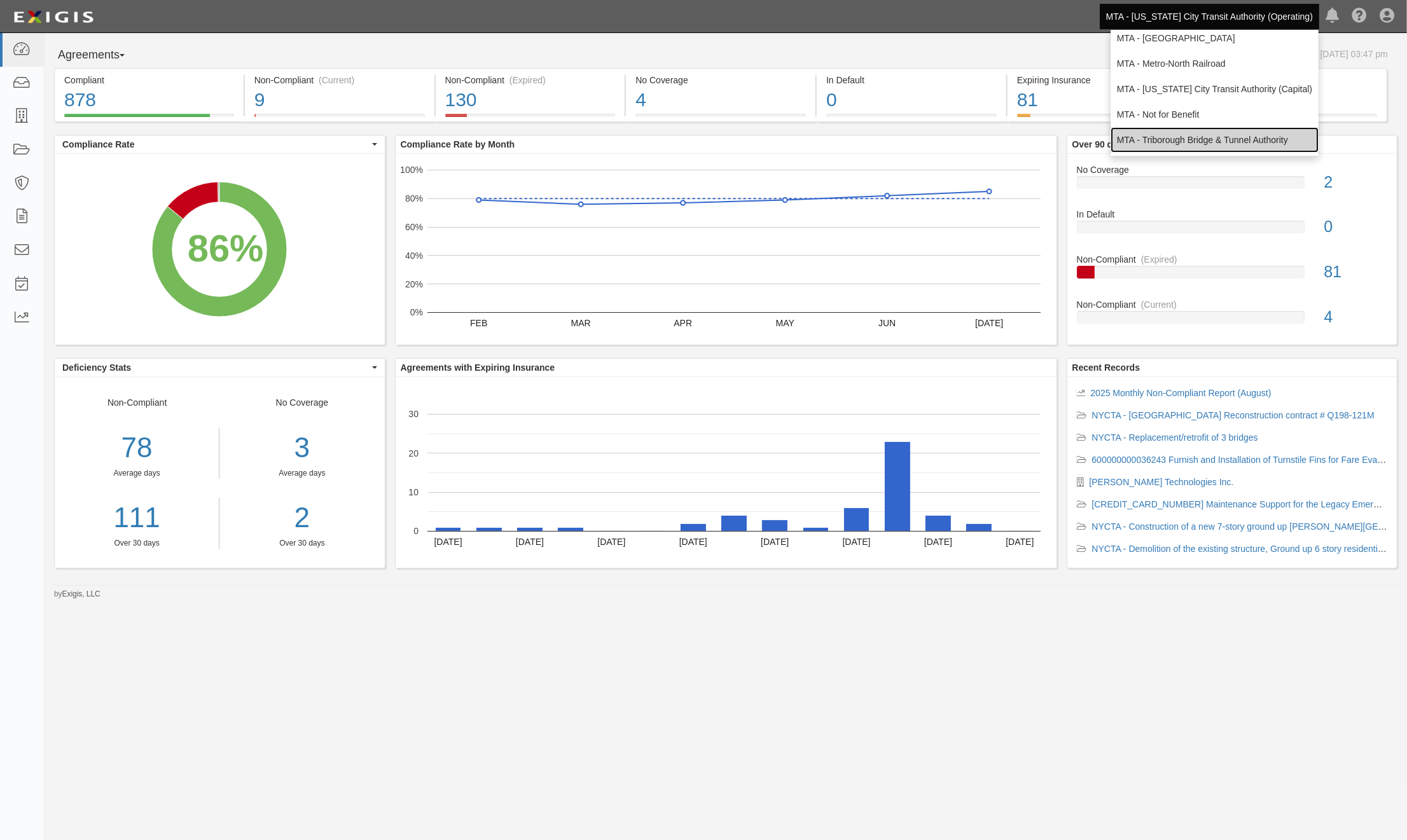
click at [1188, 134] on link "MTA - Triborough Bridge & Tunnel Authority" at bounding box center [1214, 139] width 208 height 25
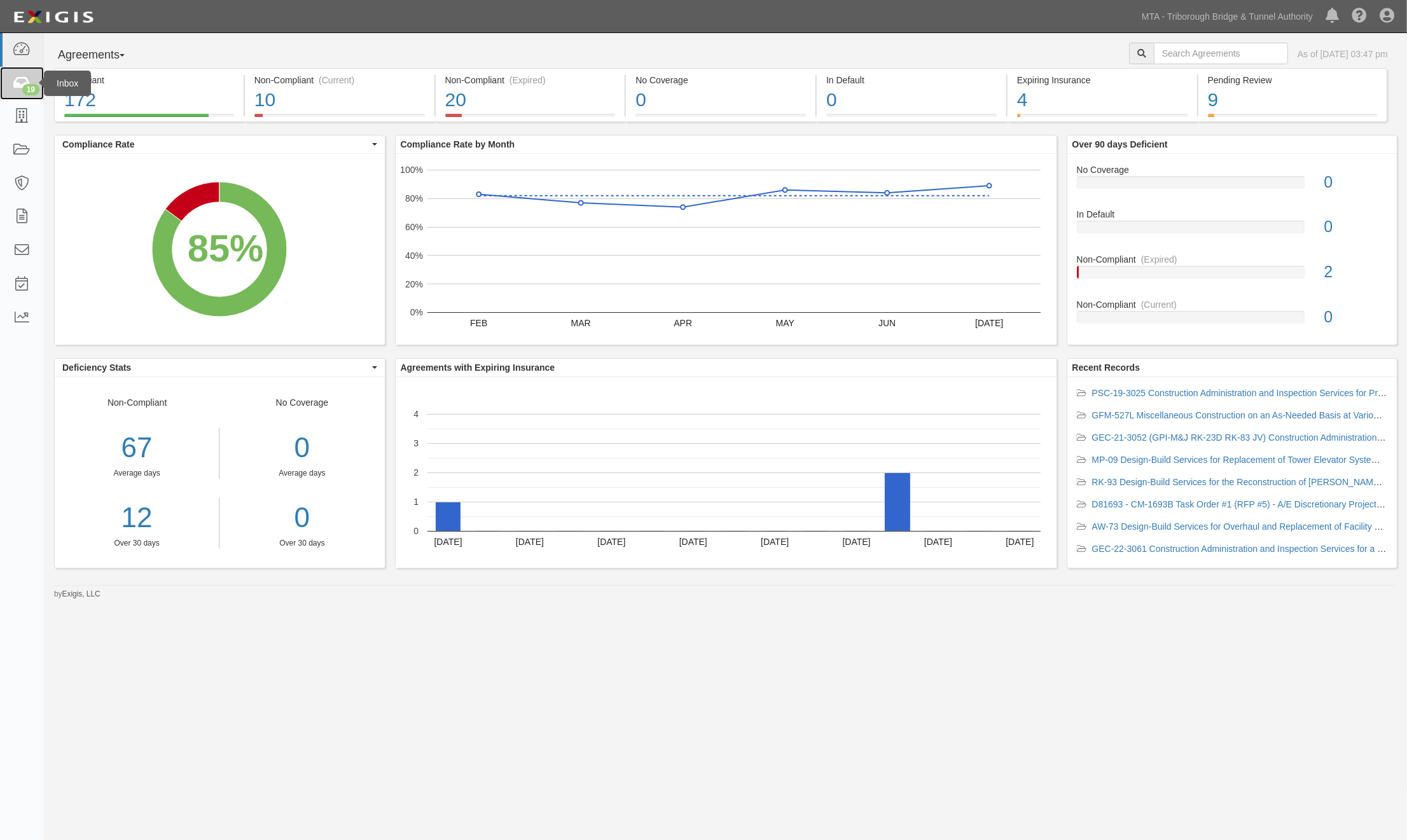
click at [21, 84] on icon at bounding box center [22, 83] width 18 height 15
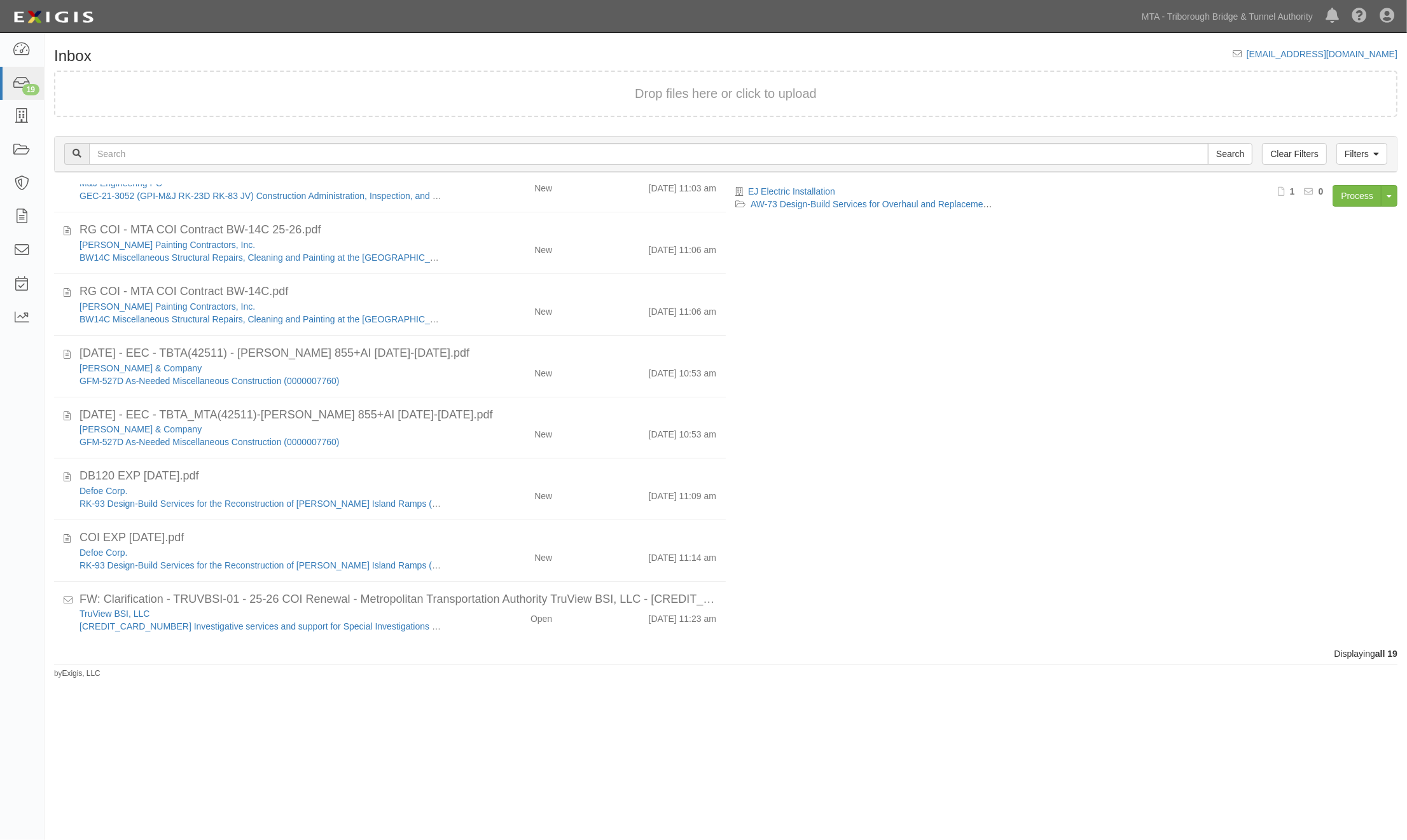
scroll to position [713, 0]
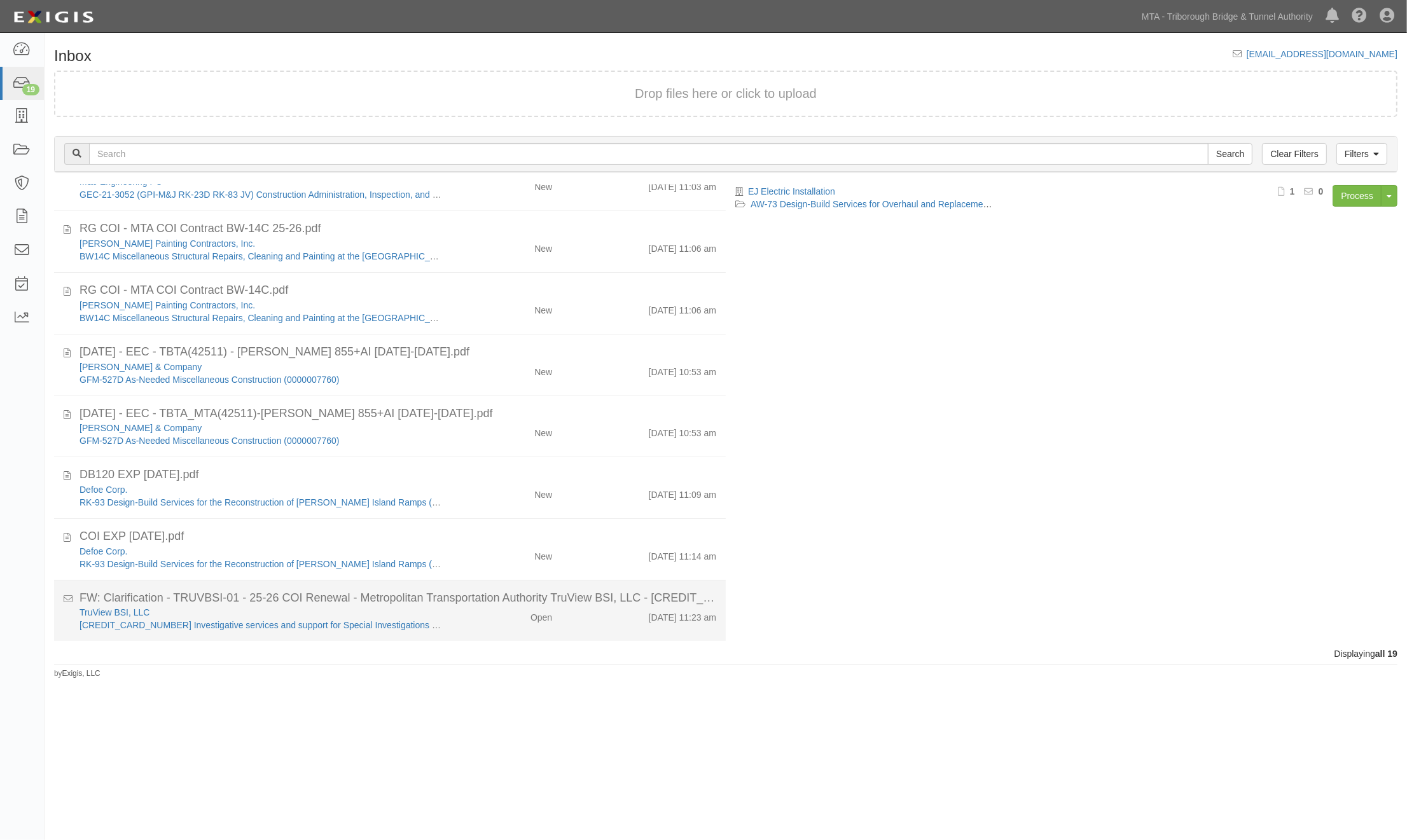
click at [471, 612] on div "Open" at bounding box center [507, 615] width 110 height 18
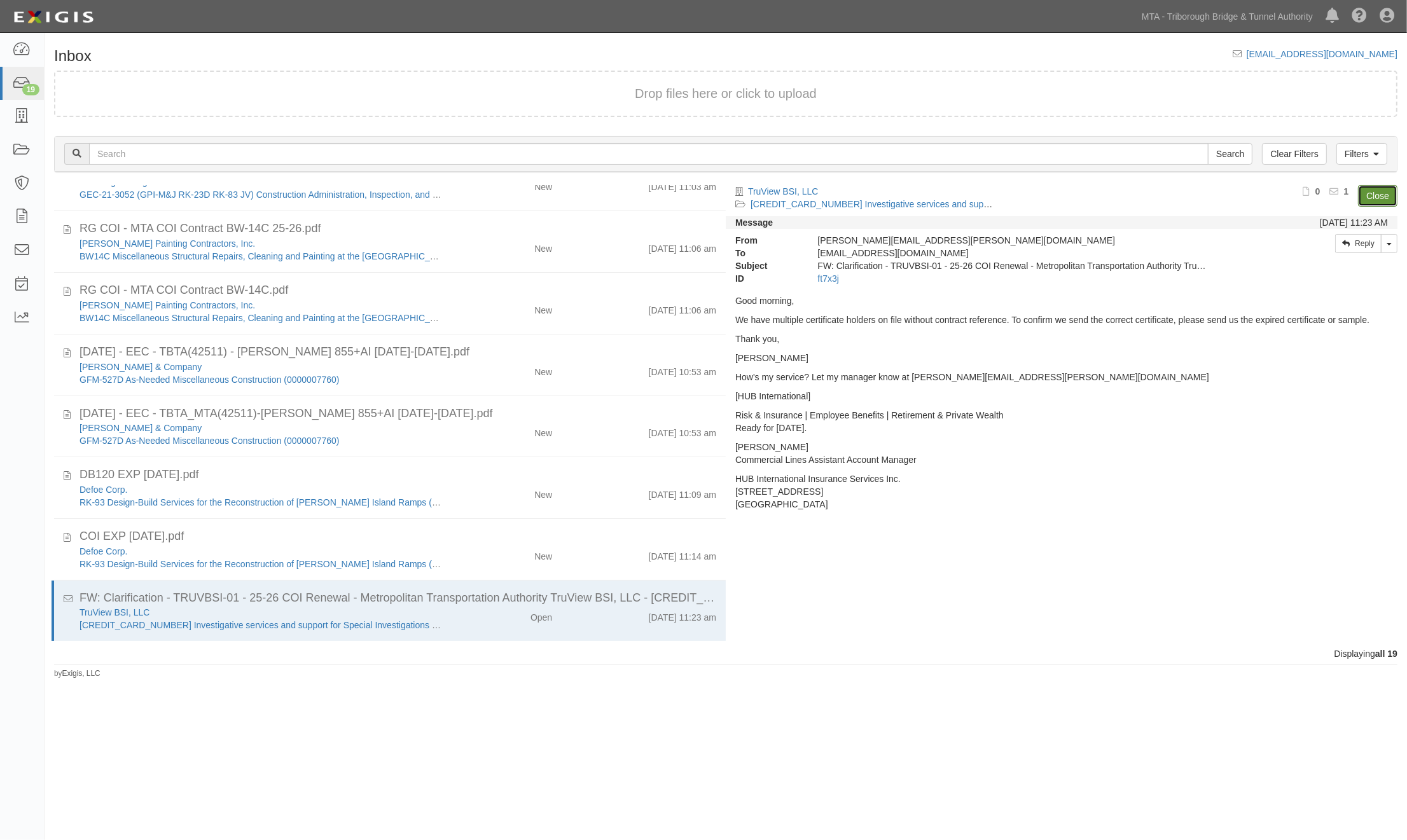
click at [1379, 194] on link "Close" at bounding box center [1378, 195] width 40 height 22
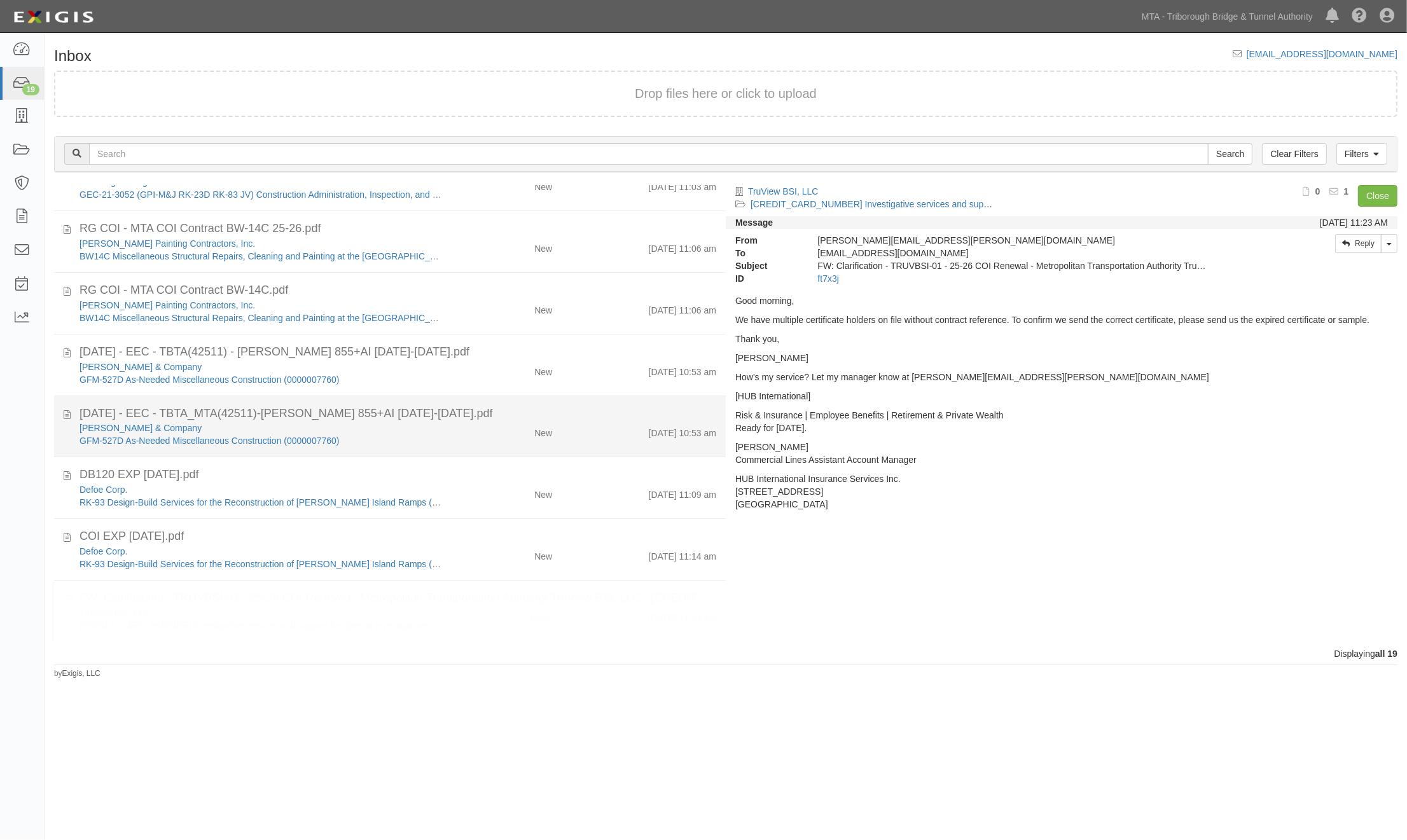
scroll to position [652, 0]
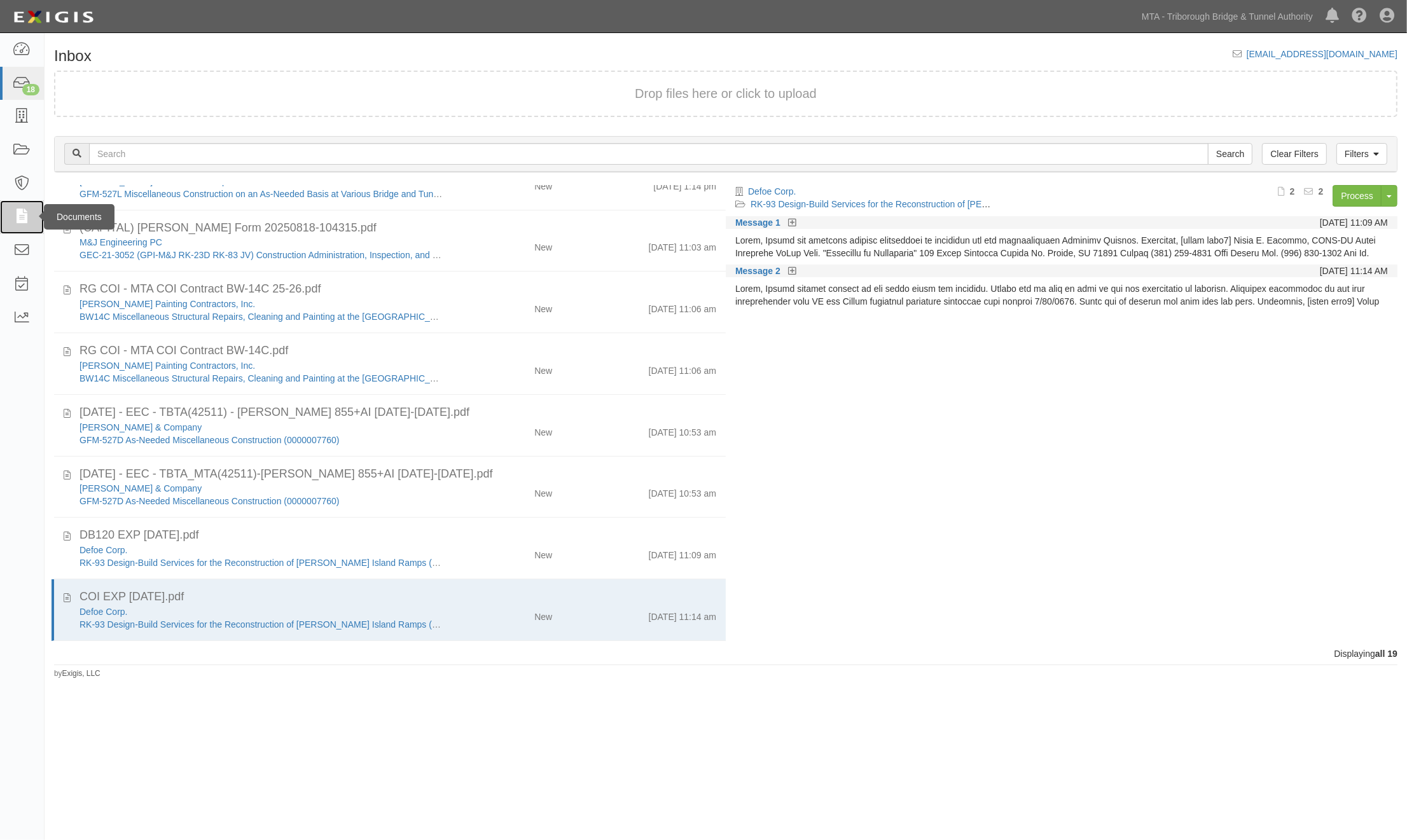
click at [15, 213] on icon at bounding box center [22, 217] width 18 height 15
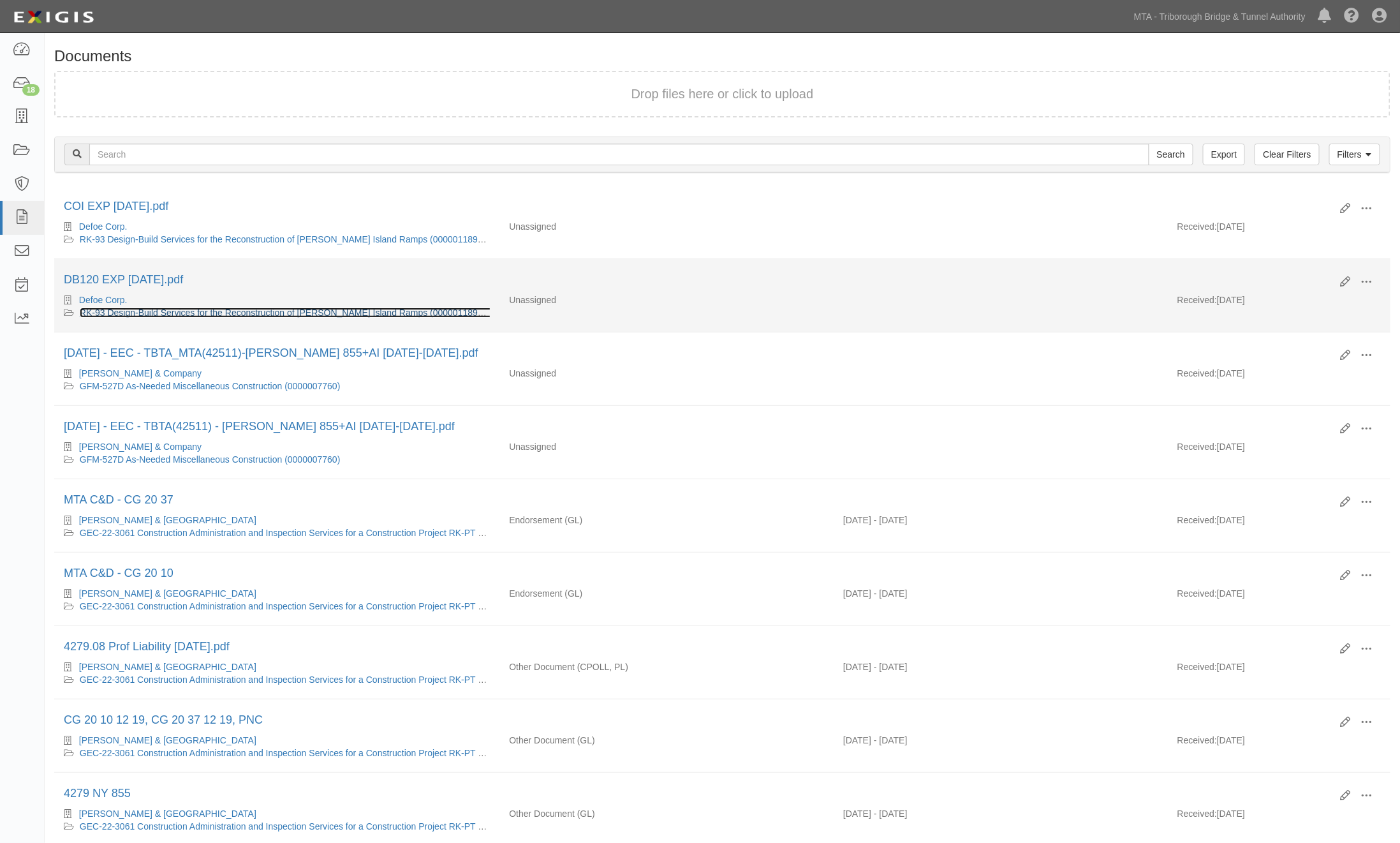
click at [260, 315] on link "RK-93 Design-Build Services for the Reconstruction of [PERSON_NAME] Island Ramp…" at bounding box center [310, 313] width 461 height 10
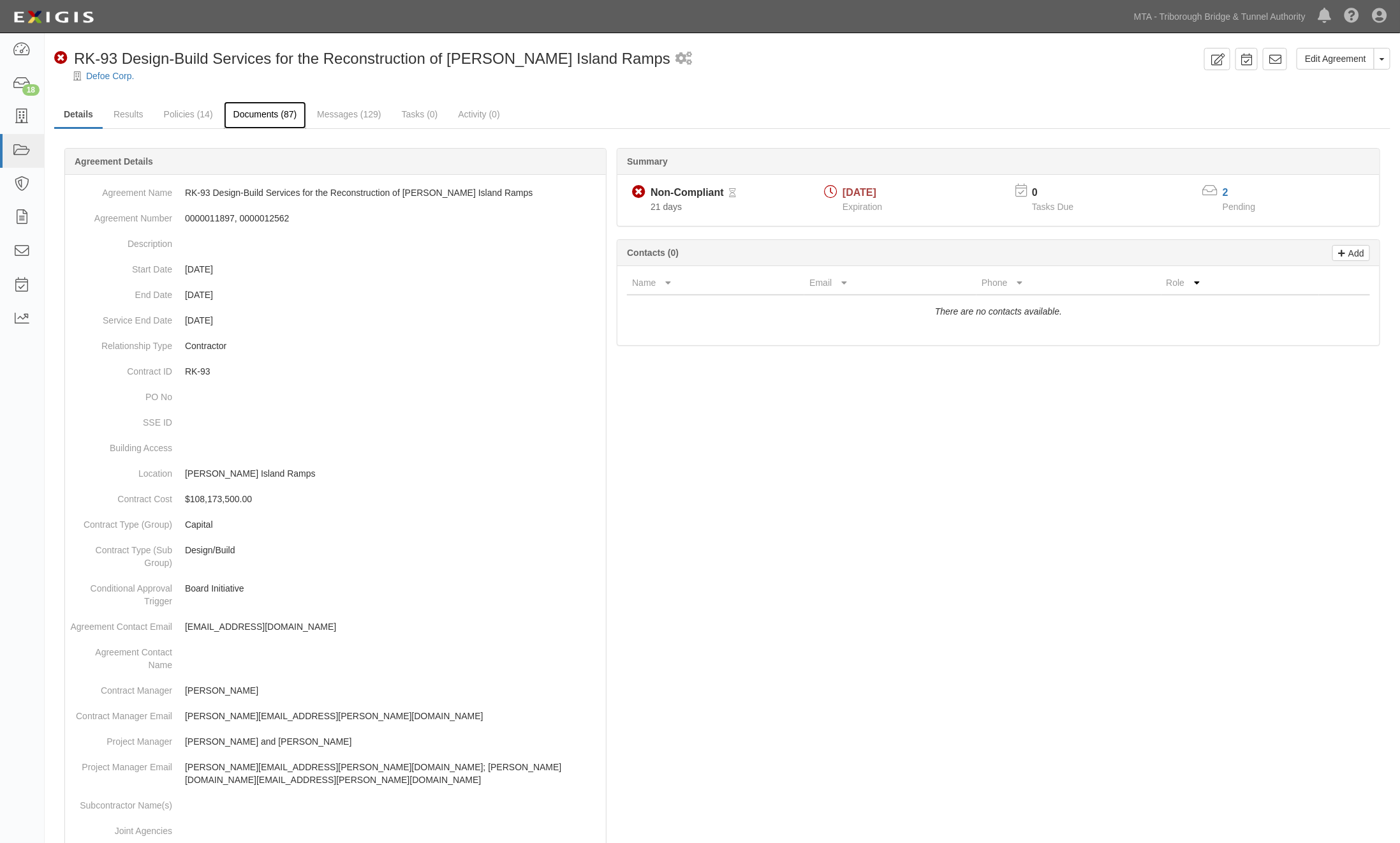
click at [279, 113] on link "Documents (87)" at bounding box center [265, 115] width 83 height 28
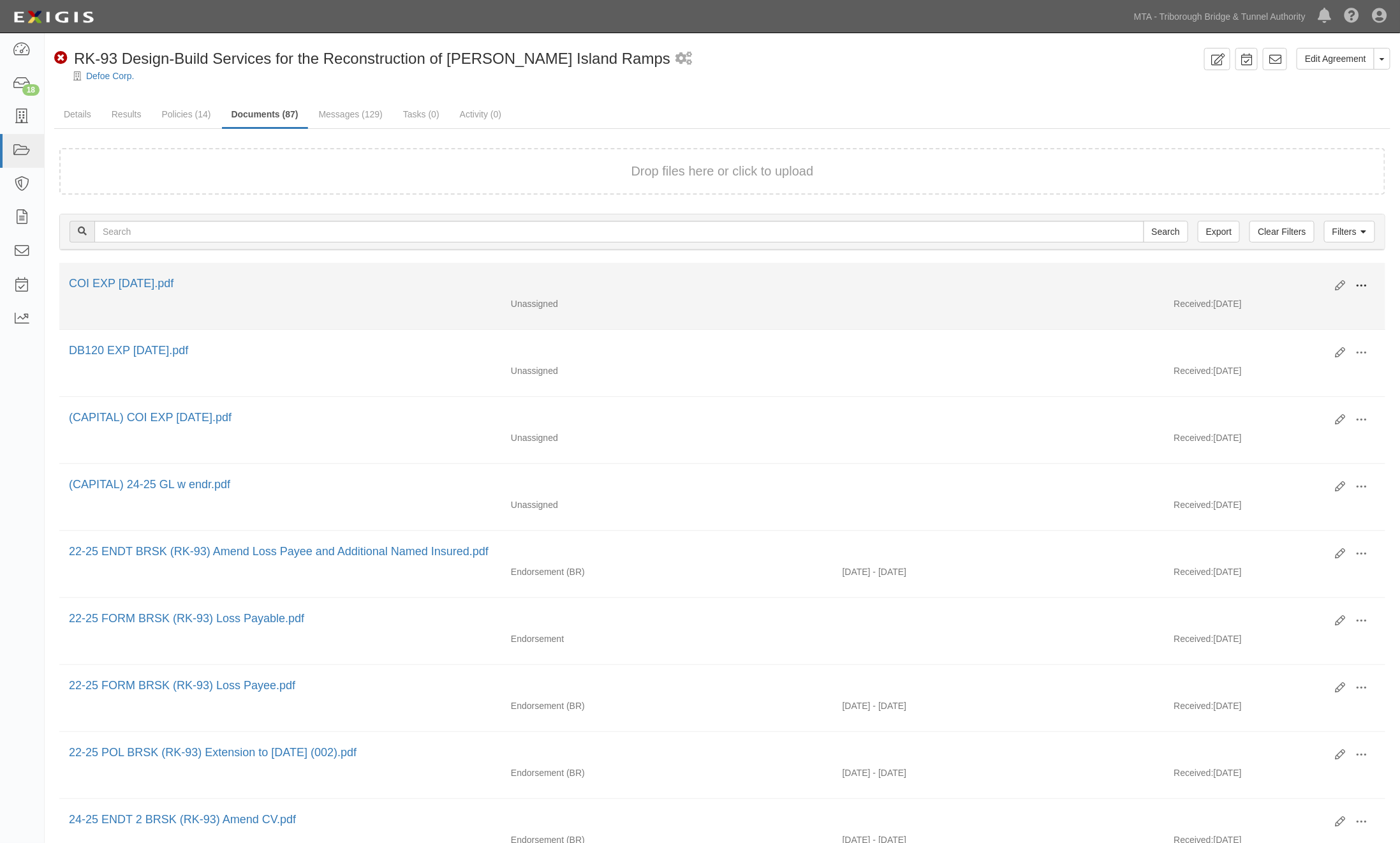
click at [1362, 284] on span at bounding box center [1362, 285] width 11 height 11
click at [1284, 276] on link "Edit" at bounding box center [1300, 281] width 100 height 23
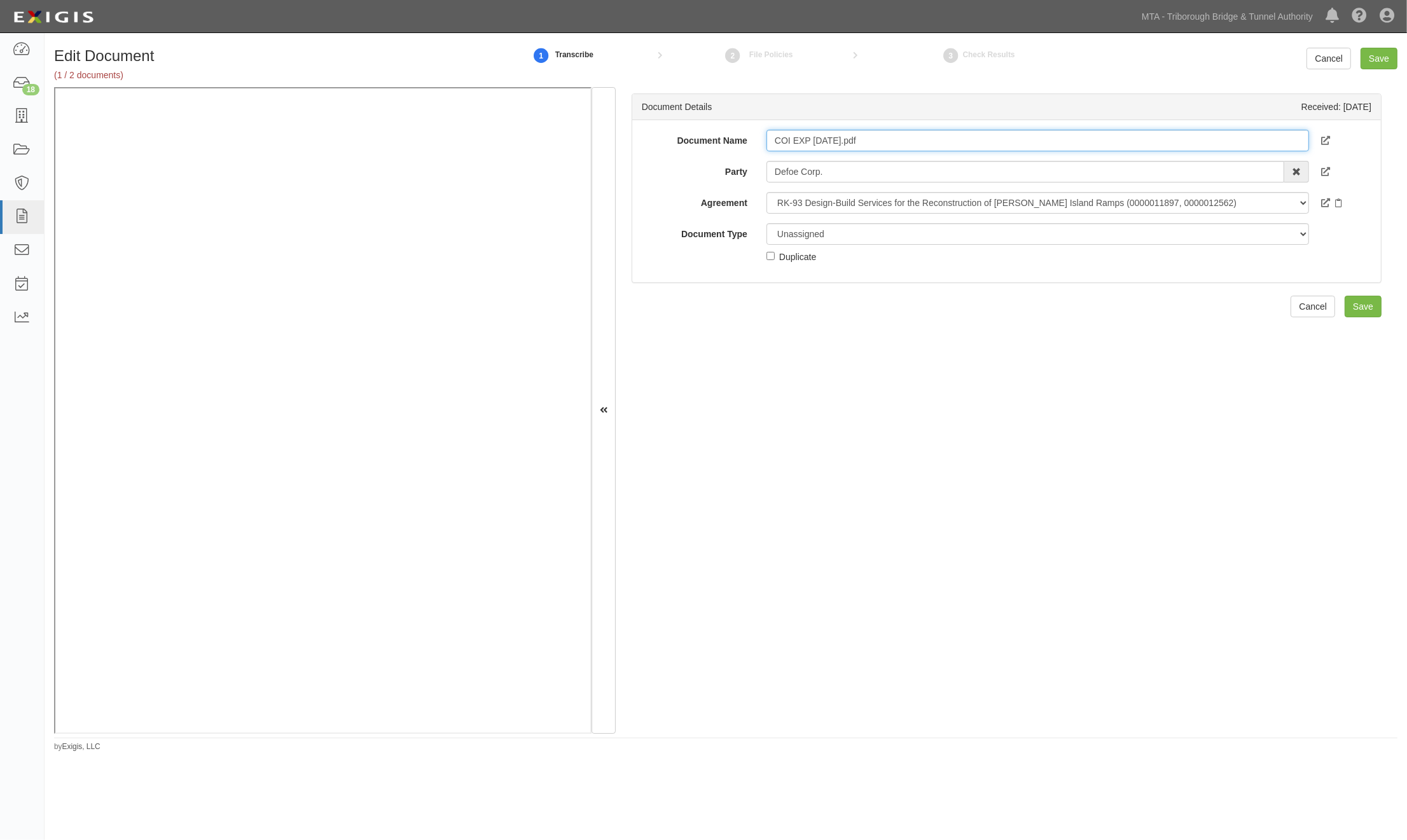
click at [770, 142] on input "COI EXP [DATE].pdf" at bounding box center [1037, 140] width 542 height 22
drag, startPoint x: 813, startPoint y: 140, endPoint x: 773, endPoint y: 142, distance: 40.0
click at [773, 142] on input "(CAPITAL) COI EXP [DATE].pdf" at bounding box center [1037, 140] width 542 height 22
type input "(CAPITAL) COI EXP 1-1-26.pdf"
click at [1384, 58] on input "Save" at bounding box center [1378, 58] width 37 height 22
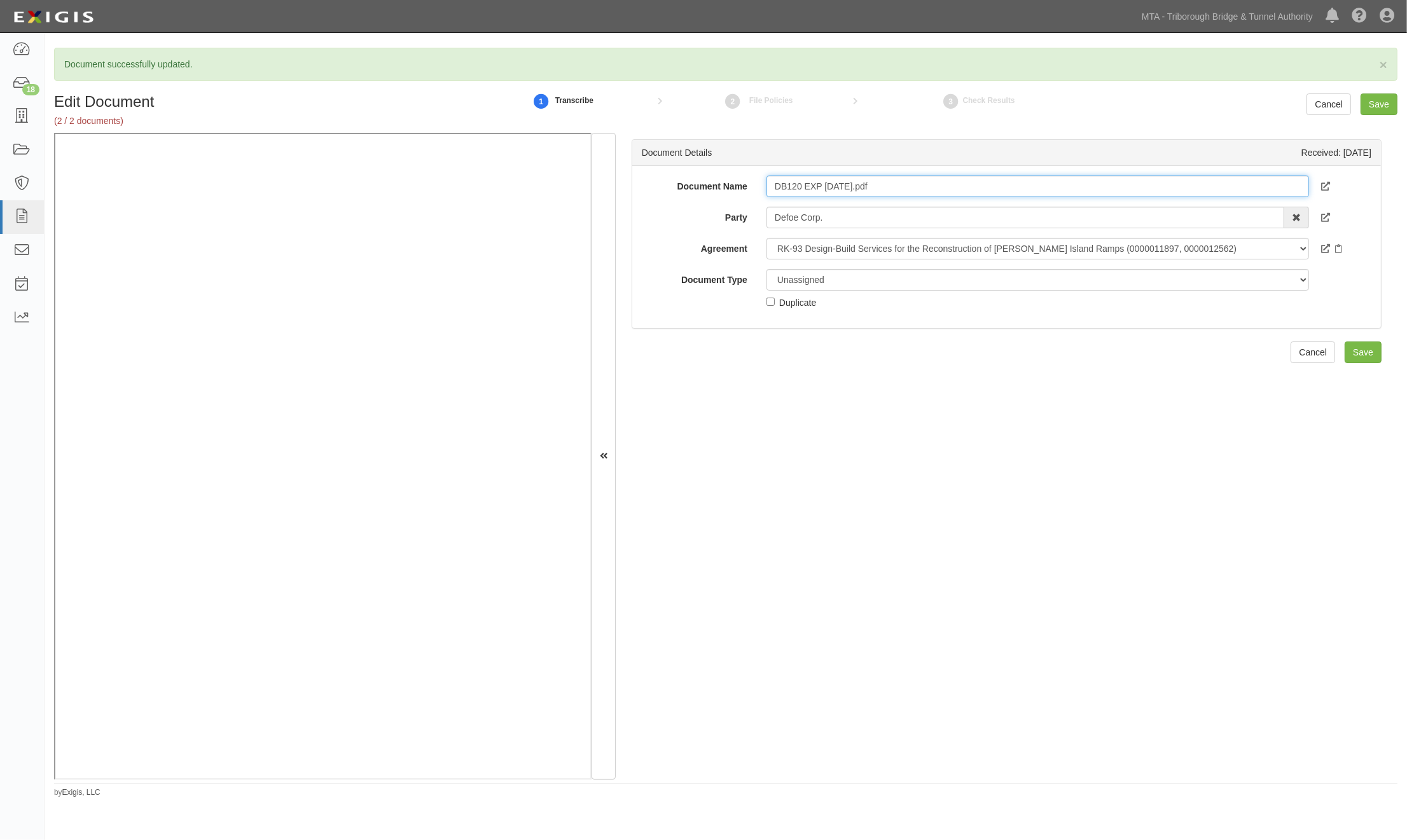
click at [770, 191] on input "DB120 EXP 8-4-26.pdf" at bounding box center [1037, 186] width 542 height 22
paste input "(CAPITAL"
drag, startPoint x: 817, startPoint y: 185, endPoint x: 729, endPoint y: 182, distance: 88.1
click at [729, 182] on div "Document Name (CAPITAL) DB120 EXP 8-4-26.pdf" at bounding box center [1006, 186] width 749 height 22
type input "(CAPITAL) DB120 EXP 8-4-26.pdf"
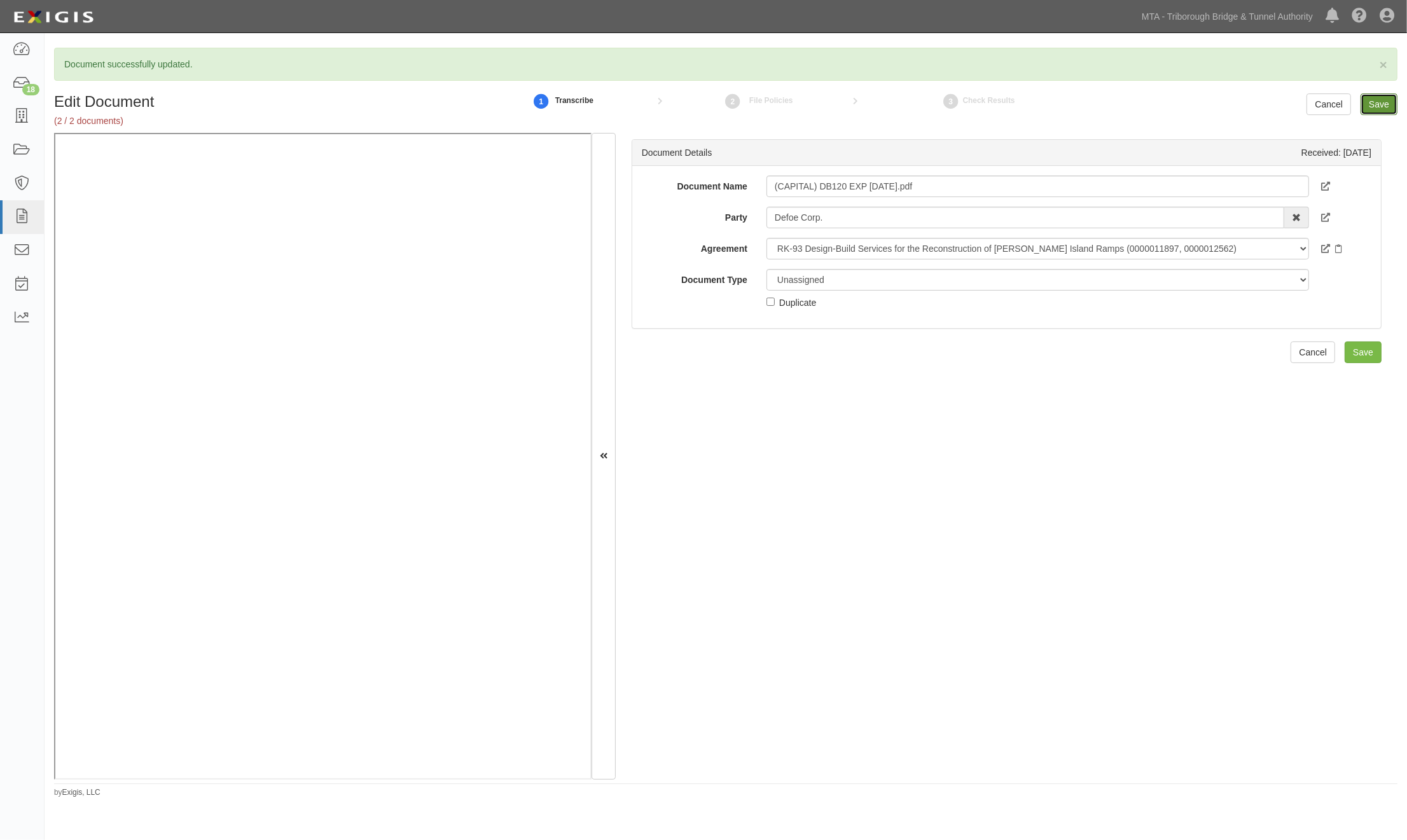
click at [1371, 98] on input "Save" at bounding box center [1378, 104] width 37 height 22
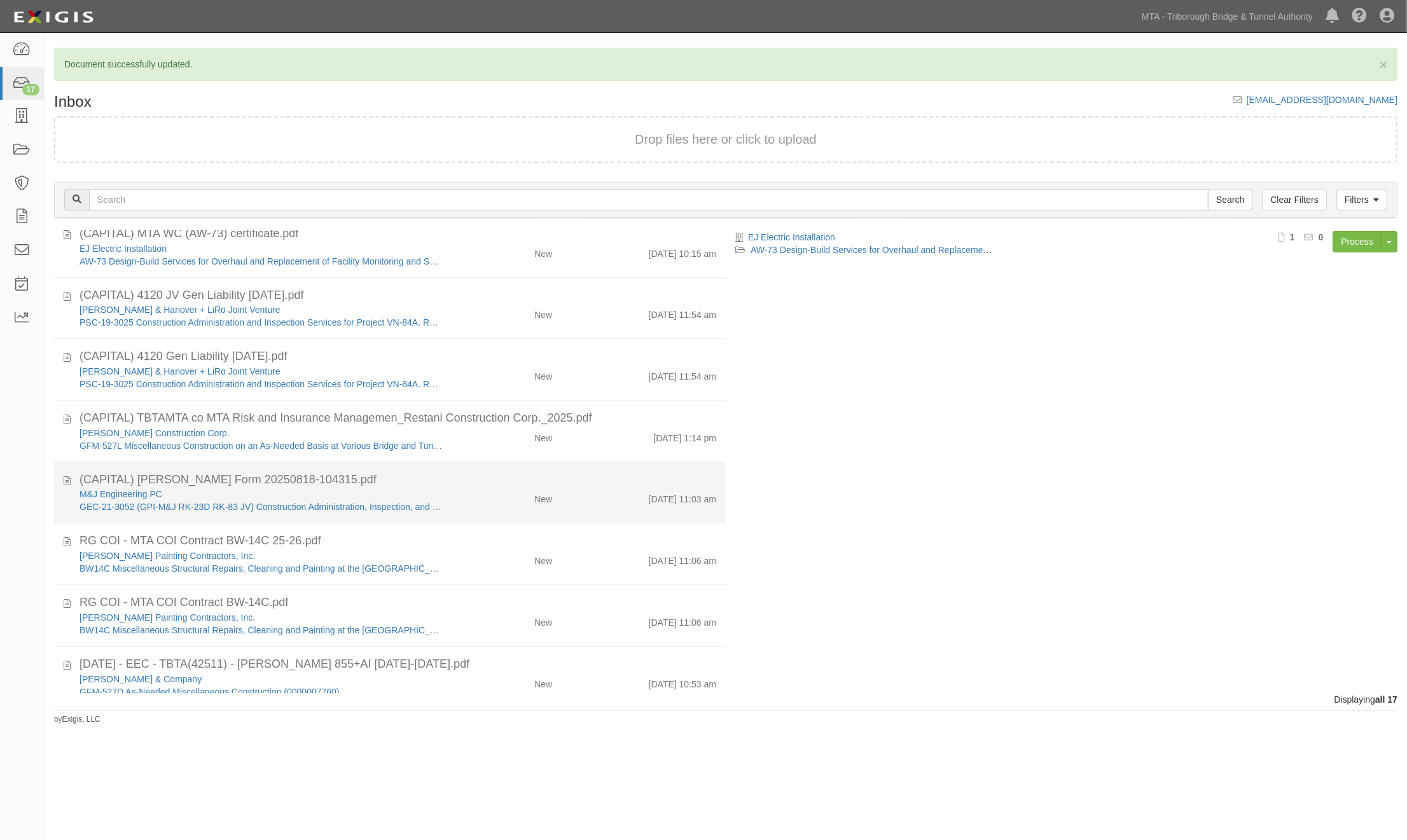
scroll to position [590, 0]
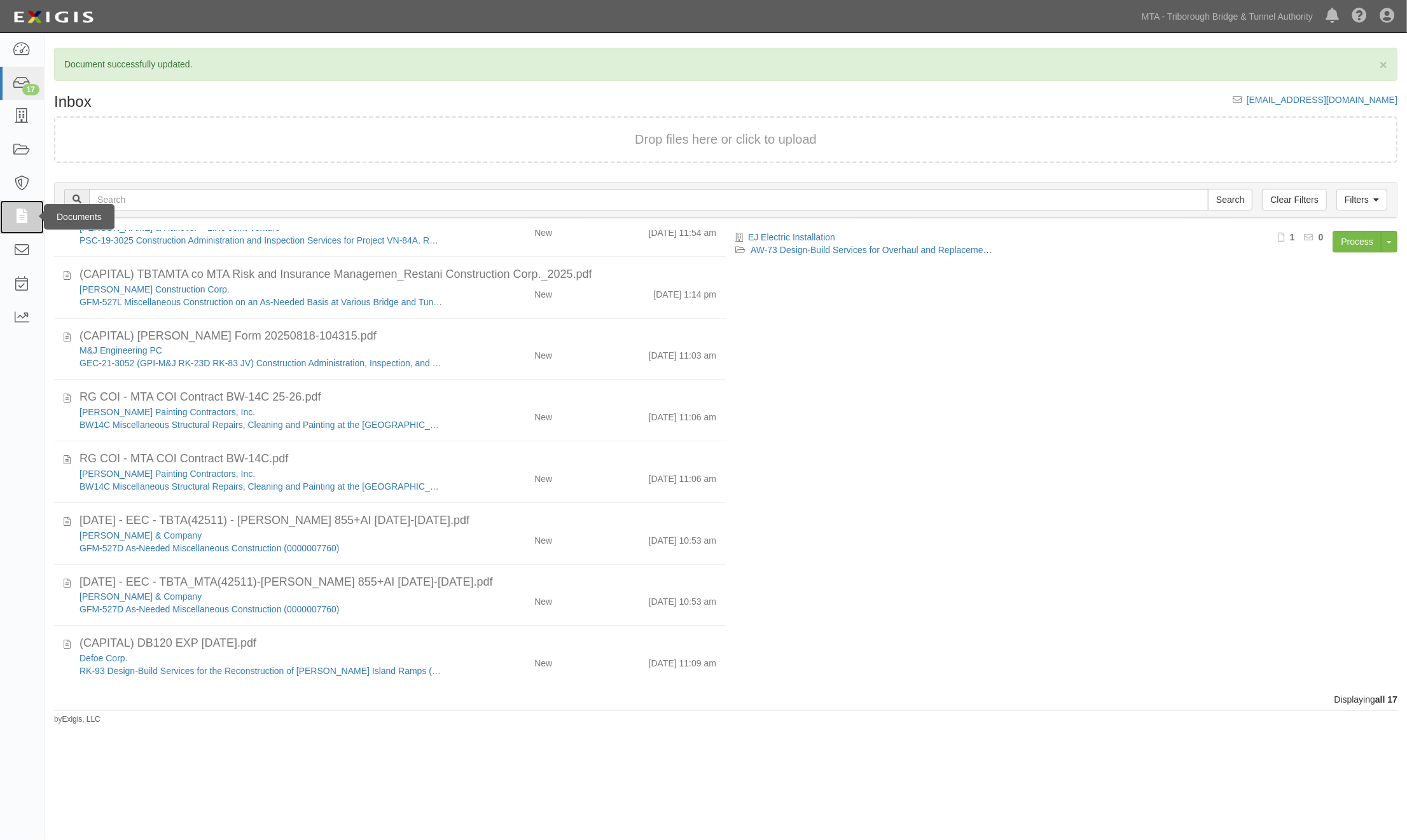
click at [22, 224] on link at bounding box center [22, 217] width 44 height 34
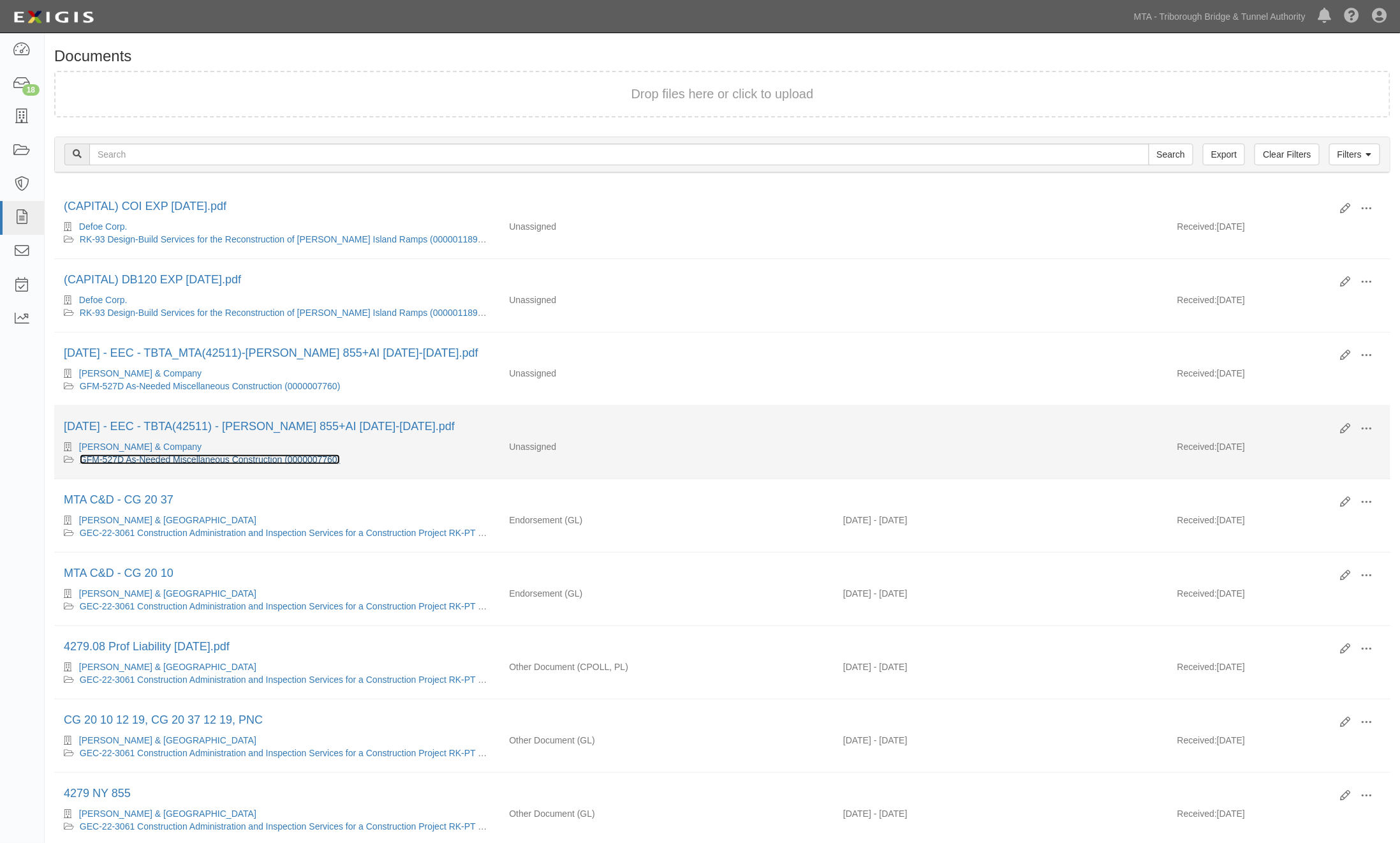
click at [295, 464] on link "GFM-527D As-Needed Miscellaneous Construction (0000007760)" at bounding box center [210, 459] width 261 height 10
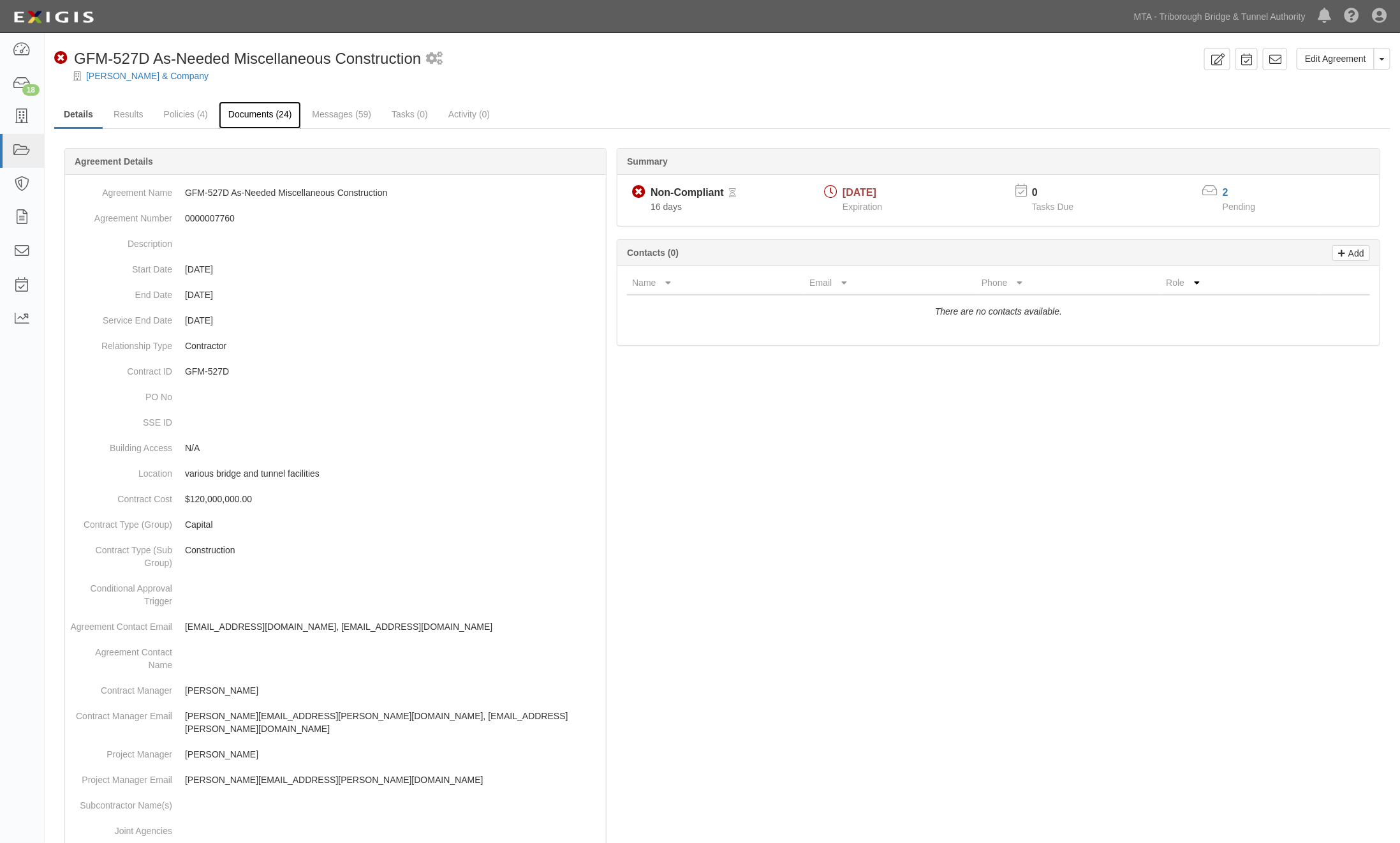
click at [266, 112] on link "Documents (24)" at bounding box center [261, 115] width 83 height 28
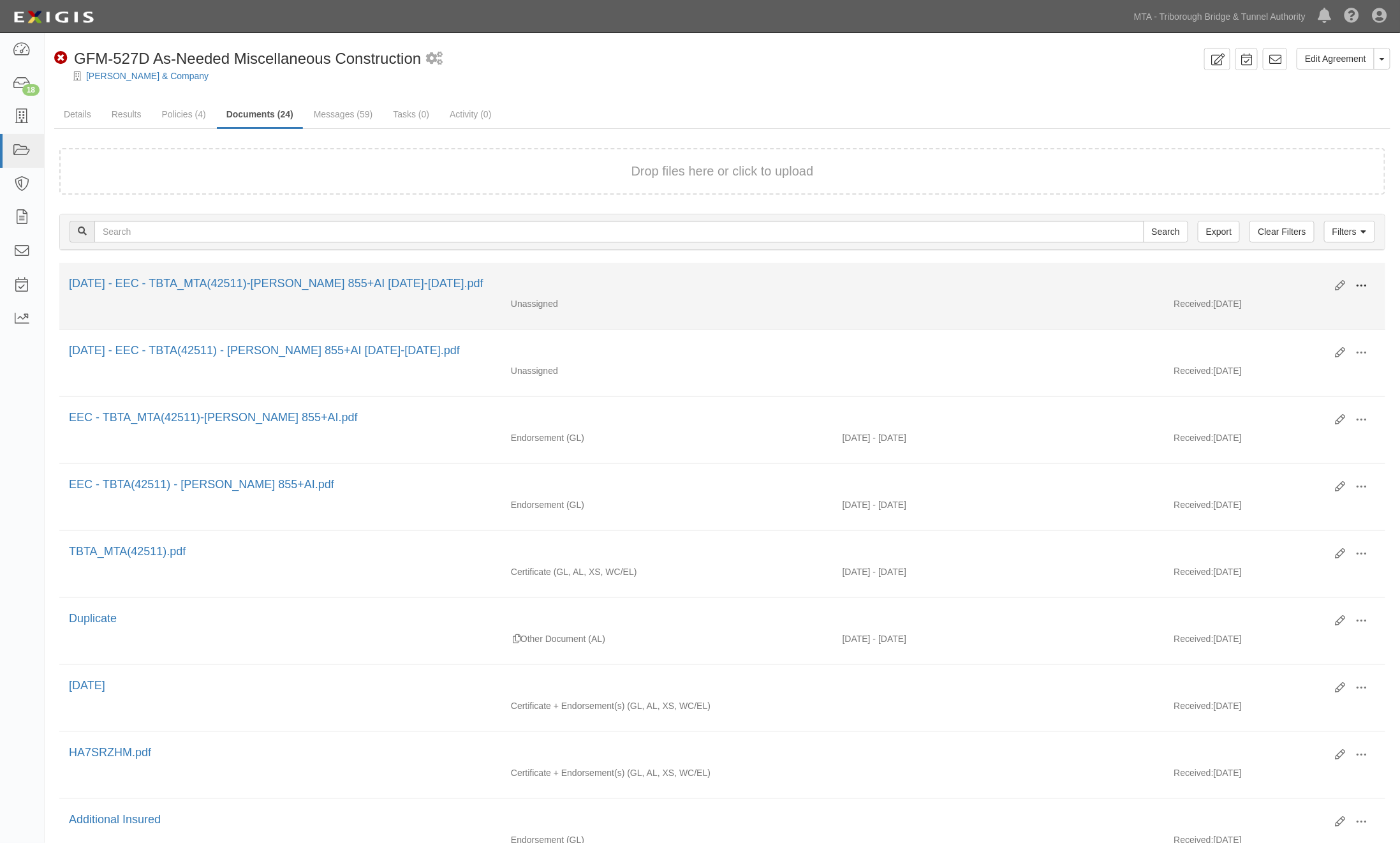
click at [1360, 282] on span at bounding box center [1362, 285] width 11 height 11
click at [1267, 276] on link "Edit" at bounding box center [1300, 281] width 100 height 23
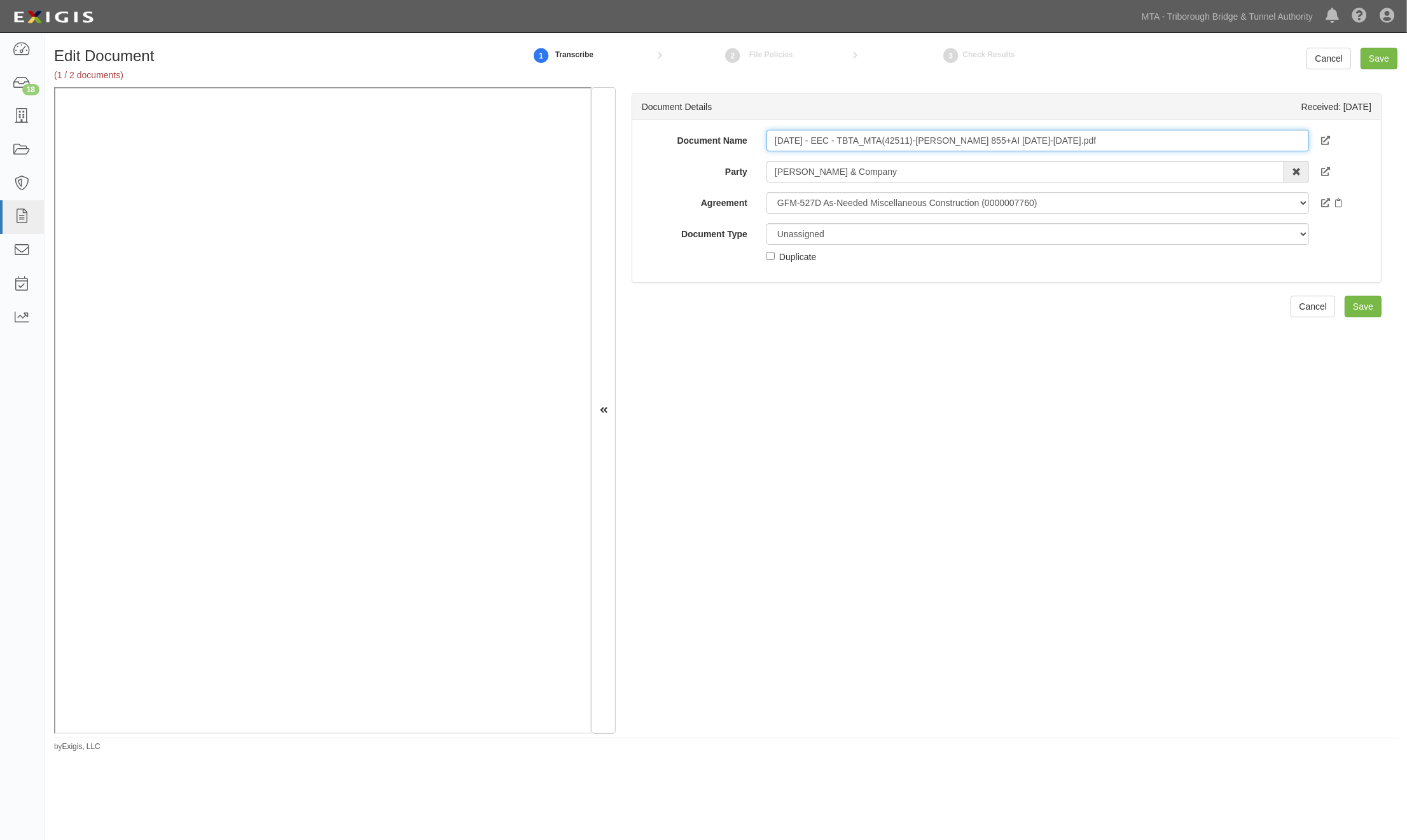
click at [766, 139] on input "[DATE] - EEC - TBTA_MTA(42511)-[PERSON_NAME] 855+AI [DATE]-[DATE].pdf" at bounding box center [1037, 140] width 542 height 22
paste input "(CAPITAL)"
type input "(CAPITAL) [DATE] - EEC - TBTA_MTA(42511)-[PERSON_NAME] 855+AI [DATE]-[DATE].pdf"
click at [1384, 54] on input "Save" at bounding box center [1378, 58] width 37 height 22
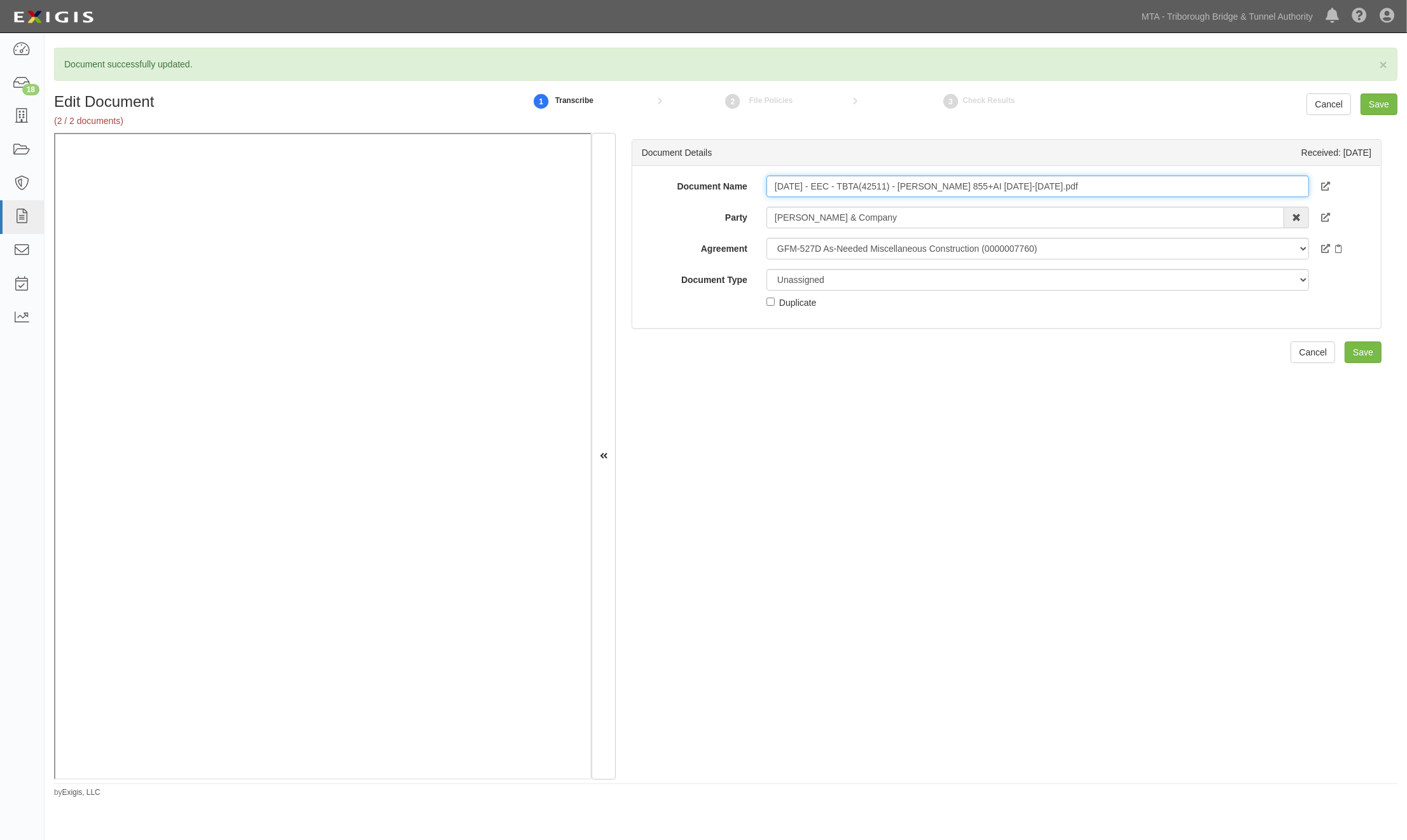
click at [774, 185] on input "7.30.25 - EEC - TBTA(42511) - Acord 855+AI 2025-2026.pdf" at bounding box center [1037, 186] width 542 height 22
paste input "(CAPITAL)"
type input "(CAPITAL) [DATE] - EEC - TBTA(42511) - [PERSON_NAME] 855+AI [DATE]-[DATE].pdf"
click at [1372, 104] on input "Save" at bounding box center [1378, 104] width 37 height 22
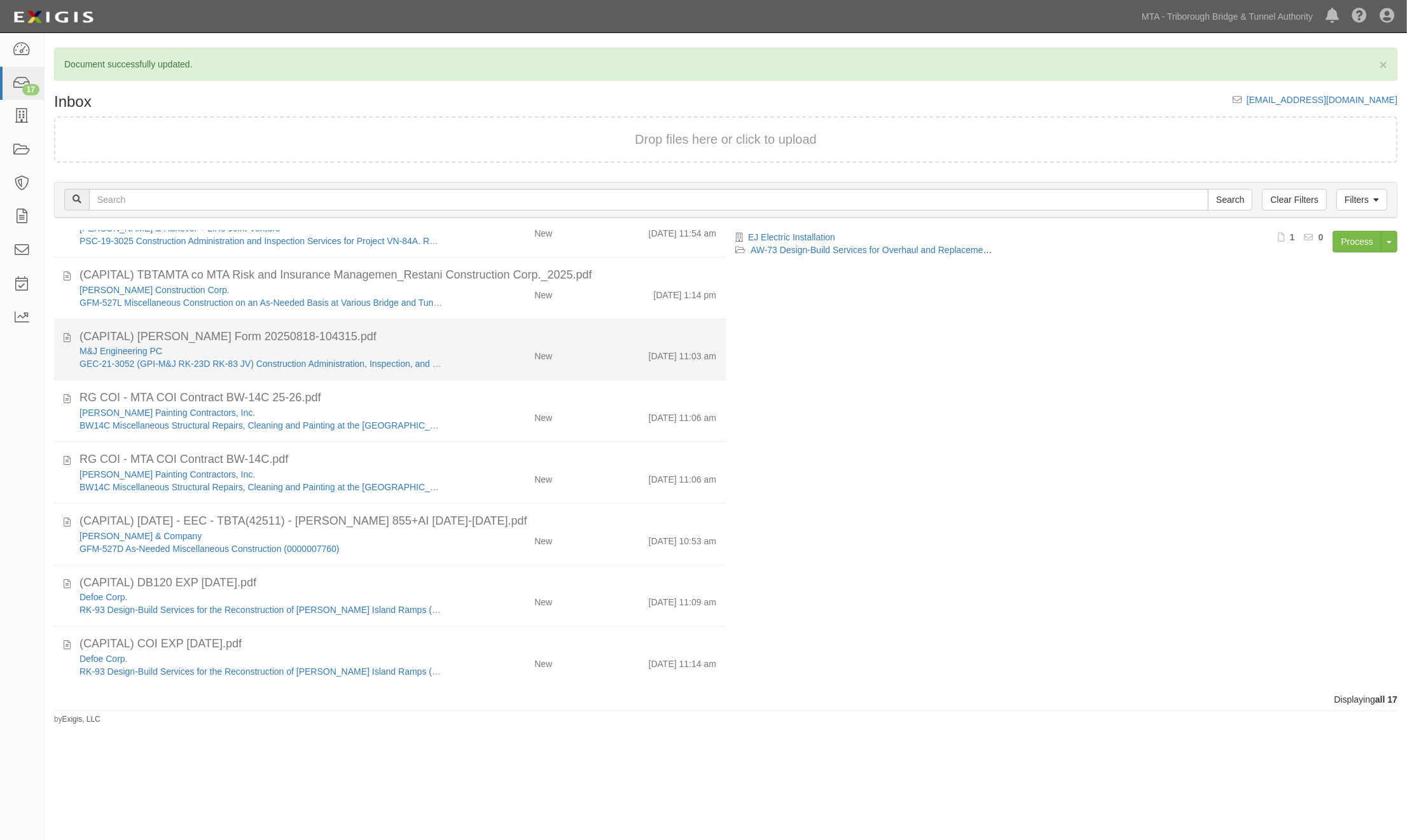
scroll to position [590, 0]
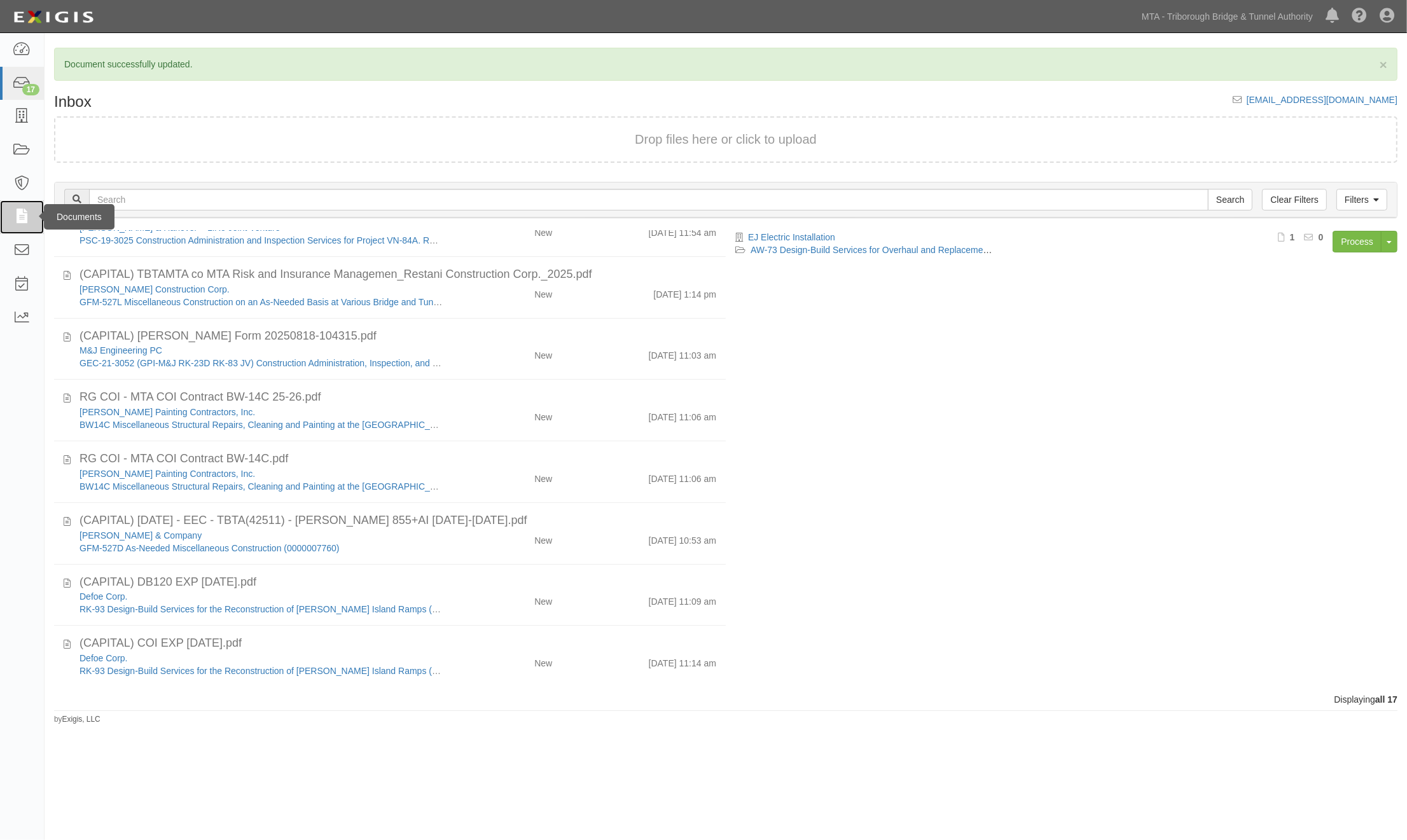
click at [13, 212] on icon at bounding box center [22, 217] width 18 height 15
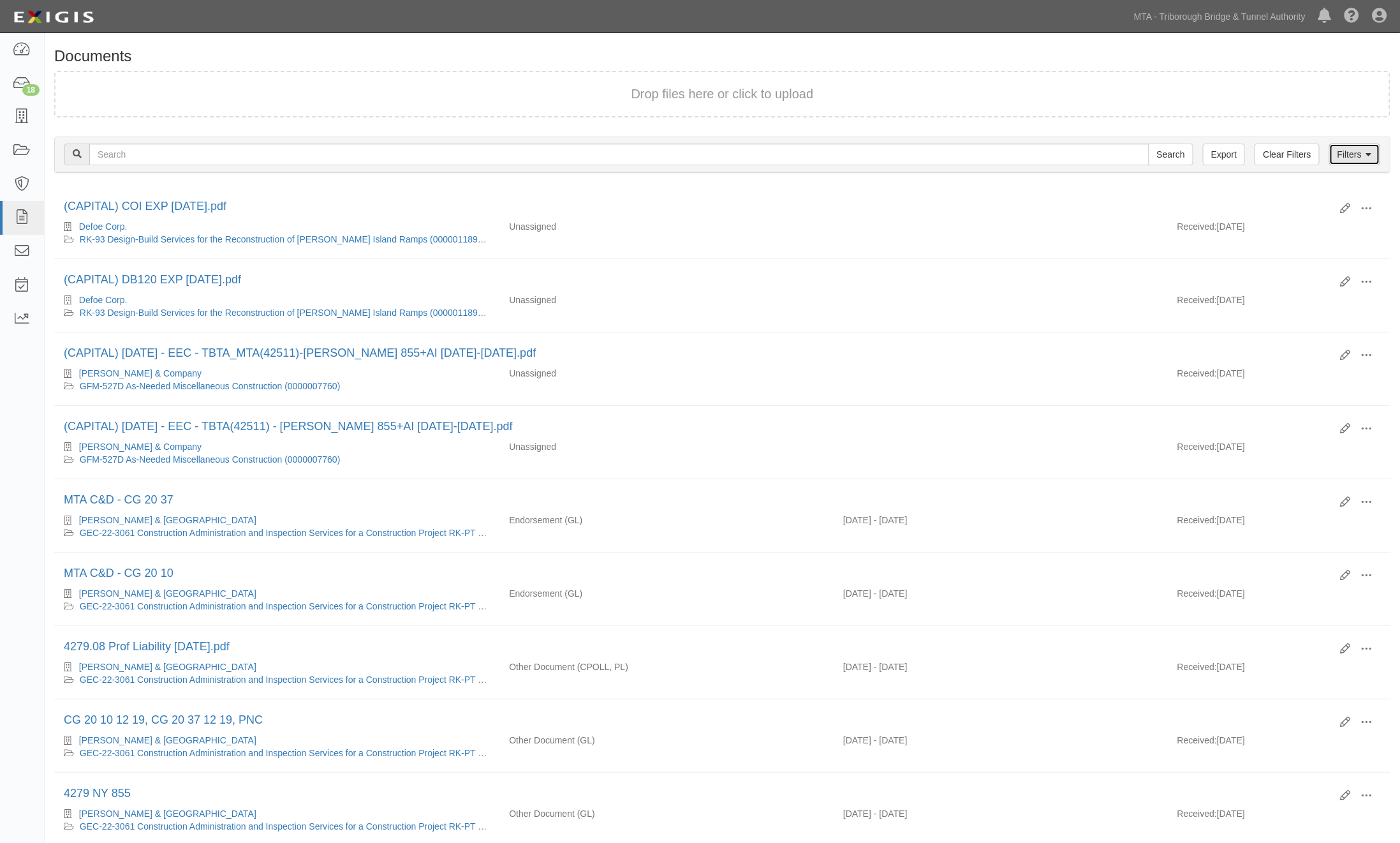
click at [1368, 156] on icon at bounding box center [1369, 155] width 6 height 9
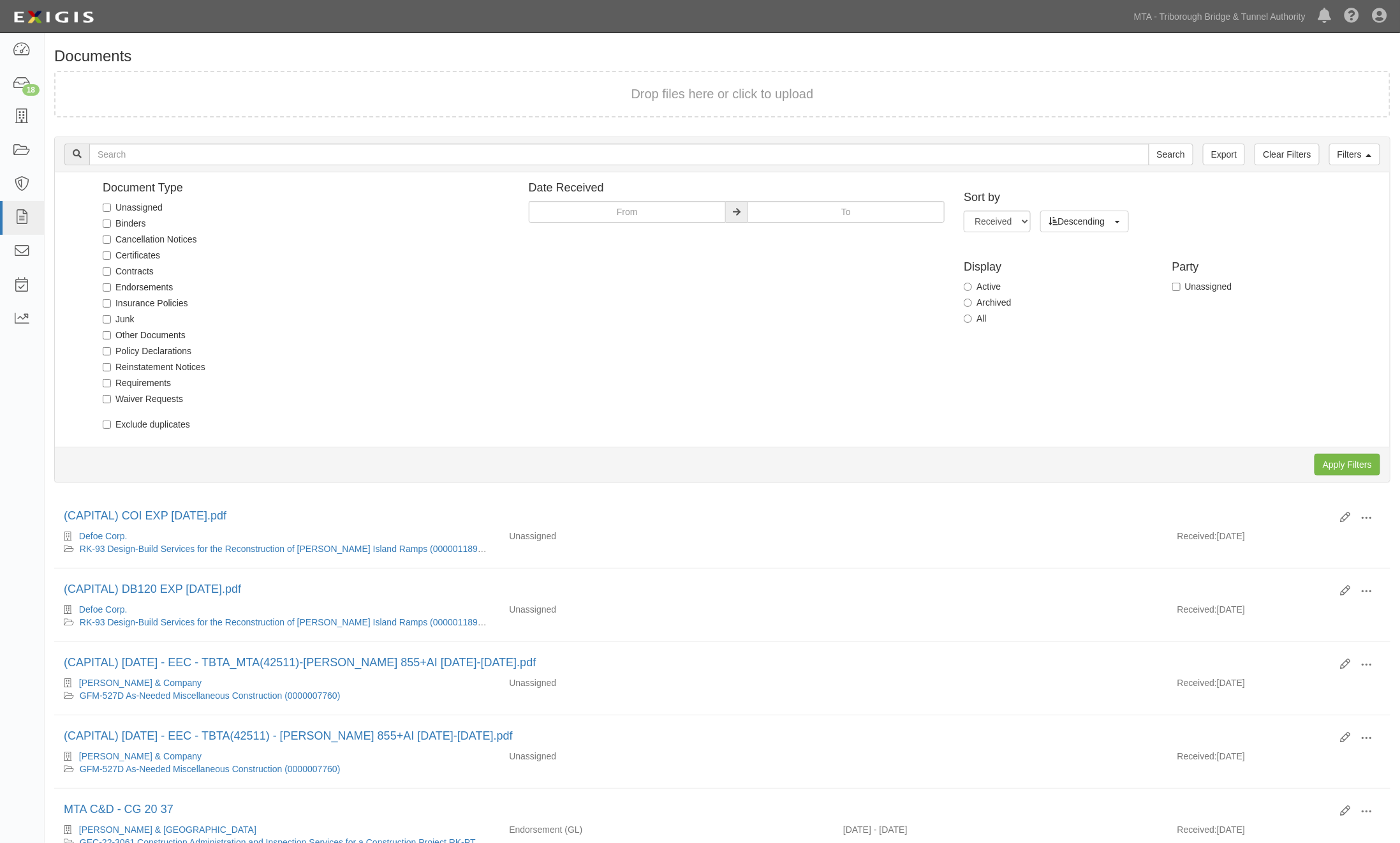
click at [157, 203] on label "Unassigned" at bounding box center [133, 207] width 60 height 13
click at [111, 204] on input "Unassigned" at bounding box center [107, 208] width 9 height 9
checkbox input "true"
click at [1334, 461] on input "Apply Filters" at bounding box center [1348, 464] width 66 height 22
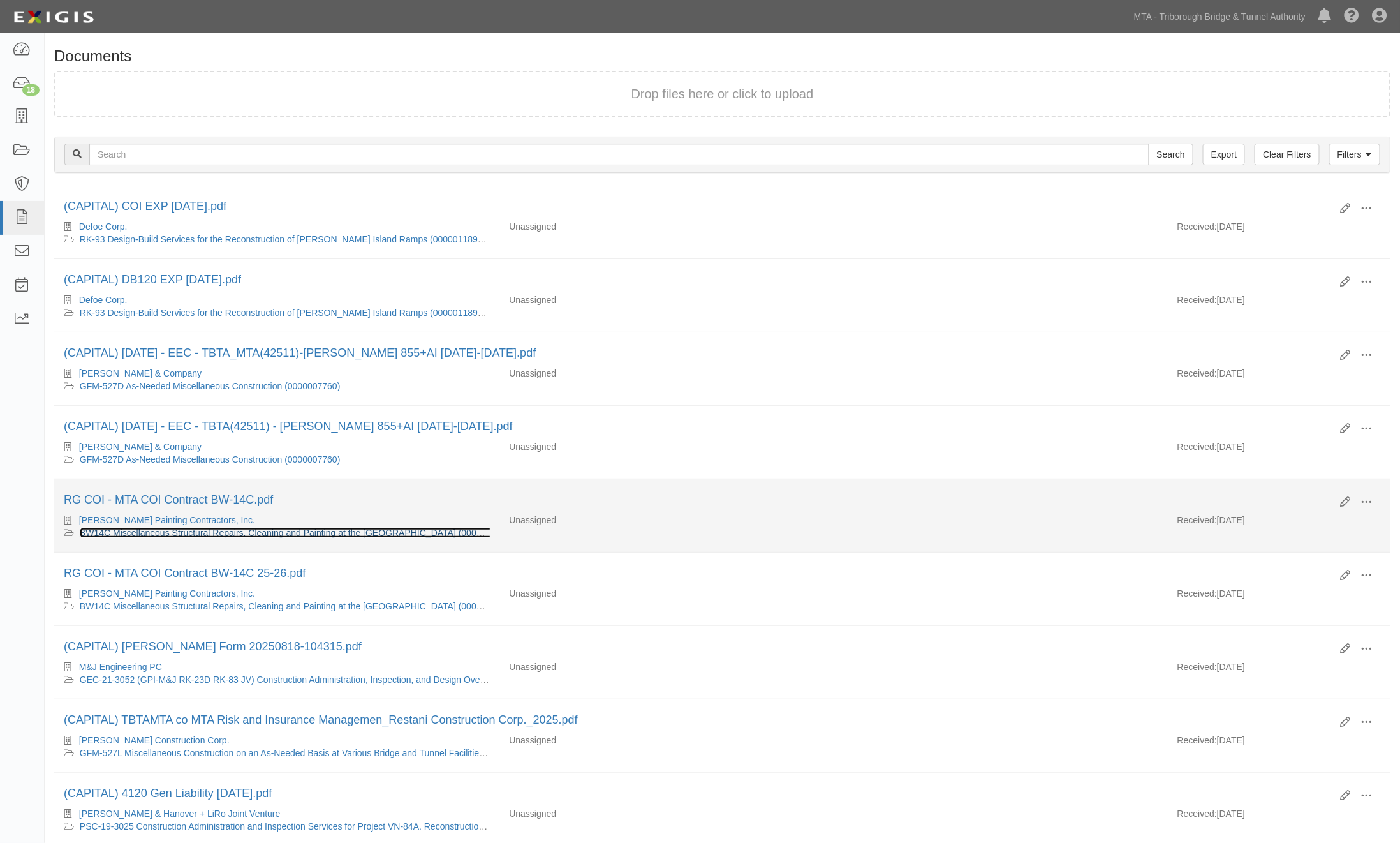
click at [217, 538] on link "BW14C Miscellaneous Structural Repairs, Cleaning and Painting at the Bronx-Whit…" at bounding box center [297, 533] width 435 height 10
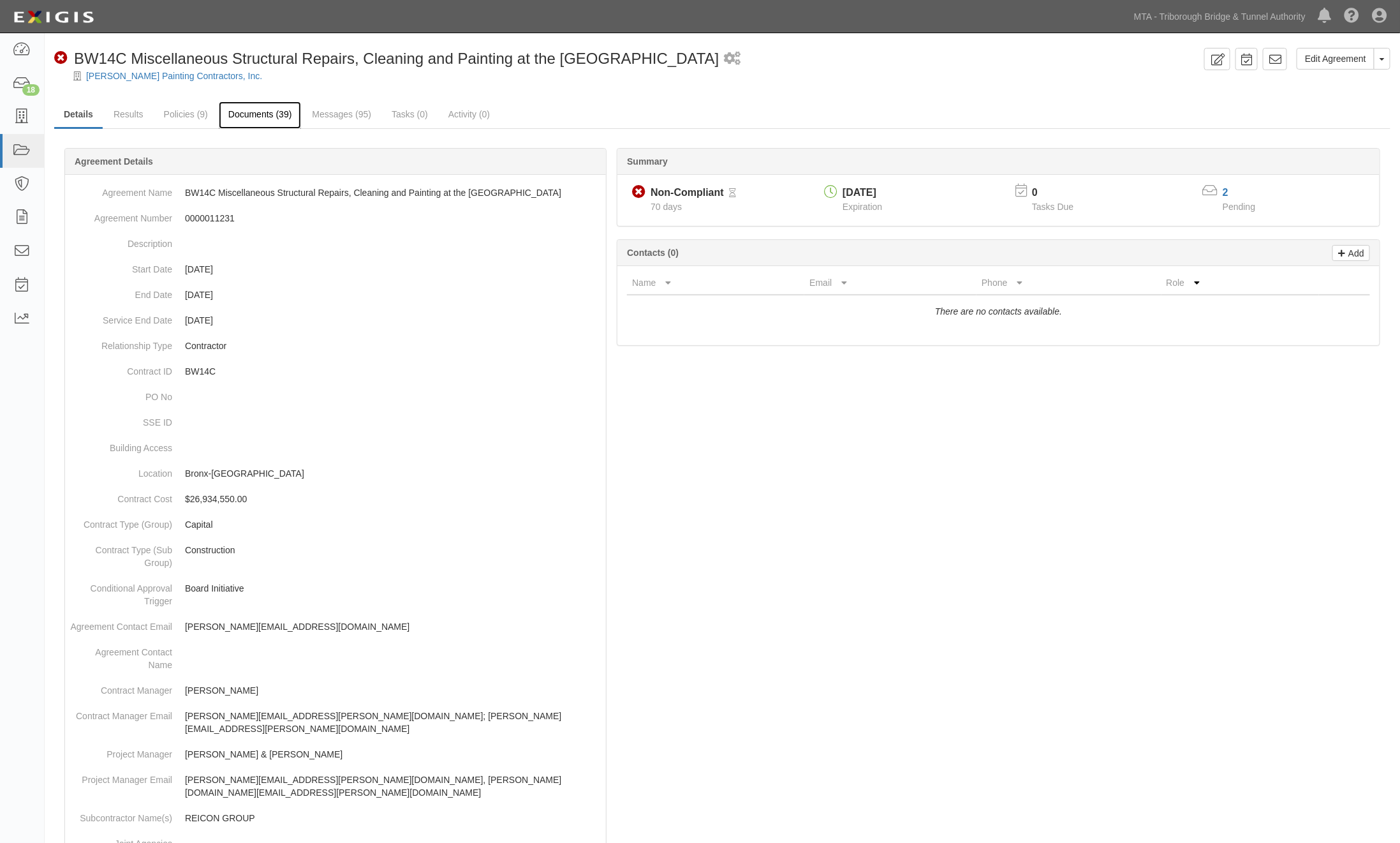
click at [260, 113] on link "Documents (39)" at bounding box center [261, 115] width 83 height 28
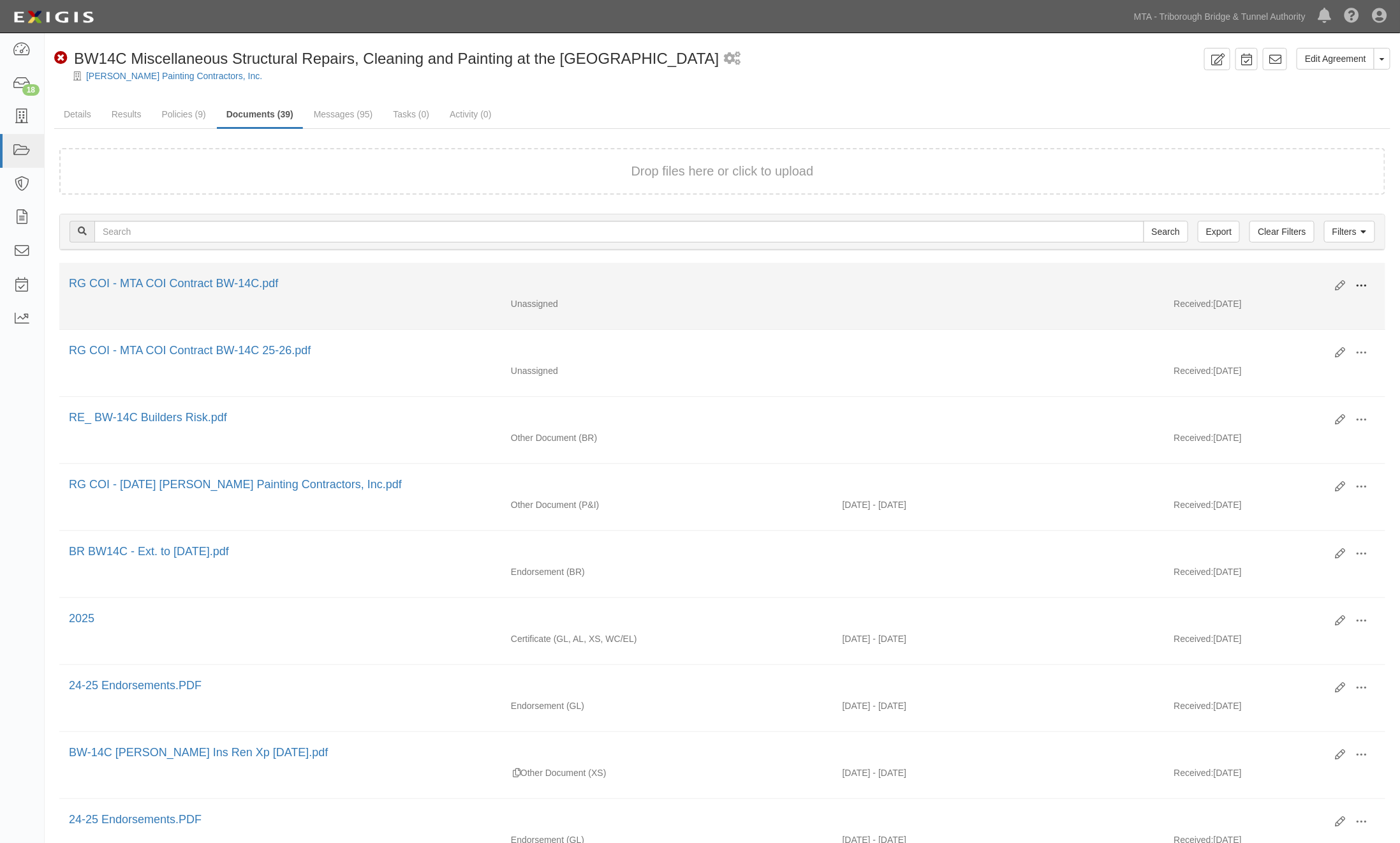
click at [1358, 282] on span at bounding box center [1362, 285] width 11 height 11
click at [1266, 276] on link "Edit" at bounding box center [1300, 281] width 100 height 23
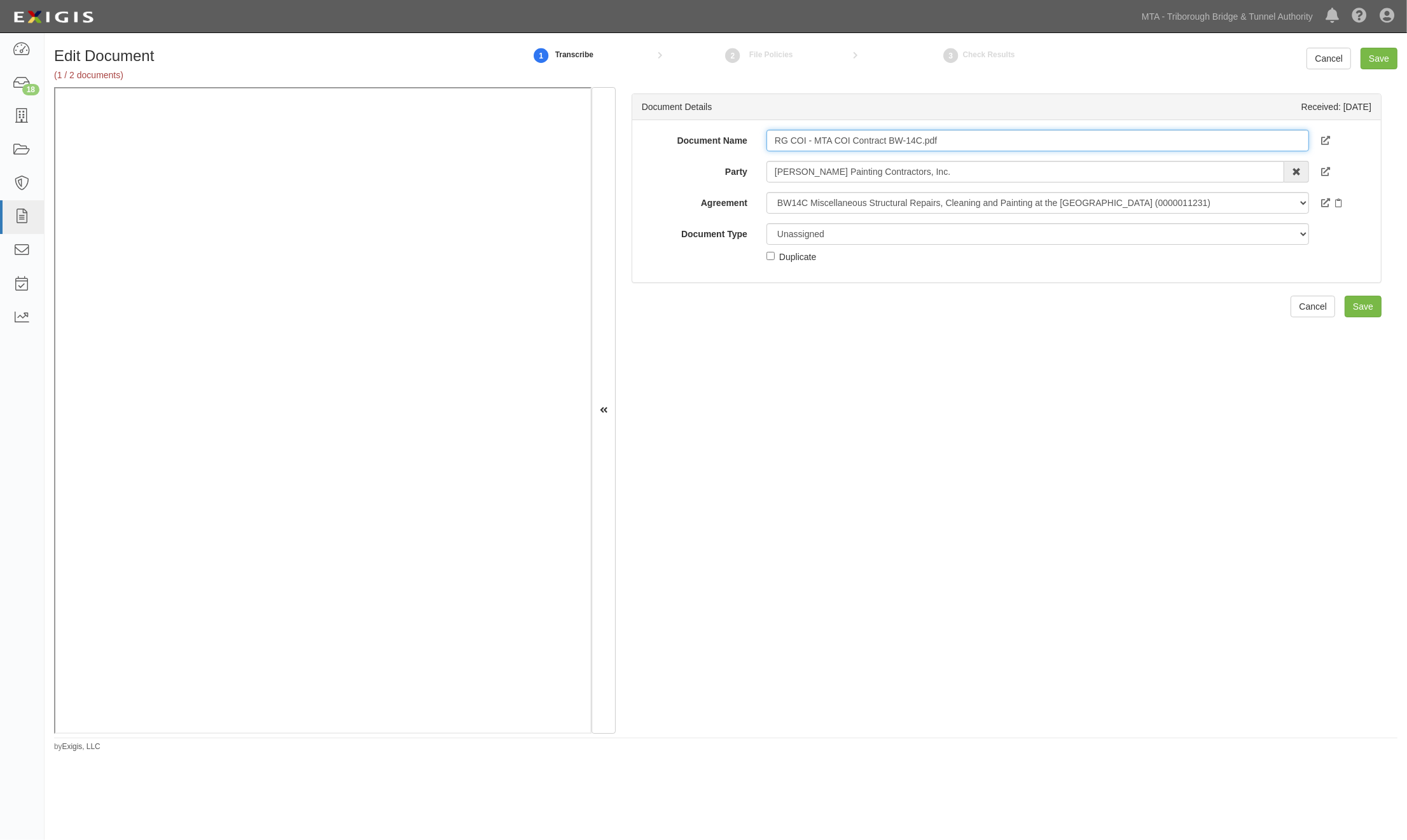
click at [772, 142] on input "RG COI - MTA COI Contract BW-14C.pdf" at bounding box center [1037, 140] width 542 height 22
paste input "(CAPITAL)"
type input "(CAPITAL) RG COI - MTA COI Contract BW-14C.pdf"
click at [1390, 55] on input "Save" at bounding box center [1378, 58] width 37 height 22
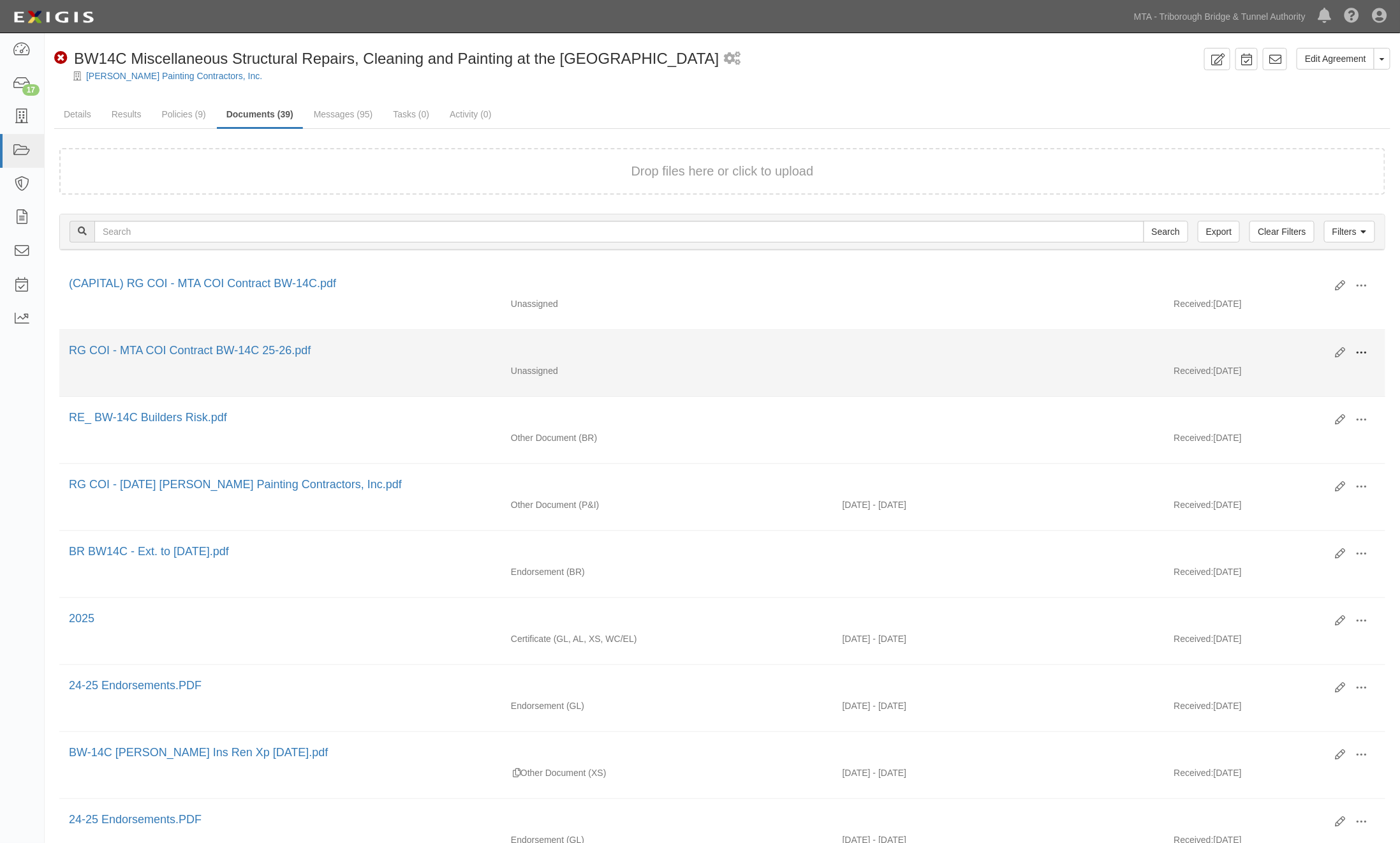
click at [1366, 348] on span at bounding box center [1362, 353] width 11 height 11
click at [1267, 347] on link "Edit" at bounding box center [1300, 347] width 100 height 23
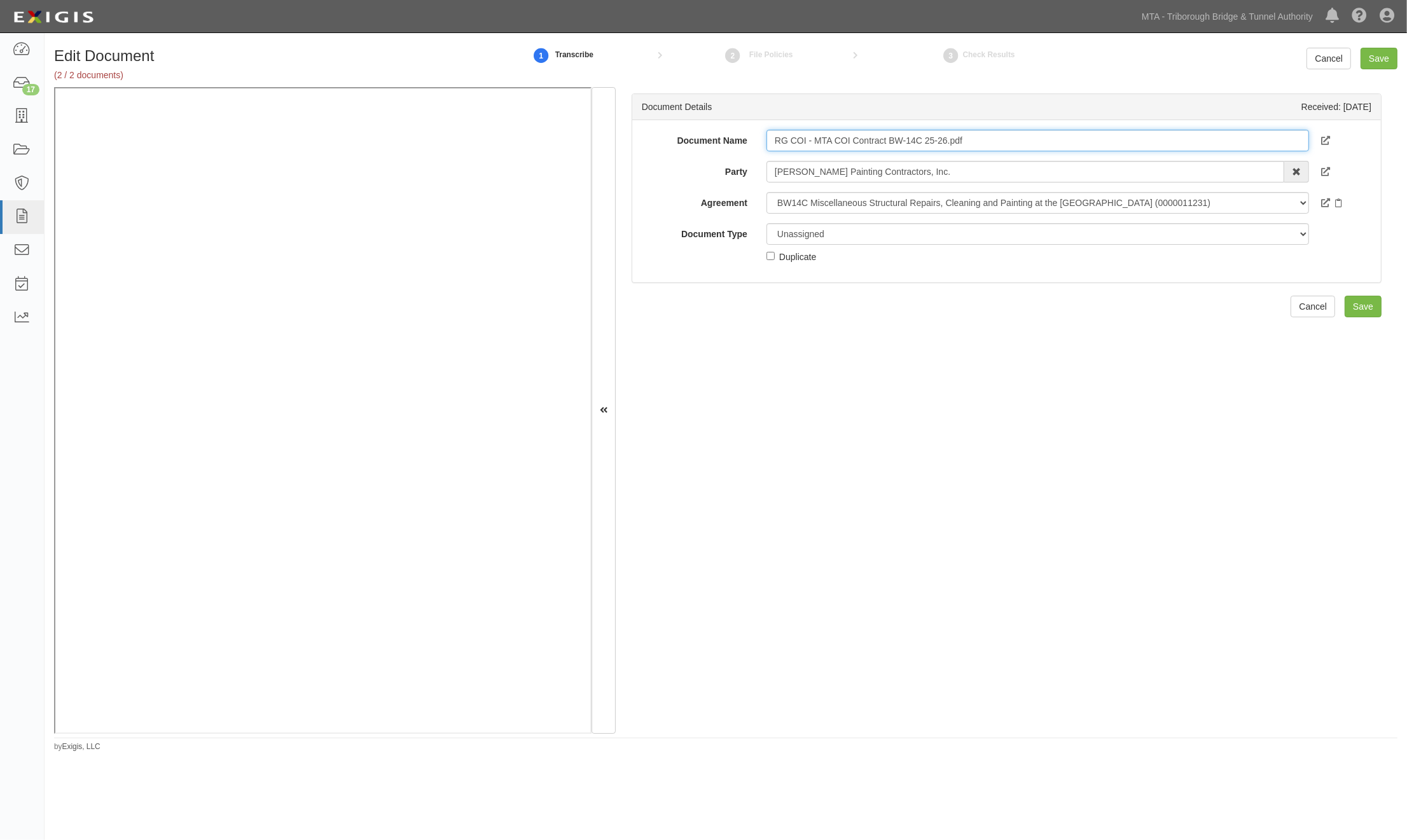
click at [769, 136] on input "RG COI - MTA COI Contract BW-14C 25-26.pdf" at bounding box center [1037, 140] width 542 height 22
paste input "(CAPITAL)"
type input "(CAPITAL) RG COI - MTA COI Contract BW-14C 25-26.pdf"
click at [1378, 64] on input "Save" at bounding box center [1378, 58] width 37 height 22
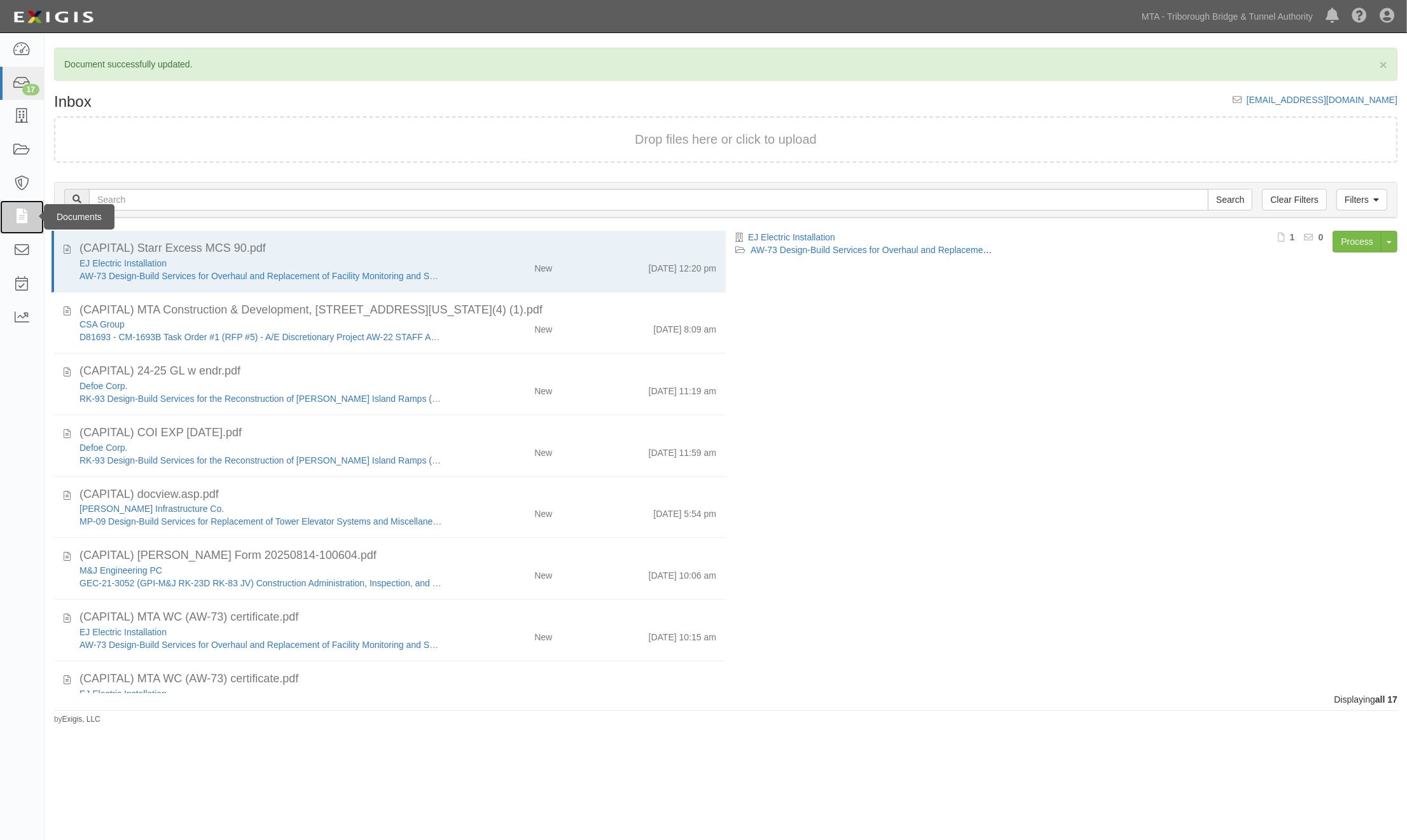
click at [20, 216] on icon at bounding box center [22, 217] width 18 height 15
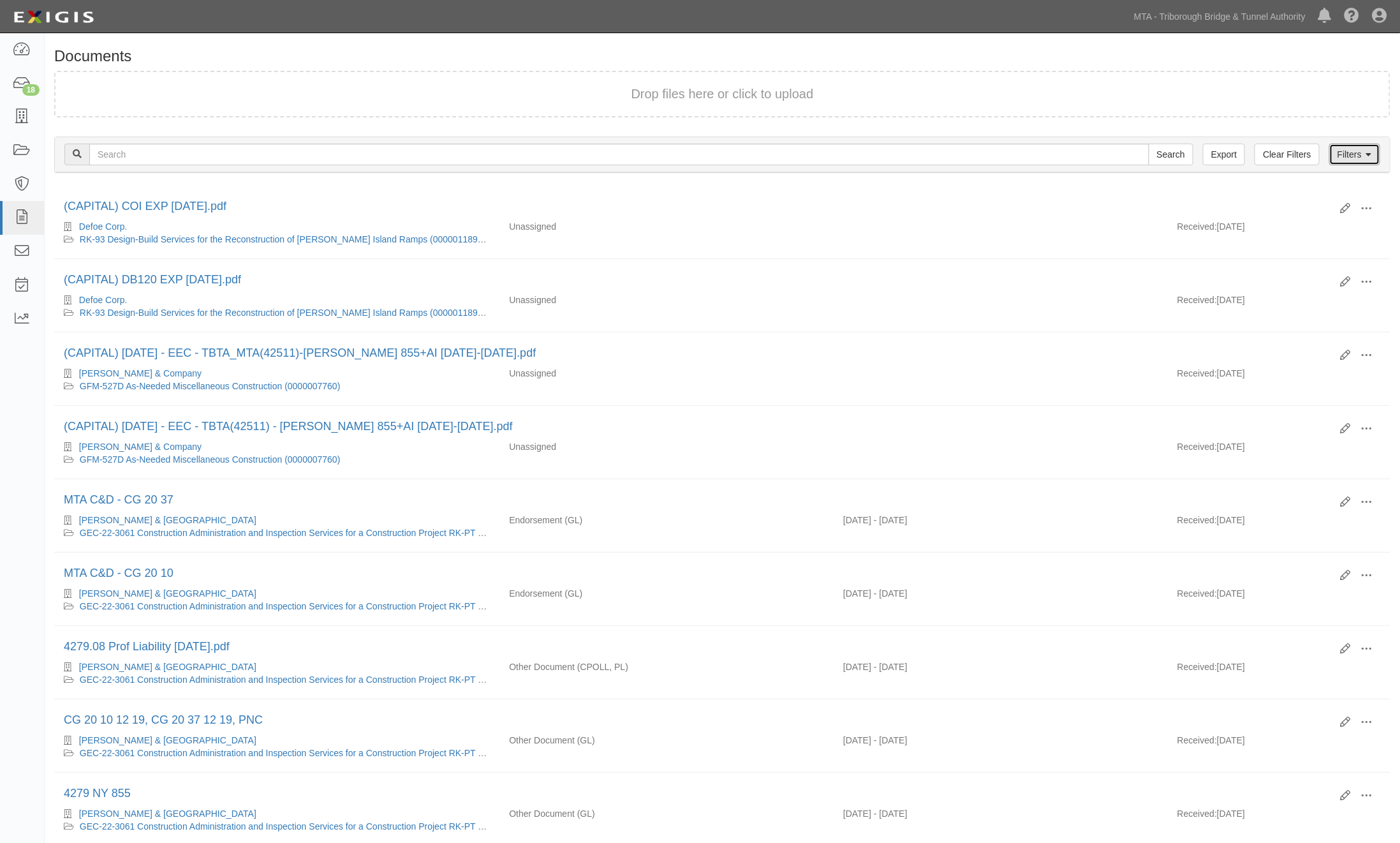
drag, startPoint x: 1357, startPoint y: 149, endPoint x: 817, endPoint y: 195, distance: 542.0
click at [1357, 149] on link "Filters" at bounding box center [1355, 154] width 51 height 22
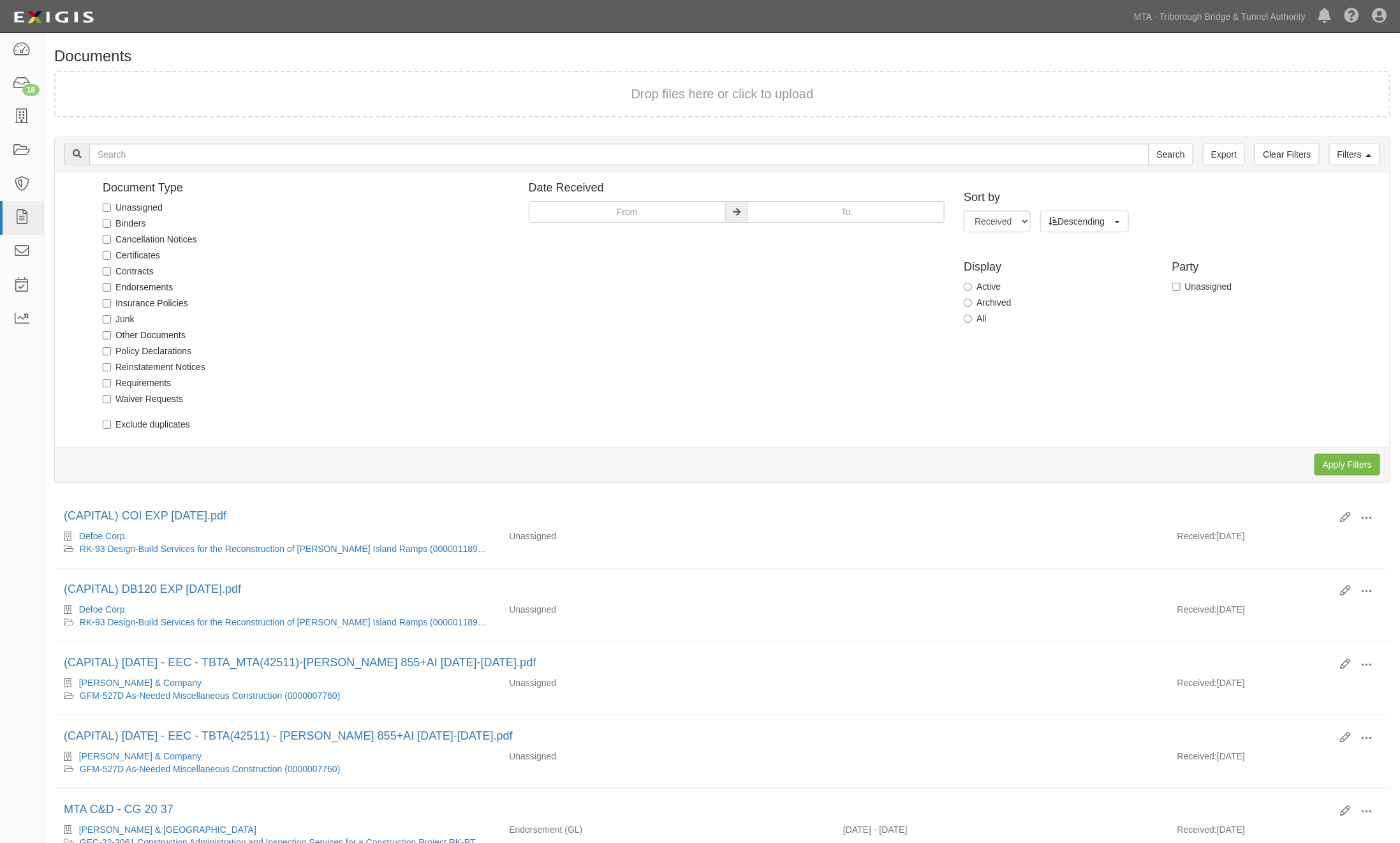
click at [150, 204] on label "Unassigned" at bounding box center [133, 207] width 60 height 13
click at [111, 204] on input "Unassigned" at bounding box center [107, 208] width 9 height 9
checkbox input "true"
click at [1327, 462] on input "Apply Filters" at bounding box center [1348, 464] width 66 height 22
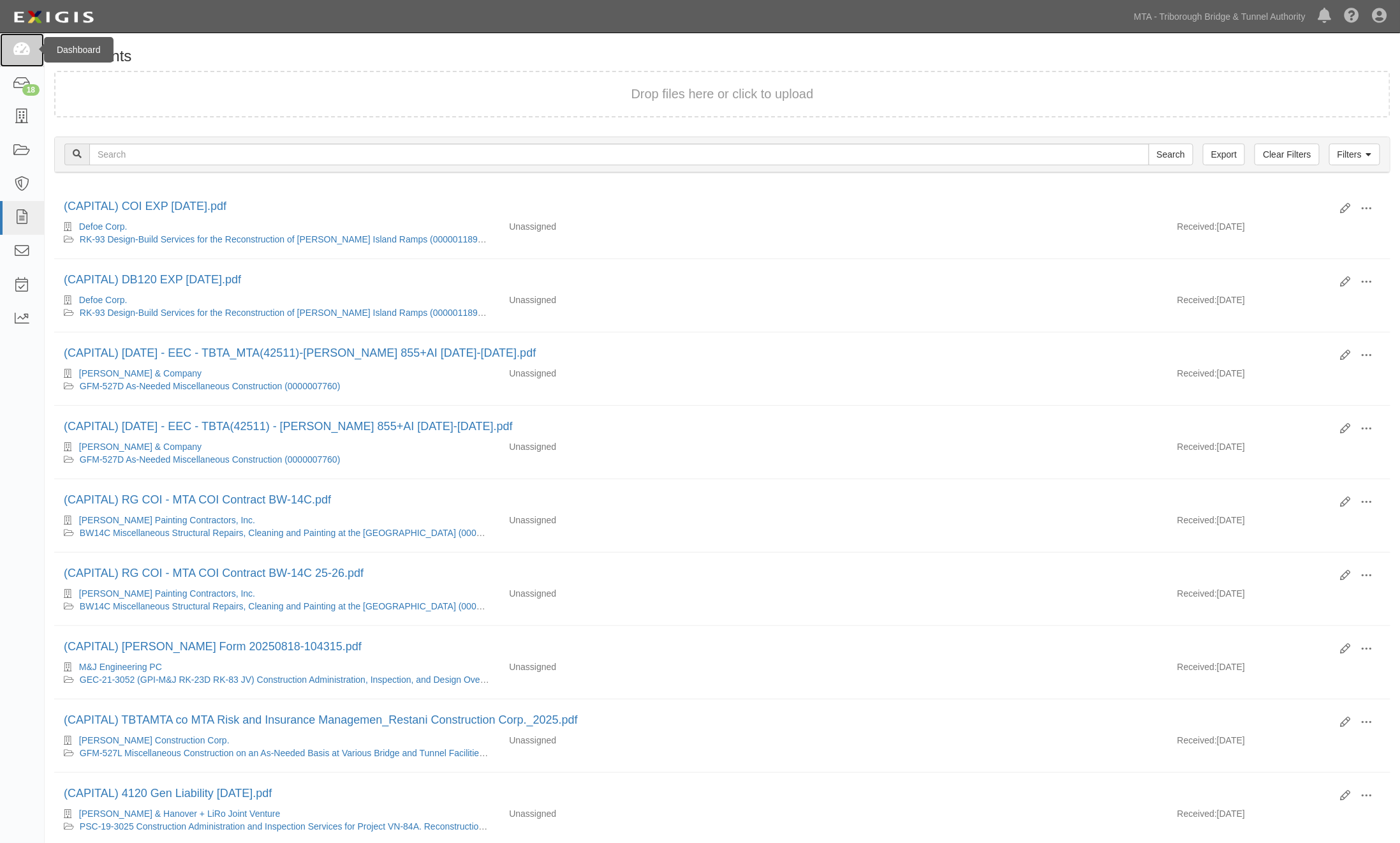
click at [13, 48] on icon at bounding box center [22, 49] width 18 height 15
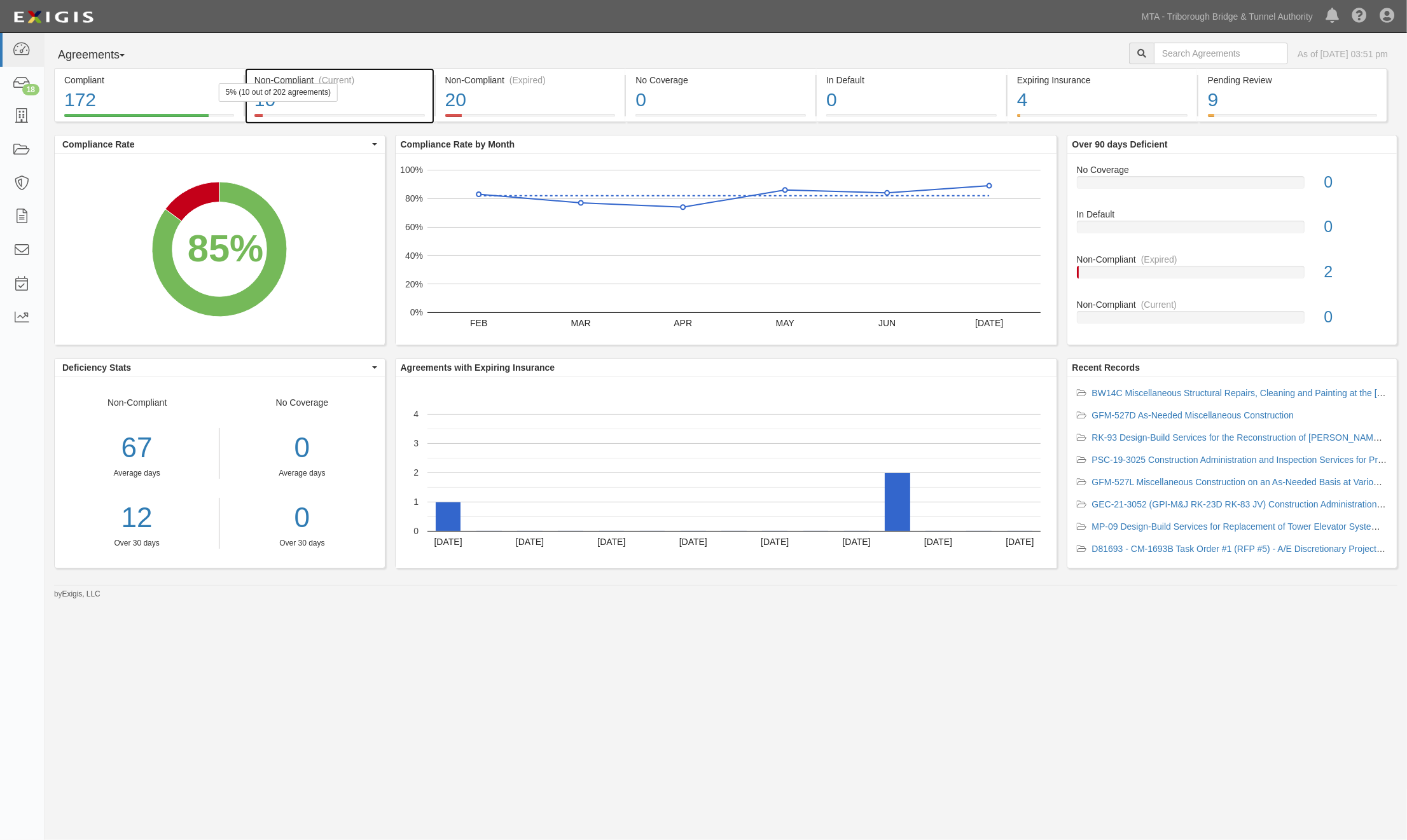
click at [390, 105] on div "10" at bounding box center [339, 100] width 170 height 28
click at [599, 104] on div "20" at bounding box center [530, 100] width 170 height 28
click at [1334, 106] on div "9" at bounding box center [1292, 100] width 170 height 28
click at [1133, 97] on div "4" at bounding box center [1102, 100] width 170 height 28
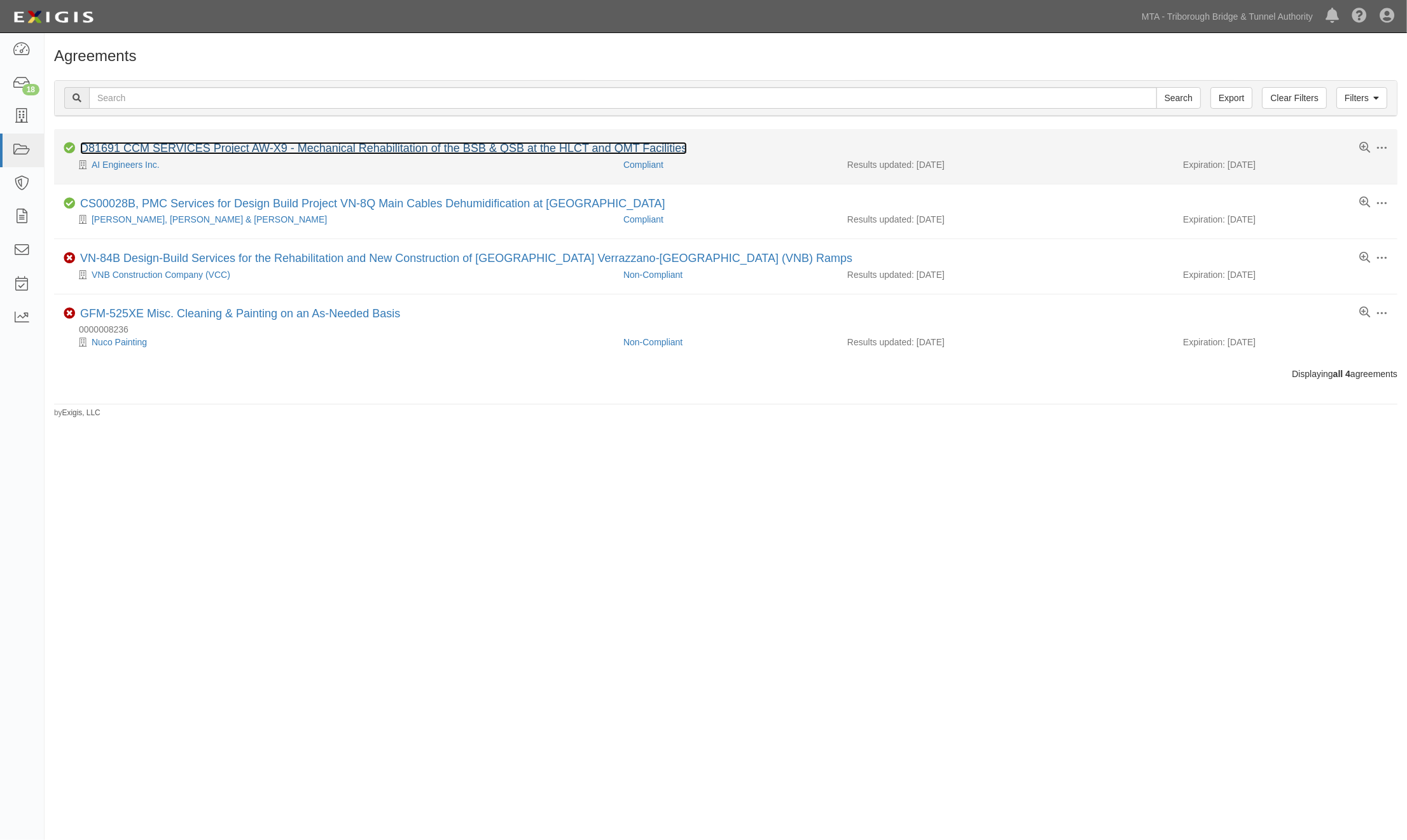
click at [422, 144] on link "D81691 CCM SERVICES Project AW-X9 - Mechanical Rehabilitation of the BSB & QSB …" at bounding box center [383, 148] width 607 height 13
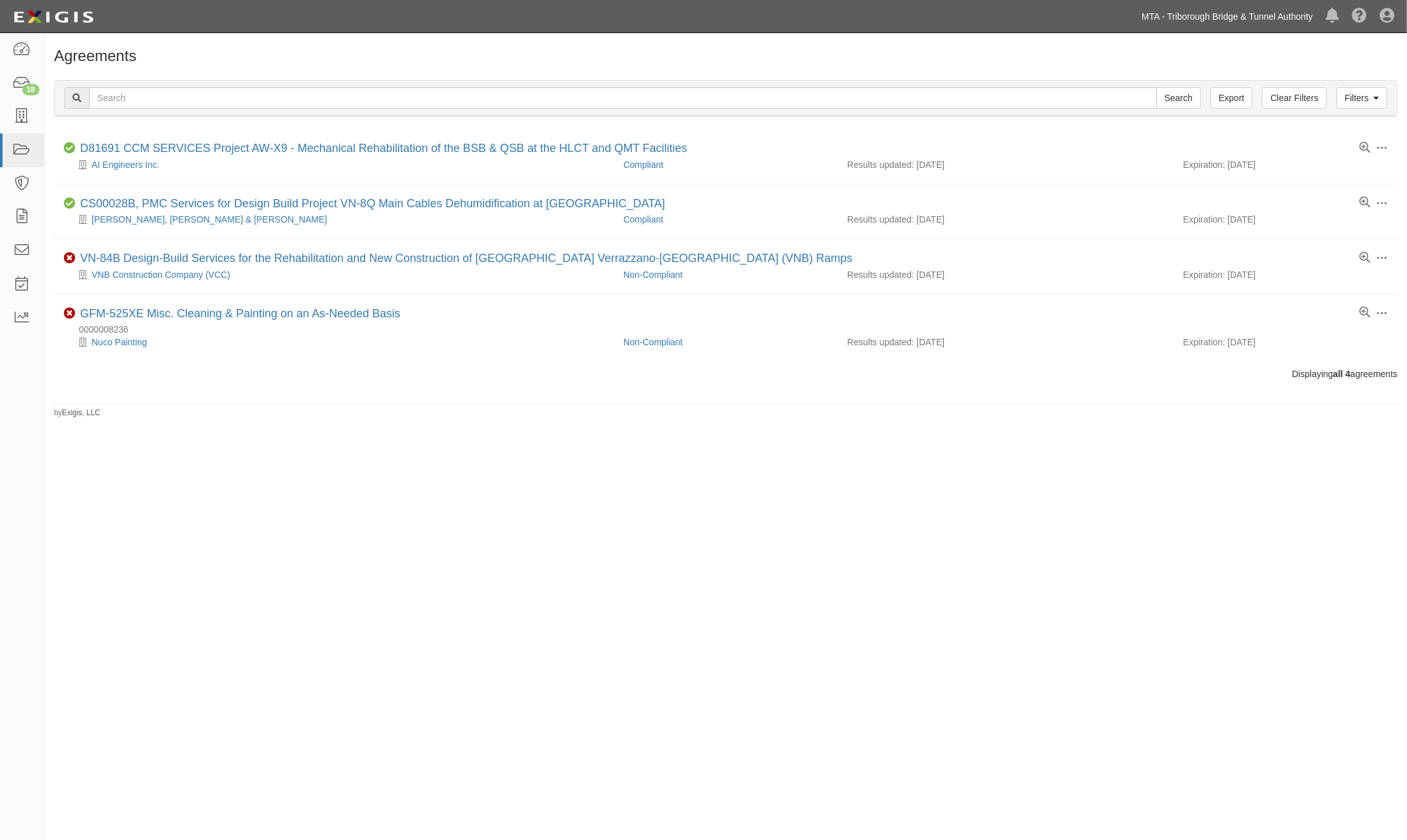
click at [1295, 21] on link "MTA - Triborough Bridge & Tunnel Authority" at bounding box center [1227, 16] width 184 height 25
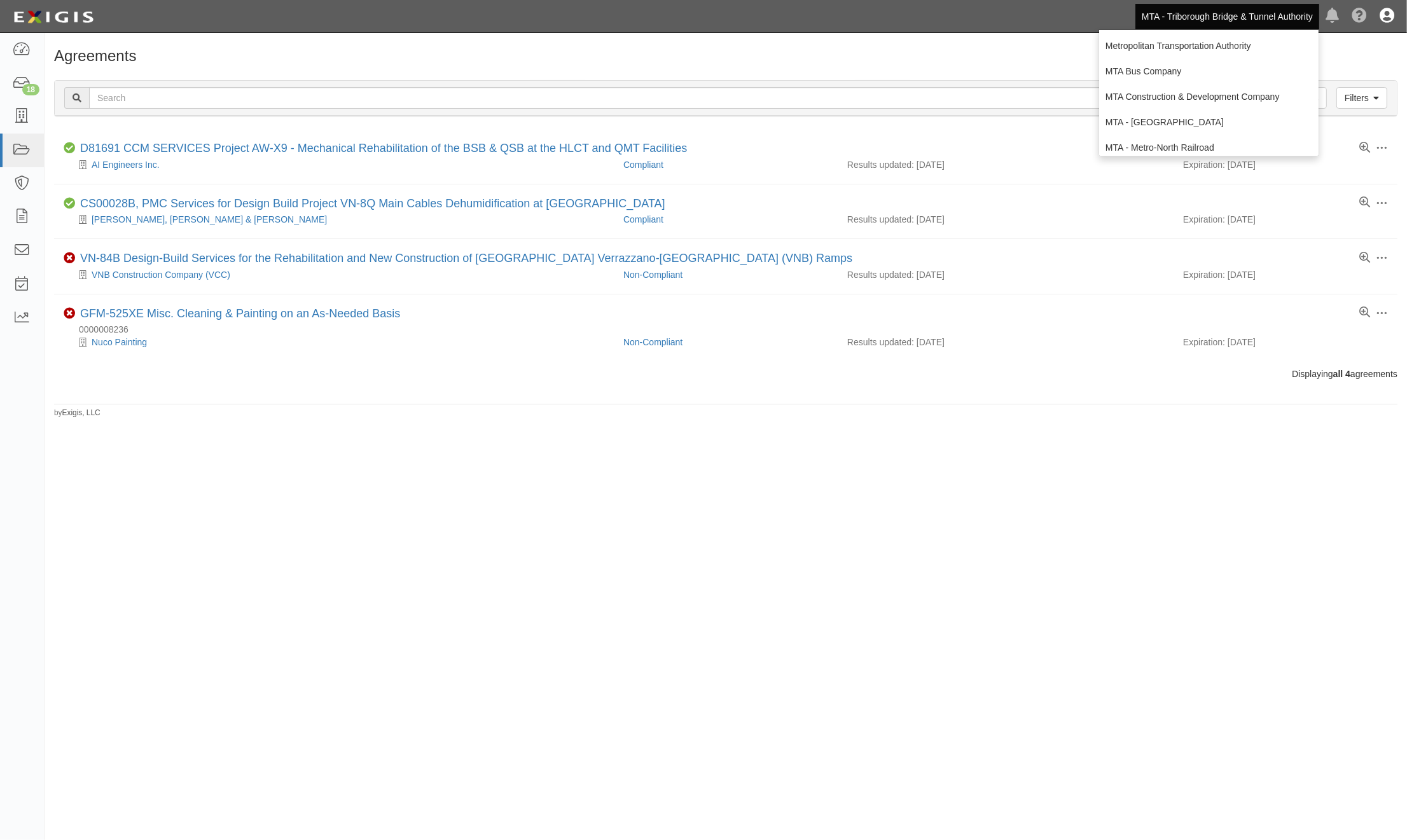
click at [1388, 21] on icon at bounding box center [1386, 16] width 15 height 16
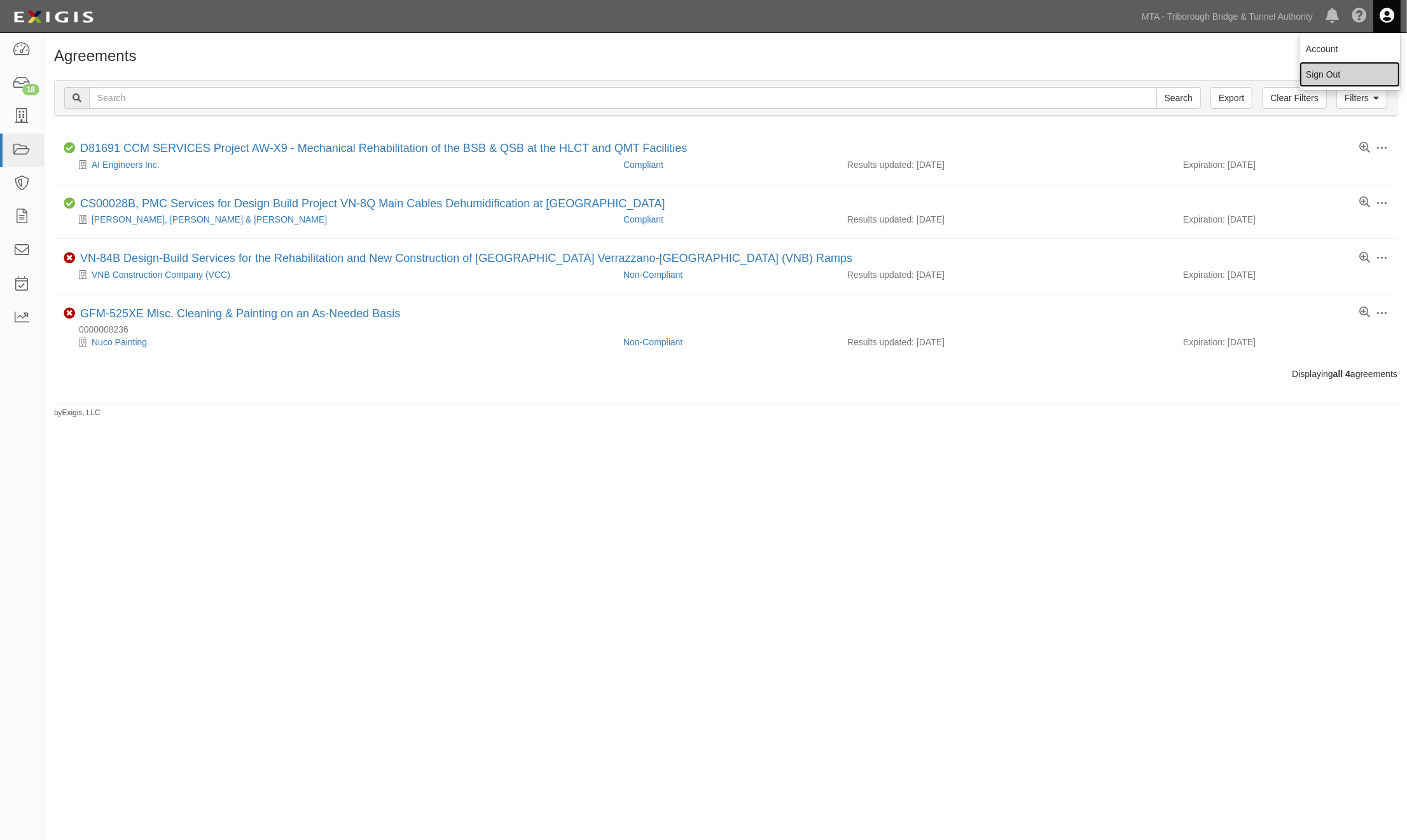
click at [1328, 75] on link "Sign Out" at bounding box center [1350, 73] width 100 height 25
